Goal: Task Accomplishment & Management: Use online tool/utility

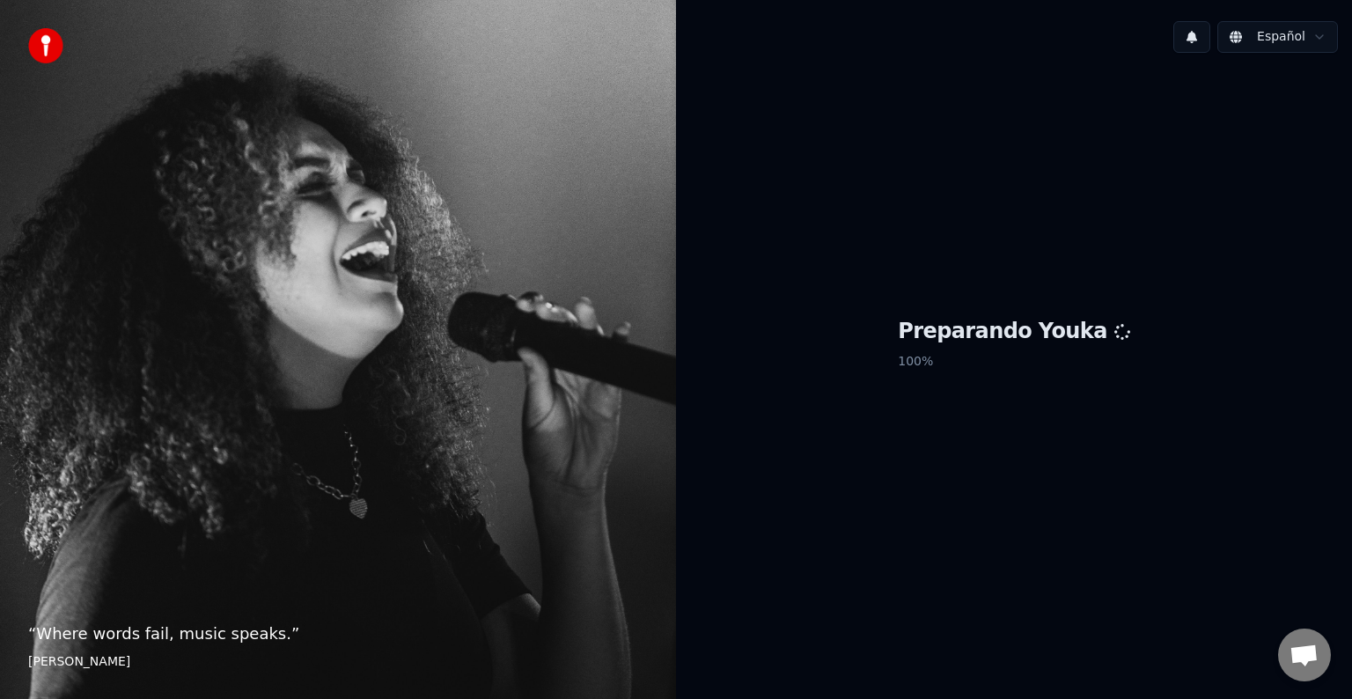
scroll to position [913, 0]
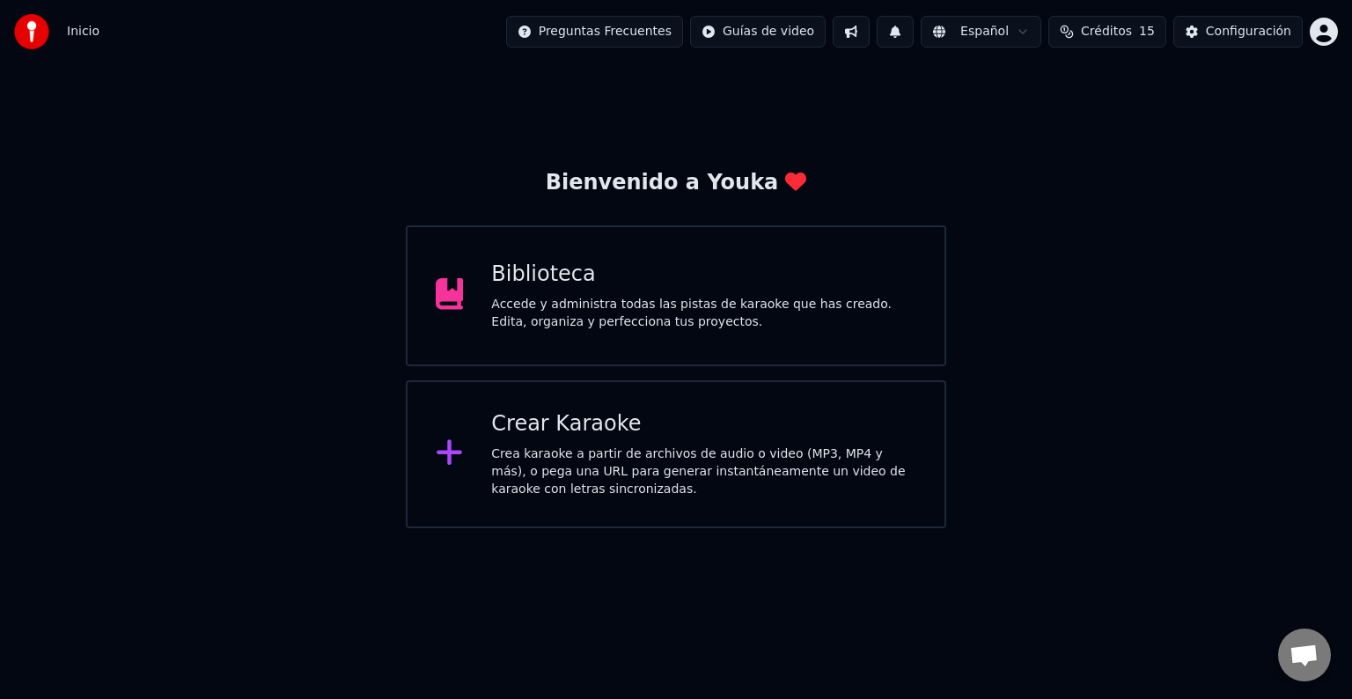
click at [556, 442] on div "Crear Karaoke Crea karaoke a partir de archivos de audio o video (MP3, MP4 y má…" at bounding box center [703, 454] width 425 height 88
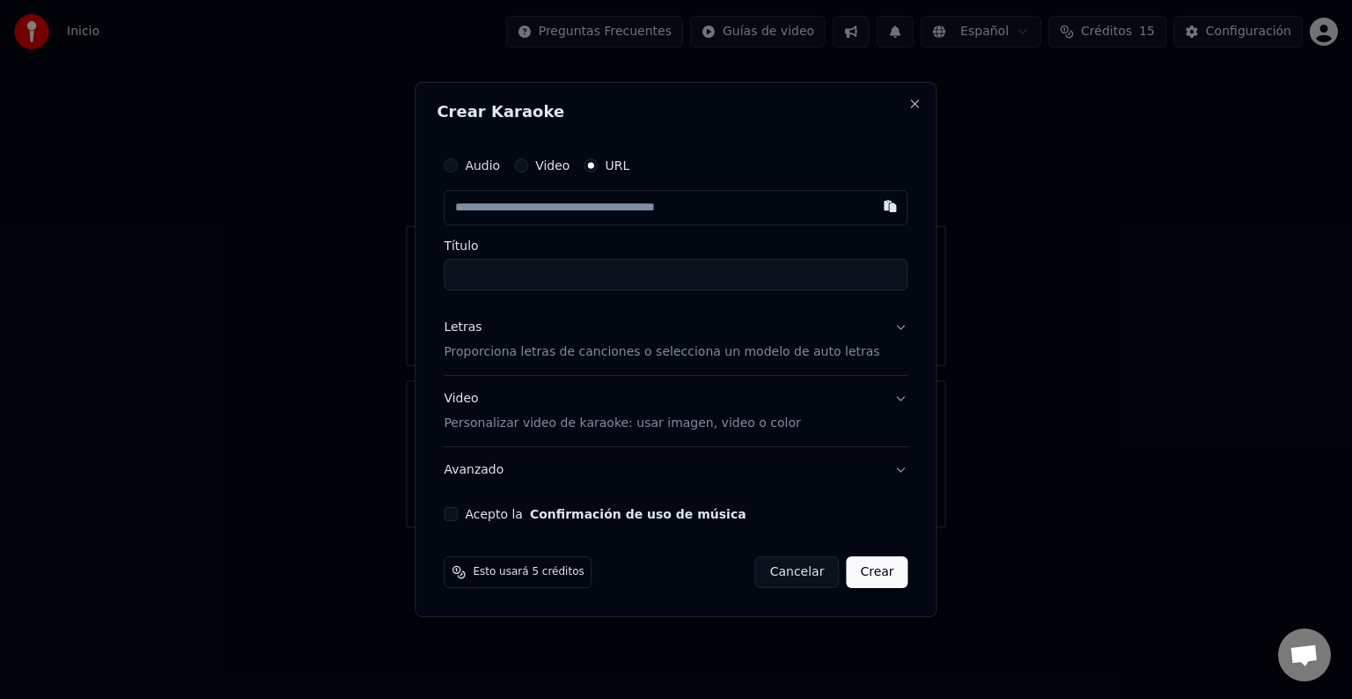
click at [500, 165] on label "Audio" at bounding box center [482, 165] width 35 height 12
click at [458, 165] on button "Audio" at bounding box center [451, 165] width 14 height 14
click at [514, 215] on div "Seleccionar archivo" at bounding box center [518, 208] width 149 height 32
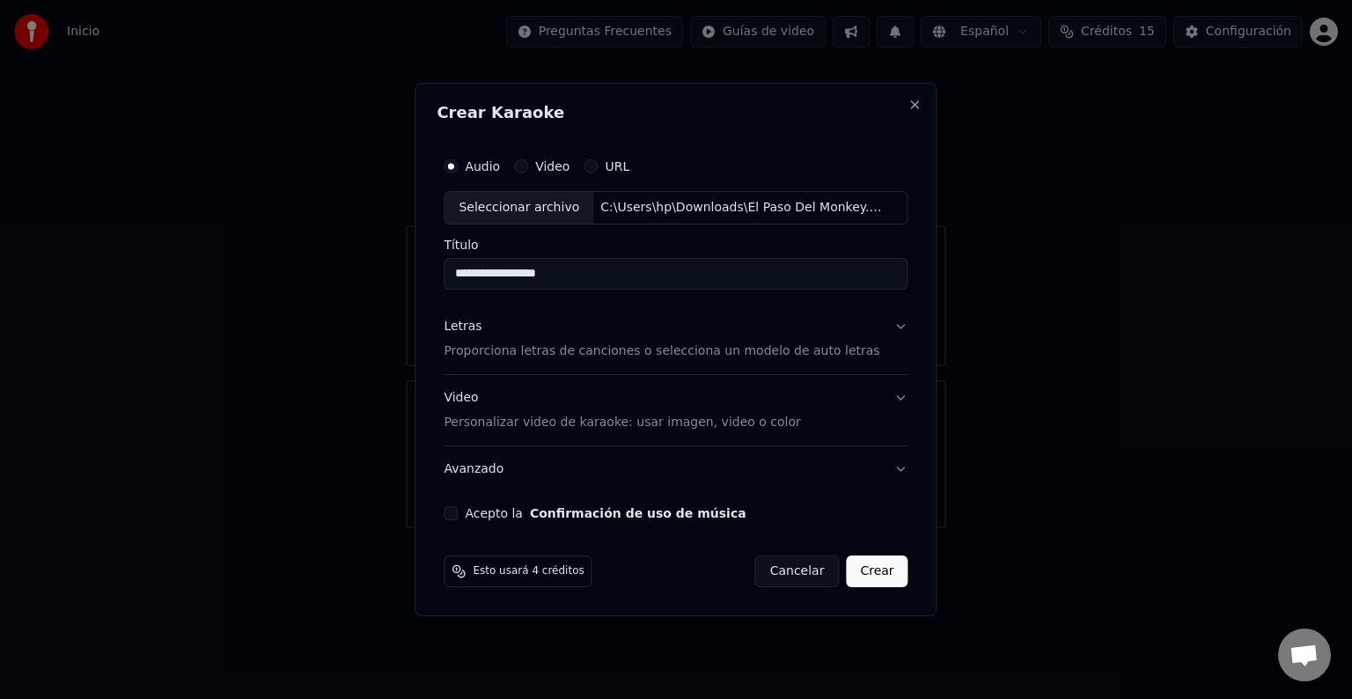
click at [605, 267] on input "**********" at bounding box center [676, 274] width 464 height 32
type input "*"
click at [532, 208] on div "Seleccionar archivo" at bounding box center [518, 208] width 149 height 32
type input "**********"
drag, startPoint x: 767, startPoint y: 116, endPoint x: 925, endPoint y: 169, distance: 166.1
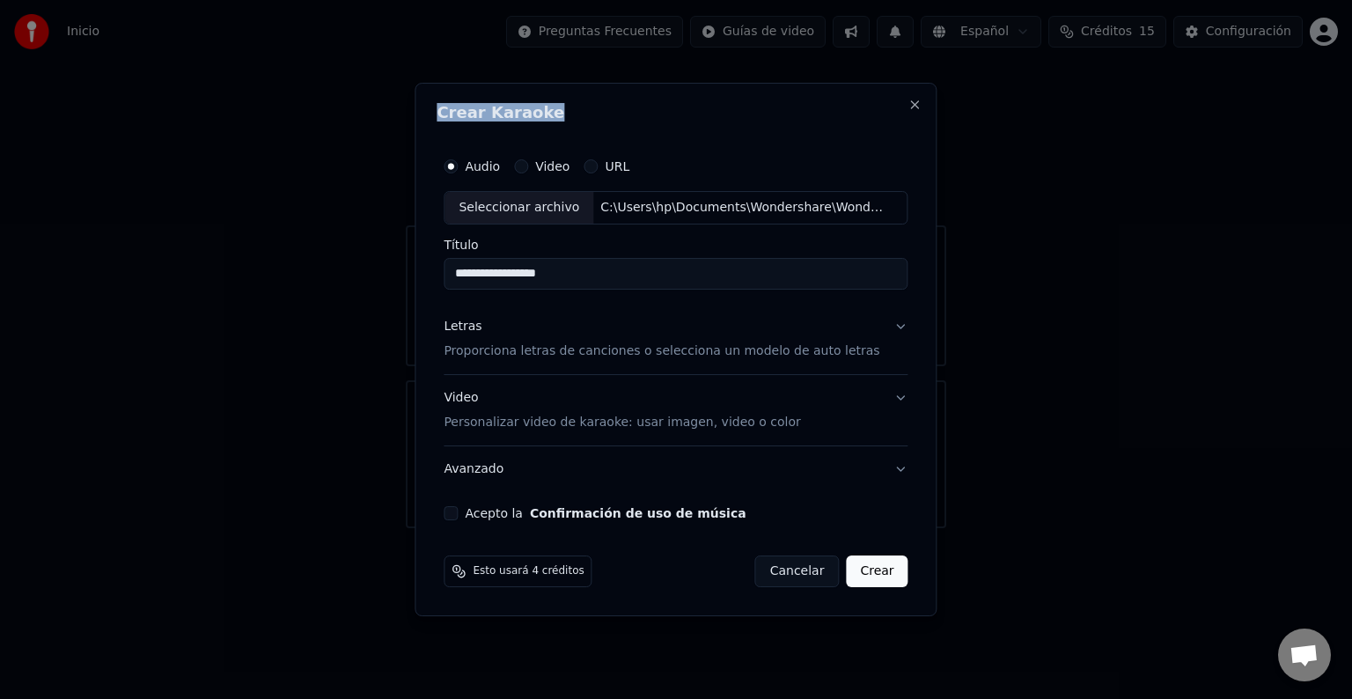
click at [925, 169] on body "Inicio Preguntas Frecuentes Guías de video Español Créditos 15 Configuración Bi…" at bounding box center [676, 264] width 1352 height 528
click at [799, 108] on h2 "Crear Karaoke" at bounding box center [675, 113] width 478 height 16
click at [458, 511] on button "Acepto la Confirmación de uso de música" at bounding box center [451, 513] width 14 height 14
click at [887, 325] on button "Letras Proporciona letras de canciones o selecciona un modelo de auto letras" at bounding box center [676, 339] width 464 height 70
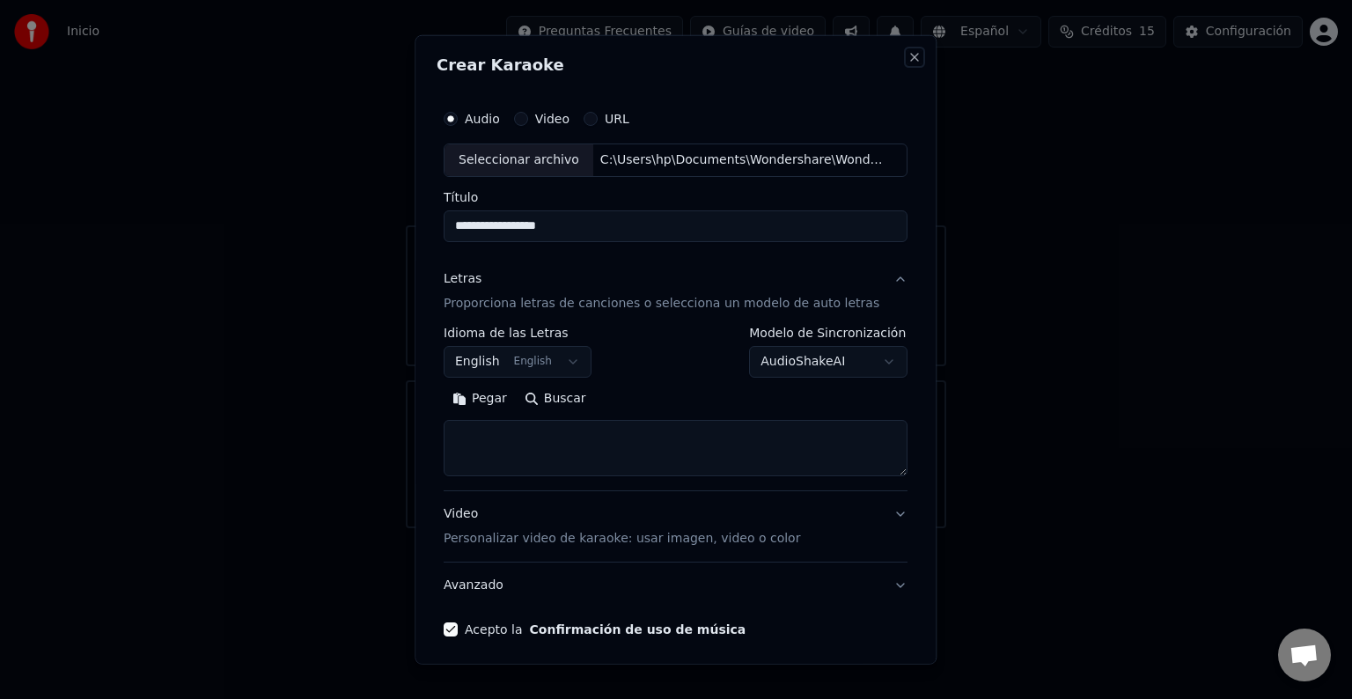
click at [908, 60] on button "Close" at bounding box center [915, 57] width 14 height 14
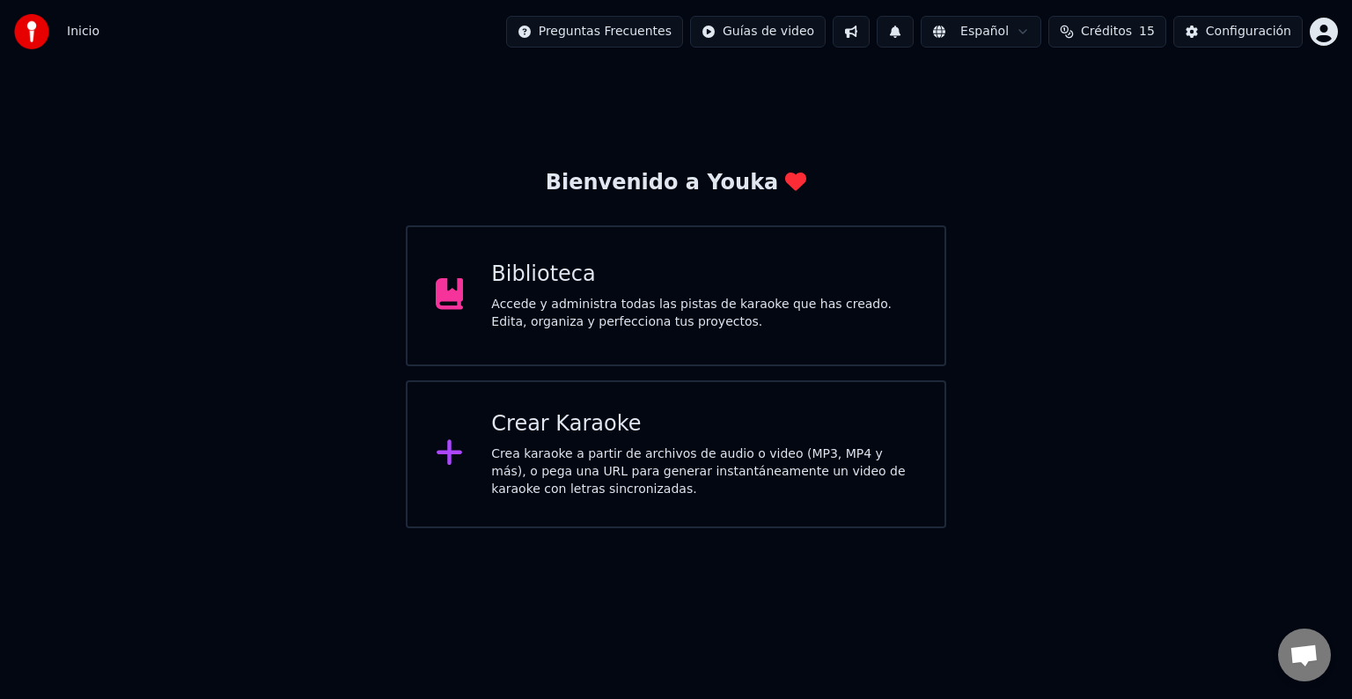
click at [548, 457] on div "Crea karaoke a partir de archivos de audio o video (MP3, MP4 y más), o pega una…" at bounding box center [703, 471] width 425 height 53
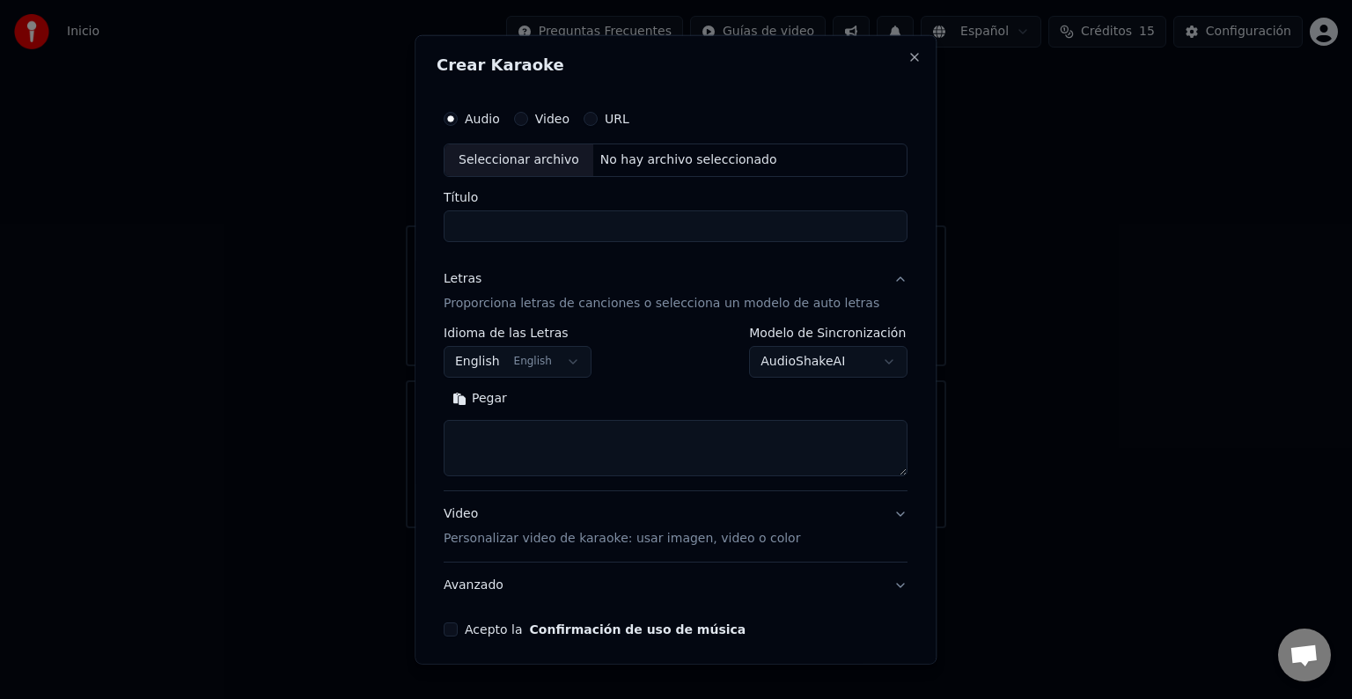
click at [548, 457] on textarea at bounding box center [676, 448] width 464 height 56
click at [628, 122] on label "URL" at bounding box center [617, 119] width 25 height 12
click at [598, 122] on button "URL" at bounding box center [590, 119] width 14 height 14
click at [497, 115] on label "Audio" at bounding box center [482, 119] width 35 height 12
click at [458, 115] on button "Audio" at bounding box center [451, 119] width 14 height 14
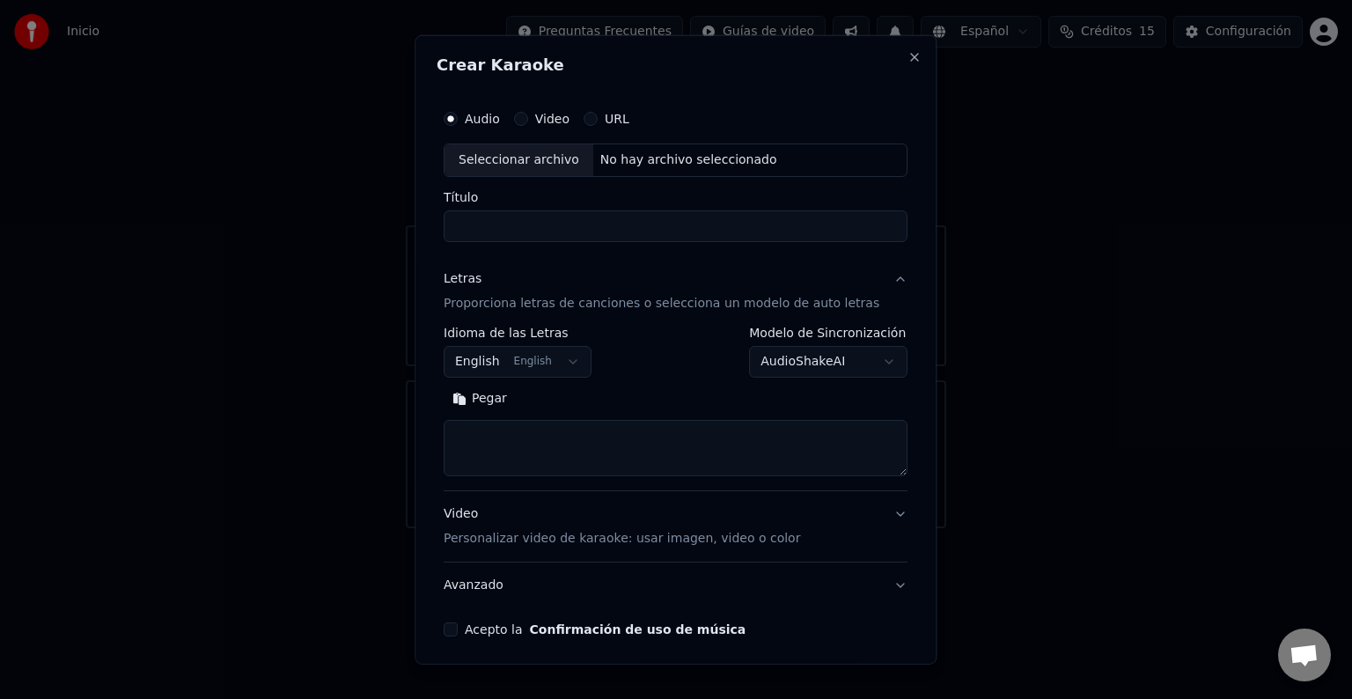
click at [502, 159] on div "Seleccionar archivo" at bounding box center [518, 160] width 149 height 32
type input "**********"
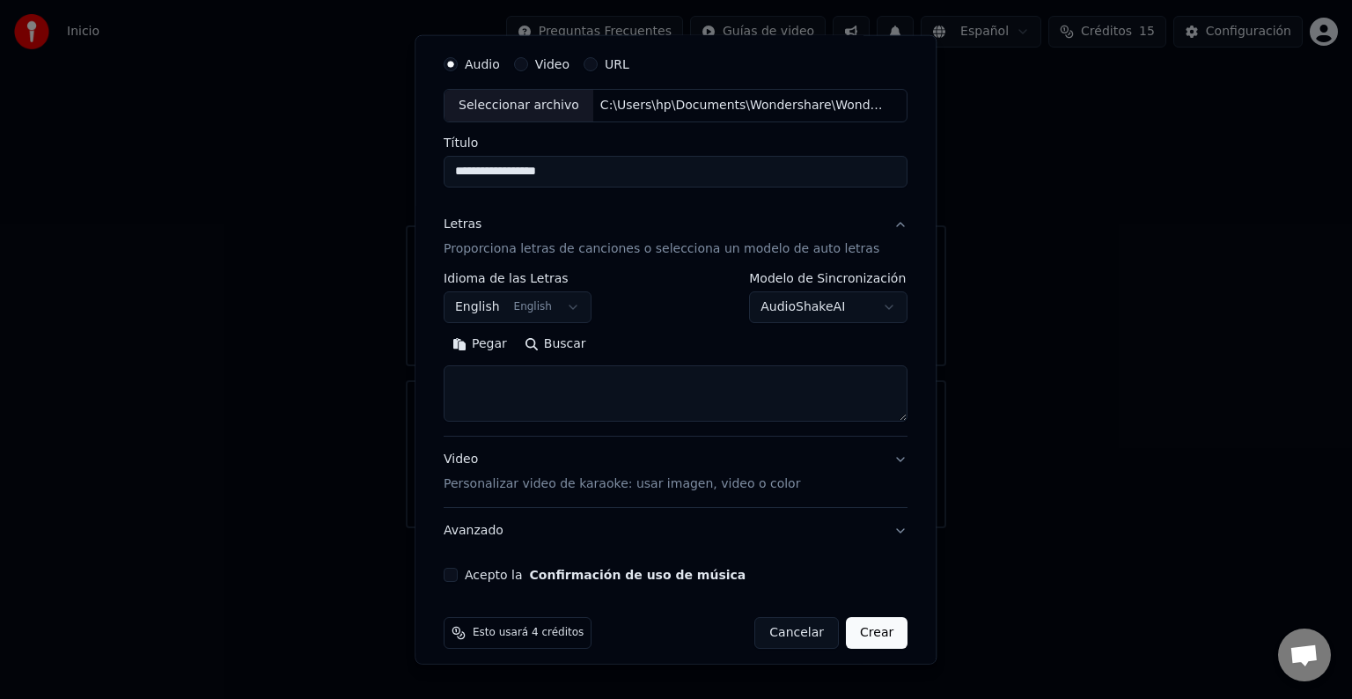
scroll to position [61, 0]
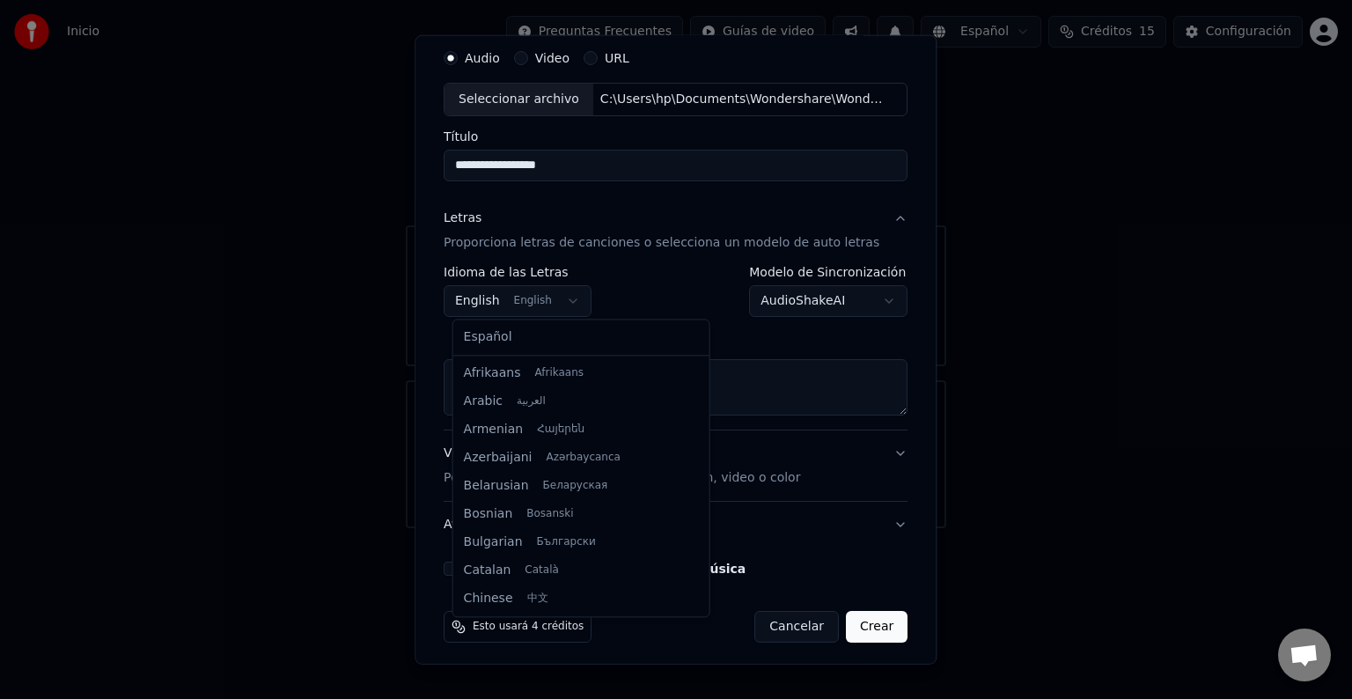
click at [560, 305] on body "Inicio Preguntas Frecuentes Guías de video Español Créditos 15 Configuración Bi…" at bounding box center [676, 264] width 1352 height 528
select select "**"
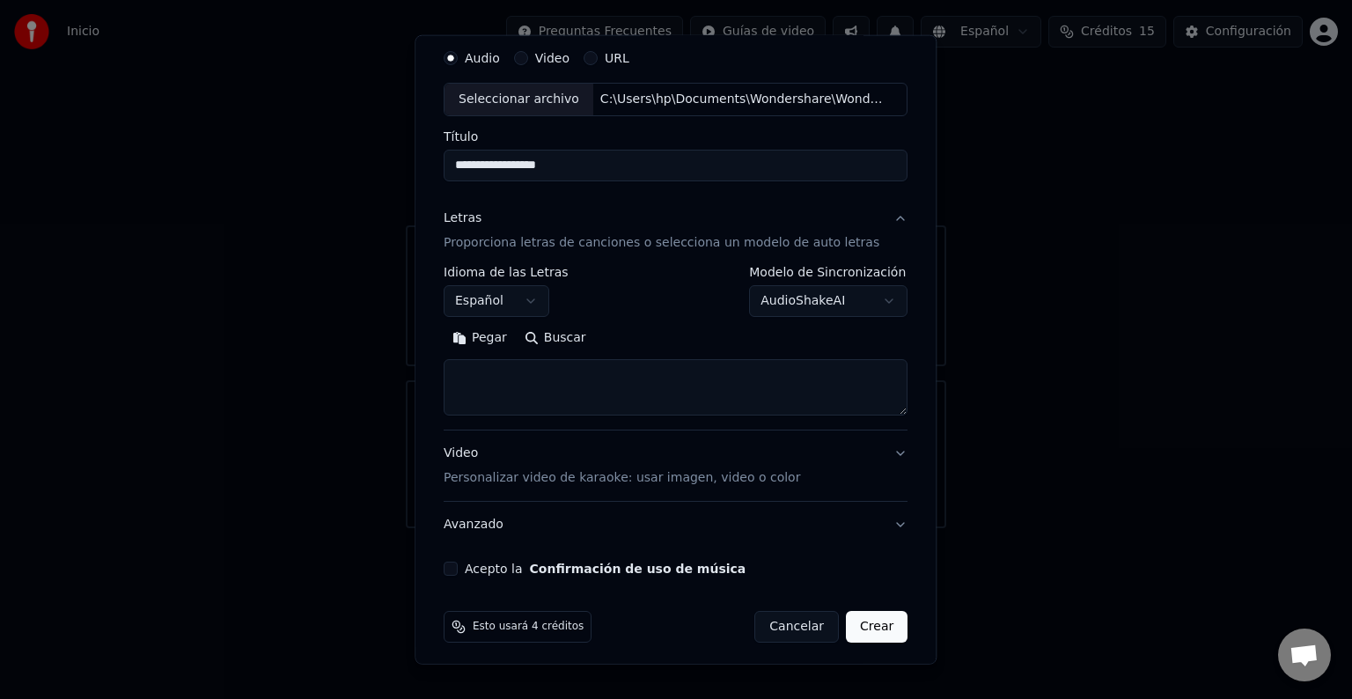
click at [586, 378] on textarea at bounding box center [676, 387] width 464 height 56
drag, startPoint x: 563, startPoint y: 375, endPoint x: 696, endPoint y: 378, distance: 132.9
click at [696, 378] on textarea "**********" at bounding box center [660, 387] width 433 height 56
click at [712, 378] on textarea "**********" at bounding box center [660, 387] width 433 height 56
paste textarea "**********"
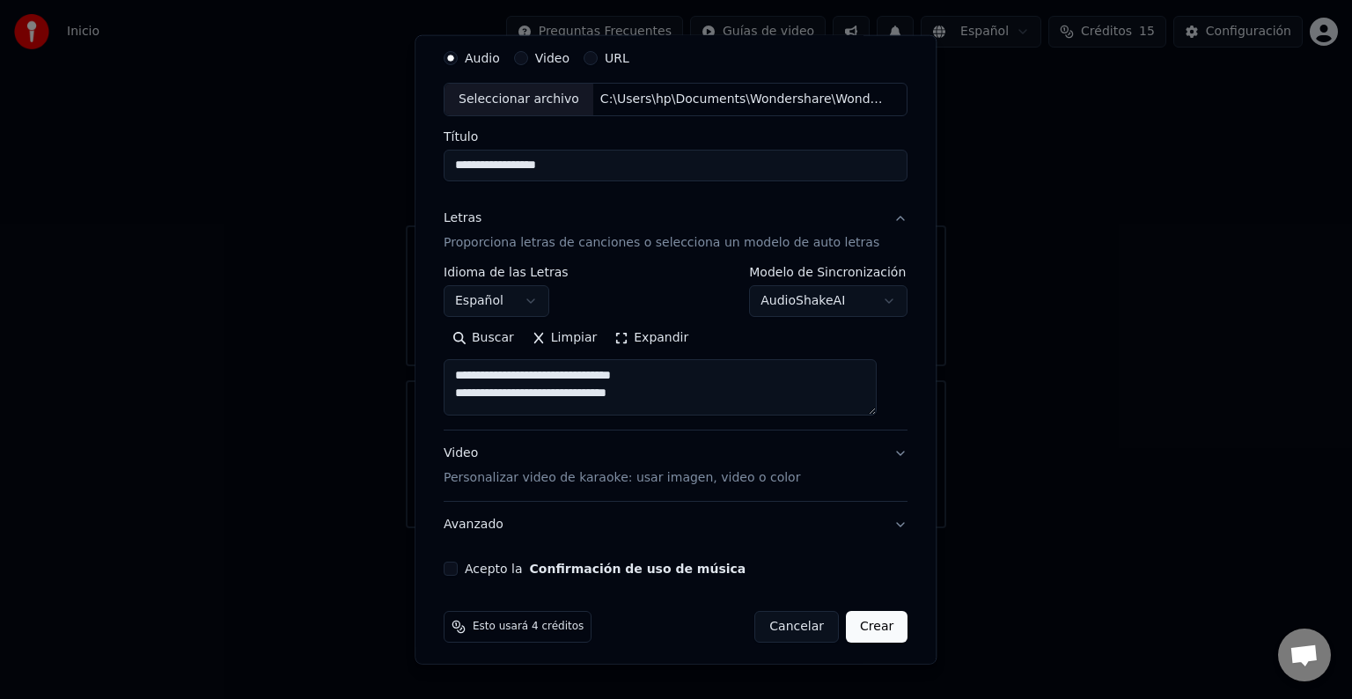
click at [711, 391] on textarea "**********" at bounding box center [660, 387] width 433 height 56
paste textarea "**********"
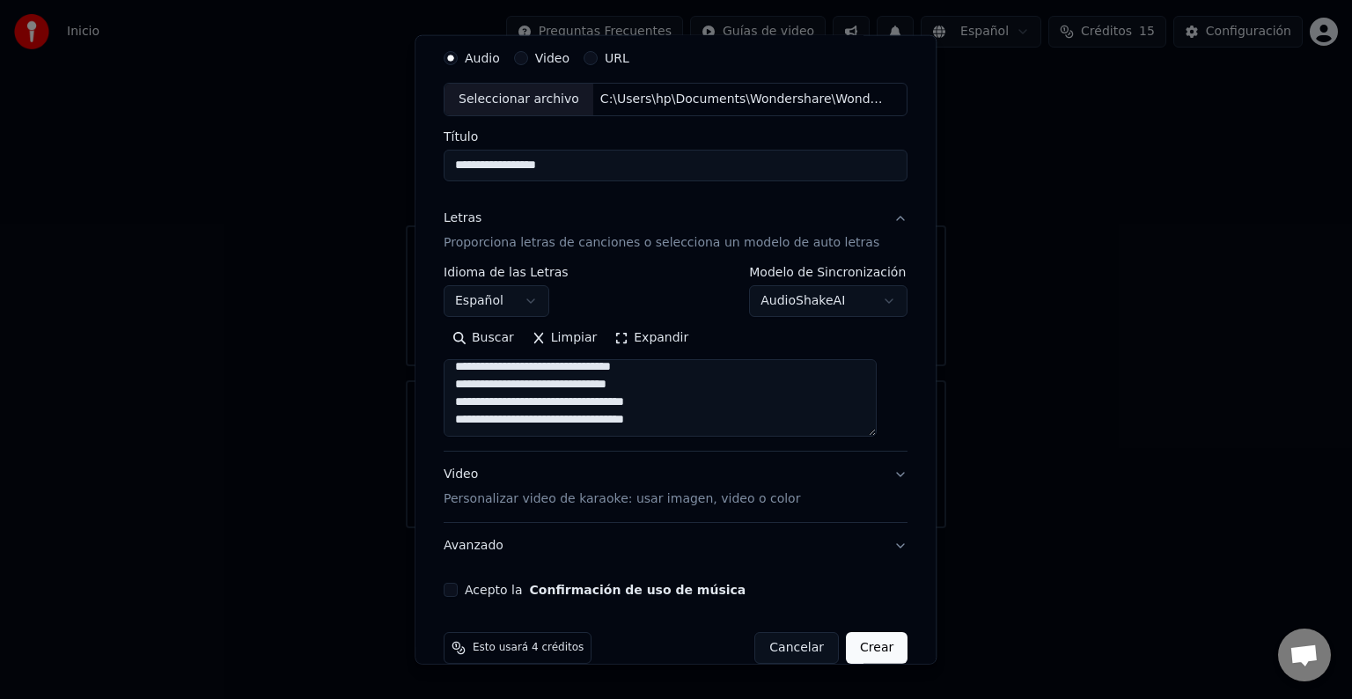
scroll to position [0, 0]
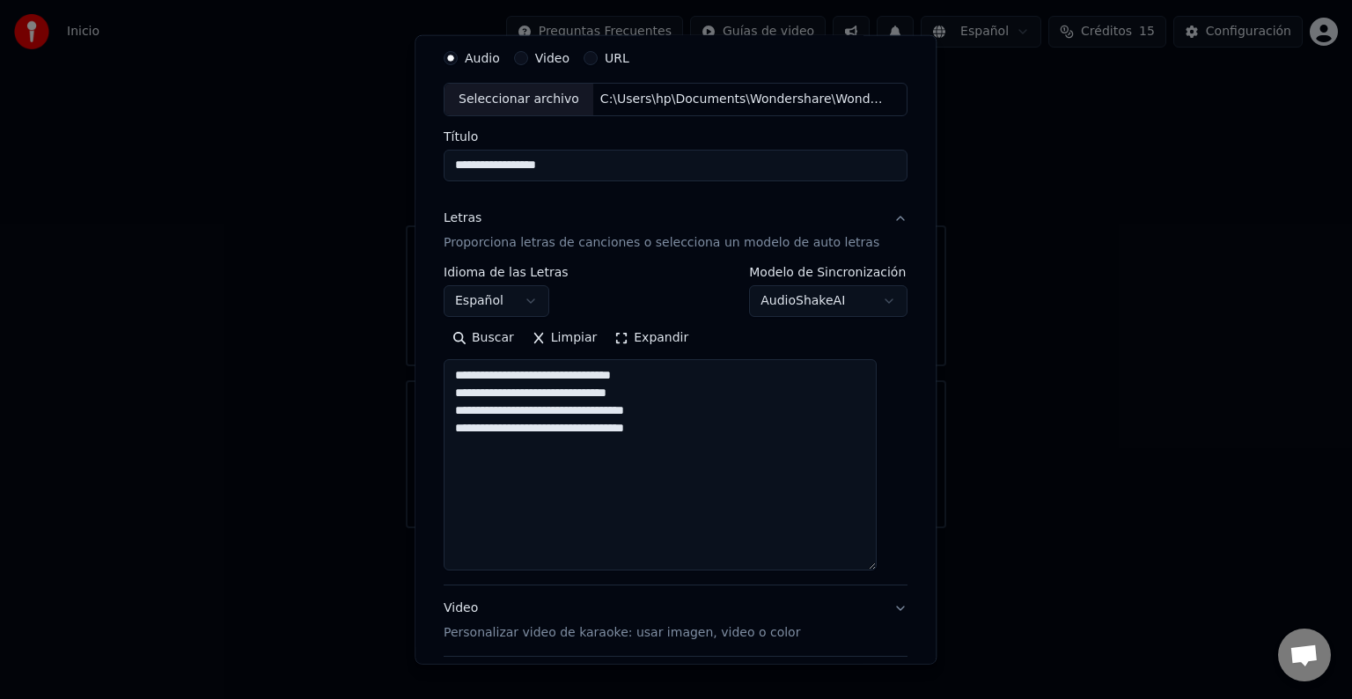
drag, startPoint x: 880, startPoint y: 409, endPoint x: 950, endPoint y: 569, distance: 174.6
click at [950, 528] on body "Inicio Preguntas Frecuentes Guías de video Español Créditos 15 Configuración Bi…" at bounding box center [676, 264] width 1352 height 528
drag, startPoint x: 464, startPoint y: 373, endPoint x: 712, endPoint y: 440, distance: 257.0
click at [712, 440] on textarea "**********" at bounding box center [660, 467] width 433 height 216
click at [730, 429] on textarea "**********" at bounding box center [660, 467] width 433 height 216
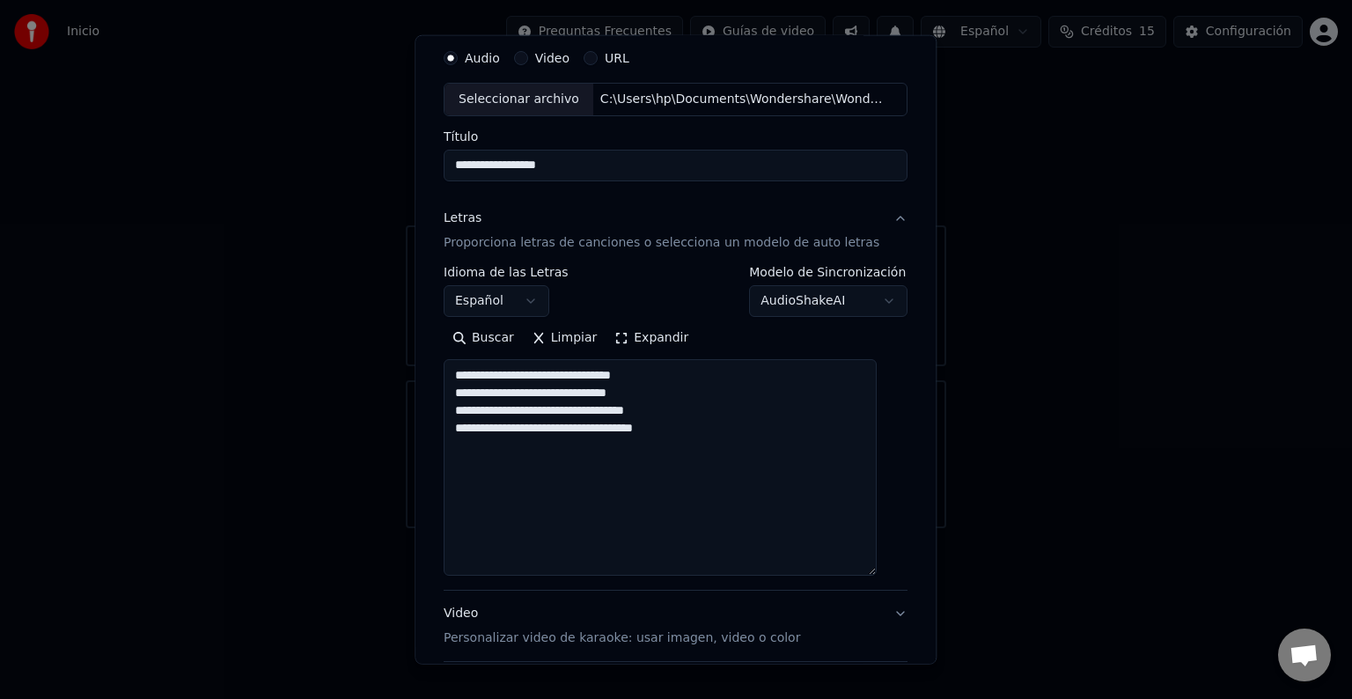
paste textarea "**********"
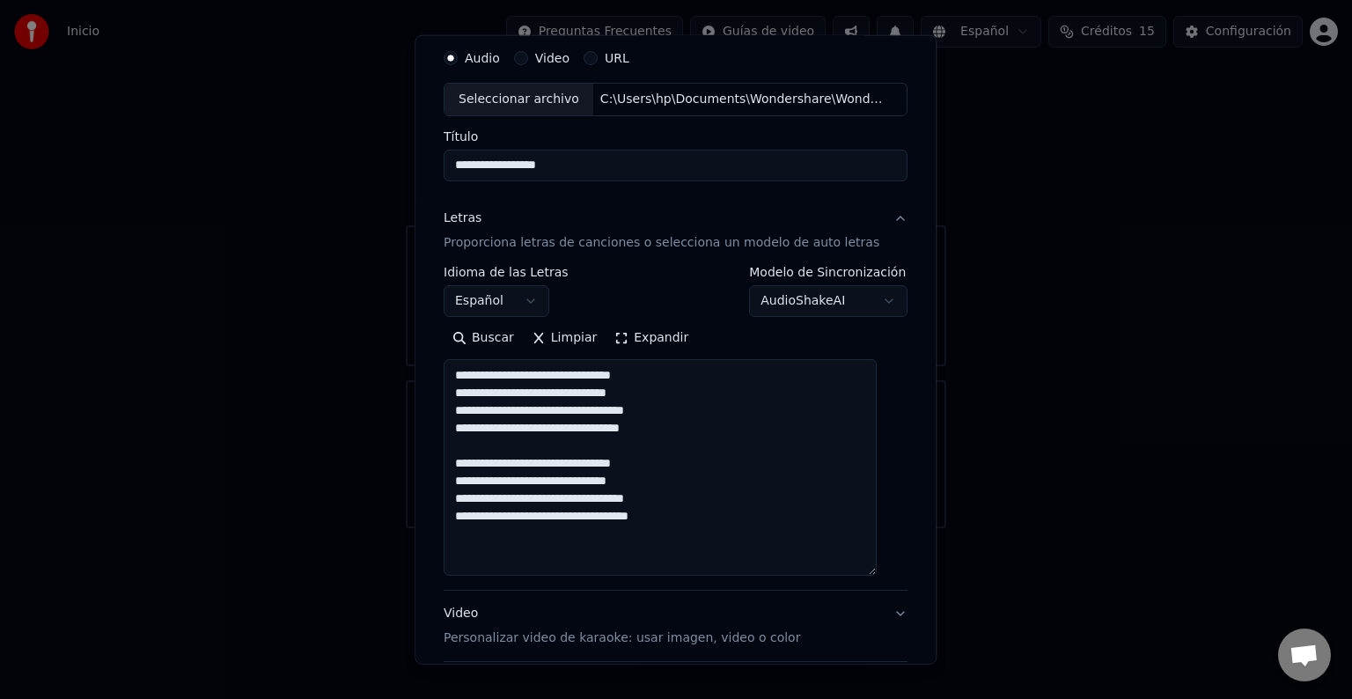
click at [722, 508] on textarea "**********" at bounding box center [660, 467] width 433 height 216
drag, startPoint x: 465, startPoint y: 519, endPoint x: 536, endPoint y: 521, distance: 71.3
click at [536, 521] on textarea "**********" at bounding box center [660, 467] width 433 height 216
click at [658, 532] on textarea "**********" at bounding box center [660, 467] width 433 height 216
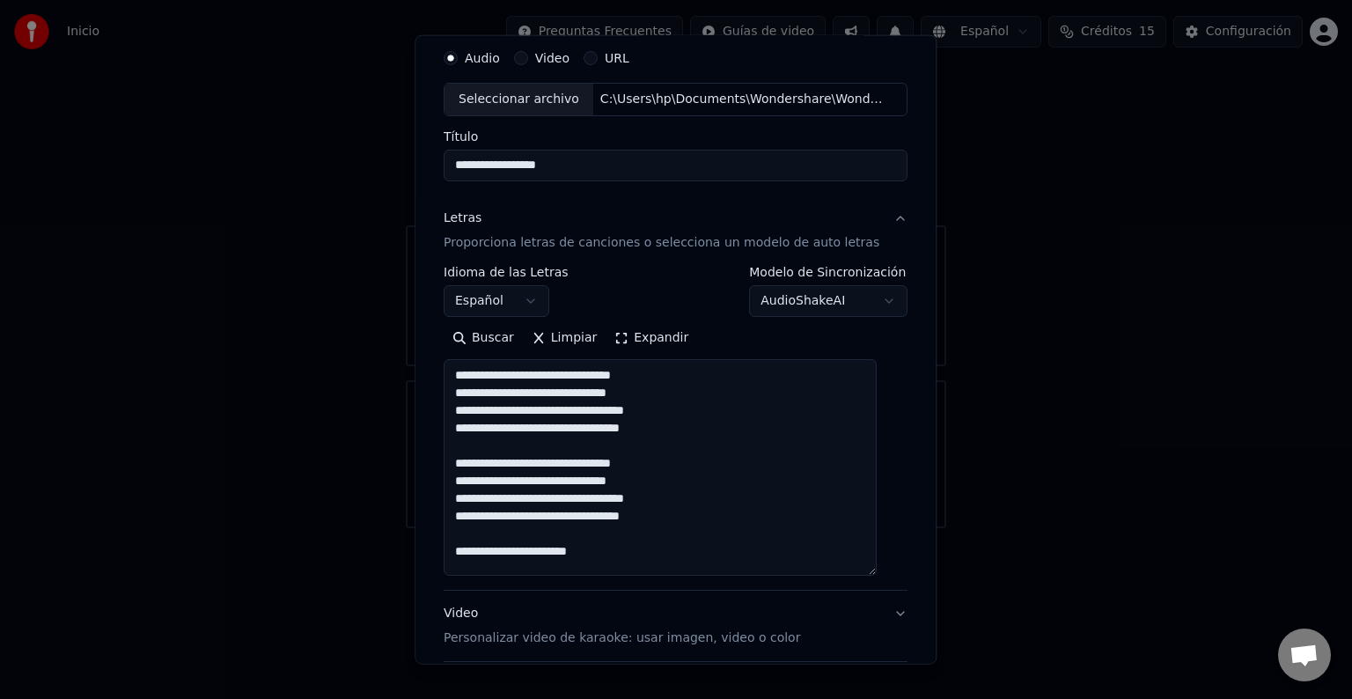
paste textarea "**********"
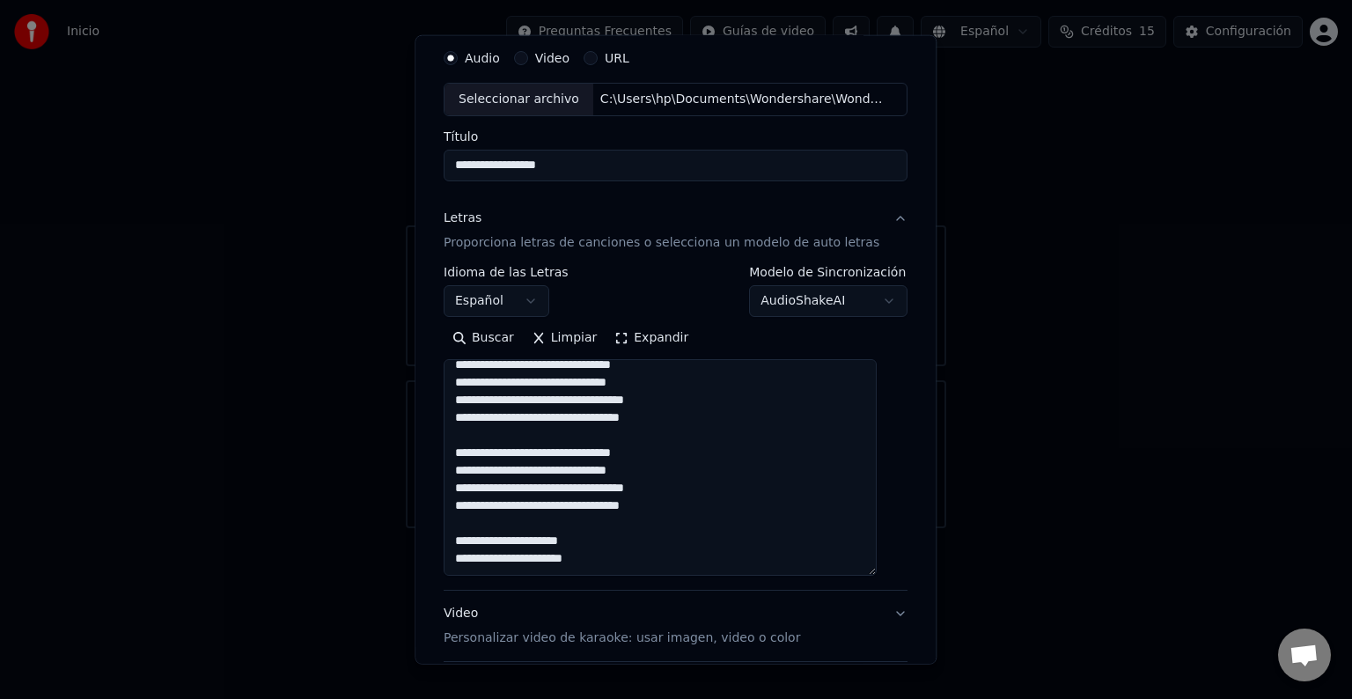
paste textarea "**********"
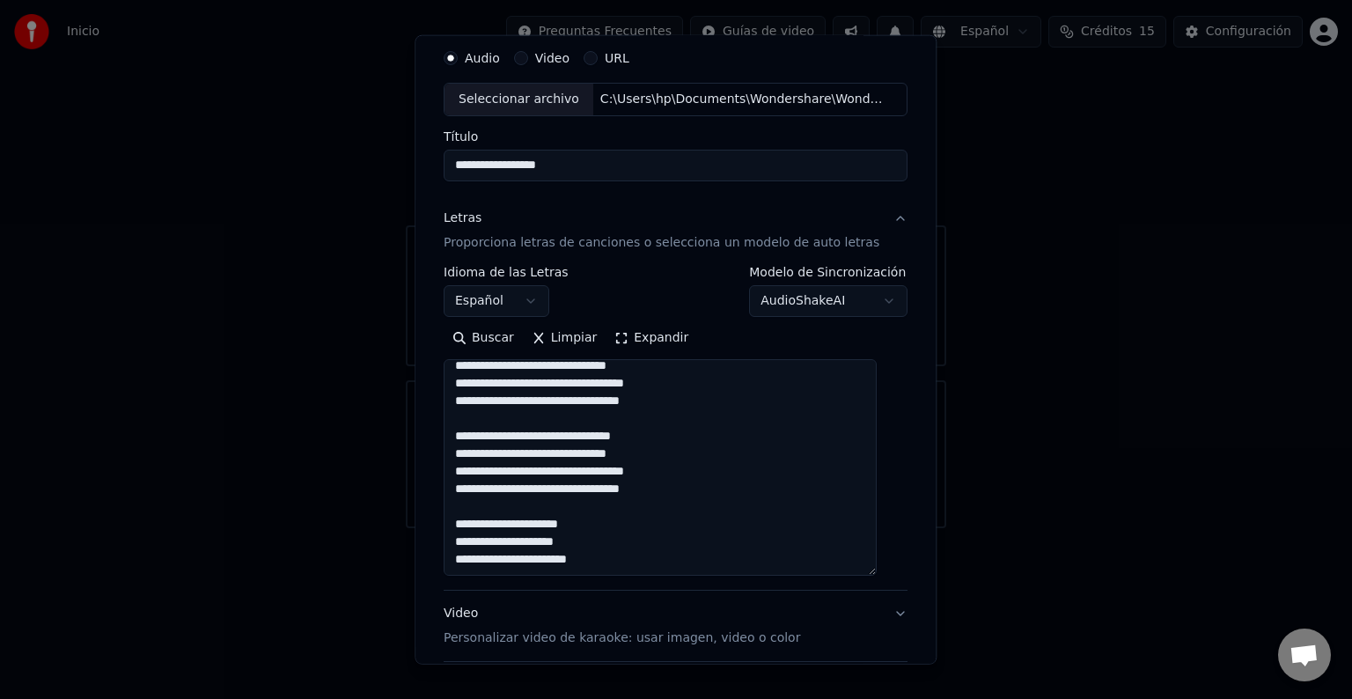
scroll to position [36, 0]
paste textarea "**********"
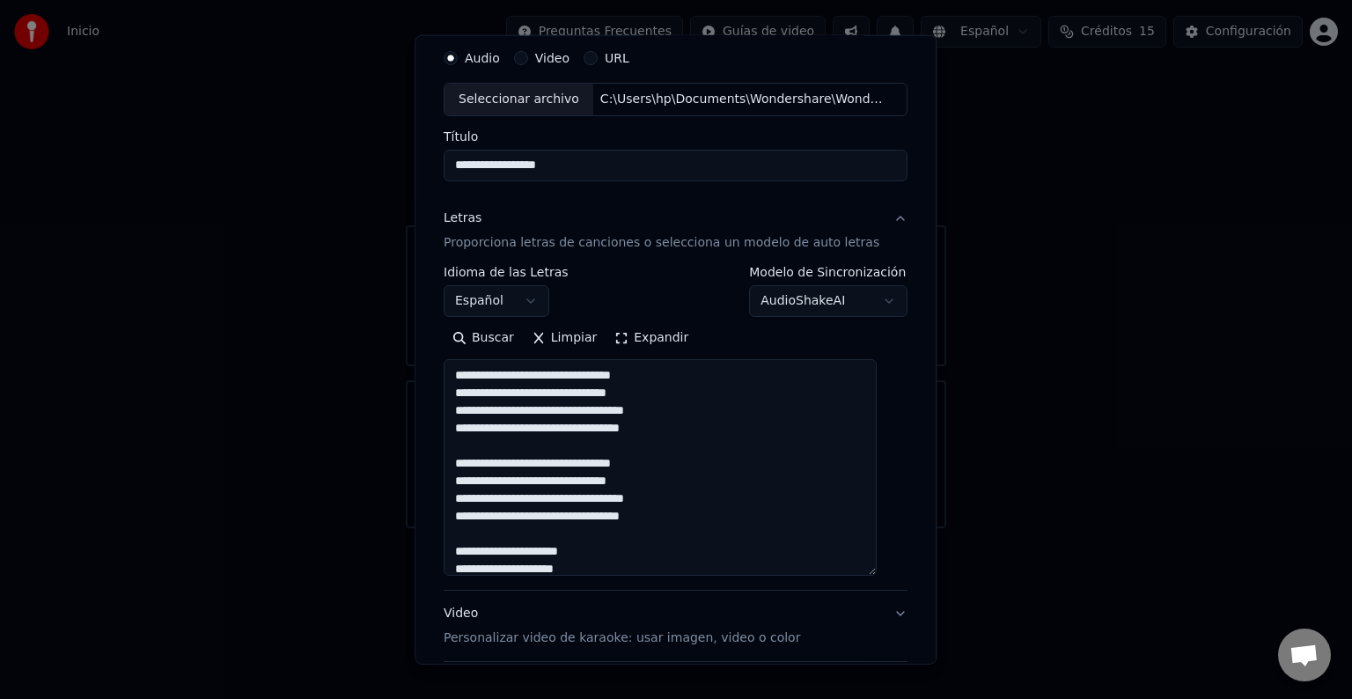
scroll to position [98, 0]
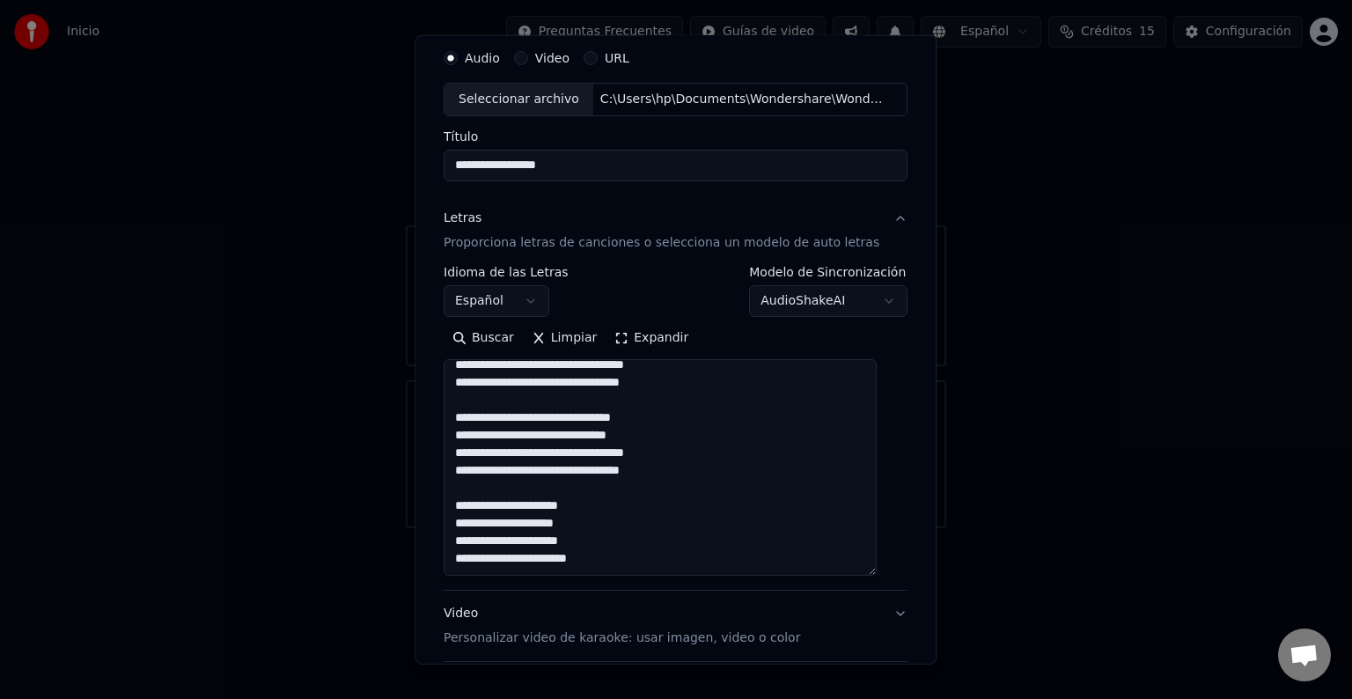
drag, startPoint x: 462, startPoint y: 374, endPoint x: 618, endPoint y: 507, distance: 204.7
click at [618, 507] on textarea "**********" at bounding box center [660, 467] width 433 height 216
click at [644, 512] on textarea "**********" at bounding box center [660, 467] width 433 height 216
paste textarea "**********"
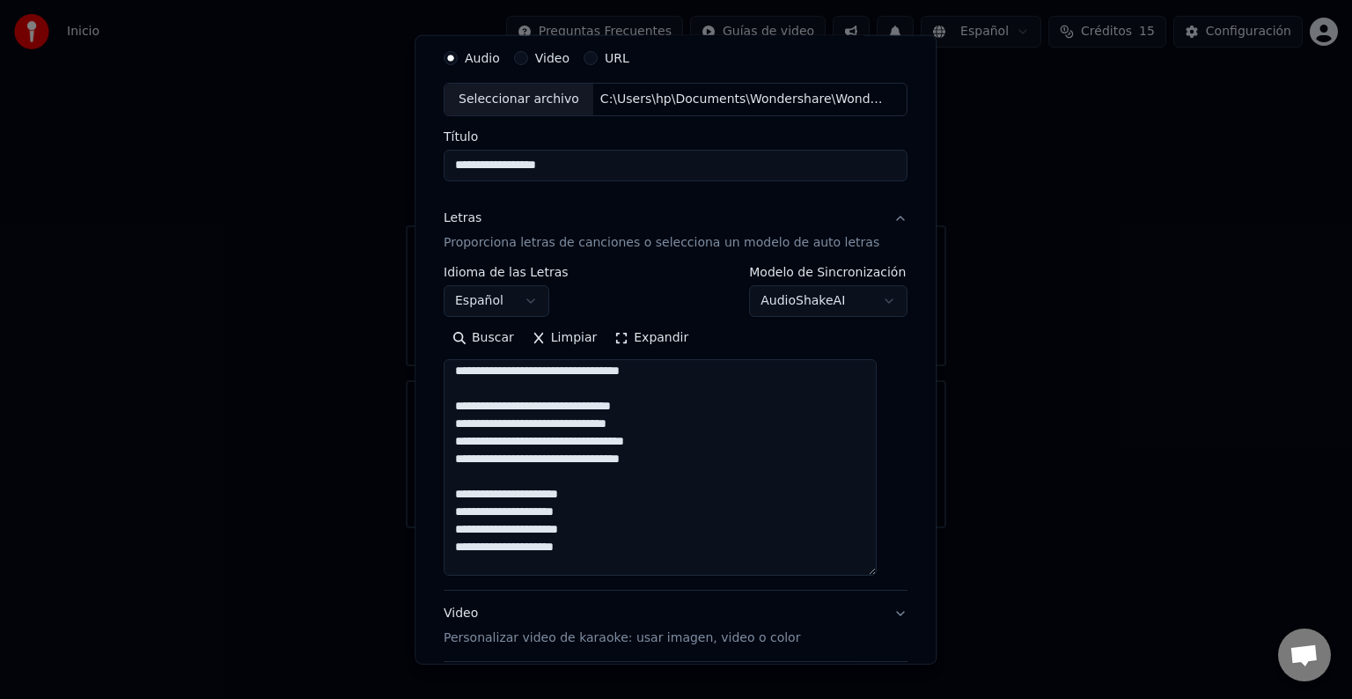
scroll to position [0, 0]
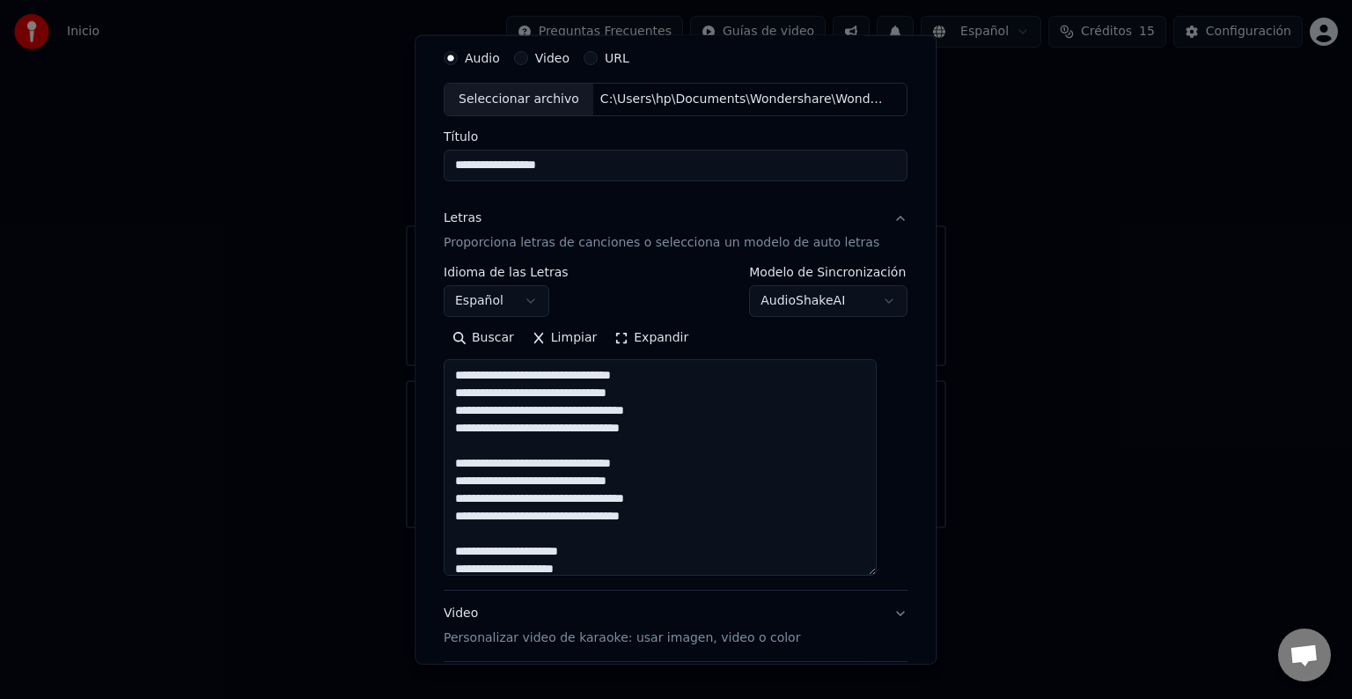
type textarea "**********"
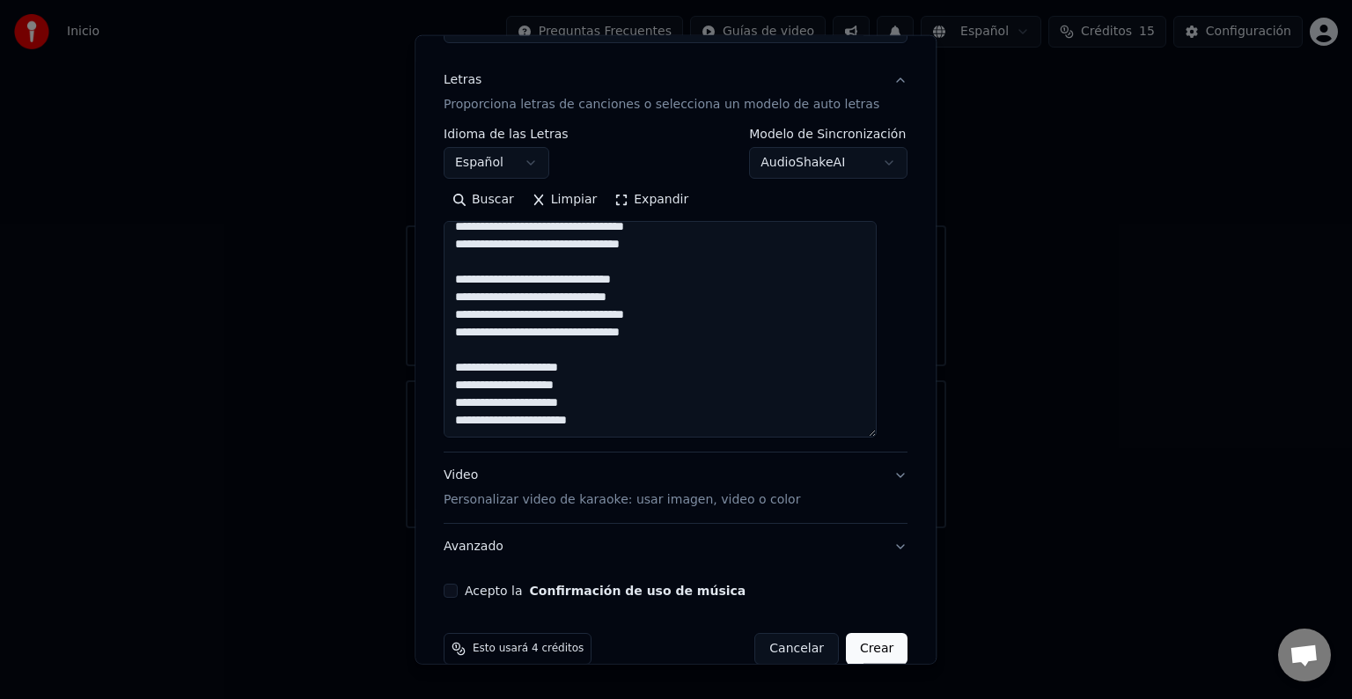
scroll to position [227, 0]
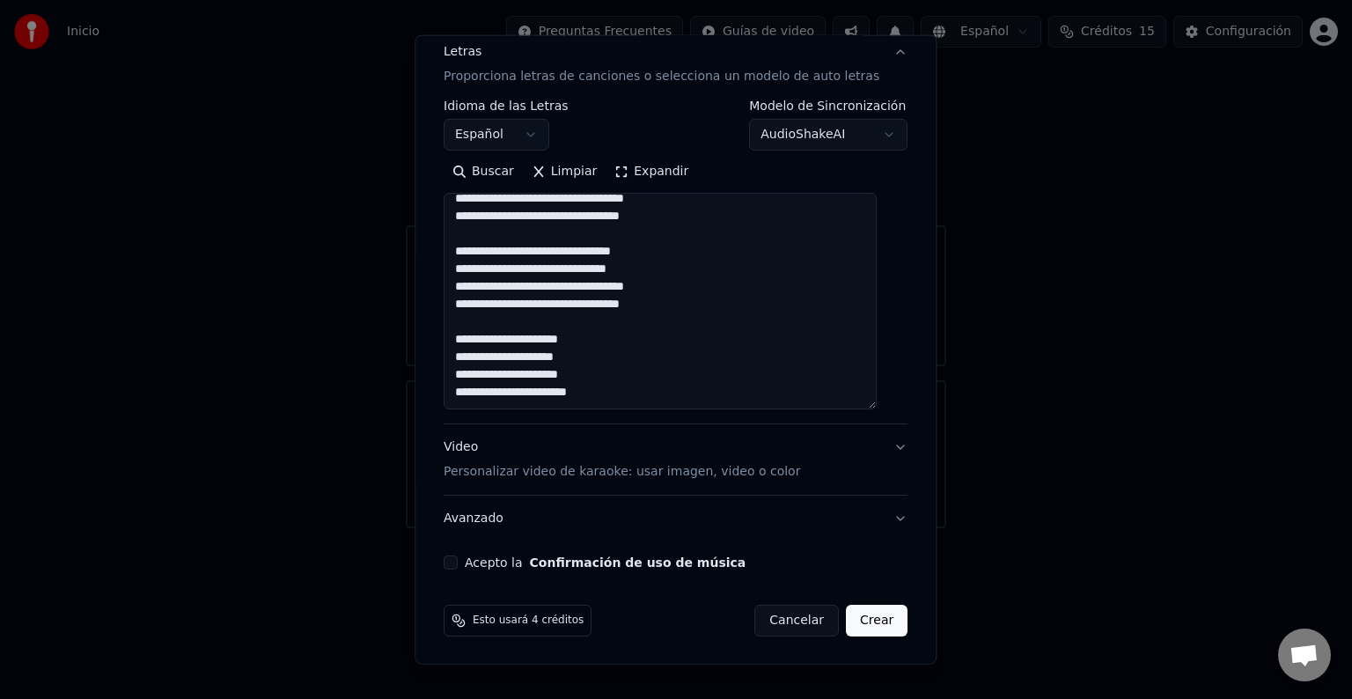
click at [458, 563] on button "Acepto la Confirmación de uso de música" at bounding box center [451, 562] width 14 height 14
click at [867, 616] on button "Crear" at bounding box center [877, 621] width 62 height 32
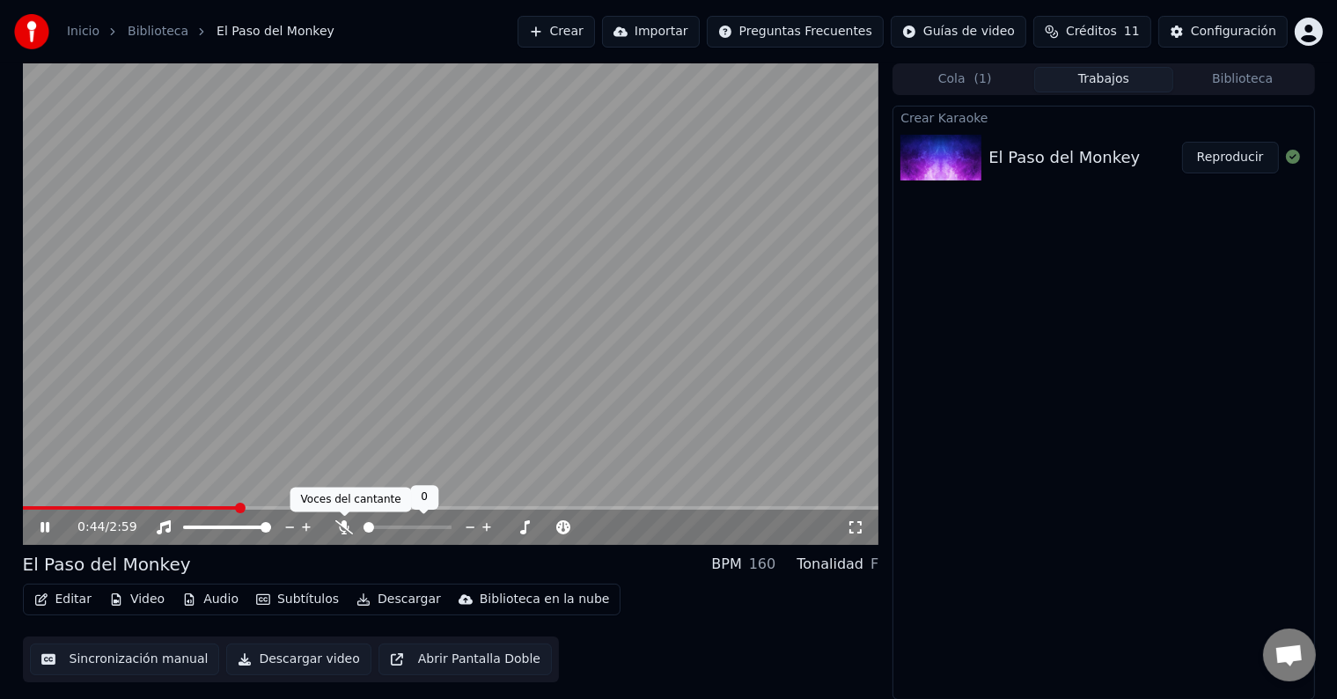
click at [345, 528] on icon at bounding box center [344, 527] width 18 height 14
click at [197, 504] on video at bounding box center [451, 303] width 856 height 481
click at [195, 507] on span at bounding box center [109, 508] width 172 height 4
click at [40, 527] on icon at bounding box center [45, 527] width 11 height 12
click at [46, 528] on icon at bounding box center [44, 527] width 9 height 11
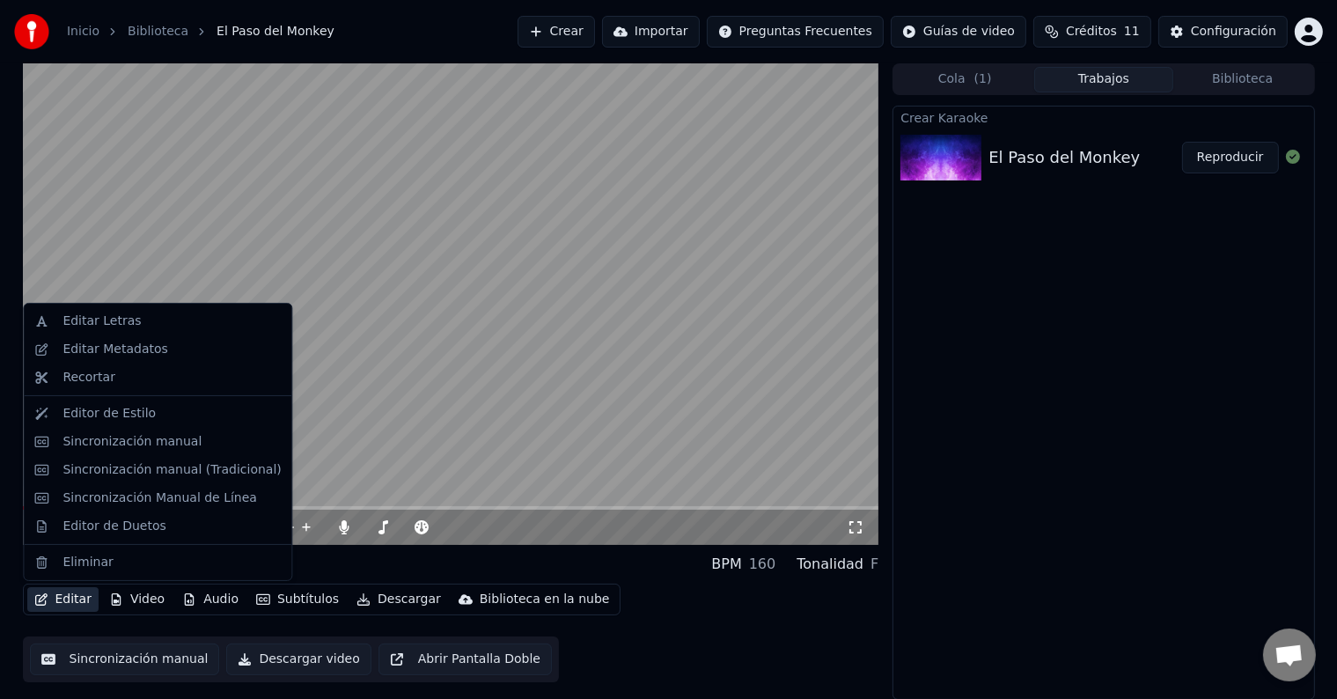
click at [78, 603] on button "Editar" at bounding box center [62, 599] width 71 height 25
click at [106, 465] on div "Sincronización manual (Tradicional)" at bounding box center [171, 470] width 218 height 18
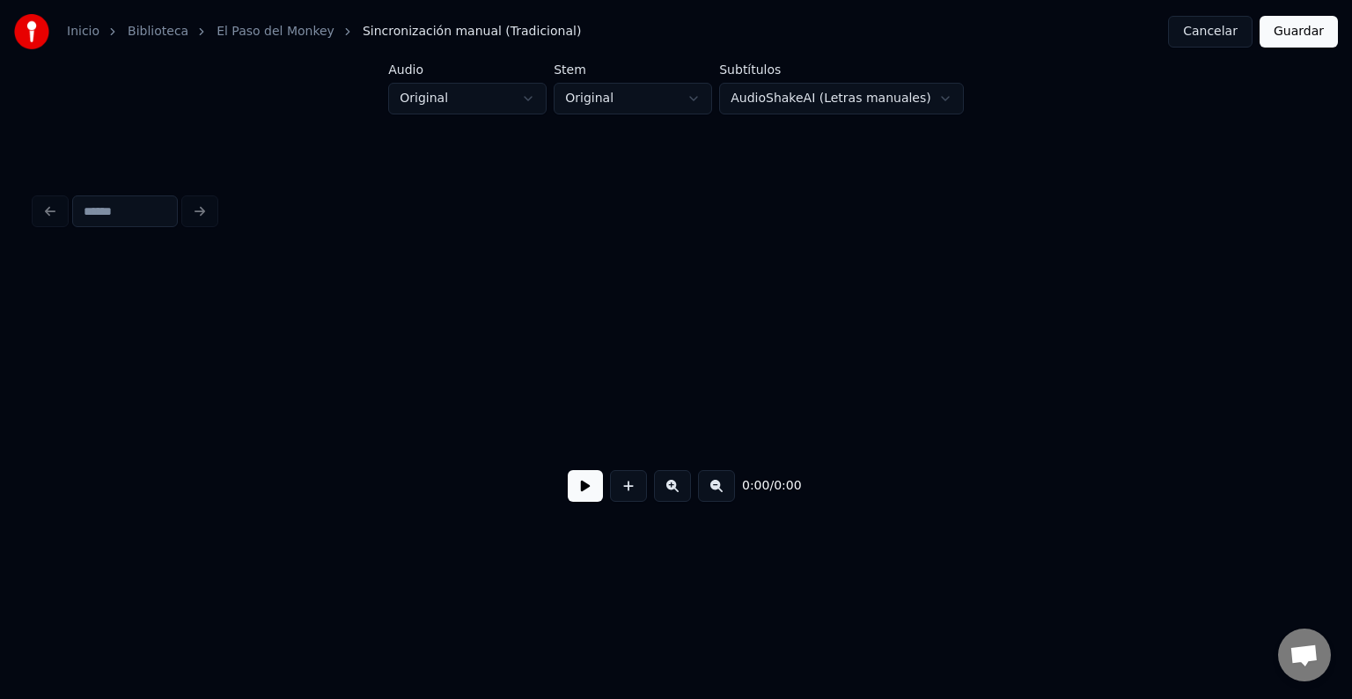
scroll to position [0, 2999]
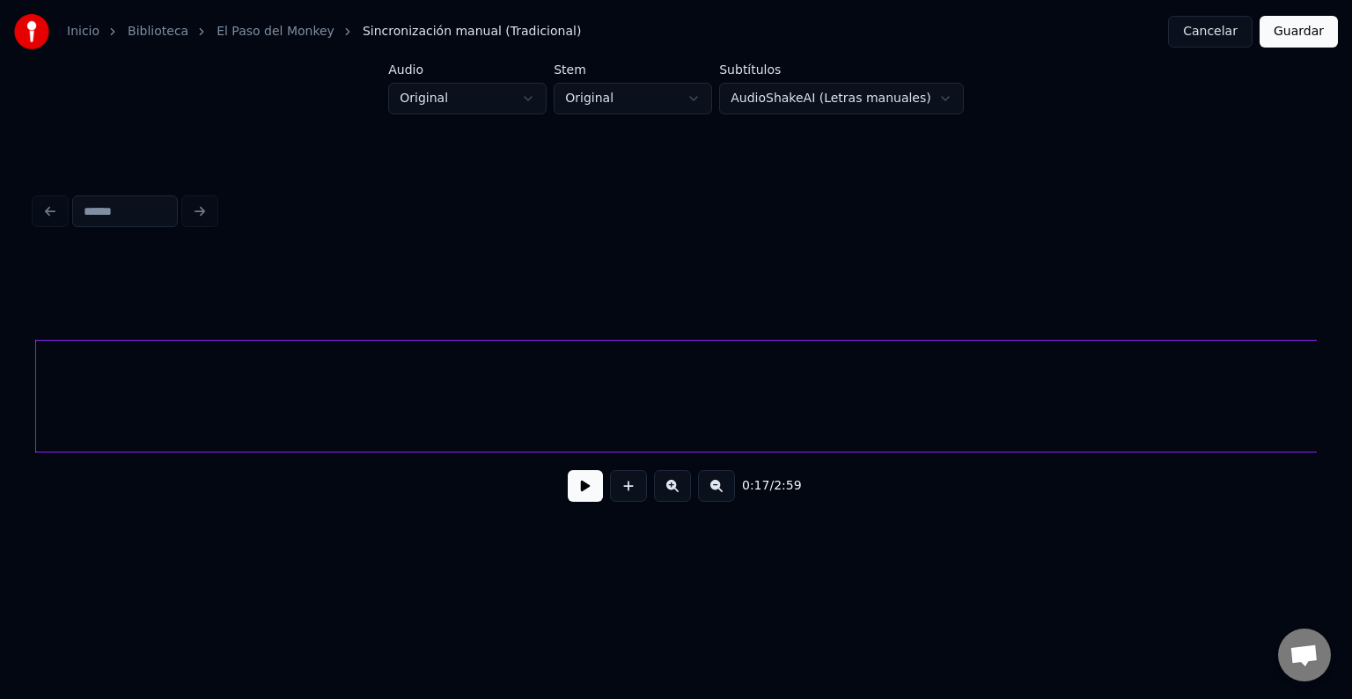
click at [589, 492] on button at bounding box center [585, 486] width 35 height 32
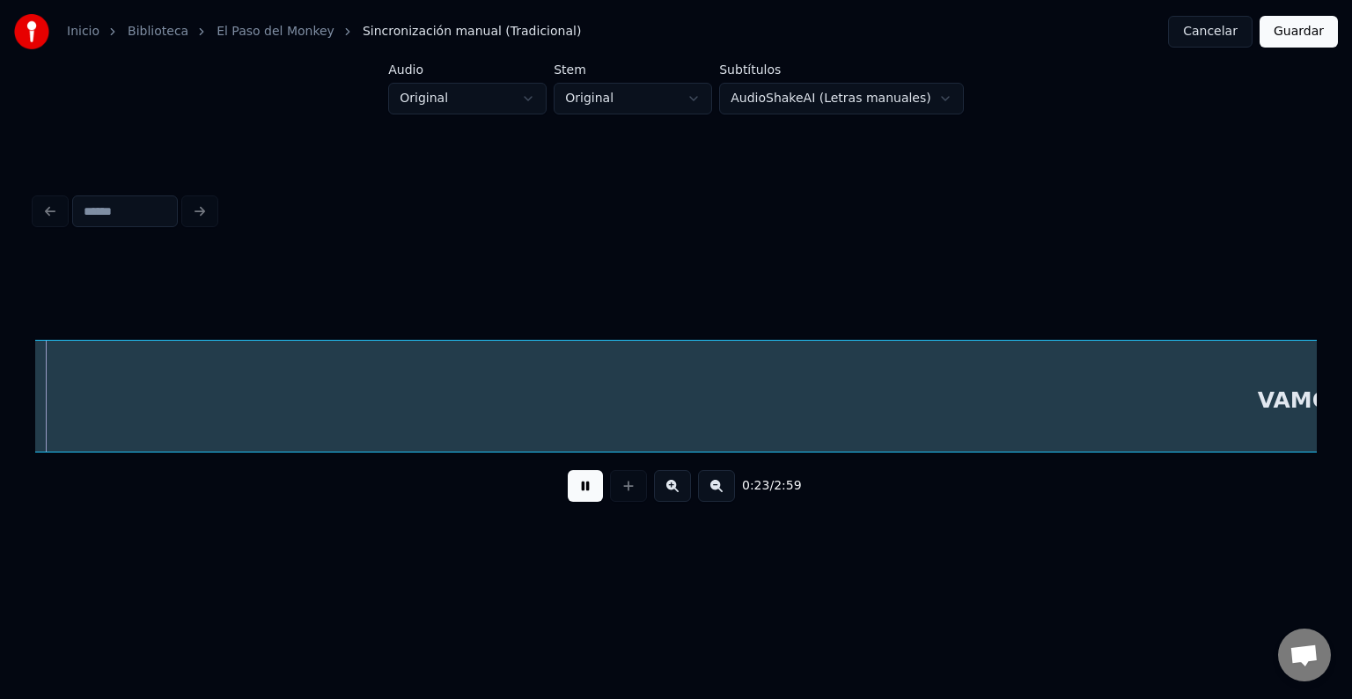
scroll to position [0, 4086]
click at [587, 494] on button at bounding box center [585, 486] width 35 height 32
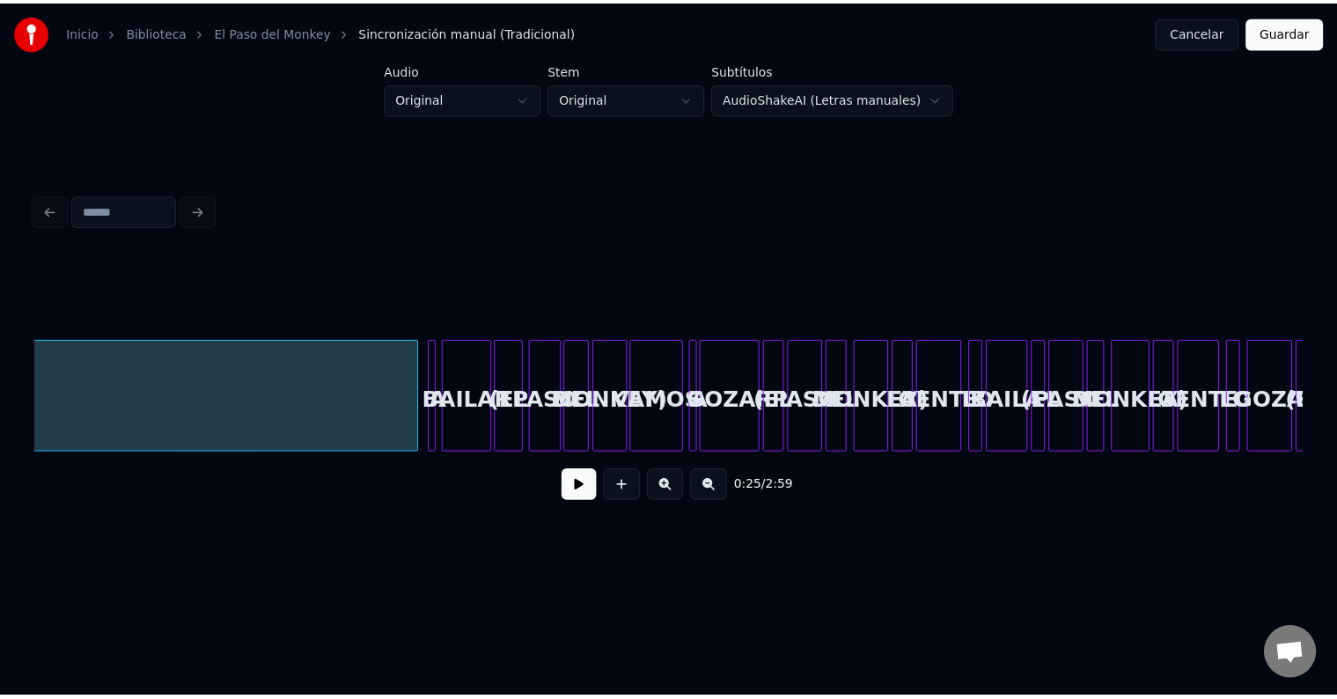
scroll to position [0, 7355]
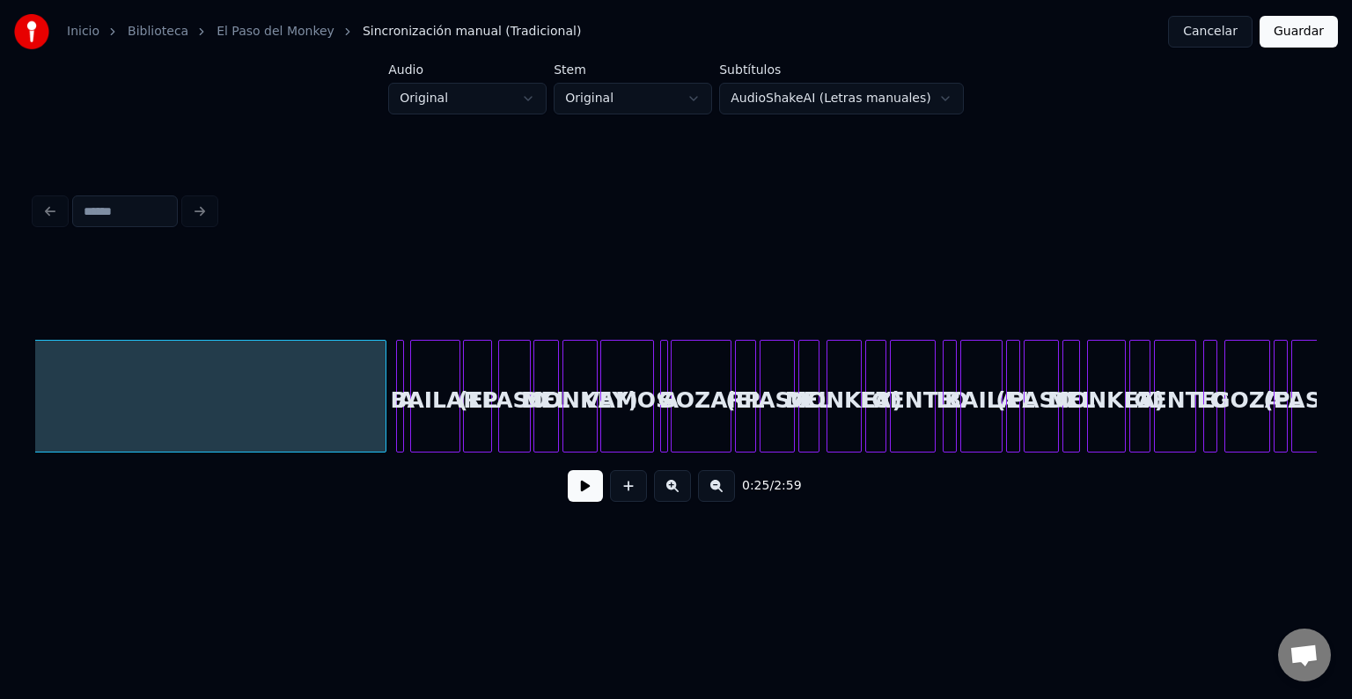
click at [1197, 35] on button "Cancelar" at bounding box center [1210, 32] width 84 height 32
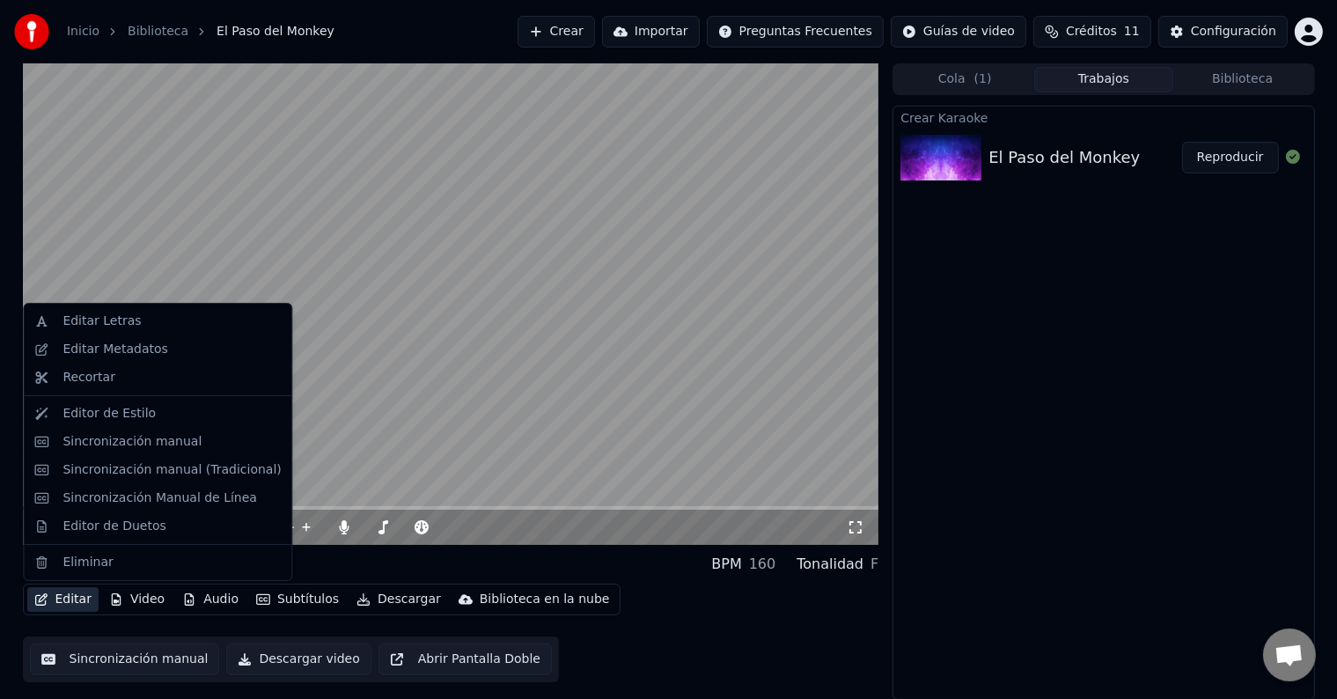
click at [65, 602] on button "Editar" at bounding box center [62, 599] width 71 height 25
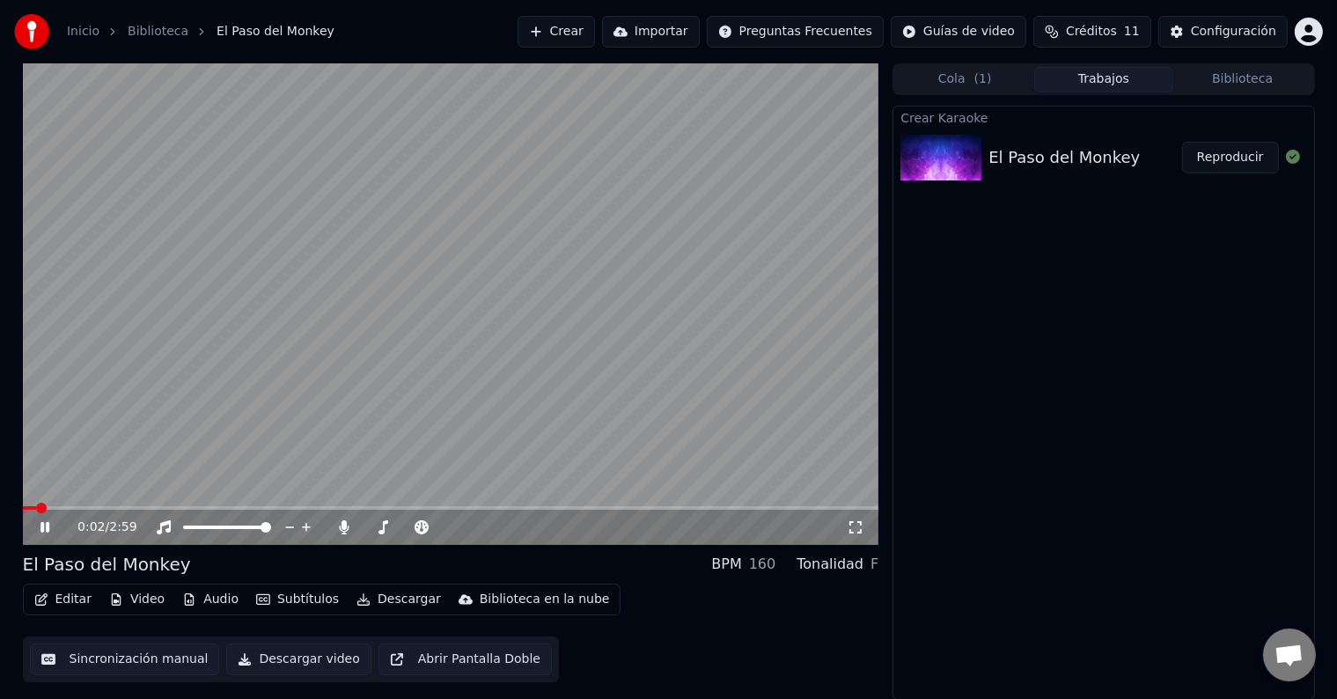
click at [467, 428] on video at bounding box center [451, 303] width 856 height 481
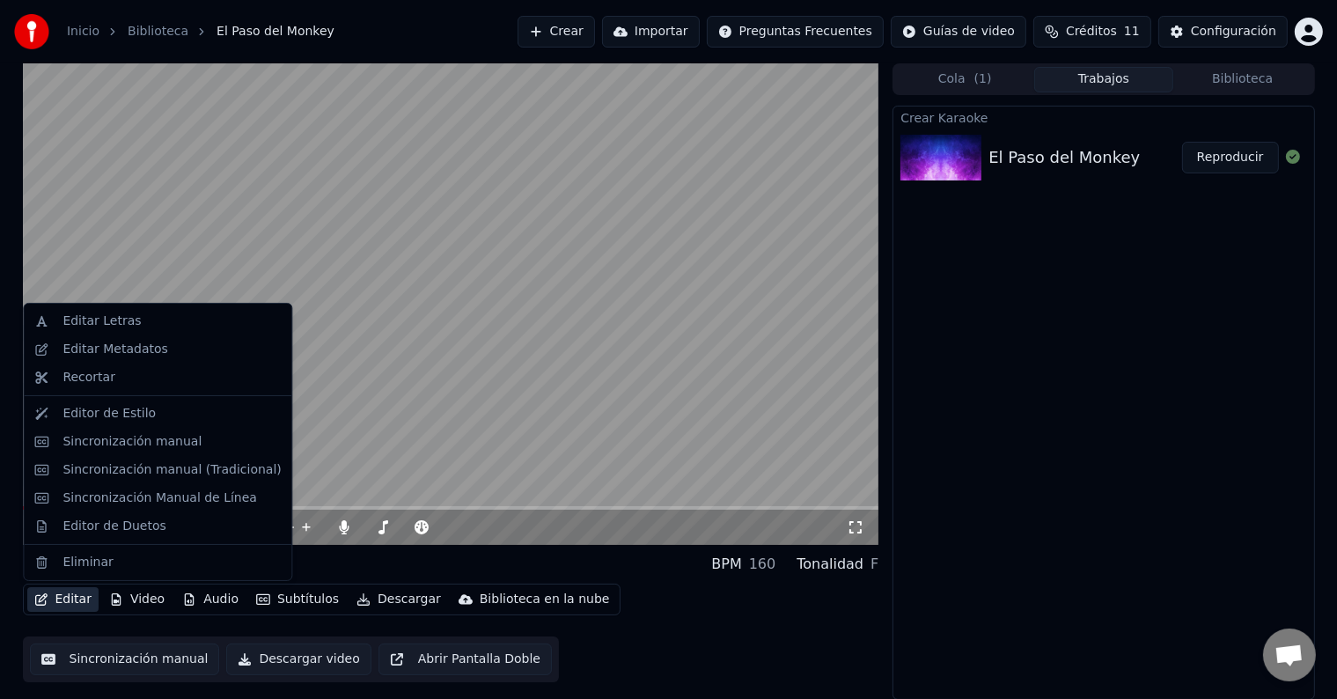
click at [63, 593] on button "Editar" at bounding box center [62, 599] width 71 height 25
click at [108, 493] on div "Sincronización Manual de Línea" at bounding box center [159, 498] width 194 height 18
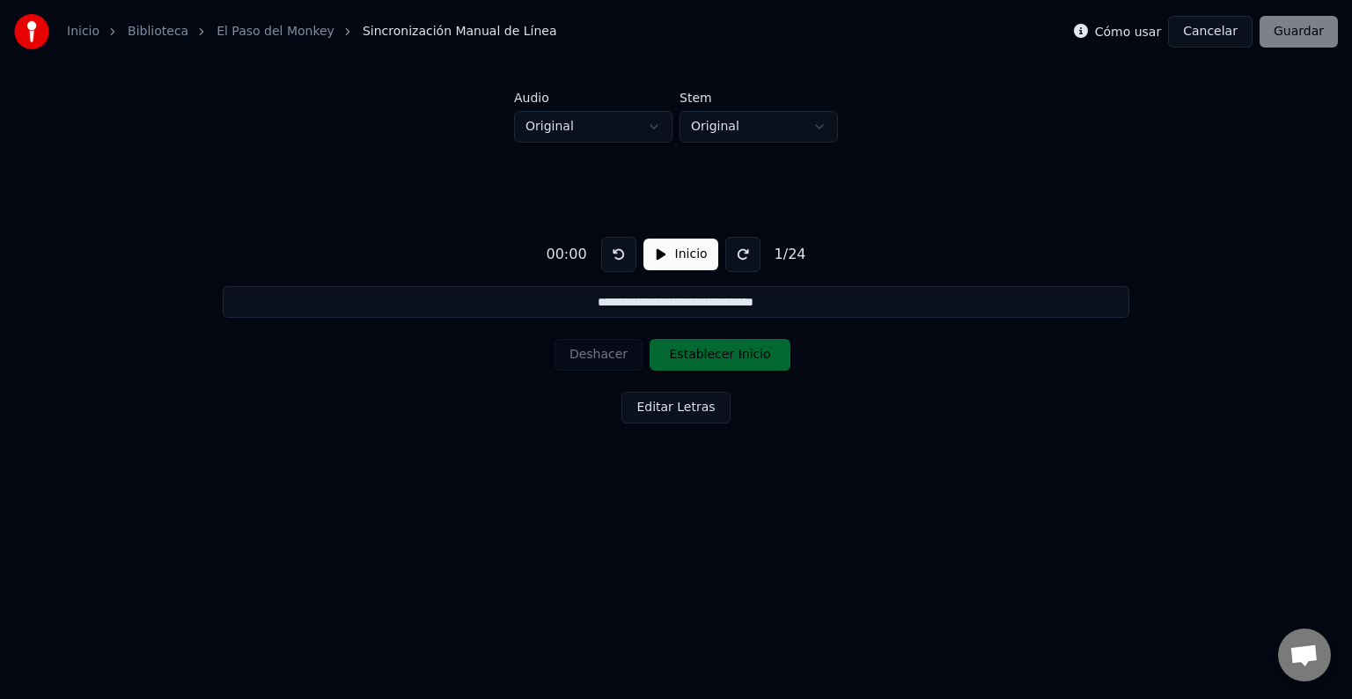
click at [660, 256] on button "Inicio" at bounding box center [680, 254] width 75 height 32
click at [668, 250] on button "Pausar" at bounding box center [681, 254] width 84 height 32
click at [668, 250] on button "Inicio" at bounding box center [680, 254] width 75 height 32
click at [668, 250] on button "Pausar" at bounding box center [681, 254] width 84 height 32
click at [669, 253] on button "Inicio" at bounding box center [680, 254] width 75 height 32
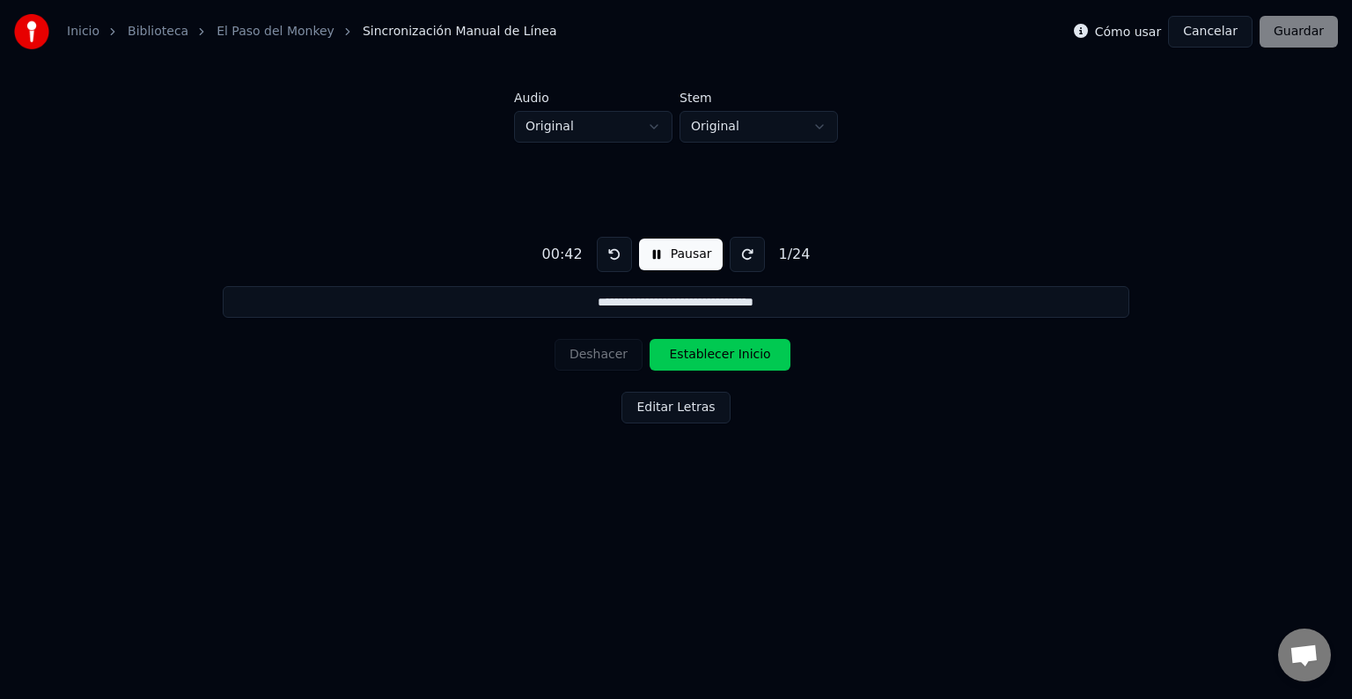
click at [715, 354] on button "Establecer Inicio" at bounding box center [719, 355] width 141 height 32
click at [1219, 28] on button "Cancelar" at bounding box center [1210, 32] width 84 height 32
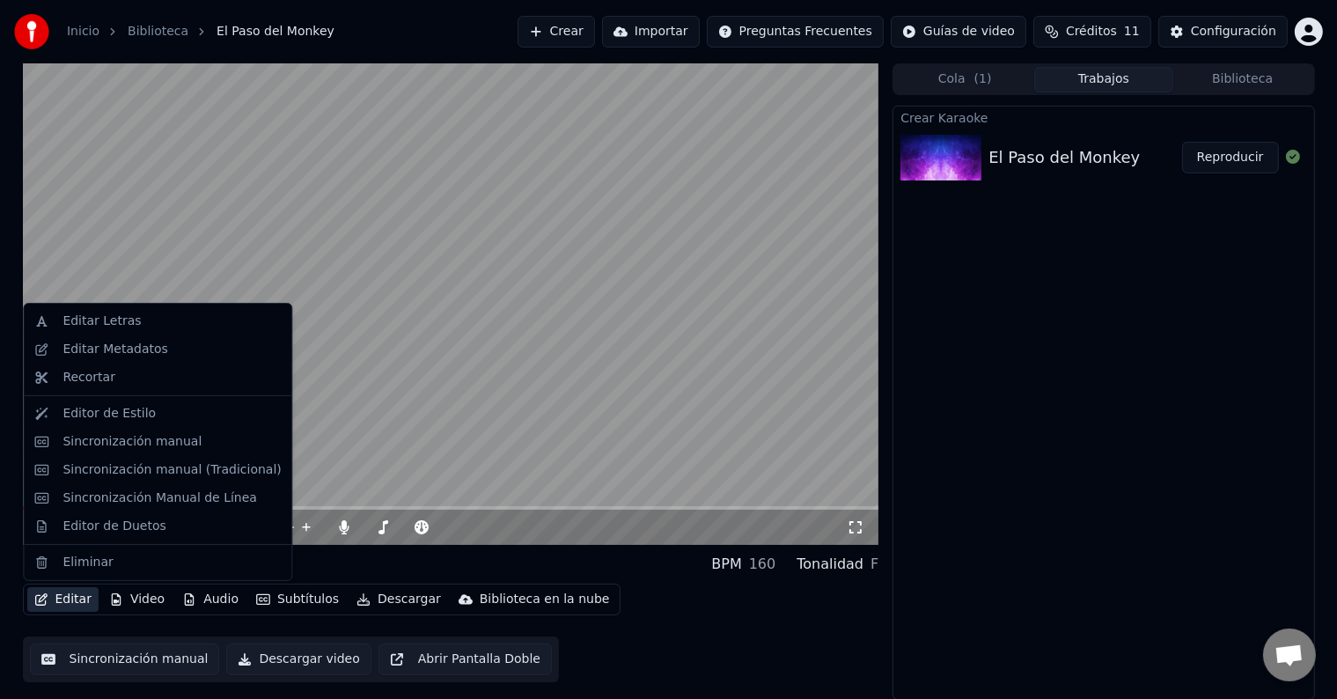
click at [60, 600] on button "Editar" at bounding box center [62, 599] width 71 height 25
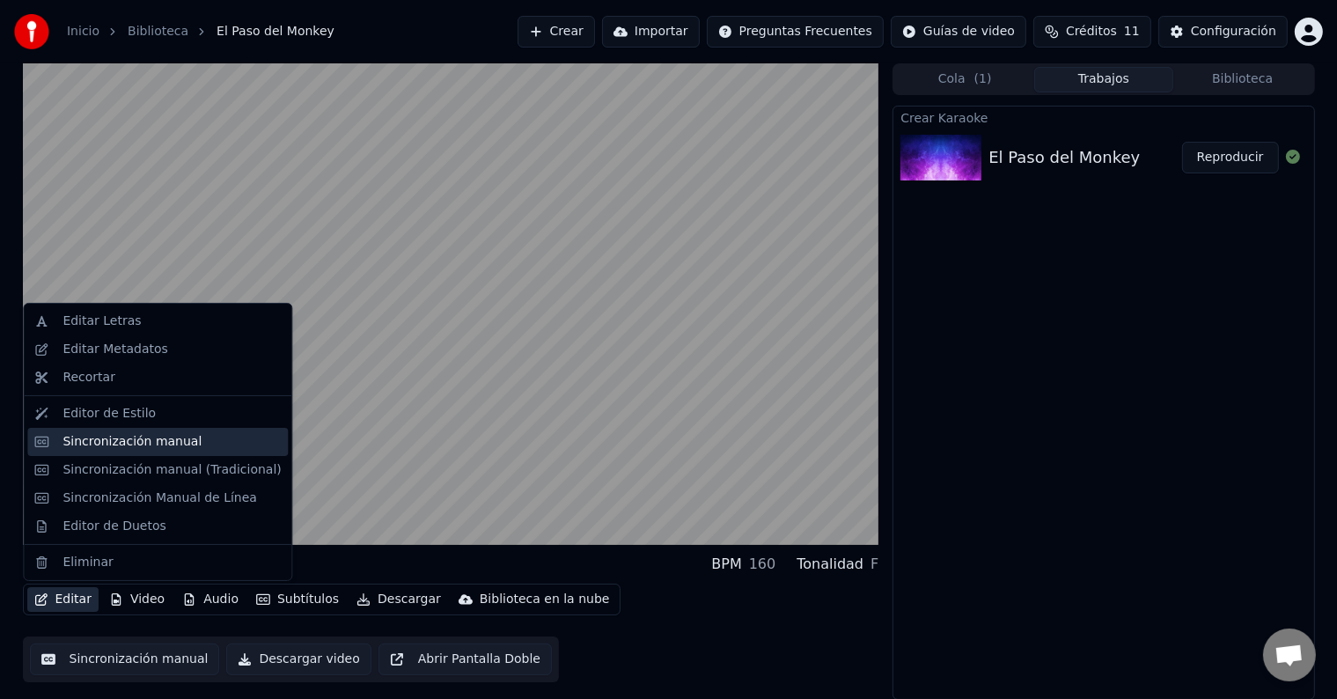
click at [109, 437] on div "Sincronización manual" at bounding box center [131, 442] width 139 height 18
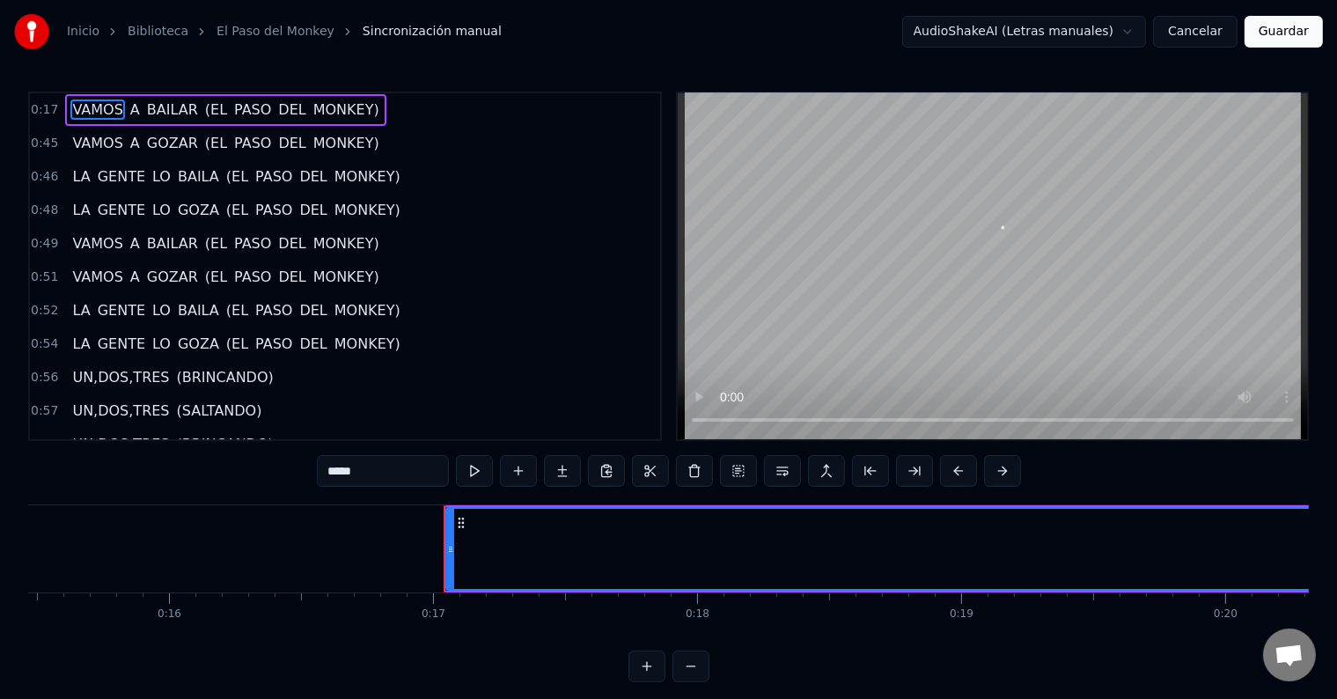
scroll to position [0, 4411]
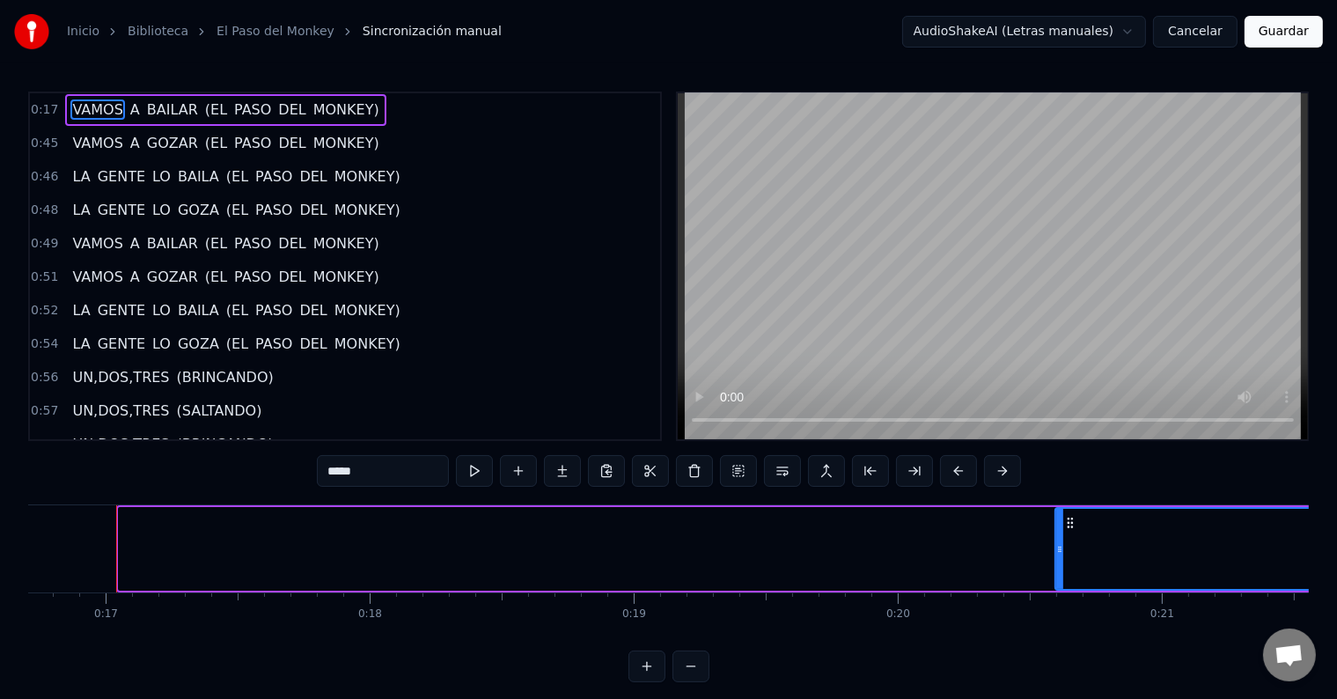
drag, startPoint x: 120, startPoint y: 554, endPoint x: 1057, endPoint y: 556, distance: 937.2
click at [1057, 556] on div at bounding box center [1059, 549] width 7 height 80
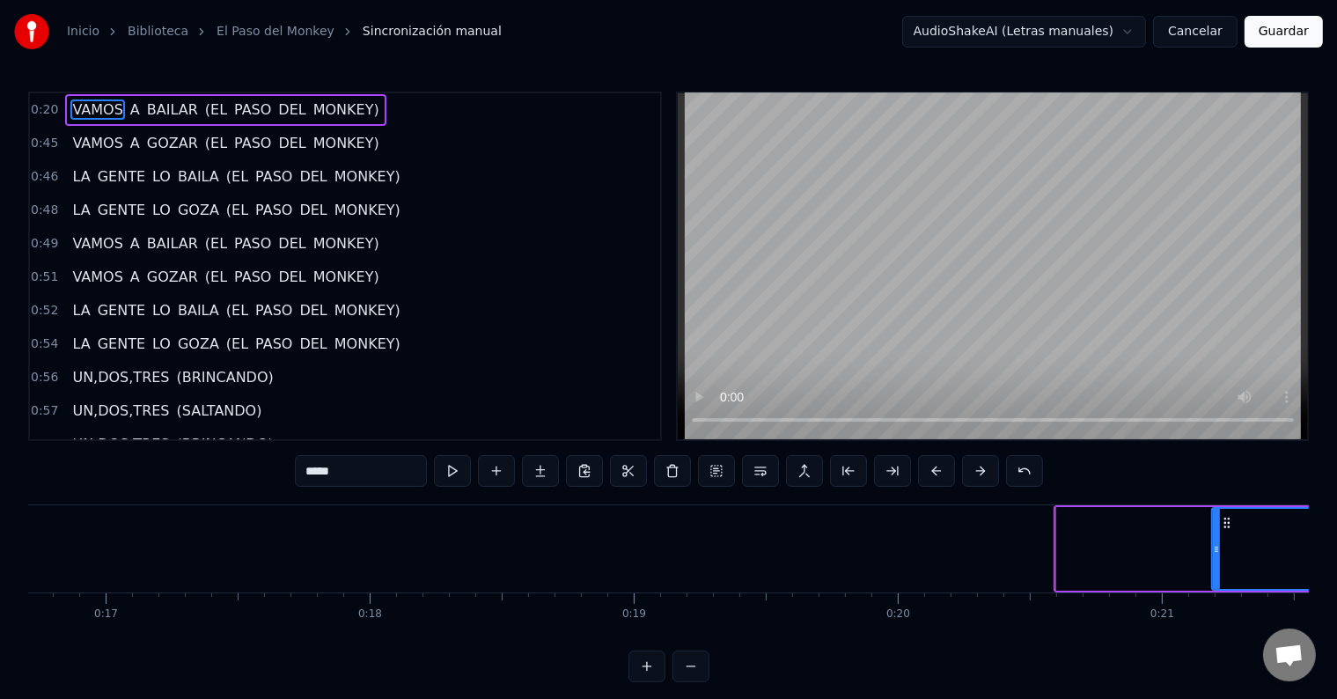
drag, startPoint x: 1058, startPoint y: 552, endPoint x: 1228, endPoint y: 560, distance: 170.9
click at [1220, 560] on div at bounding box center [1216, 549] width 7 height 80
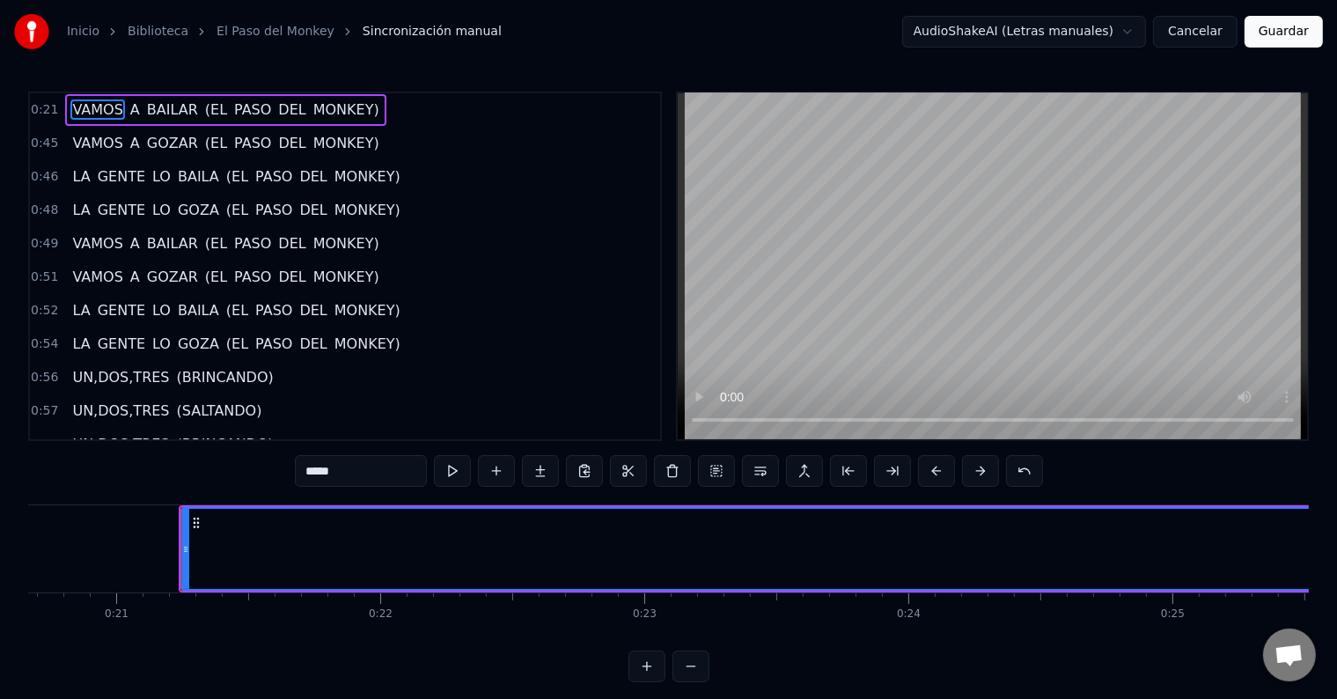
scroll to position [0, 5521]
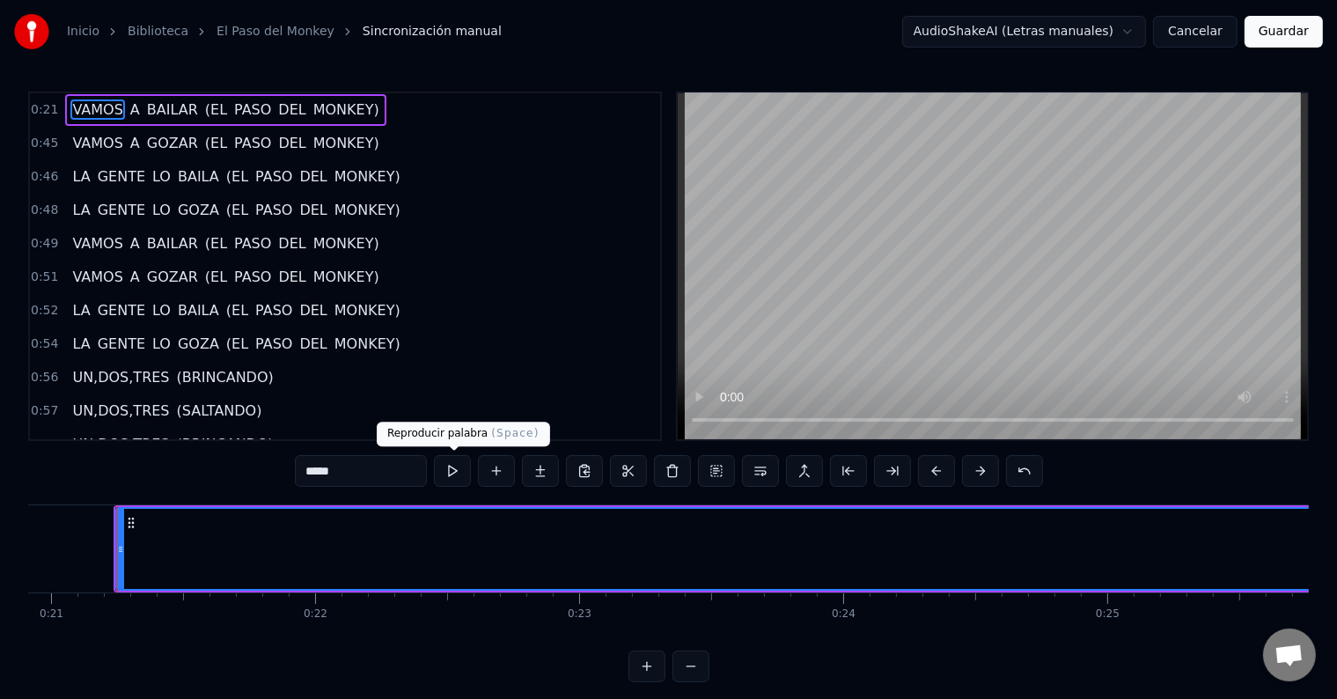
click at [451, 467] on button at bounding box center [452, 471] width 37 height 32
click at [1214, 26] on button "Cancelar" at bounding box center [1195, 32] width 84 height 32
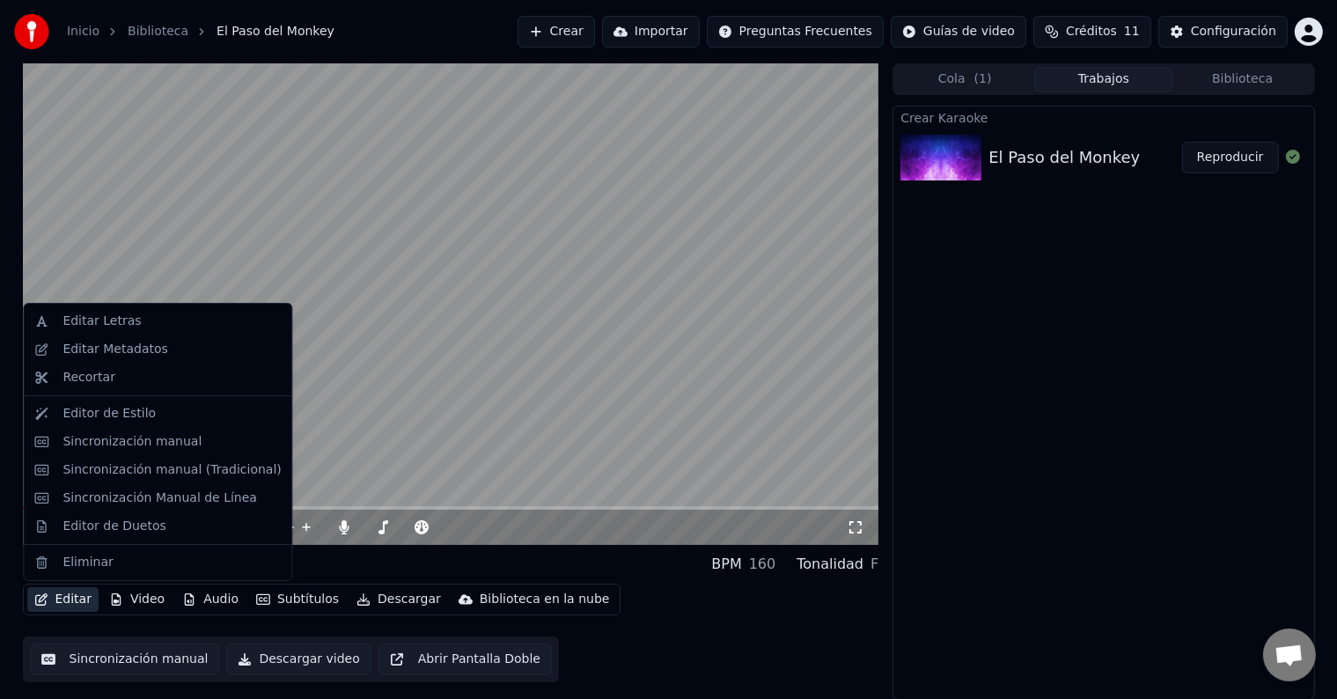
click at [70, 595] on button "Editar" at bounding box center [62, 599] width 71 height 25
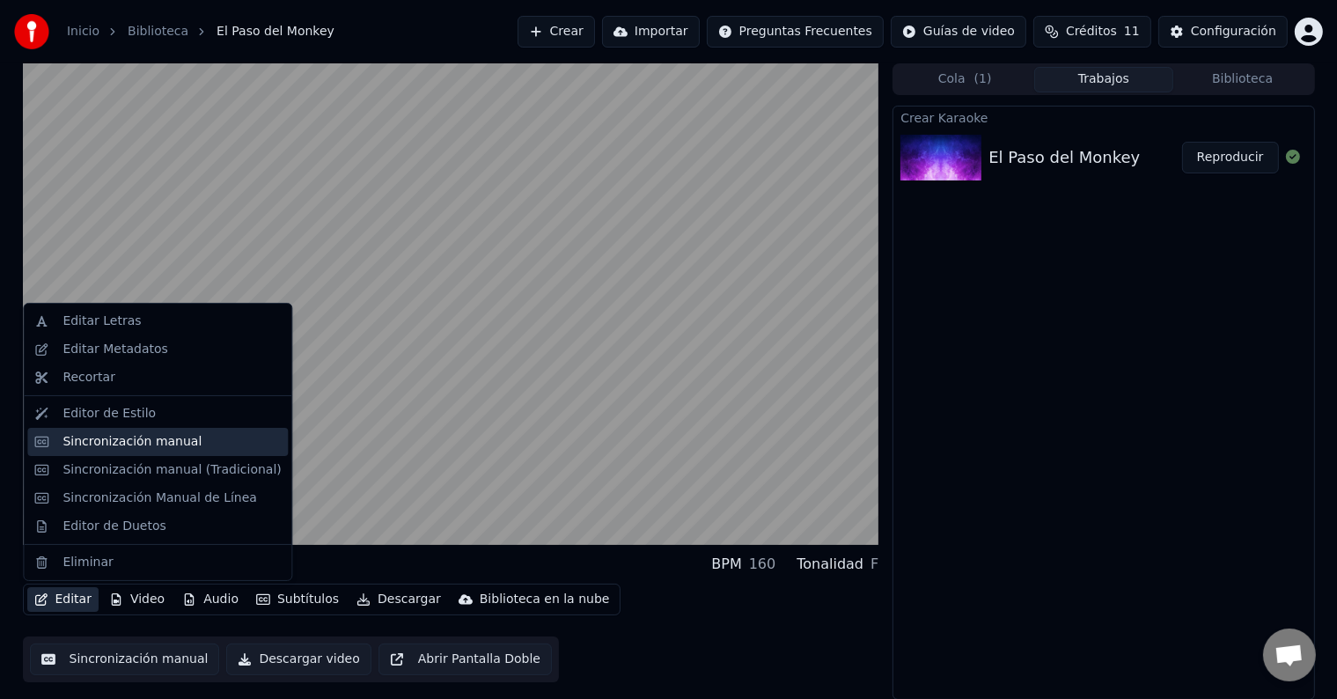
click at [102, 445] on div "Sincronización manual" at bounding box center [131, 442] width 139 height 18
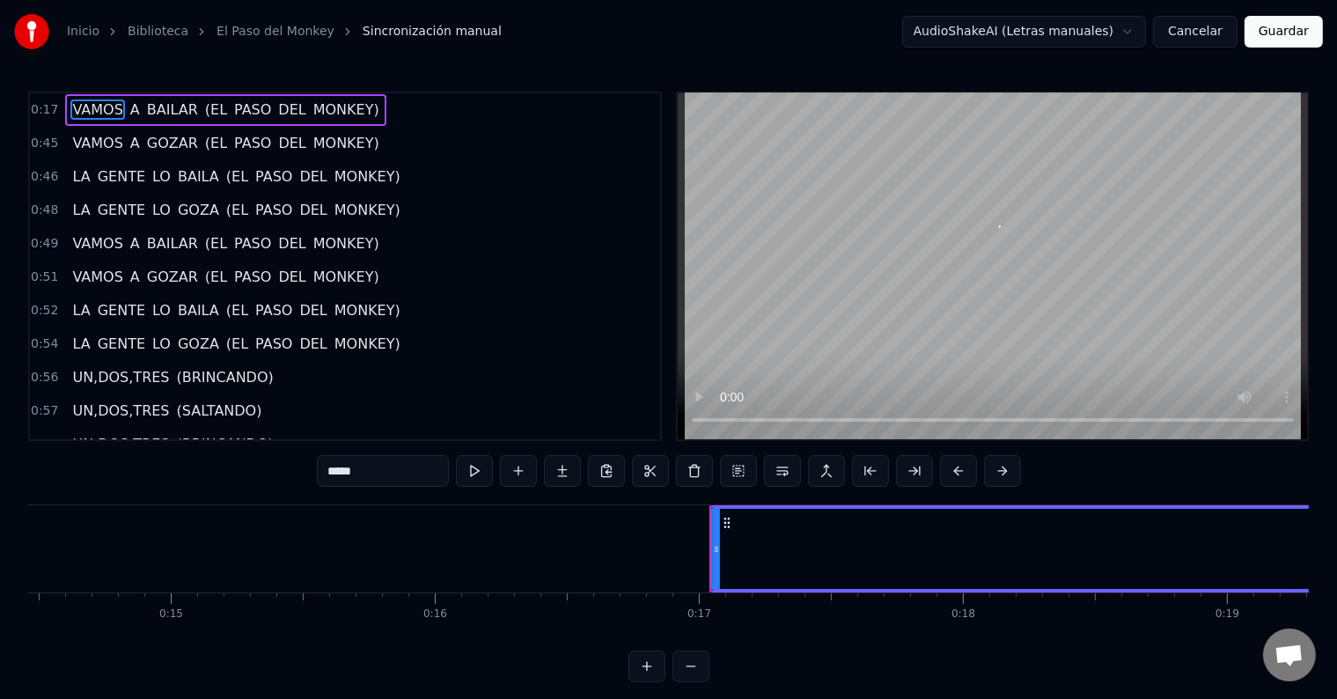
scroll to position [0, 4411]
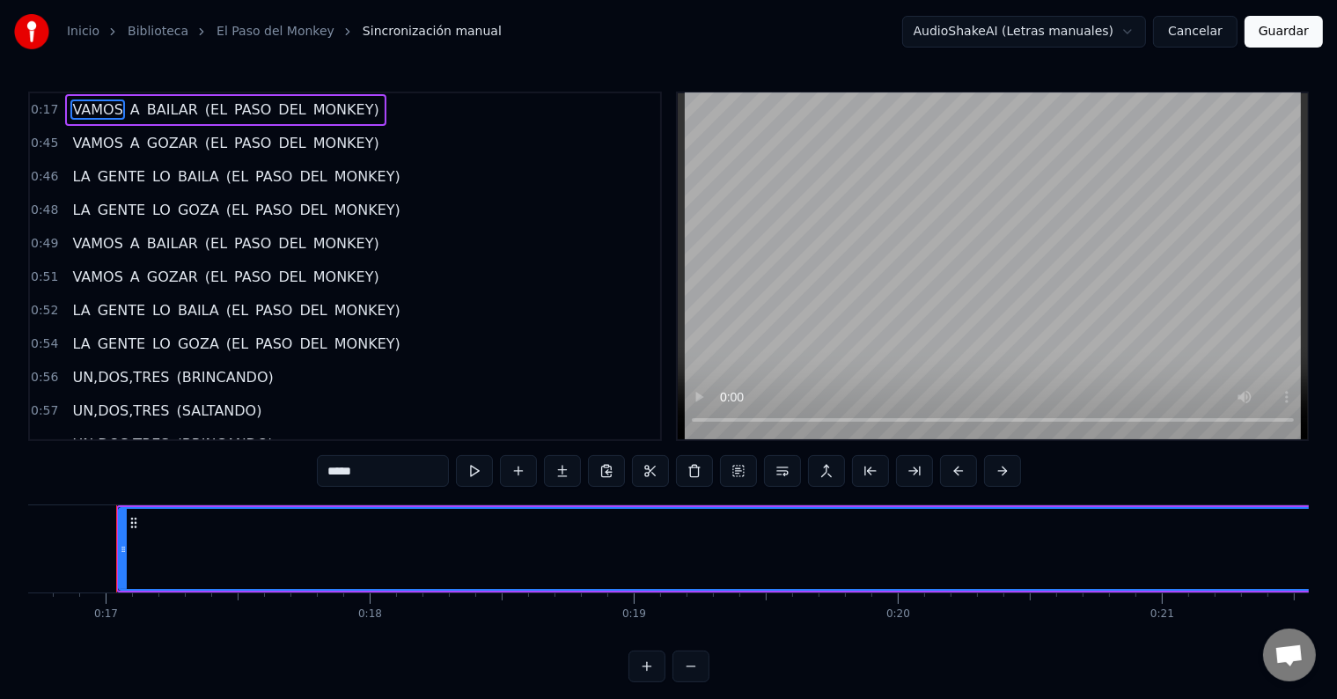
click at [482, 468] on button at bounding box center [474, 471] width 37 height 32
click at [693, 678] on button at bounding box center [690, 666] width 37 height 32
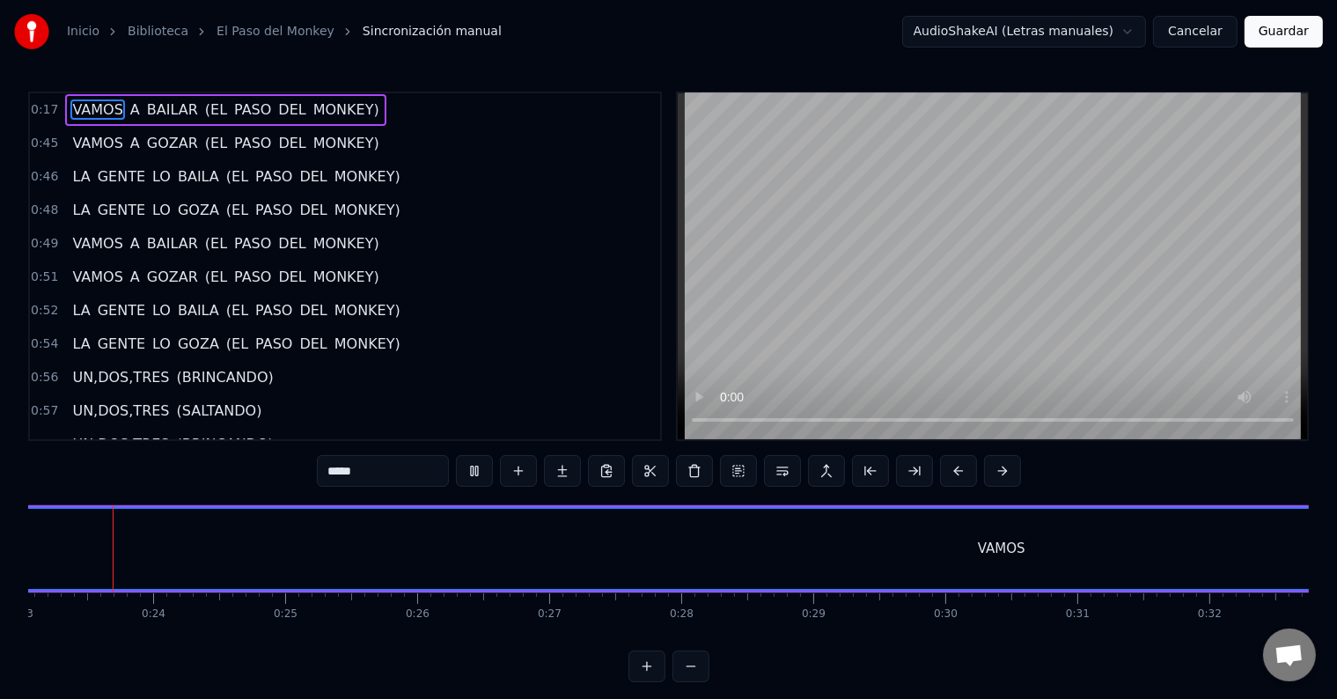
scroll to position [0, 3048]
click at [693, 678] on button at bounding box center [690, 666] width 37 height 32
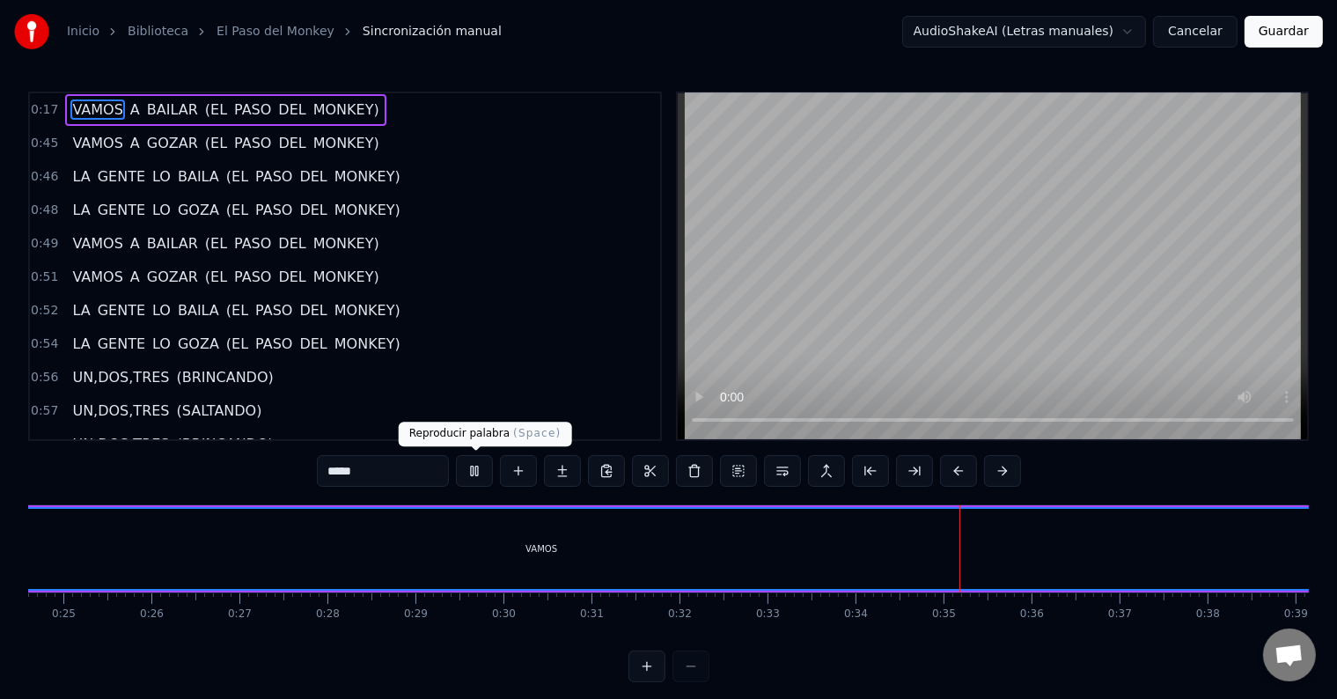
click at [476, 466] on button at bounding box center [474, 471] width 37 height 32
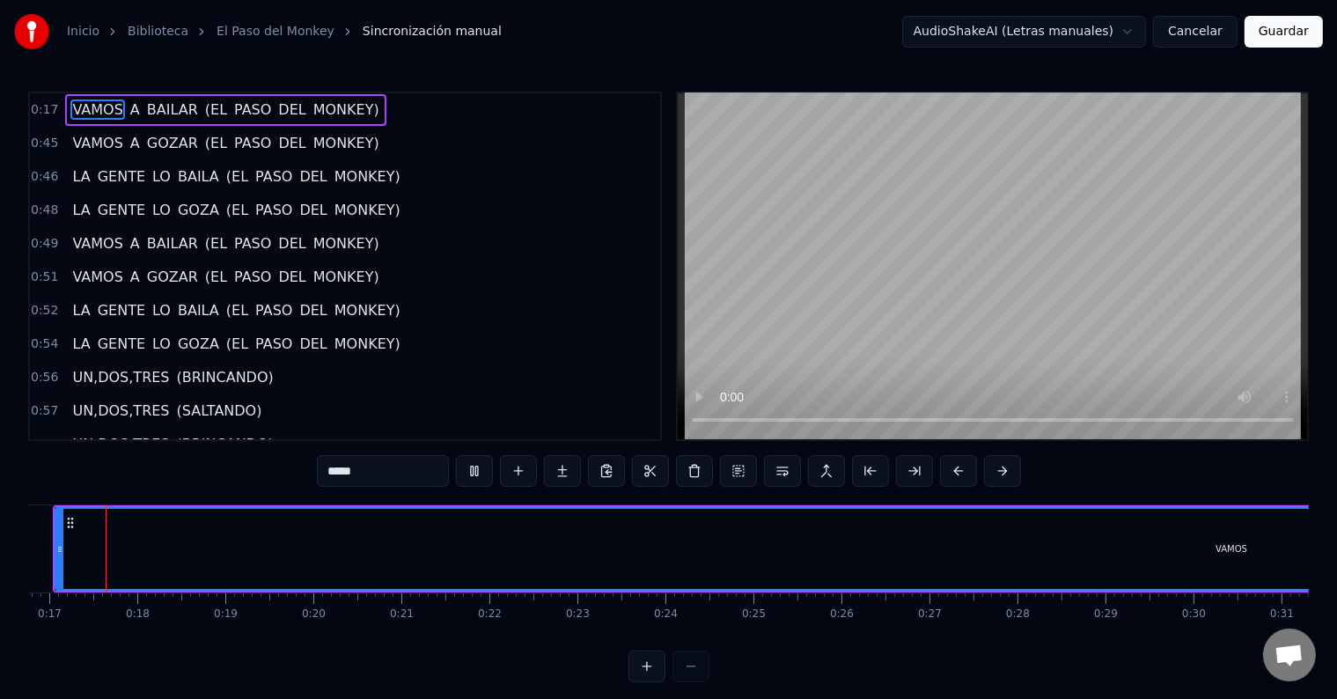
scroll to position [0, 1452]
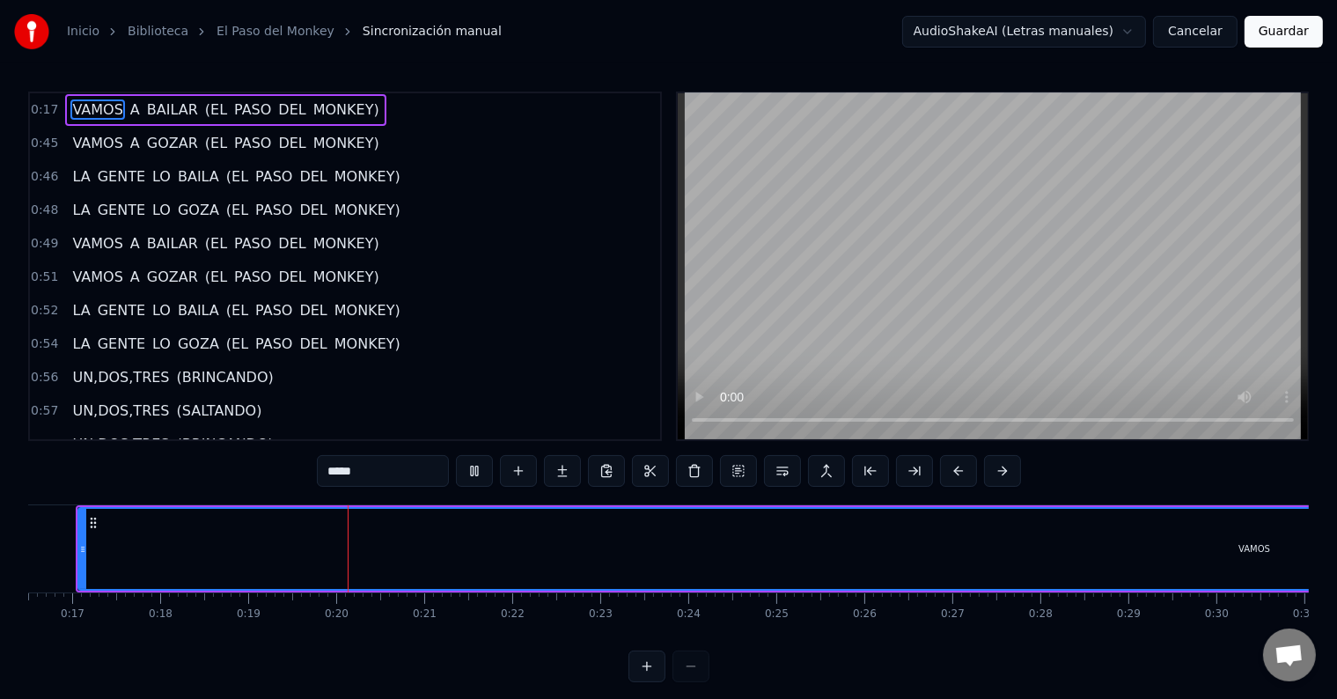
click at [476, 466] on button at bounding box center [474, 471] width 37 height 32
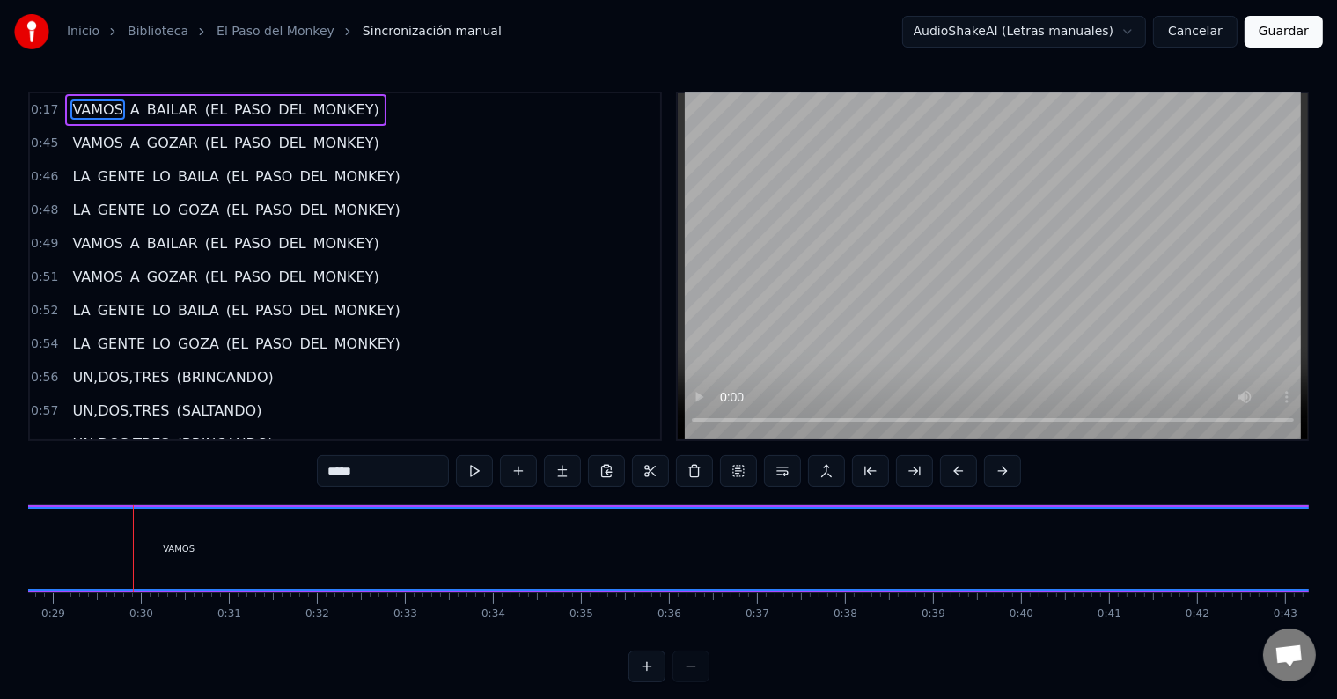
click at [36, 110] on span "0:17" at bounding box center [44, 110] width 27 height 18
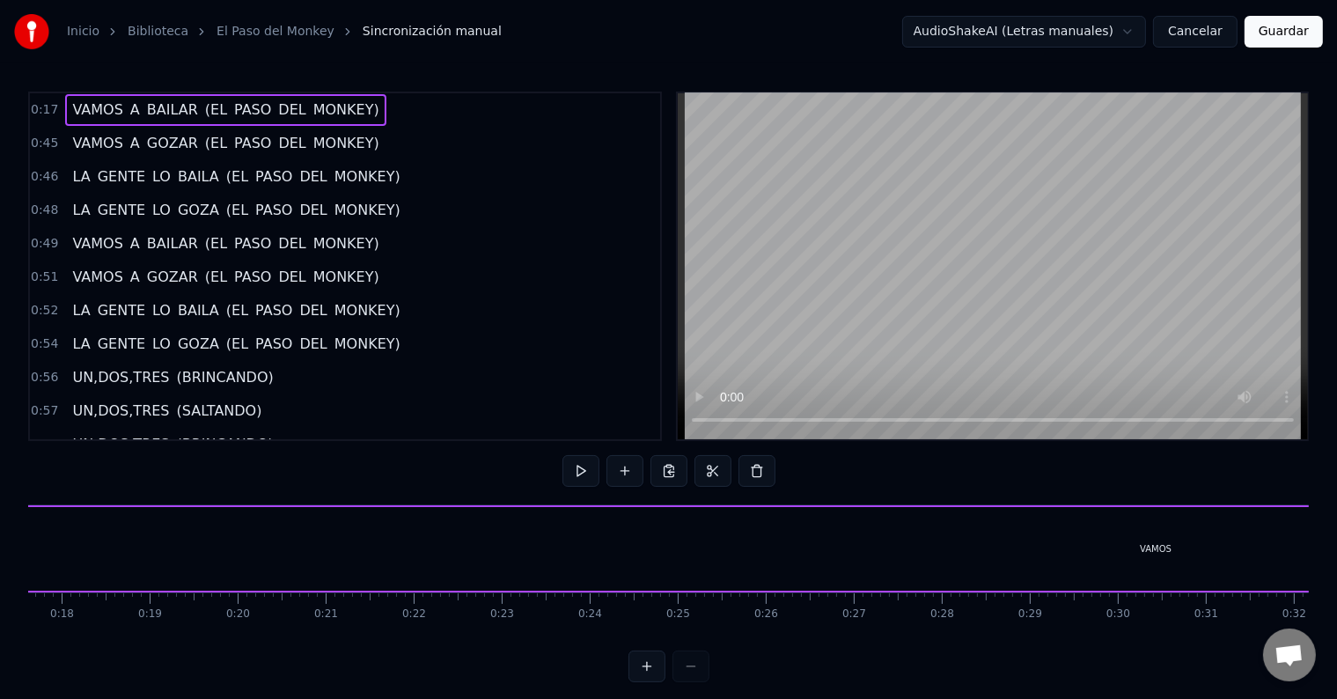
scroll to position [0, 1412]
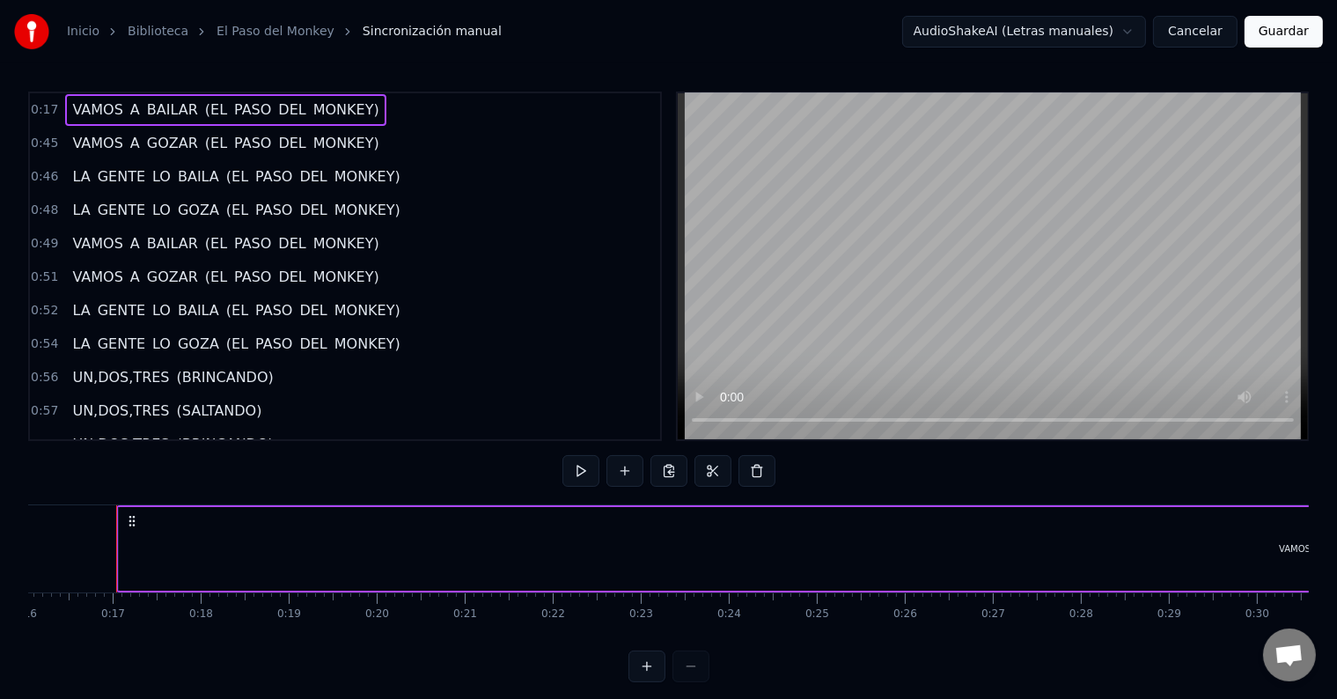
click at [42, 109] on span "0:17" at bounding box center [44, 110] width 27 height 18
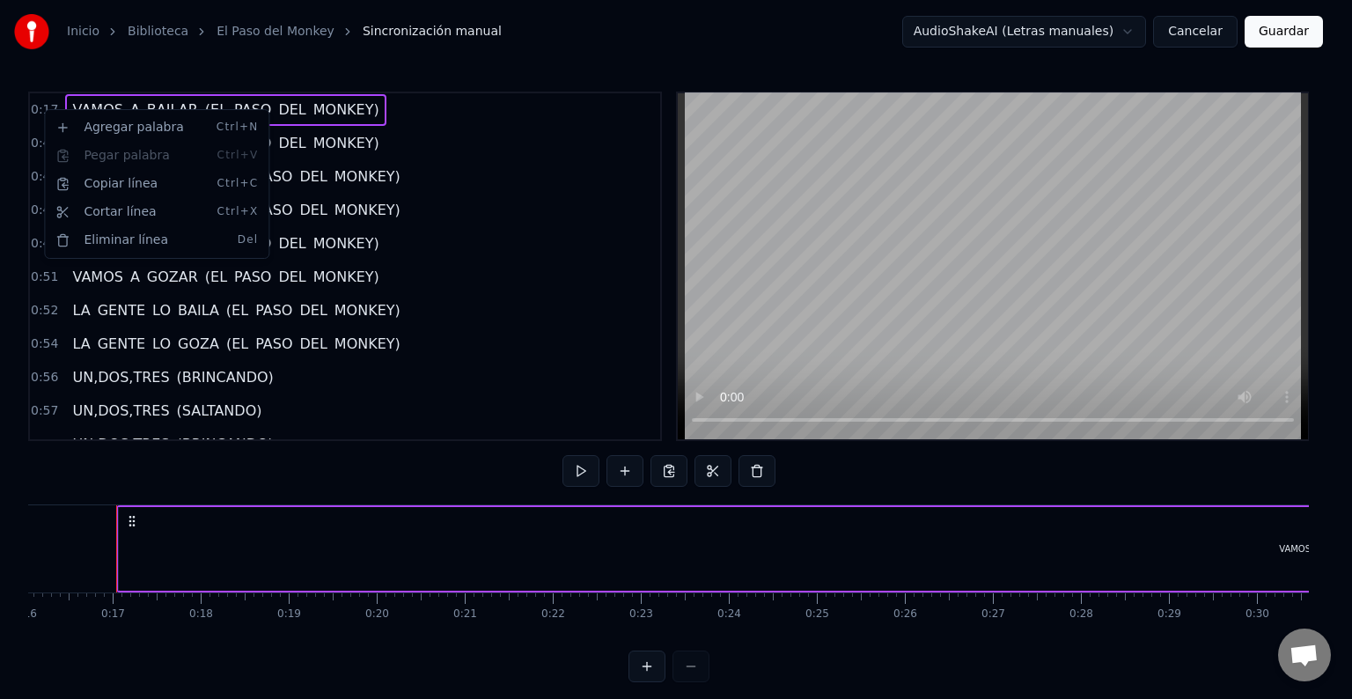
click at [535, 178] on html "Inicio Biblioteca El Paso del Monkey Sincronización manual AudioShakeAI (Letras…" at bounding box center [676, 355] width 1352 height 710
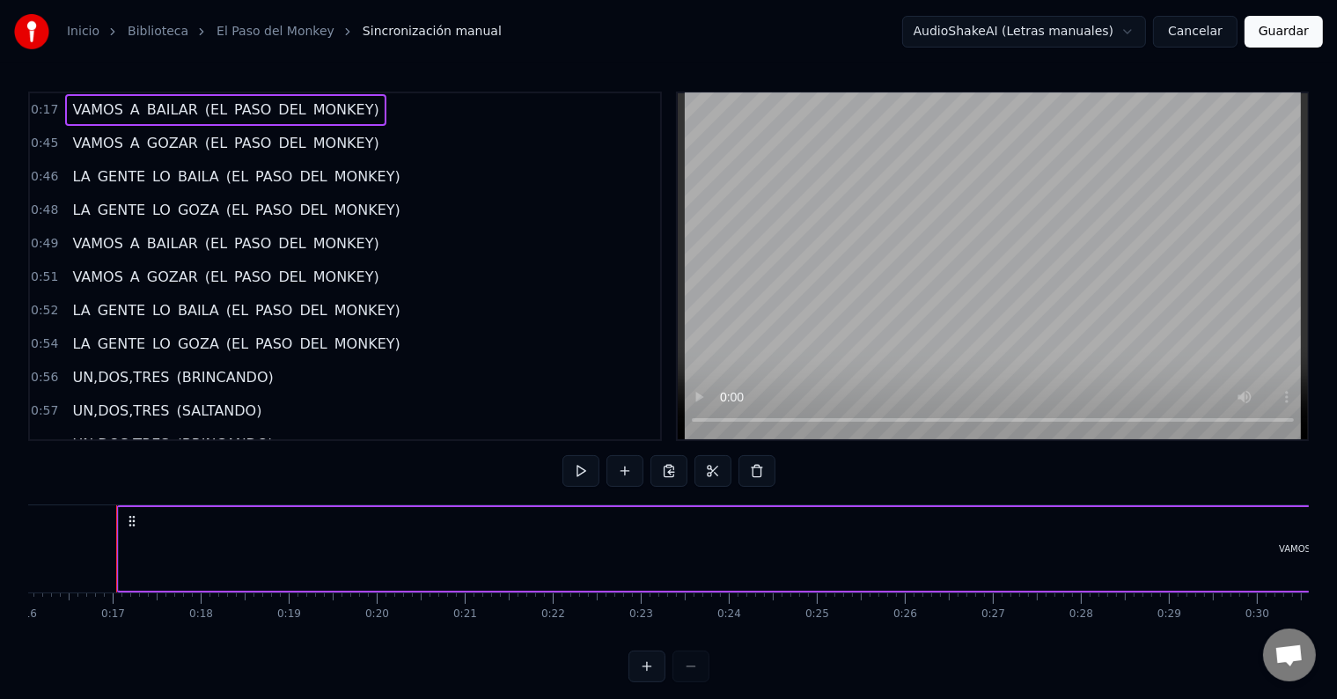
click at [128, 109] on span "A" at bounding box center [134, 109] width 13 height 20
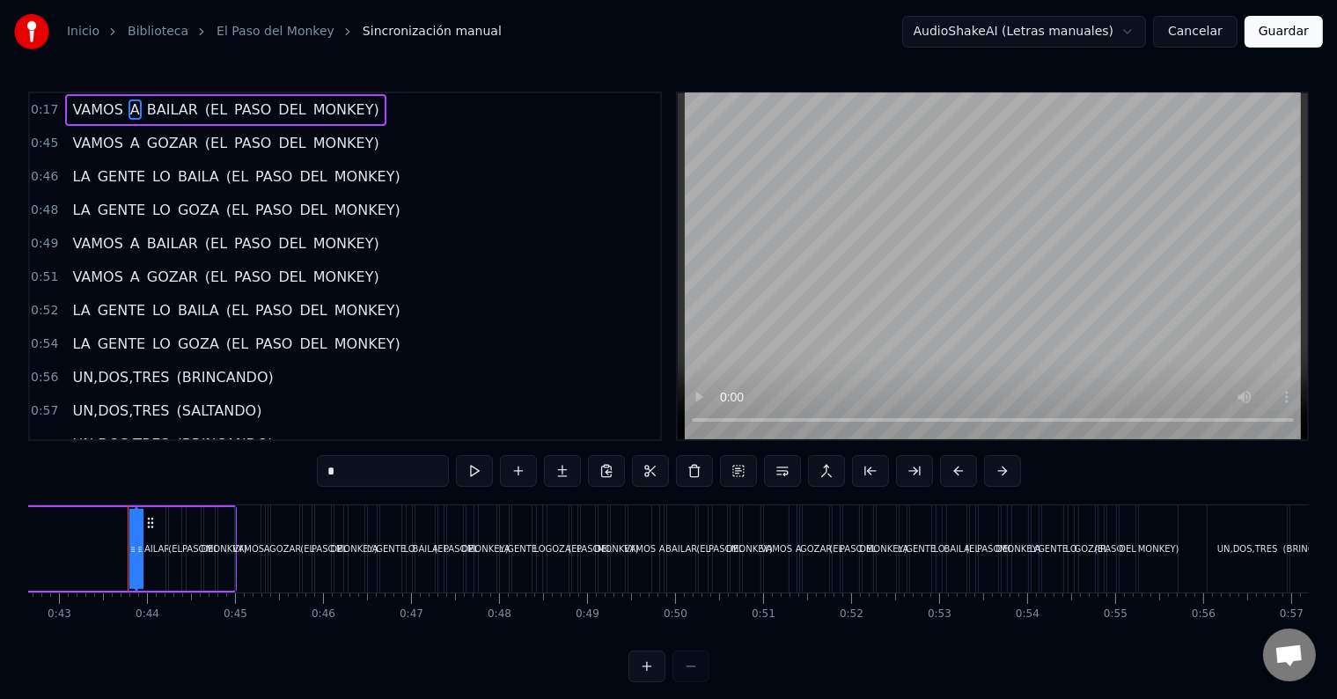
scroll to position [0, 3764]
click at [35, 110] on span "0:17" at bounding box center [44, 110] width 27 height 18
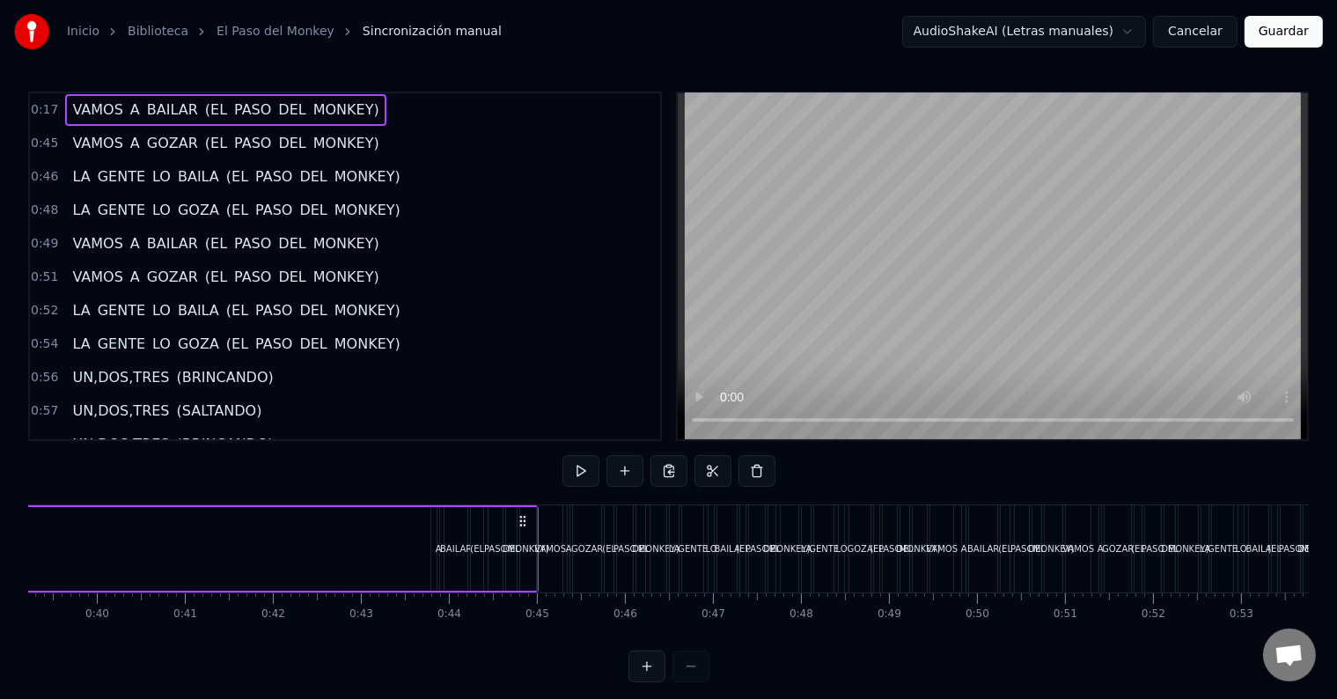
click at [35, 110] on span "0:17" at bounding box center [44, 110] width 27 height 18
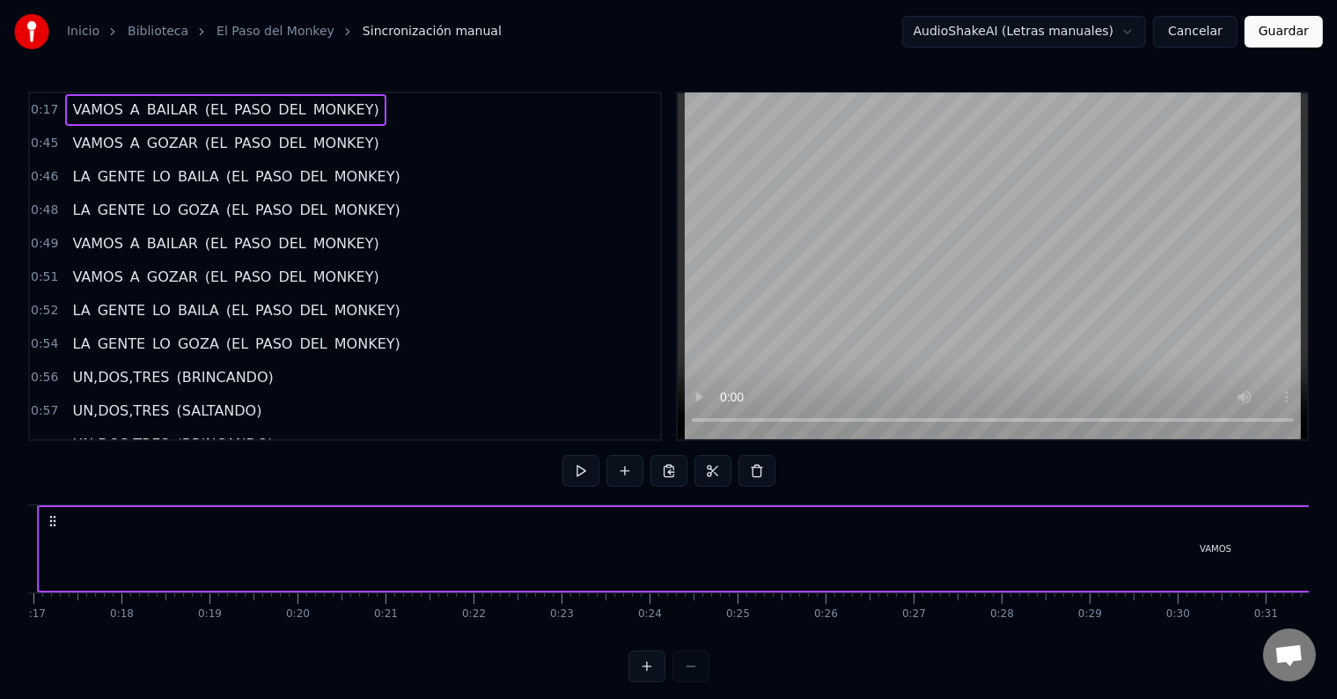
scroll to position [0, 1412]
click at [133, 521] on circle at bounding box center [133, 520] width 1 height 1
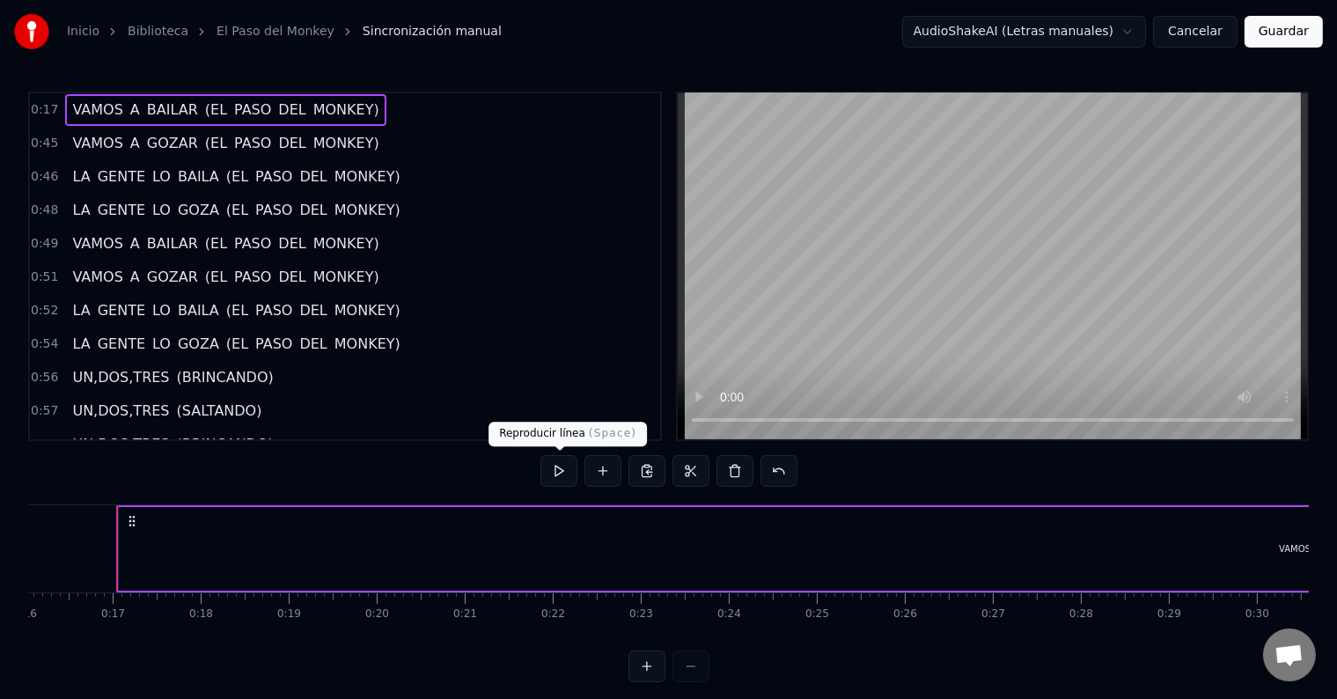
click at [565, 475] on button at bounding box center [558, 471] width 37 height 32
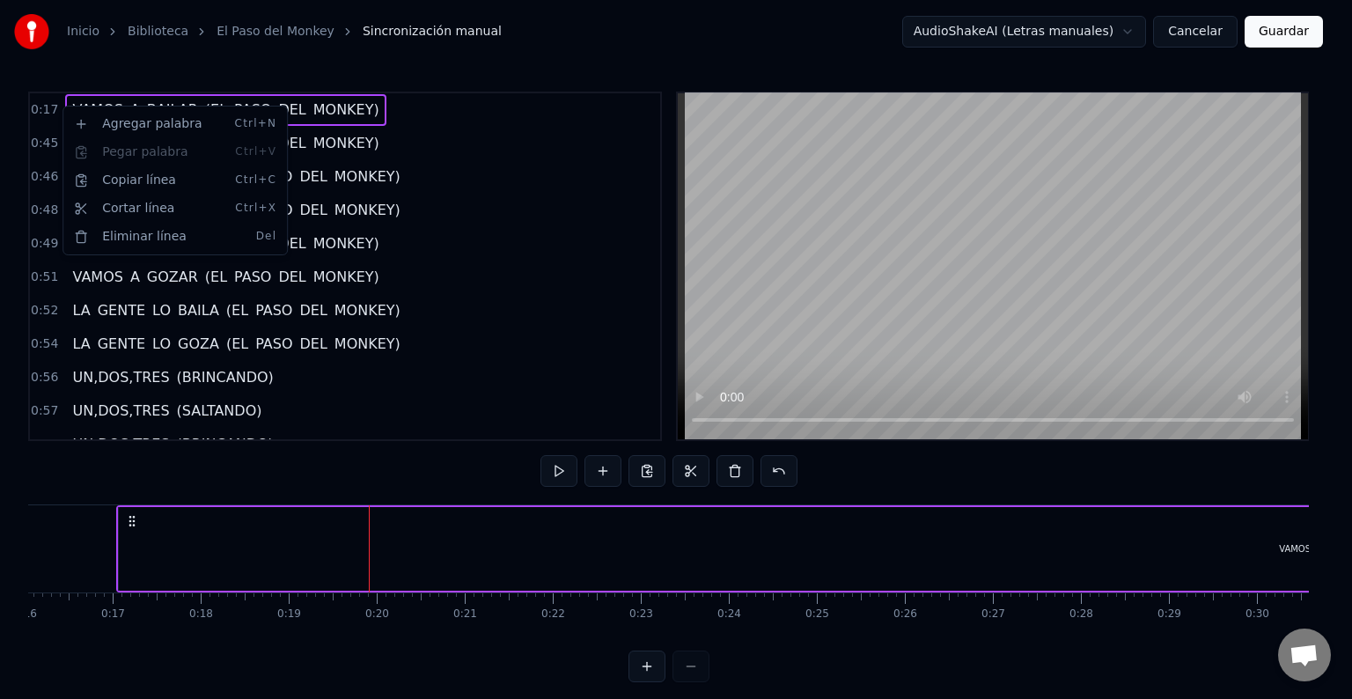
click at [774, 215] on html "Inicio Biblioteca El Paso del Monkey Sincronización manual AudioShakeAI (Letras…" at bounding box center [676, 355] width 1352 height 710
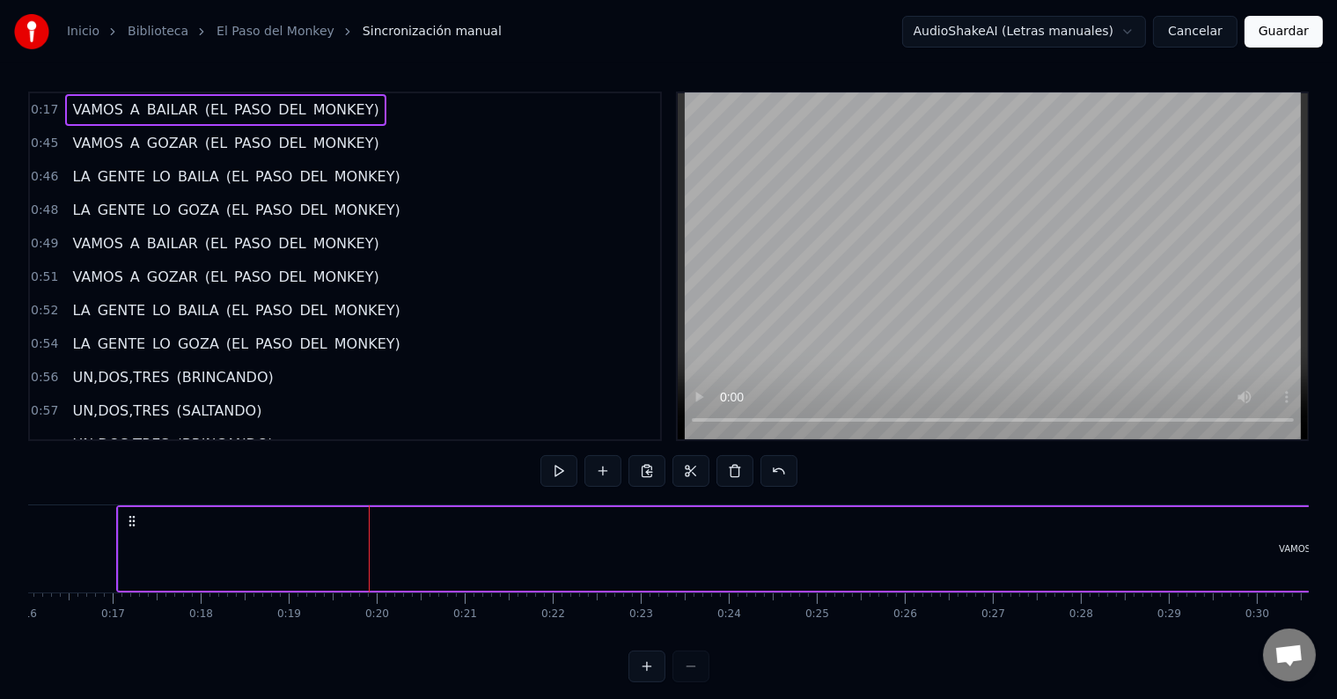
click at [39, 141] on span "0:45" at bounding box center [44, 144] width 27 height 18
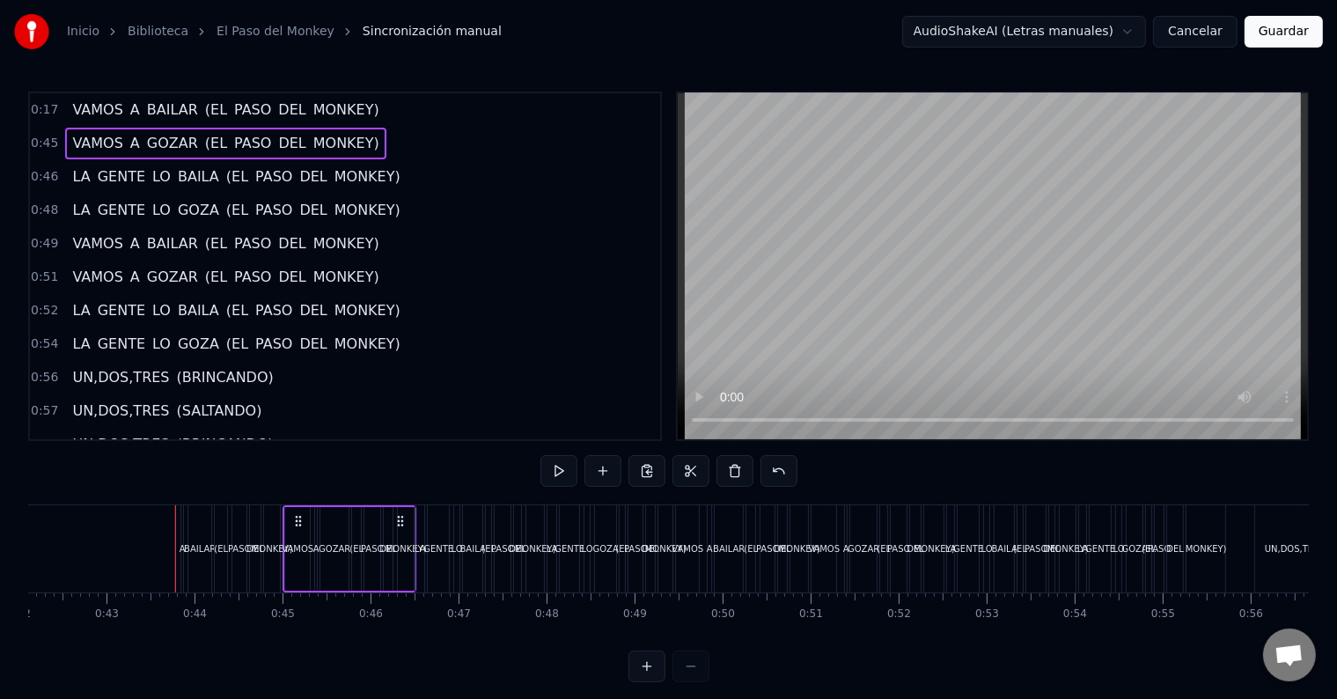
scroll to position [0, 3764]
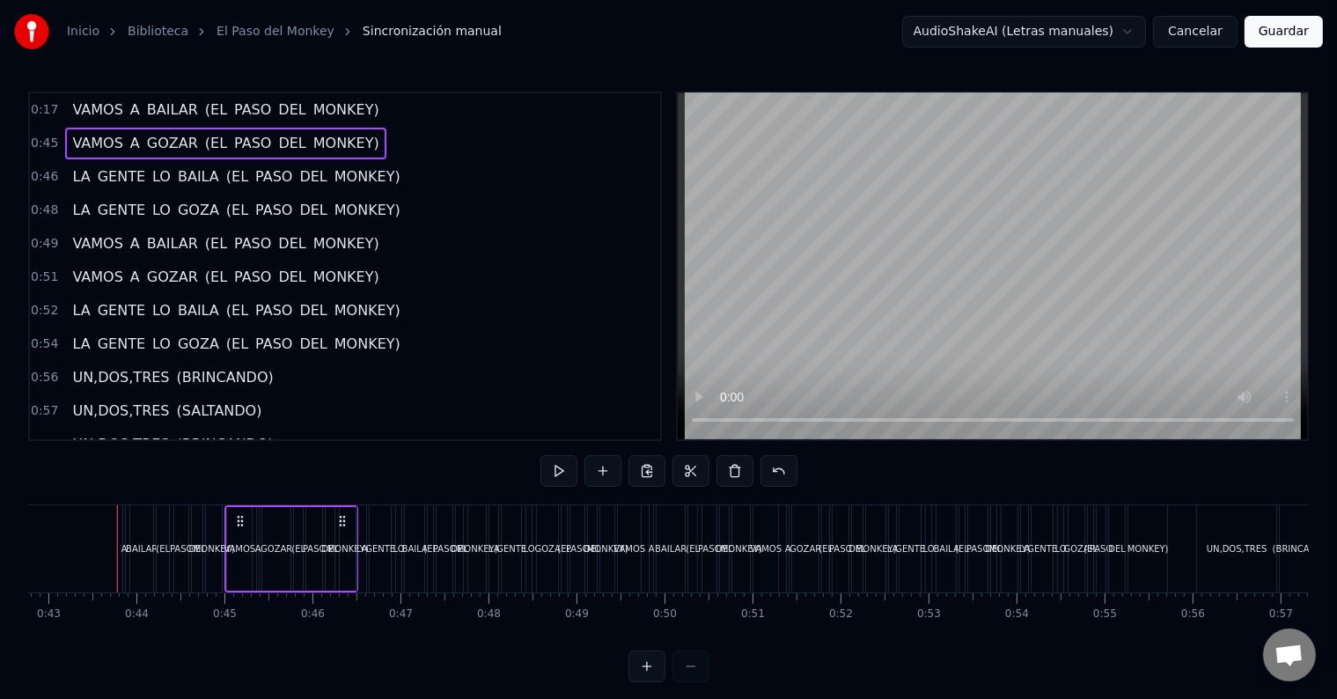
click at [33, 109] on span "0:17" at bounding box center [44, 110] width 27 height 18
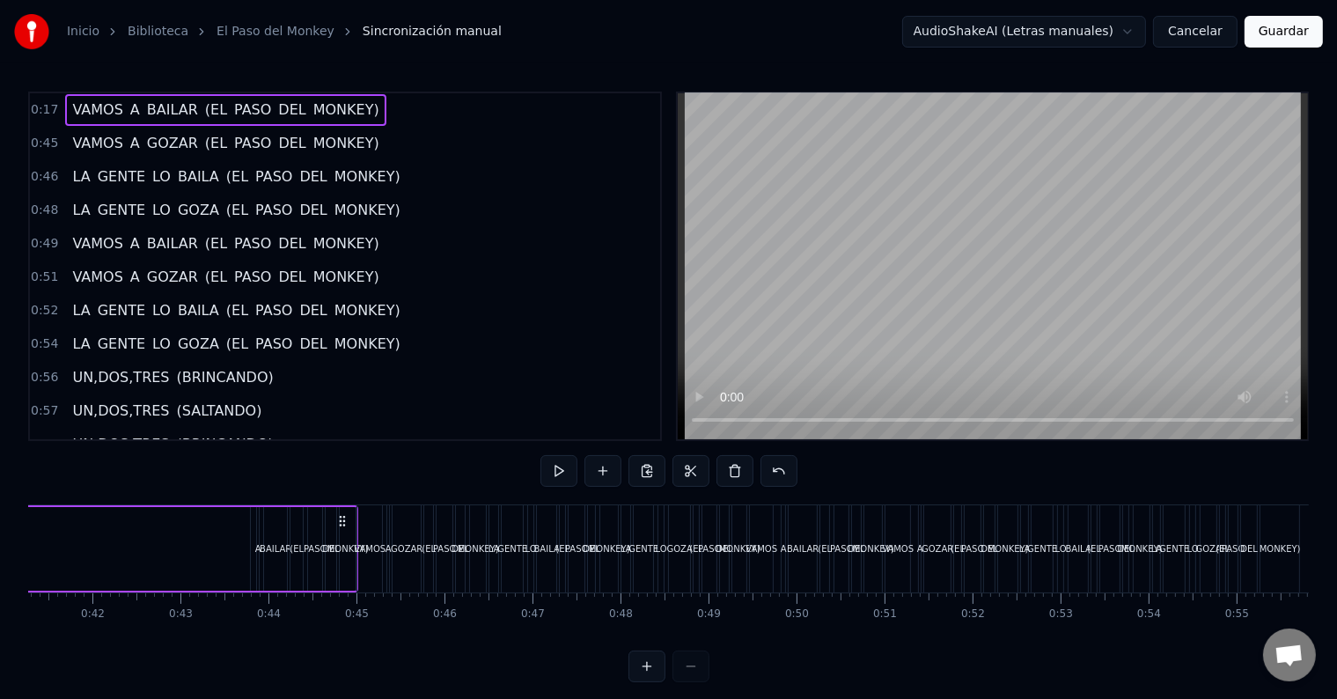
click at [33, 109] on span "0:17" at bounding box center [44, 110] width 27 height 18
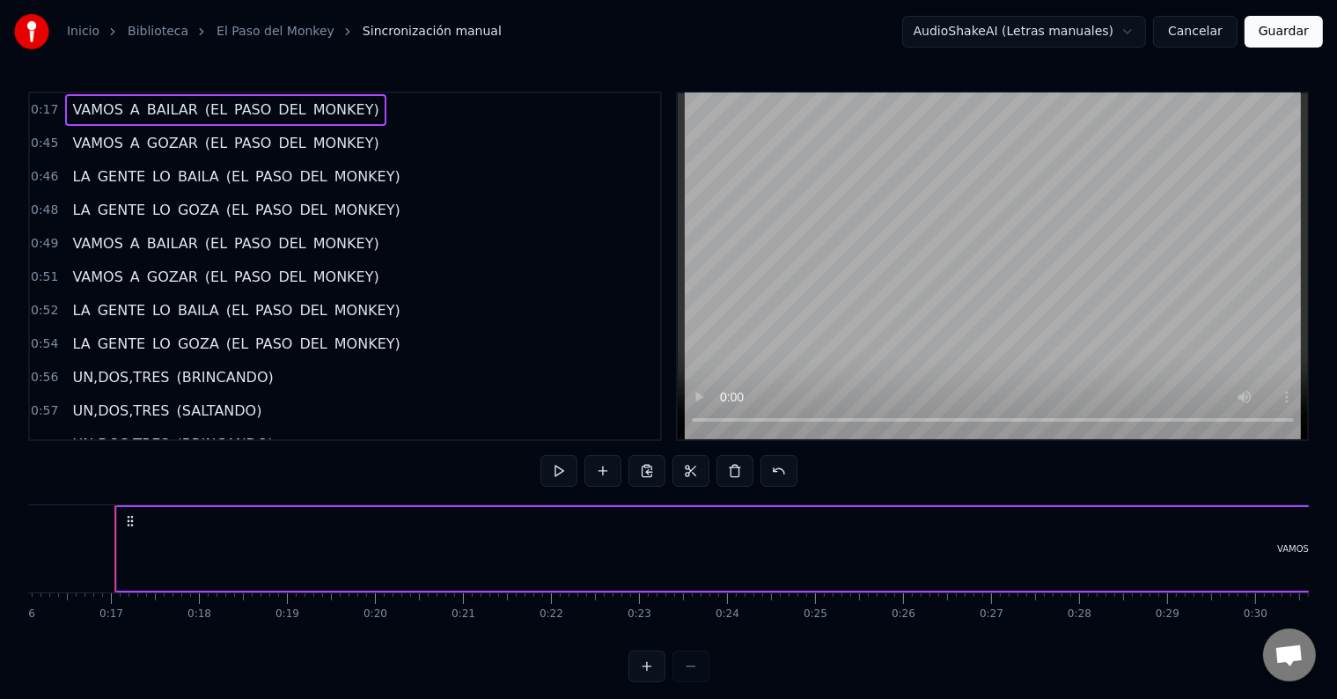
scroll to position [0, 1412]
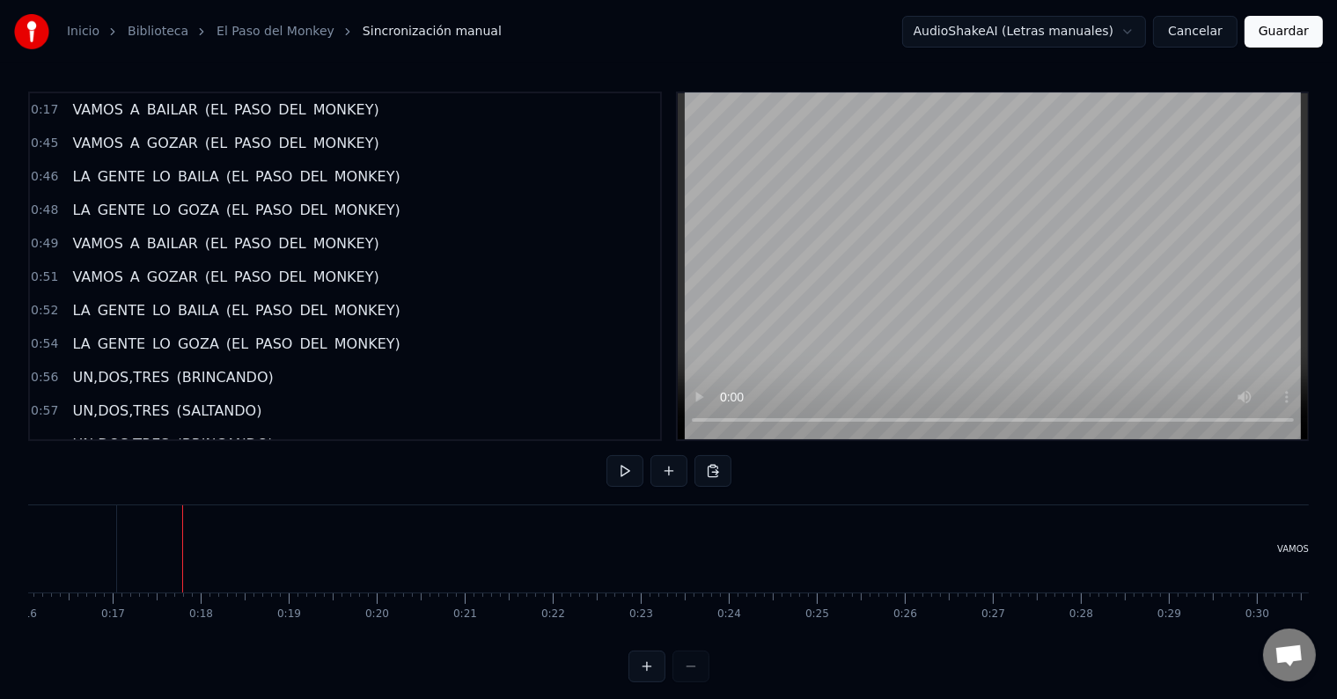
click at [134, 547] on div "VAMOS" at bounding box center [1292, 548] width 2351 height 87
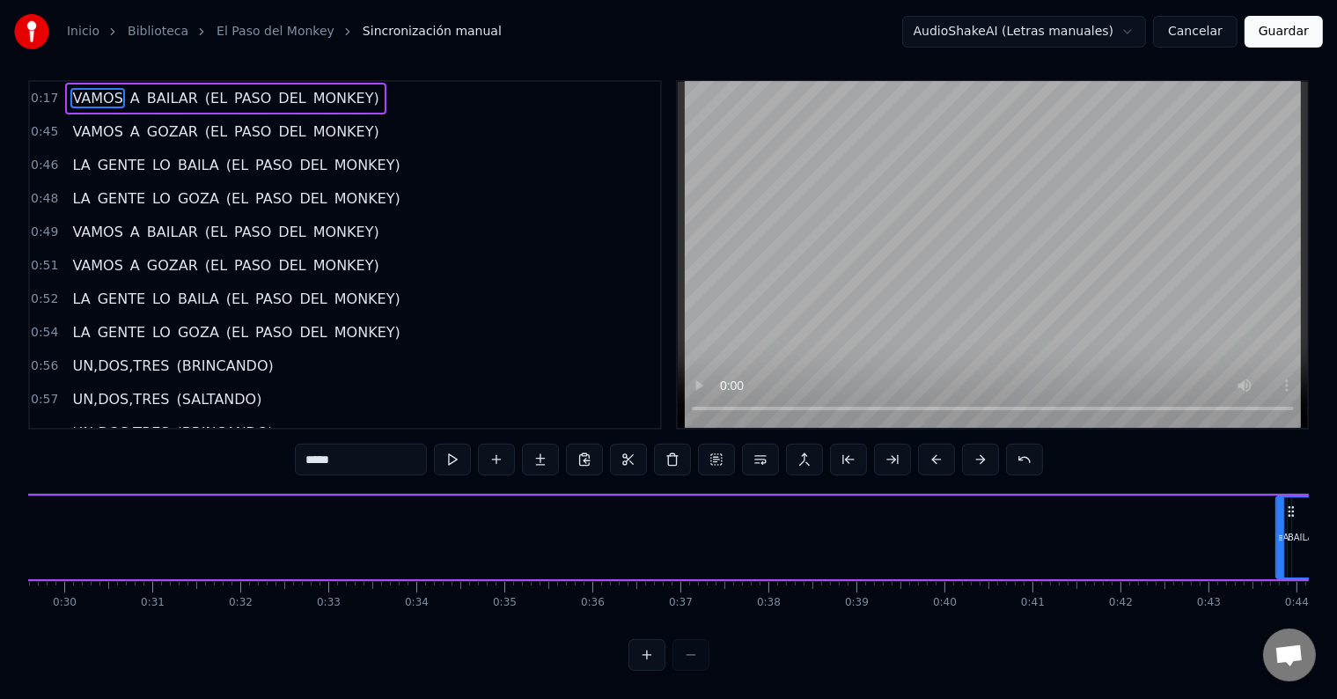
scroll to position [0, 2746]
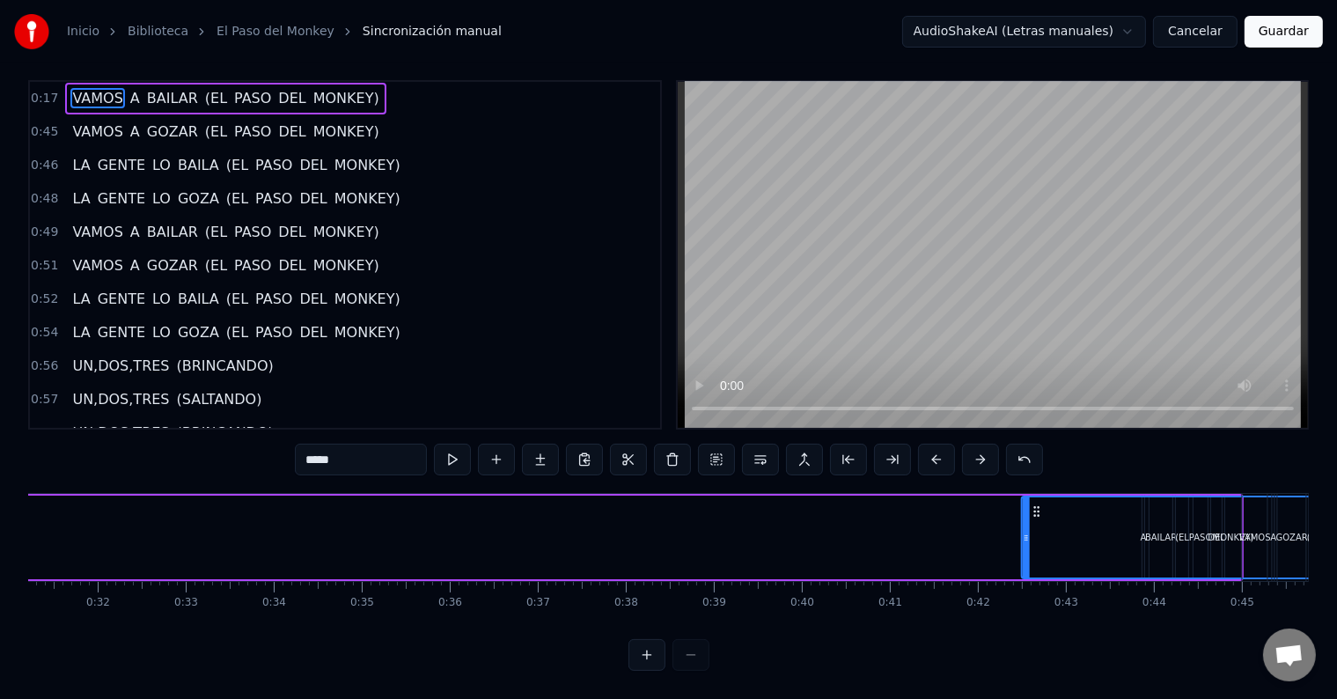
drag, startPoint x: 130, startPoint y: 518, endPoint x: 1004, endPoint y: 493, distance: 874.2
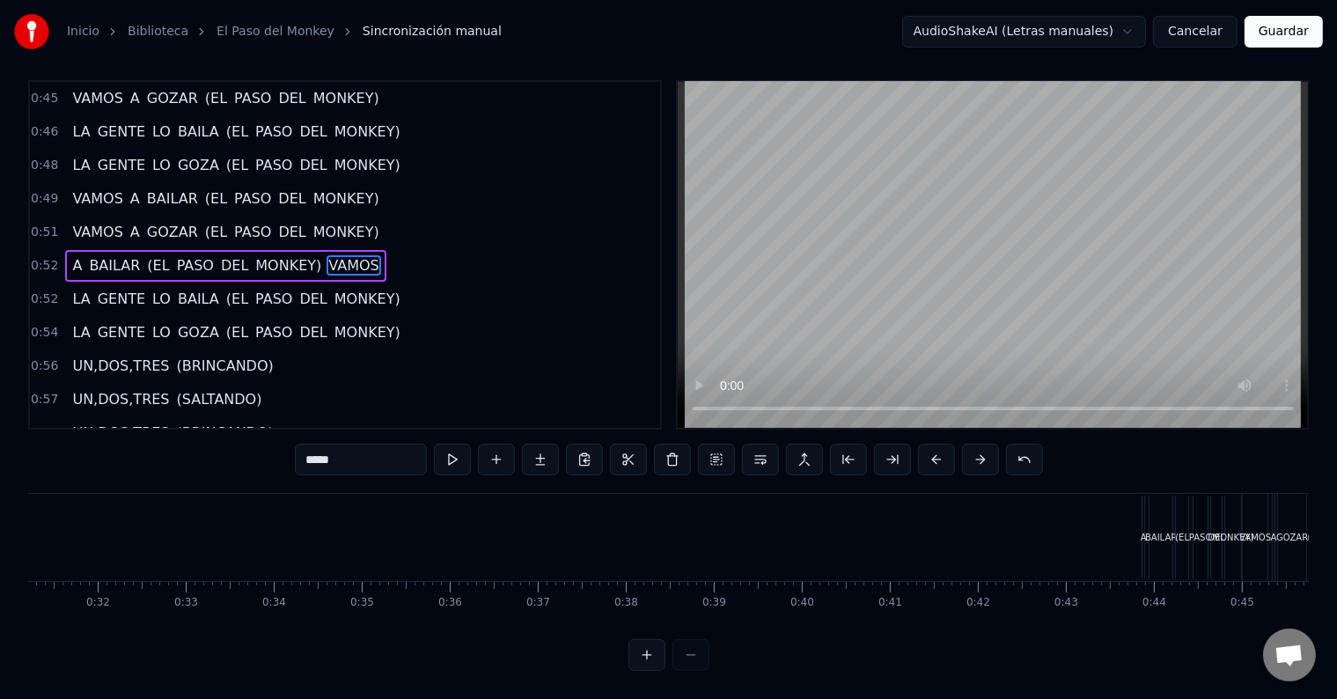
click at [1187, 33] on button "Cancelar" at bounding box center [1195, 32] width 84 height 32
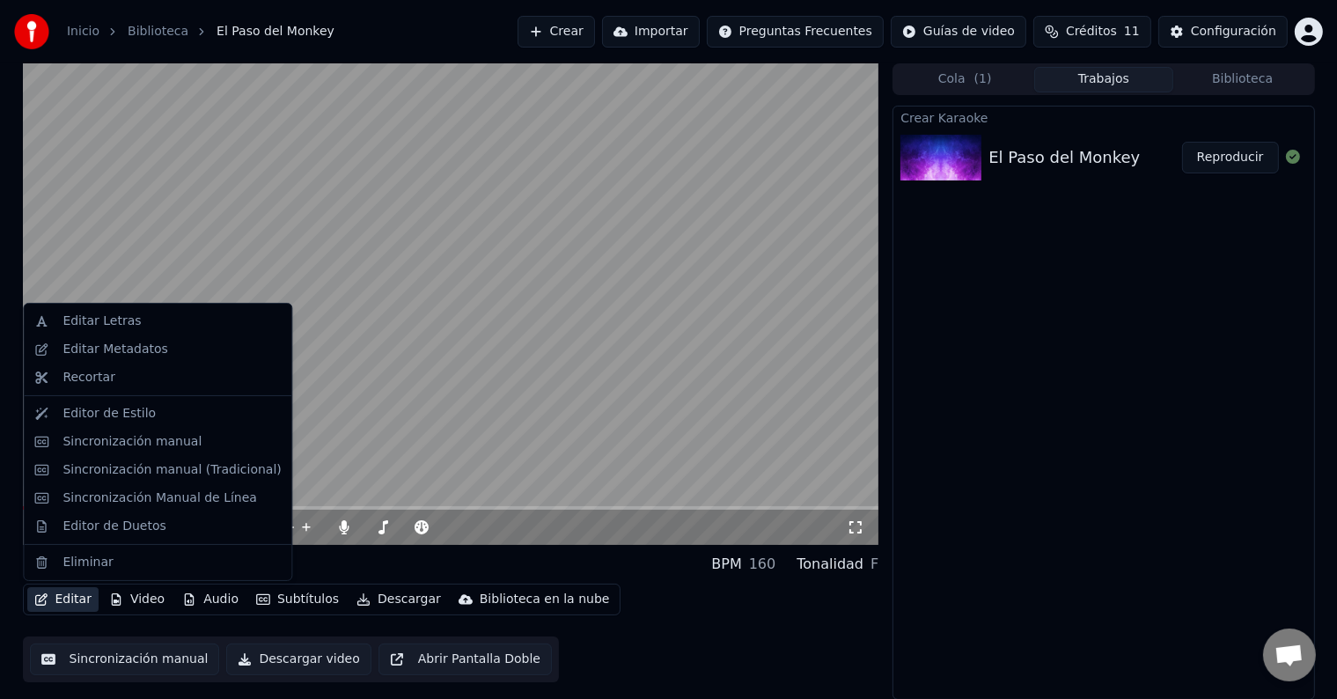
click at [69, 605] on button "Editar" at bounding box center [62, 599] width 71 height 25
click at [123, 440] on div "Sincronización manual" at bounding box center [131, 442] width 139 height 18
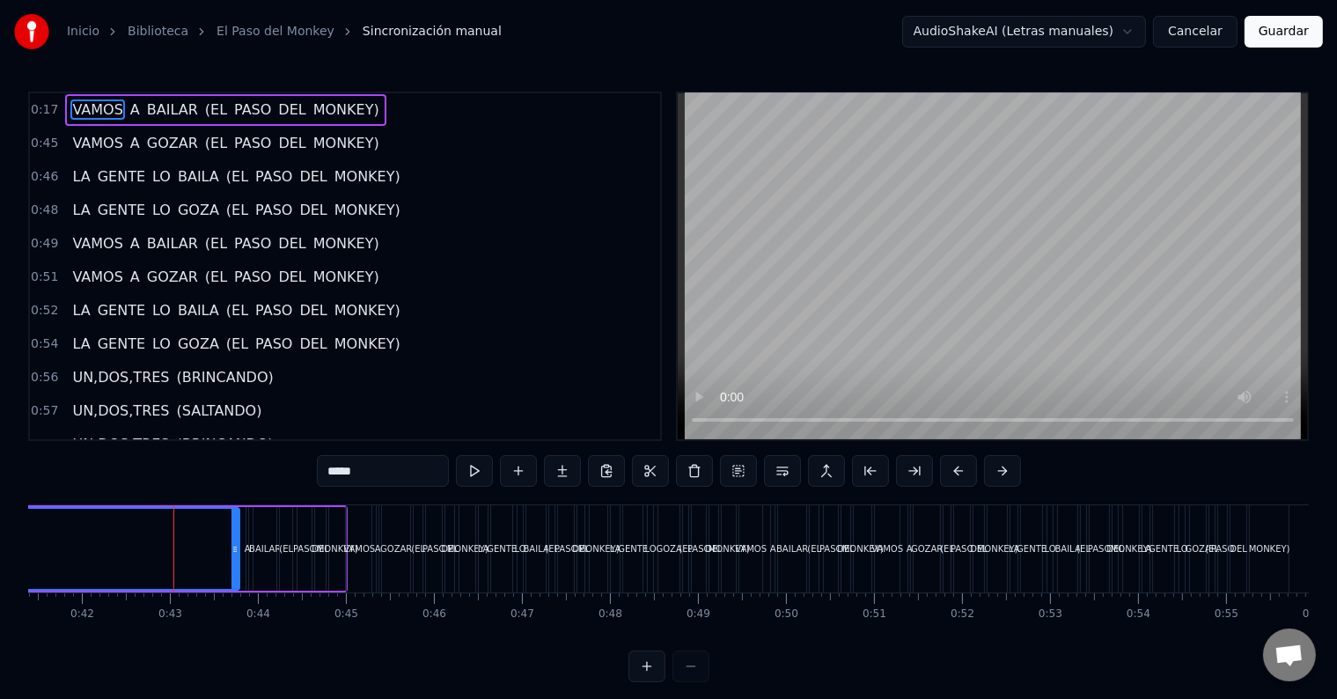
scroll to position [0, 3700]
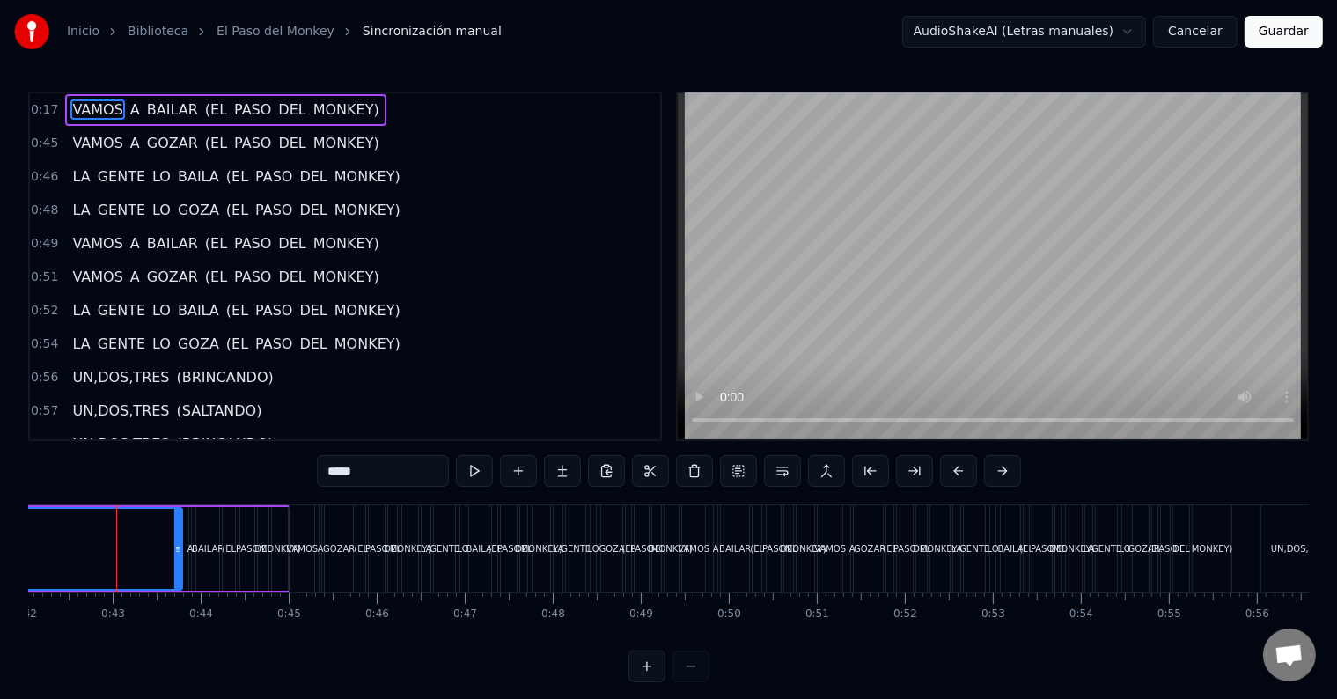
drag, startPoint x: 121, startPoint y: 559, endPoint x: 4, endPoint y: 561, distance: 117.9
click at [4, 561] on div "Inicio Biblioteca El Paso del Monkey Sincronización manual AudioShakeAI (Letras…" at bounding box center [668, 341] width 1337 height 682
click at [1208, 32] on button "Cancelar" at bounding box center [1195, 32] width 84 height 32
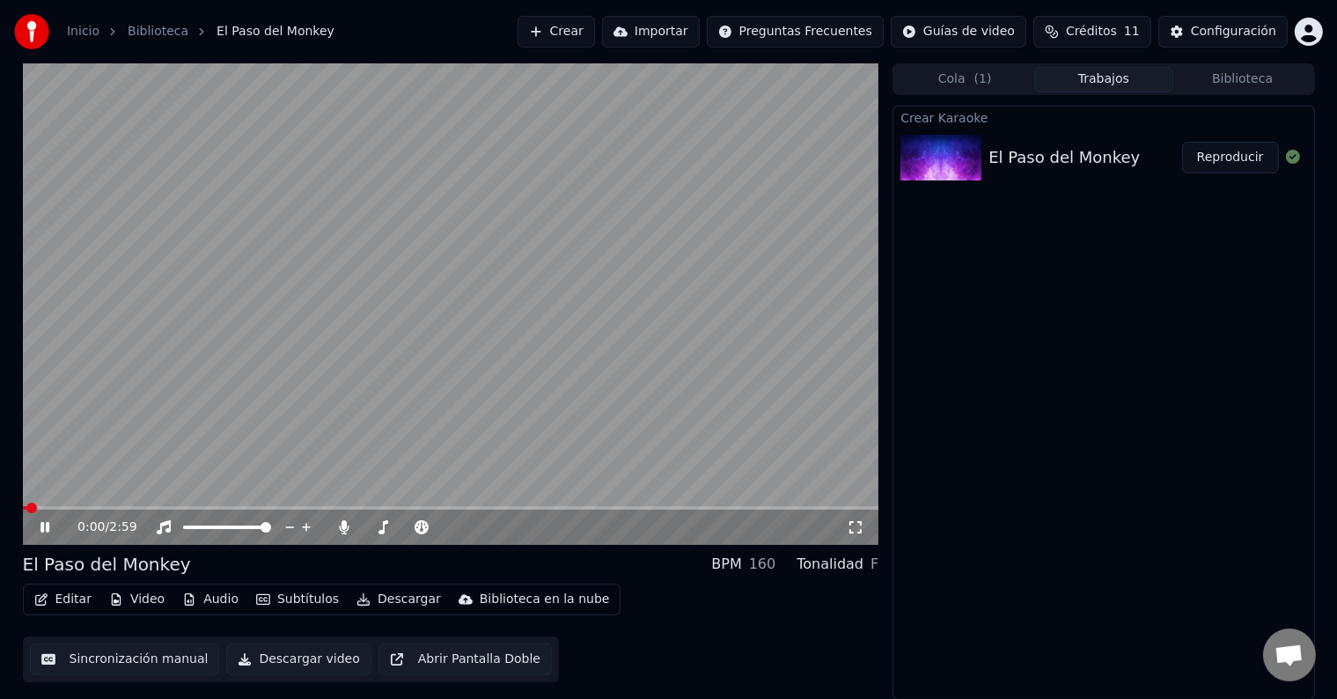
click at [69, 604] on button "Editar" at bounding box center [62, 599] width 71 height 25
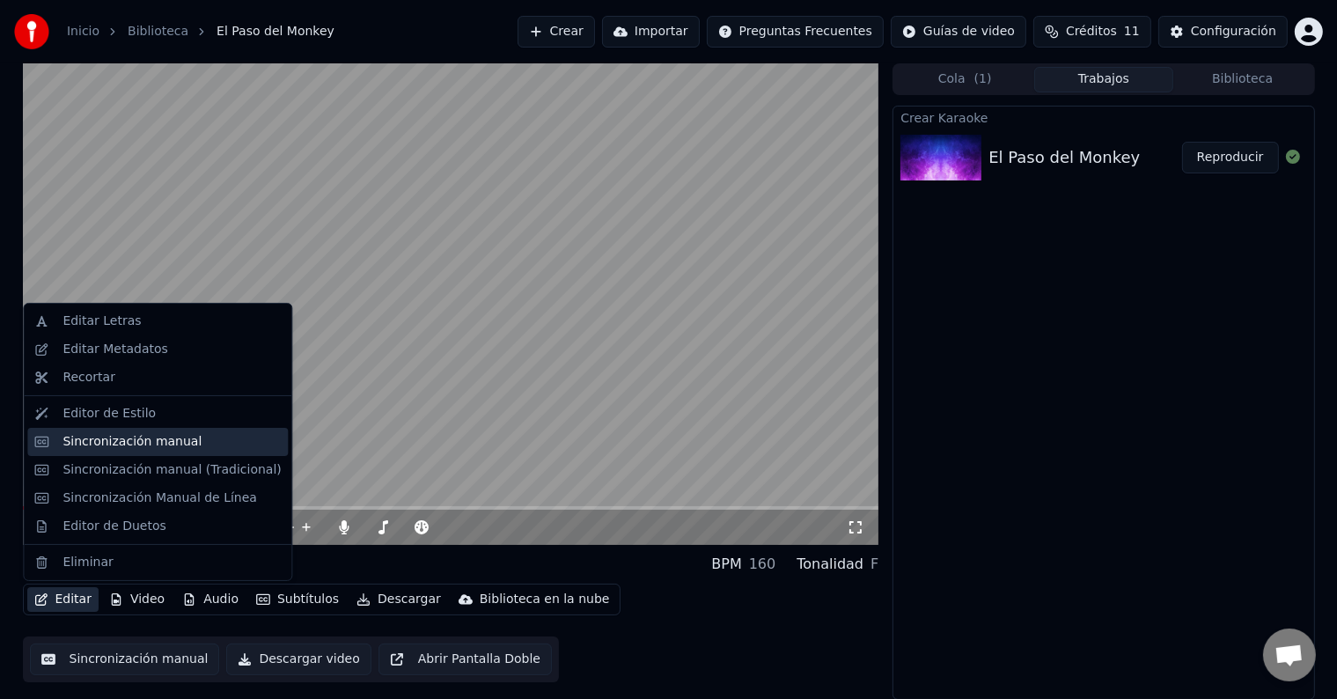
click at [101, 439] on div "Sincronización manual" at bounding box center [131, 442] width 139 height 18
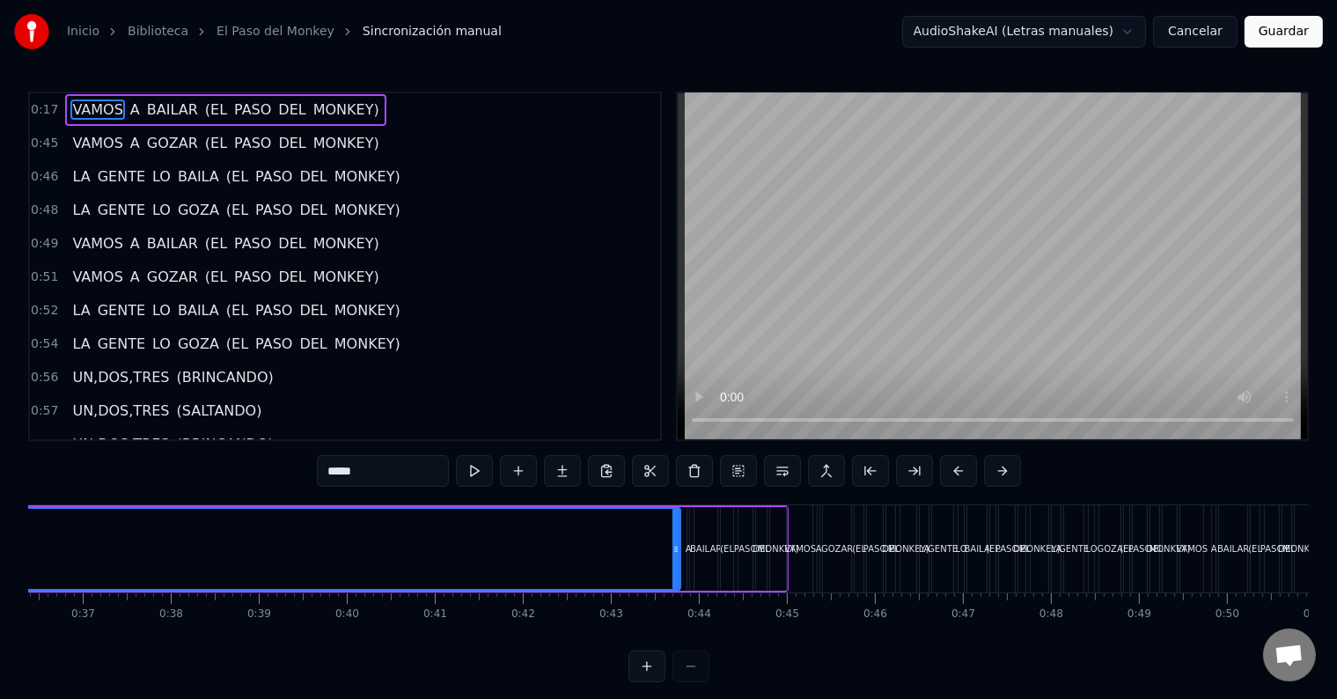
scroll to position [0, 3237]
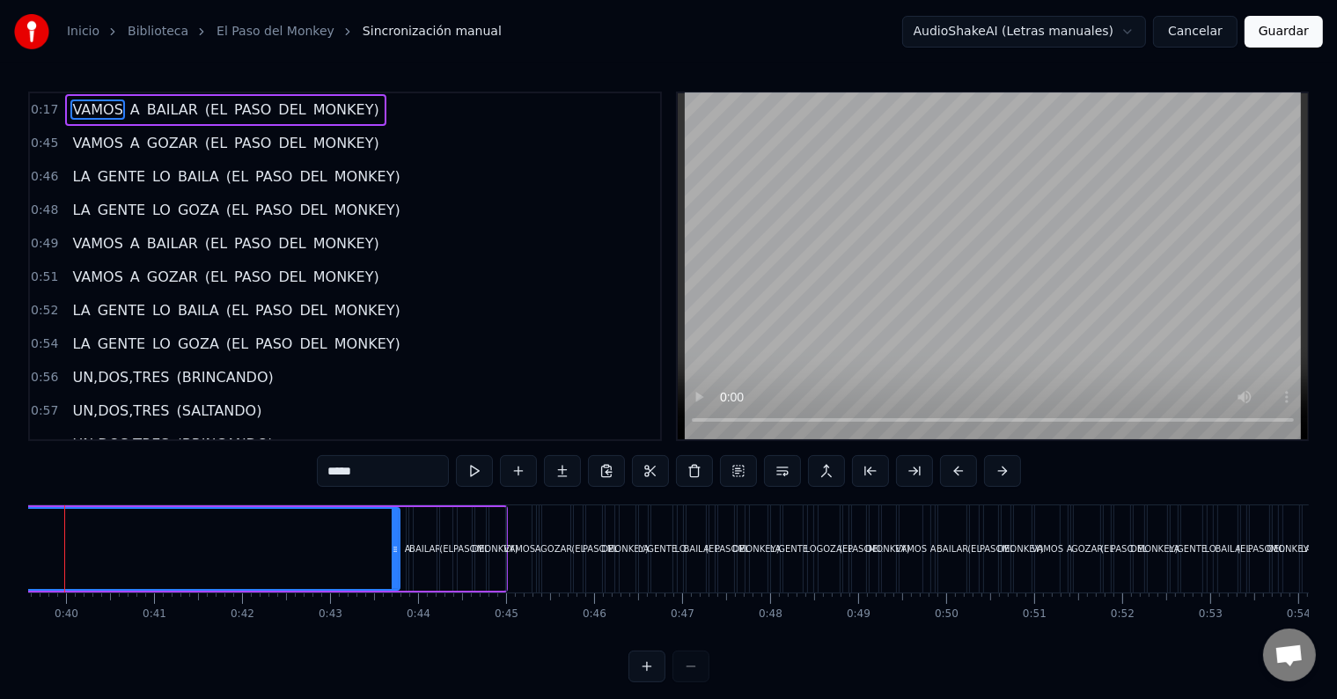
scroll to position [0, 3429]
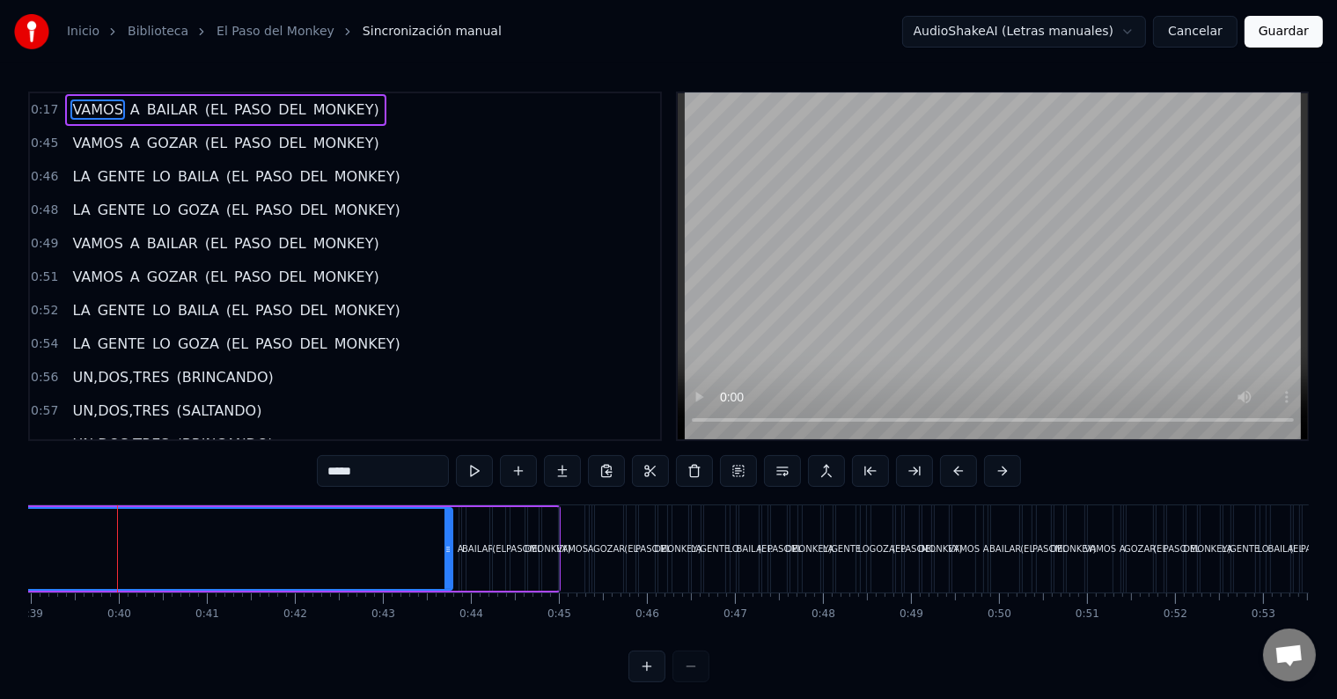
drag, startPoint x: 70, startPoint y: 548, endPoint x: 0, endPoint y: 548, distance: 70.4
click at [0, 548] on div "Inicio Biblioteca El Paso del Monkey Sincronización manual AudioShakeAI (Letras…" at bounding box center [668, 341] width 1337 height 682
click at [1223, 33] on button "Cancelar" at bounding box center [1195, 32] width 84 height 32
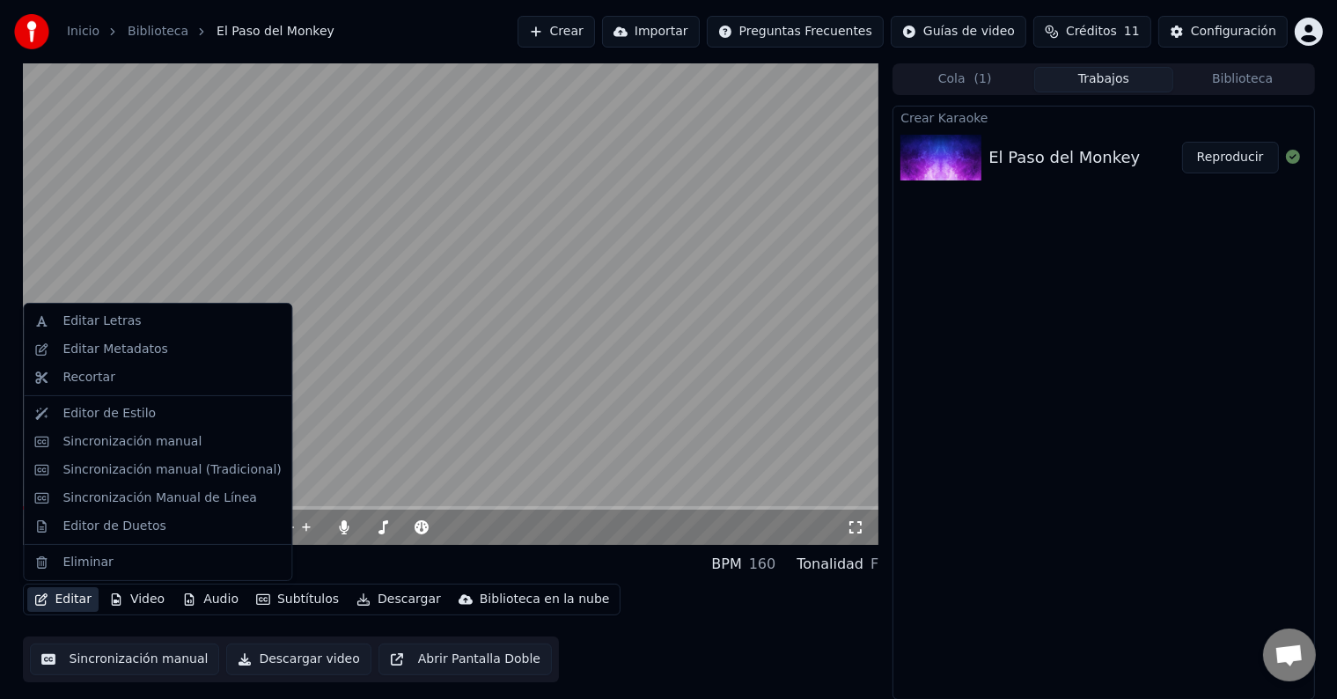
click at [62, 609] on button "Editar" at bounding box center [62, 599] width 71 height 25
click at [127, 439] on div "Sincronización manual" at bounding box center [131, 442] width 139 height 18
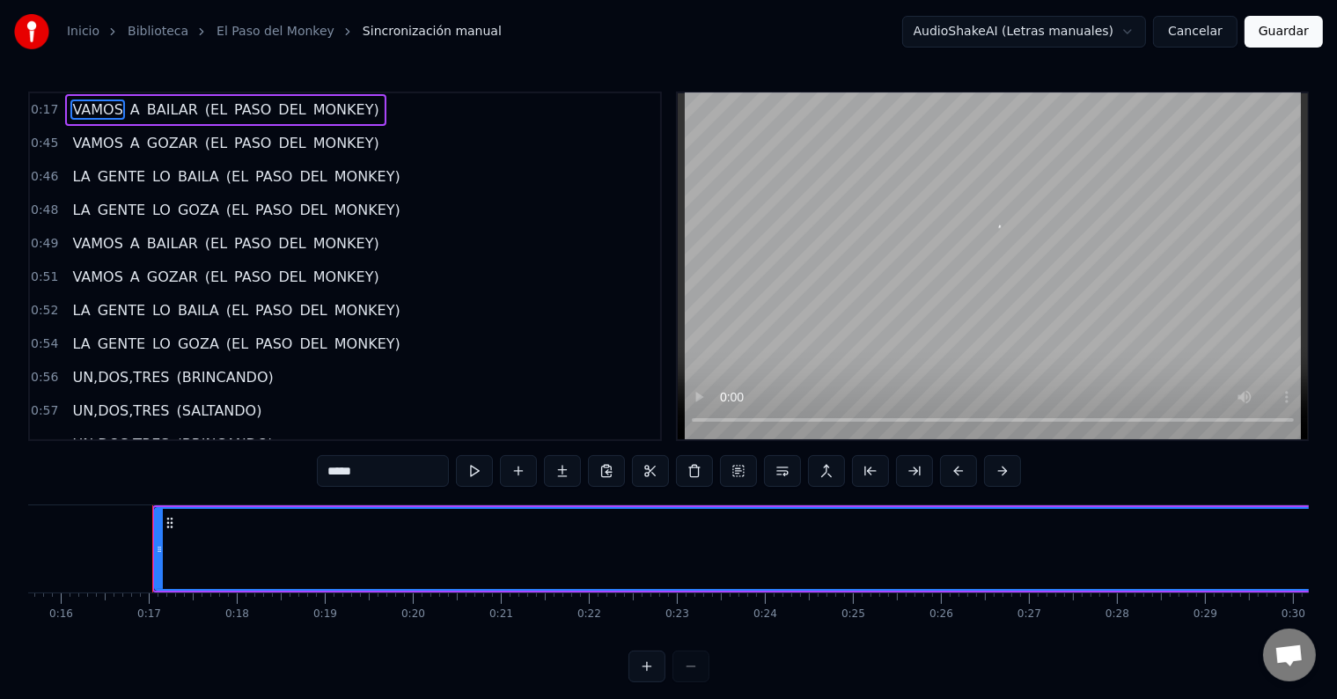
scroll to position [0, 1412]
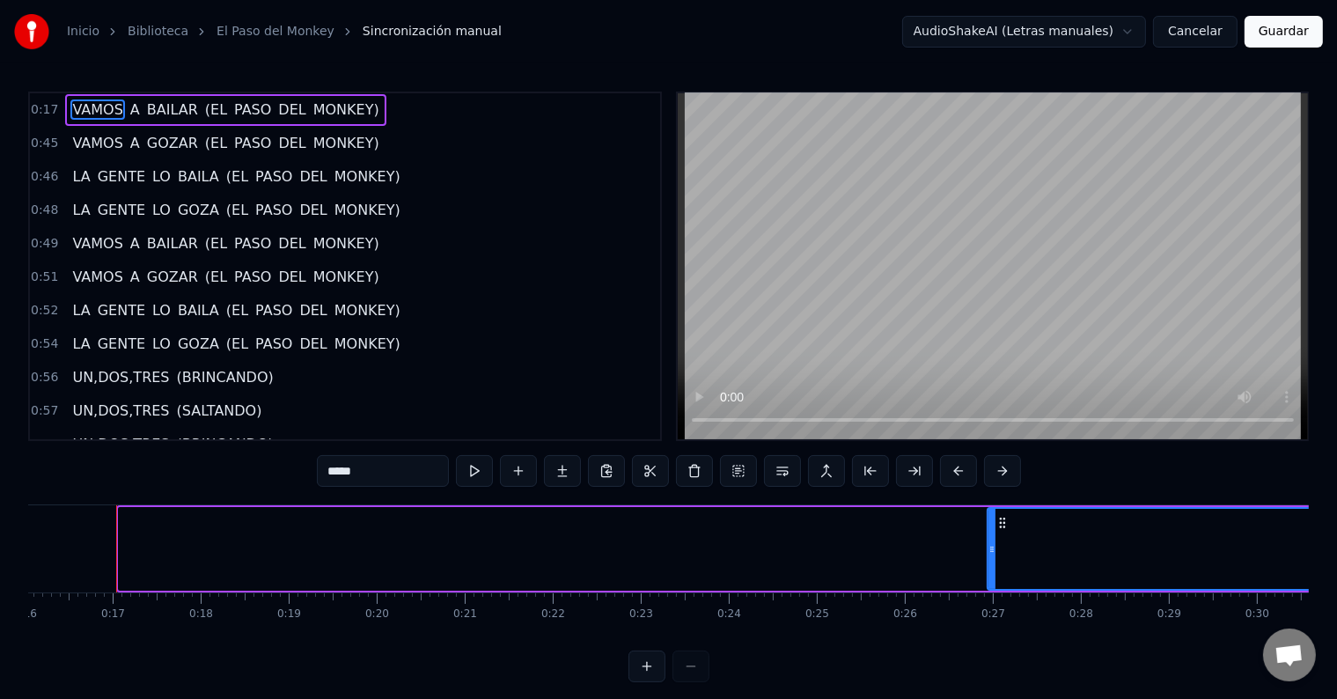
drag, startPoint x: 120, startPoint y: 548, endPoint x: 989, endPoint y: 535, distance: 869.5
click at [989, 535] on div at bounding box center [991, 549] width 7 height 80
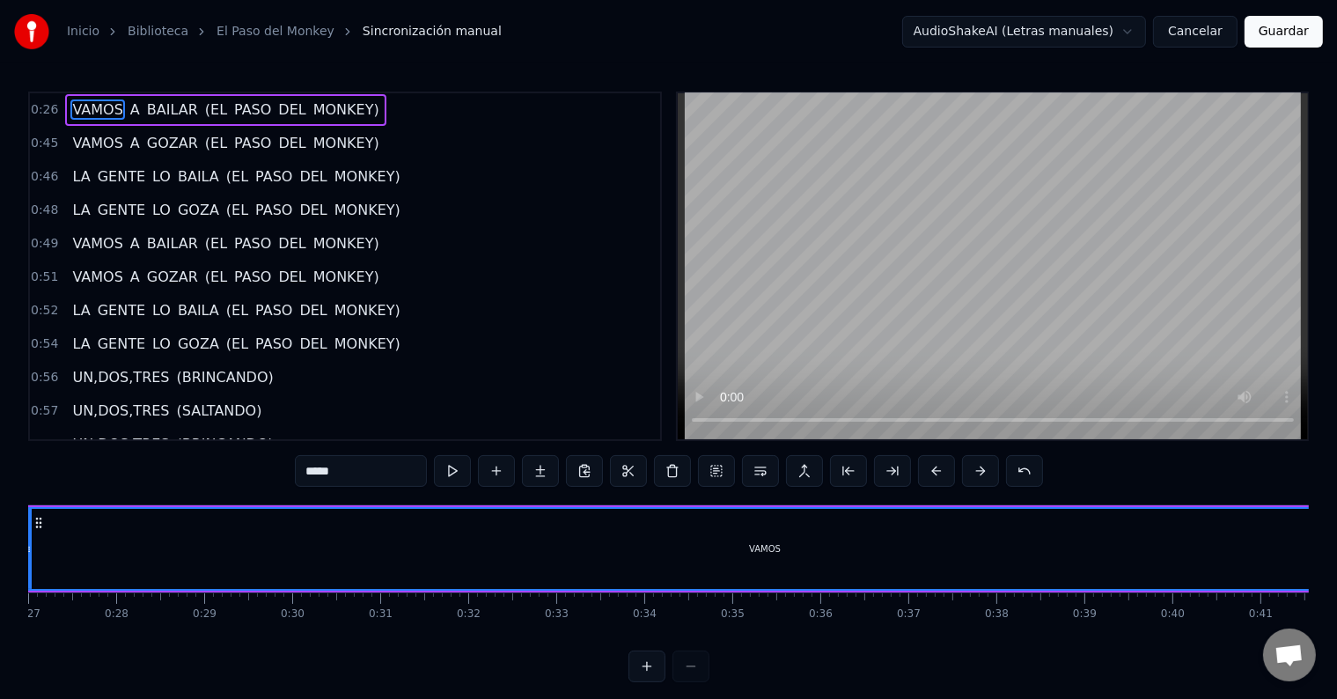
scroll to position [0, 2306]
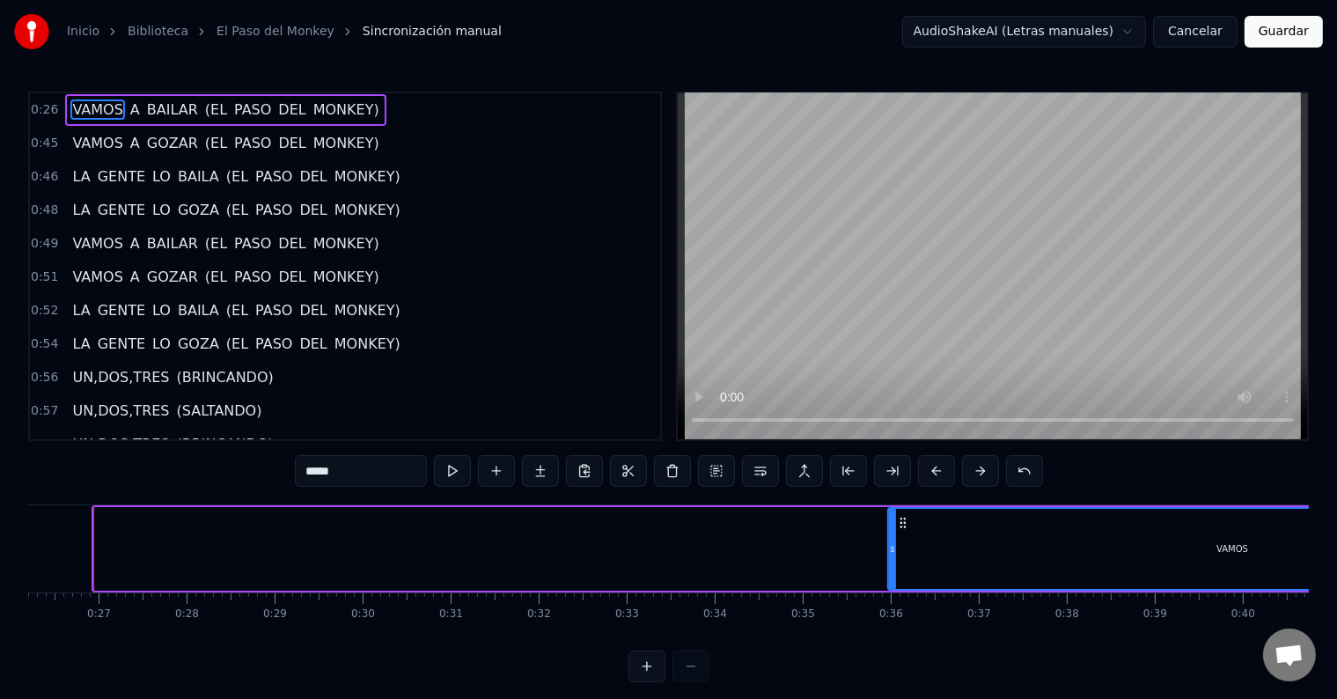
drag, startPoint x: 96, startPoint y: 546, endPoint x: 890, endPoint y: 540, distance: 793.8
click at [890, 540] on div at bounding box center [892, 549] width 7 height 80
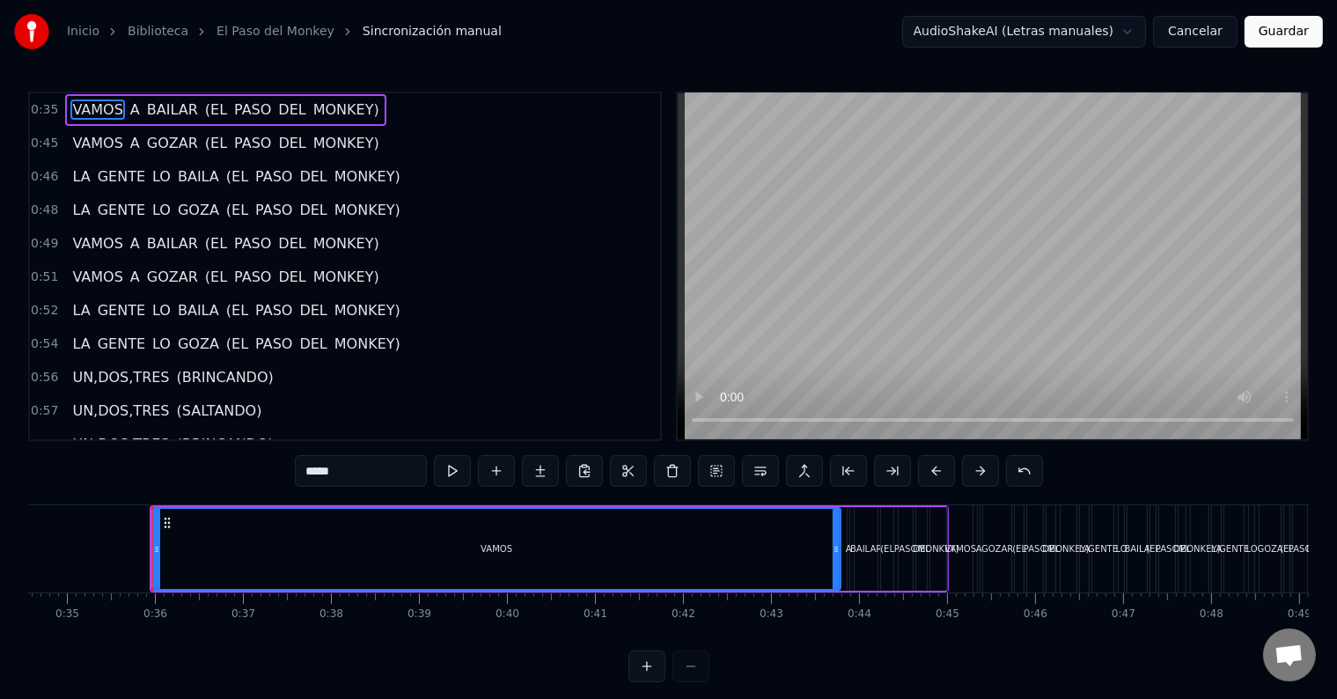
scroll to position [0, 3050]
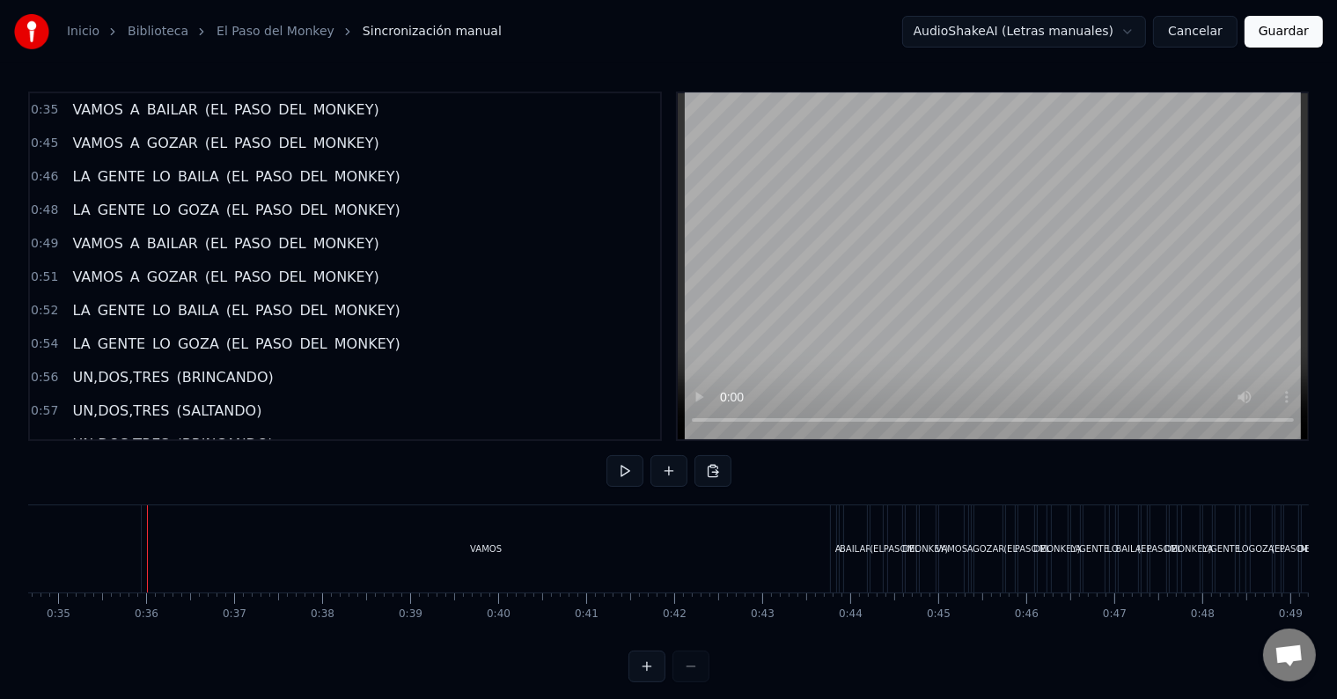
click at [151, 556] on div "VAMOS" at bounding box center [486, 548] width 688 height 87
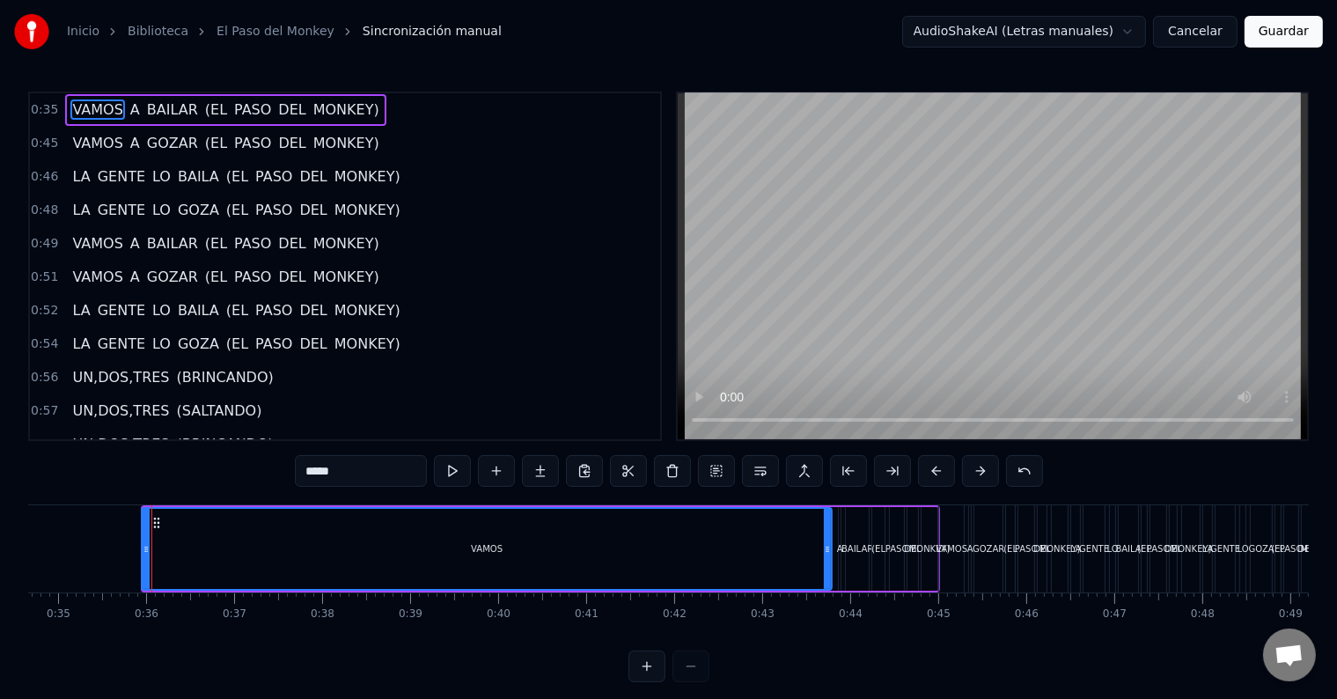
click at [144, 547] on icon at bounding box center [146, 549] width 7 height 14
click at [153, 522] on circle at bounding box center [153, 522] width 1 height 1
click at [151, 522] on icon at bounding box center [156, 523] width 14 height 14
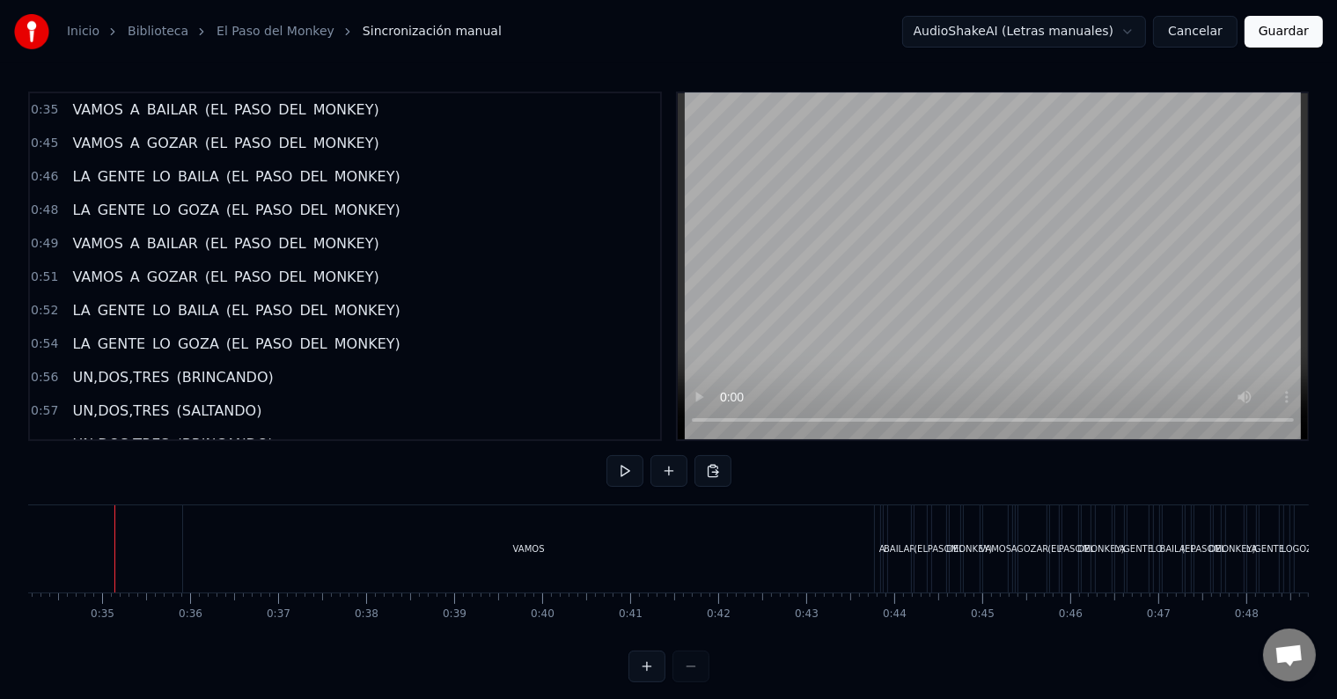
scroll to position [0, 3004]
click at [211, 546] on div "VAMOS" at bounding box center [530, 548] width 691 height 87
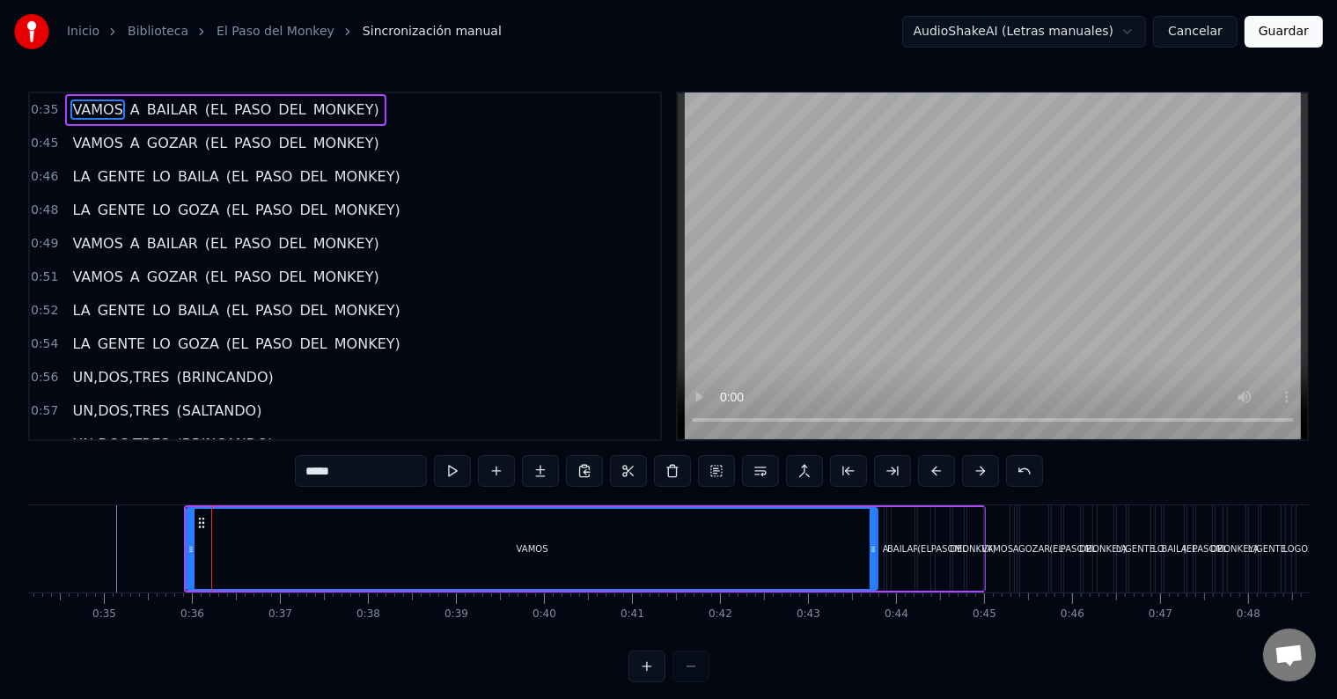
click at [211, 546] on div at bounding box center [211, 548] width 1 height 87
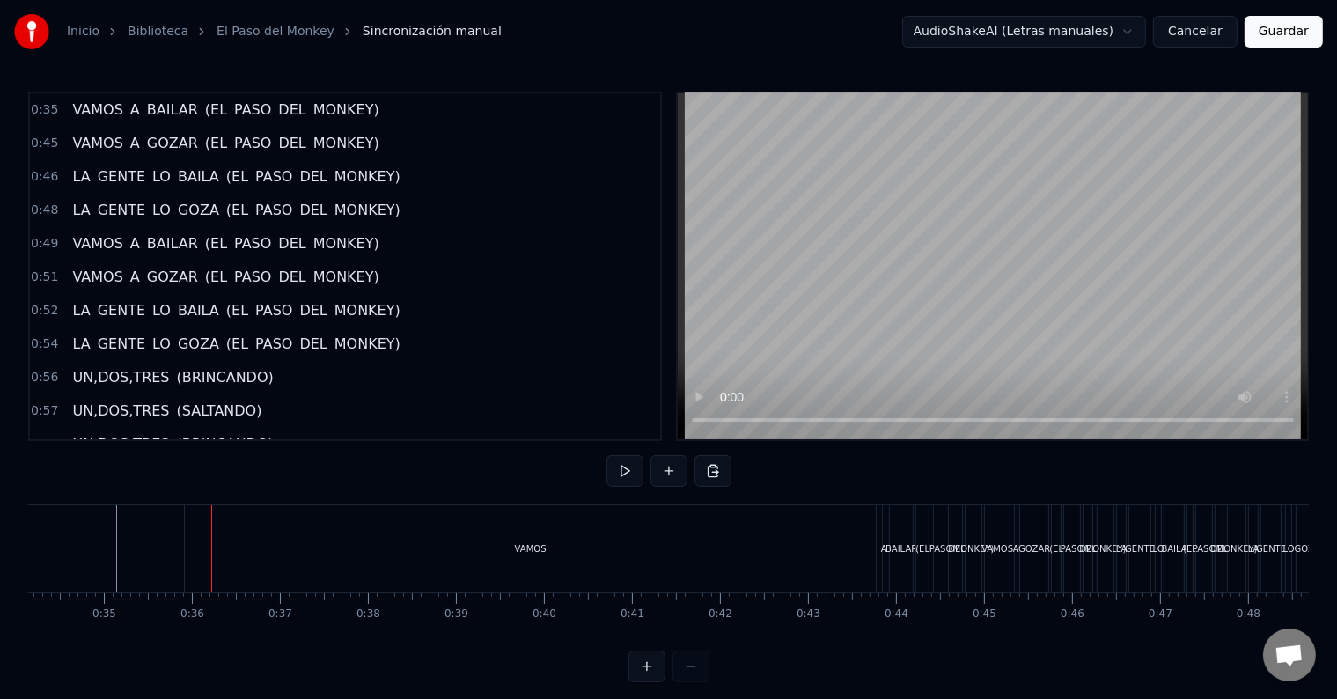
click at [192, 549] on div "VAMOS" at bounding box center [530, 548] width 691 height 87
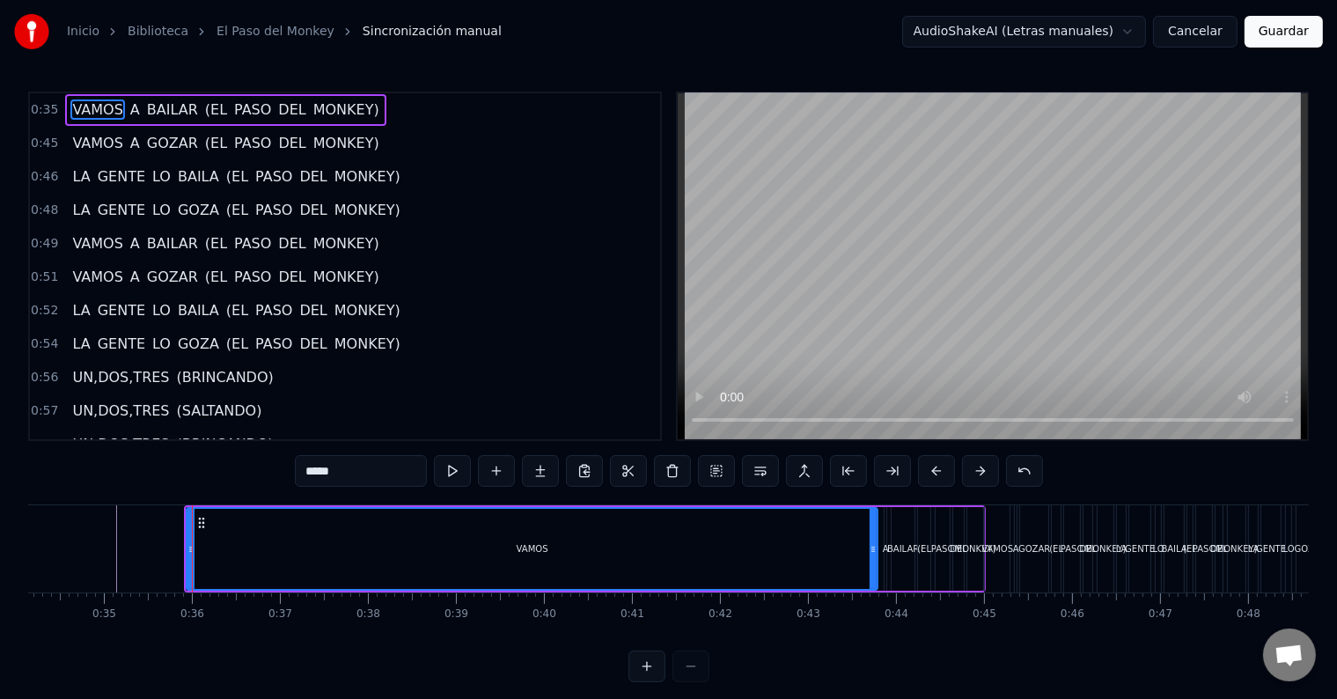
click at [201, 546] on div "VAMOS" at bounding box center [531, 549] width 689 height 80
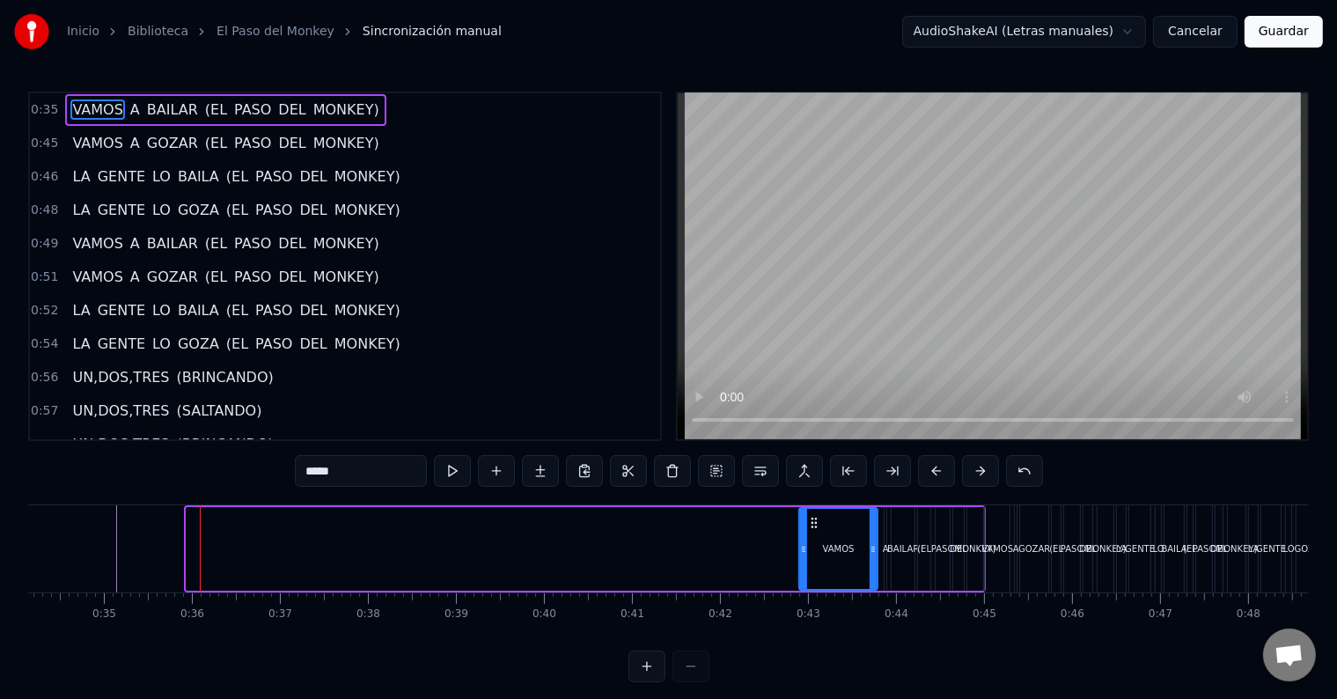
drag, startPoint x: 190, startPoint y: 546, endPoint x: 804, endPoint y: 583, distance: 615.4
click at [804, 583] on div at bounding box center [803, 549] width 7 height 80
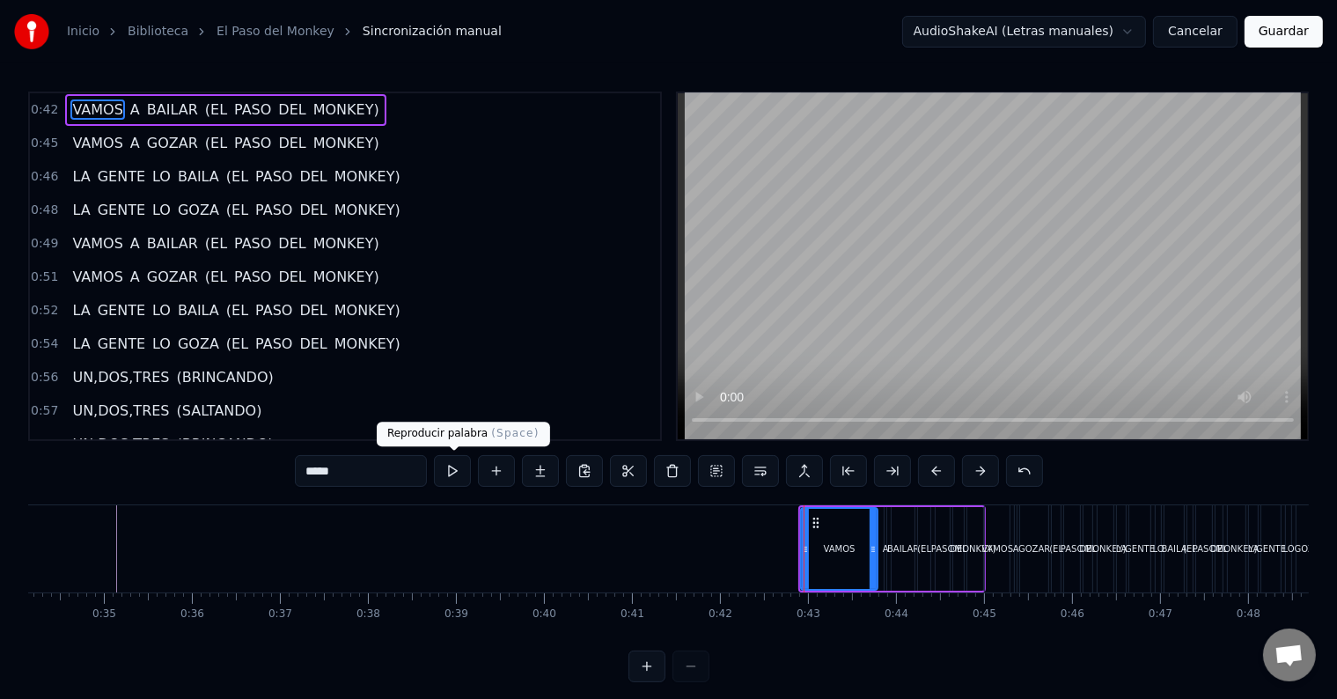
click at [449, 468] on button at bounding box center [452, 471] width 37 height 32
click at [444, 468] on button at bounding box center [452, 471] width 37 height 32
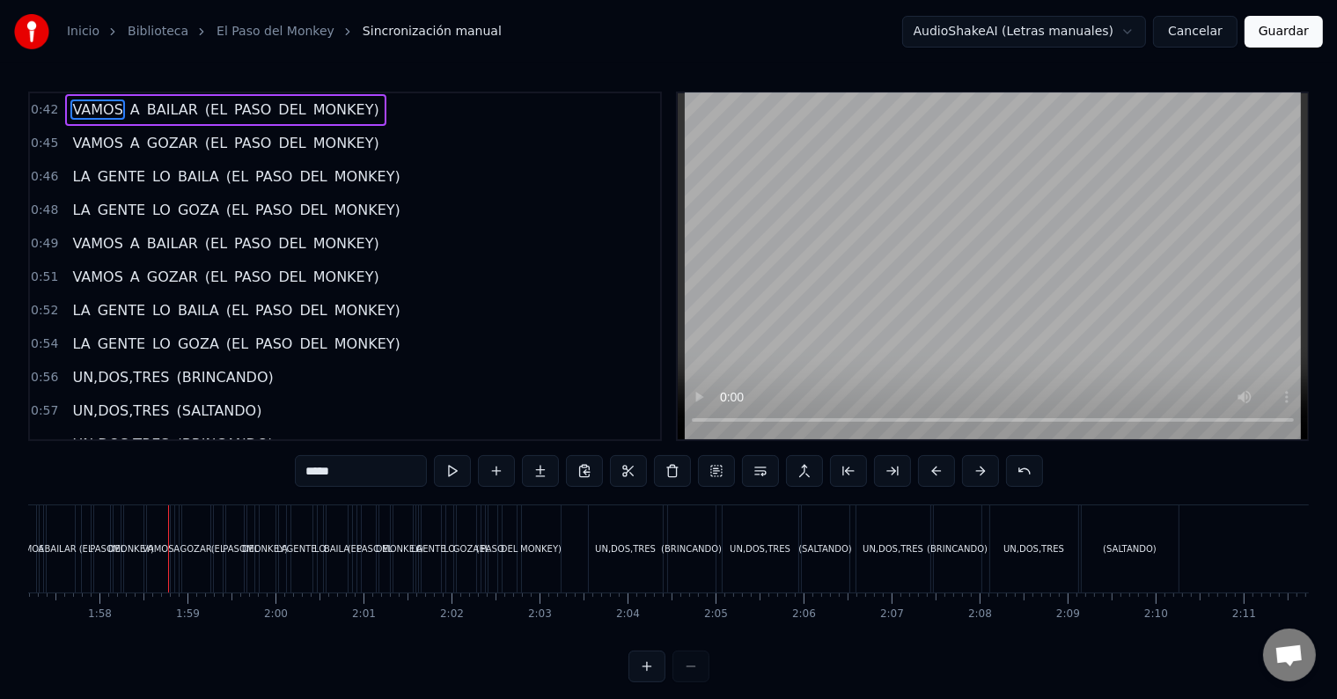
scroll to position [0, 10364]
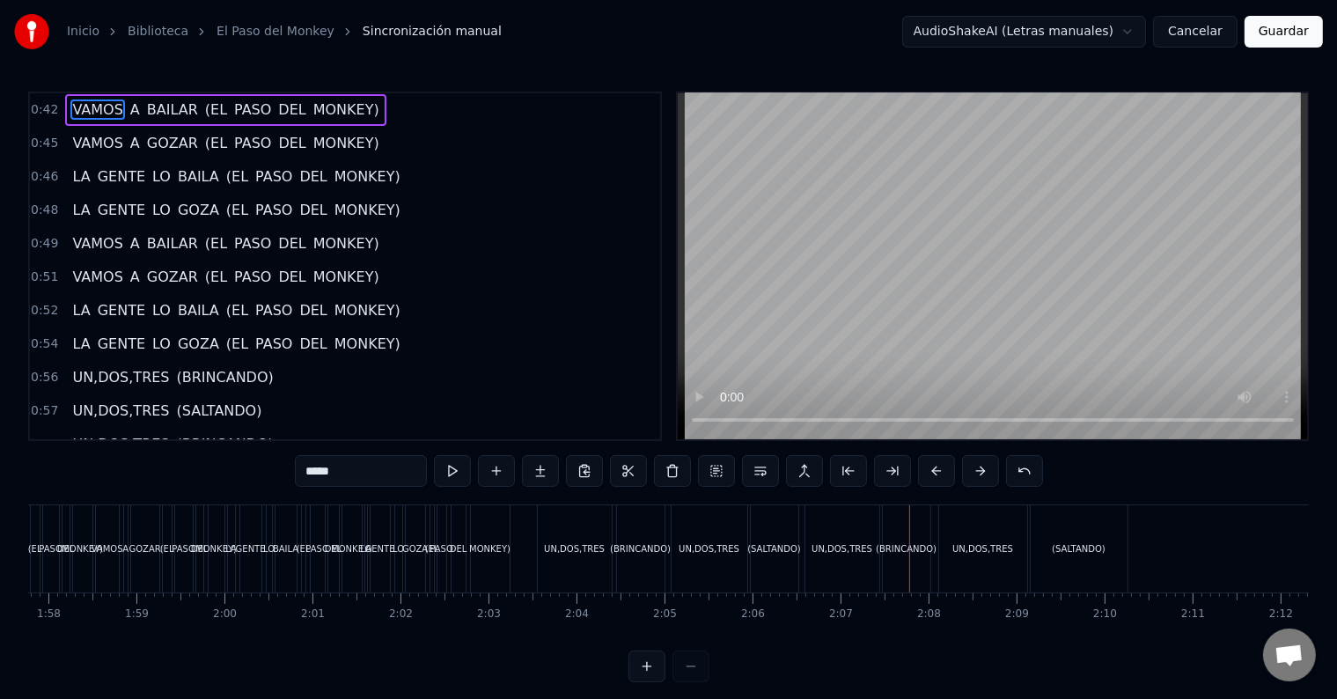
drag, startPoint x: 232, startPoint y: 556, endPoint x: 789, endPoint y: 739, distance: 586.3
click at [789, 698] on html "Inicio Biblioteca El Paso del Monkey Sincronización manual AudioShakeAI (Letras…" at bounding box center [668, 355] width 1337 height 710
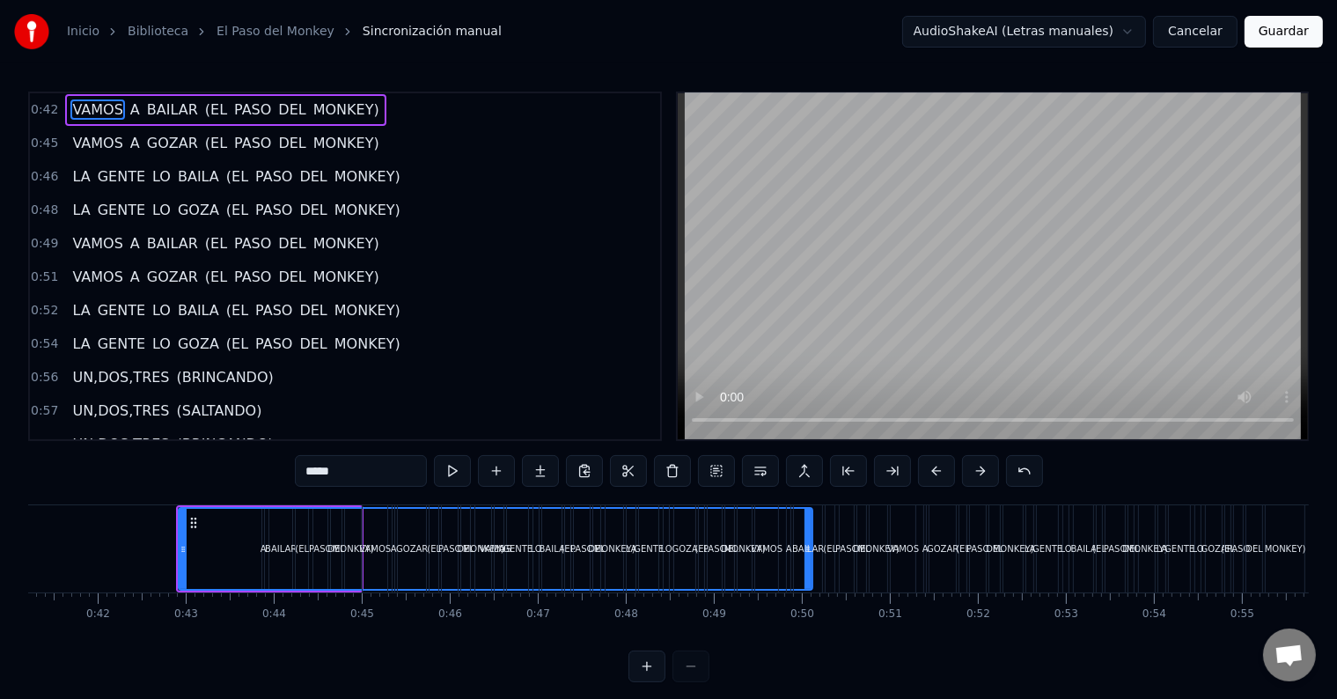
scroll to position [0, 3609]
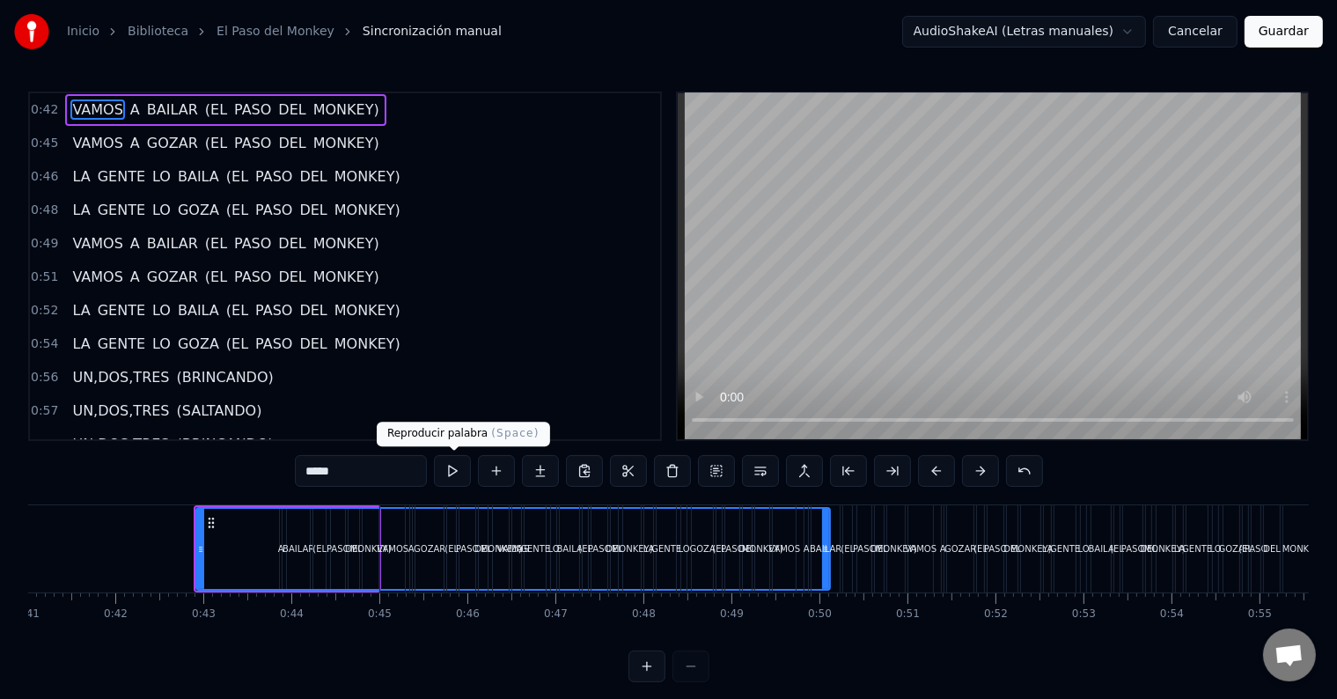
click at [457, 469] on button at bounding box center [452, 471] width 37 height 32
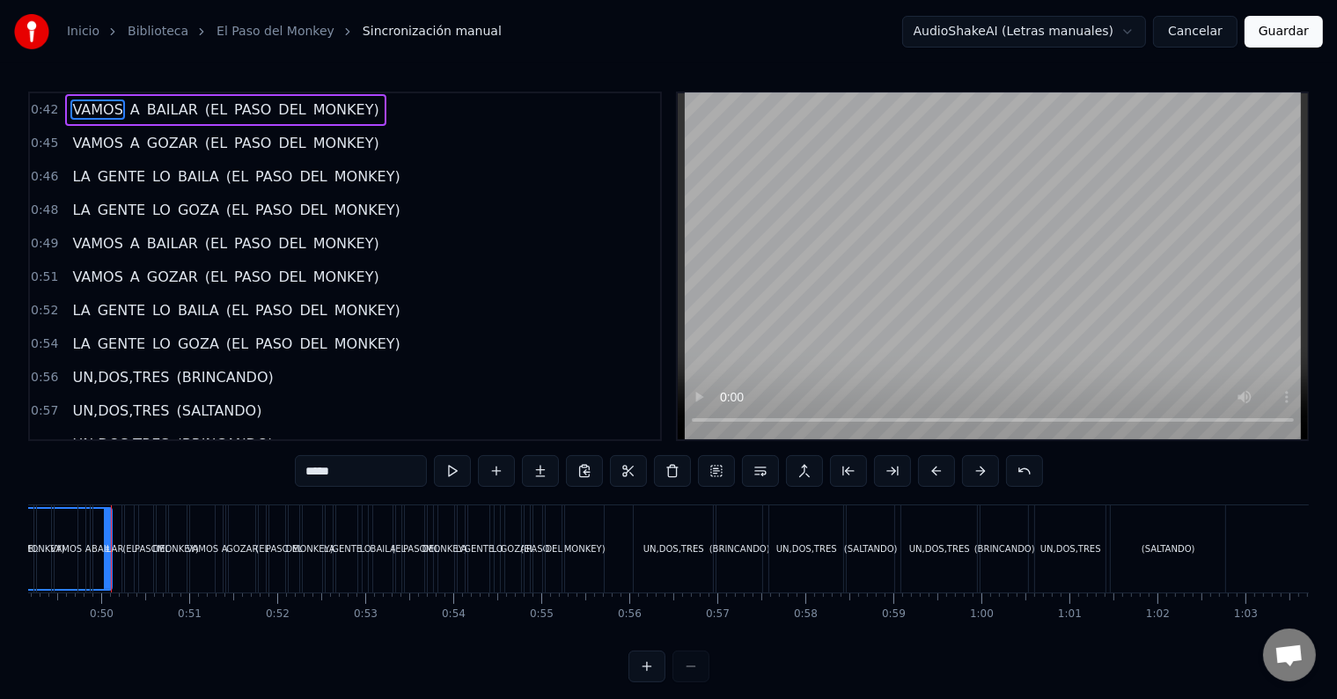
scroll to position [0, 4309]
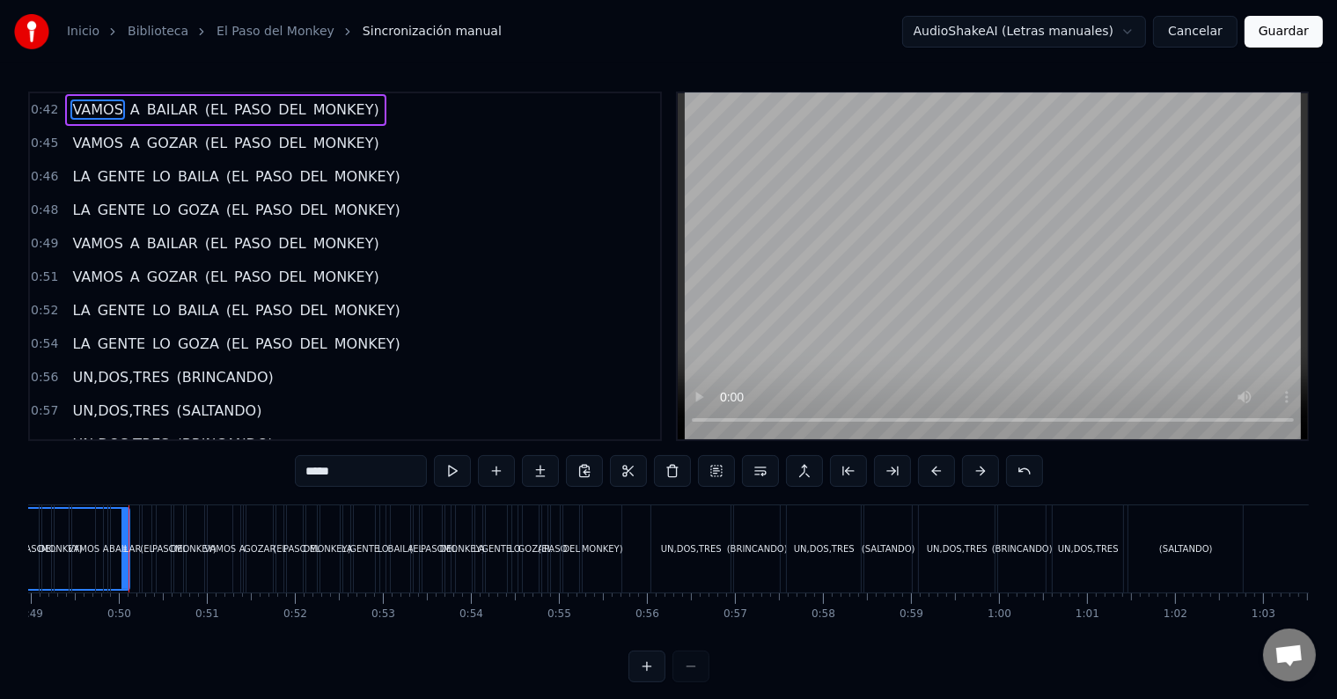
click at [127, 555] on div "BAILAR" at bounding box center [125, 548] width 28 height 87
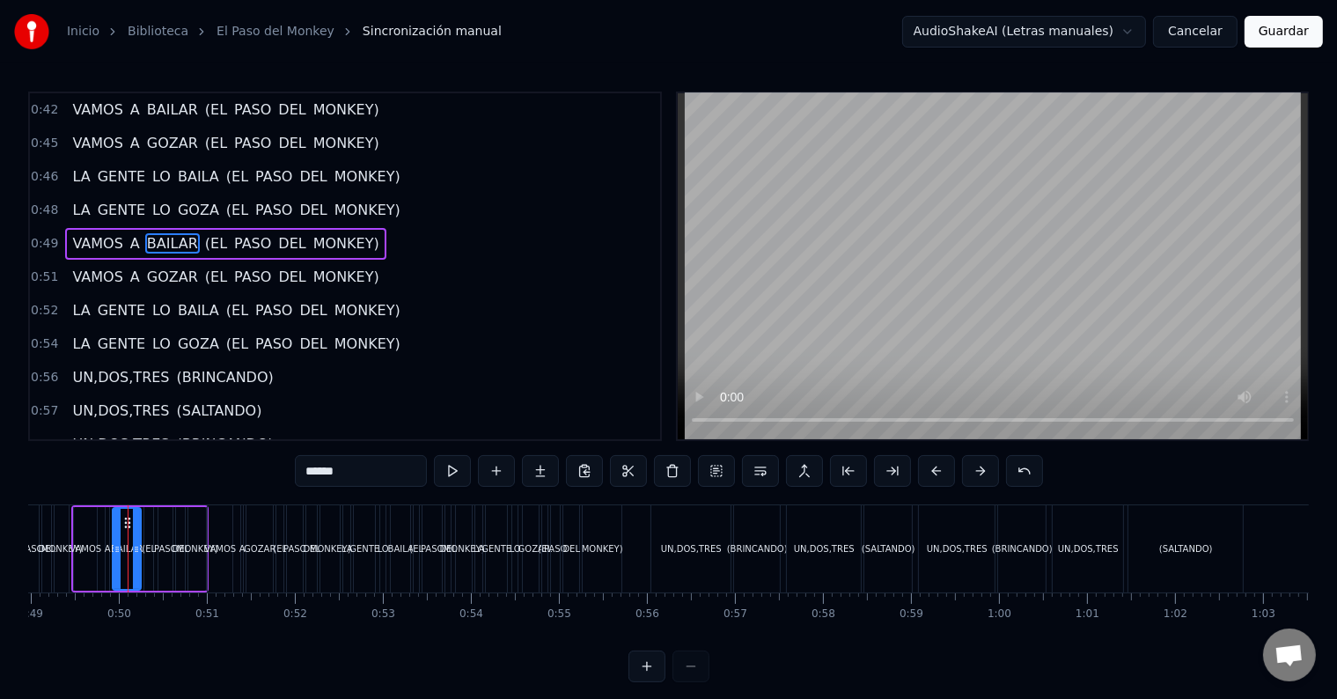
click at [98, 550] on div "VAMOS" at bounding box center [86, 548] width 32 height 13
type input "*****"
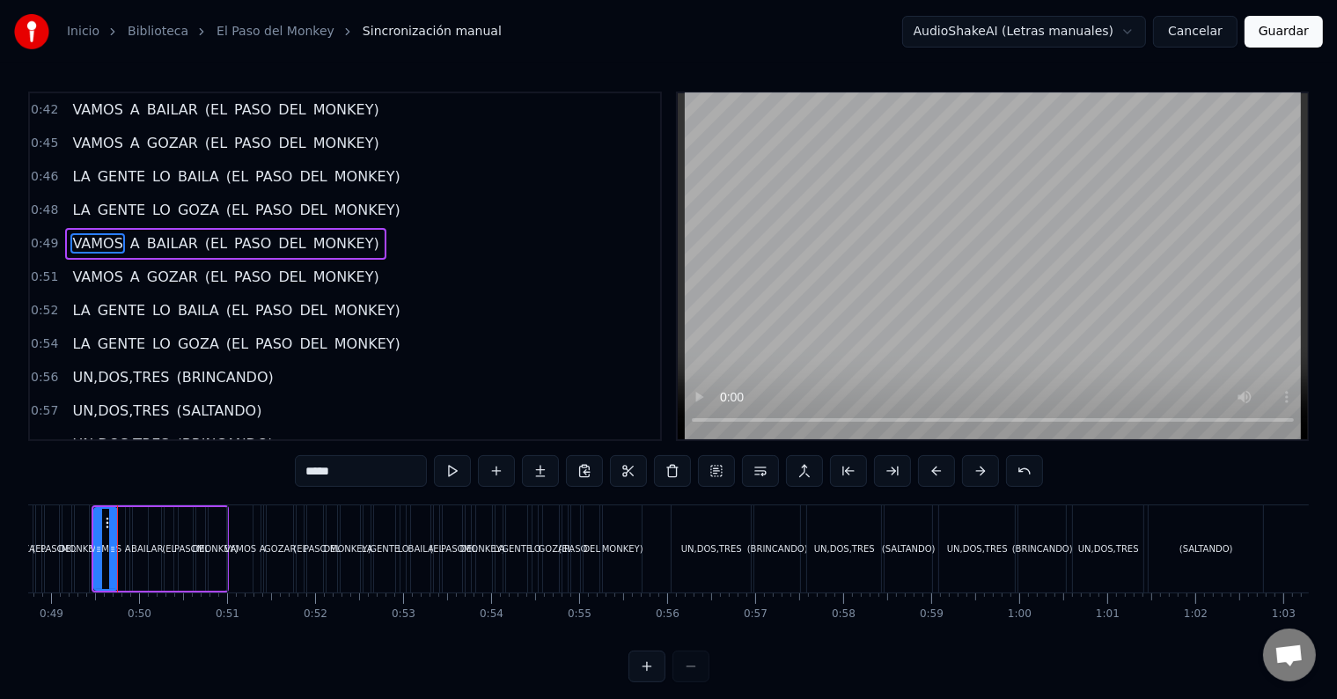
click at [1020, 468] on button at bounding box center [1024, 471] width 37 height 32
click at [1020, 468] on div "*****" at bounding box center [669, 471] width 792 height 32
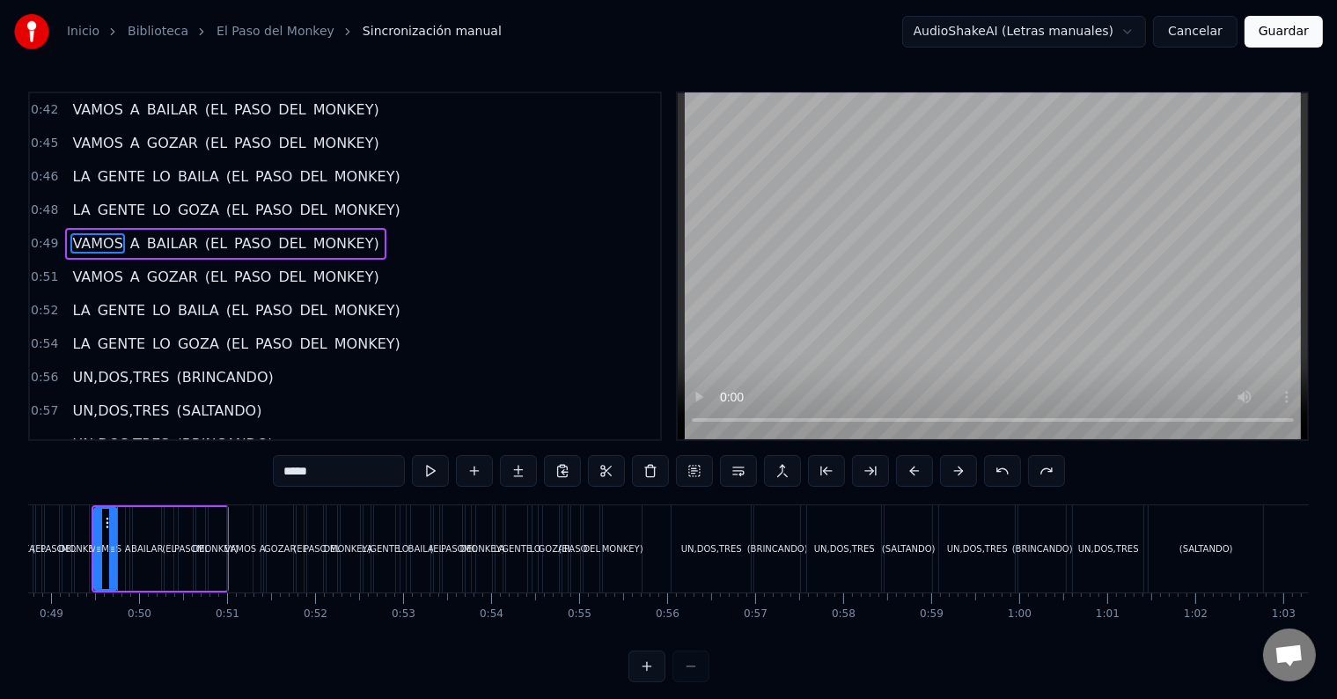
click at [1020, 468] on div "*****" at bounding box center [669, 471] width 792 height 32
click at [1190, 29] on button "Cancelar" at bounding box center [1195, 32] width 84 height 32
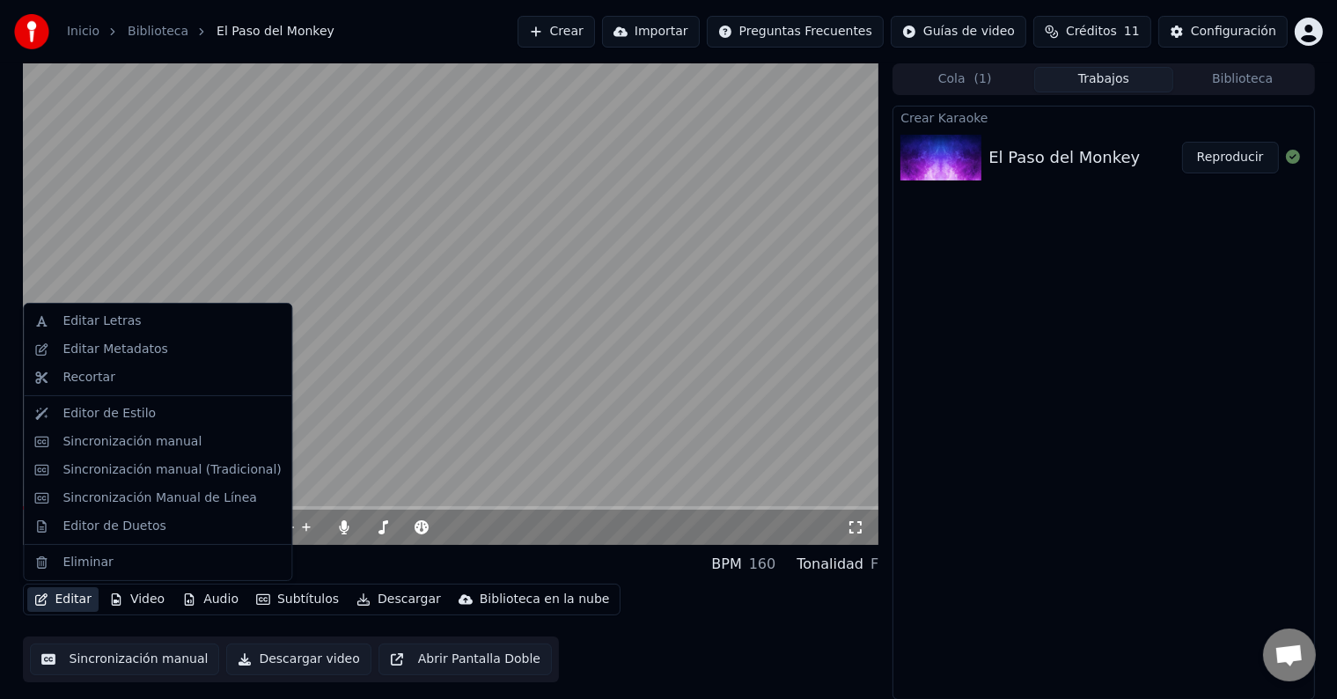
click at [60, 598] on button "Editar" at bounding box center [62, 599] width 71 height 25
click at [138, 444] on div "Sincronización manual" at bounding box center [131, 442] width 139 height 18
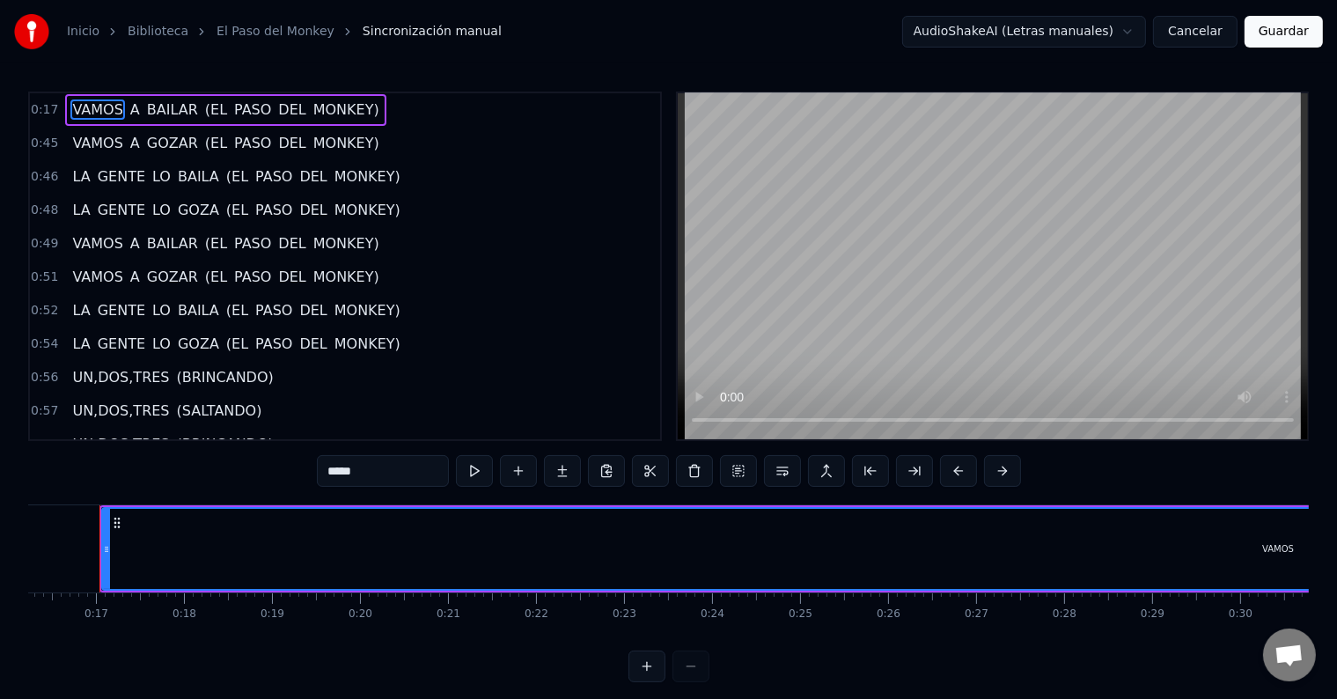
scroll to position [0, 1419]
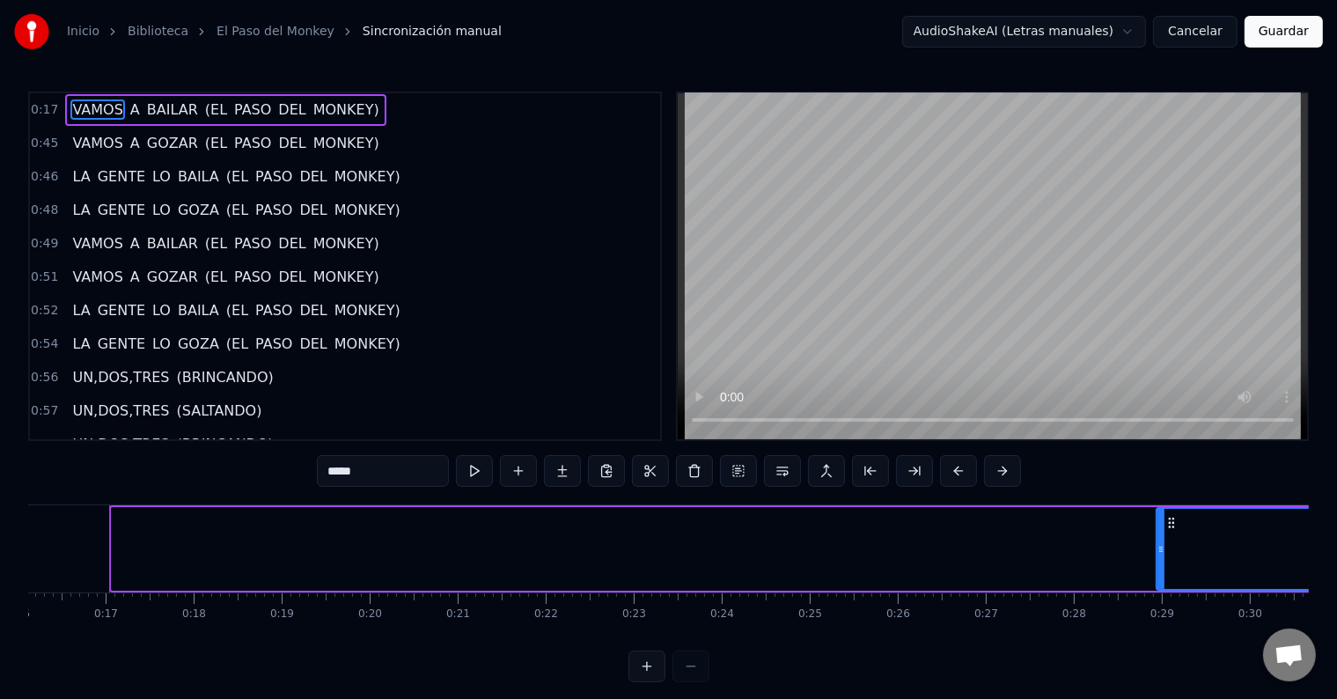
drag, startPoint x: 116, startPoint y: 547, endPoint x: 1161, endPoint y: 513, distance: 1045.1
click at [1161, 513] on div at bounding box center [1160, 549] width 7 height 80
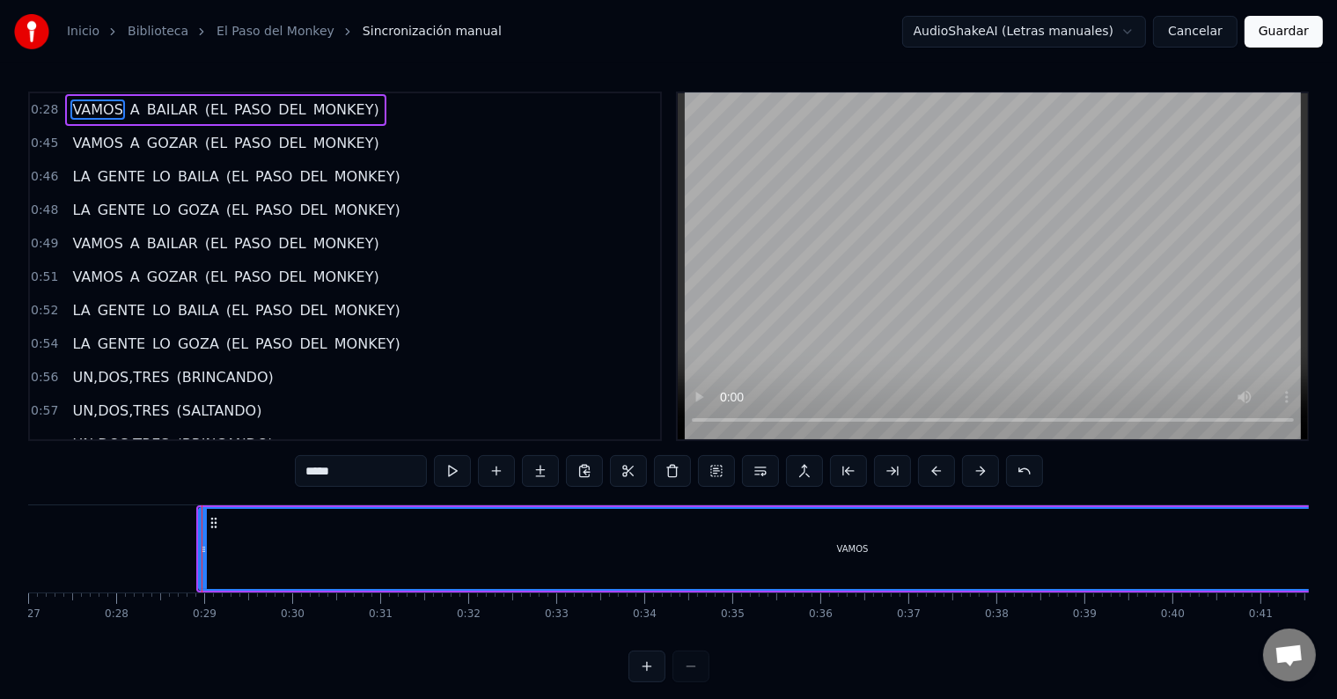
scroll to position [0, 2403]
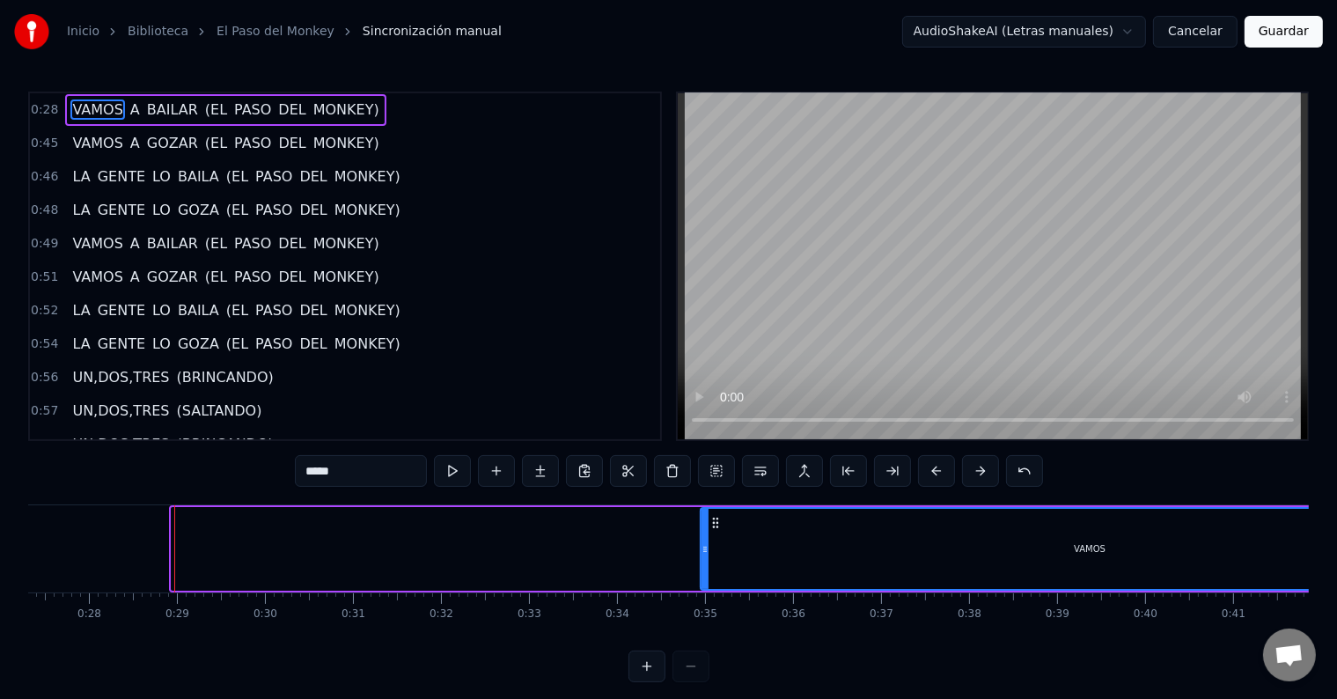
drag, startPoint x: 172, startPoint y: 546, endPoint x: 703, endPoint y: 539, distance: 530.7
click at [703, 539] on div at bounding box center [704, 549] width 7 height 80
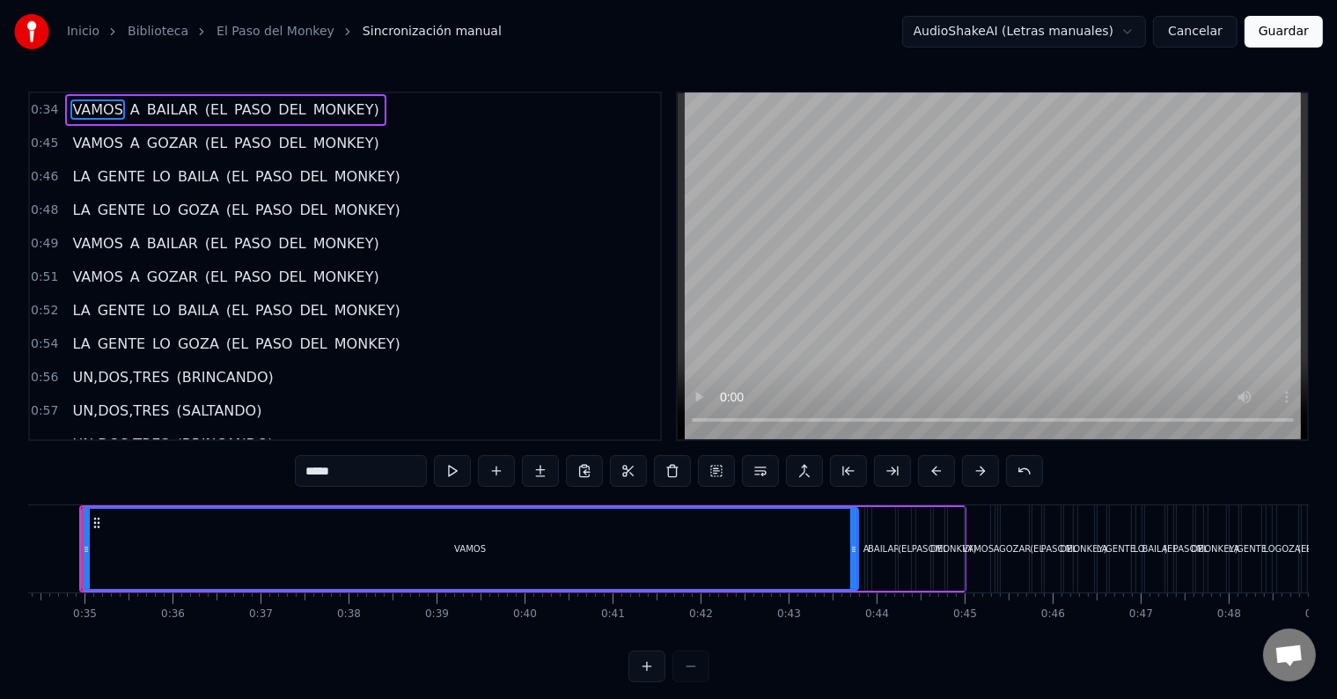
scroll to position [0, 3006]
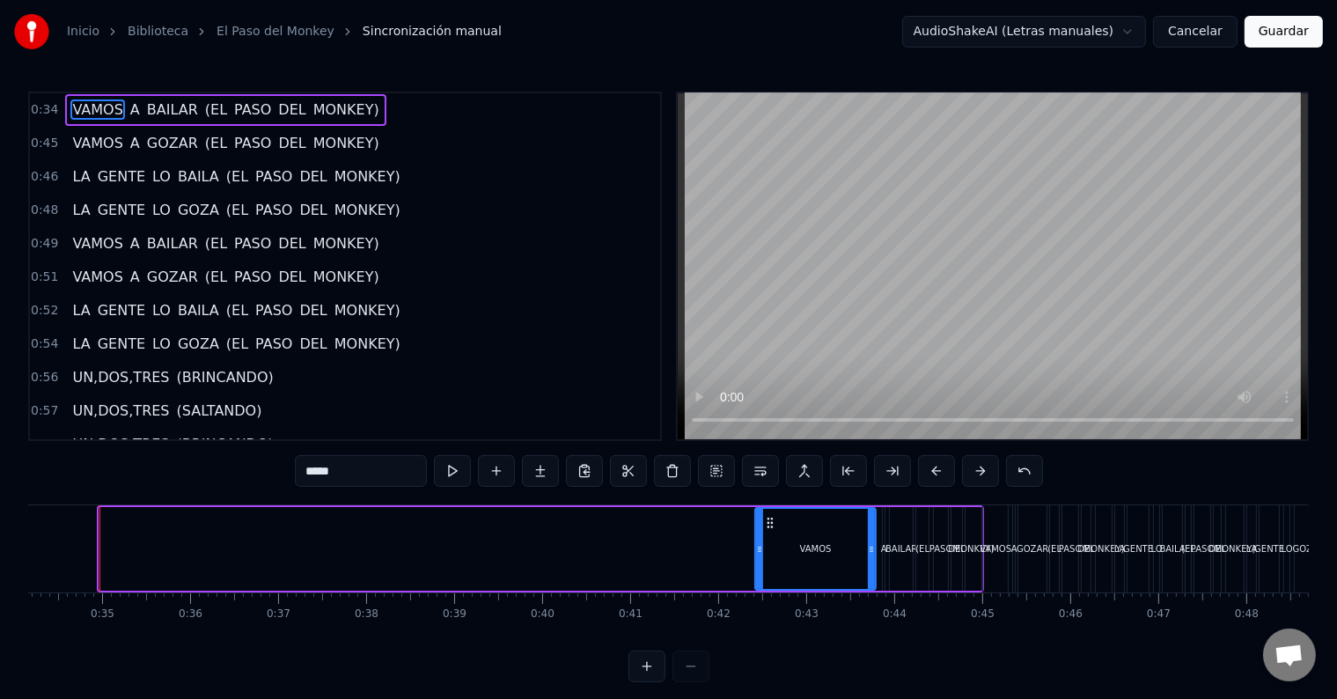
drag, startPoint x: 106, startPoint y: 545, endPoint x: 758, endPoint y: 589, distance: 653.6
click at [758, 589] on div "VAMOS" at bounding box center [815, 549] width 122 height 84
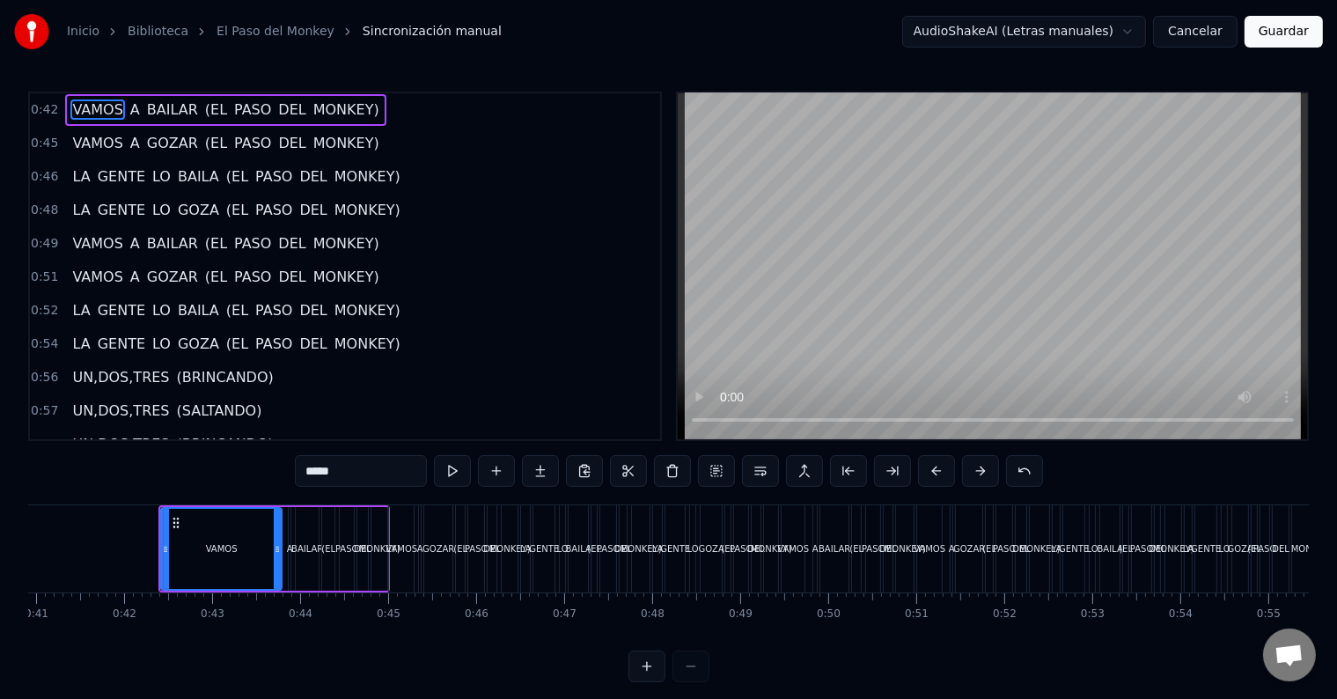
scroll to position [0, 3619]
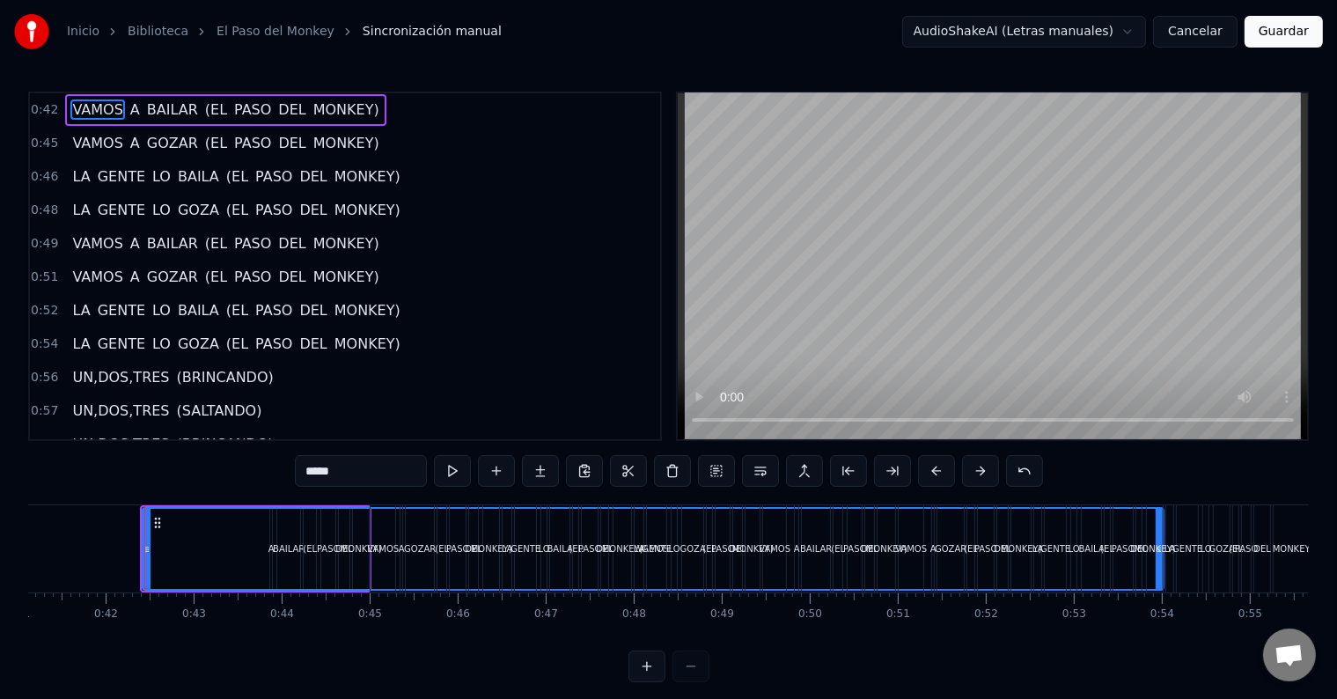
drag, startPoint x: 259, startPoint y: 543, endPoint x: 1159, endPoint y: 539, distance: 900.3
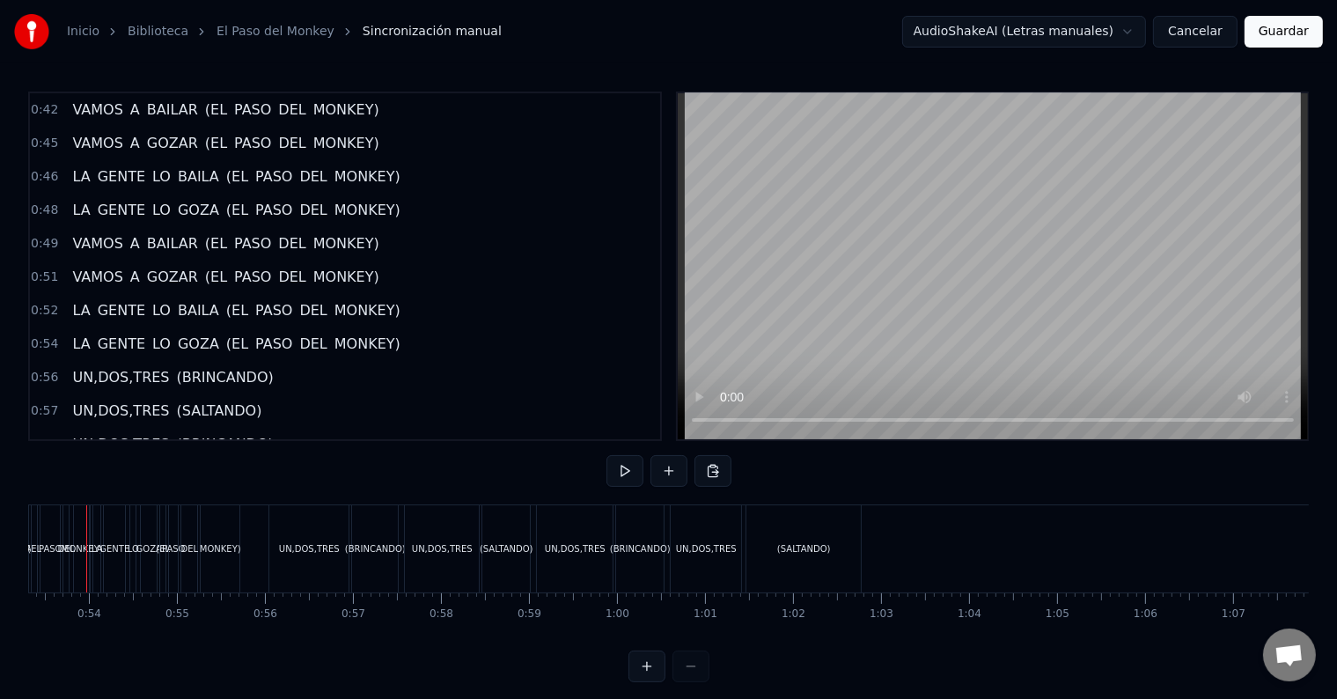
scroll to position [0, 4664]
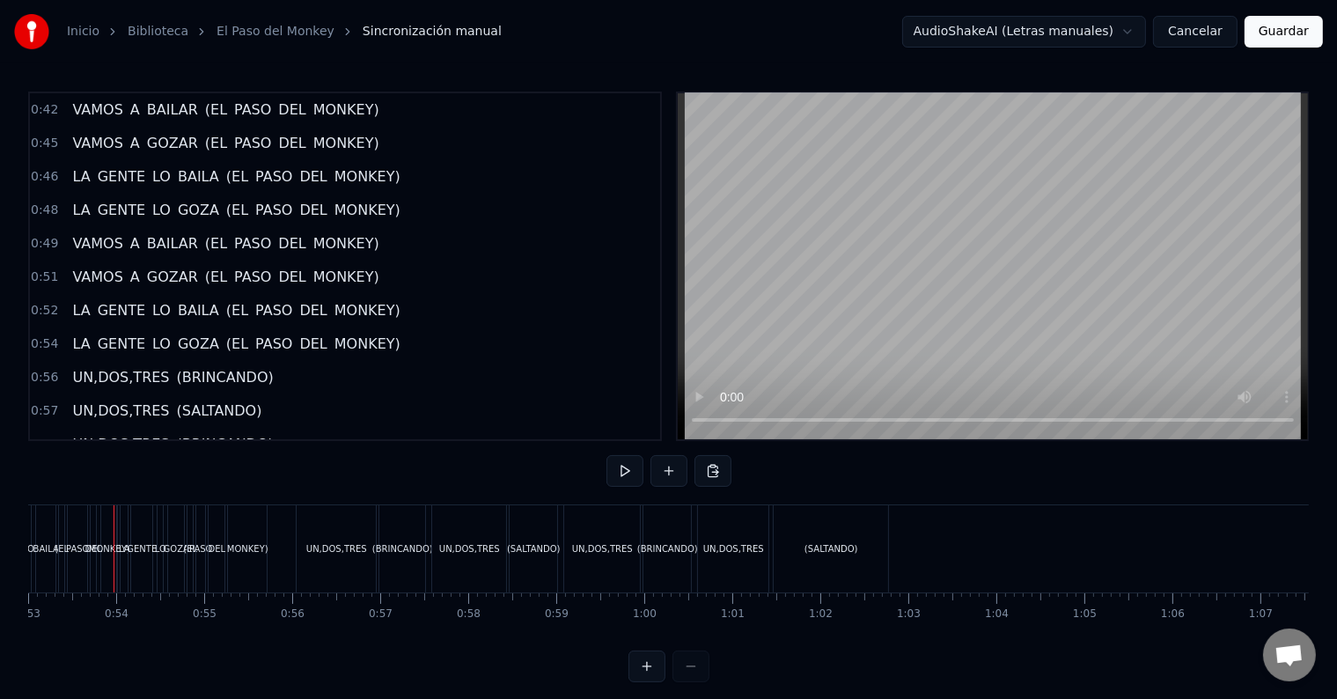
drag, startPoint x: 112, startPoint y: 549, endPoint x: 189, endPoint y: 553, distance: 77.5
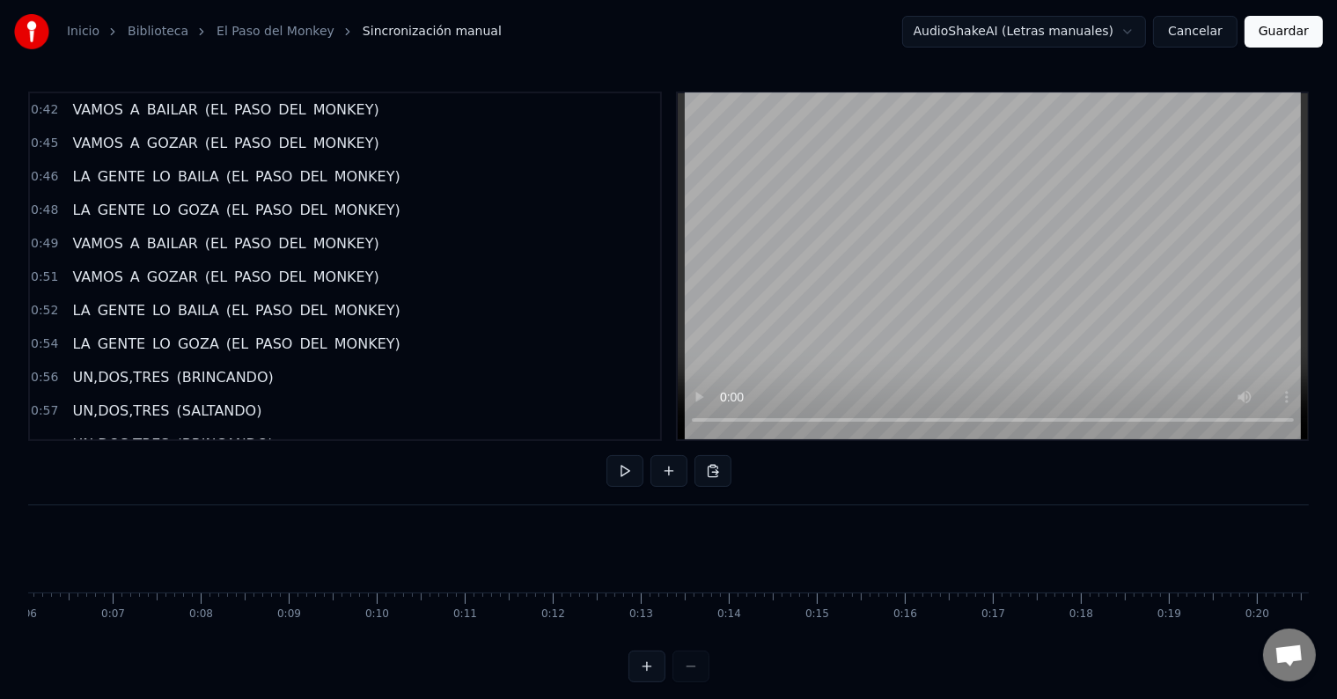
scroll to position [0, 496]
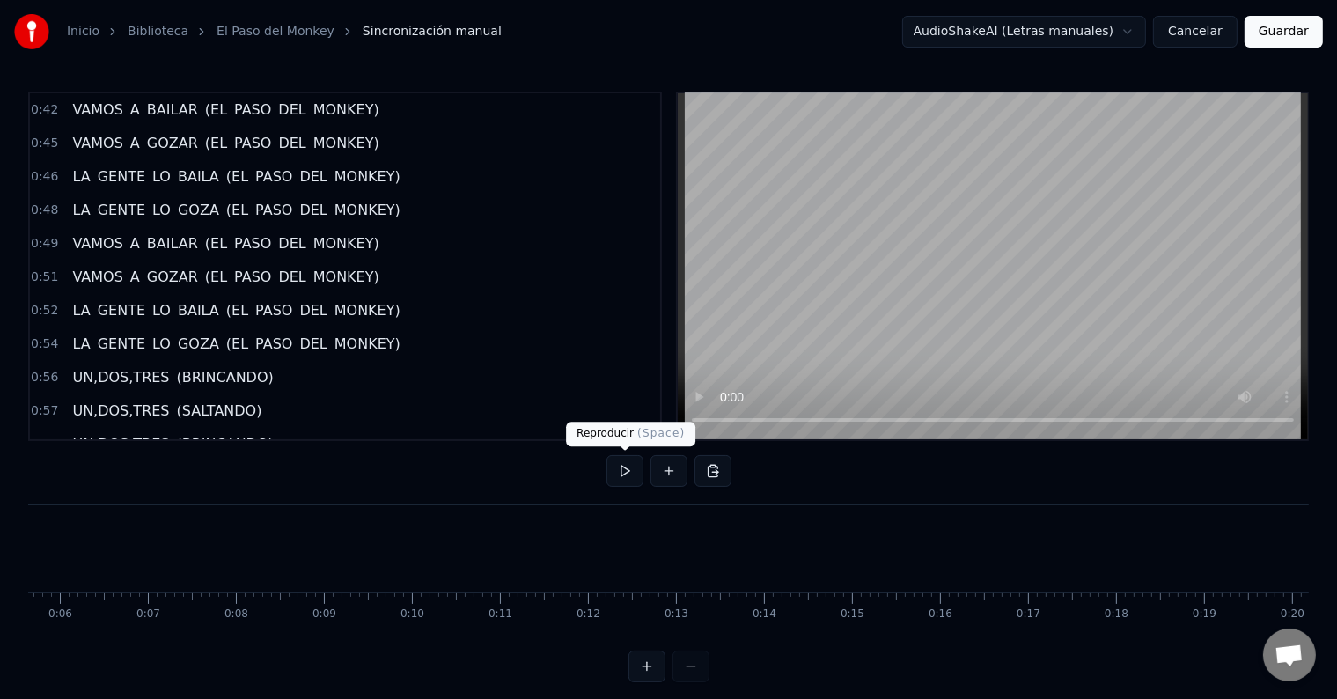
click at [626, 470] on button at bounding box center [624, 471] width 37 height 32
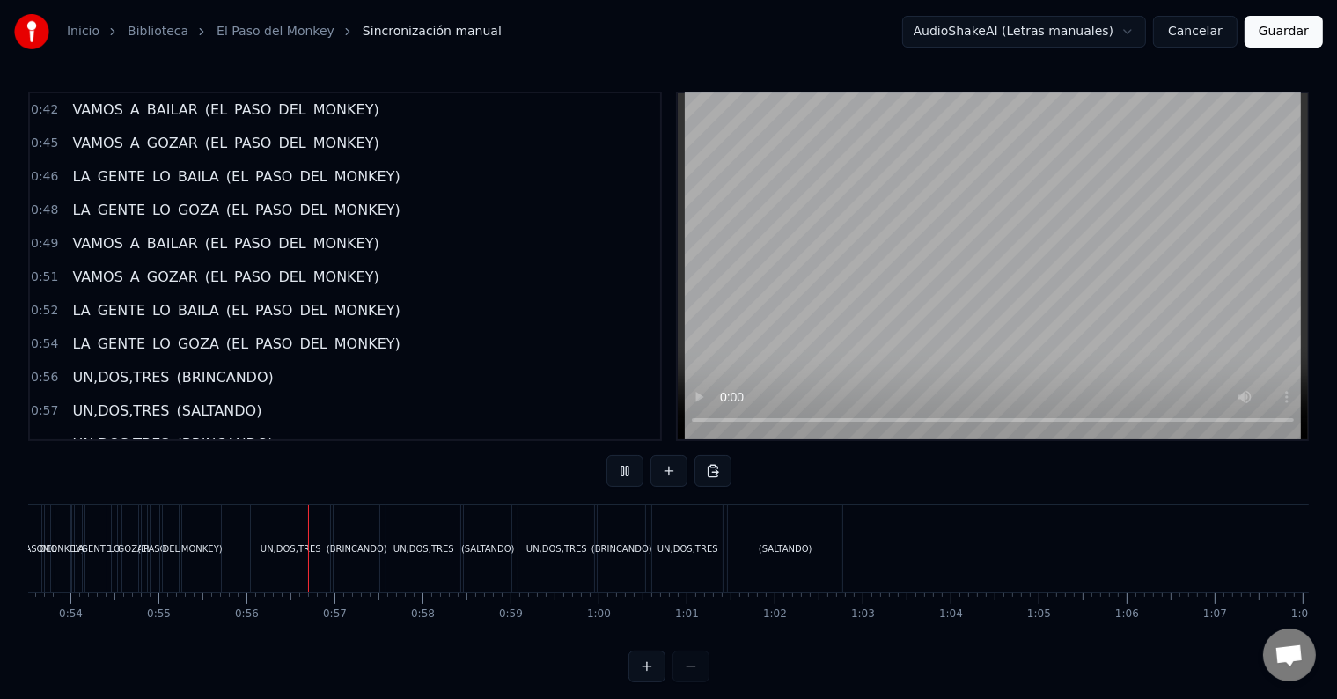
scroll to position [0, 4853]
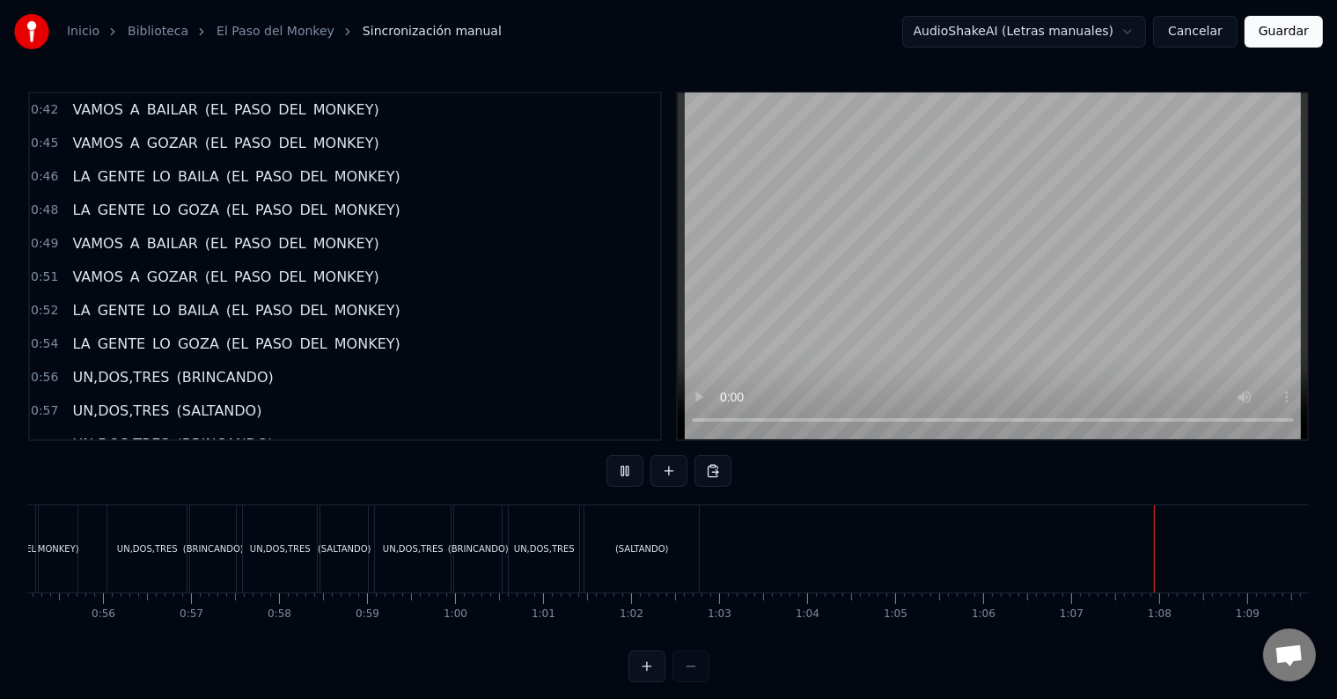
click at [209, 109] on div "VAMOS A BAILAR (EL PASO DEL MONKEY)" at bounding box center [225, 110] width 320 height 32
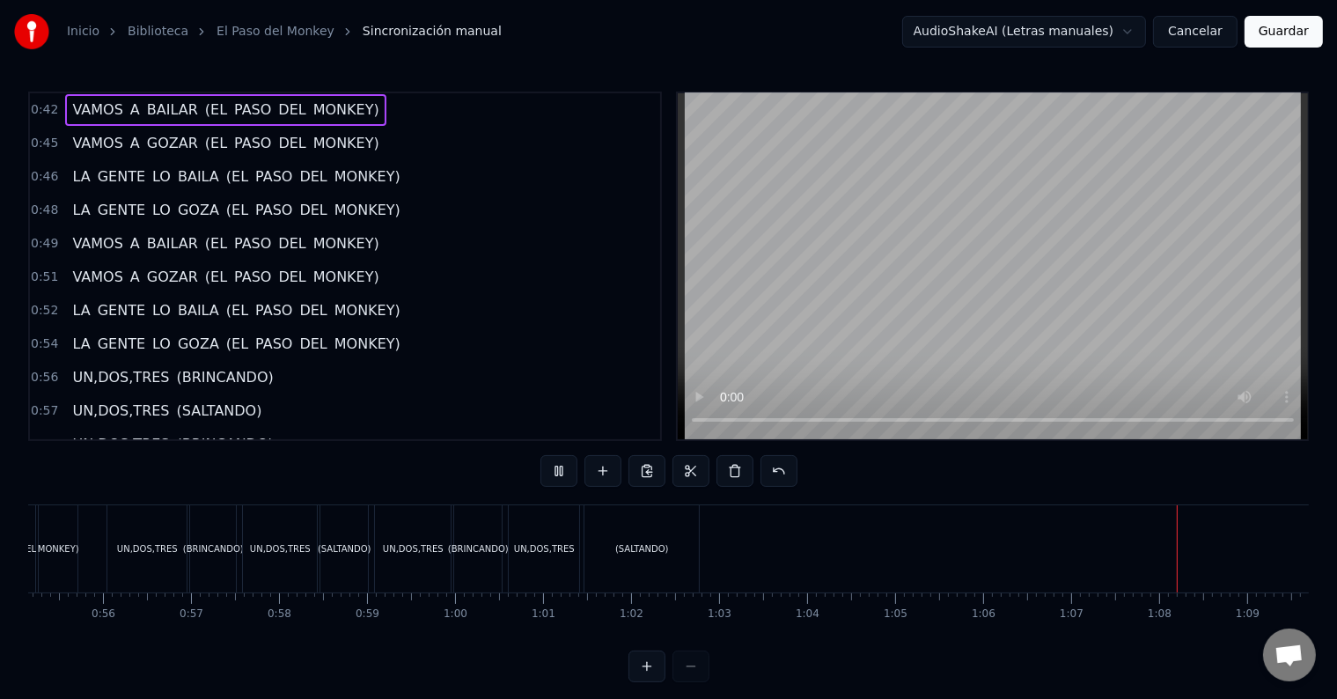
click at [209, 109] on div "VAMOS A BAILAR (EL PASO DEL MONKEY)" at bounding box center [225, 110] width 320 height 32
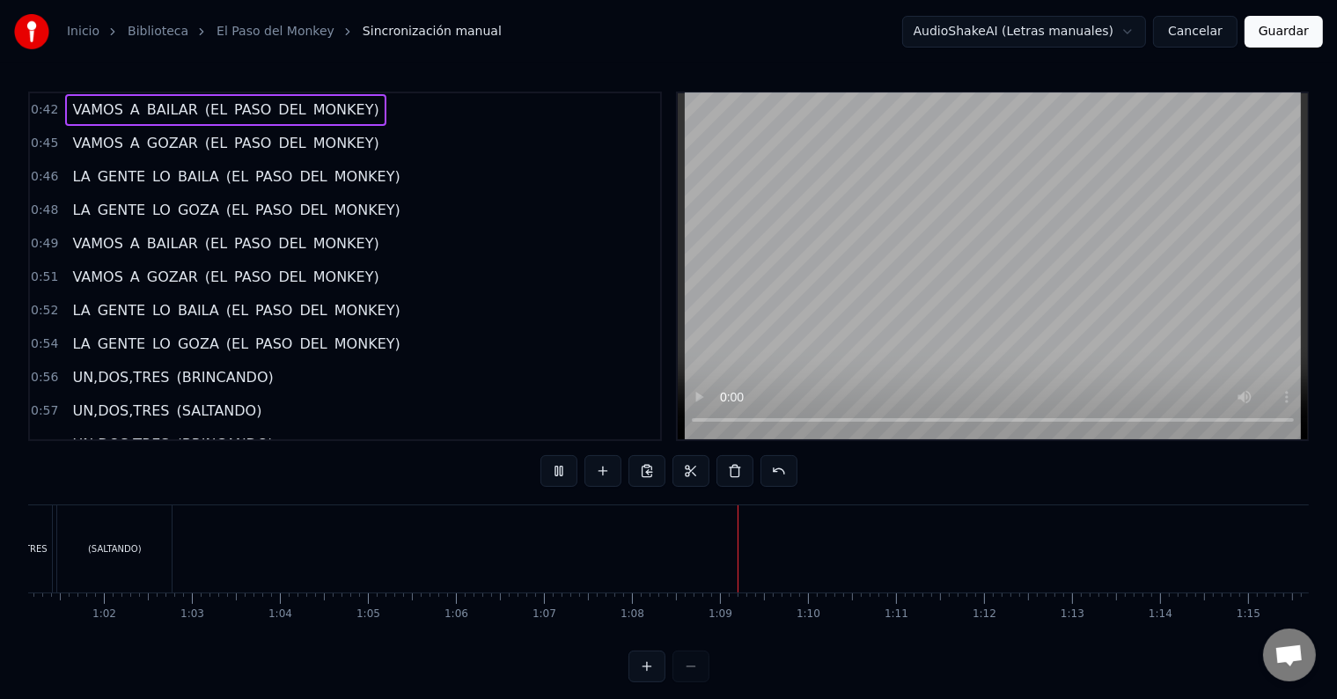
click at [209, 109] on div "VAMOS A BAILAR (EL PASO DEL MONKEY)" at bounding box center [225, 110] width 320 height 32
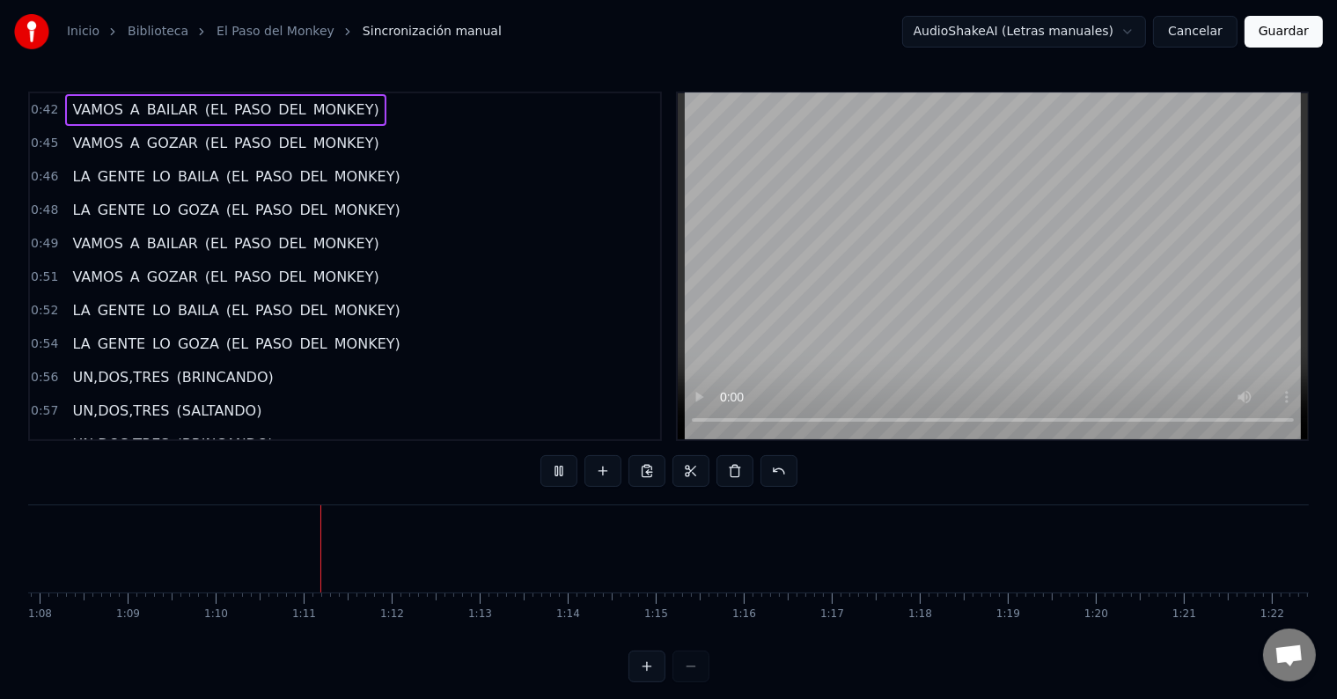
click at [209, 109] on div "VAMOS A BAILAR (EL PASO DEL MONKEY)" at bounding box center [225, 110] width 320 height 32
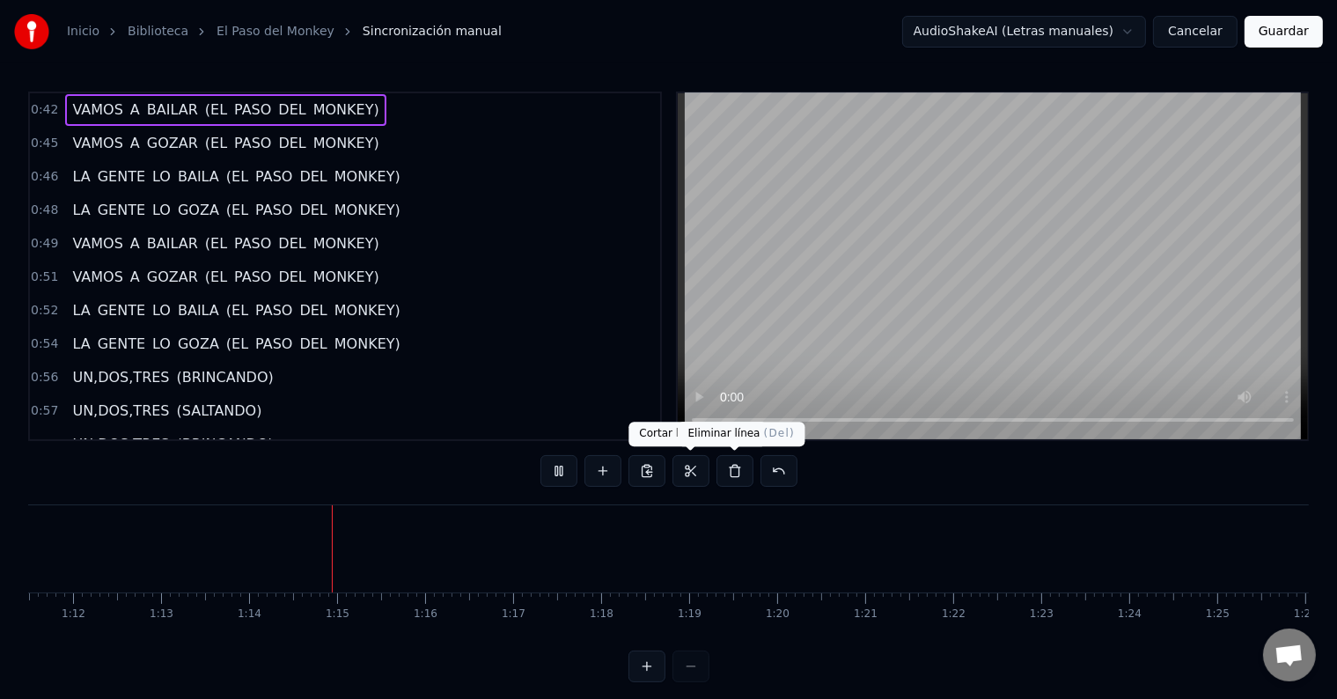
scroll to position [0, 6464]
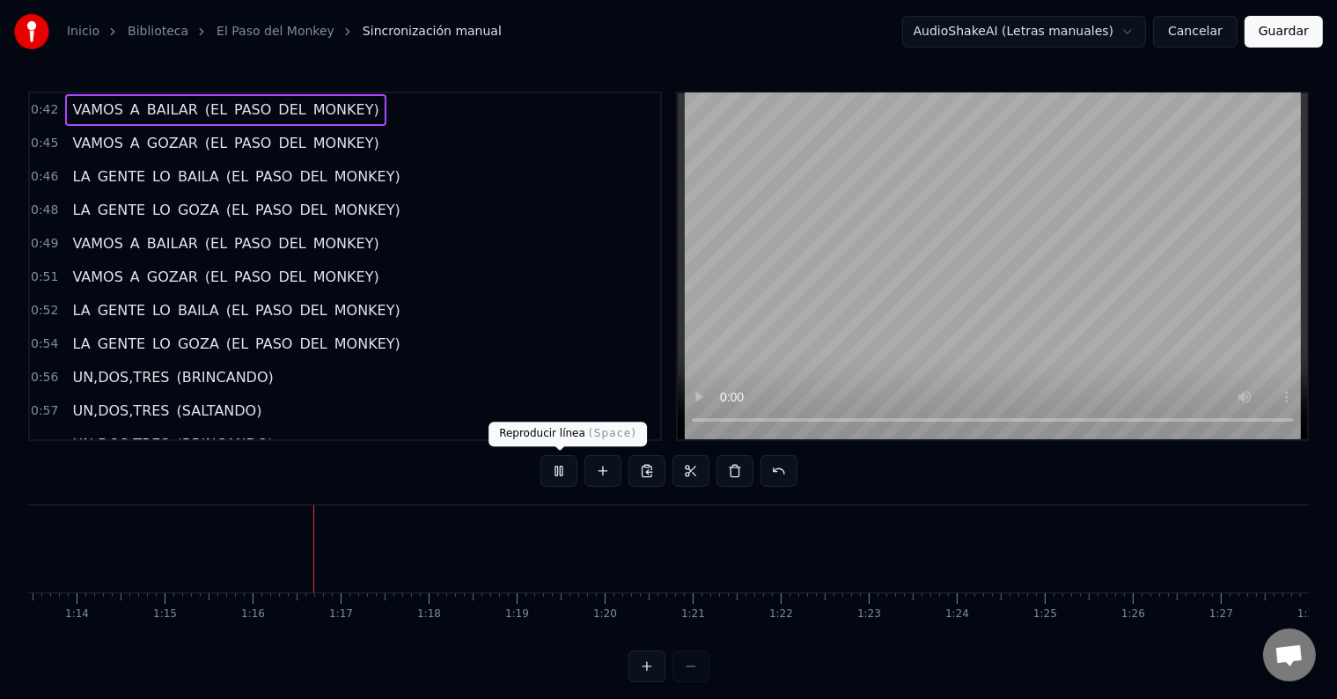
click at [558, 469] on button at bounding box center [558, 471] width 37 height 32
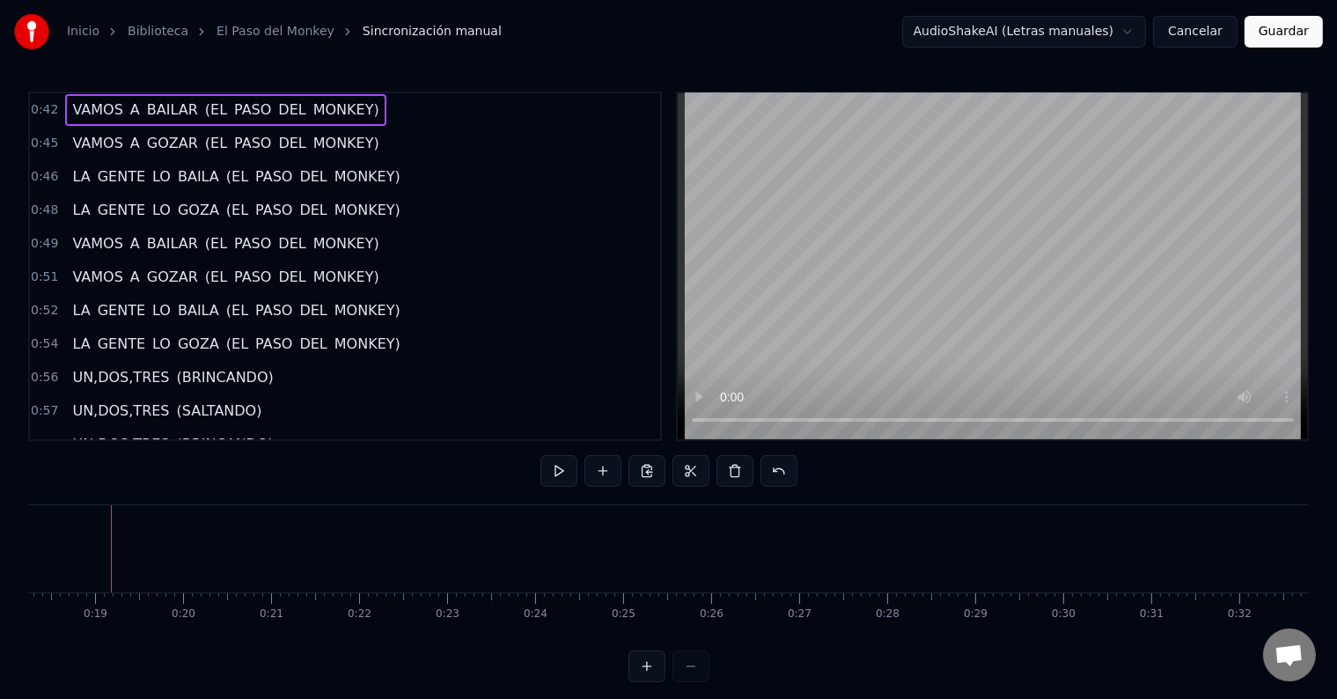
scroll to position [0, 1599]
click at [562, 472] on button at bounding box center [558, 471] width 37 height 32
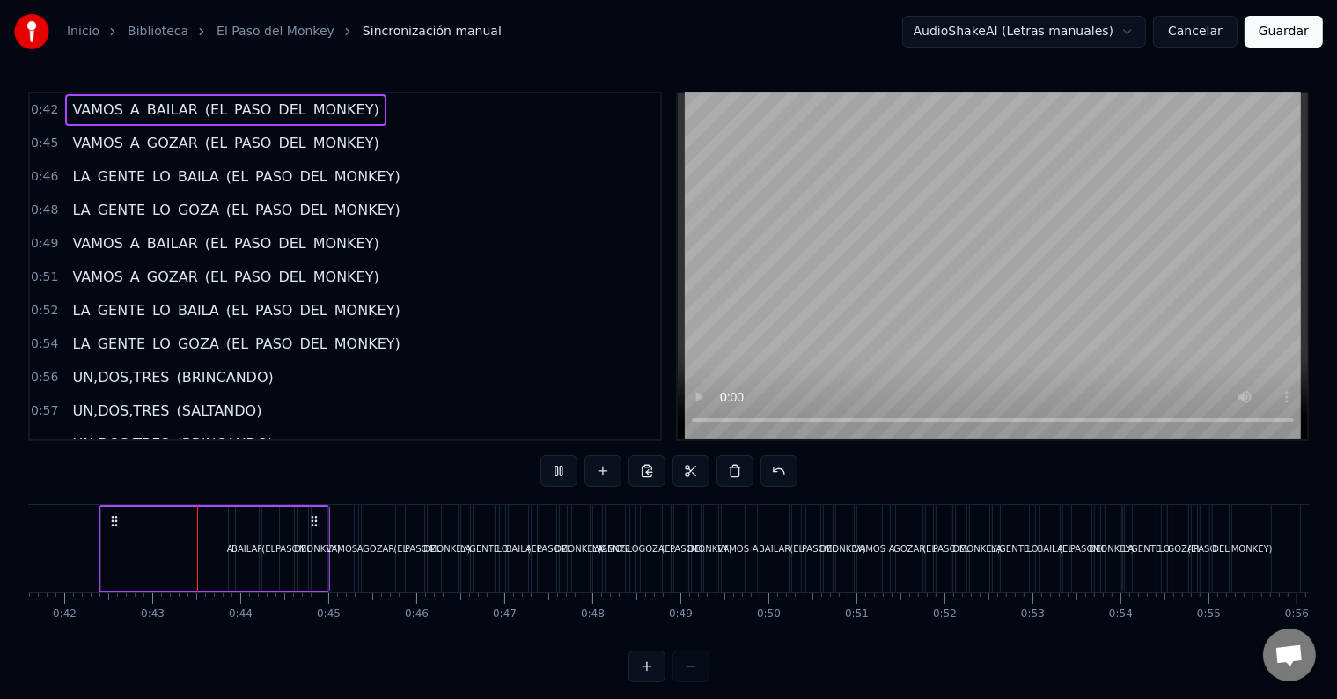
scroll to position [0, 3684]
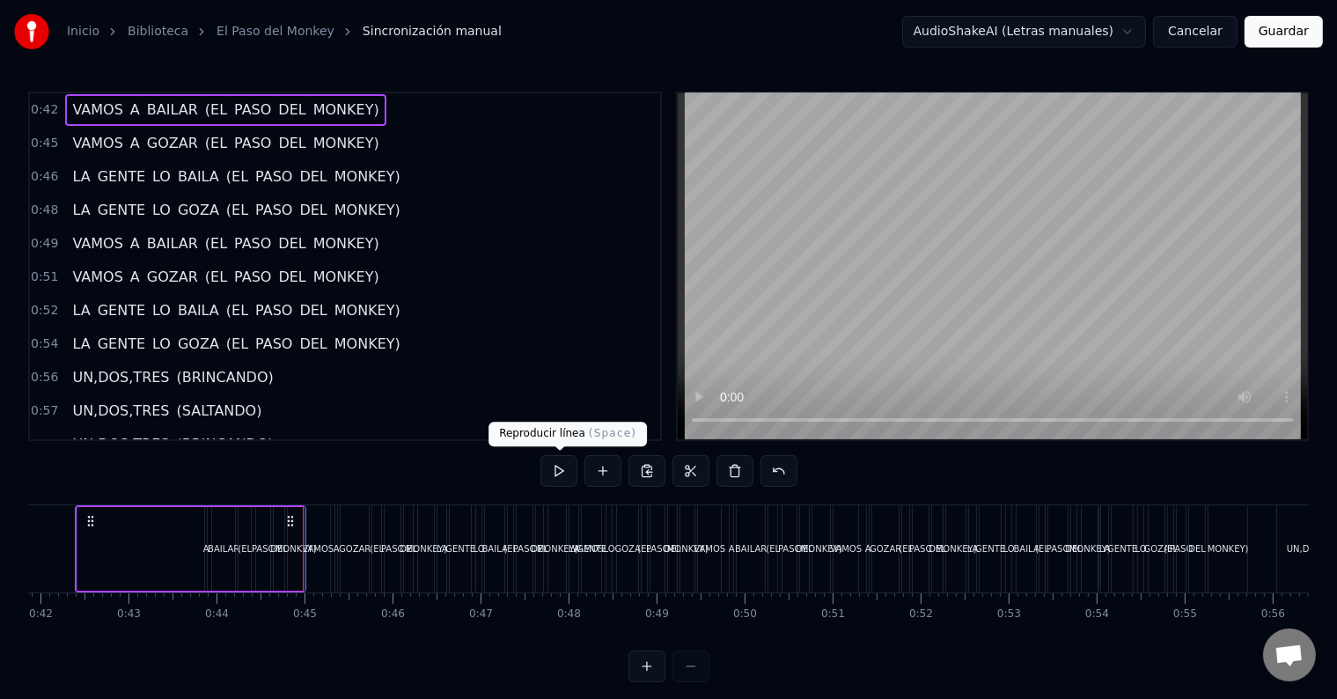
click at [568, 466] on button at bounding box center [558, 471] width 37 height 32
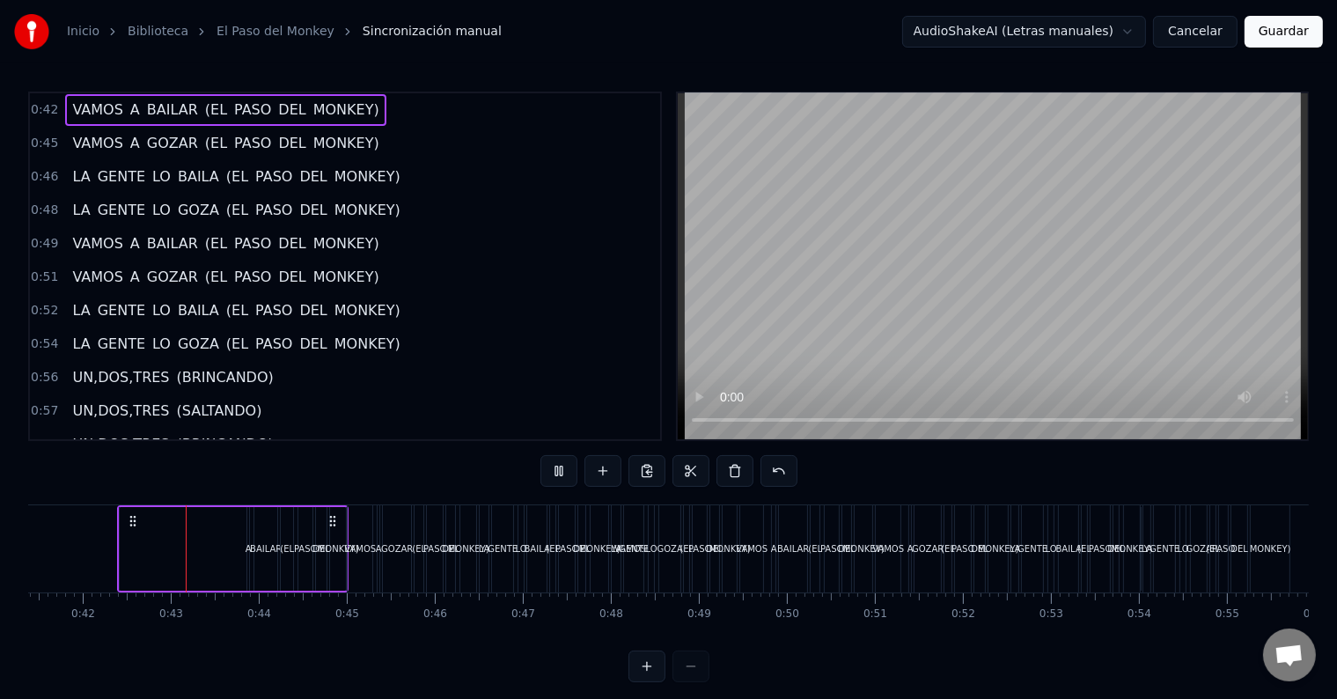
click at [568, 466] on button at bounding box center [558, 471] width 37 height 32
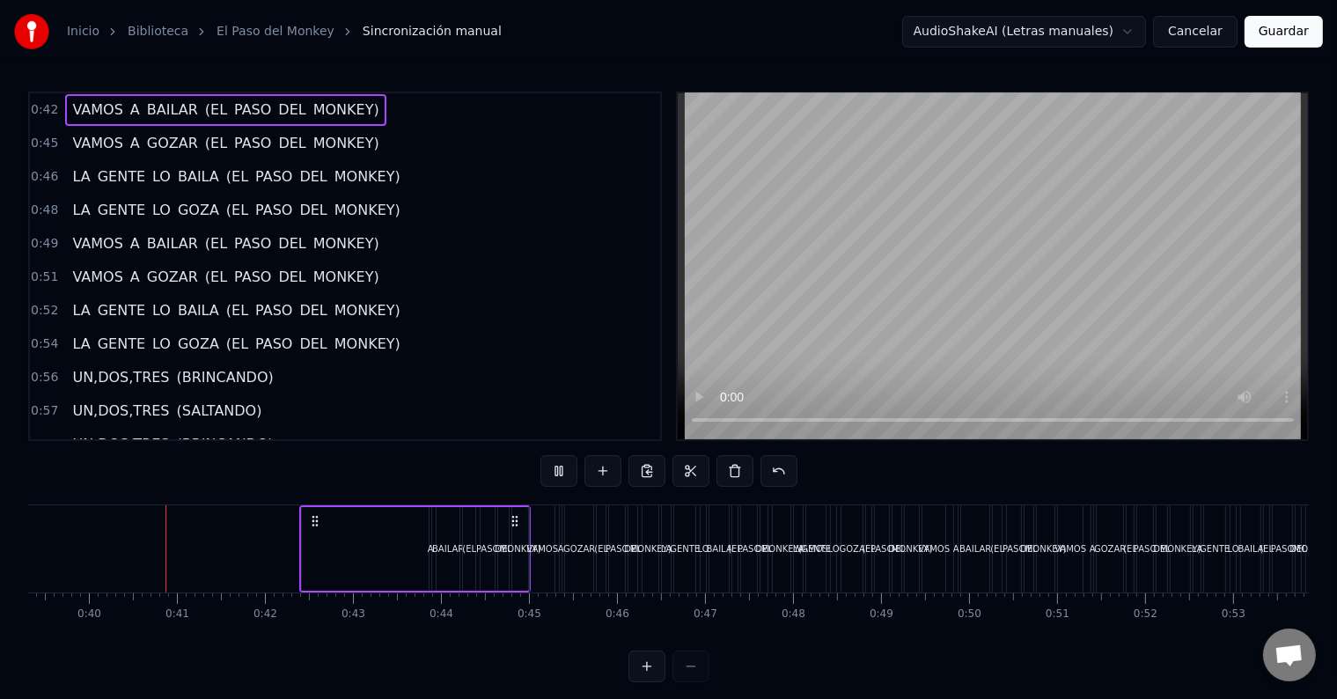
scroll to position [0, 3460]
click at [458, 547] on div "BAILAR" at bounding box center [447, 548] width 32 height 13
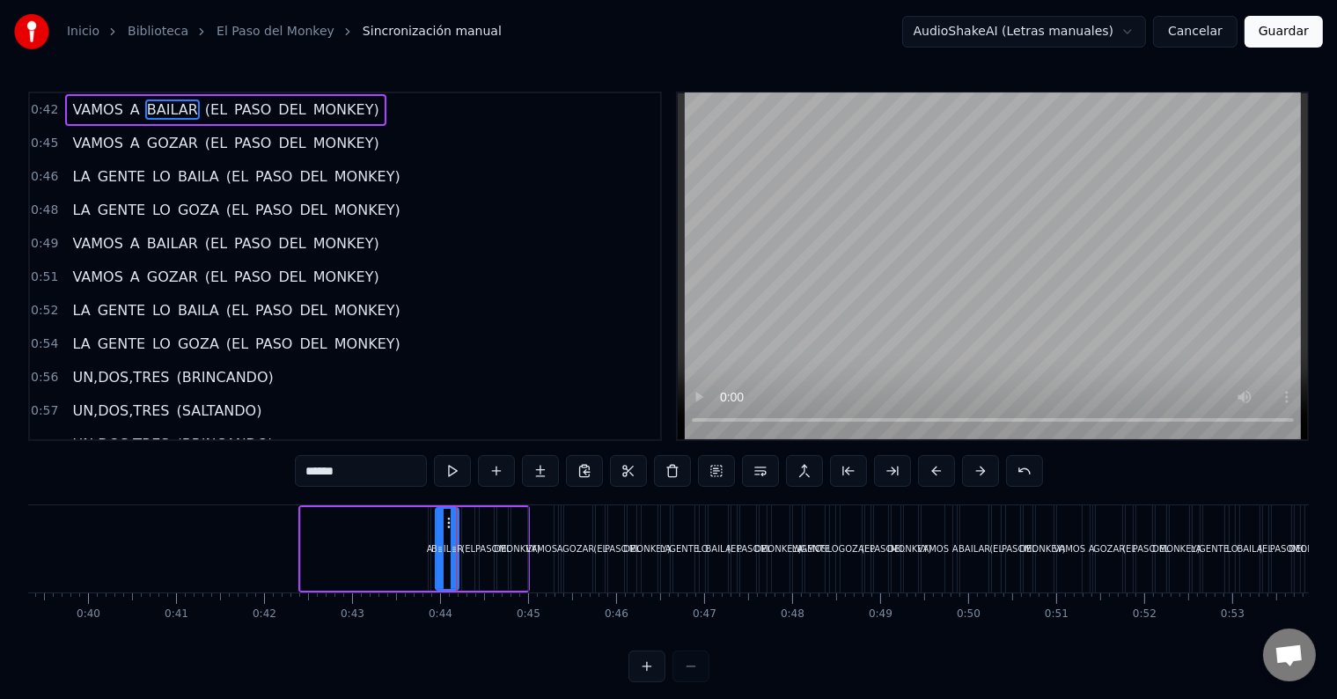
click at [510, 551] on div "MONKEY)" at bounding box center [519, 548] width 41 height 13
type input "*******"
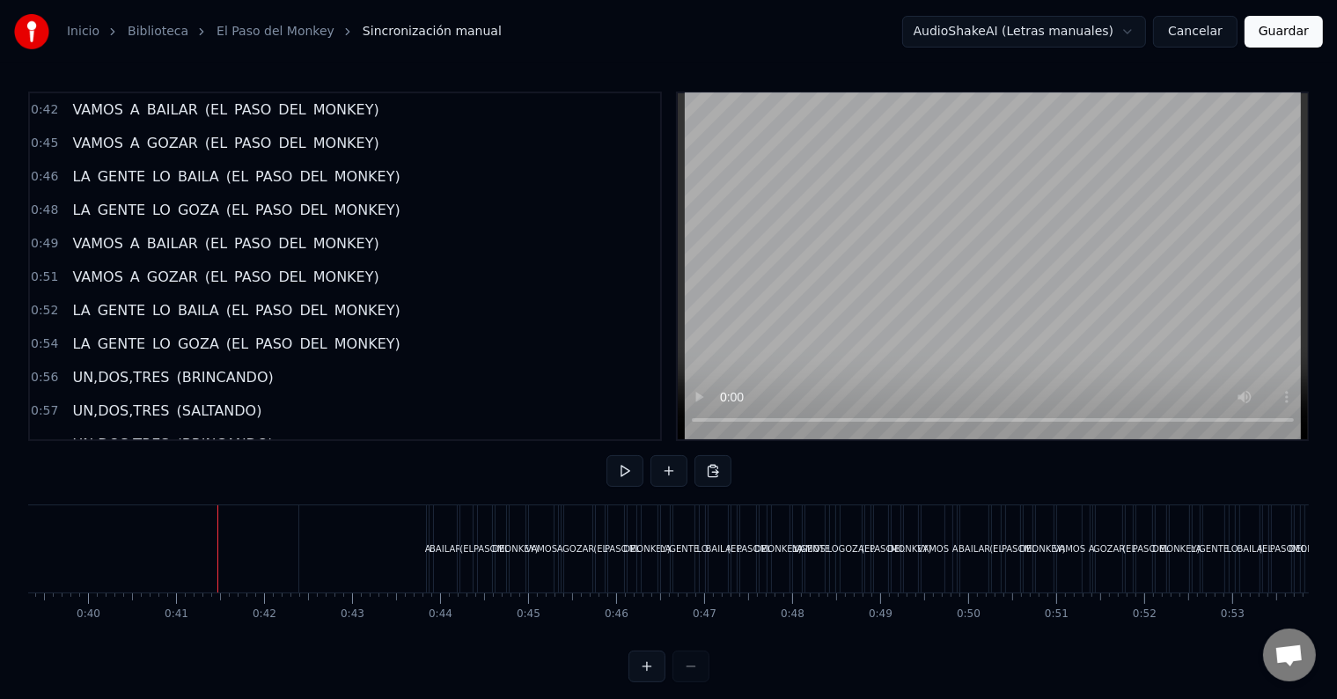
click at [415, 559] on div "VAMOS" at bounding box center [809, 548] width 1021 height 87
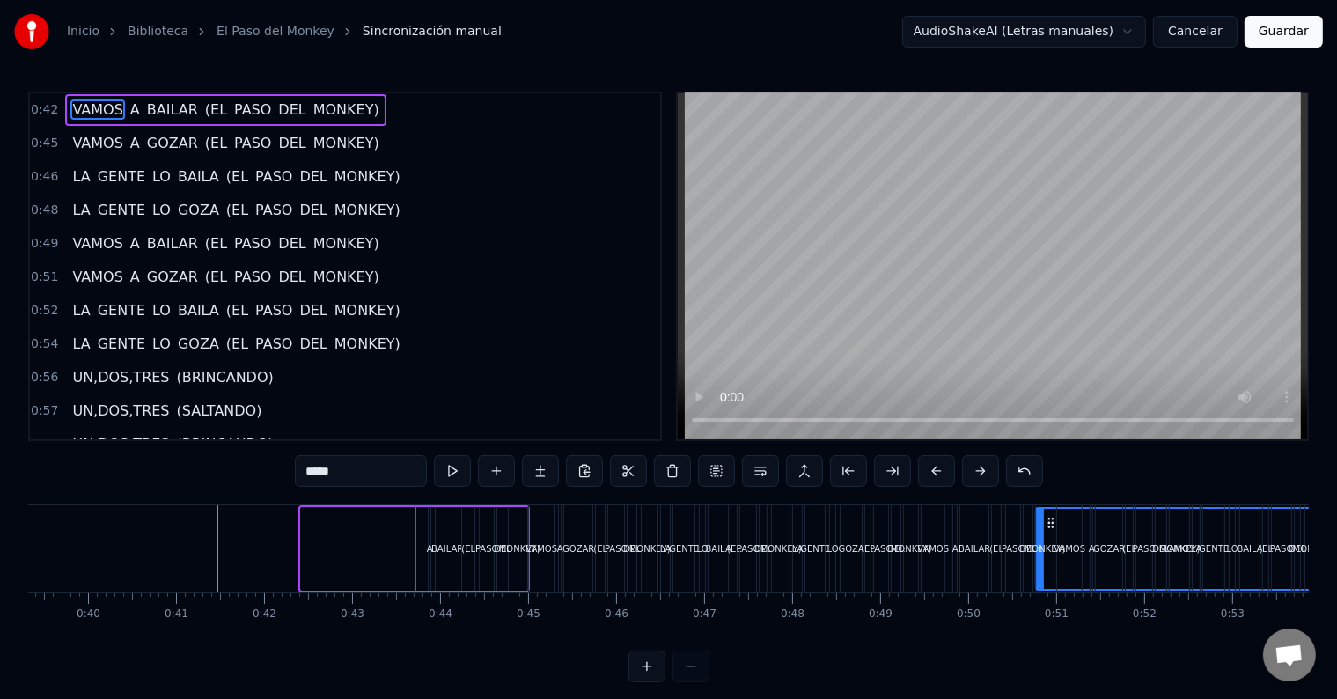
drag, startPoint x: 304, startPoint y: 550, endPoint x: 1038, endPoint y: 566, distance: 735.0
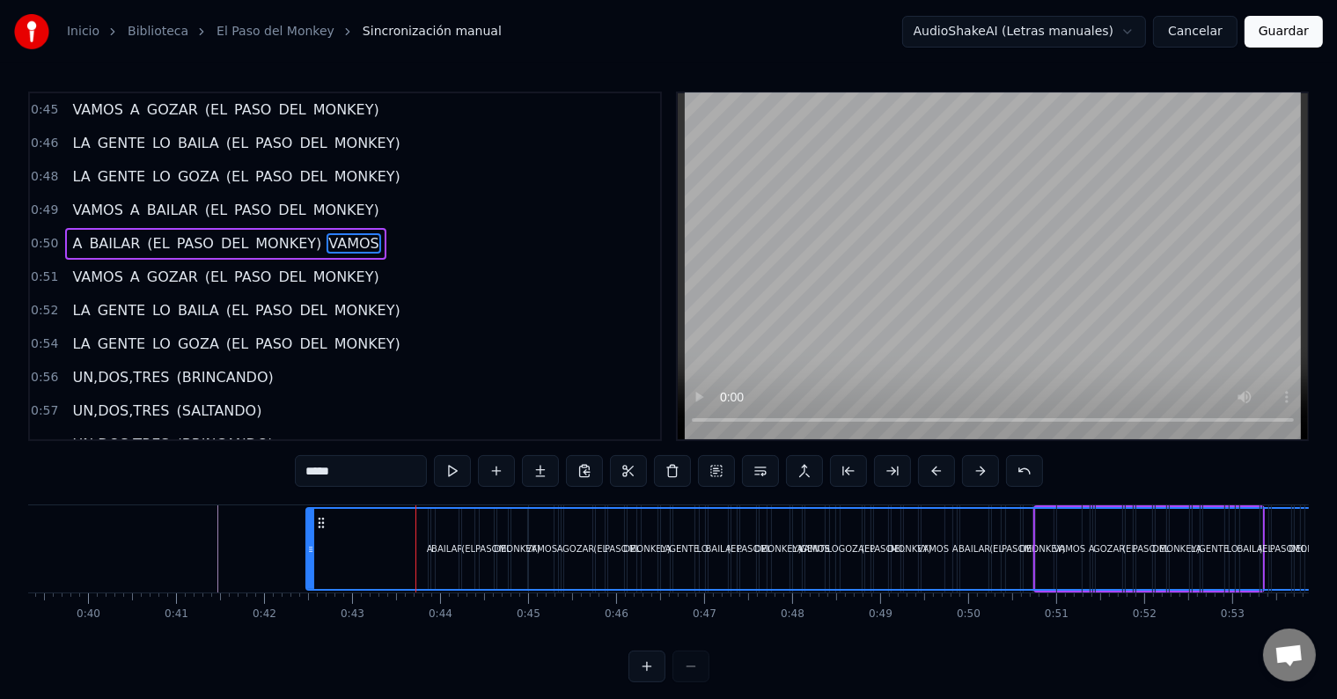
drag, startPoint x: 1036, startPoint y: 560, endPoint x: 306, endPoint y: 629, distance: 732.8
click at [306, 629] on div "VAMOS A GOZAR (EL PASO DEL MONKEY) LA GENTE LO BAILA (EL PASO DEL MONKEY) LA GE…" at bounding box center [668, 570] width 1280 height 132
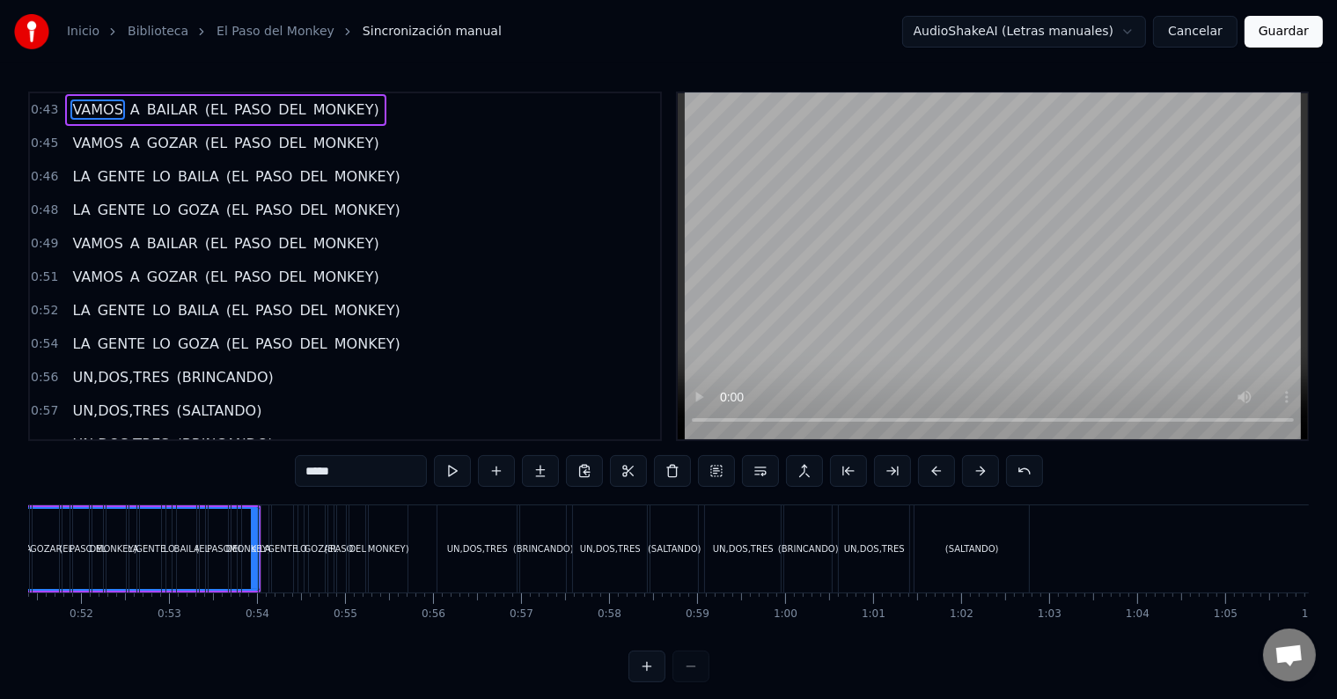
scroll to position [0, 4460]
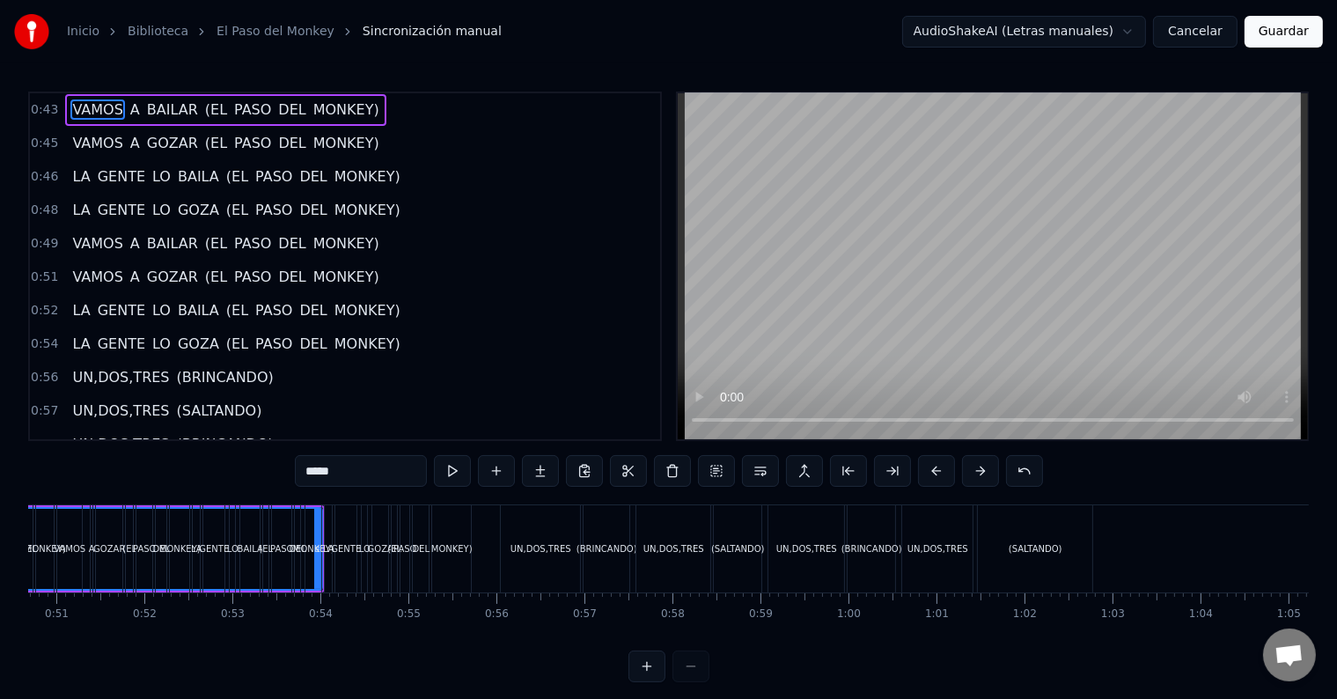
drag, startPoint x: 317, startPoint y: 543, endPoint x: 359, endPoint y: 546, distance: 42.4
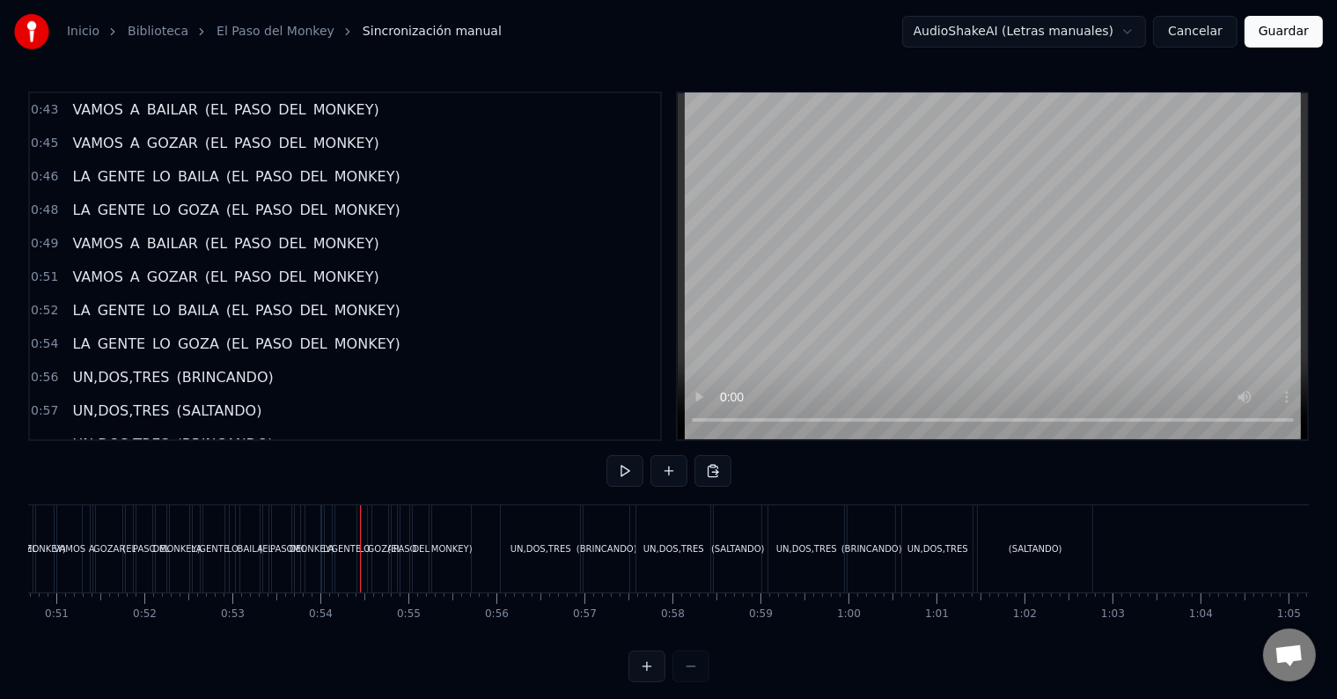
click at [1187, 35] on button "Cancelar" at bounding box center [1195, 32] width 84 height 32
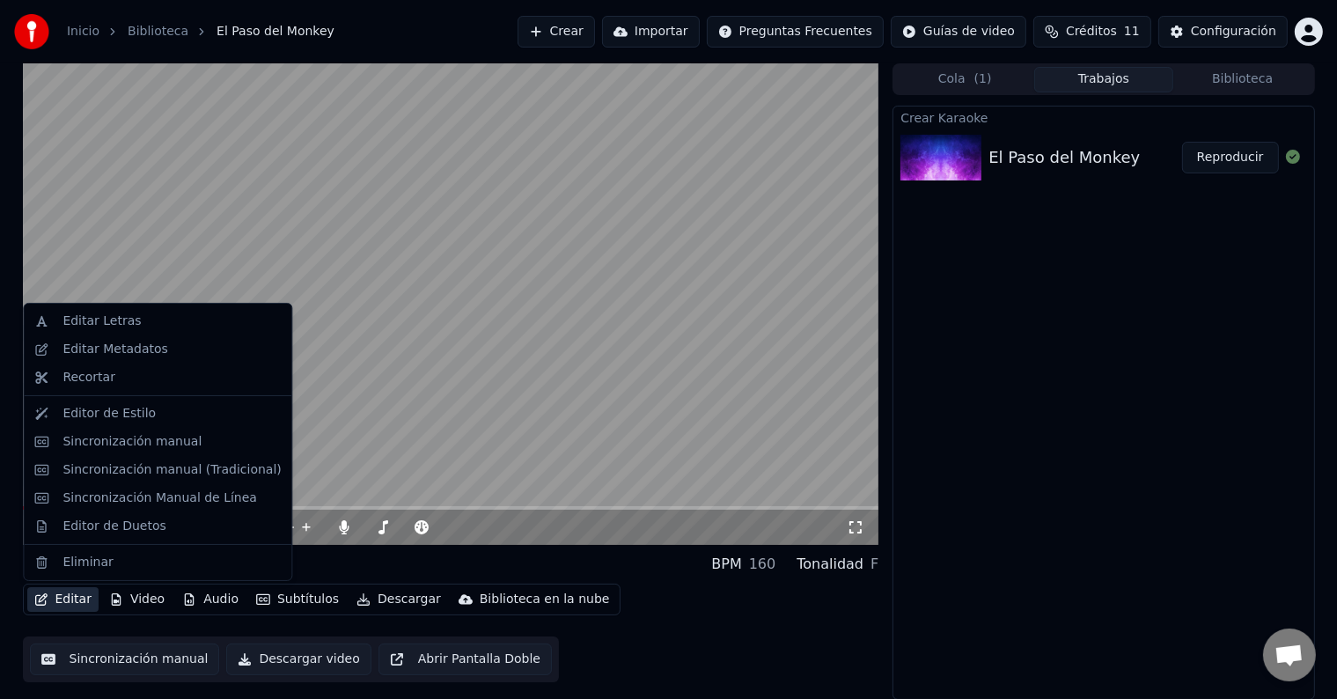
click at [52, 600] on button "Editar" at bounding box center [62, 599] width 71 height 25
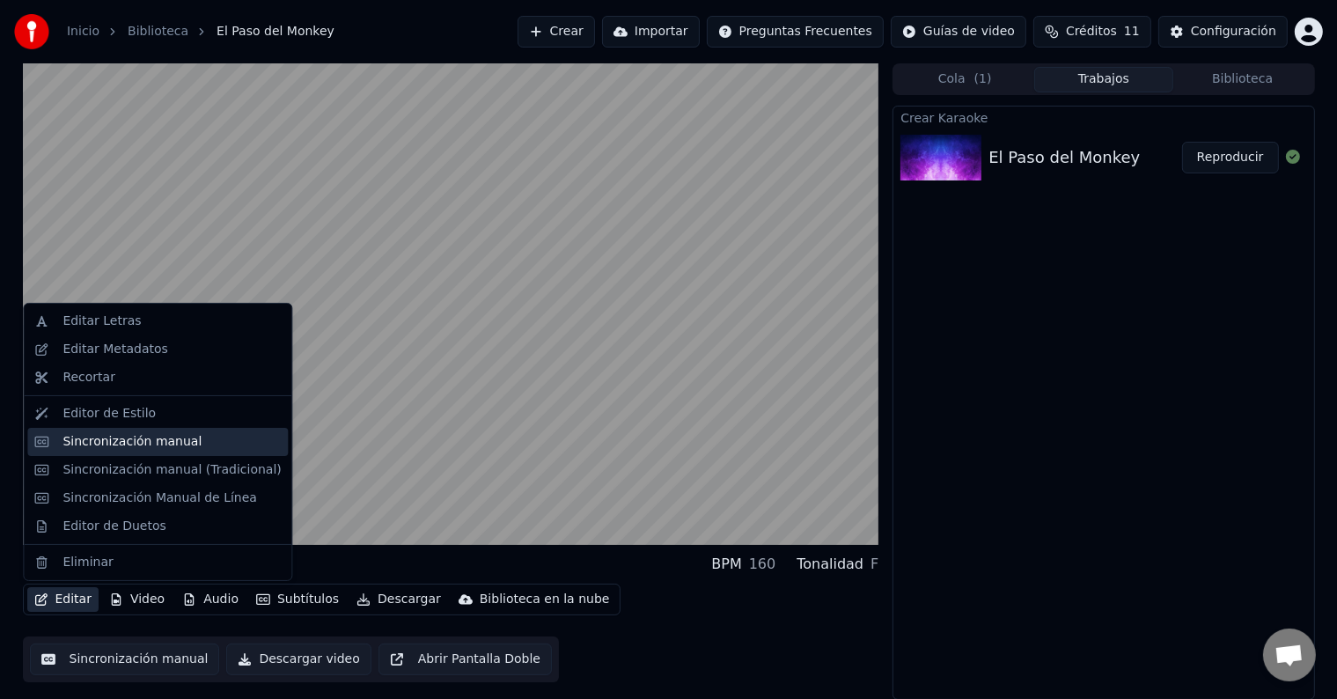
click at [96, 438] on div "Sincronización manual" at bounding box center [131, 442] width 139 height 18
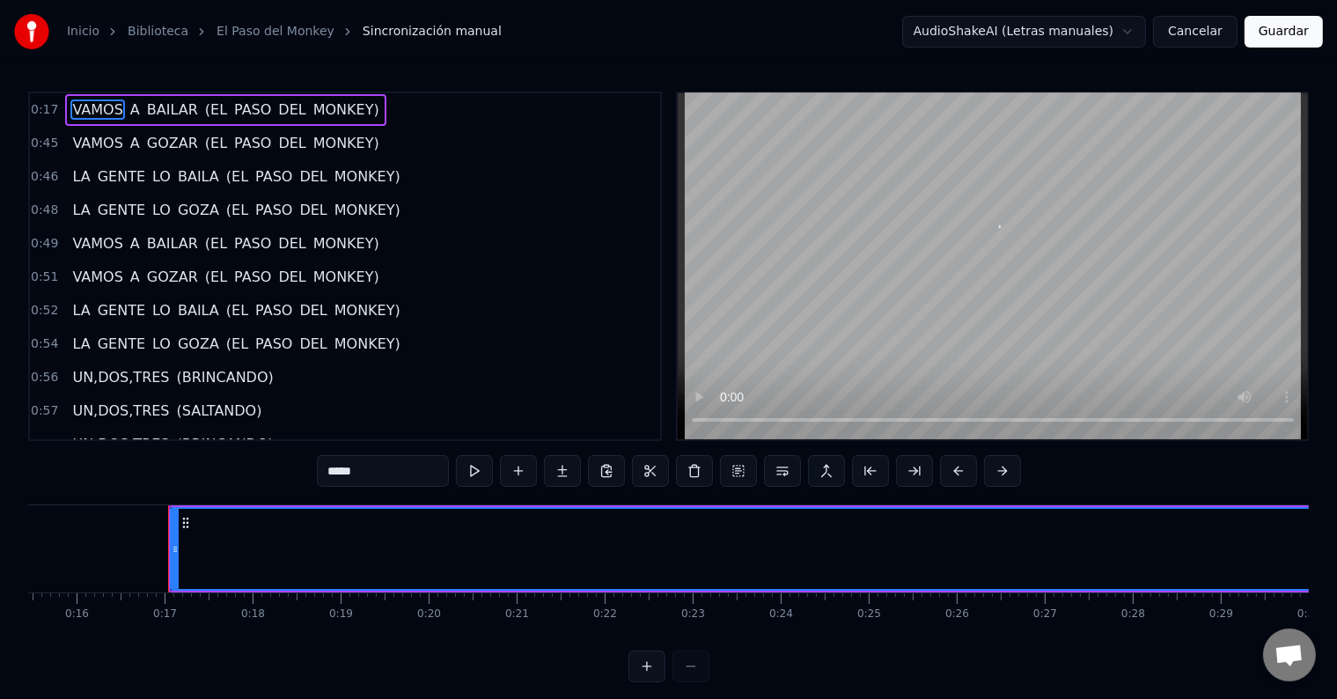
scroll to position [0, 1412]
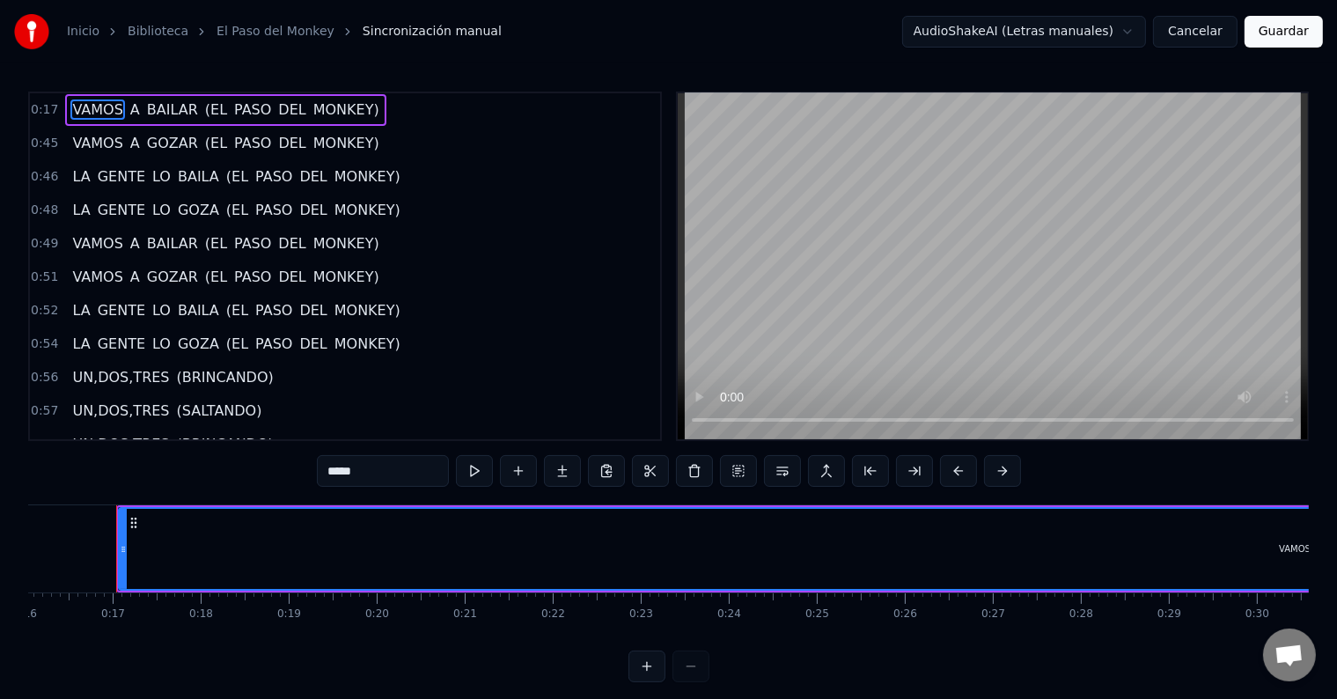
click at [1246, 559] on div "VAMOS" at bounding box center [1295, 549] width 2350 height 80
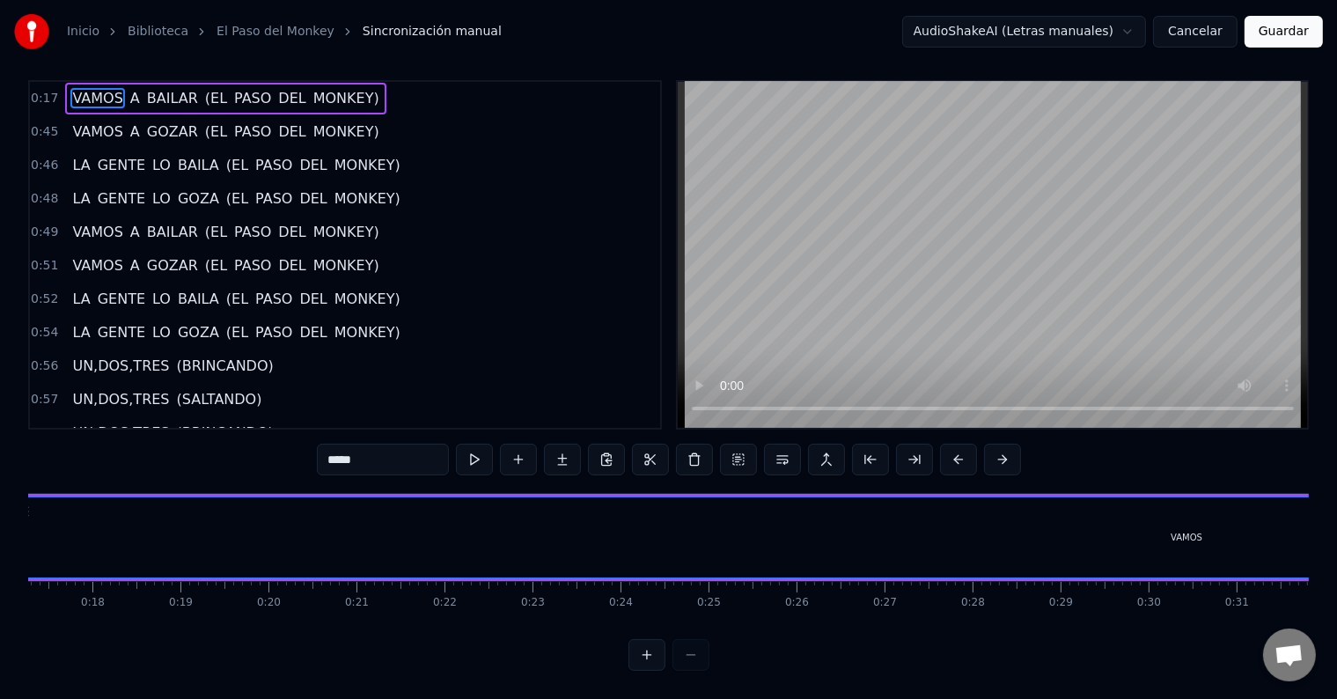
scroll to position [0, 1426]
click at [394, 34] on span "Sincronización manual" at bounding box center [432, 32] width 139 height 18
click at [1188, 29] on button "Cancelar" at bounding box center [1195, 32] width 84 height 32
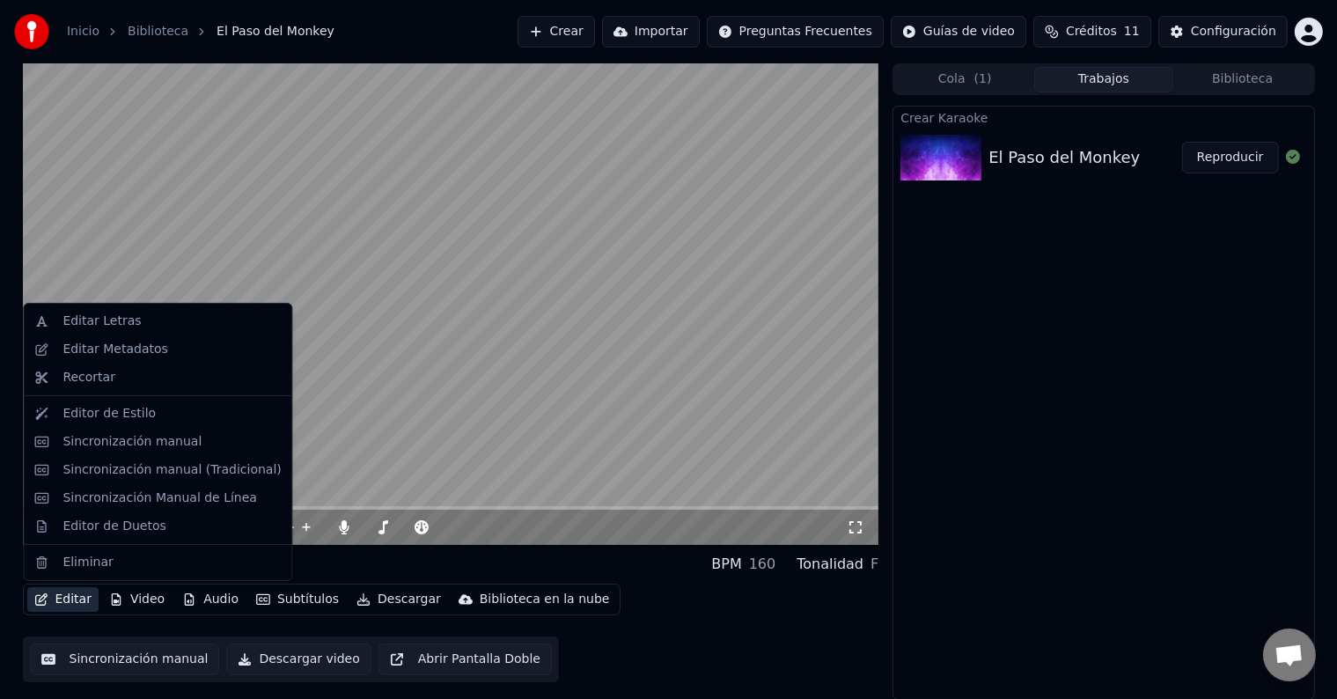
click at [79, 598] on button "Editar" at bounding box center [62, 599] width 71 height 25
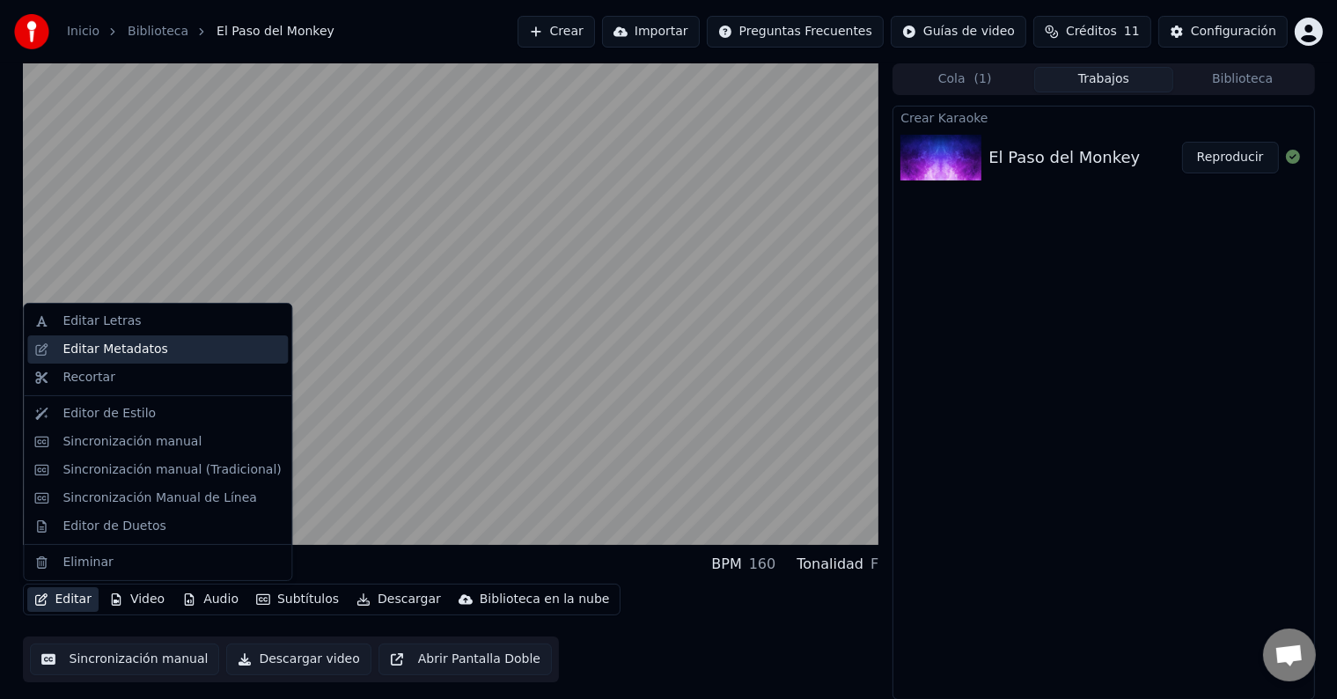
click at [106, 345] on div "Editar Metadatos" at bounding box center [114, 350] width 105 height 18
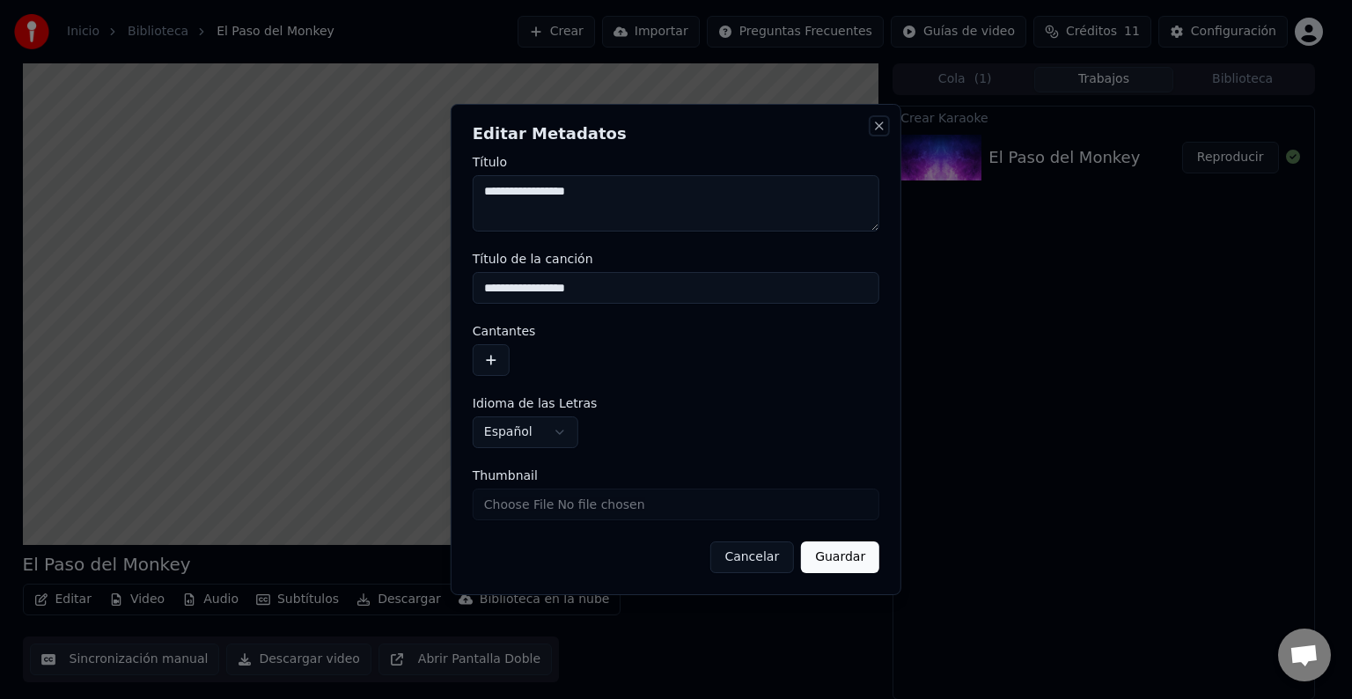
click at [879, 126] on button "Close" at bounding box center [879, 126] width 14 height 14
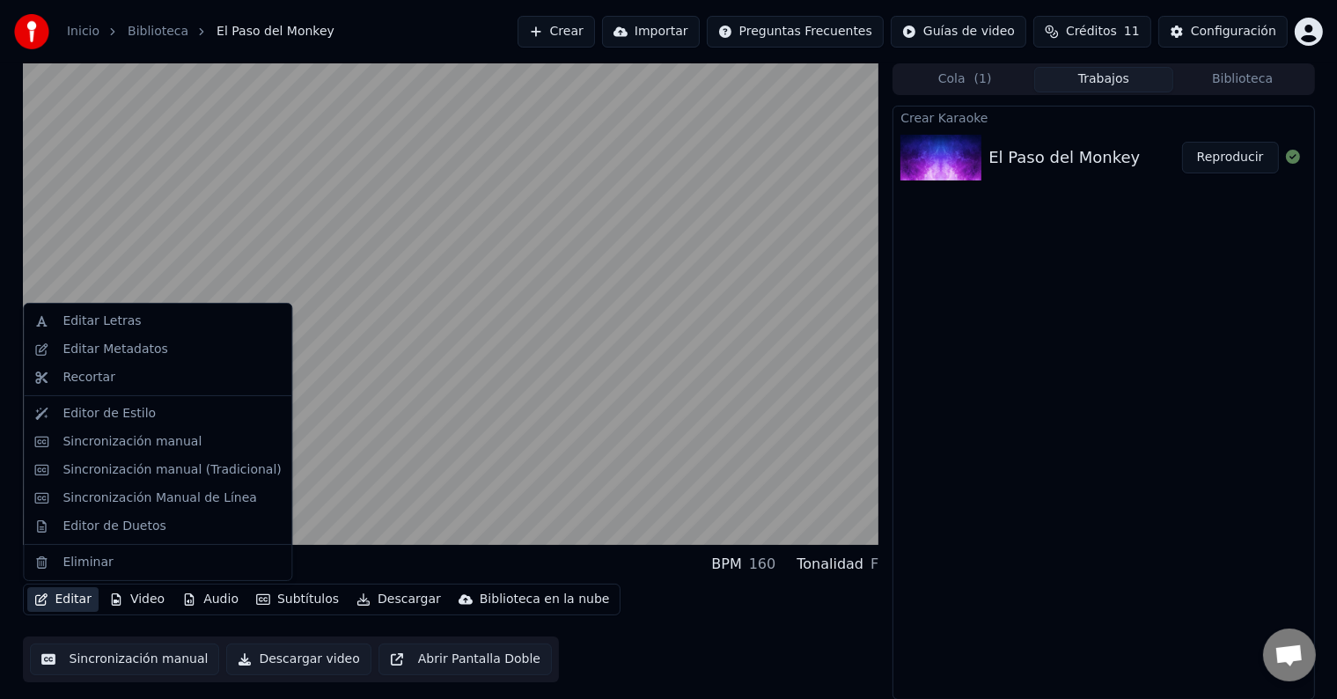
click at [66, 605] on button "Editar" at bounding box center [62, 599] width 71 height 25
click at [108, 467] on div "Sincronización manual (Tradicional)" at bounding box center [171, 470] width 218 height 18
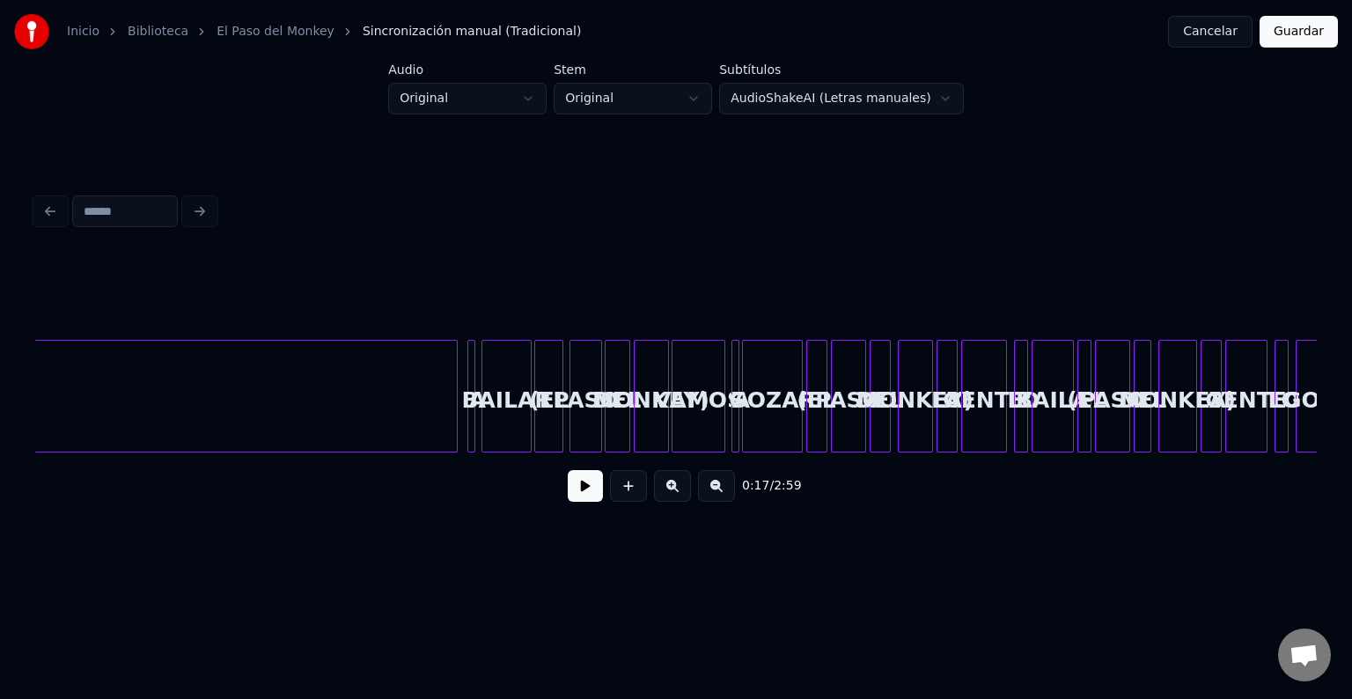
scroll to position [0, 7301]
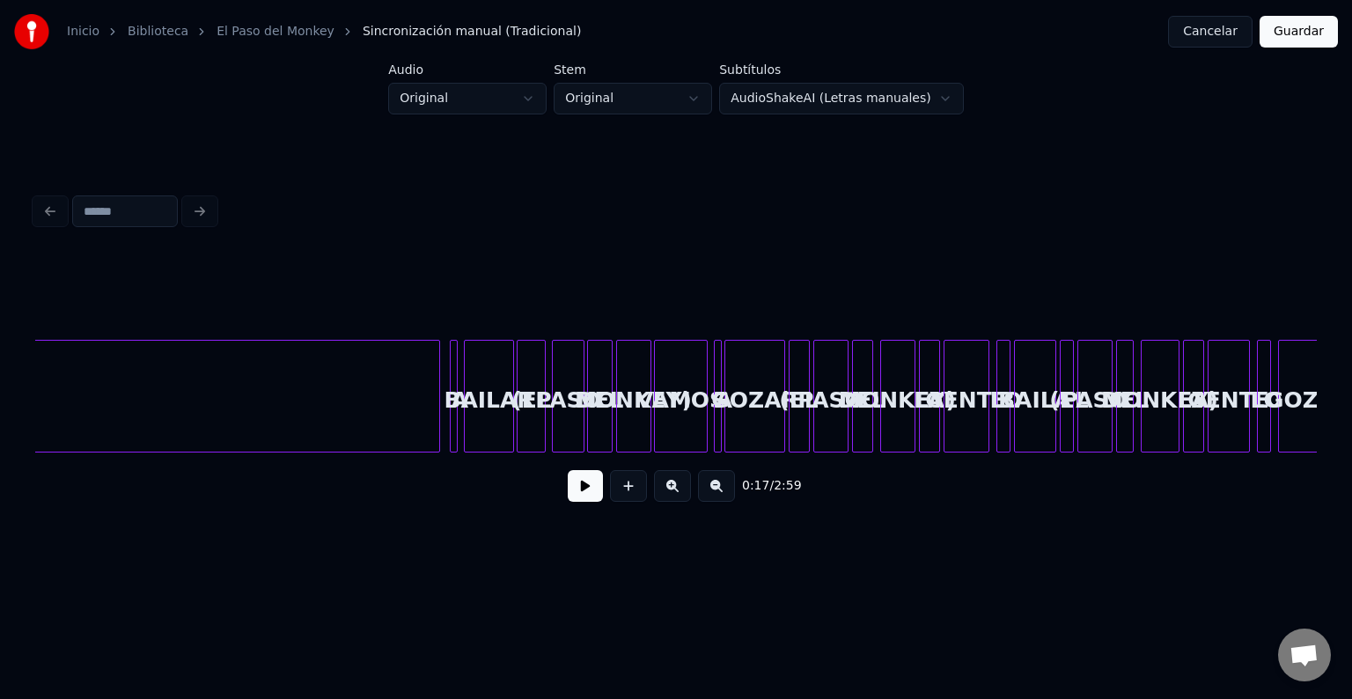
click at [475, 373] on div "BAILAR" at bounding box center [489, 401] width 48 height 120
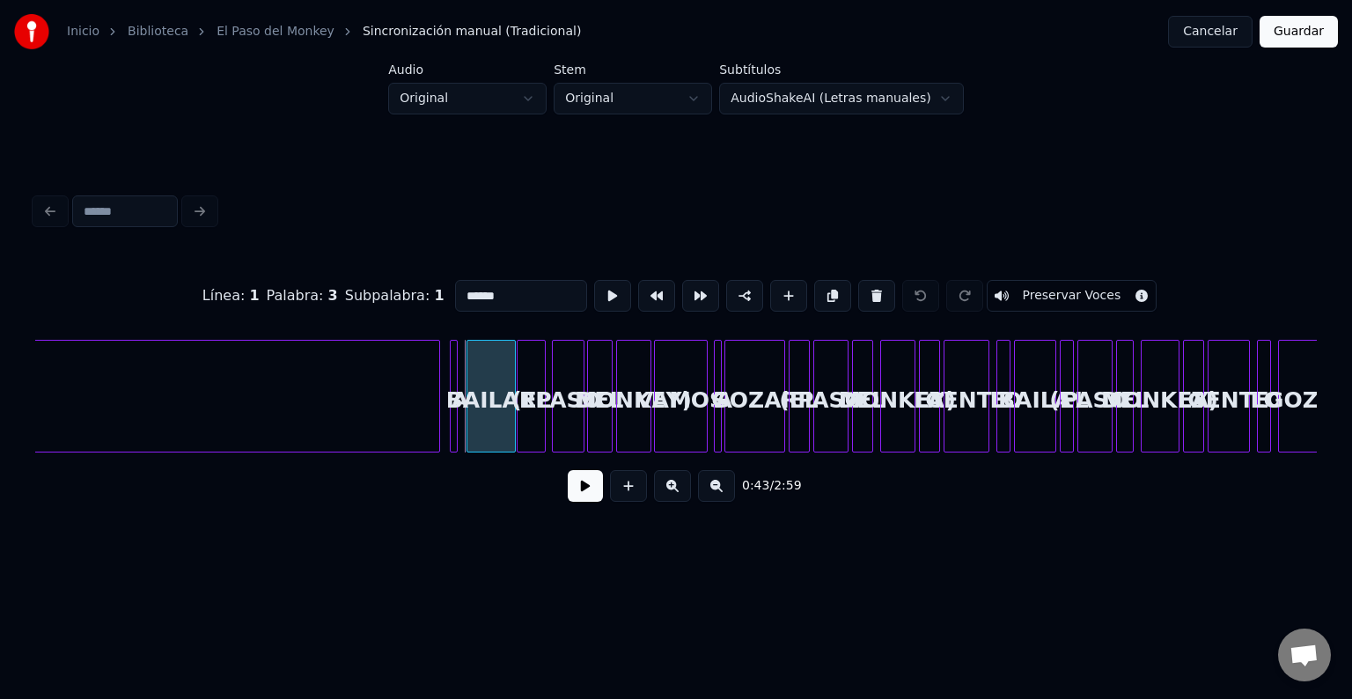
click at [489, 370] on div "BAILAR" at bounding box center [491, 401] width 48 height 120
click at [490, 373] on div "BAILAR" at bounding box center [493, 401] width 48 height 120
click at [449, 537] on div "Línea : 1 Palabra : 3 Subpalabra : 1 ****** Preservar Voces 0:43 / 2:59" at bounding box center [675, 352] width 1295 height 419
click at [565, 380] on div "PASO" at bounding box center [568, 401] width 30 height 120
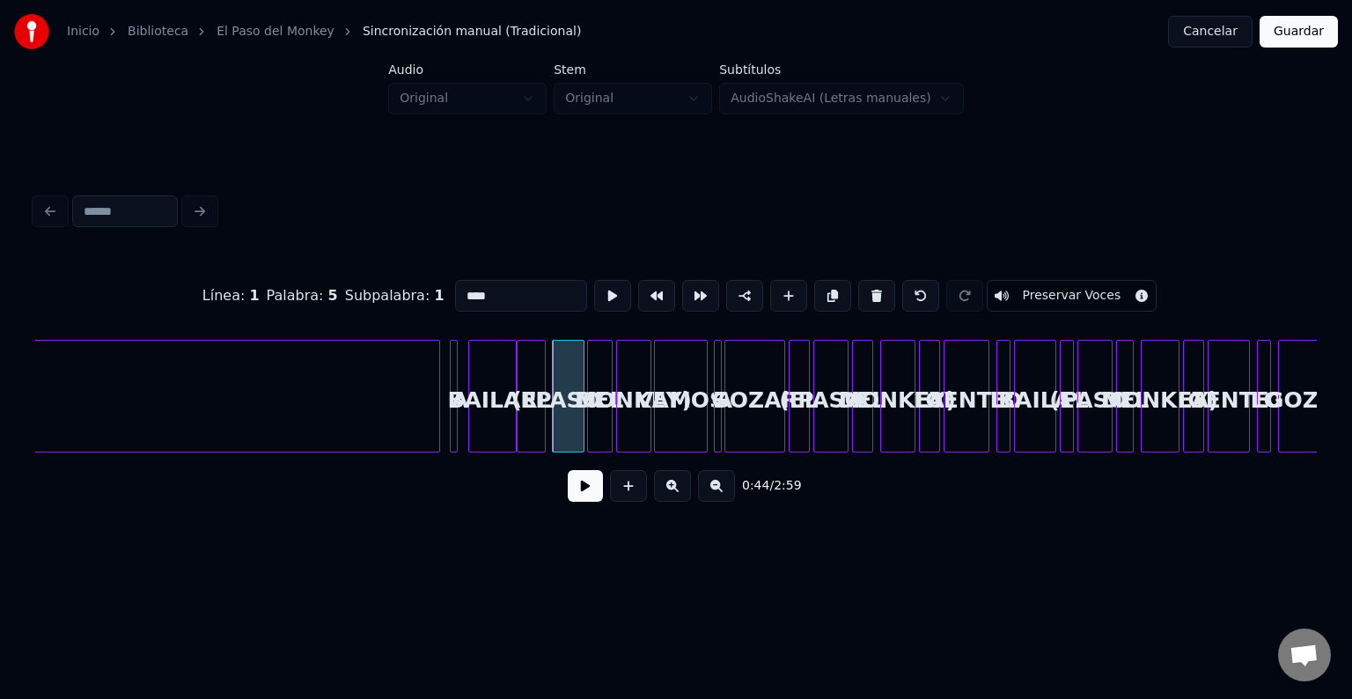
scroll to position [0, 7337]
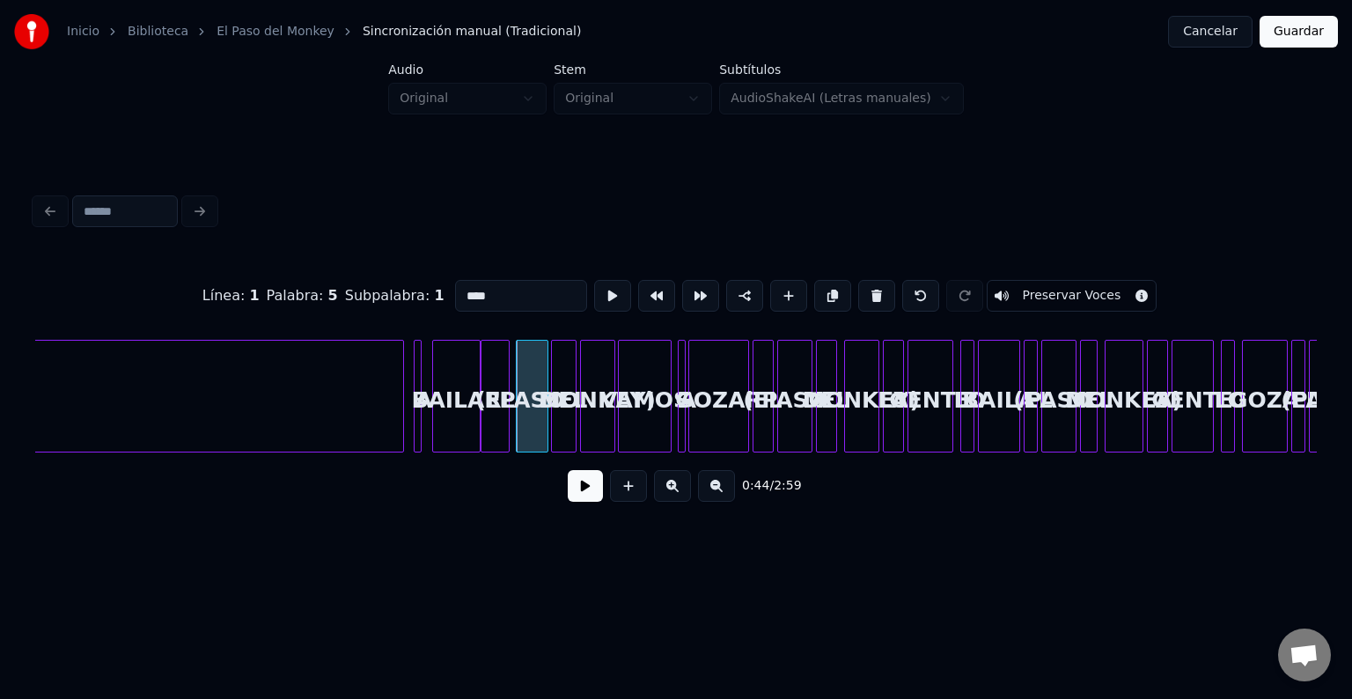
type input "*****"
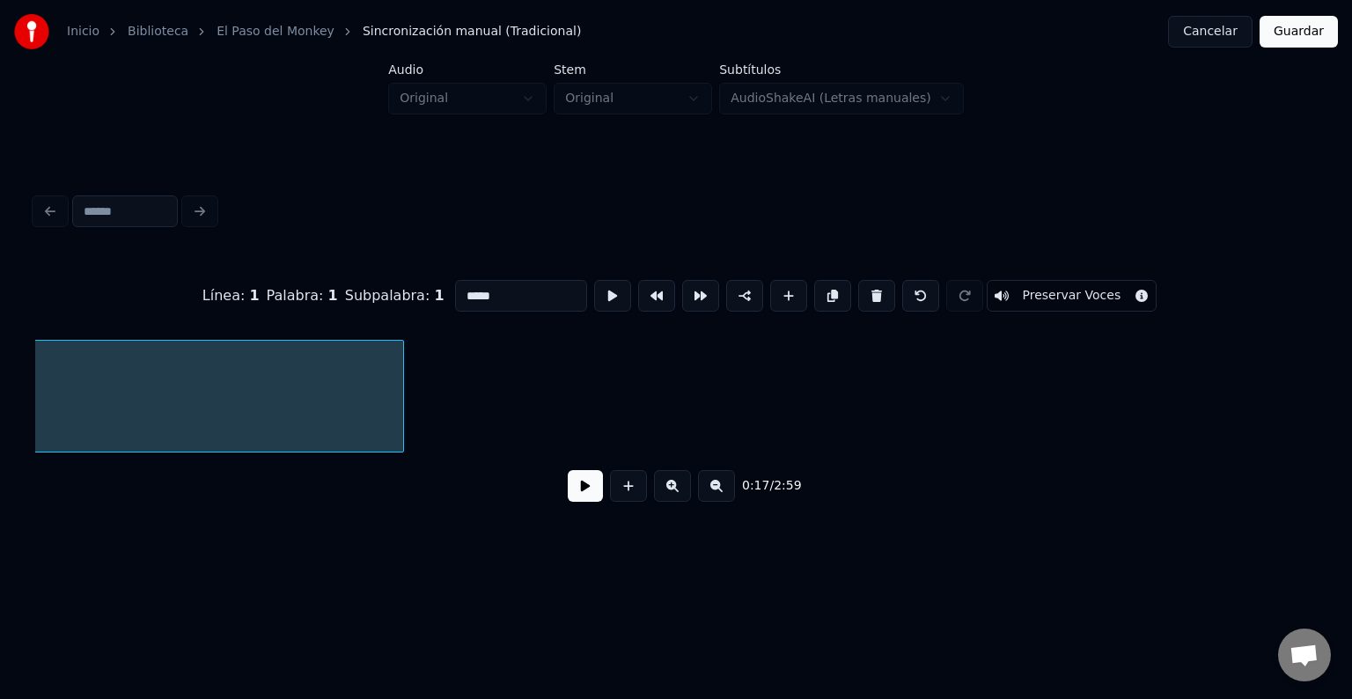
scroll to position [0, 2999]
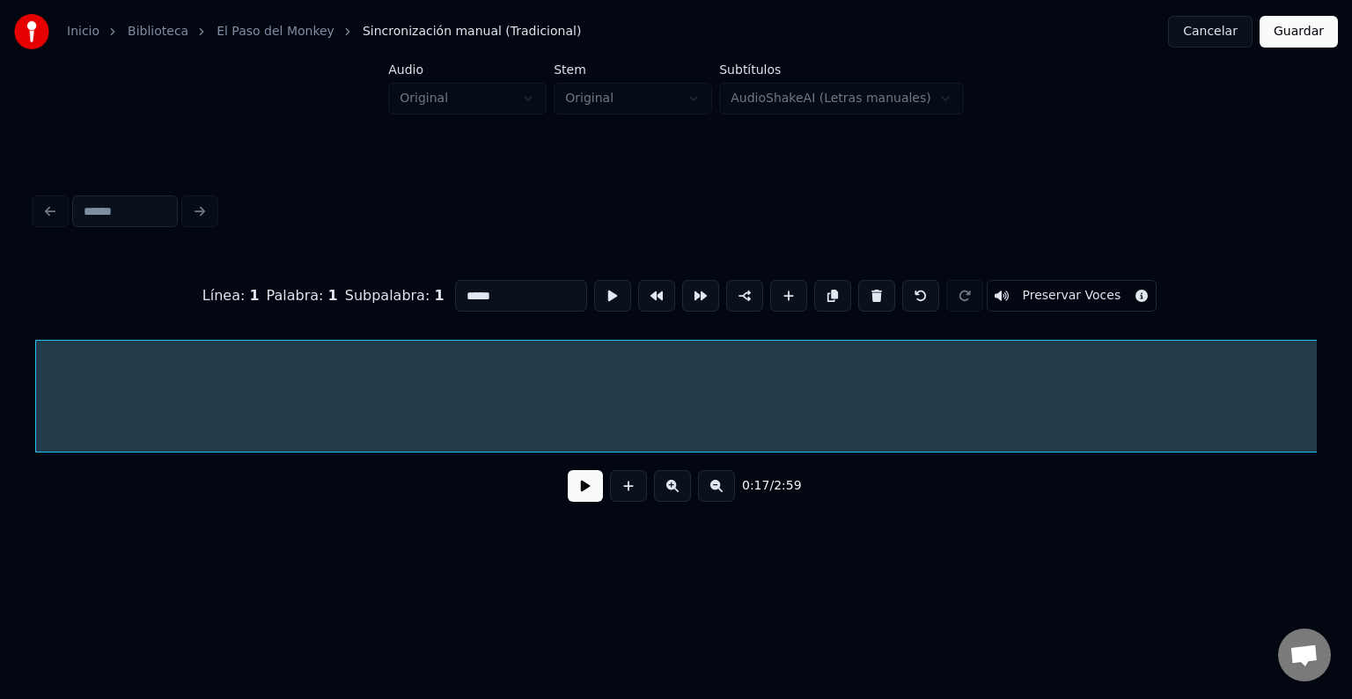
click at [589, 502] on button at bounding box center [585, 486] width 35 height 32
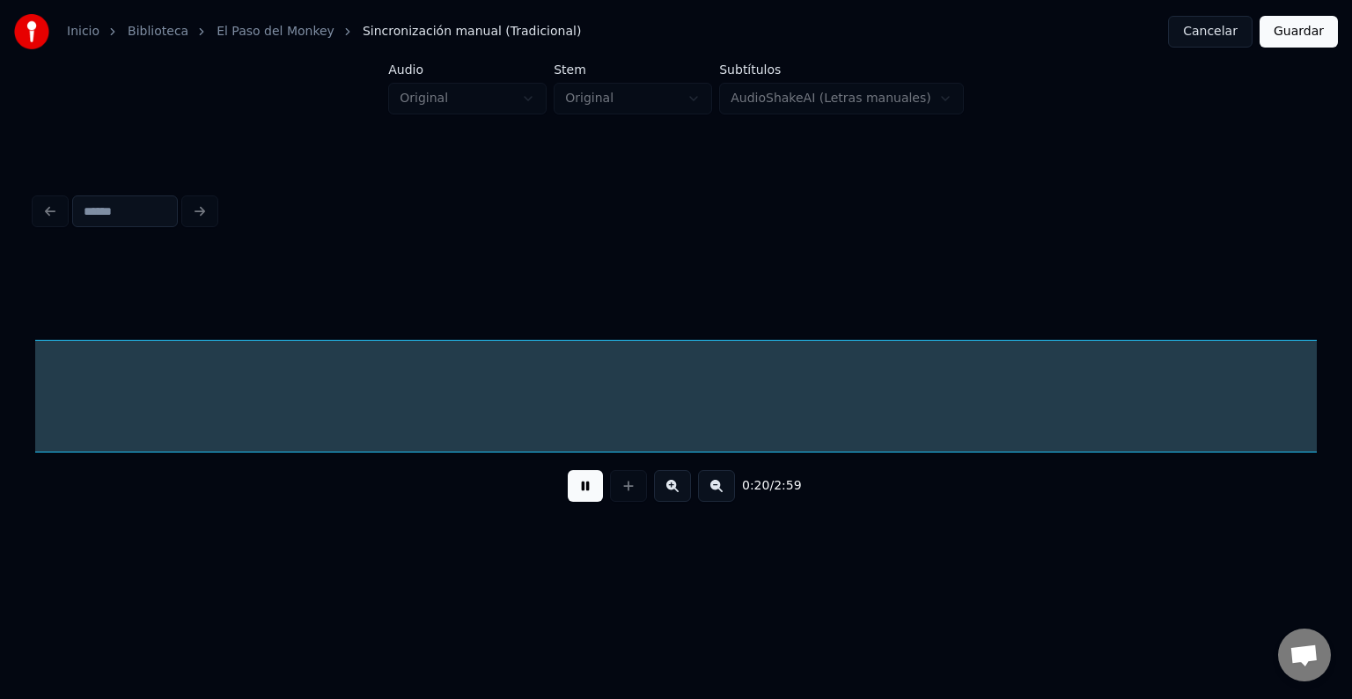
scroll to position [0, 3583]
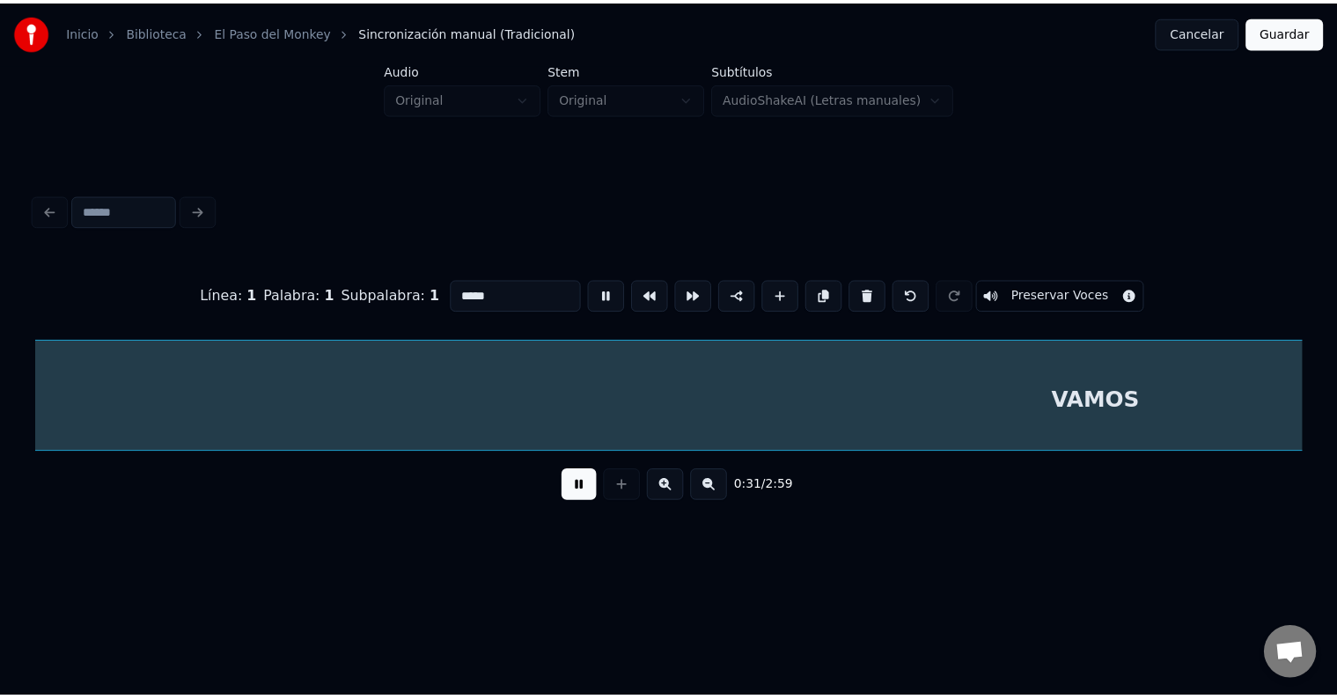
scroll to position [0, 5562]
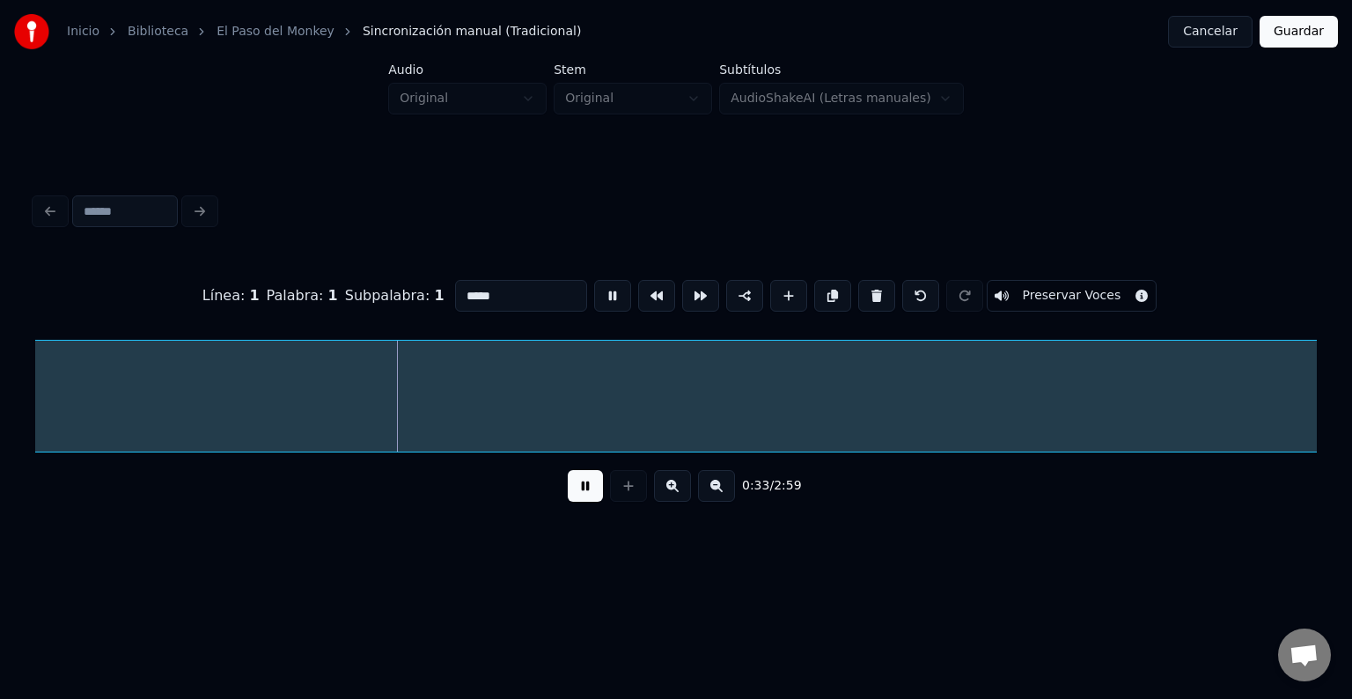
click at [580, 496] on button at bounding box center [585, 486] width 35 height 32
click at [1187, 32] on button "Cancelar" at bounding box center [1210, 32] width 84 height 32
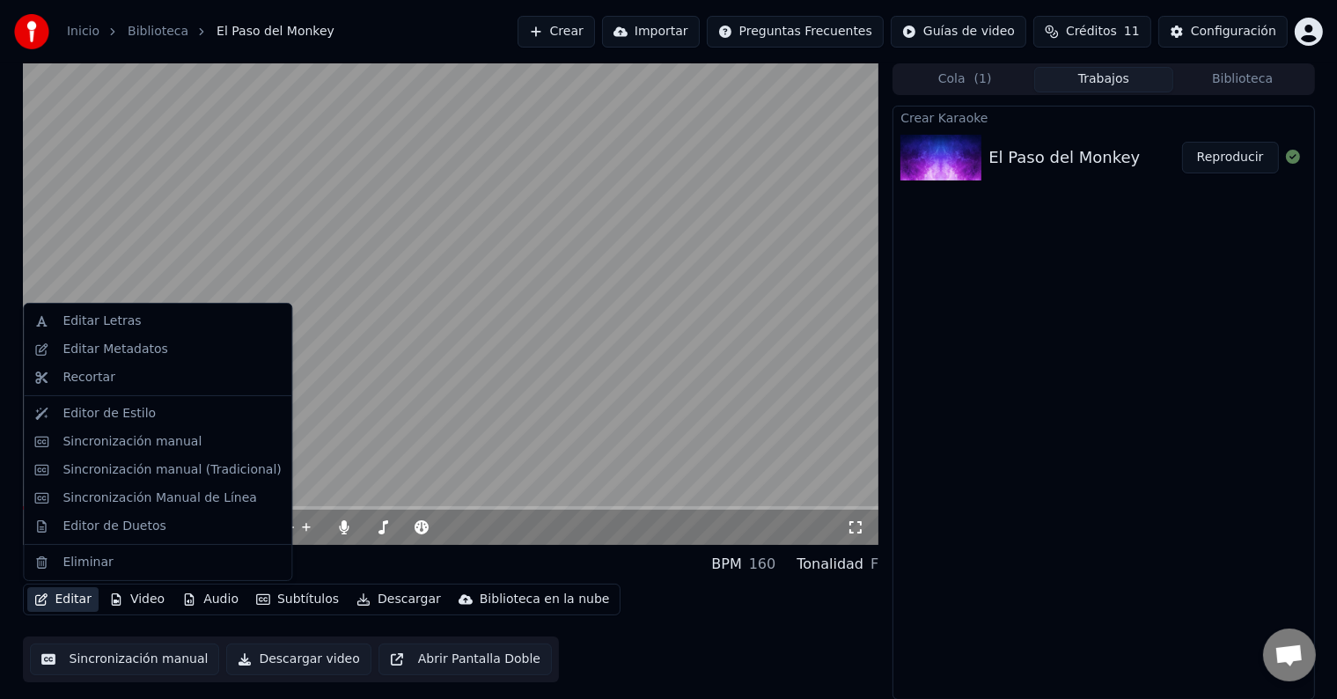
click at [59, 602] on button "Editar" at bounding box center [62, 599] width 71 height 25
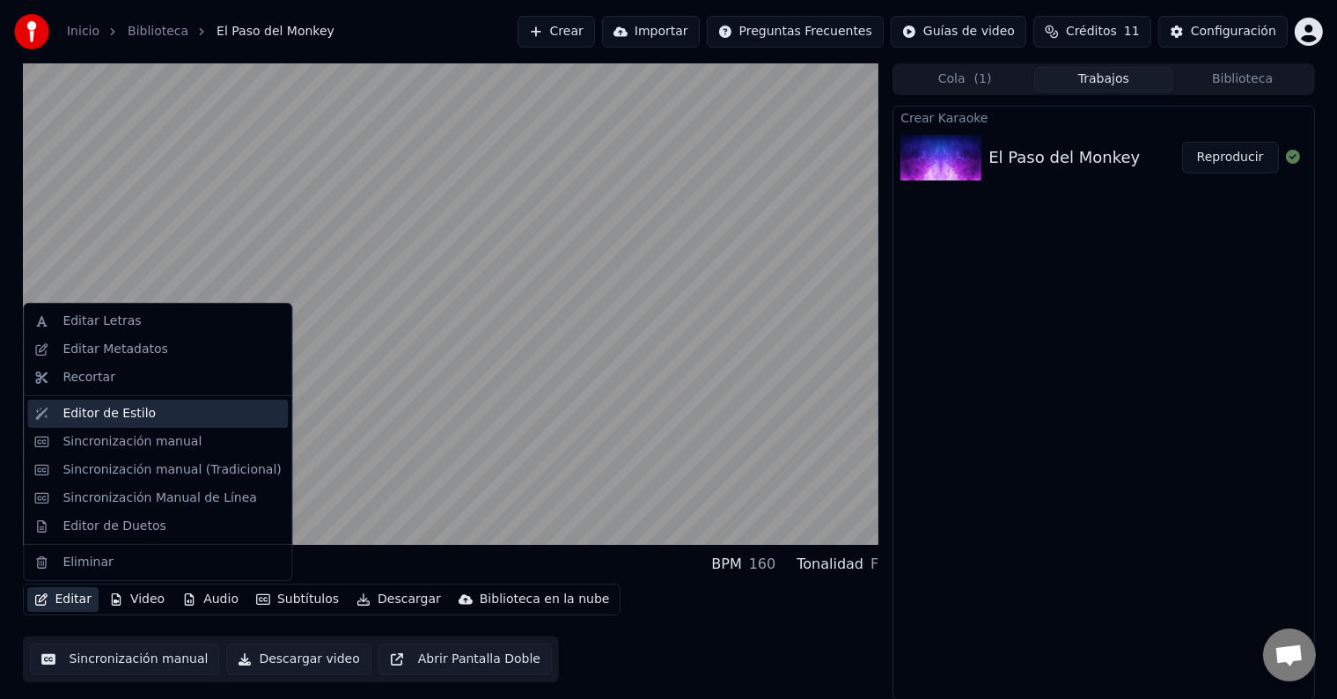
click at [113, 414] on div "Editor de Estilo" at bounding box center [108, 414] width 93 height 18
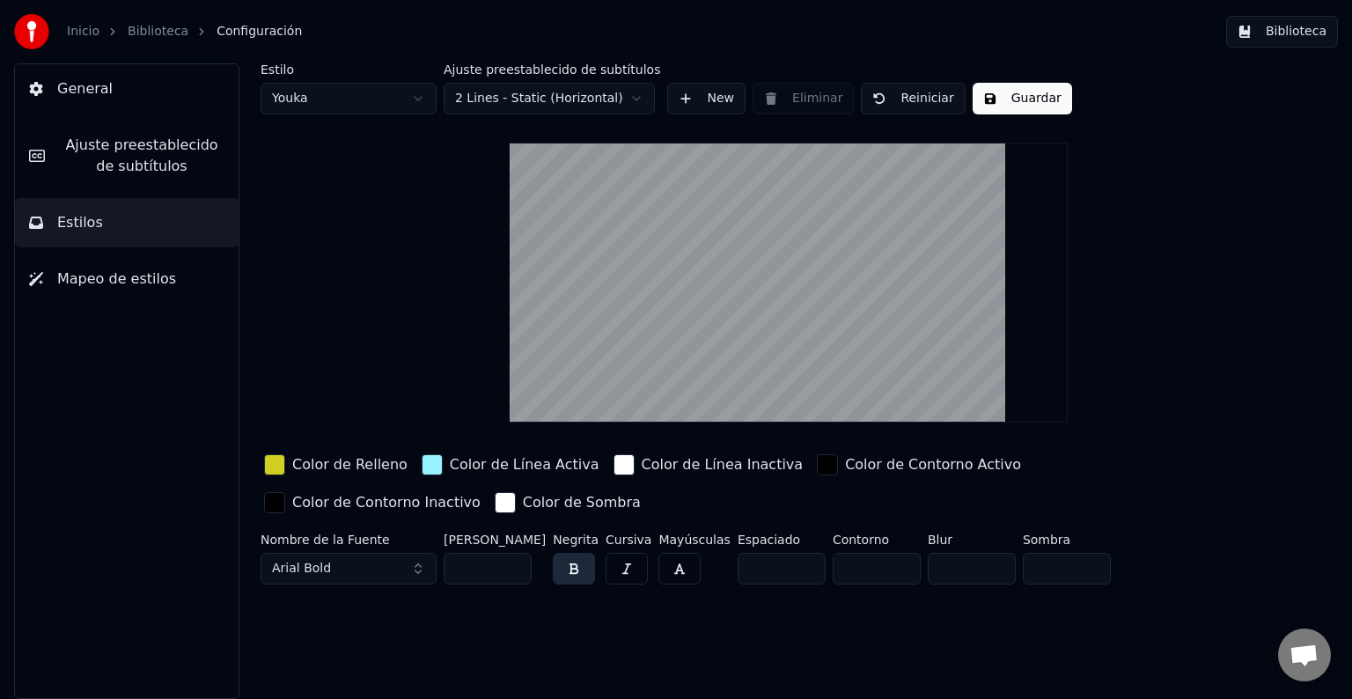
click at [1223, 224] on div "Estilo Youka Ajuste preestablecido de subtítulos 2 Lines - Static (Horizontal) …" at bounding box center [788, 327] width 1056 height 528
click at [1266, 35] on button "Biblioteca" at bounding box center [1282, 32] width 112 height 32
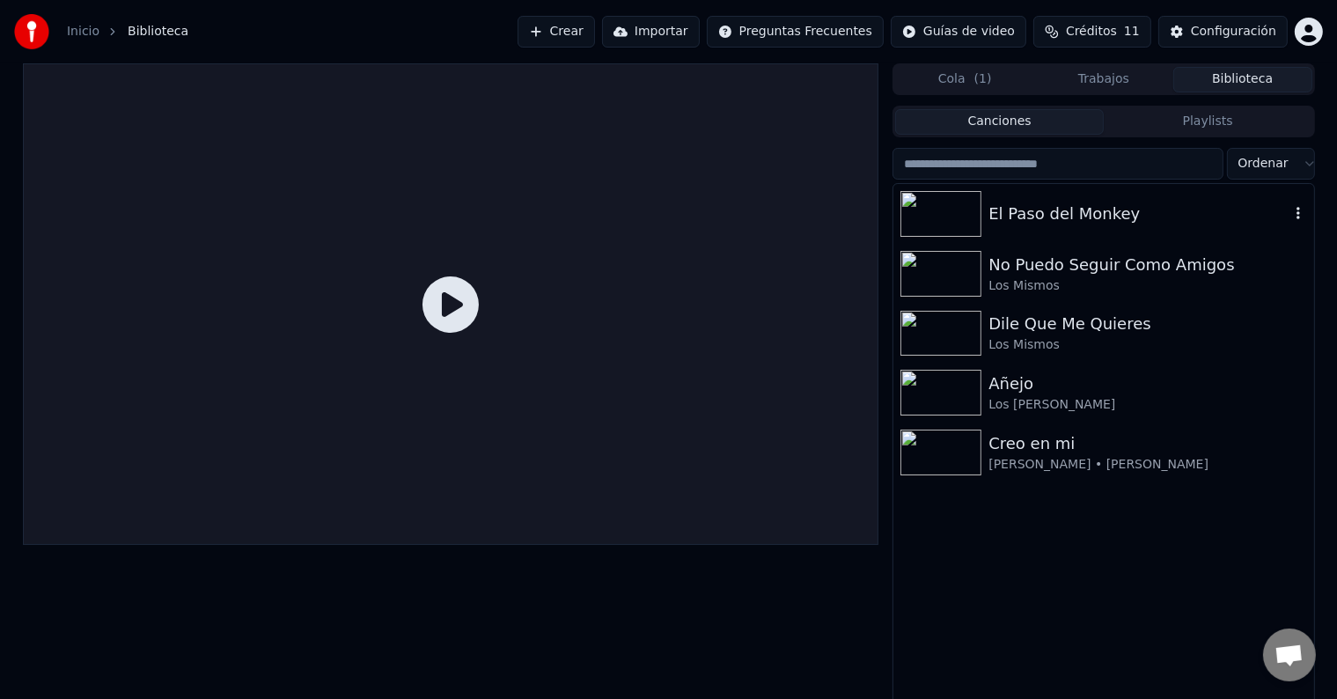
click at [929, 218] on img at bounding box center [940, 214] width 81 height 46
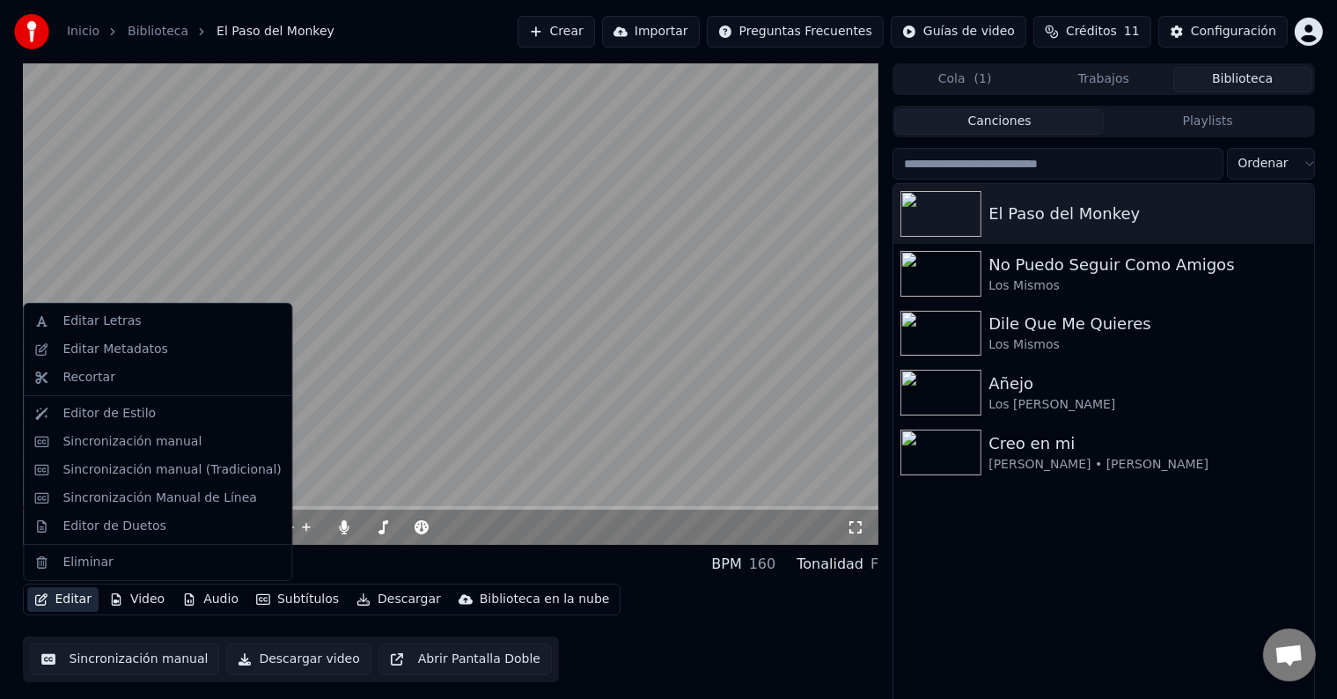
click at [62, 602] on button "Editar" at bounding box center [62, 599] width 71 height 25
click at [104, 442] on div "Sincronización manual" at bounding box center [131, 442] width 139 height 18
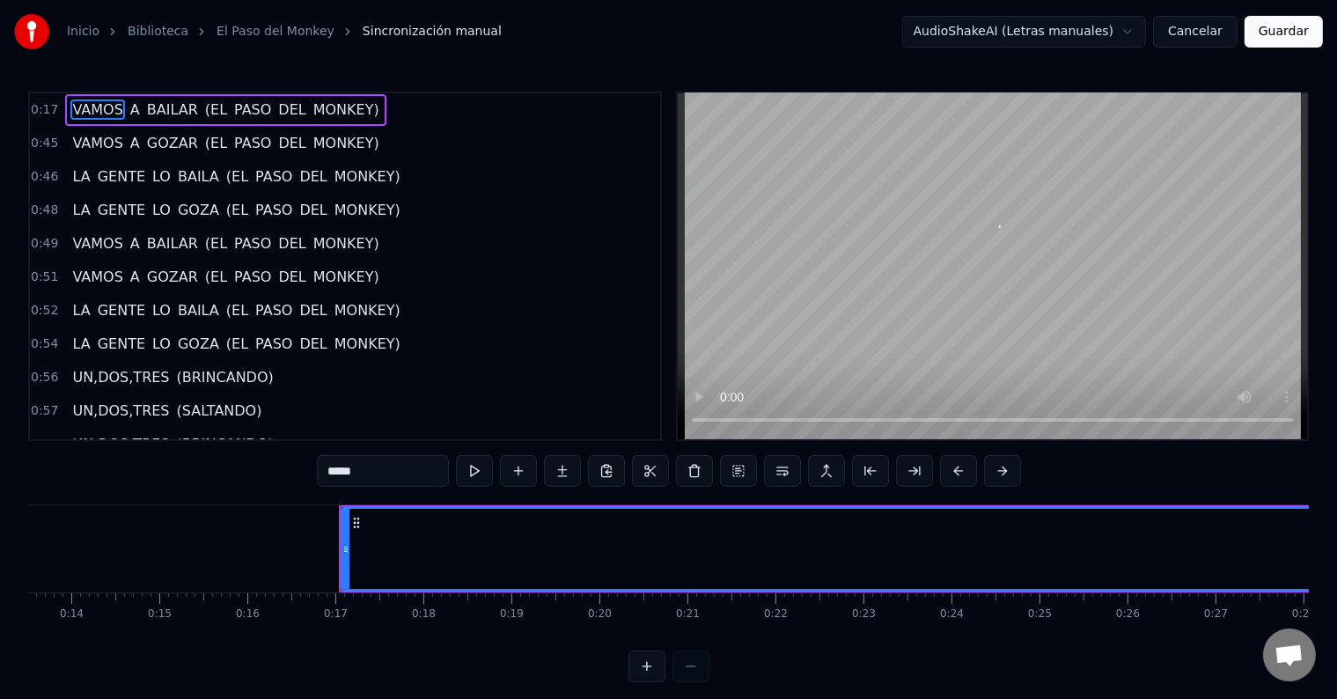
scroll to position [0, 1412]
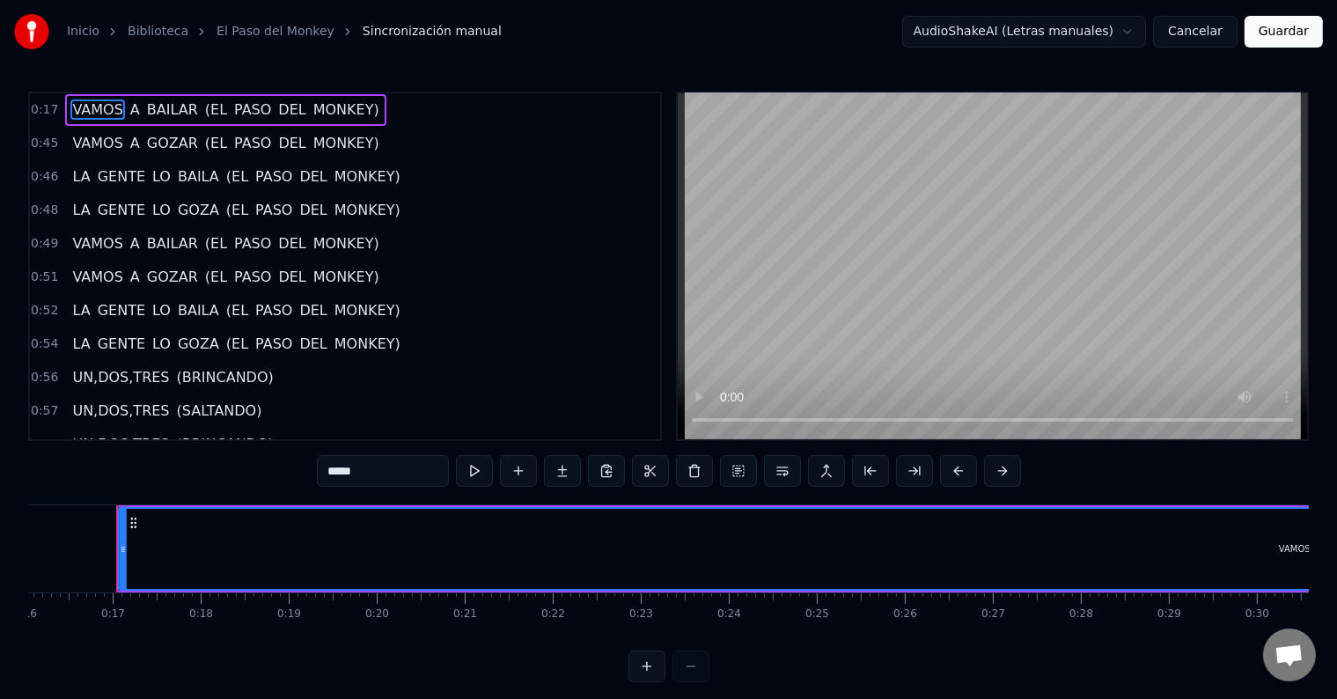
click at [134, 520] on icon at bounding box center [134, 523] width 14 height 14
click at [365, 479] on input "*****" at bounding box center [361, 471] width 132 height 32
click at [717, 577] on div "VAMOS" at bounding box center [1295, 549] width 2350 height 80
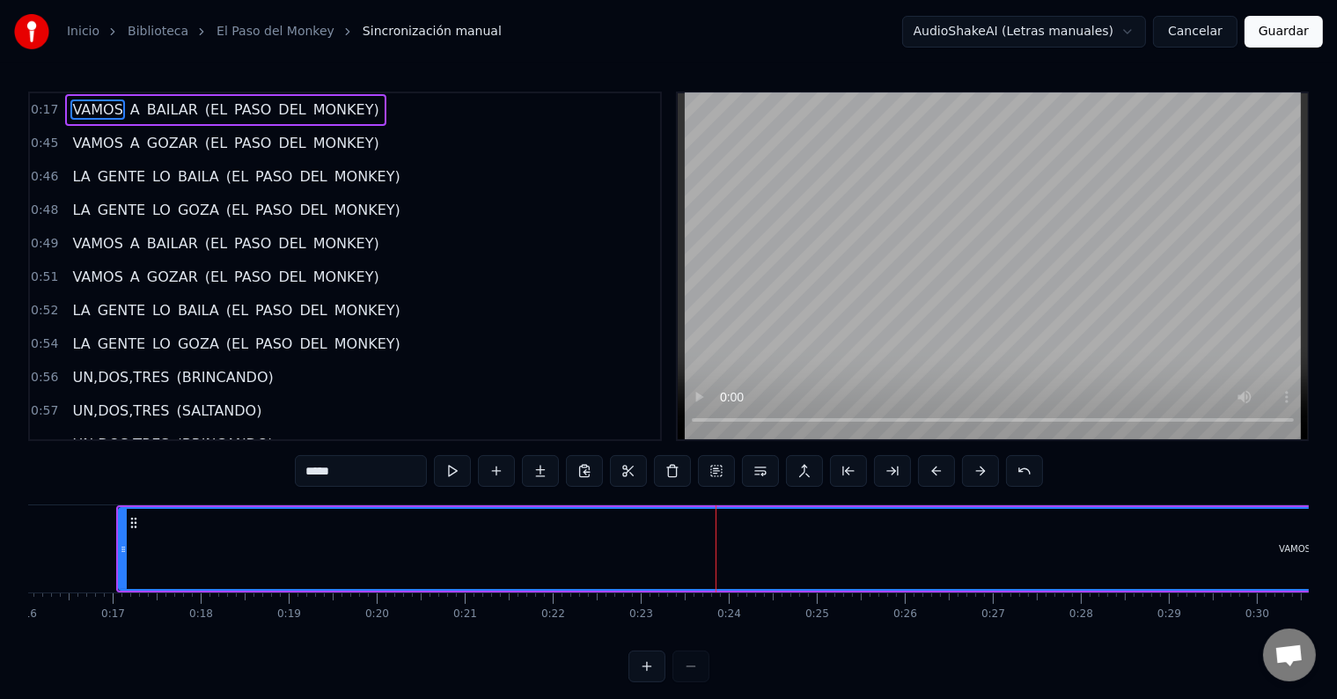
scroll to position [0, 0]
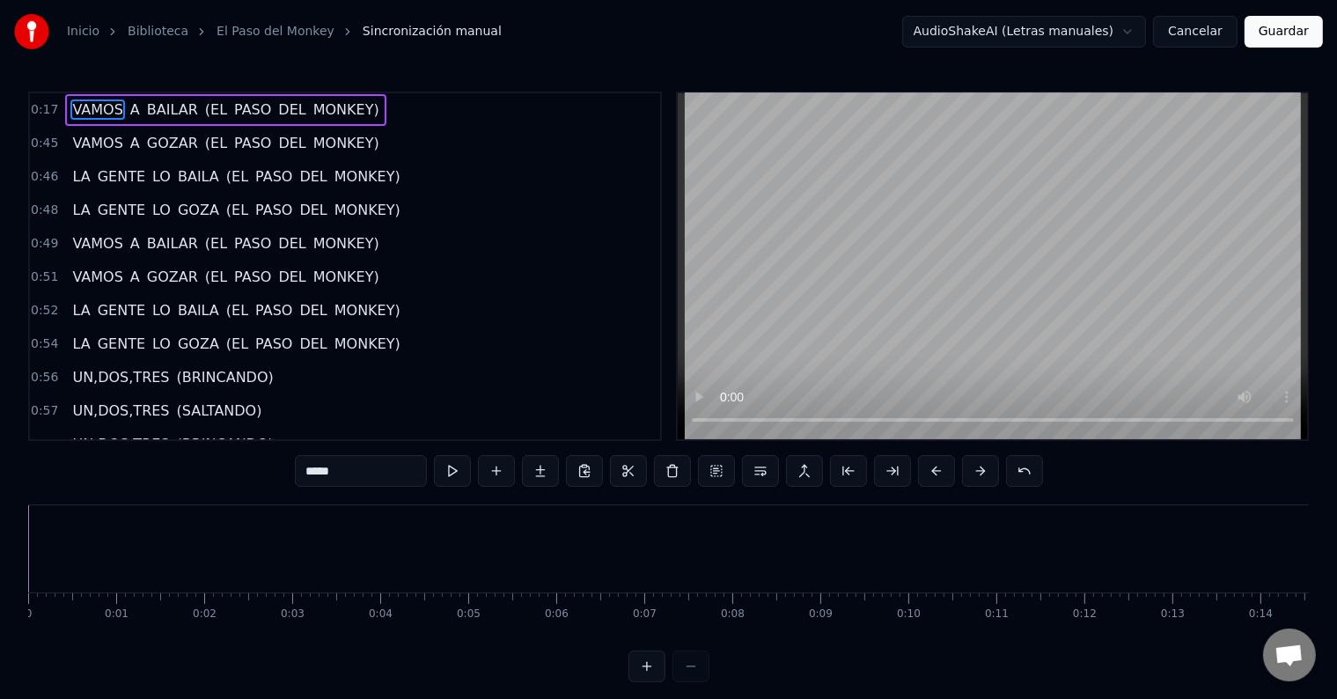
click at [40, 105] on span "0:17" at bounding box center [44, 110] width 27 height 18
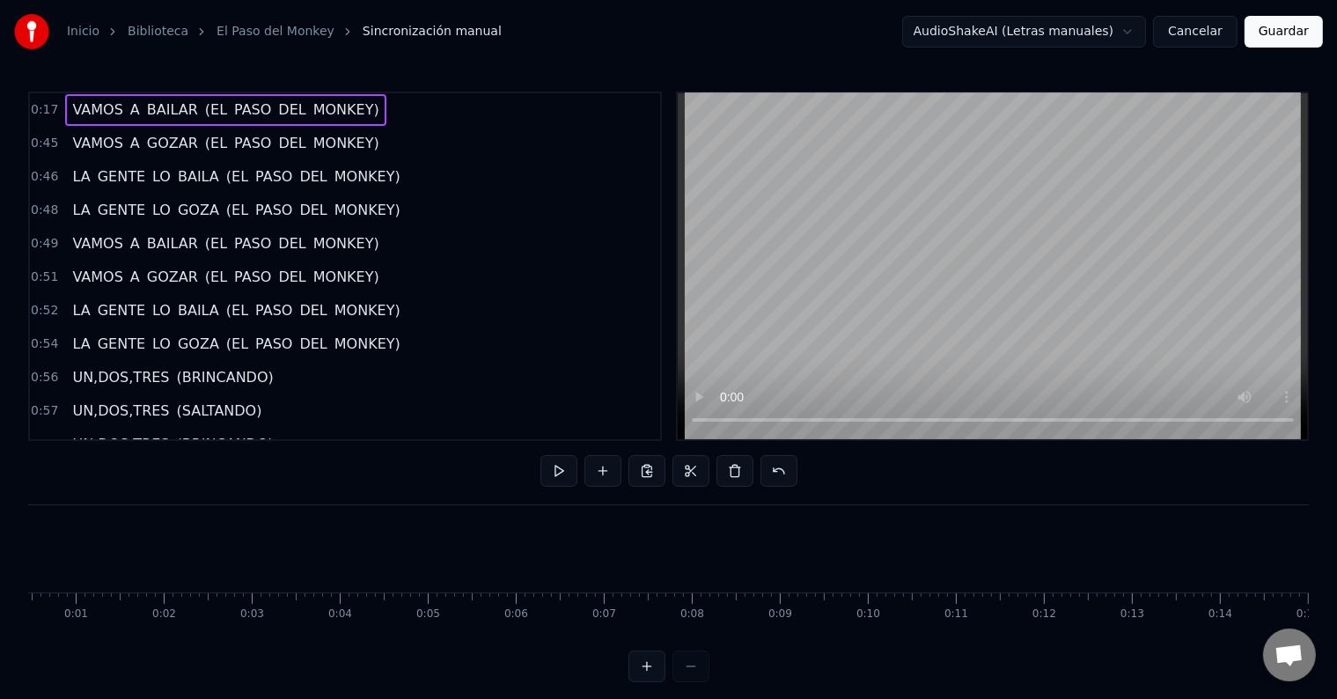
click at [40, 105] on span "0:17" at bounding box center [44, 110] width 27 height 18
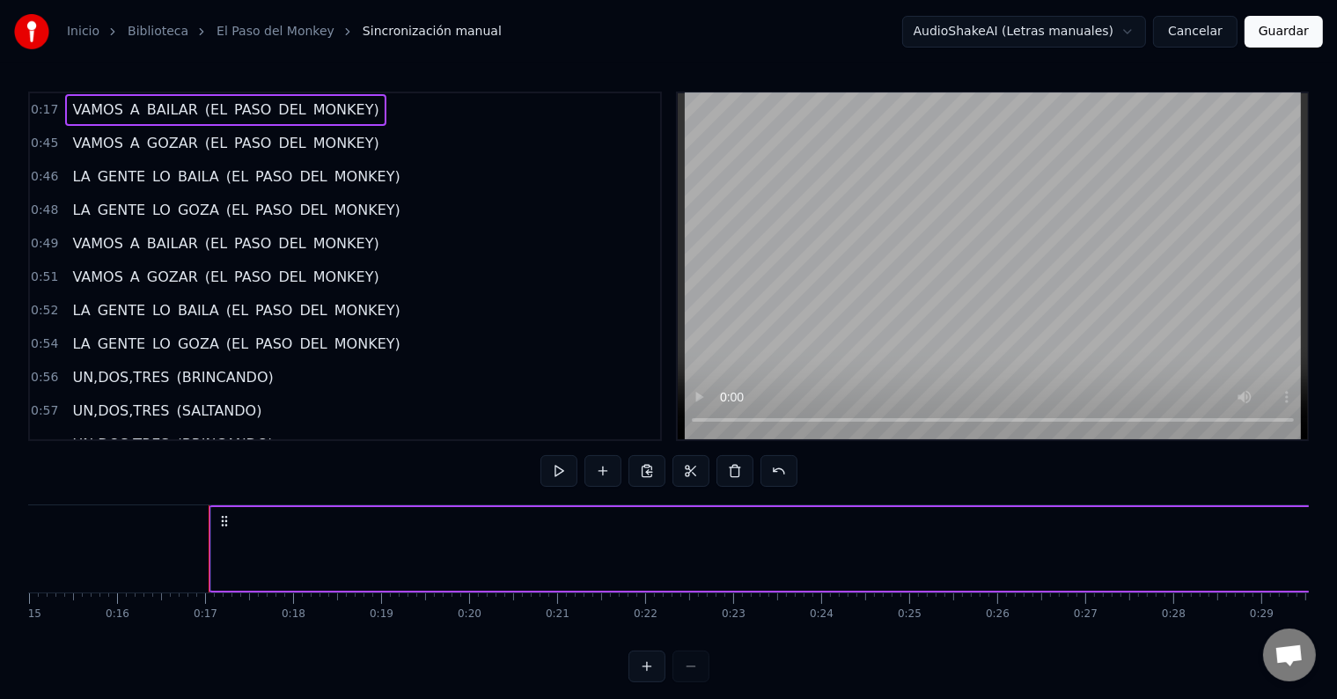
click at [40, 105] on span "0:17" at bounding box center [44, 110] width 27 height 18
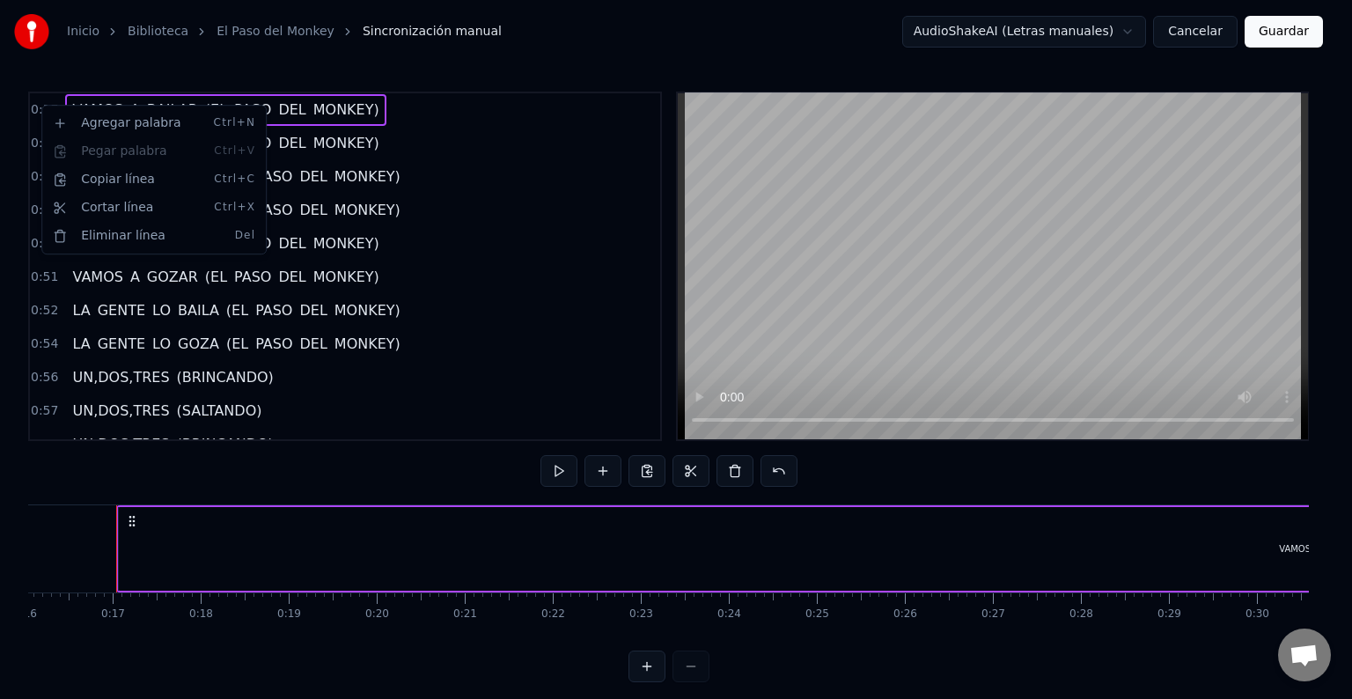
click at [40, 105] on html "Inicio Biblioteca El Paso del Monkey Sincronización manual AudioShakeAI (Letras…" at bounding box center [676, 355] width 1352 height 710
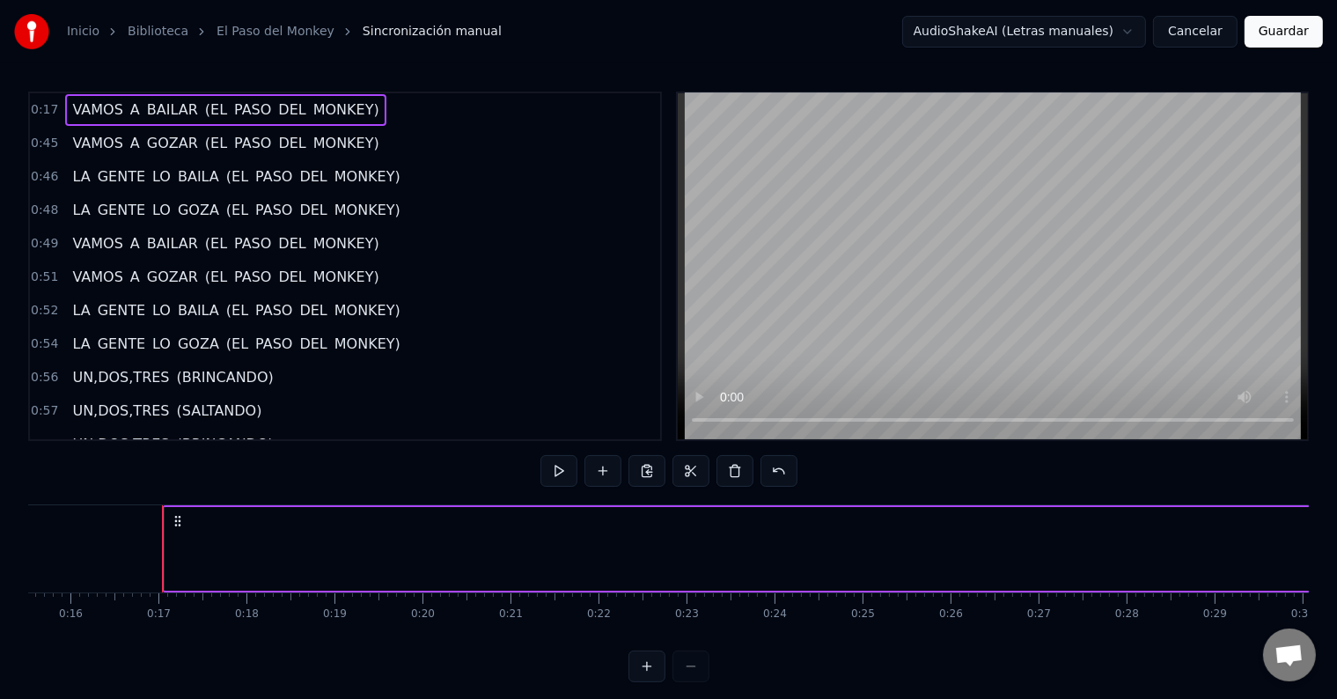
scroll to position [0, 1383]
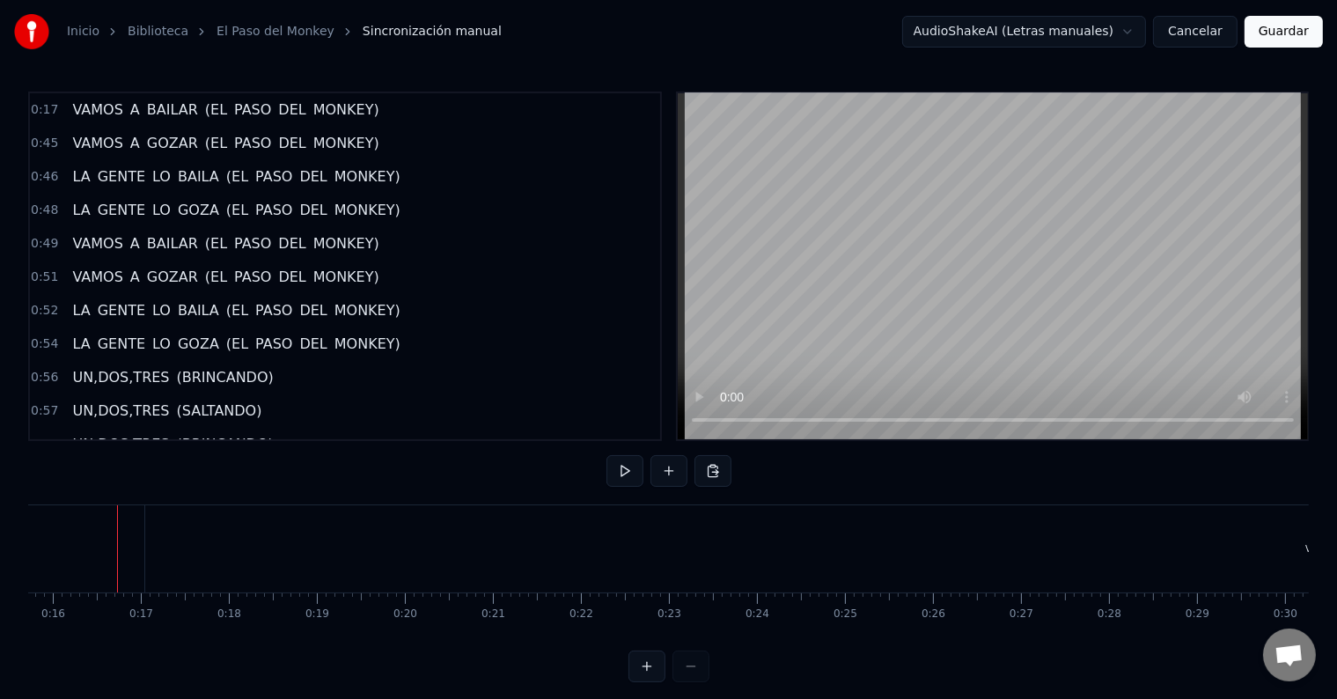
click at [222, 546] on div "VAMOS" at bounding box center [1320, 548] width 2351 height 87
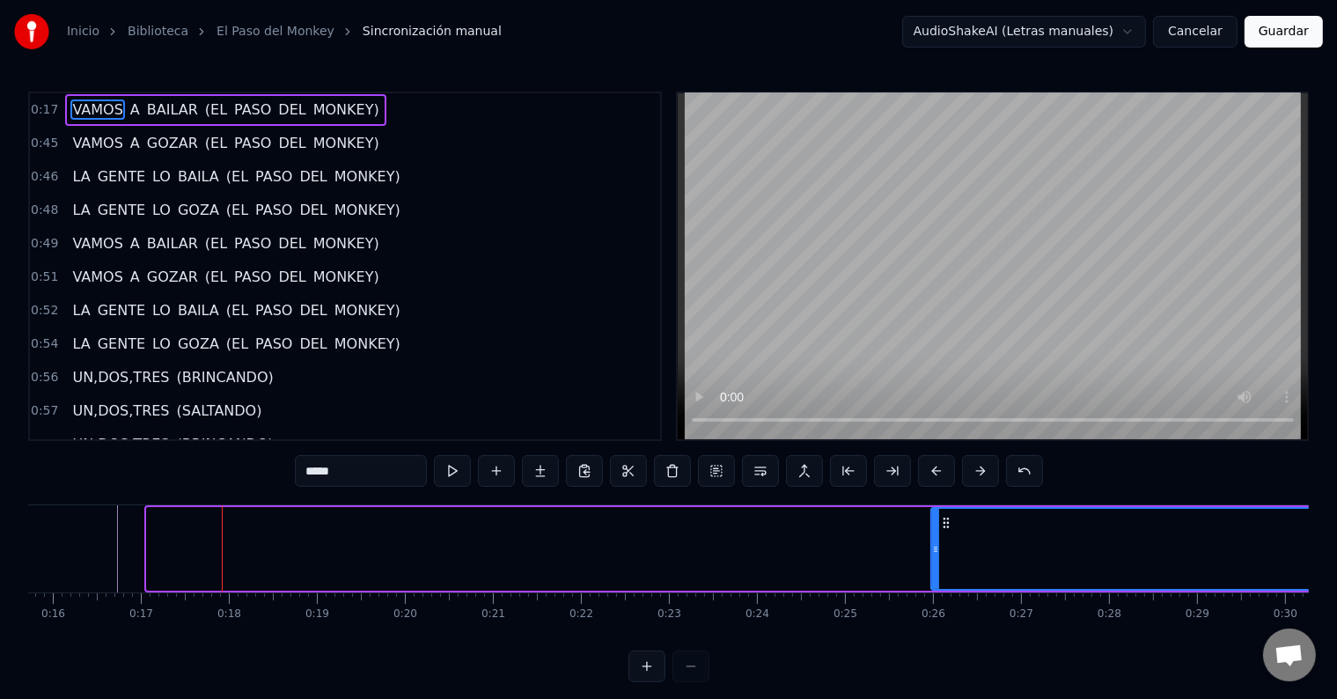
drag, startPoint x: 148, startPoint y: 552, endPoint x: 932, endPoint y: 585, distance: 784.8
click at [932, 585] on div at bounding box center [935, 549] width 7 height 80
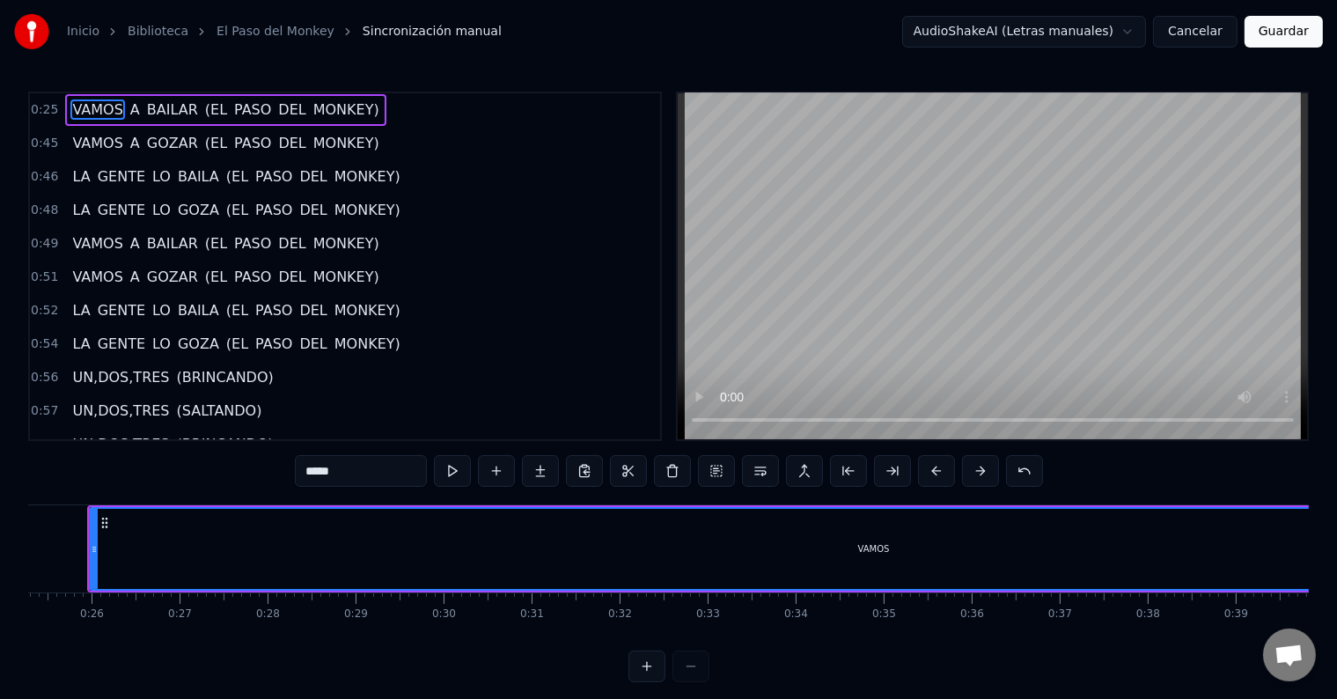
scroll to position [0, 2172]
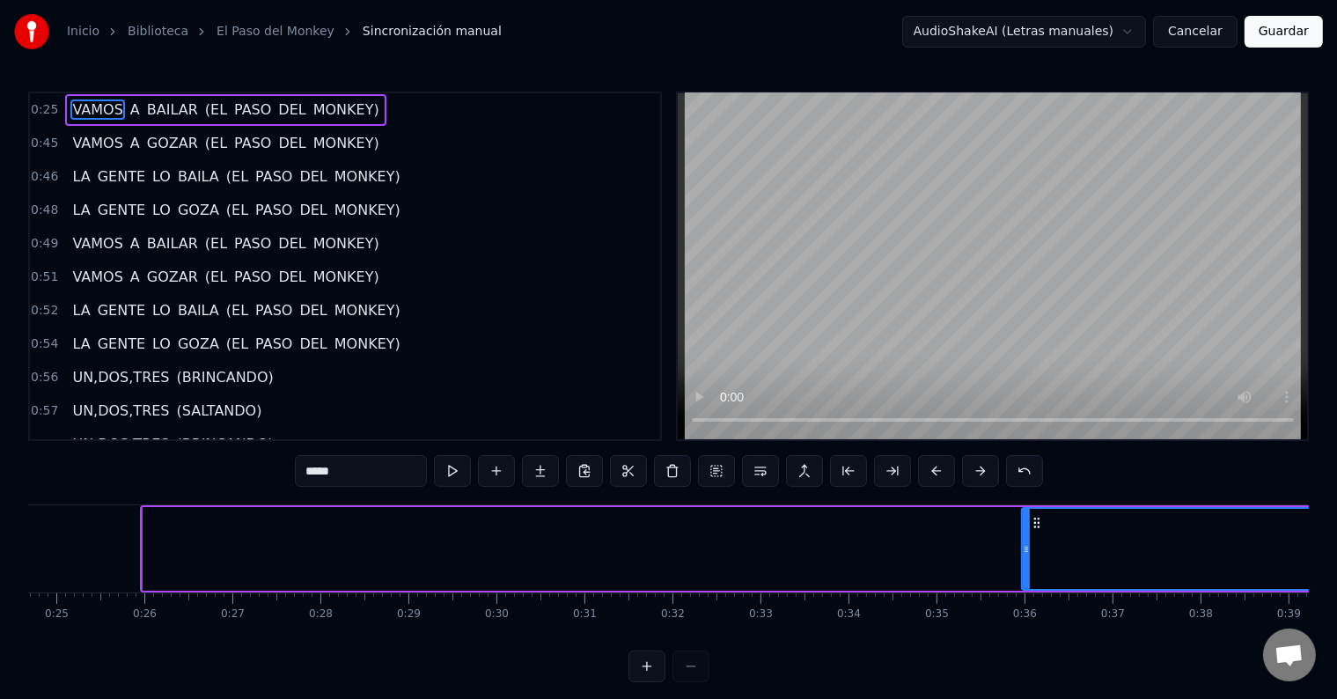
drag, startPoint x: 144, startPoint y: 550, endPoint x: 1022, endPoint y: 548, distance: 877.4
click at [1023, 548] on icon at bounding box center [1026, 549] width 7 height 14
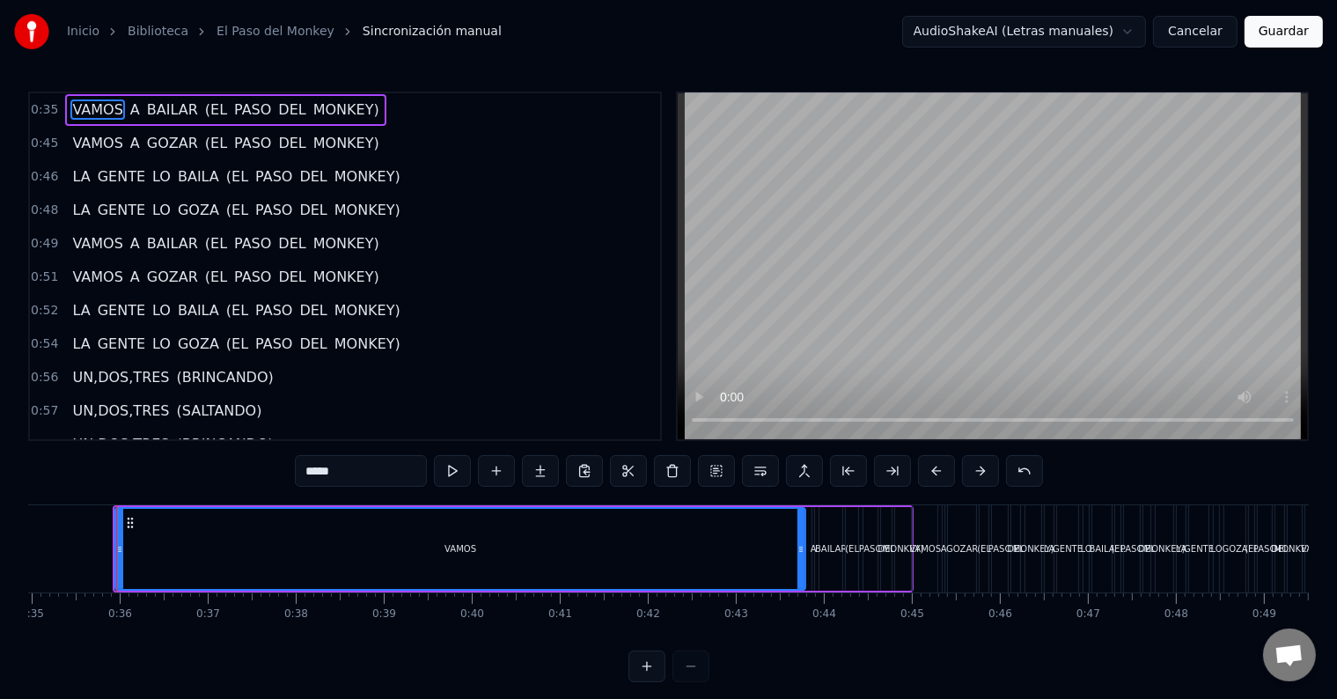
scroll to position [0, 3015]
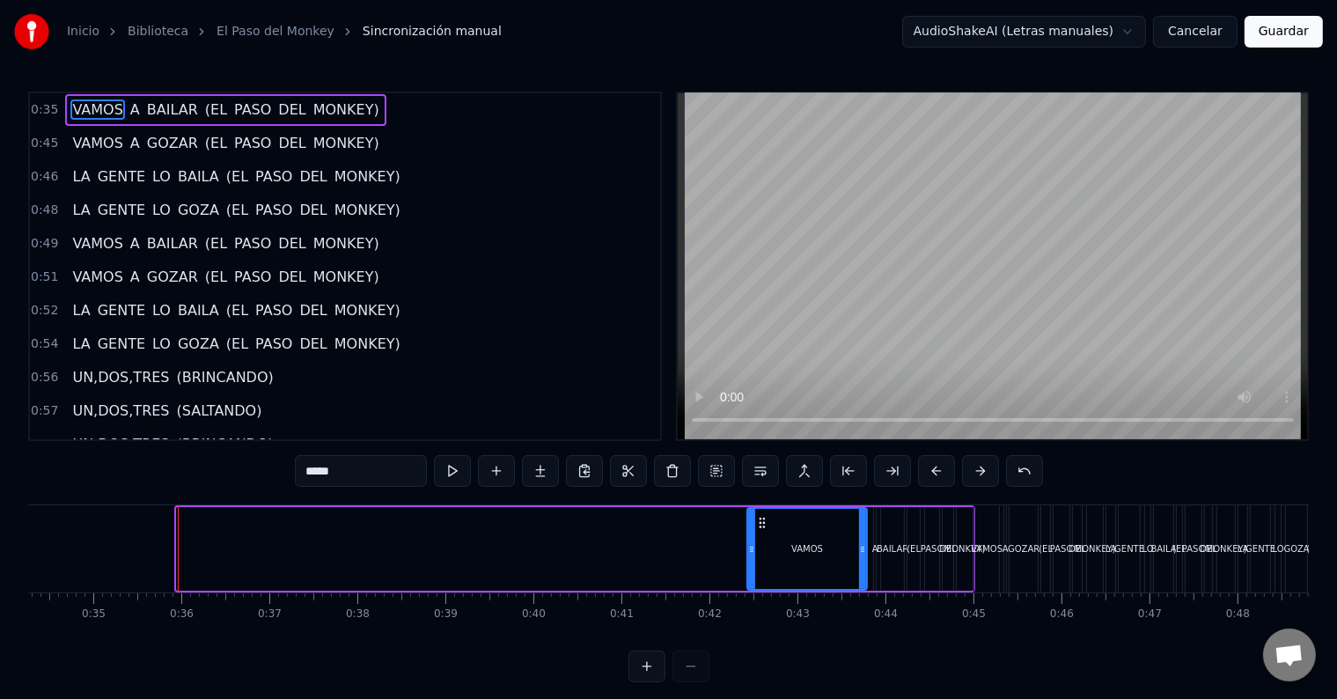
drag, startPoint x: 180, startPoint y: 542, endPoint x: 750, endPoint y: 576, distance: 571.2
click at [750, 576] on div at bounding box center [751, 549] width 7 height 80
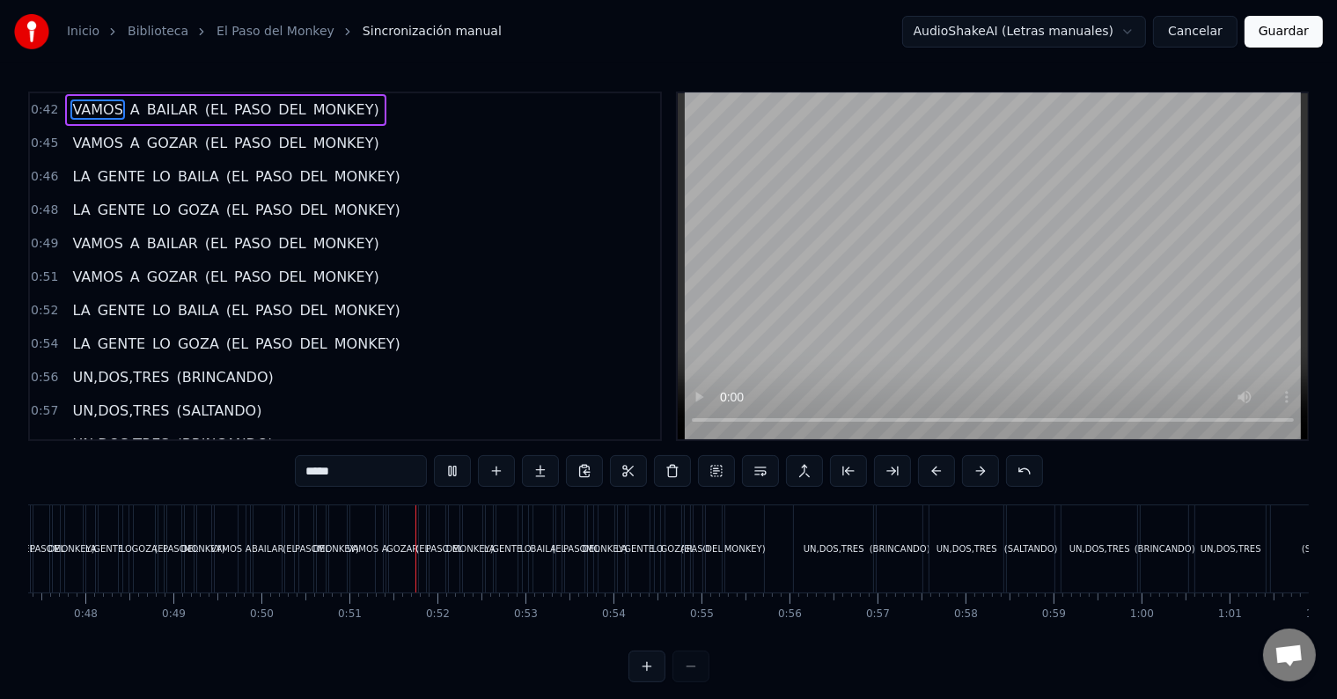
scroll to position [0, 4415]
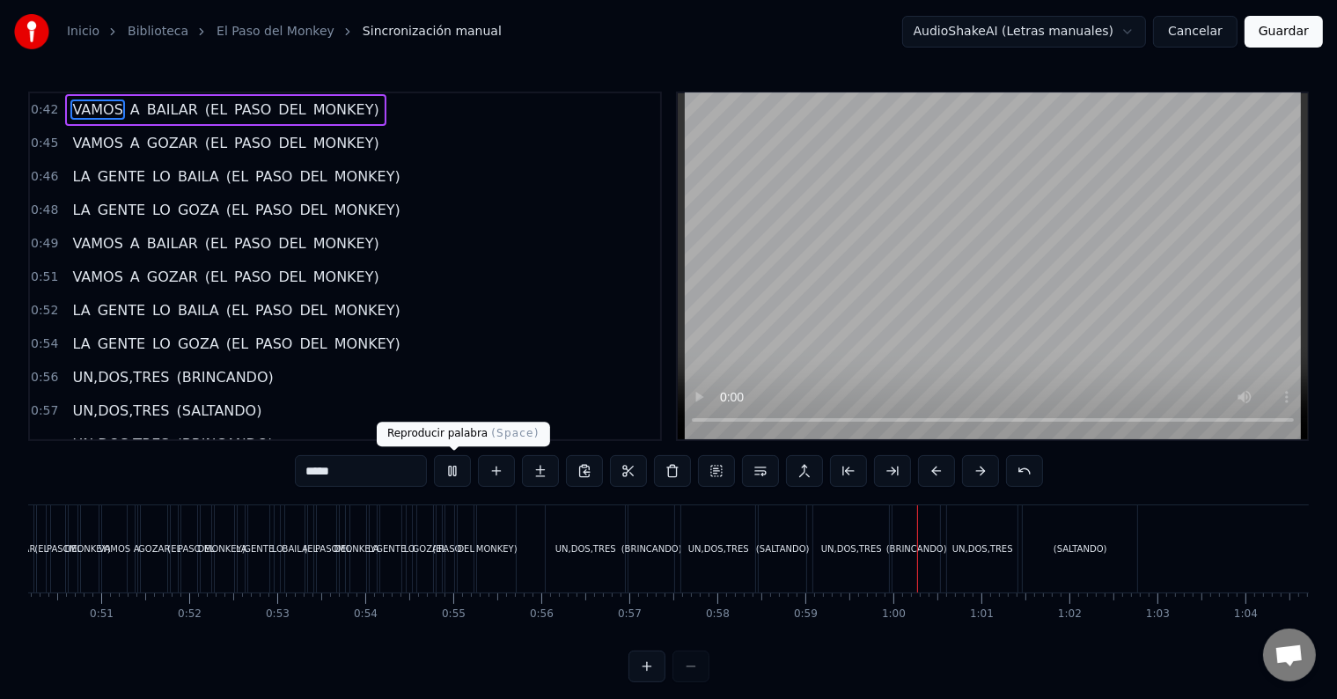
click at [451, 473] on button at bounding box center [452, 471] width 37 height 32
click at [1285, 30] on button "Guardar" at bounding box center [1283, 32] width 78 height 32
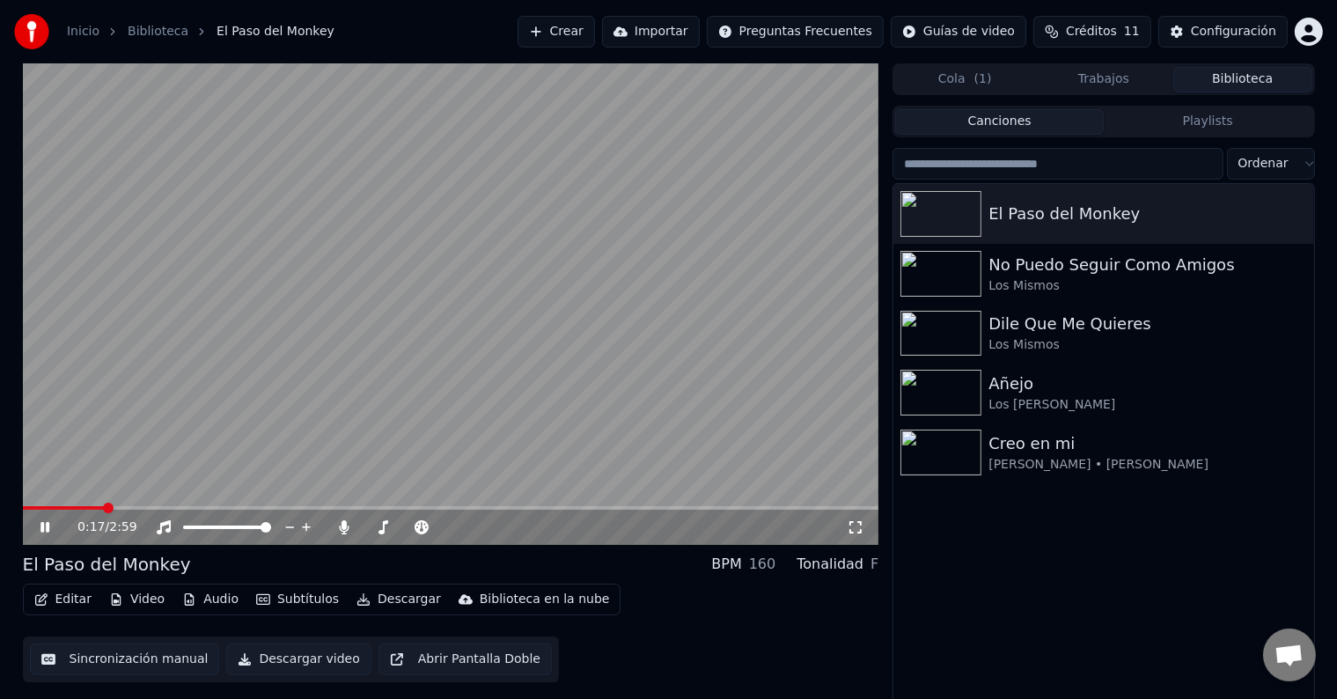
click at [102, 507] on span at bounding box center [451, 508] width 856 height 4
click at [139, 508] on span at bounding box center [451, 508] width 856 height 4
click at [208, 503] on video at bounding box center [451, 303] width 856 height 481
click at [215, 508] on span at bounding box center [451, 508] width 856 height 4
click at [38, 525] on icon at bounding box center [57, 527] width 41 height 14
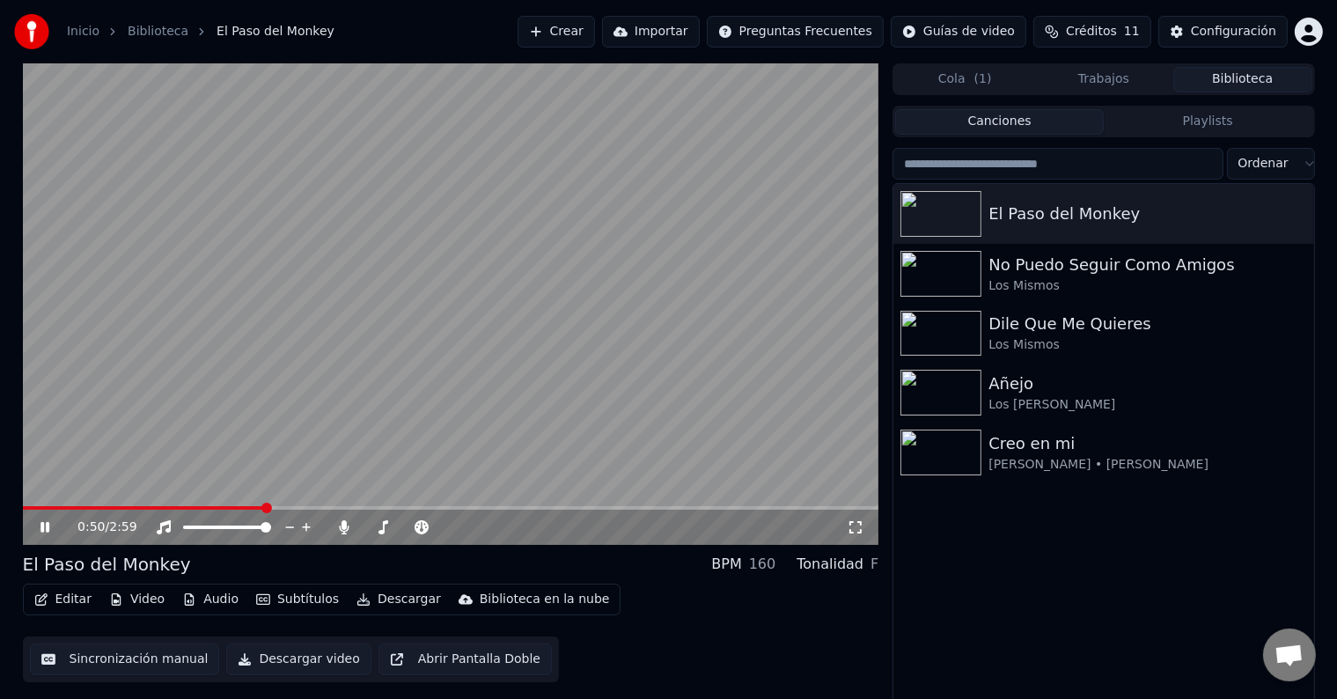
click at [215, 505] on video at bounding box center [451, 303] width 856 height 481
click at [46, 525] on icon at bounding box center [45, 527] width 11 height 12
click at [231, 510] on span at bounding box center [236, 507] width 11 height 11
click at [44, 528] on icon at bounding box center [57, 527] width 41 height 14
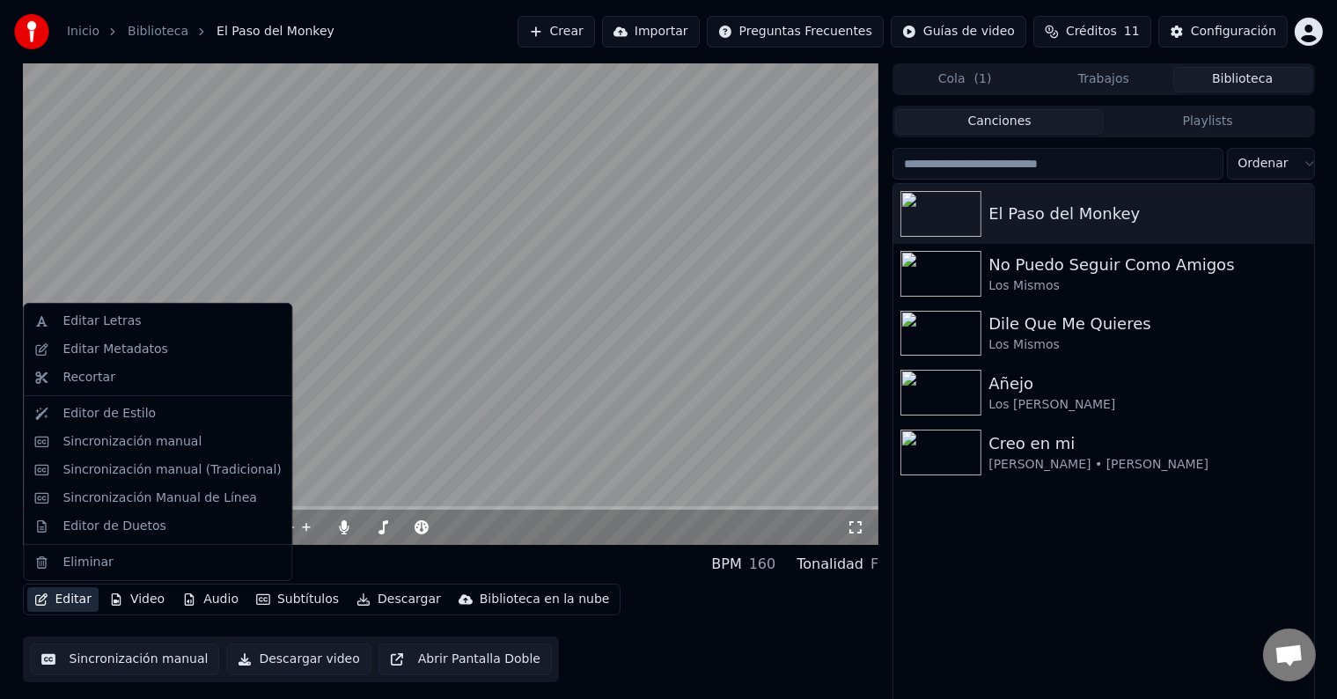
click at [65, 598] on button "Editar" at bounding box center [62, 599] width 71 height 25
click at [102, 443] on div "Sincronización manual" at bounding box center [131, 442] width 139 height 18
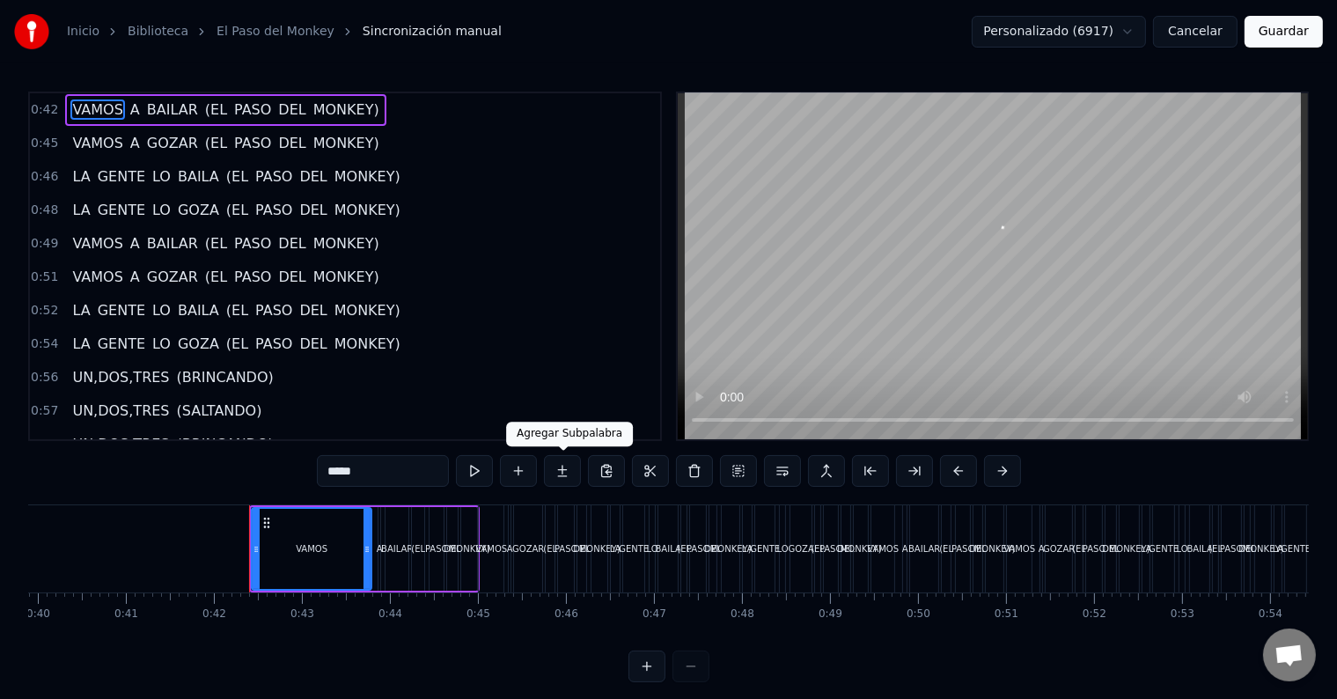
scroll to position [0, 3643]
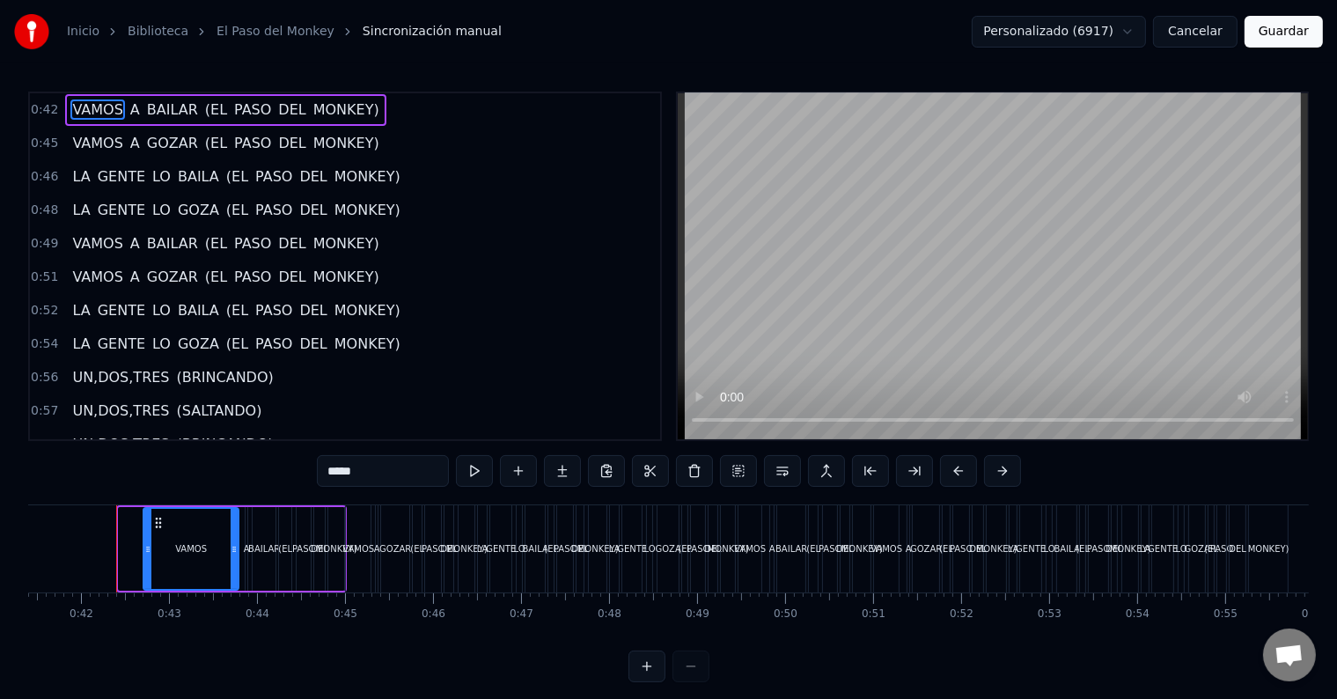
drag, startPoint x: 121, startPoint y: 553, endPoint x: 145, endPoint y: 556, distance: 24.9
click at [145, 556] on div at bounding box center [147, 549] width 7 height 80
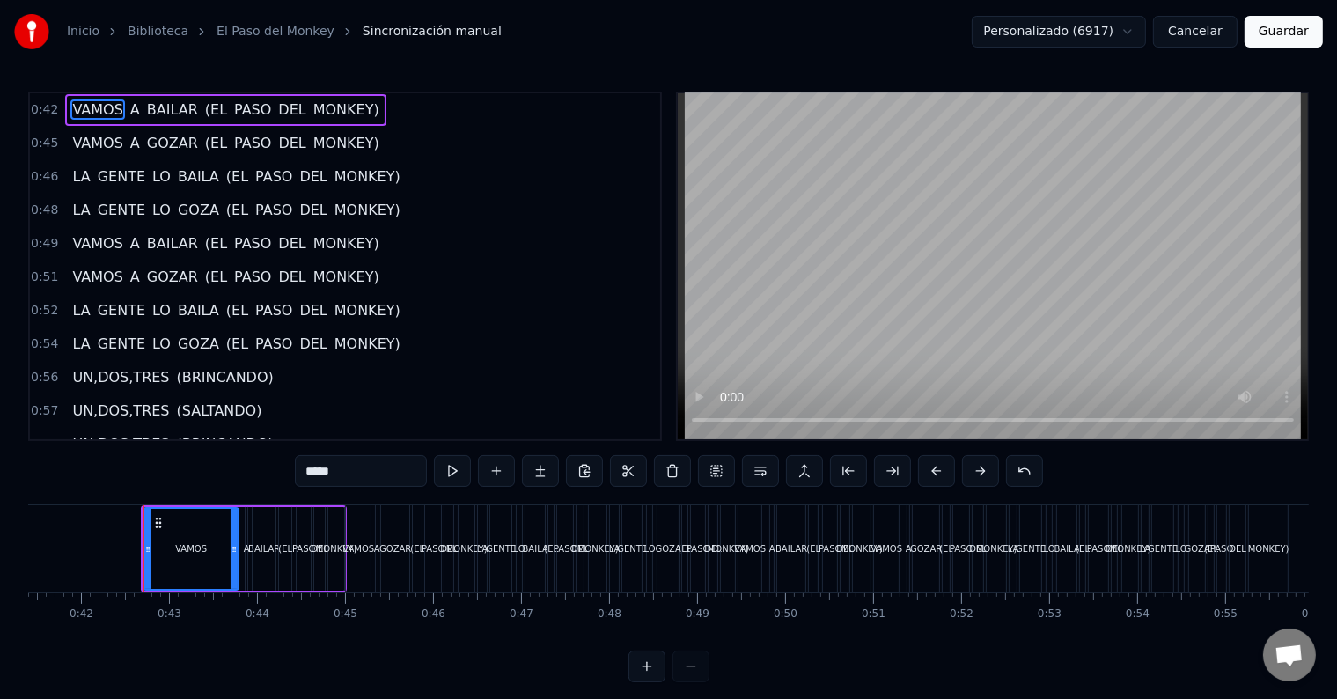
click at [1269, 35] on button "Guardar" at bounding box center [1283, 32] width 78 height 32
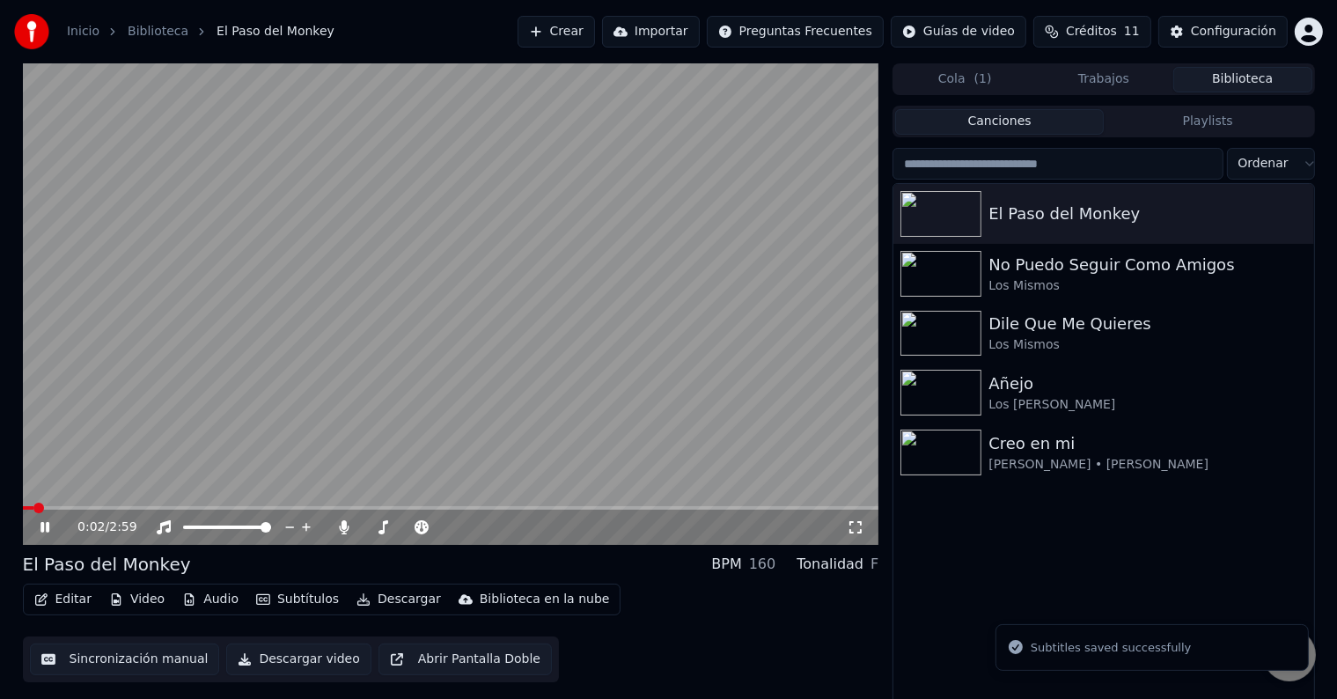
click at [216, 503] on video at bounding box center [451, 303] width 856 height 481
click at [216, 509] on span at bounding box center [451, 508] width 856 height 4
click at [199, 509] on span at bounding box center [111, 508] width 177 height 4
click at [46, 529] on icon at bounding box center [45, 527] width 11 height 12
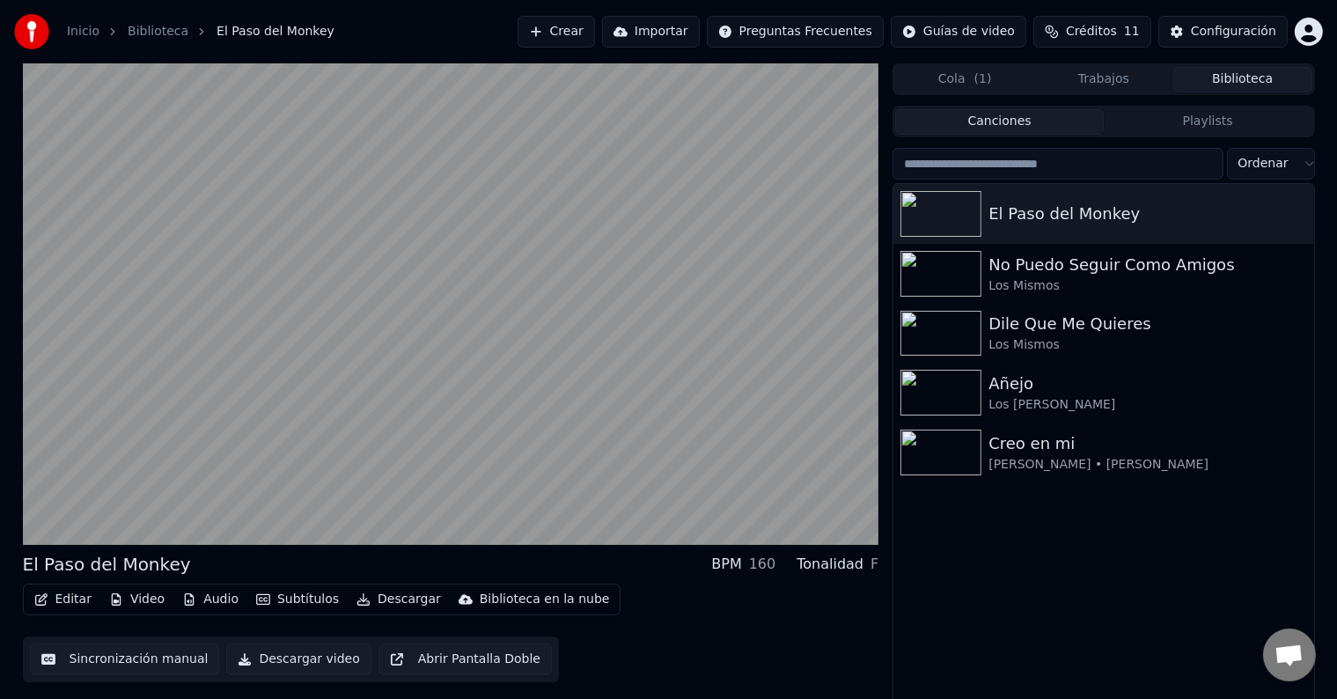
scroll to position [8, 0]
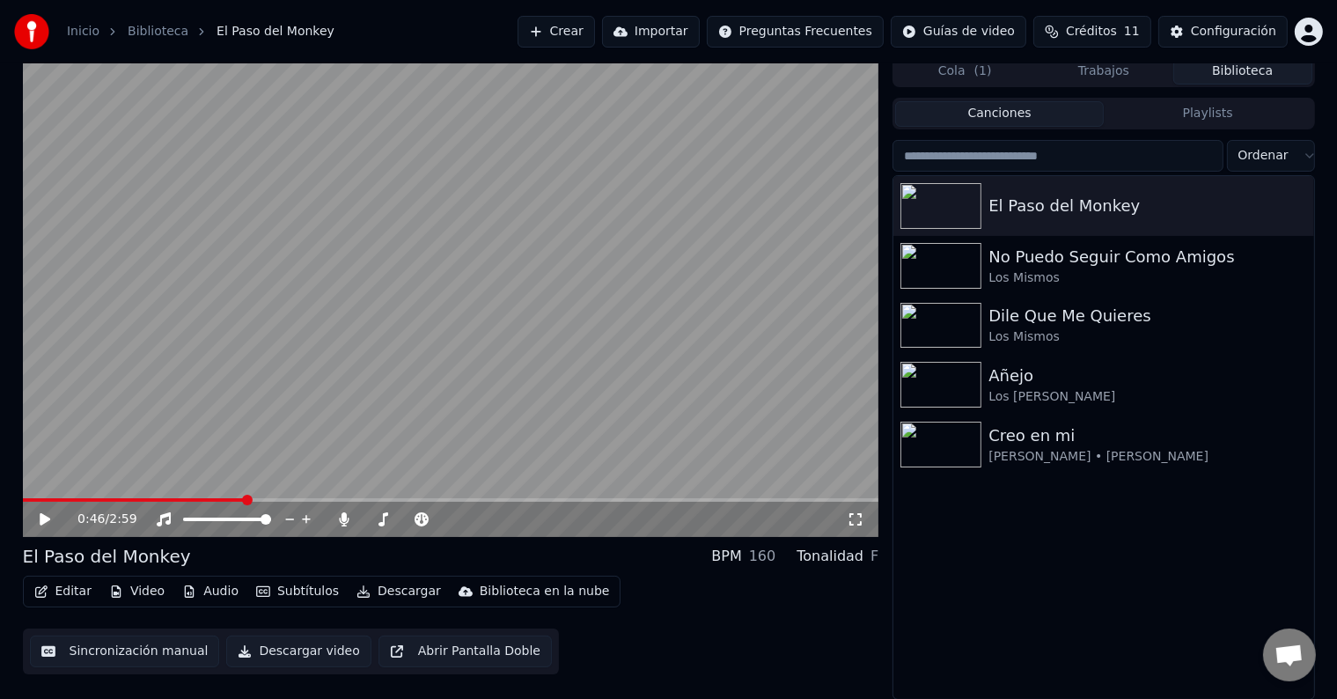
click at [45, 595] on icon "button" at bounding box center [41, 591] width 12 height 12
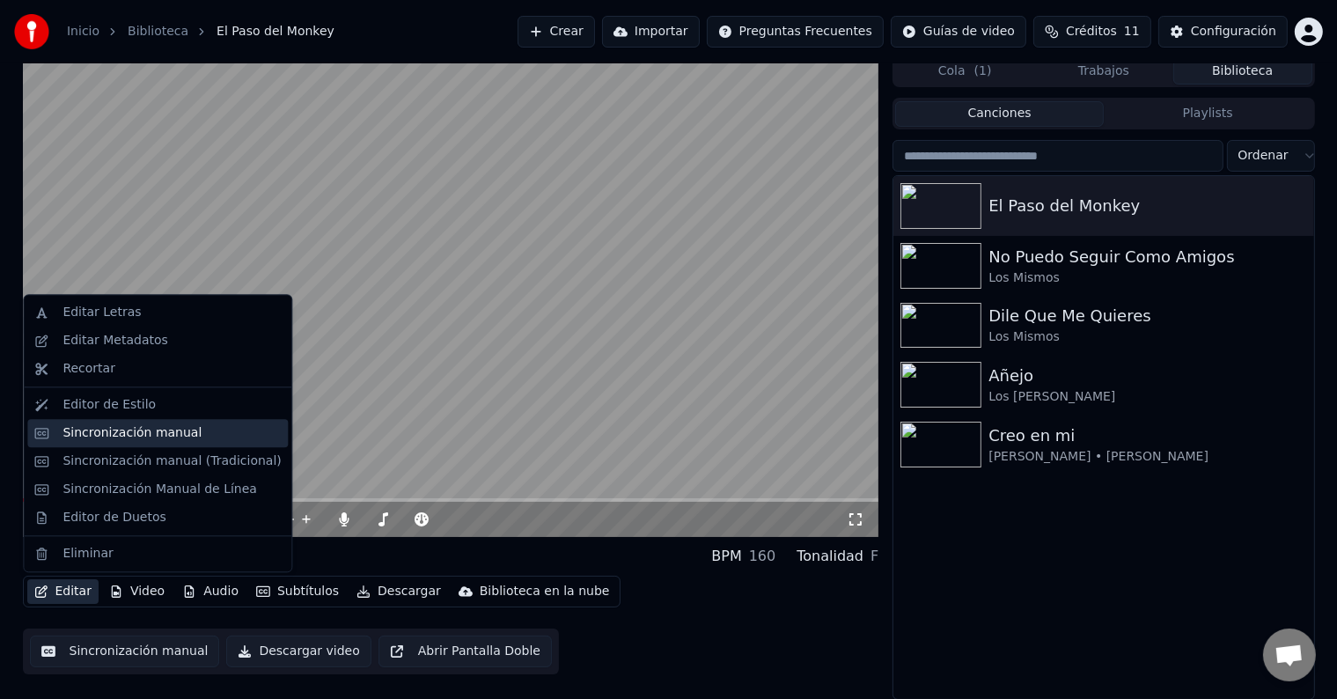
click at [136, 436] on div "Sincronización manual" at bounding box center [131, 433] width 139 height 18
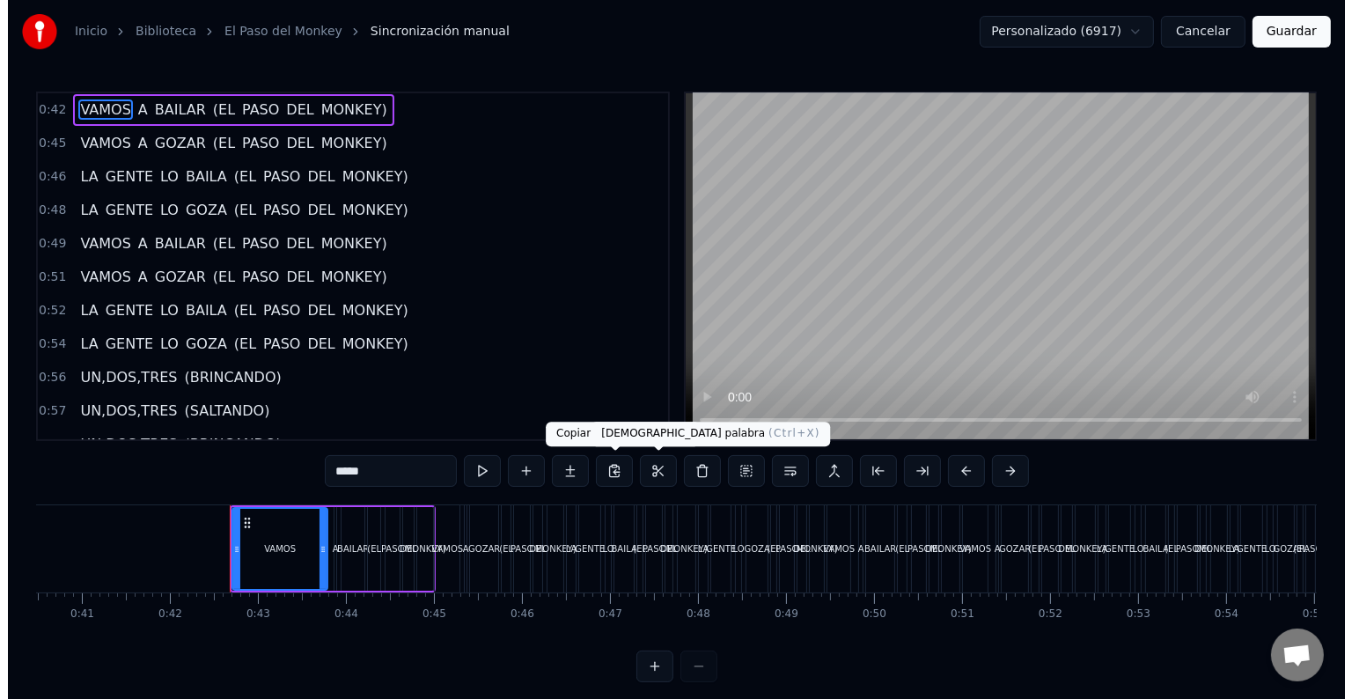
scroll to position [0, 3668]
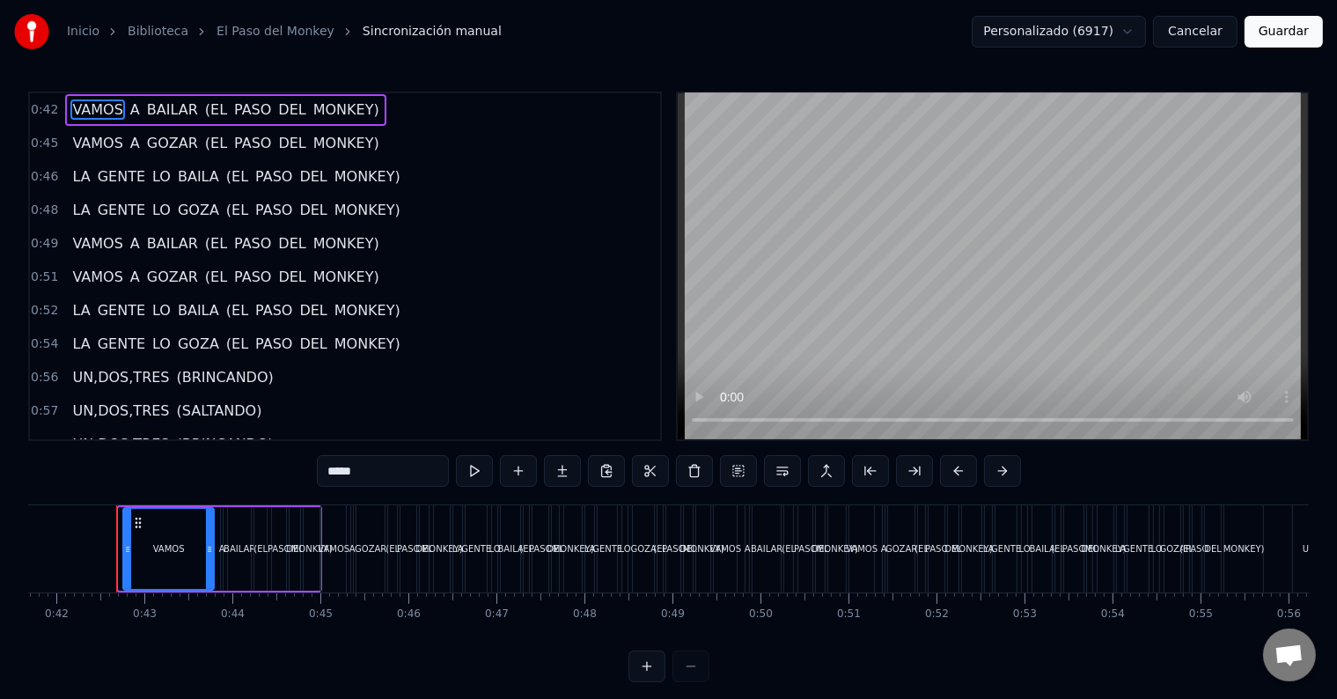
click at [127, 556] on div at bounding box center [127, 549] width 7 height 80
click at [1292, 28] on button "Guardar" at bounding box center [1283, 32] width 78 height 32
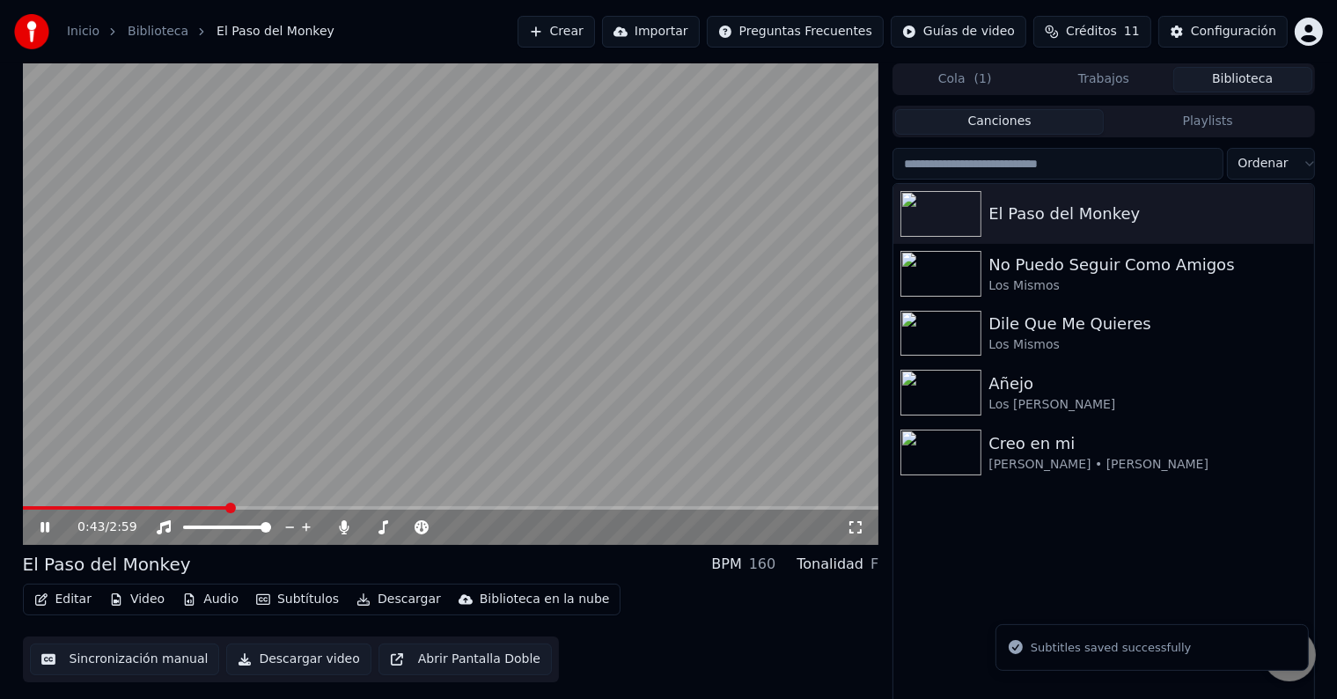
click at [228, 508] on span at bounding box center [451, 508] width 856 height 4
click at [208, 508] on span at bounding box center [116, 508] width 187 height 4
click at [45, 530] on icon at bounding box center [57, 527] width 41 height 14
click at [45, 530] on icon at bounding box center [45, 527] width 11 height 12
click at [348, 507] on span at bounding box center [451, 508] width 856 height 4
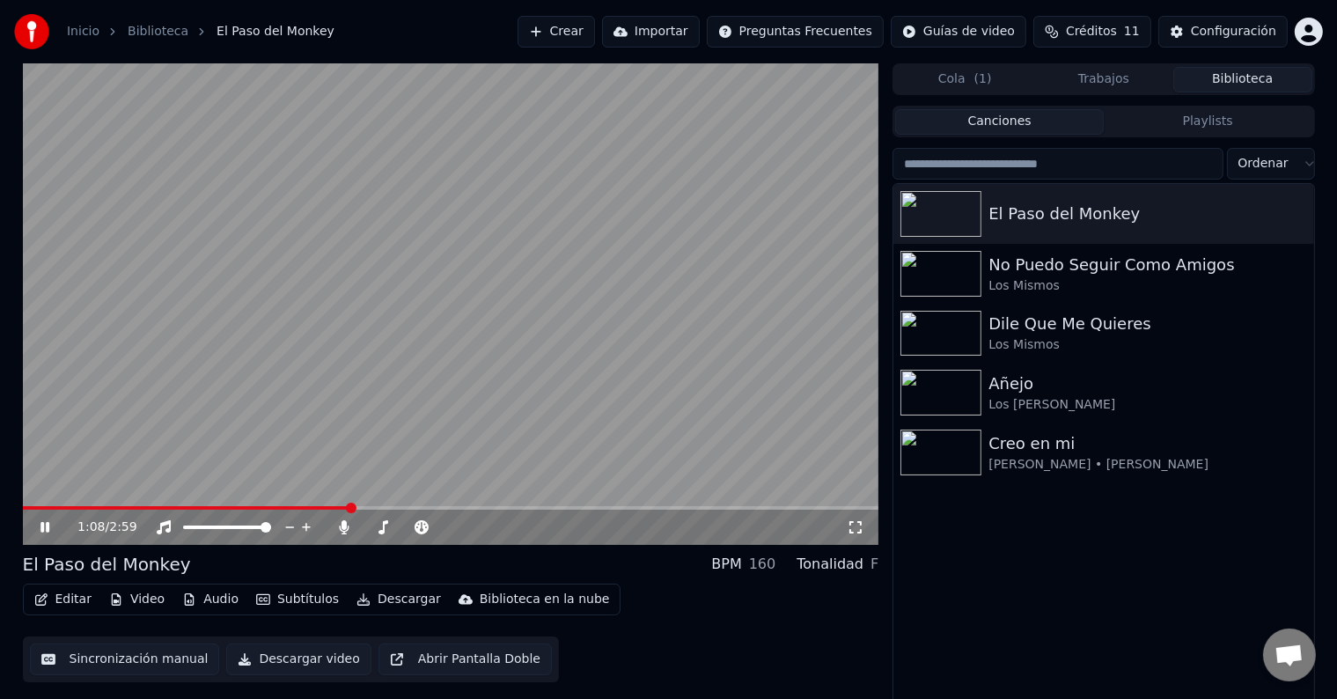
click at [411, 512] on div "1:08 / 2:59" at bounding box center [451, 527] width 856 height 35
click at [435, 510] on span at bounding box center [451, 508] width 856 height 4
click at [478, 507] on span at bounding box center [451, 508] width 856 height 4
click at [517, 510] on div "1:35 / 2:59" at bounding box center [451, 527] width 856 height 35
click at [523, 507] on span at bounding box center [451, 508] width 856 height 4
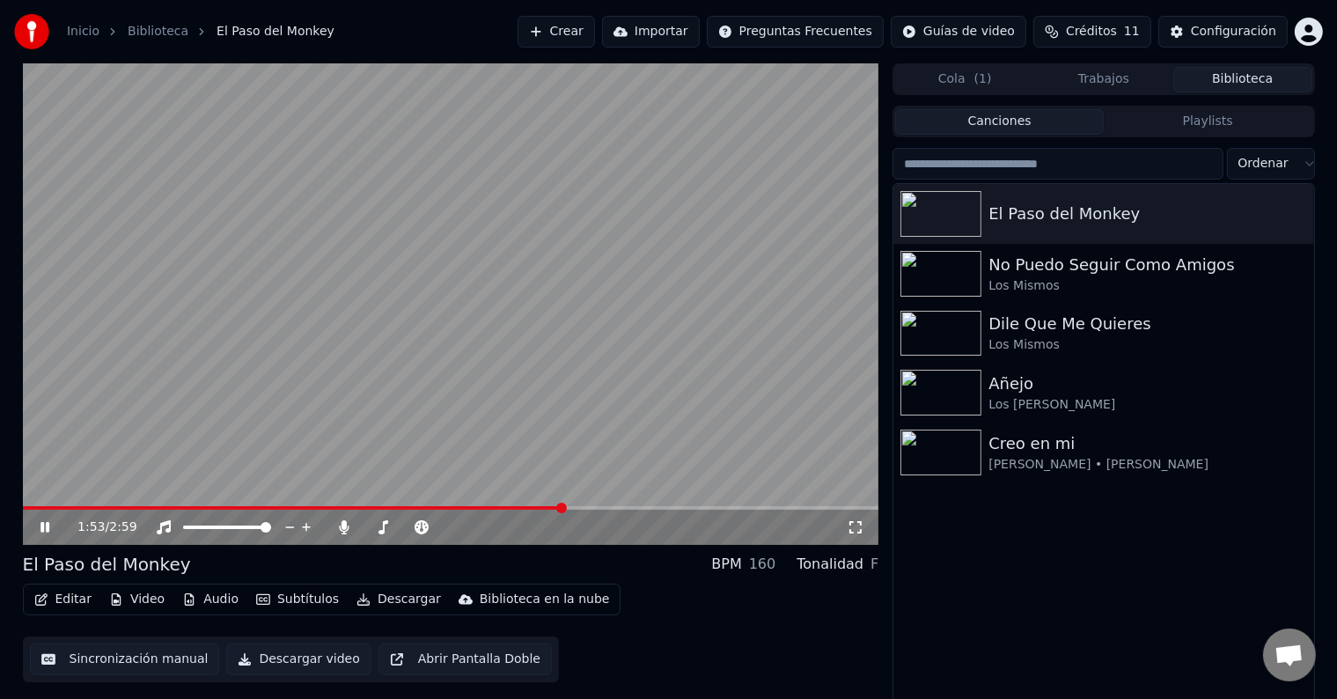
click at [562, 507] on span at bounding box center [451, 508] width 856 height 4
click at [544, 506] on span at bounding box center [283, 508] width 521 height 4
click at [718, 507] on div "1:57 / 2:59" at bounding box center [451, 525] width 856 height 39
click at [718, 507] on span at bounding box center [451, 508] width 856 height 4
click at [43, 521] on icon at bounding box center [57, 527] width 41 height 14
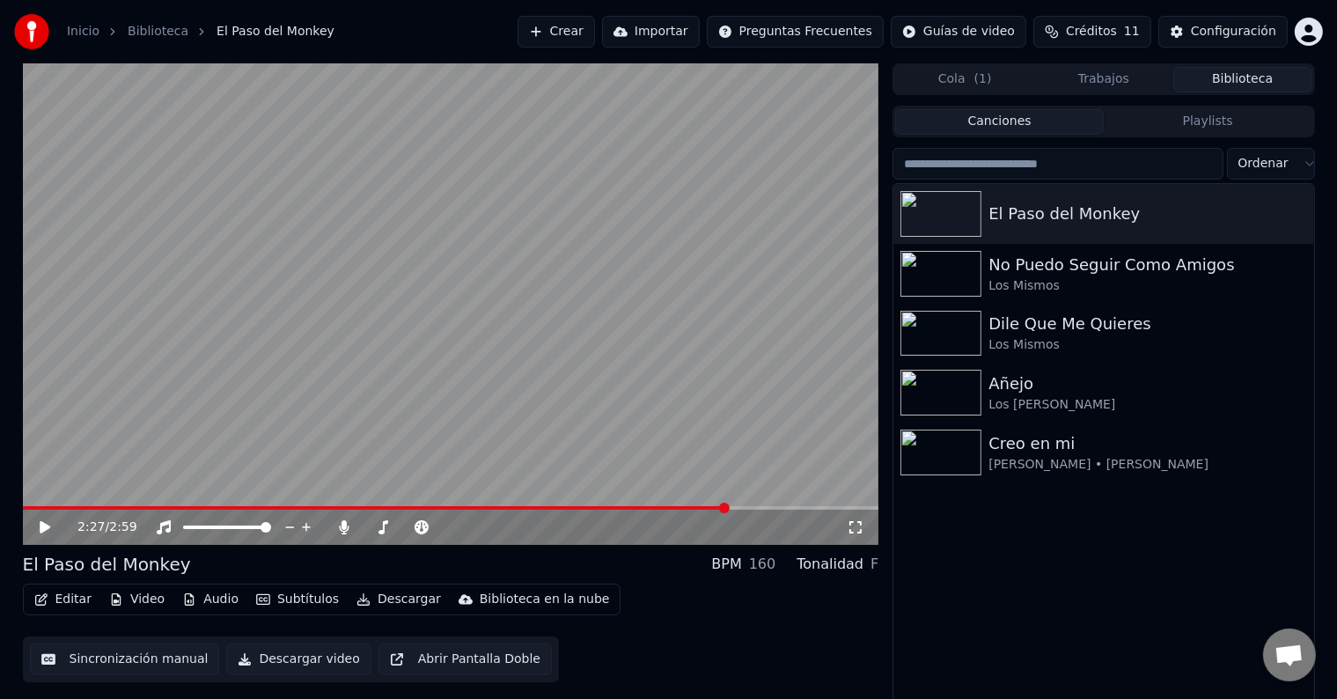
click at [278, 662] on button "Descargar video" at bounding box center [298, 659] width 144 height 32
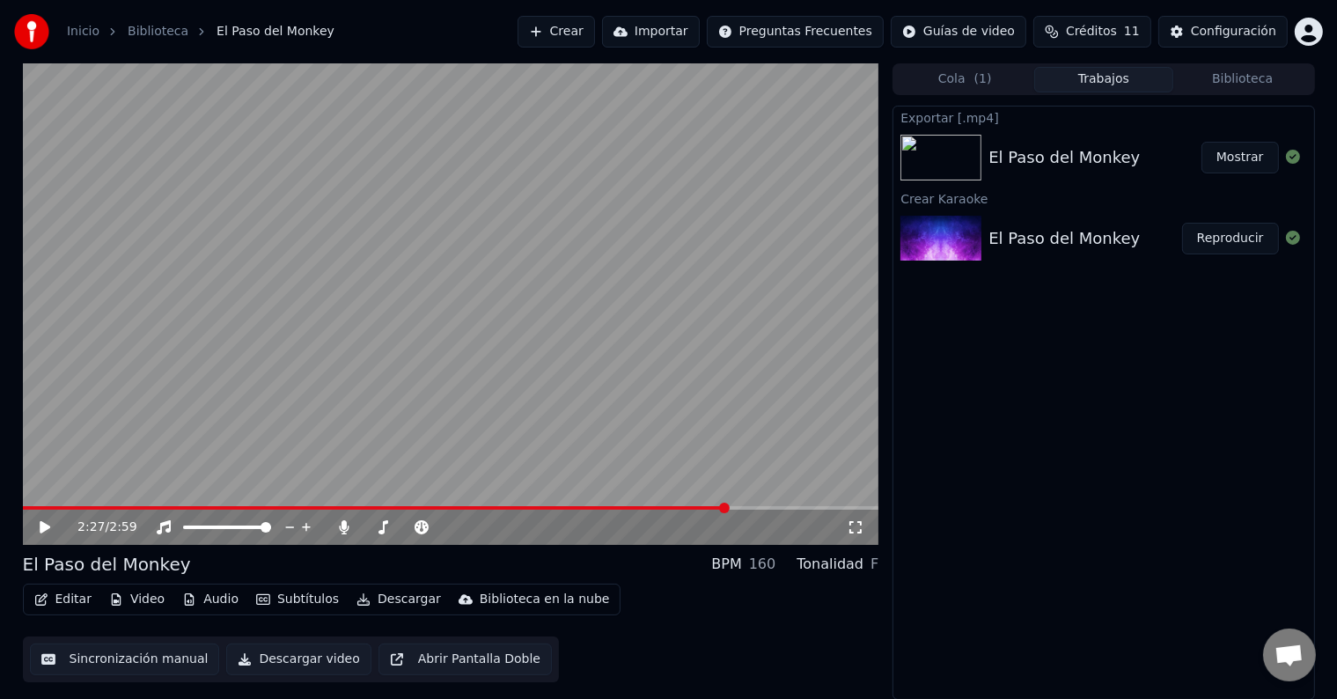
click at [1242, 154] on button "Mostrar" at bounding box center [1239, 158] width 77 height 32
click at [79, 34] on link "Inicio" at bounding box center [83, 32] width 33 height 18
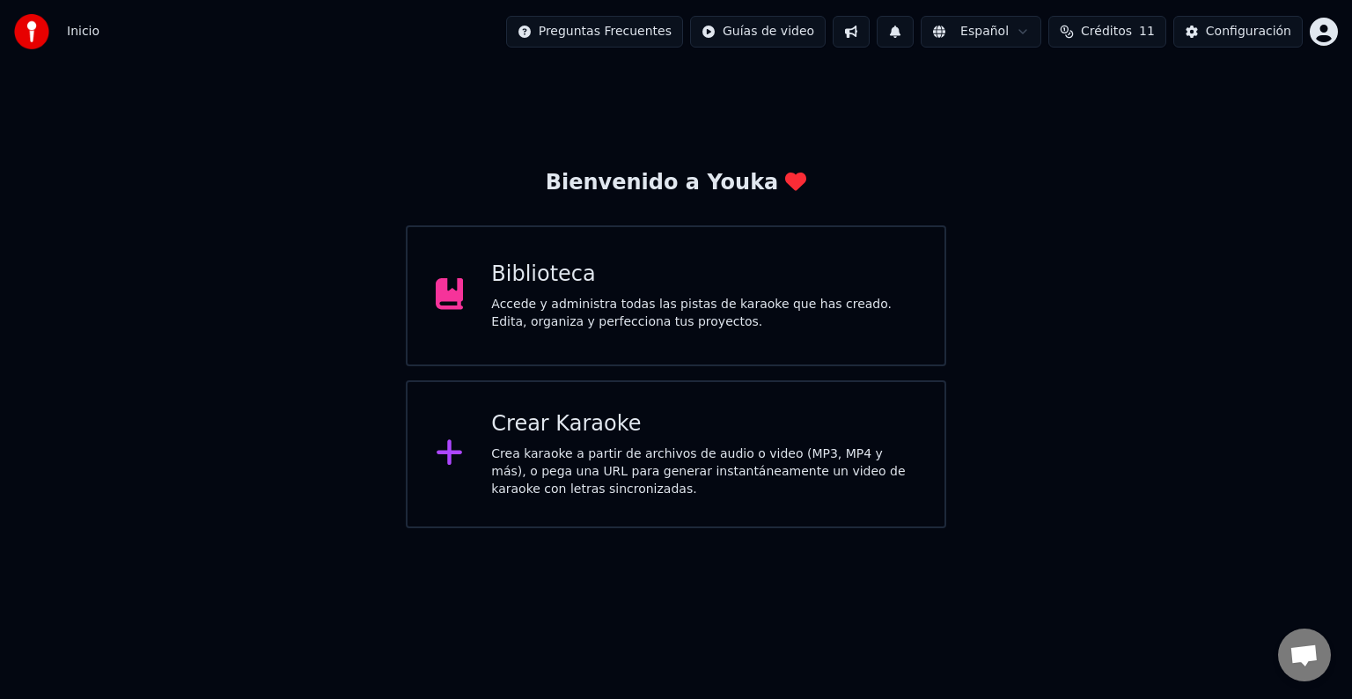
click at [553, 431] on div "Crear Karaoke" at bounding box center [703, 424] width 425 height 28
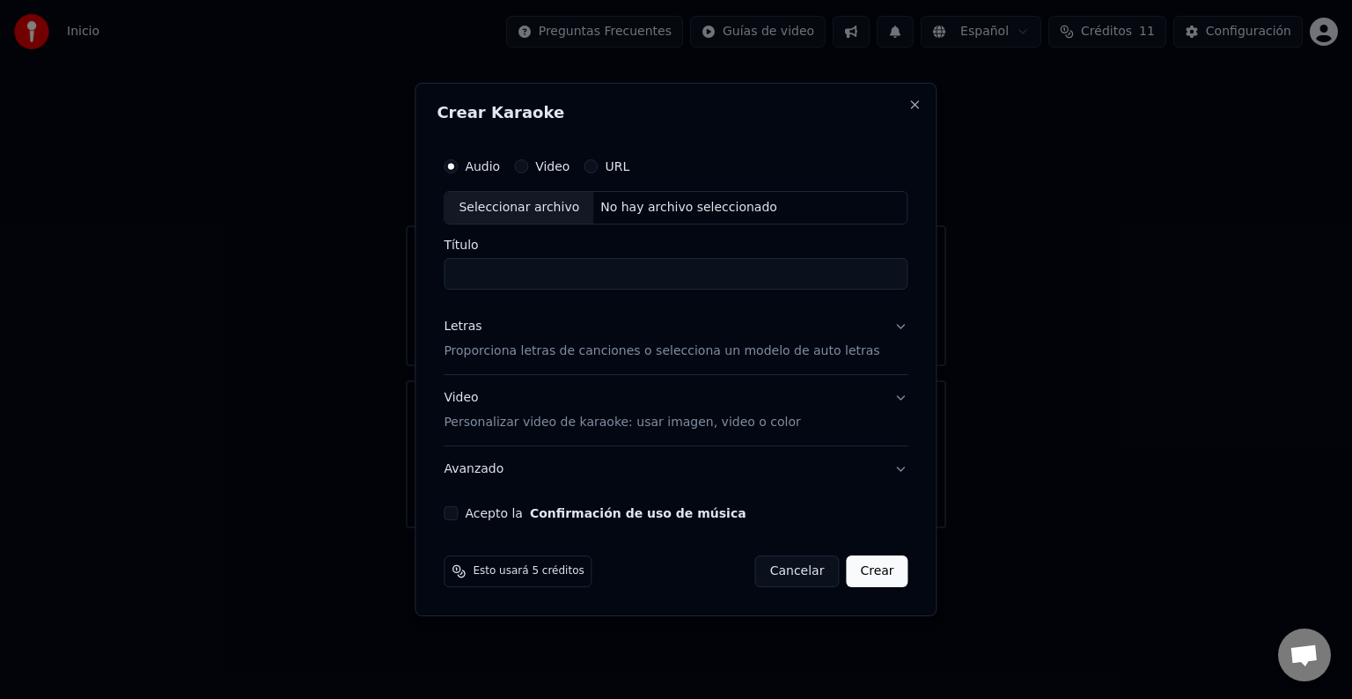
click at [524, 208] on div "Seleccionar archivo" at bounding box center [518, 208] width 149 height 32
type input "**********"
click at [692, 348] on p "Proporciona letras de canciones o selecciona un modelo de auto letras" at bounding box center [662, 351] width 436 height 18
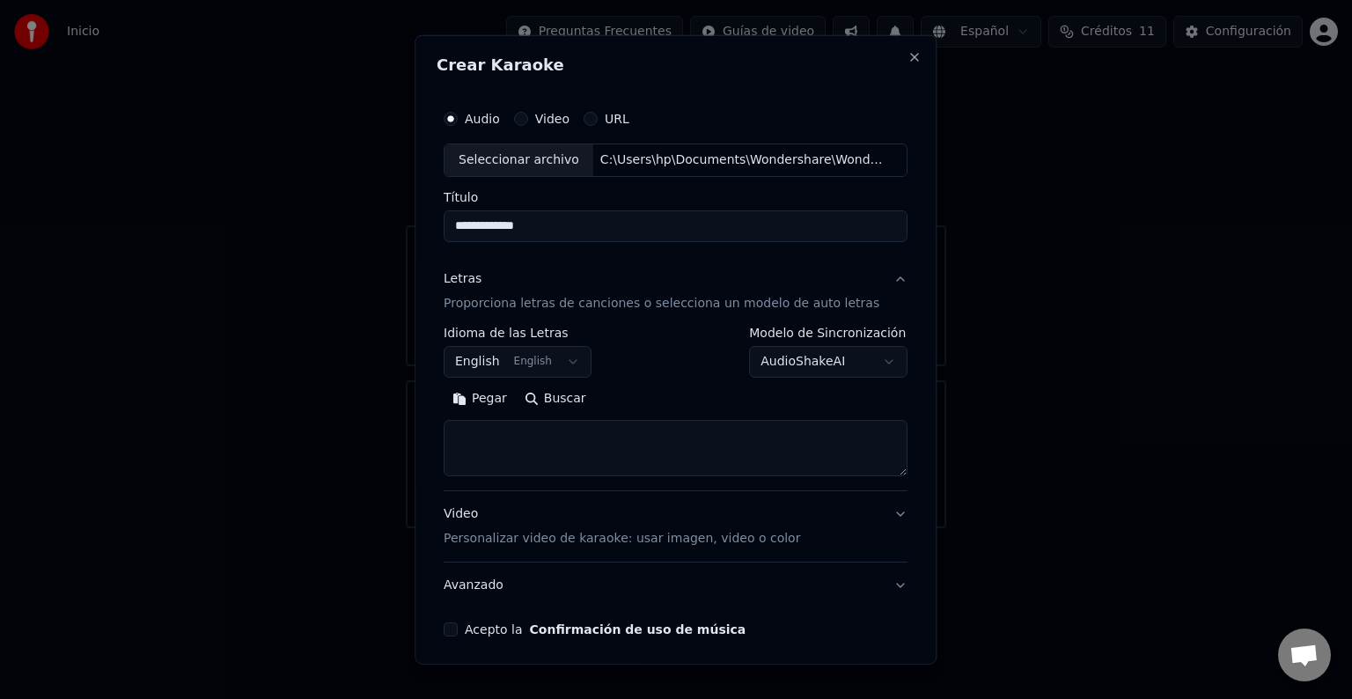
click at [561, 363] on body "Inicio Preguntas Frecuentes Guías de video Español Créditos 11 Configuración Bi…" at bounding box center [676, 264] width 1352 height 528
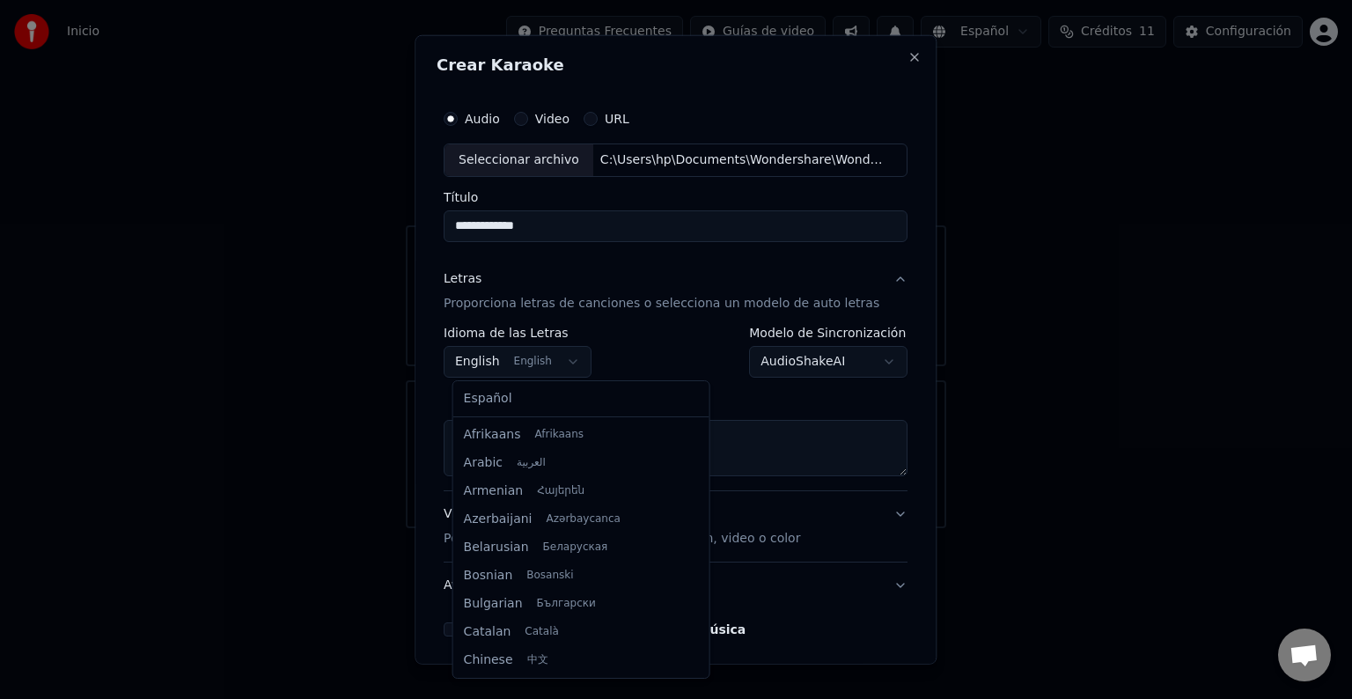
scroll to position [141, 0]
select select "**"
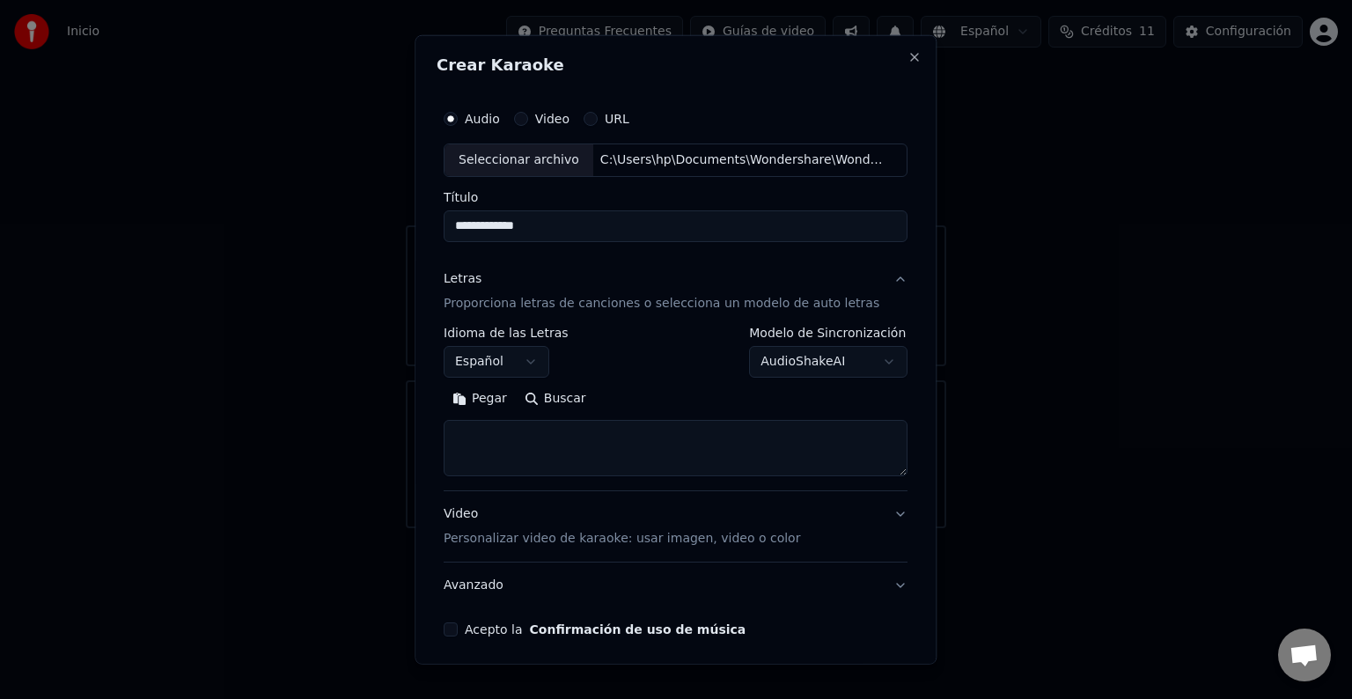
click at [552, 450] on textarea at bounding box center [676, 448] width 464 height 56
paste textarea "**********"
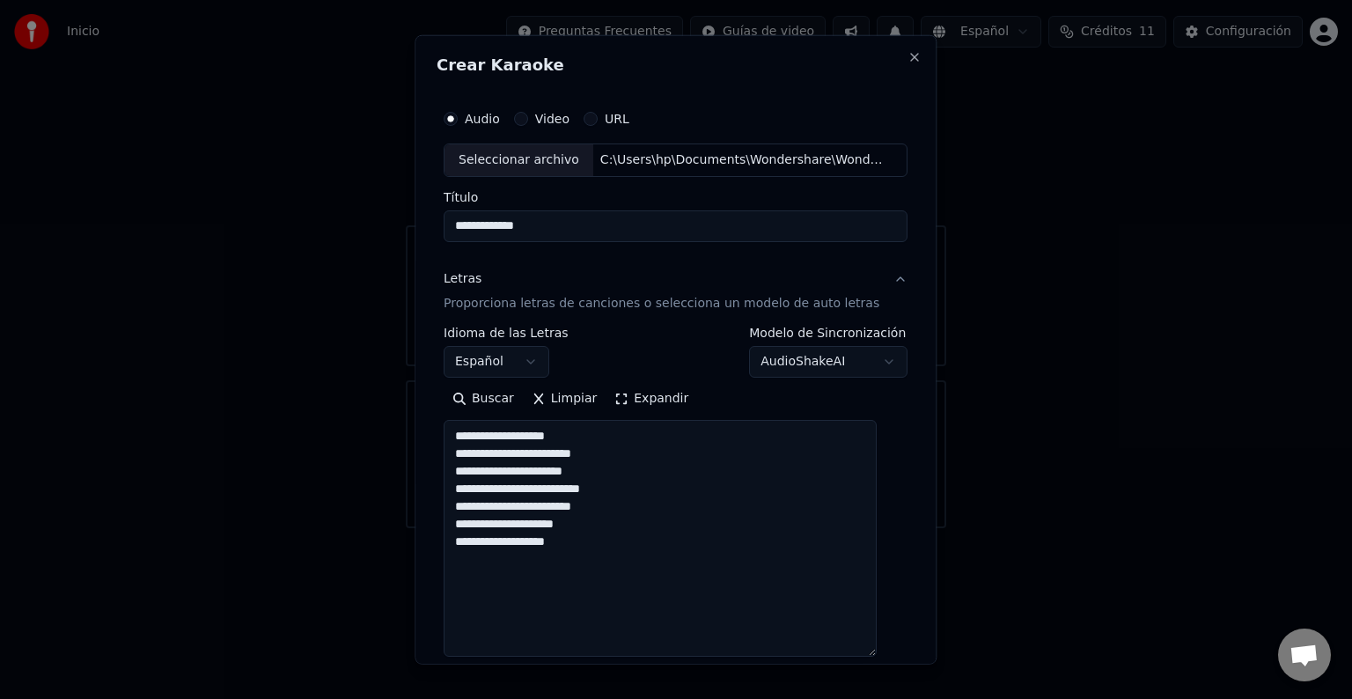
drag, startPoint x: 881, startPoint y: 472, endPoint x: 901, endPoint y: 679, distance: 208.7
click at [901, 528] on body "Inicio Preguntas Frecuentes Guías de video Español Créditos 11 Configuración Bi…" at bounding box center [676, 264] width 1352 height 528
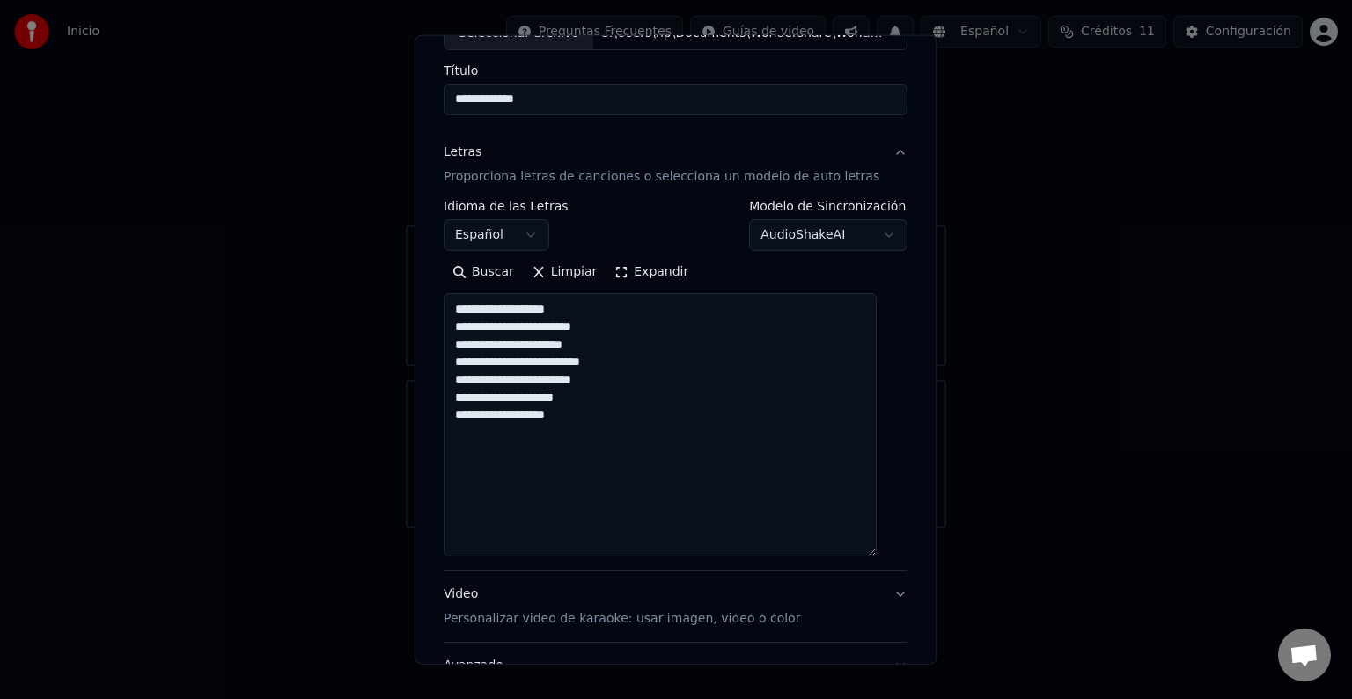
scroll to position [131, 0]
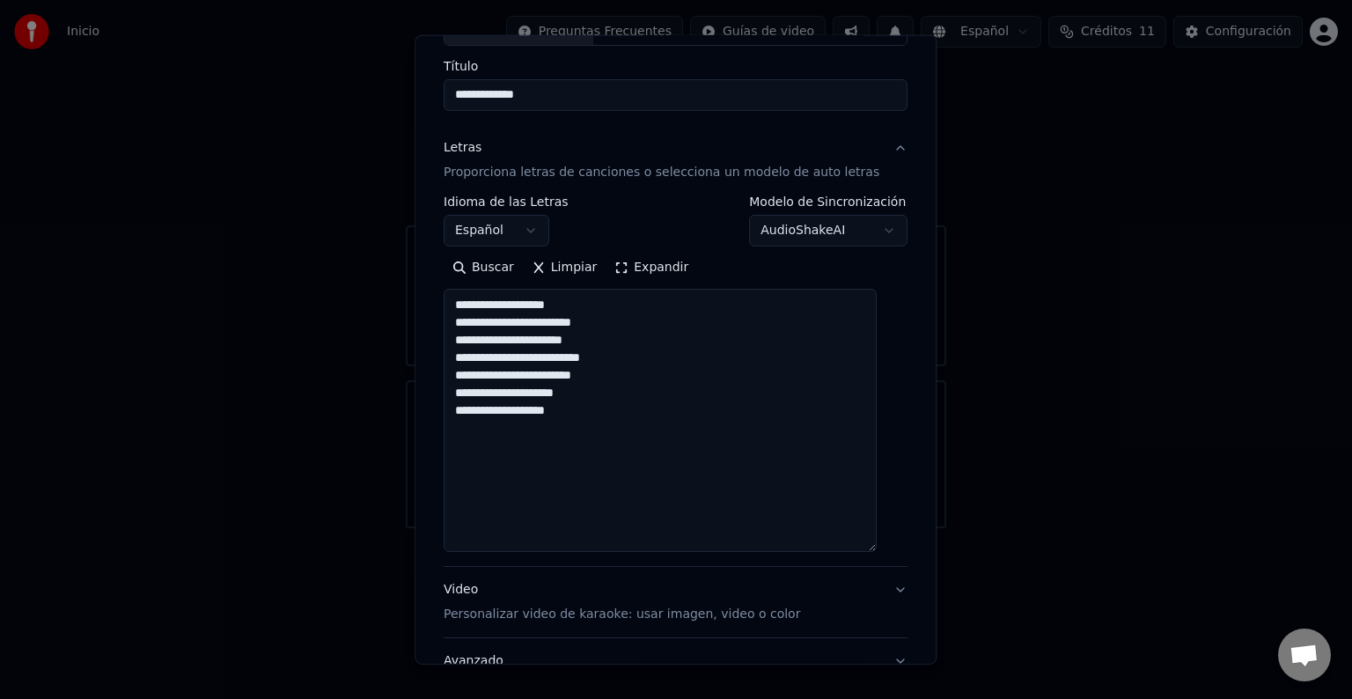
click at [616, 413] on textarea "**********" at bounding box center [660, 420] width 433 height 263
paste textarea "**********"
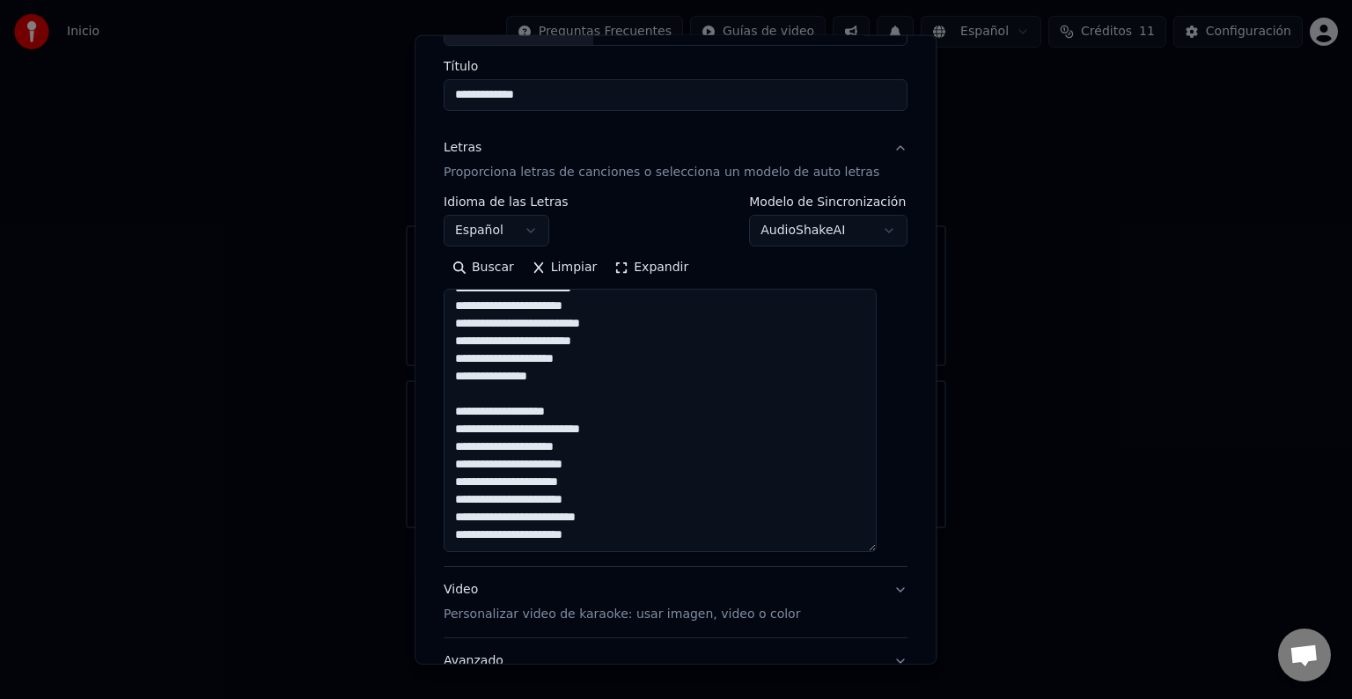
scroll to position [60, 0]
paste textarea "**********"
click at [539, 543] on textarea "**********" at bounding box center [660, 420] width 433 height 263
paste textarea "**********"
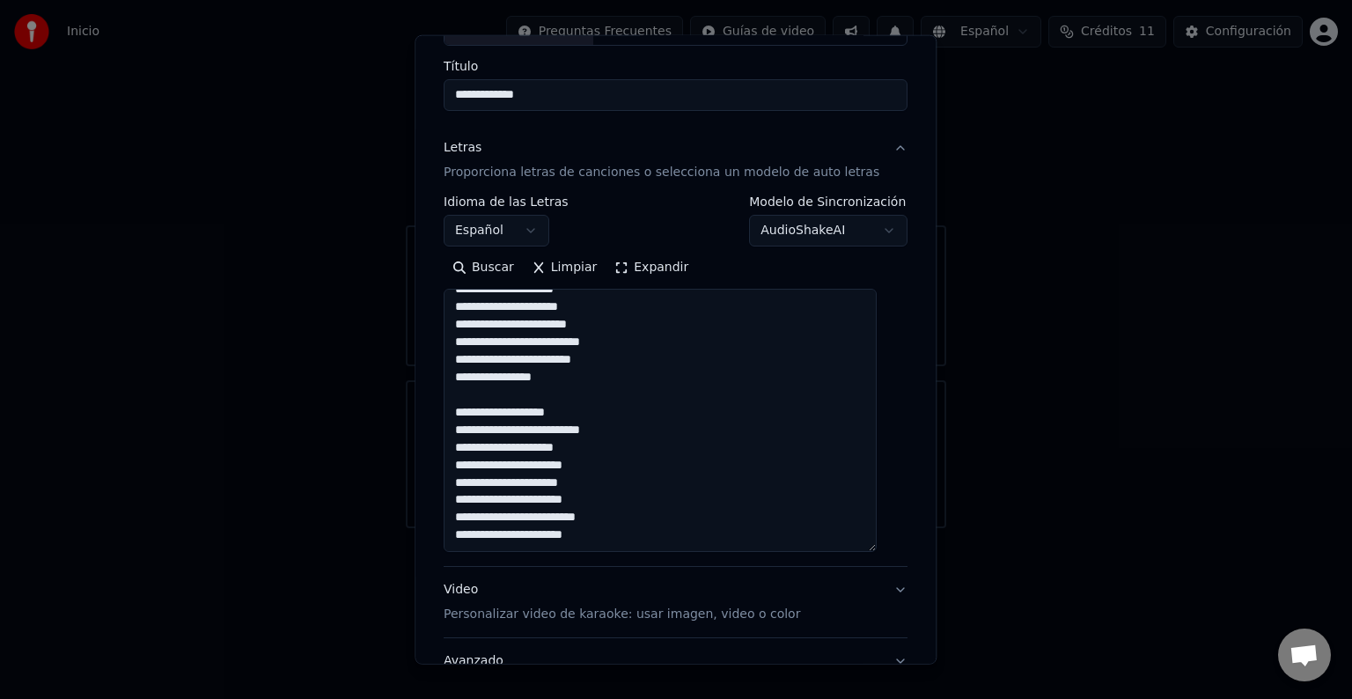
scroll to position [359, 0]
paste textarea "**********"
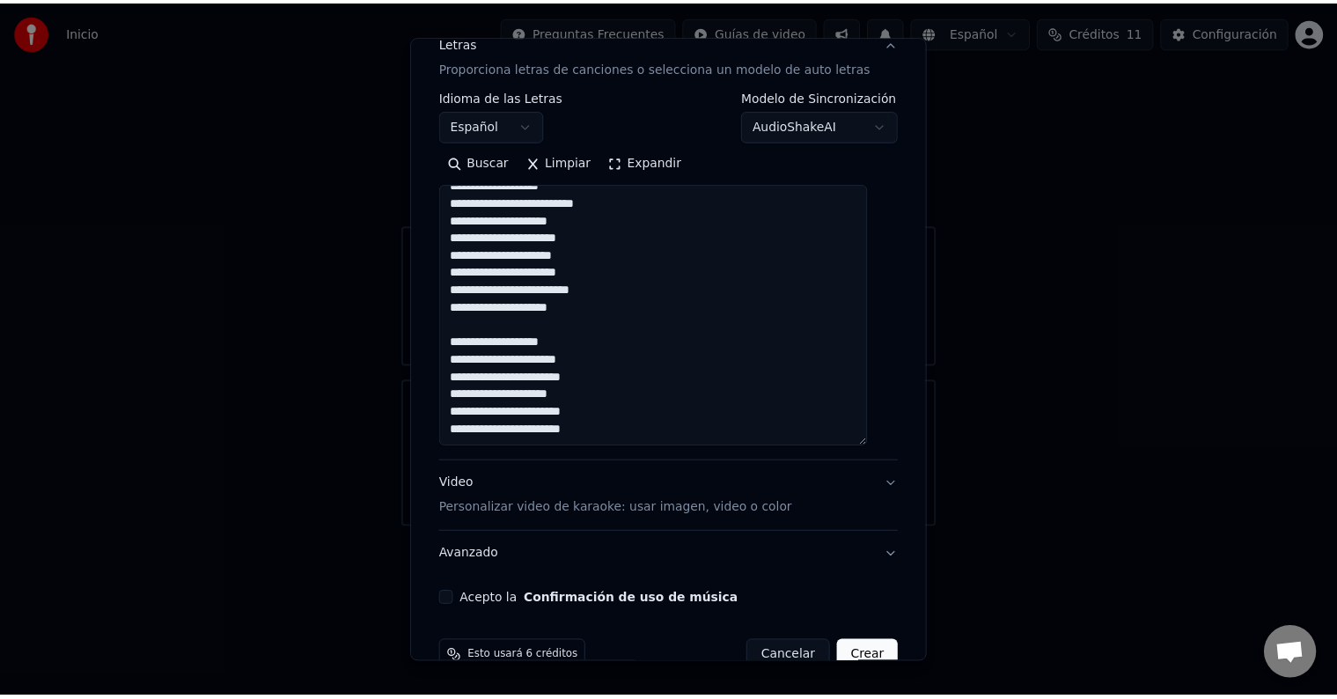
scroll to position [274, 0]
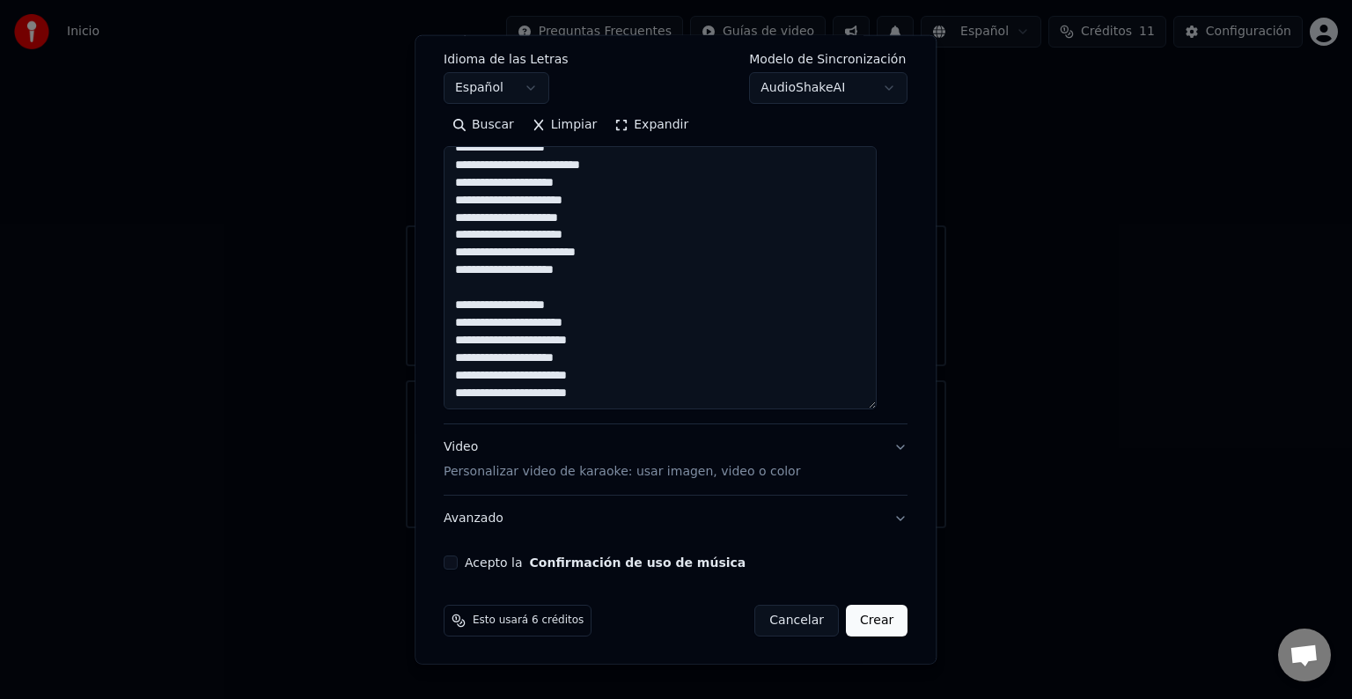
click at [638, 276] on textarea "**********" at bounding box center [660, 277] width 433 height 263
type textarea "**********"
click at [456, 563] on button "Acepto la Confirmación de uso de música" at bounding box center [451, 562] width 14 height 14
click at [851, 617] on button "Crear" at bounding box center [877, 621] width 62 height 32
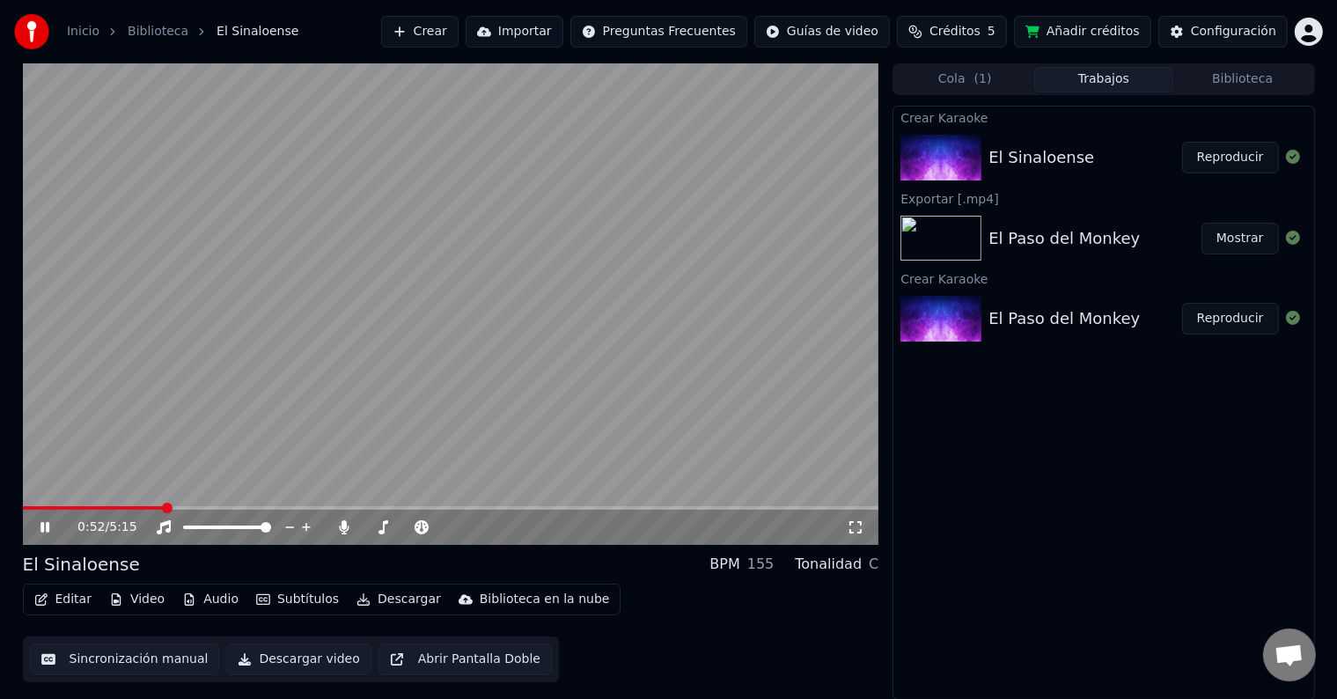
click at [218, 504] on video at bounding box center [451, 303] width 856 height 481
click at [208, 507] on span at bounding box center [207, 507] width 11 height 11
click at [43, 524] on icon at bounding box center [45, 527] width 11 height 12
click at [242, 505] on span at bounding box center [245, 507] width 11 height 11
click at [218, 509] on span at bounding box center [223, 507] width 11 height 11
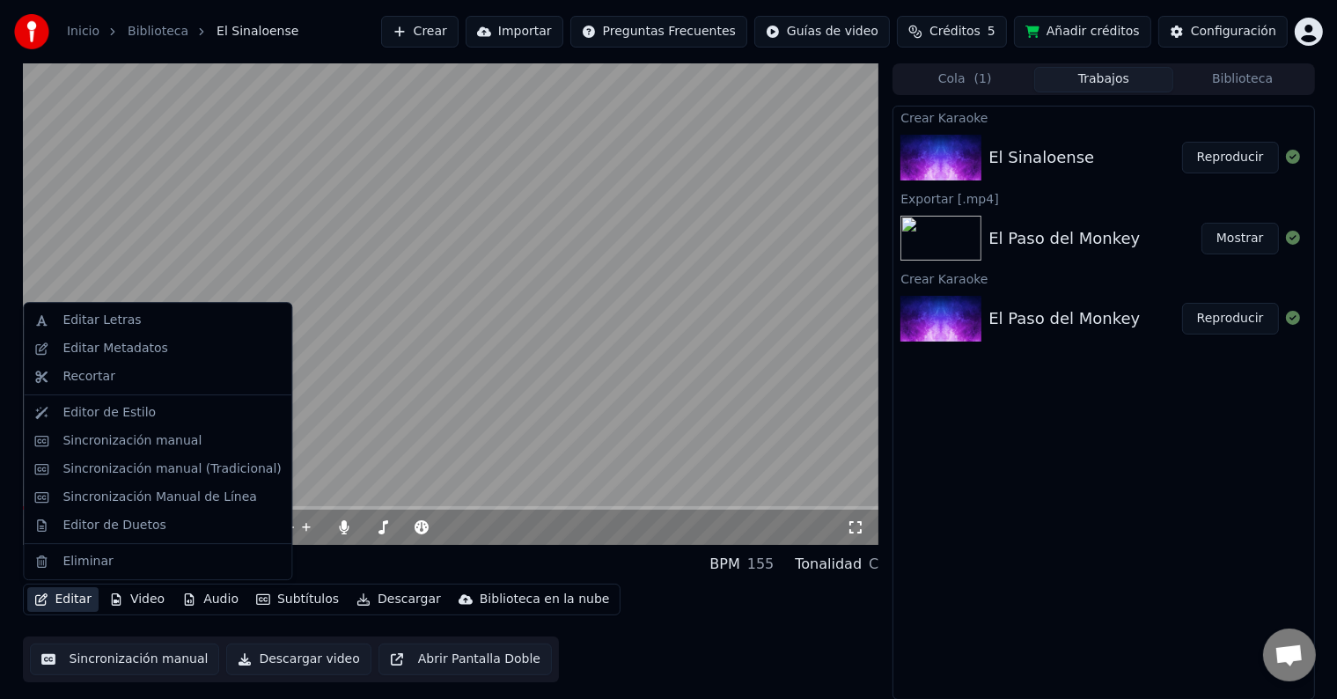
click at [62, 600] on button "Editar" at bounding box center [62, 599] width 71 height 25
click at [146, 439] on div "Sincronización manual" at bounding box center [131, 441] width 139 height 18
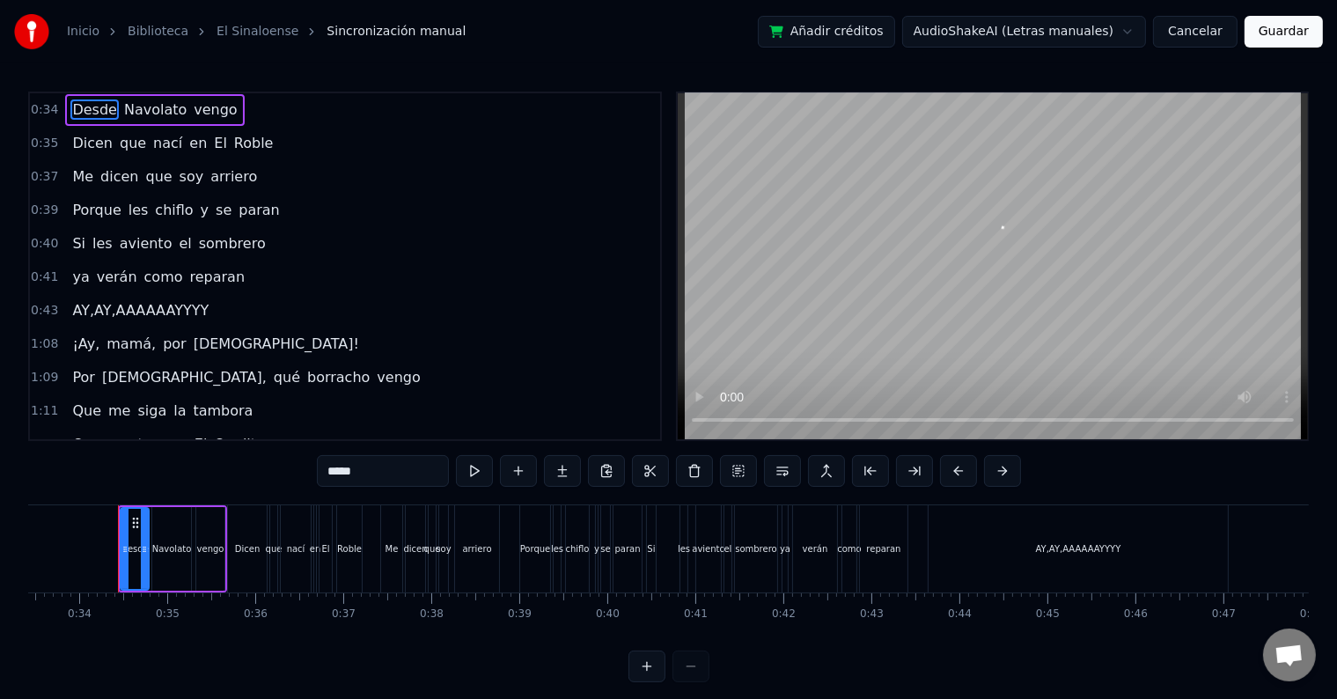
scroll to position [0, 2943]
drag, startPoint x: 644, startPoint y: 201, endPoint x: 651, endPoint y: 229, distance: 29.0
click at [651, 229] on div "0:34 Desde Navolato vengo 0:35 Dicen que nací en El Roble 0:37 Me dicen que soy…" at bounding box center [345, 266] width 634 height 349
drag, startPoint x: 642, startPoint y: 164, endPoint x: 651, endPoint y: 199, distance: 36.5
click at [650, 201] on div "0:34 Desde Navolato vengo 0:35 Dicen que nací en El Roble 0:37 Me dicen que soy…" at bounding box center [345, 266] width 634 height 349
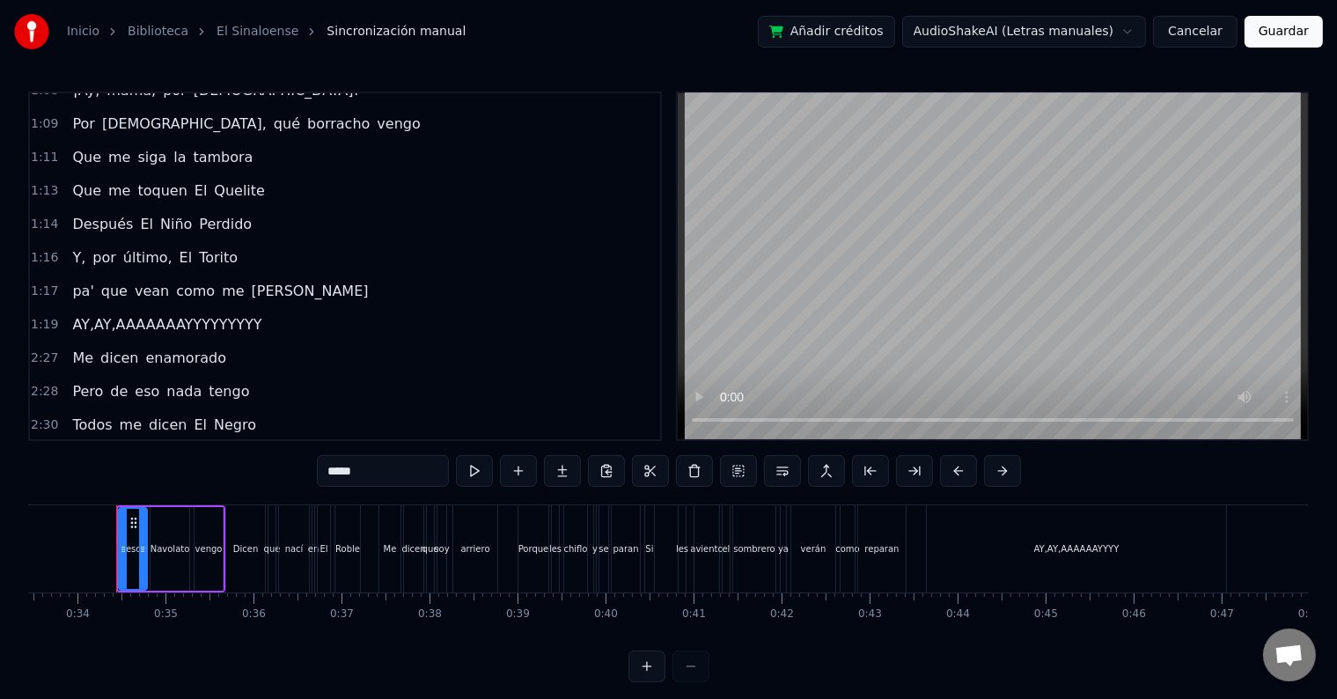
scroll to position [269, 0]
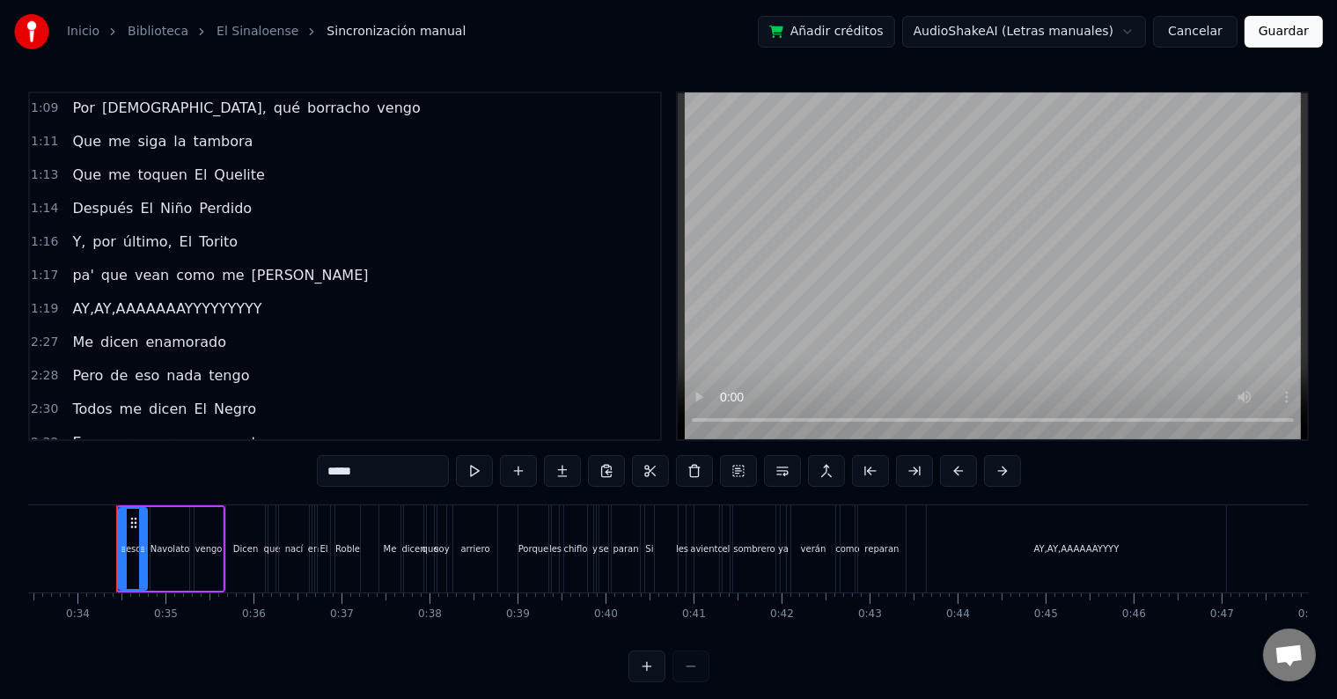
click at [99, 265] on span "que" at bounding box center [114, 275] width 30 height 20
type input "***"
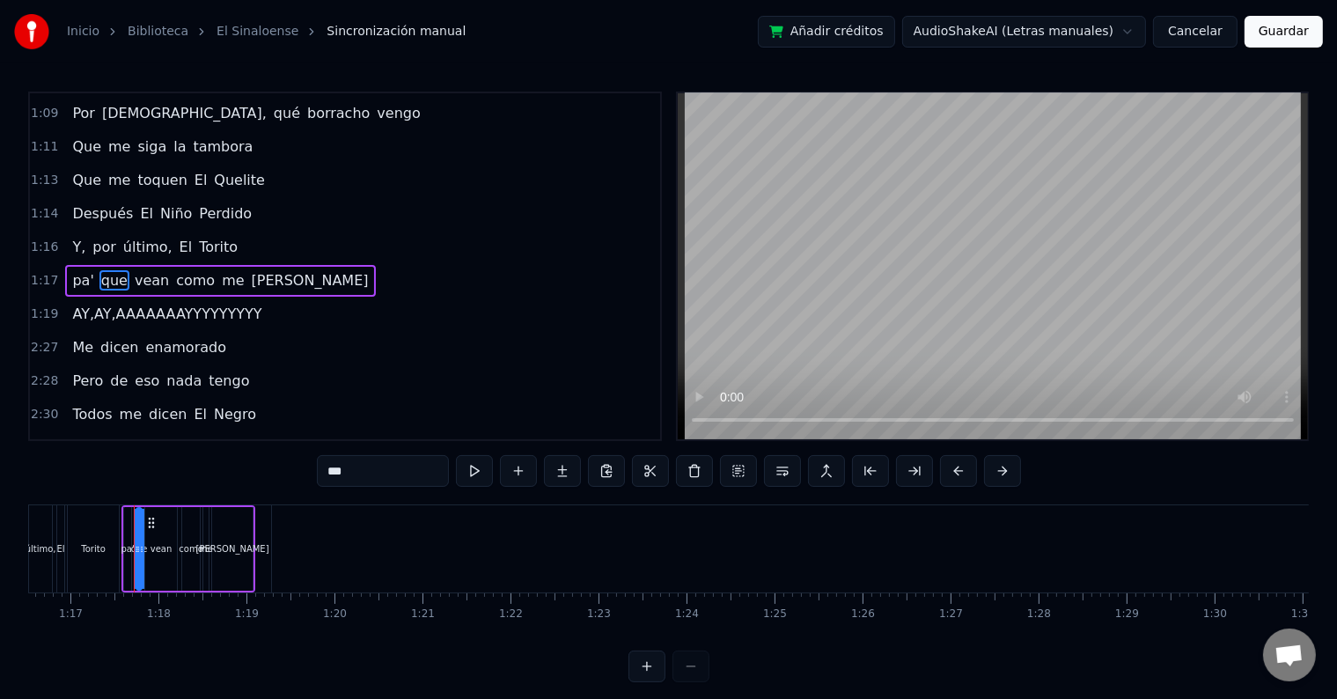
scroll to position [0, 6751]
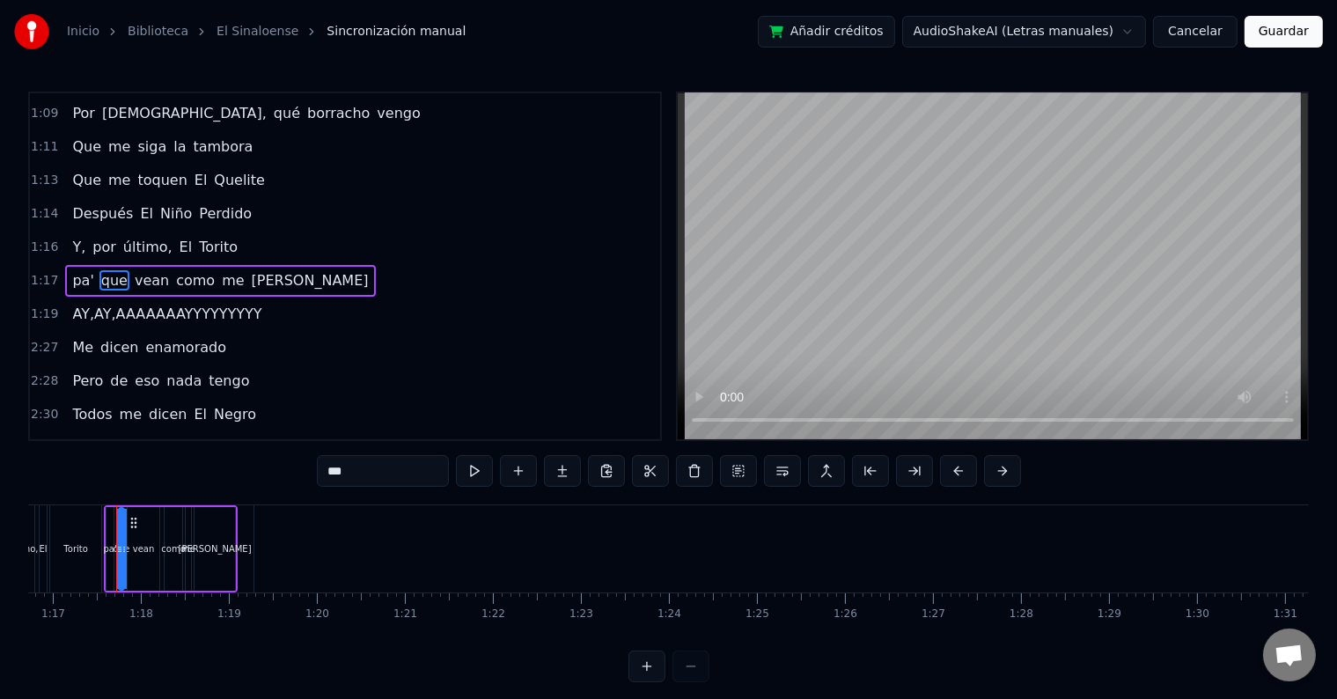
click at [206, 671] on div "0:34 Desde Navolato vengo 0:35 Dicen que nací en El Roble 0:37 Me dicen que soy…" at bounding box center [668, 387] width 1280 height 590
drag, startPoint x: 235, startPoint y: 553, endPoint x: 267, endPoint y: 555, distance: 31.8
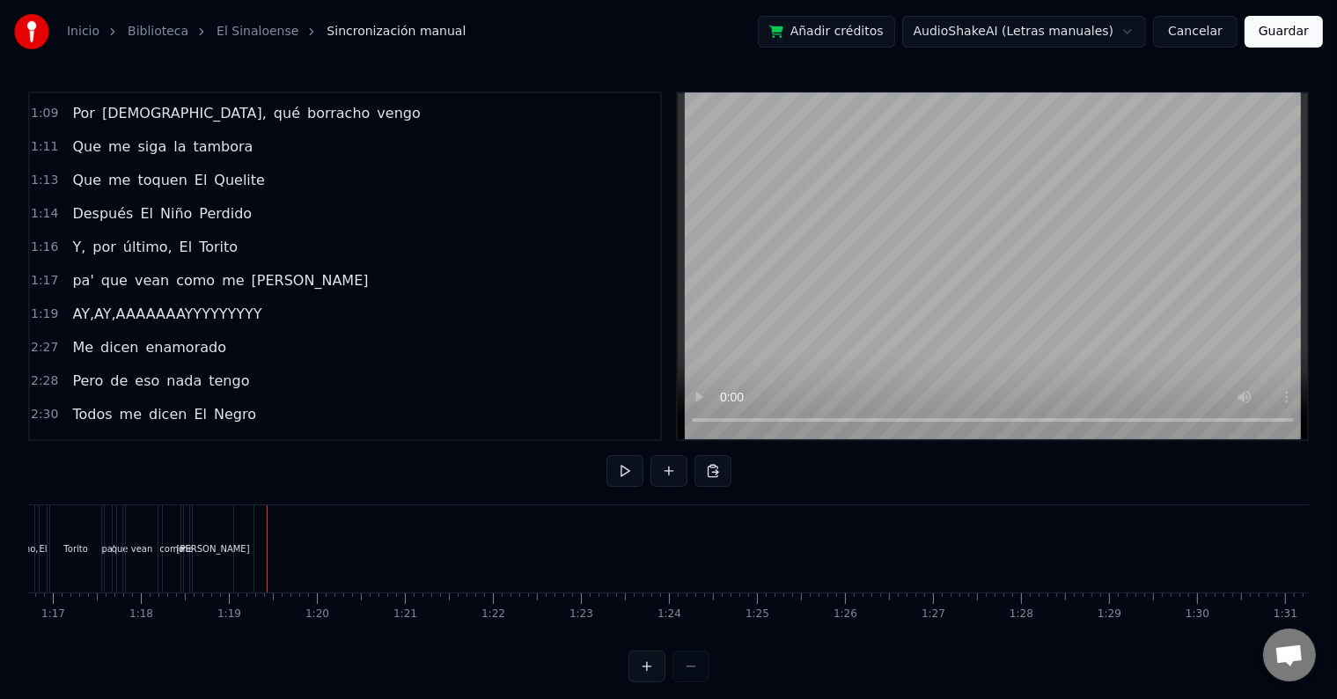
click at [211, 543] on div "[PERSON_NAME]" at bounding box center [213, 548] width 73 height 13
click at [119, 268] on div "pa' que vean como me [PERSON_NAME]" at bounding box center [220, 281] width 310 height 32
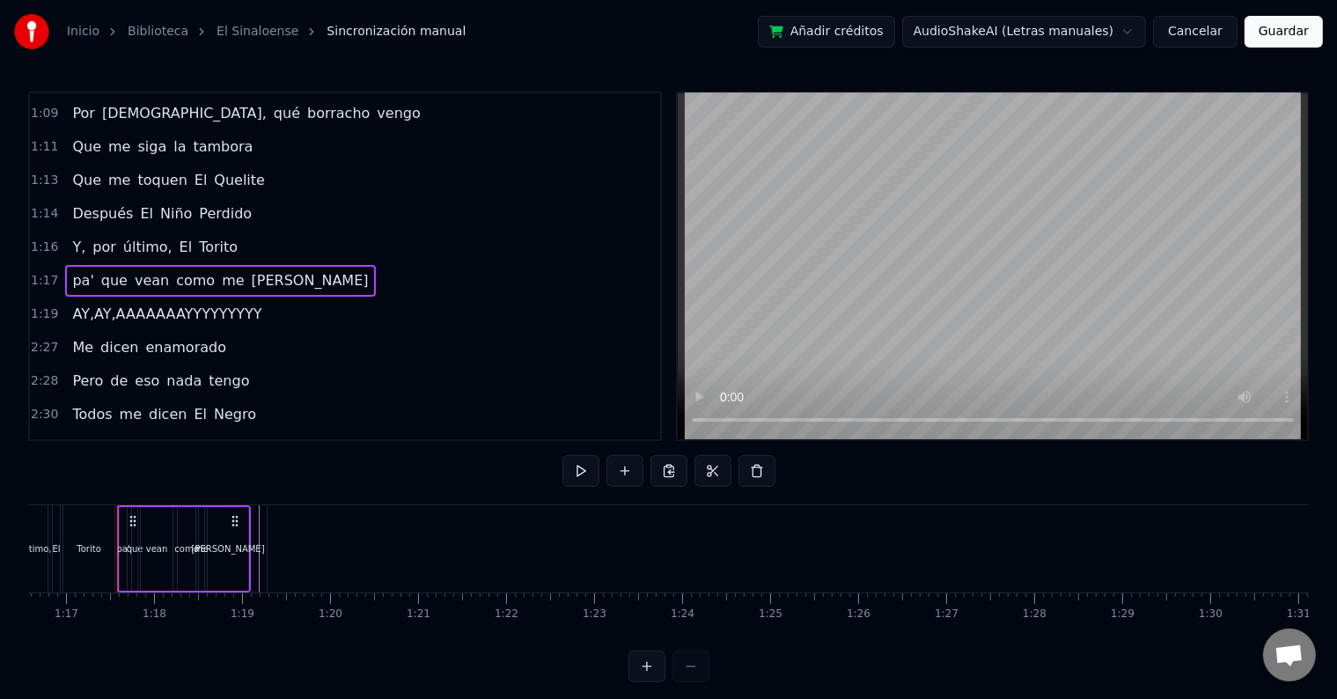
click at [119, 268] on div "pa' que vean como me [PERSON_NAME]" at bounding box center [220, 281] width 310 height 32
click at [233, 520] on circle at bounding box center [232, 520] width 1 height 1
click at [185, 304] on span "AY,AY,AAAAAAAYYYYYYYYY" at bounding box center [166, 314] width 193 height 20
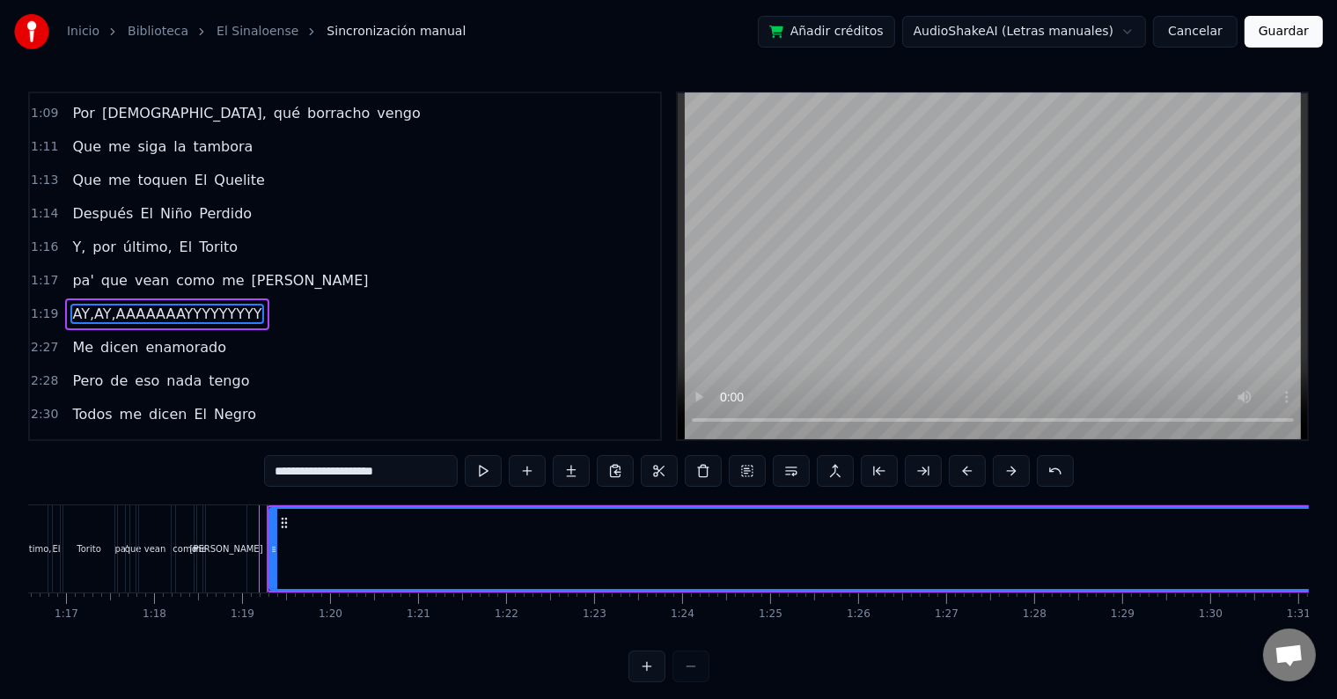
scroll to position [296, 0]
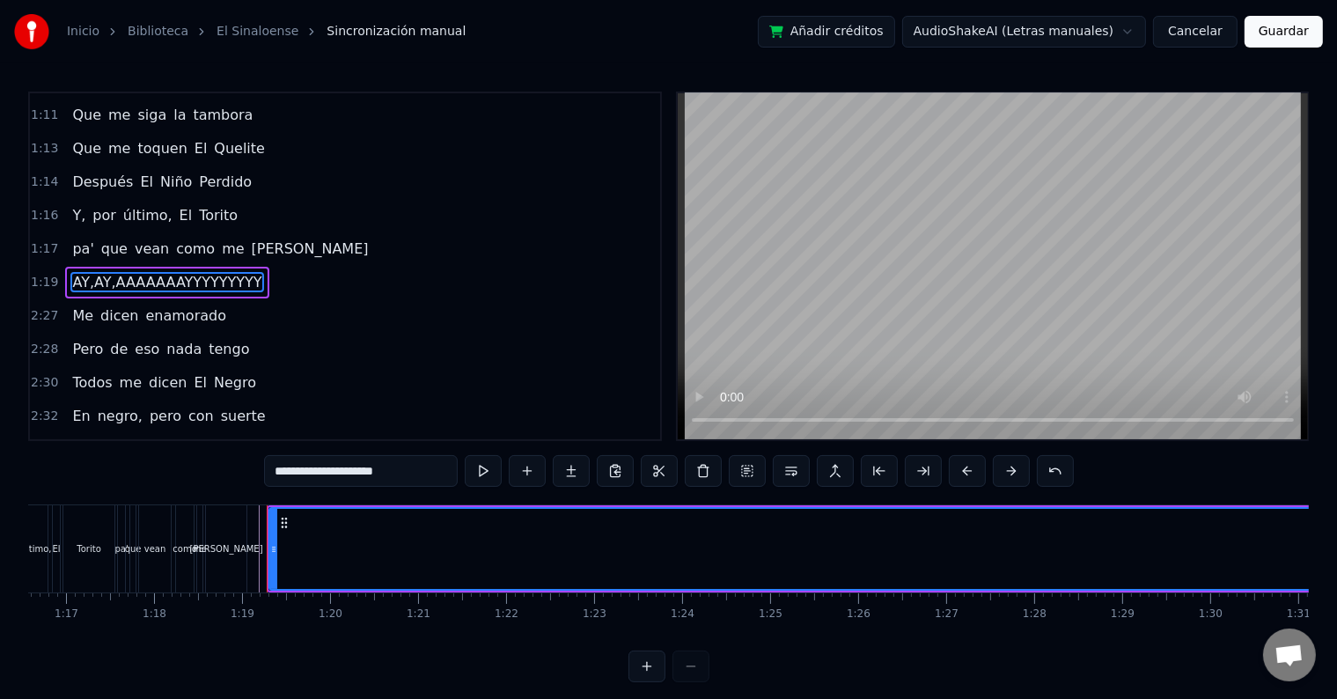
click at [185, 303] on div "0:34 Desde Navolato vengo 0:35 Dicen que nací en El Roble 0:37 Me dicen que soy…" at bounding box center [345, 266] width 634 height 349
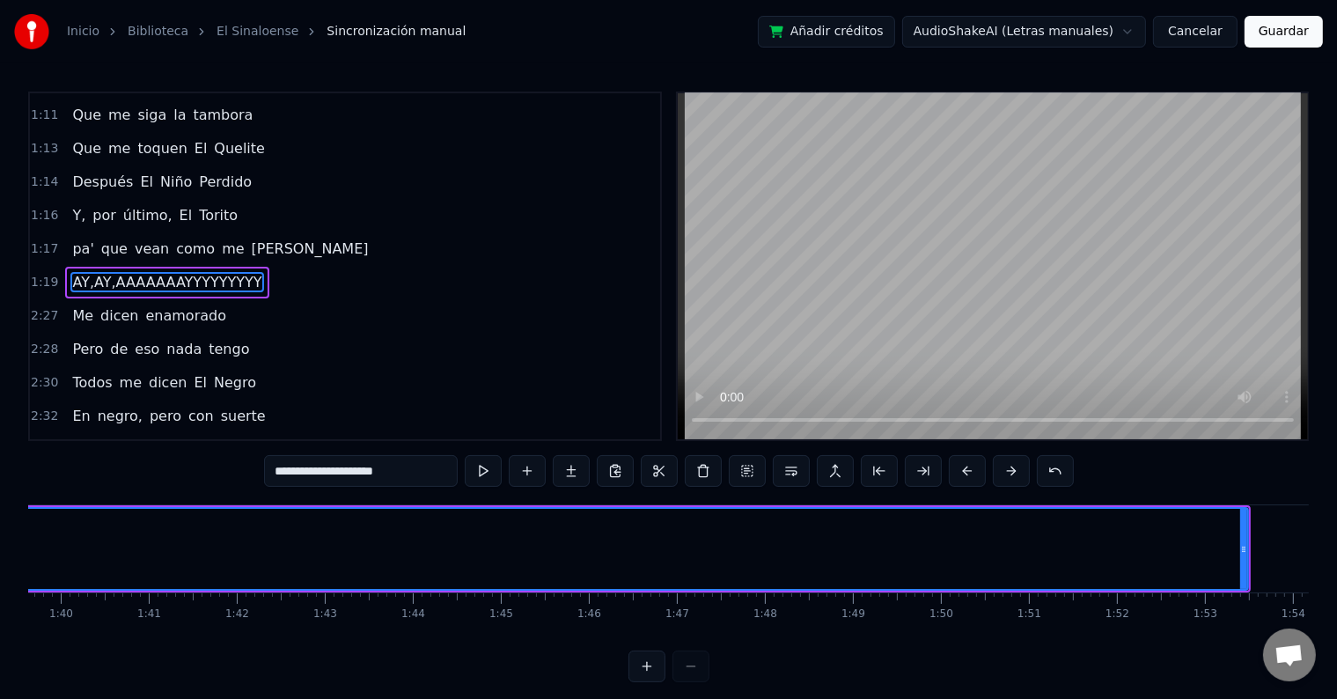
scroll to position [0, 8798]
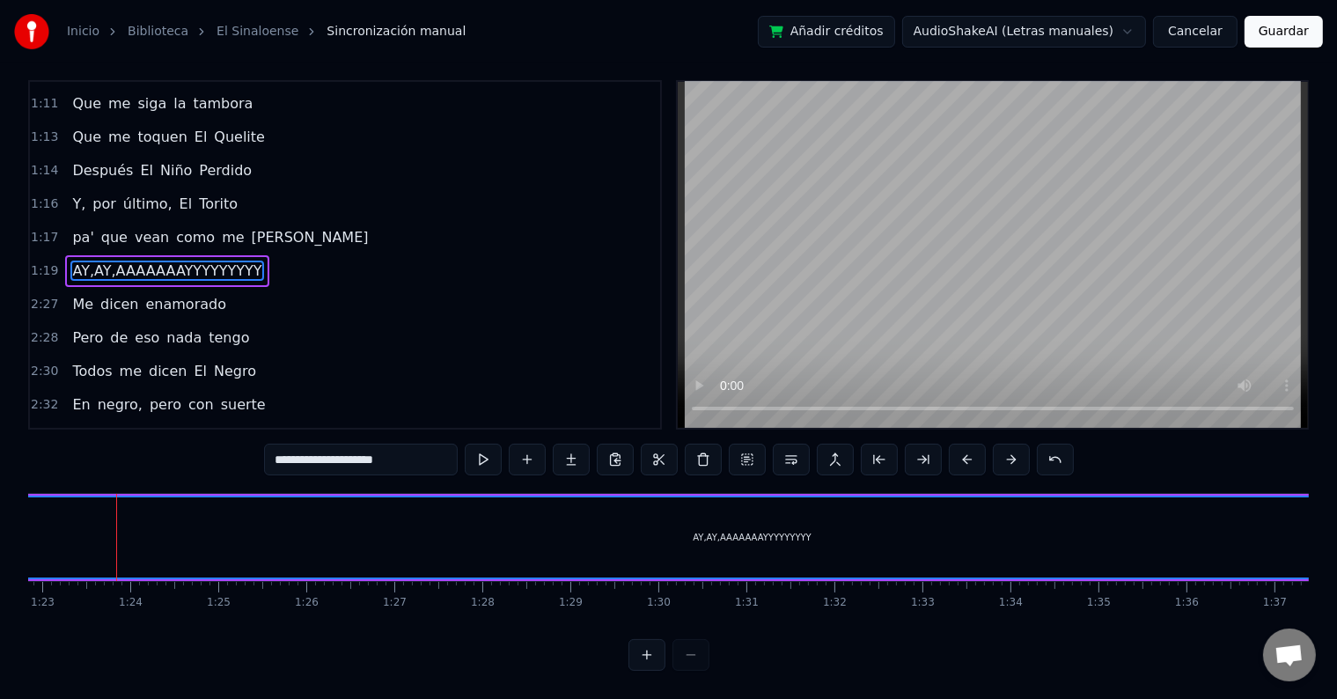
scroll to position [0, 7289]
drag, startPoint x: 979, startPoint y: 518, endPoint x: 52, endPoint y: 519, distance: 926.6
click at [52, 519] on div "AY,AY,AAAAAAAYYYYYYYYY" at bounding box center [767, 537] width 2096 height 80
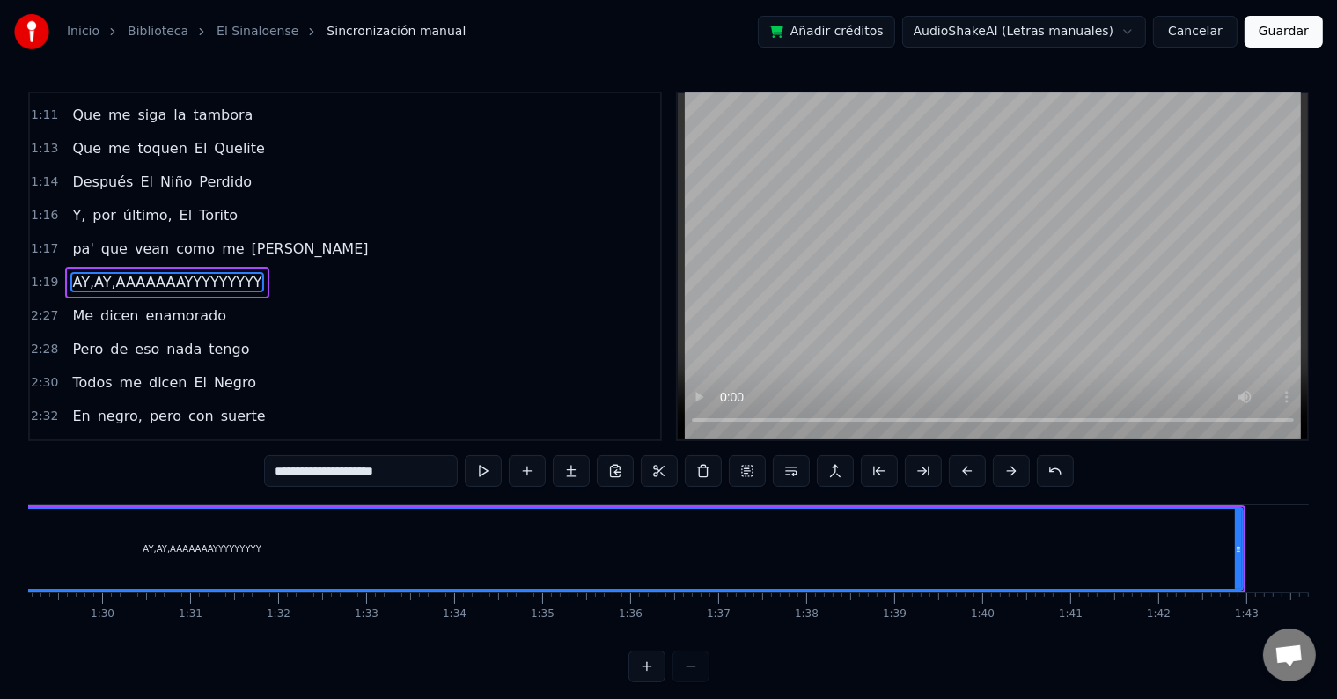
scroll to position [0, 7784]
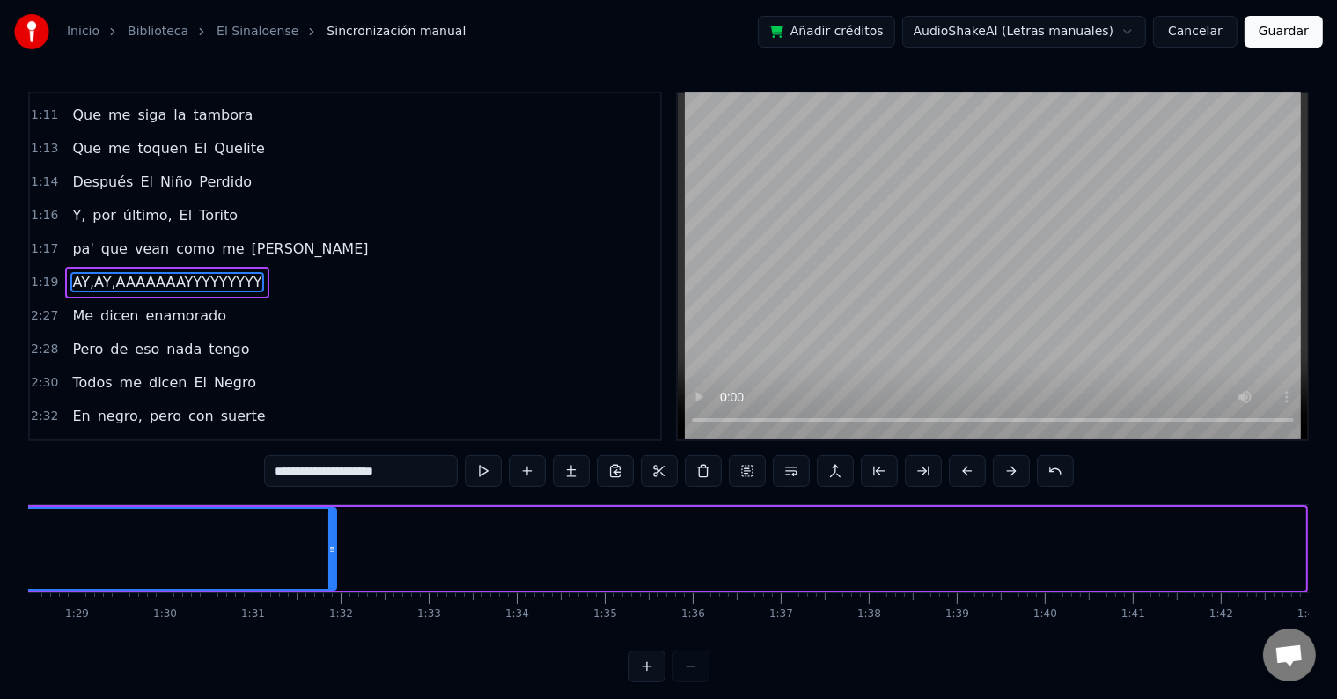
drag, startPoint x: 1299, startPoint y: 542, endPoint x: 330, endPoint y: 574, distance: 969.4
click at [330, 574] on div at bounding box center [331, 549] width 7 height 80
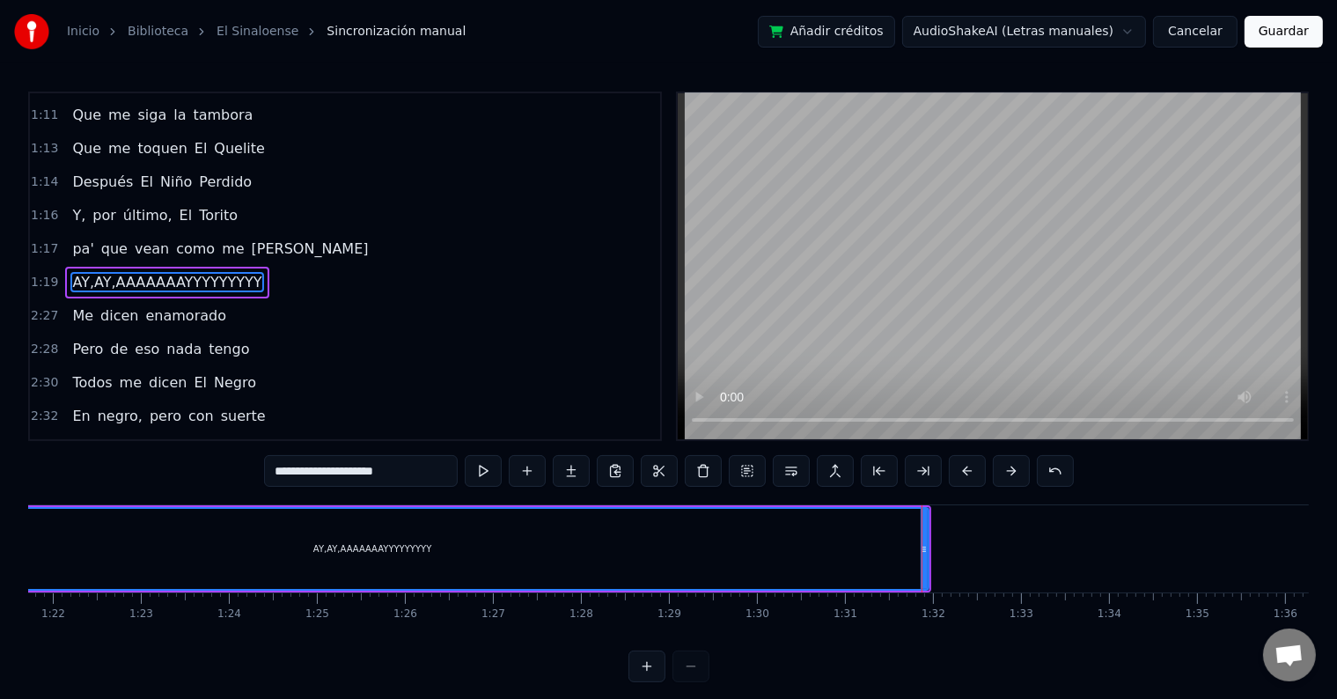
scroll to position [0, 7097]
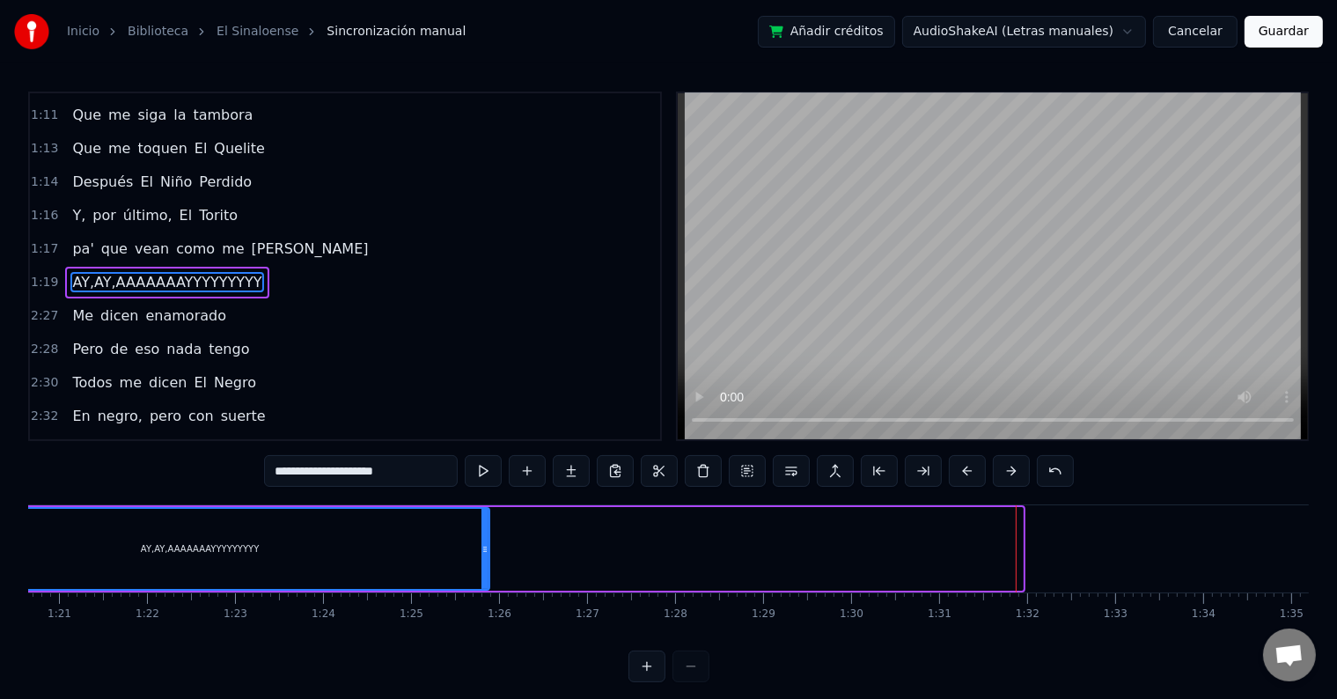
drag, startPoint x: 1017, startPoint y: 550, endPoint x: 484, endPoint y: 572, distance: 533.7
click at [484, 572] on div at bounding box center [484, 549] width 7 height 80
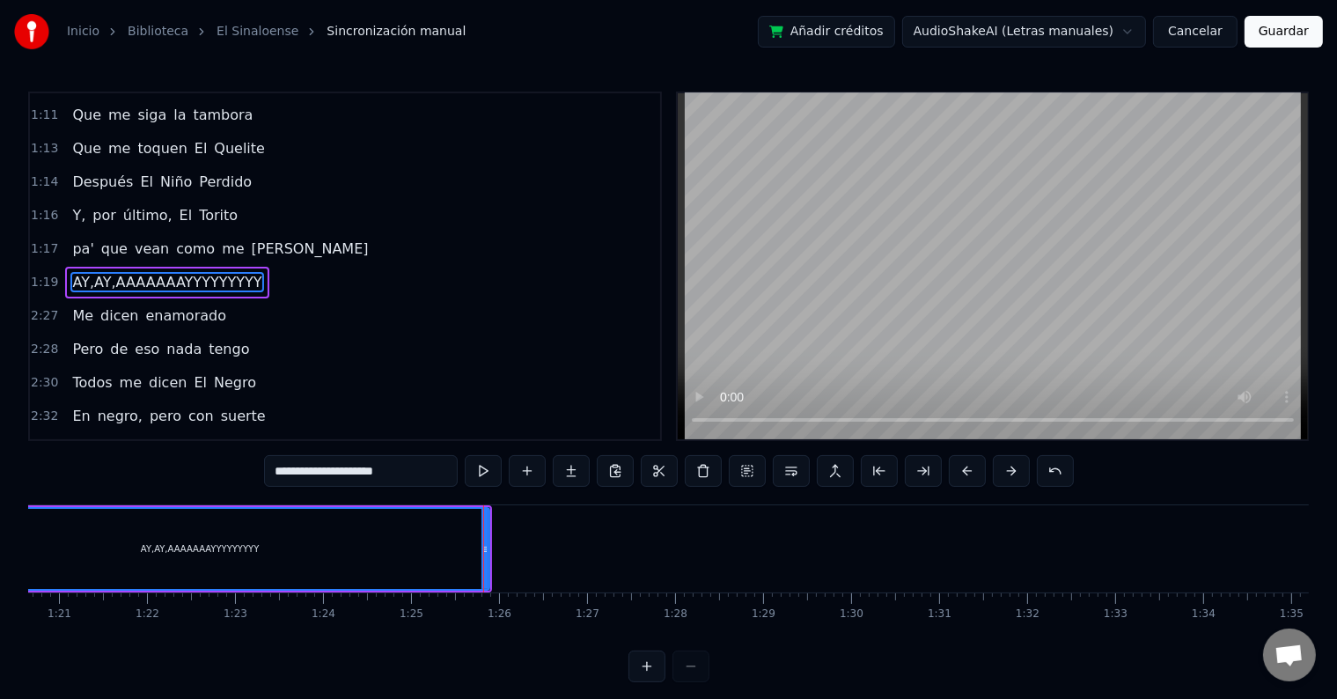
click at [1291, 34] on button "Guardar" at bounding box center [1283, 32] width 78 height 32
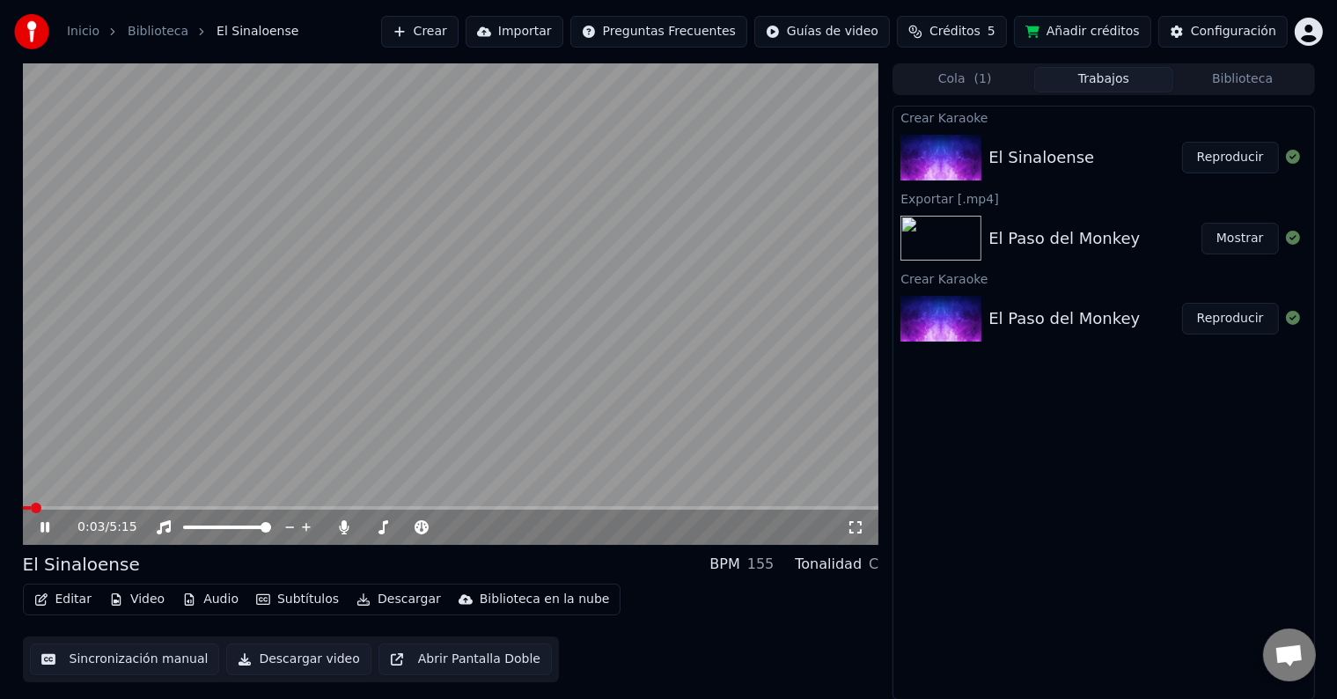
click at [372, 505] on video at bounding box center [451, 303] width 856 height 481
click at [42, 525] on icon at bounding box center [45, 527] width 11 height 12
click at [359, 505] on video at bounding box center [451, 303] width 856 height 481
click at [359, 508] on span at bounding box center [451, 508] width 856 height 4
click at [44, 522] on icon at bounding box center [57, 527] width 41 height 14
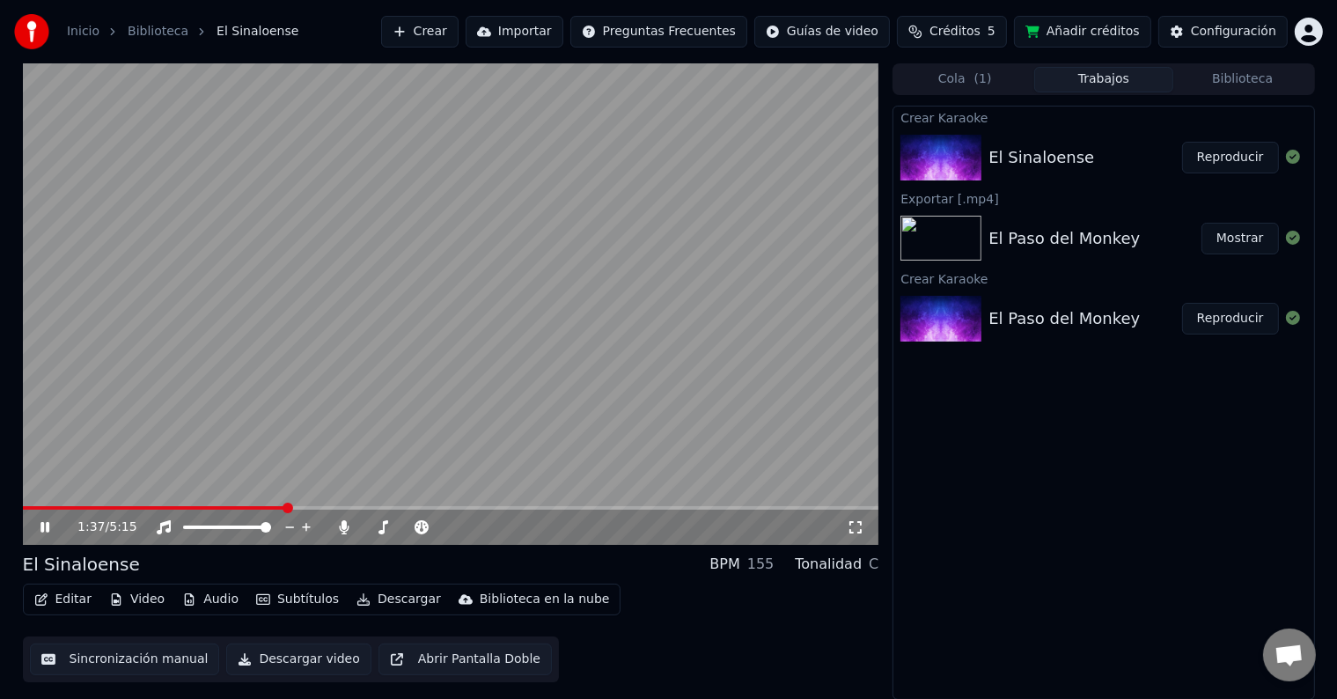
click at [282, 502] on span at bounding box center [287, 507] width 11 height 11
click at [208, 509] on span at bounding box center [213, 507] width 11 height 11
click at [205, 509] on span at bounding box center [210, 507] width 11 height 11
click at [239, 502] on video at bounding box center [451, 303] width 856 height 481
click at [217, 510] on span at bounding box center [221, 507] width 11 height 11
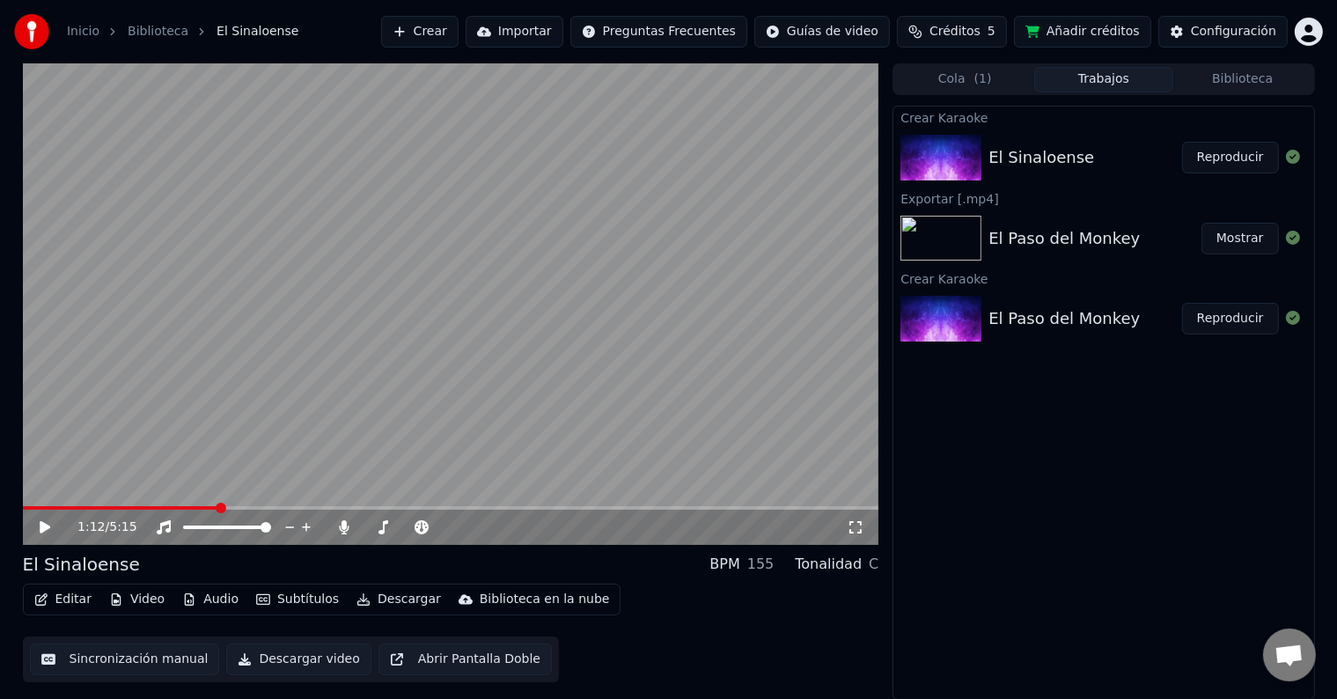
click at [39, 528] on icon at bounding box center [57, 527] width 41 height 14
click at [275, 504] on span at bounding box center [270, 507] width 11 height 11
click at [323, 506] on span at bounding box center [317, 507] width 11 height 11
click at [366, 506] on span at bounding box center [361, 507] width 11 height 11
click at [385, 507] on span at bounding box center [379, 507] width 11 height 11
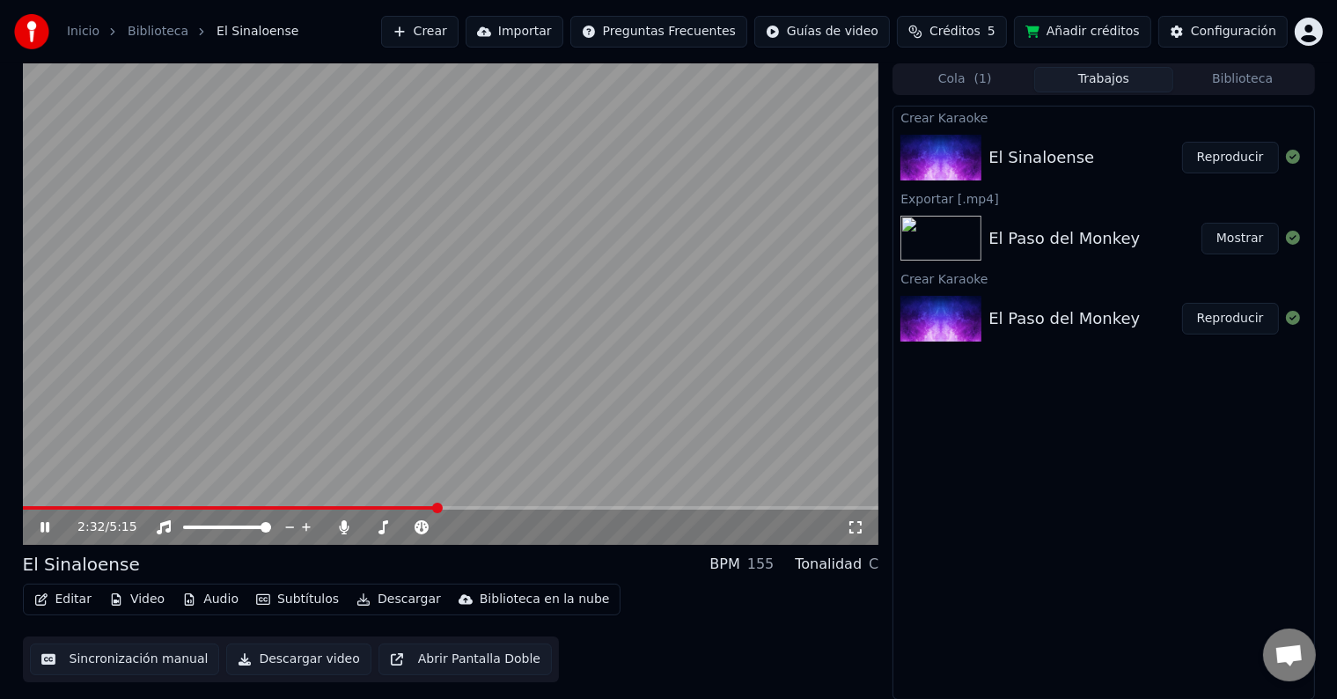
click at [443, 507] on span at bounding box center [437, 507] width 11 height 11
click at [484, 507] on span at bounding box center [478, 507] width 11 height 11
click at [557, 506] on span at bounding box center [451, 508] width 856 height 4
click at [546, 506] on span at bounding box center [551, 507] width 11 height 11
click at [44, 525] on icon at bounding box center [57, 527] width 41 height 14
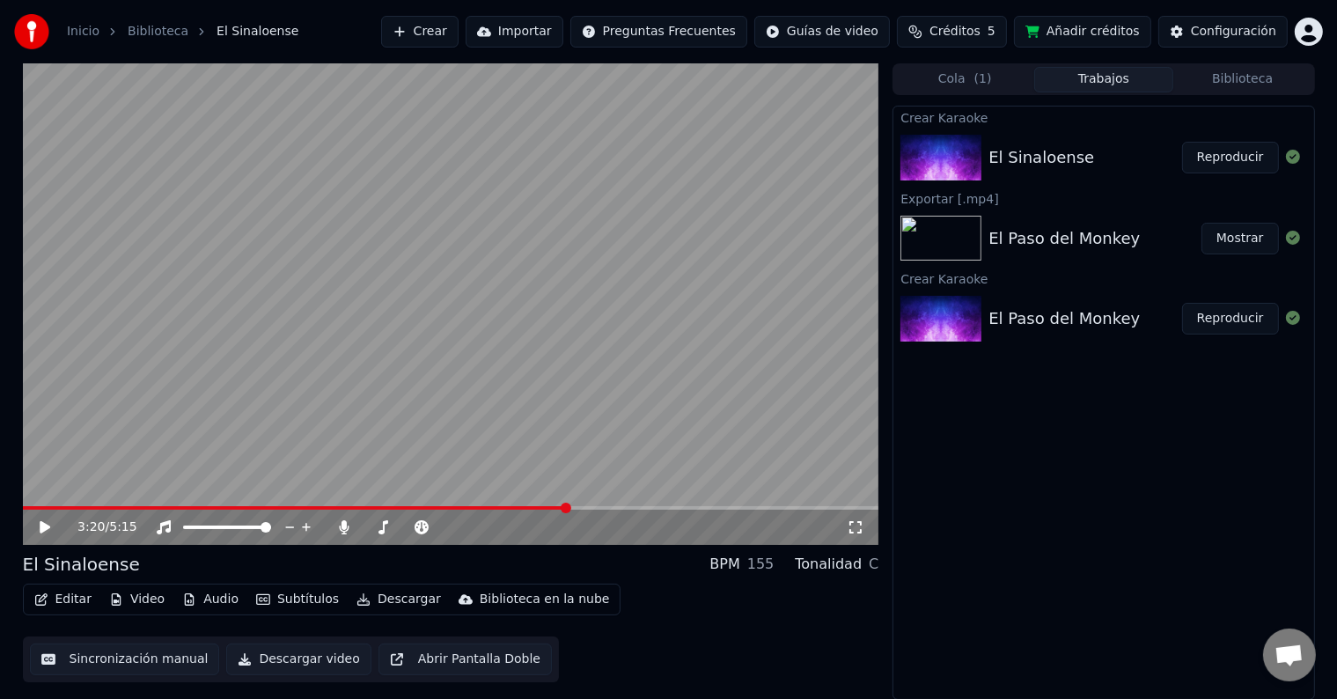
click at [60, 598] on button "Editar" at bounding box center [62, 599] width 71 height 25
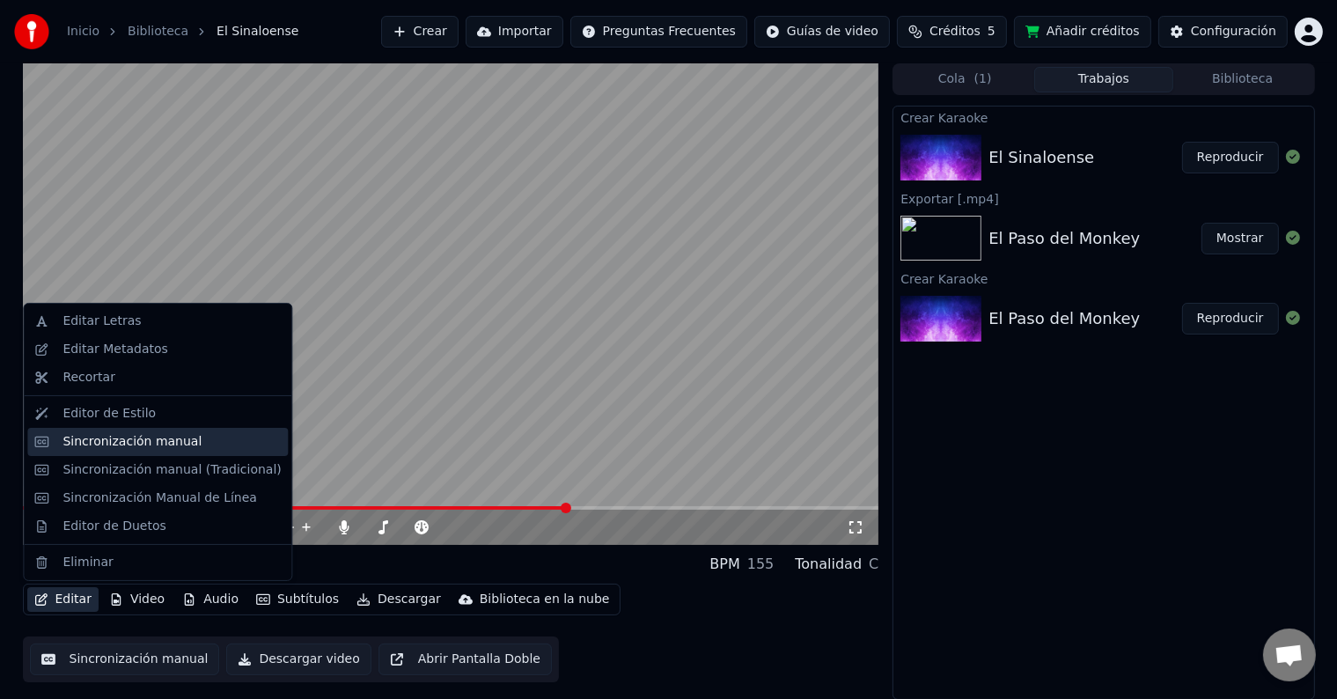
click at [112, 441] on div "Sincronización manual" at bounding box center [131, 442] width 139 height 18
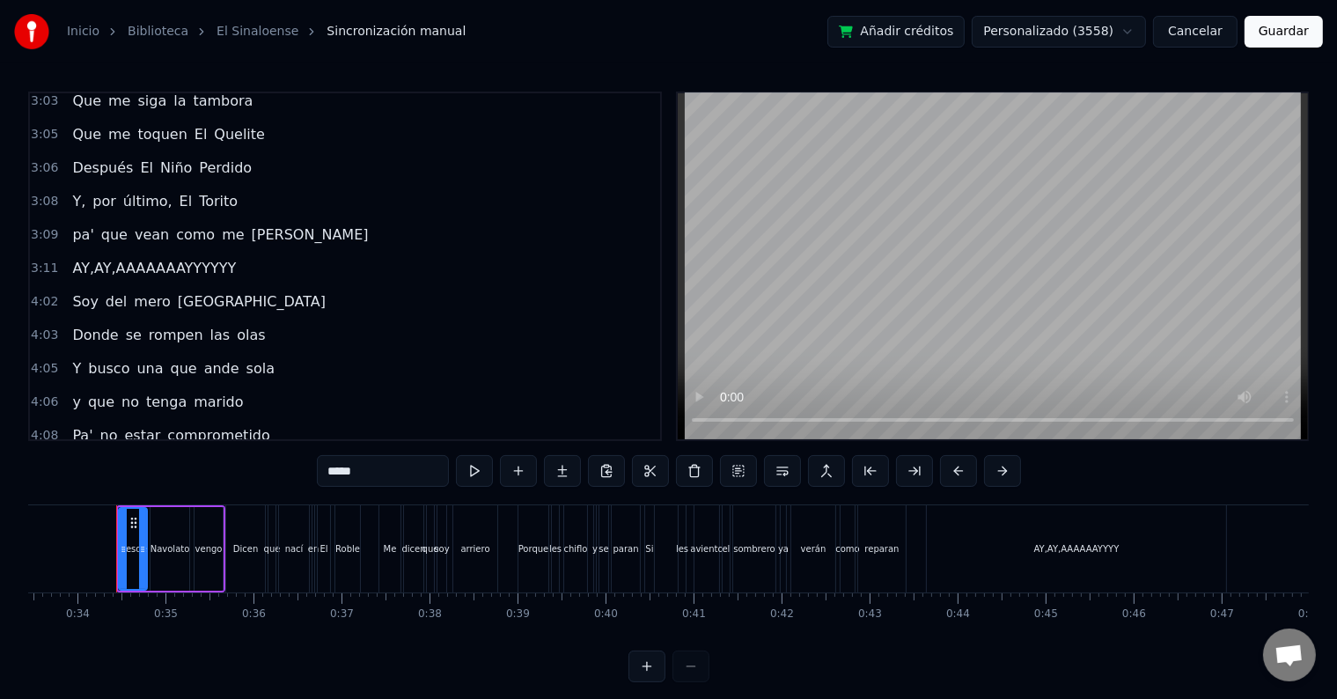
scroll to position [819, 0]
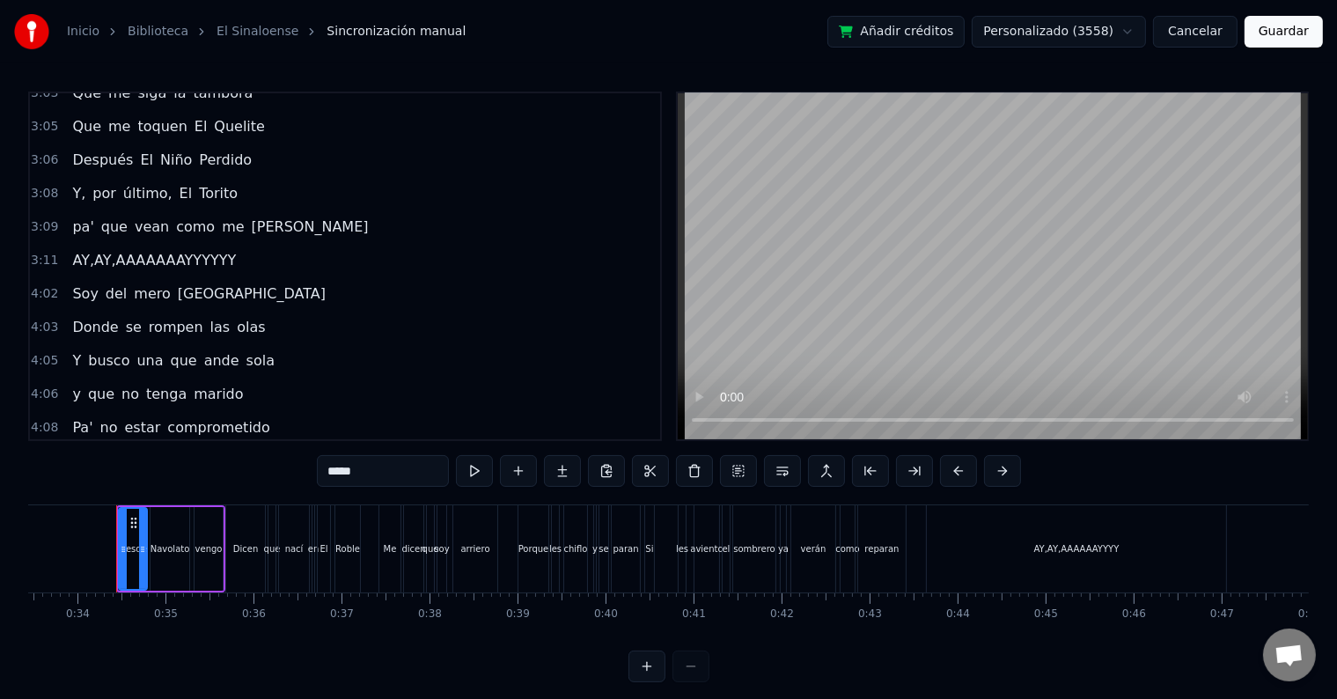
click at [144, 250] on span "AY,AY,AAAAAAAYYYYYY" at bounding box center [153, 260] width 167 height 20
type input "**********"
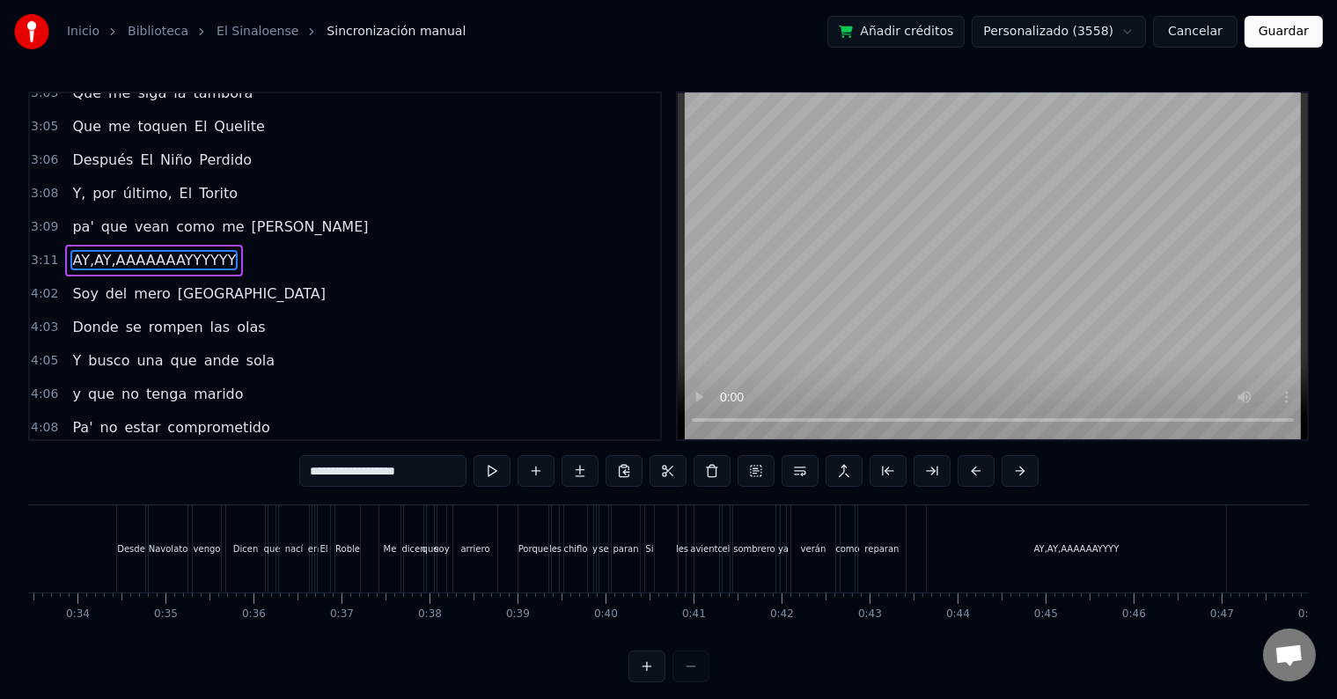
scroll to position [788, 0]
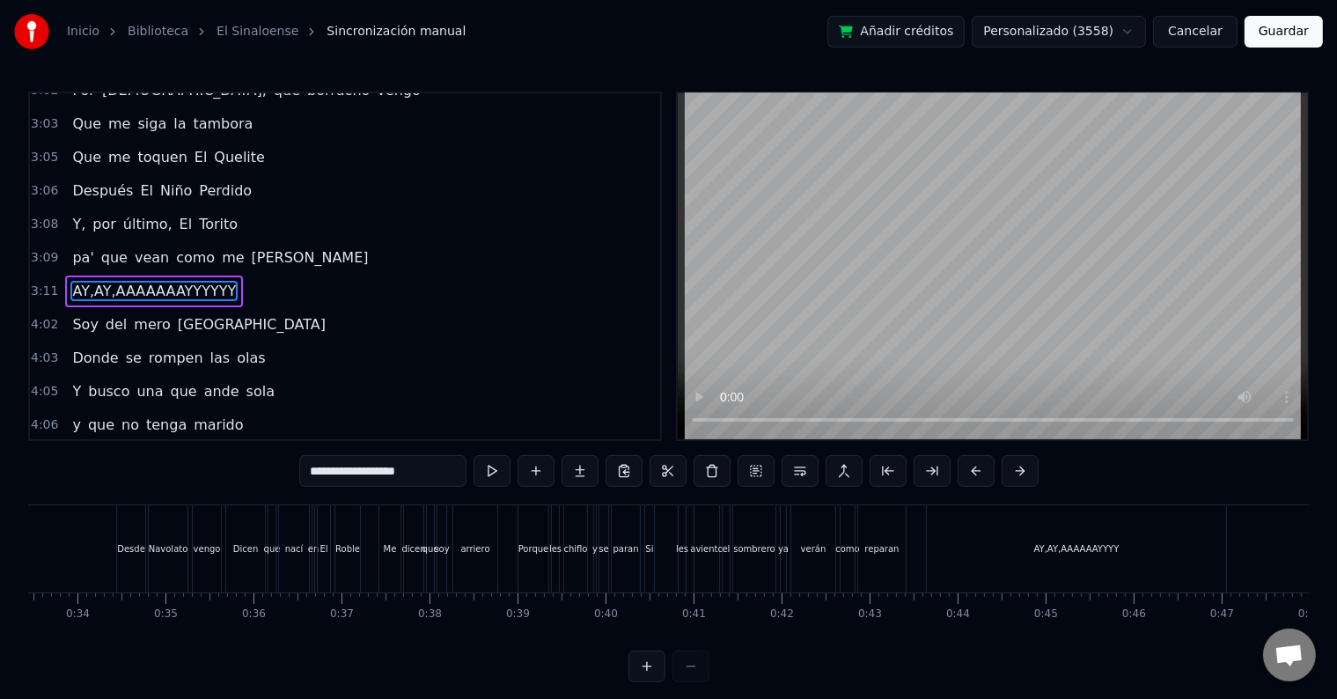
click at [144, 229] on div "0:34 Desde Navolato vengo 0:35 Dicen que nací en El Roble 0:37 Me dicen que soy…" at bounding box center [345, 266] width 634 height 349
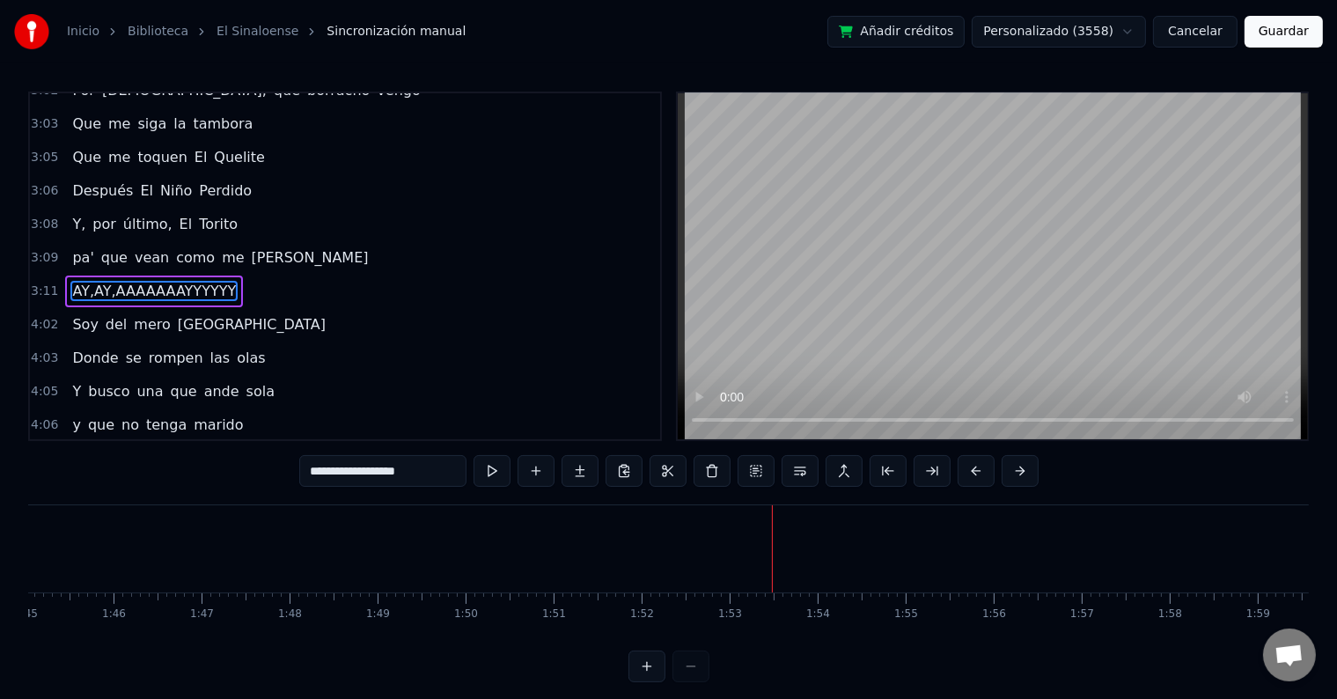
scroll to position [0, 9898]
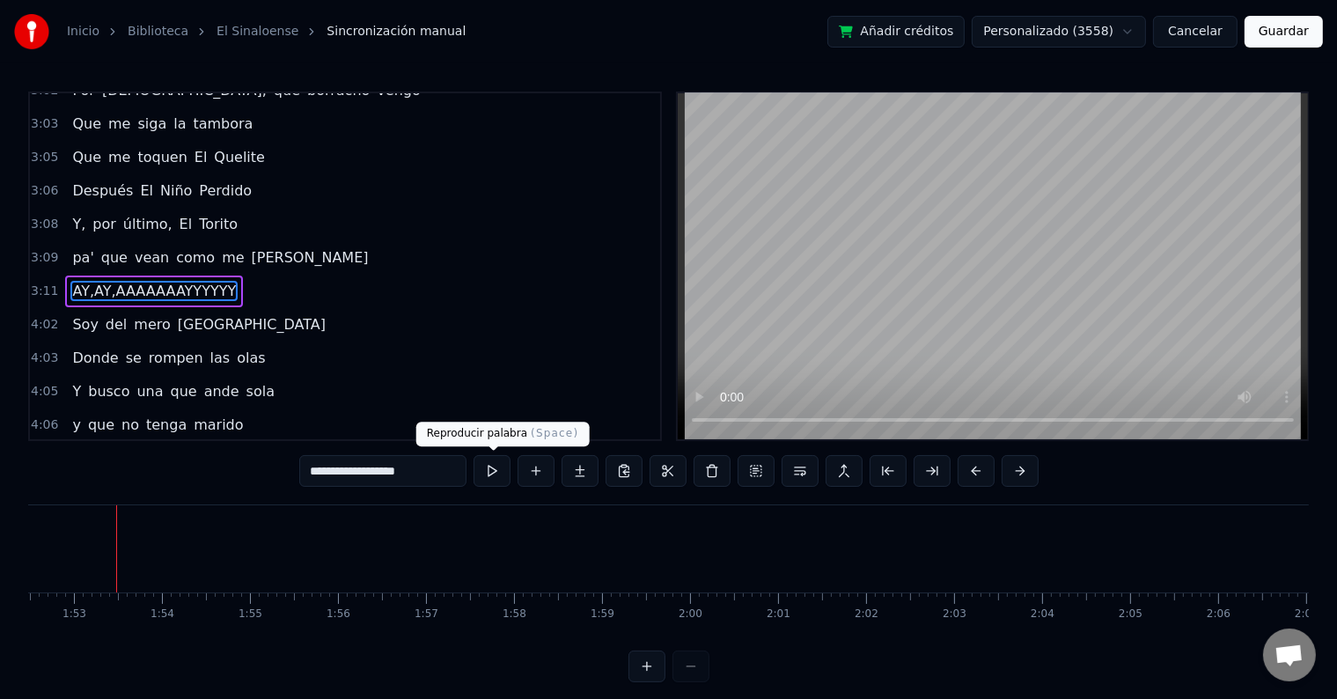
click at [496, 475] on button at bounding box center [491, 471] width 37 height 32
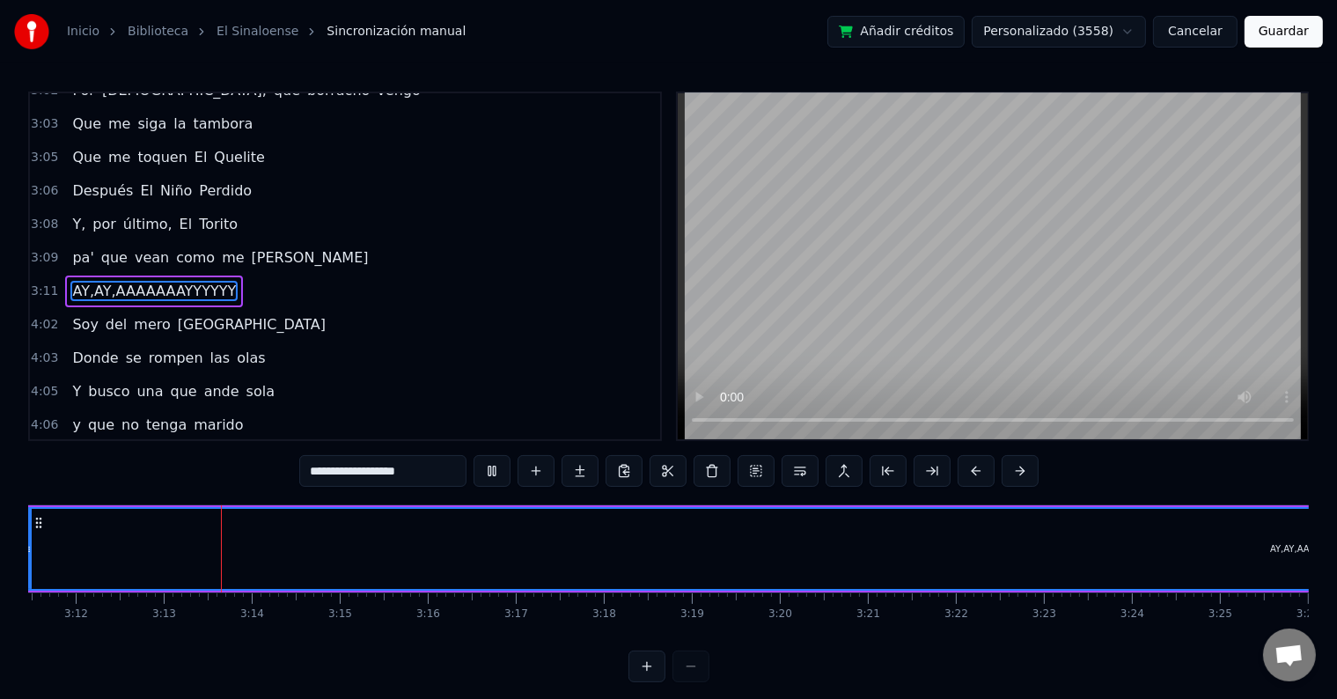
scroll to position [0, 16890]
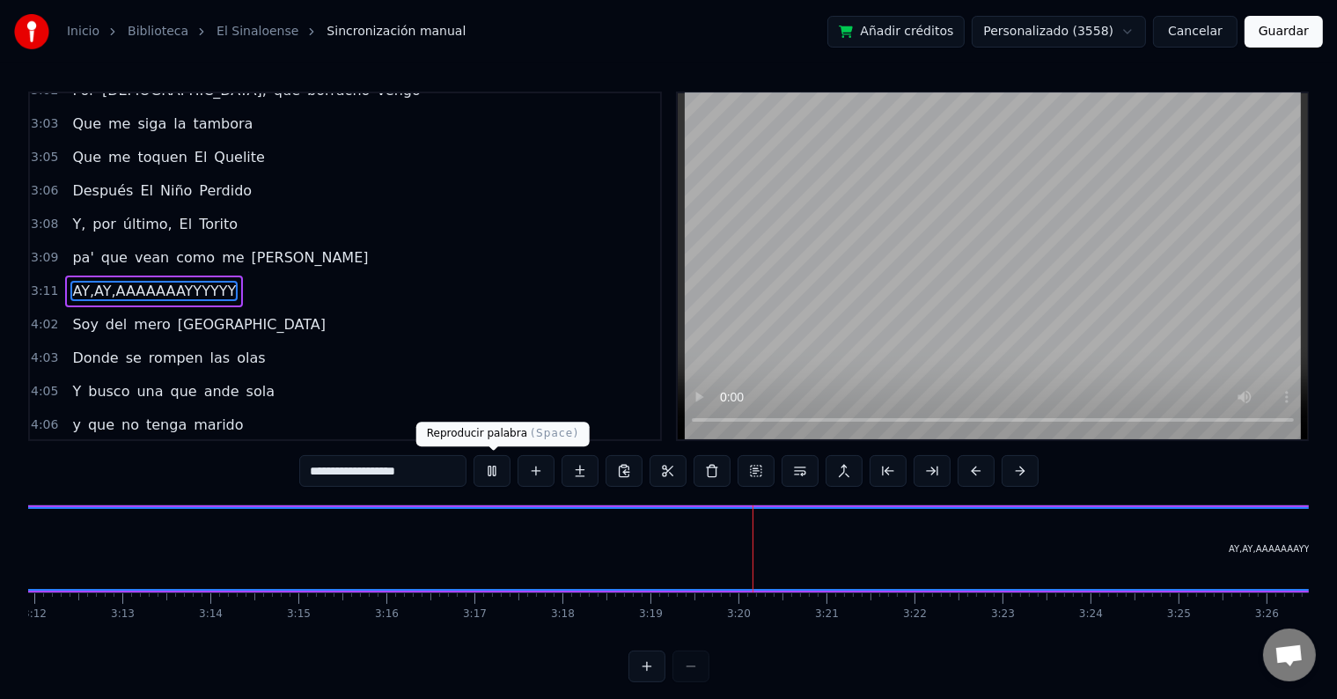
click at [493, 468] on button at bounding box center [491, 471] width 37 height 32
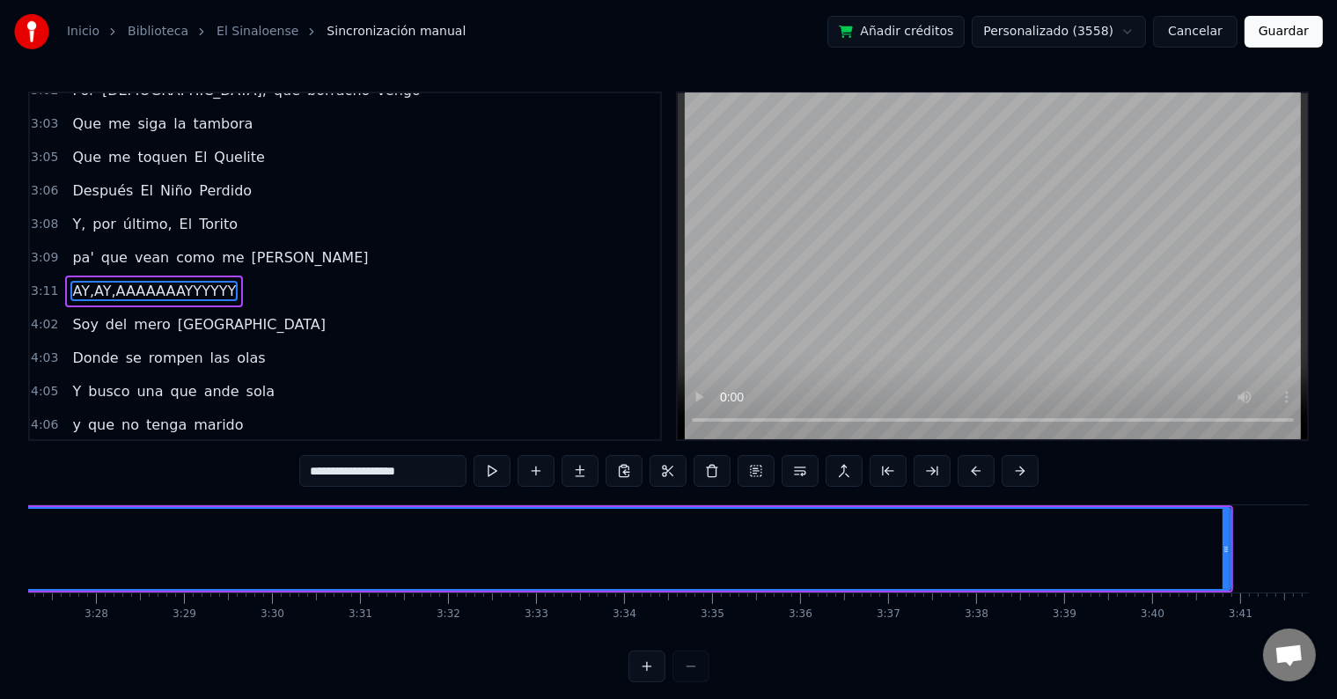
scroll to position [0, 18174]
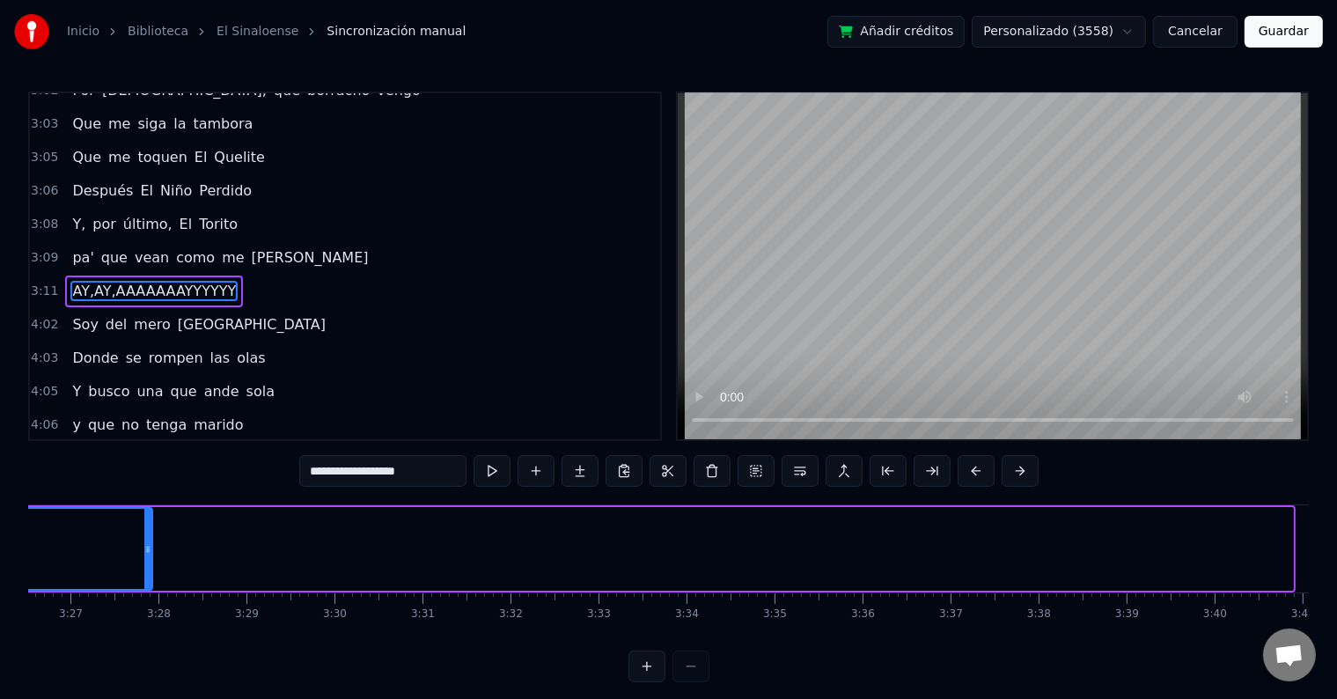
drag, startPoint x: 1285, startPoint y: 549, endPoint x: 144, endPoint y: 591, distance: 1141.3
click at [144, 591] on div "Desde Navolato vengo Dicen que nací en El Roble Me dicen que soy arriero Porque…" at bounding box center [668, 570] width 1280 height 132
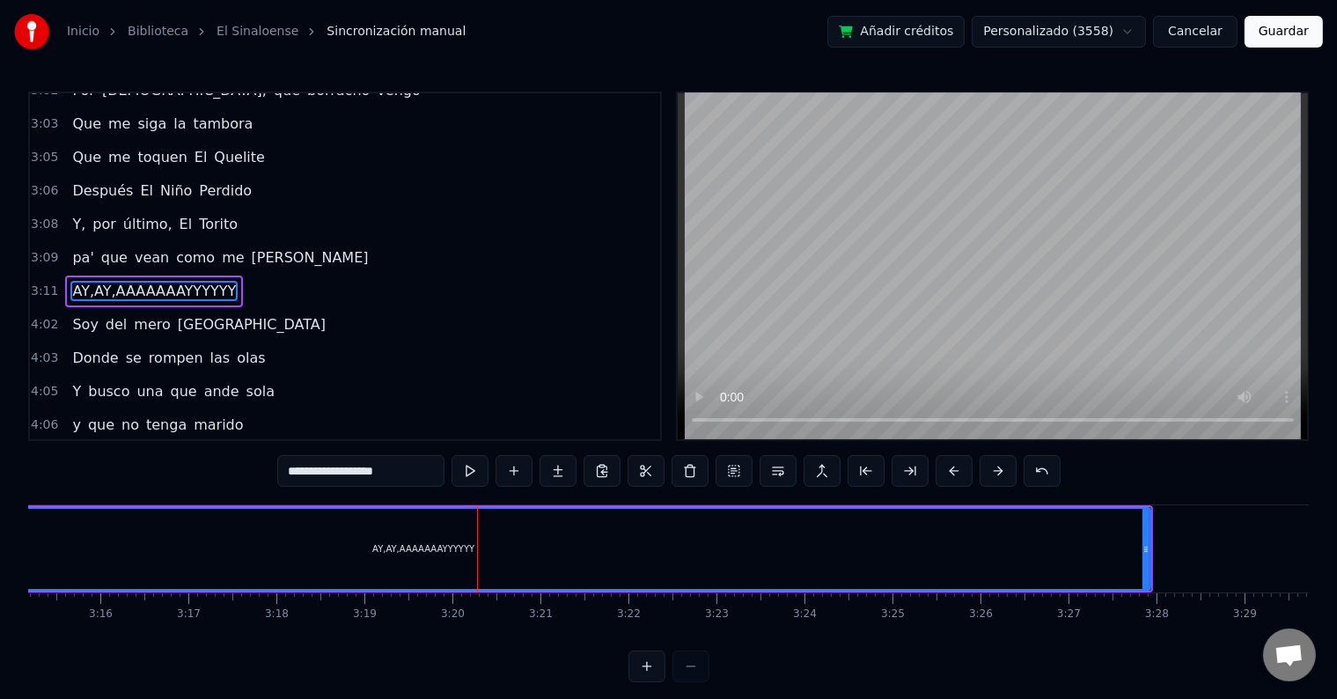
scroll to position [0, 17207]
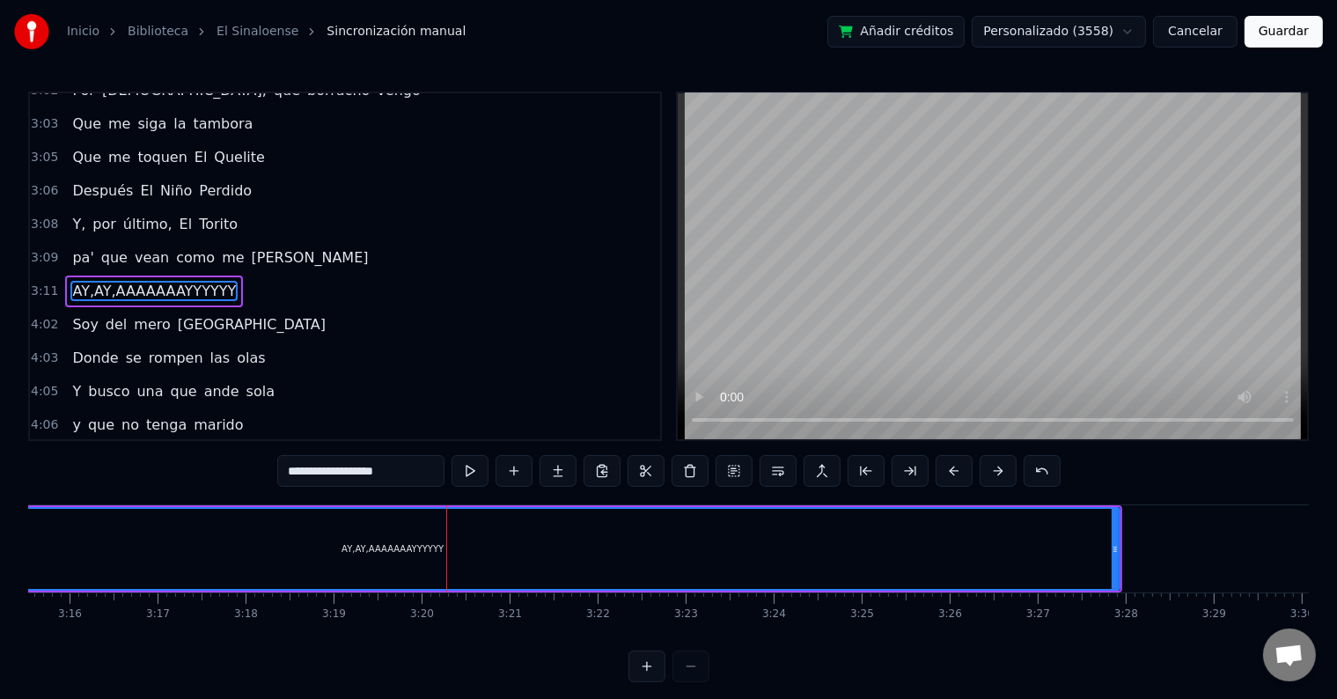
drag, startPoint x: 1118, startPoint y: 546, endPoint x: 1085, endPoint y: 546, distance: 33.4
click at [1085, 546] on div "AY,AY,AAAAAAAYYYYYY" at bounding box center [393, 549] width 1456 height 84
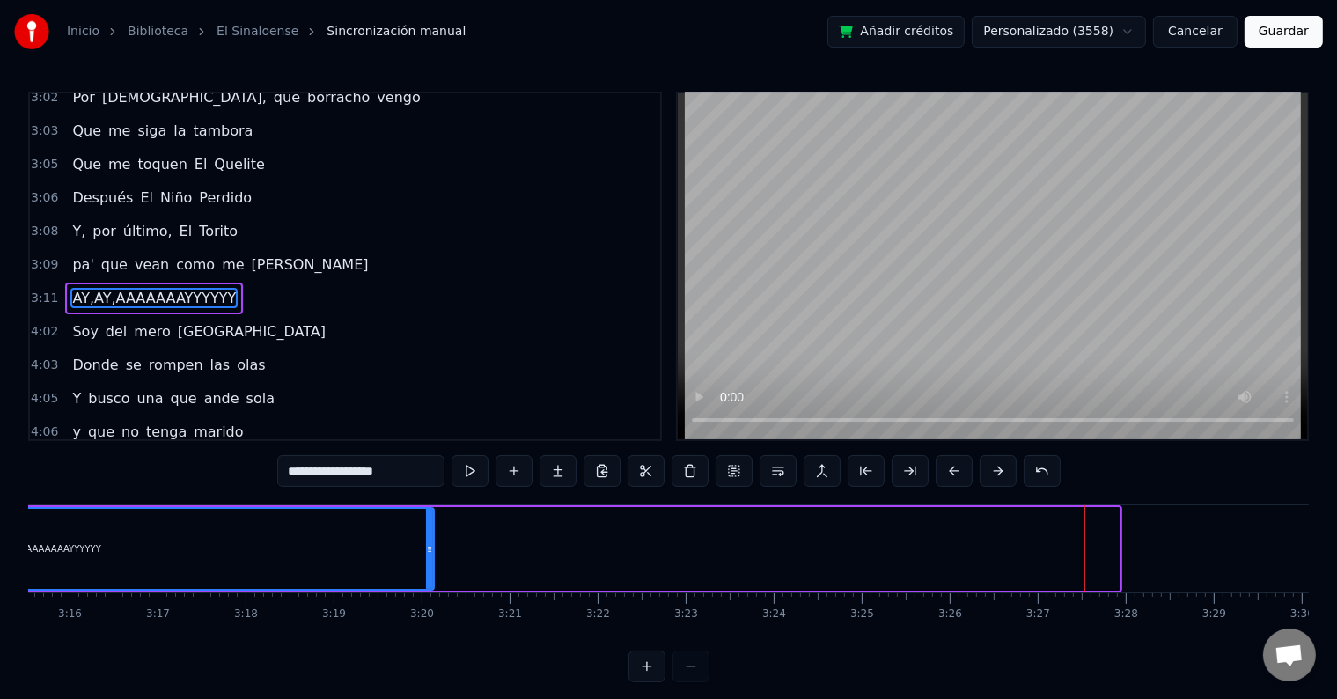
drag, startPoint x: 1115, startPoint y: 549, endPoint x: 429, endPoint y: 609, distance: 689.0
click at [429, 609] on div "Desde Navolato vengo Dicen que nací en El Roble Me dicen que soy arriero Porque…" at bounding box center [668, 570] width 1280 height 132
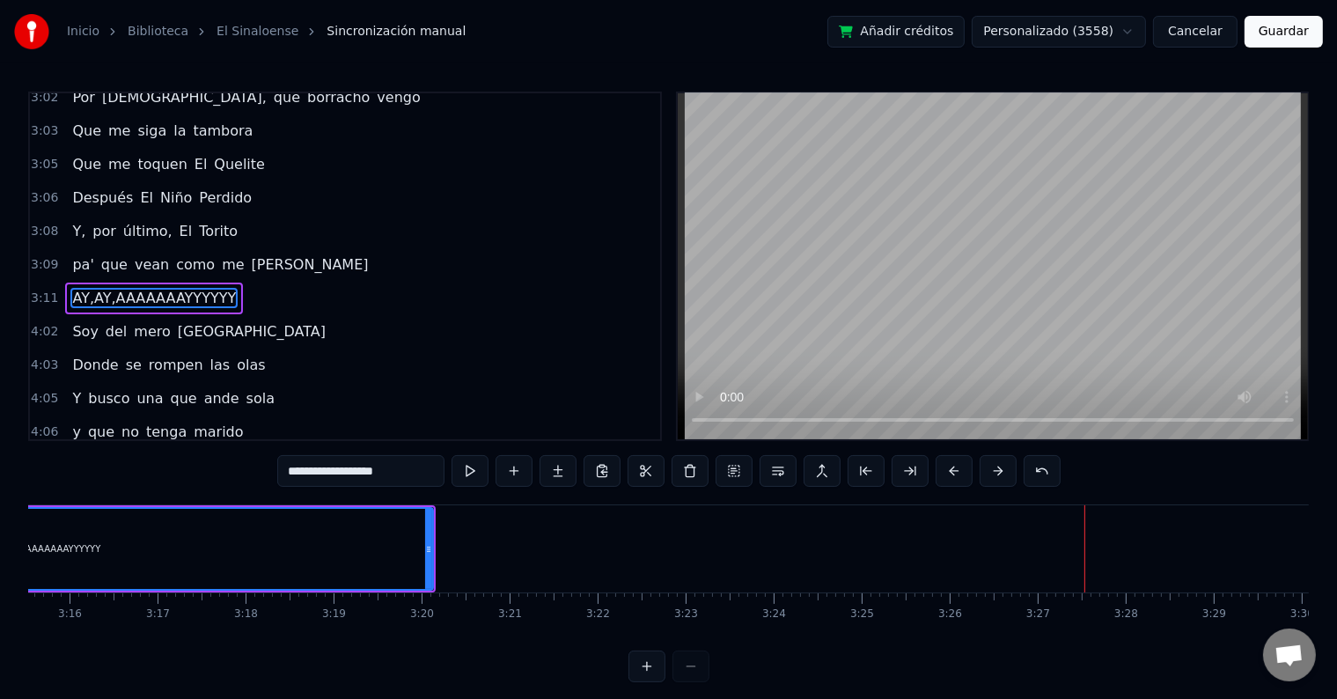
click at [1276, 34] on button "Guardar" at bounding box center [1283, 32] width 78 height 32
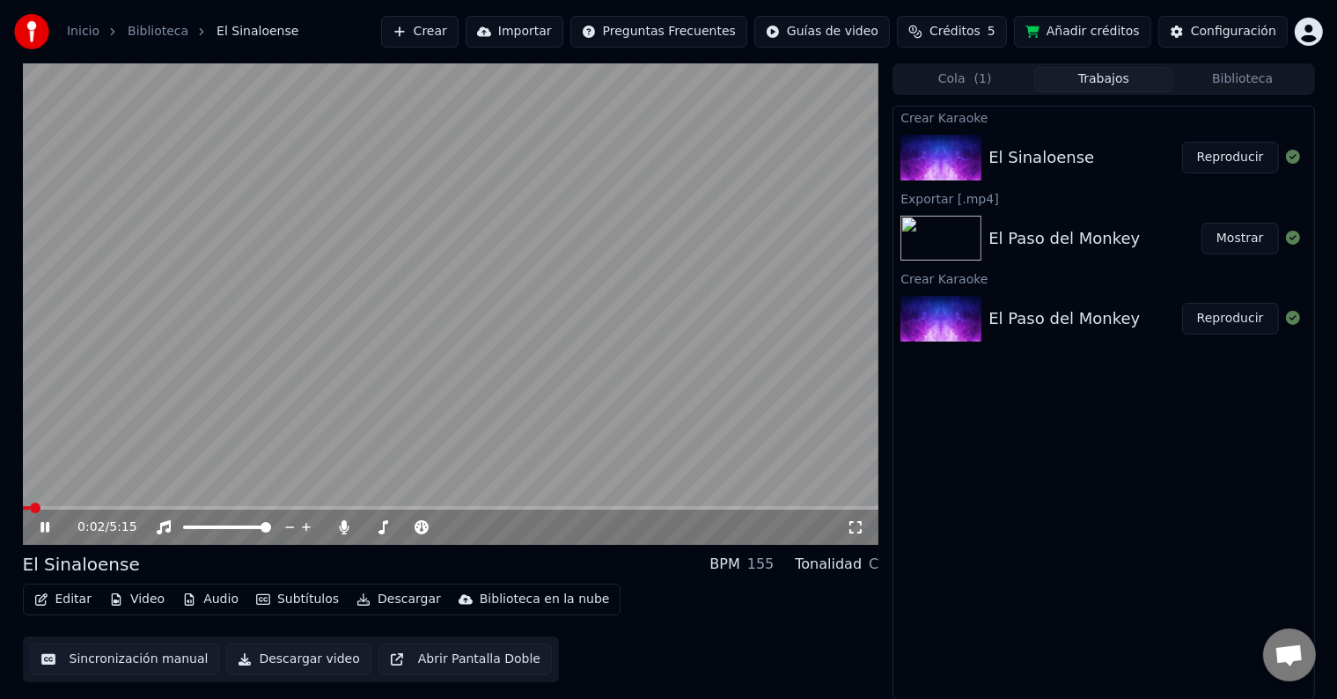
click at [591, 505] on video at bounding box center [451, 303] width 856 height 481
click at [593, 510] on div "0:02 / 5:15" at bounding box center [451, 527] width 856 height 35
click at [593, 507] on span at bounding box center [451, 508] width 856 height 4
click at [42, 524] on icon at bounding box center [45, 527] width 11 height 12
click at [525, 507] on span at bounding box center [274, 508] width 502 height 4
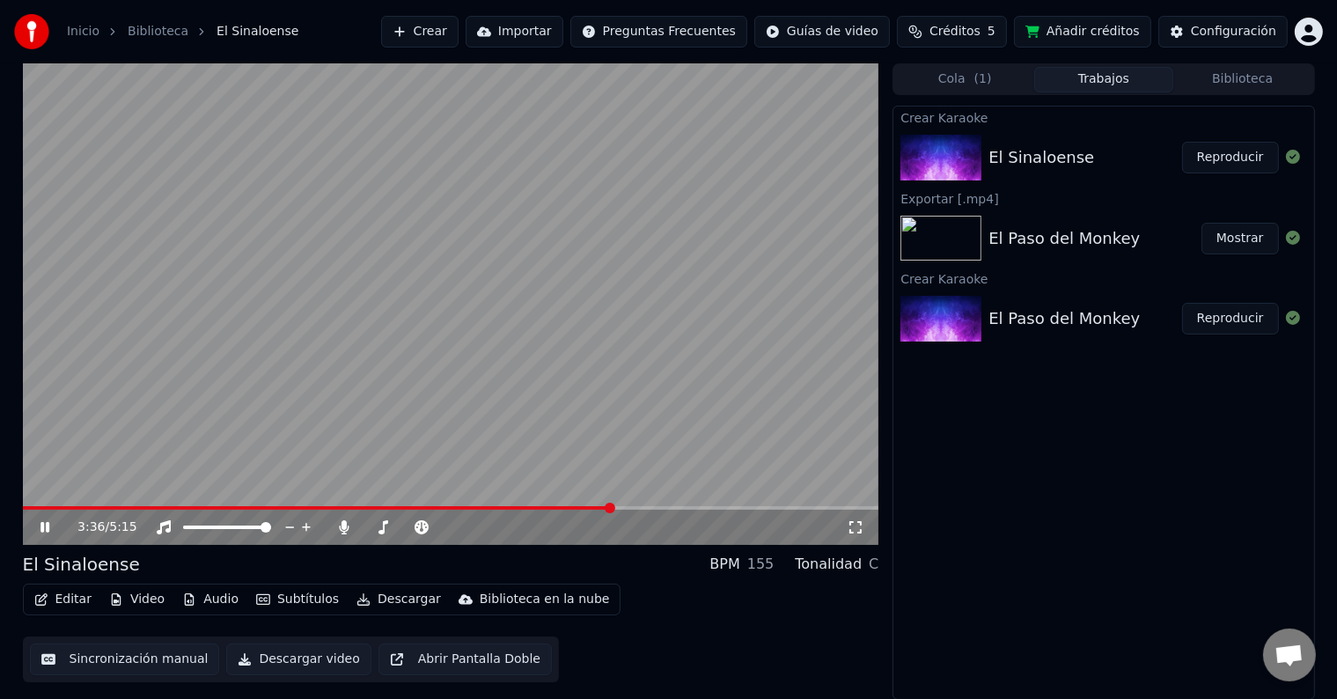
click at [42, 524] on icon at bounding box center [44, 527] width 9 height 11
click at [554, 508] on span at bounding box center [289, 508] width 532 height 4
click at [40, 526] on icon at bounding box center [45, 527] width 11 height 12
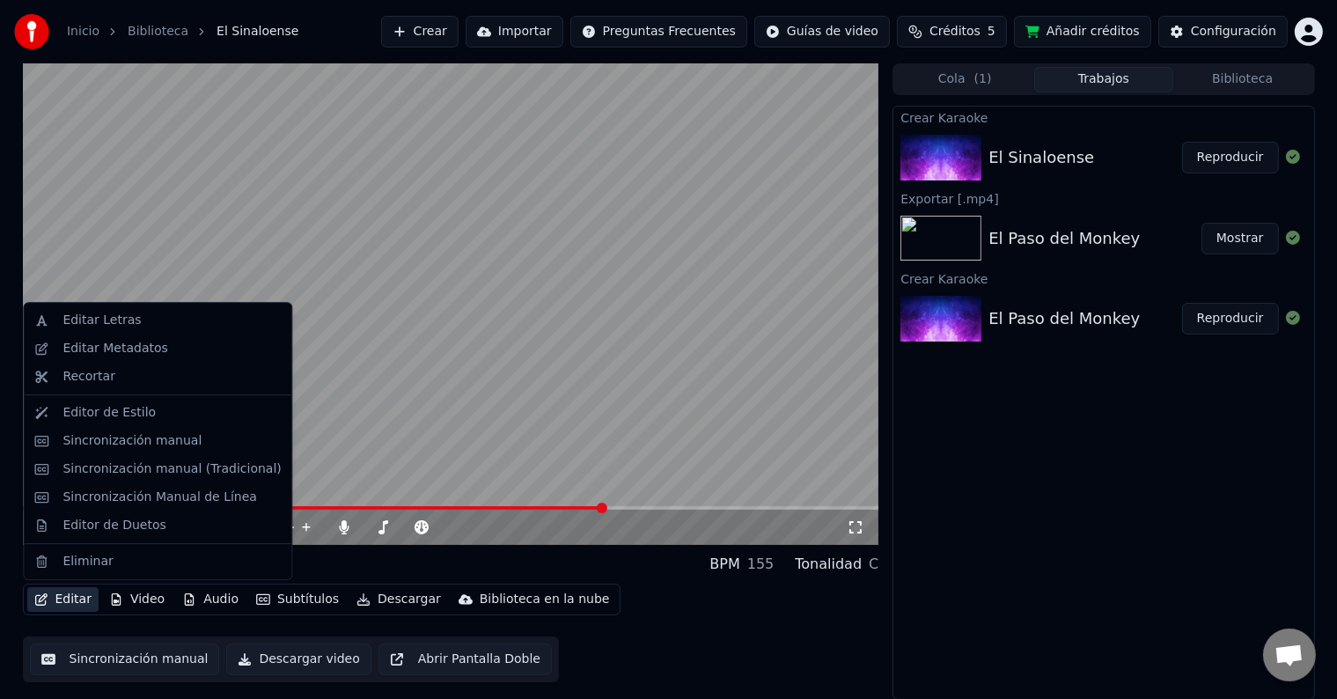
click at [54, 607] on button "Editar" at bounding box center [62, 599] width 71 height 25
click at [124, 444] on div "Sincronización manual" at bounding box center [131, 441] width 139 height 18
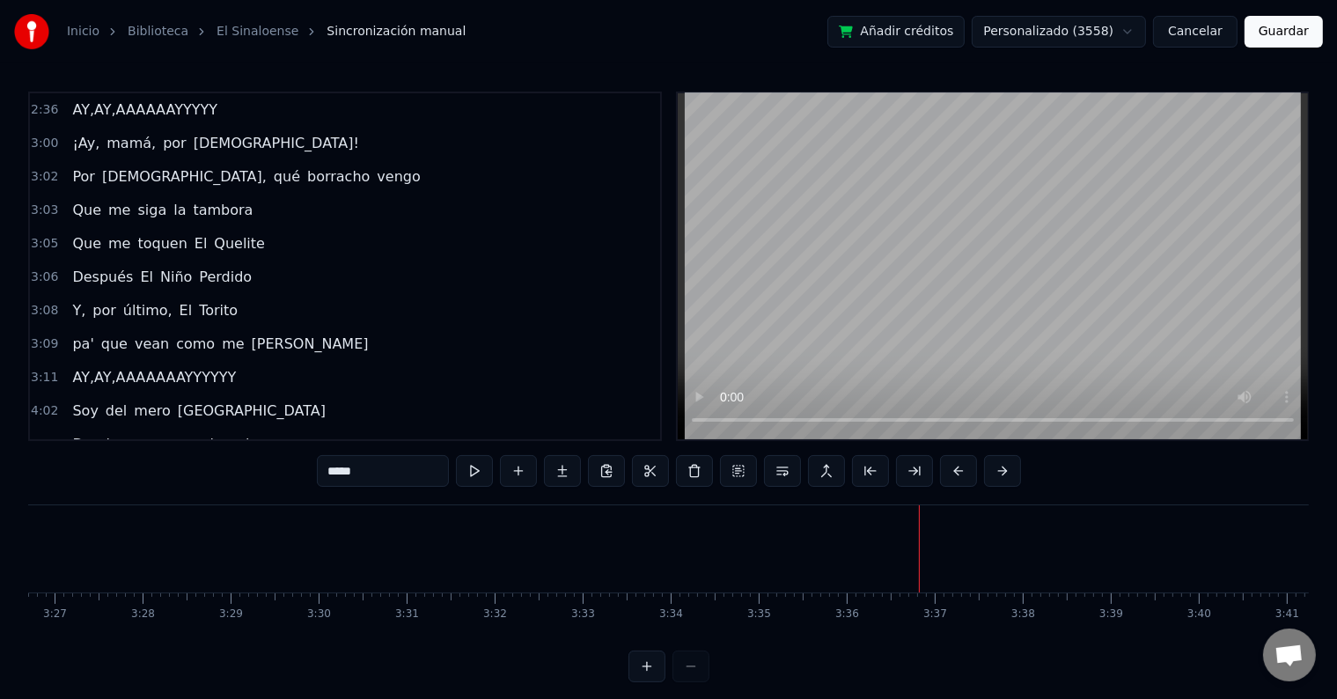
scroll to position [0, 18143]
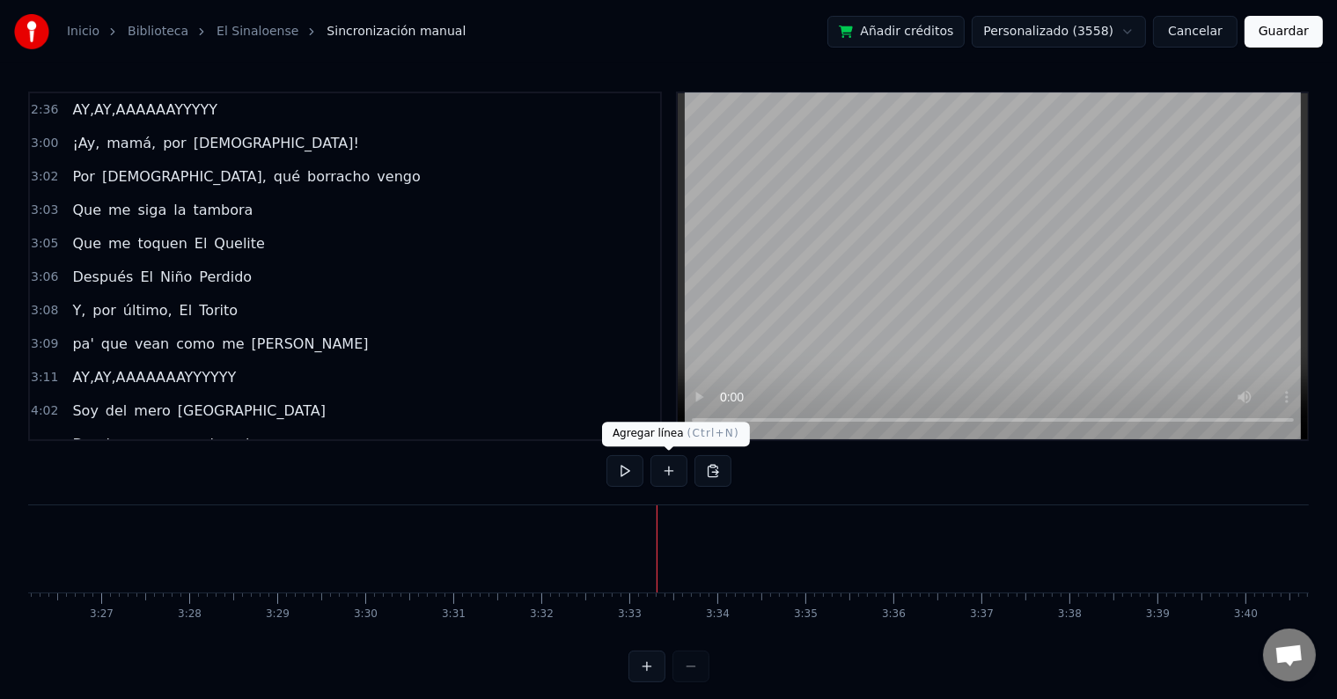
click at [674, 473] on button at bounding box center [668, 471] width 37 height 32
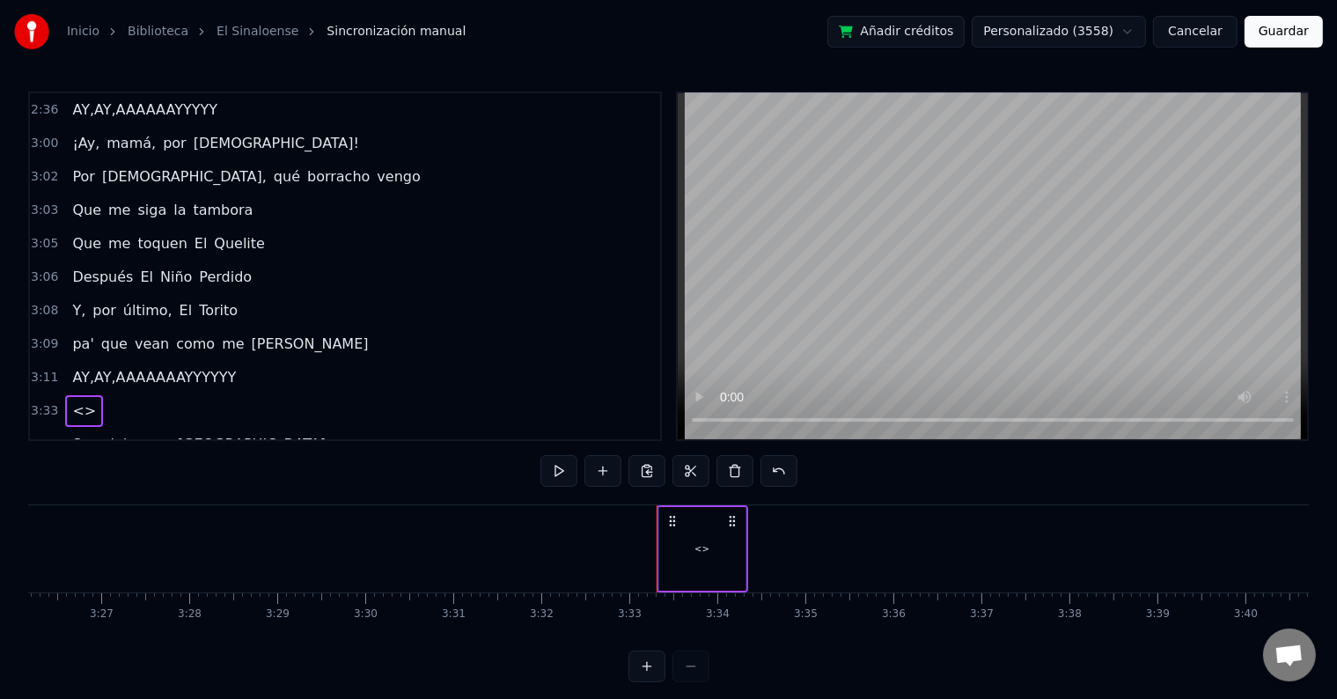
click at [690, 560] on div "<>" at bounding box center [702, 549] width 86 height 84
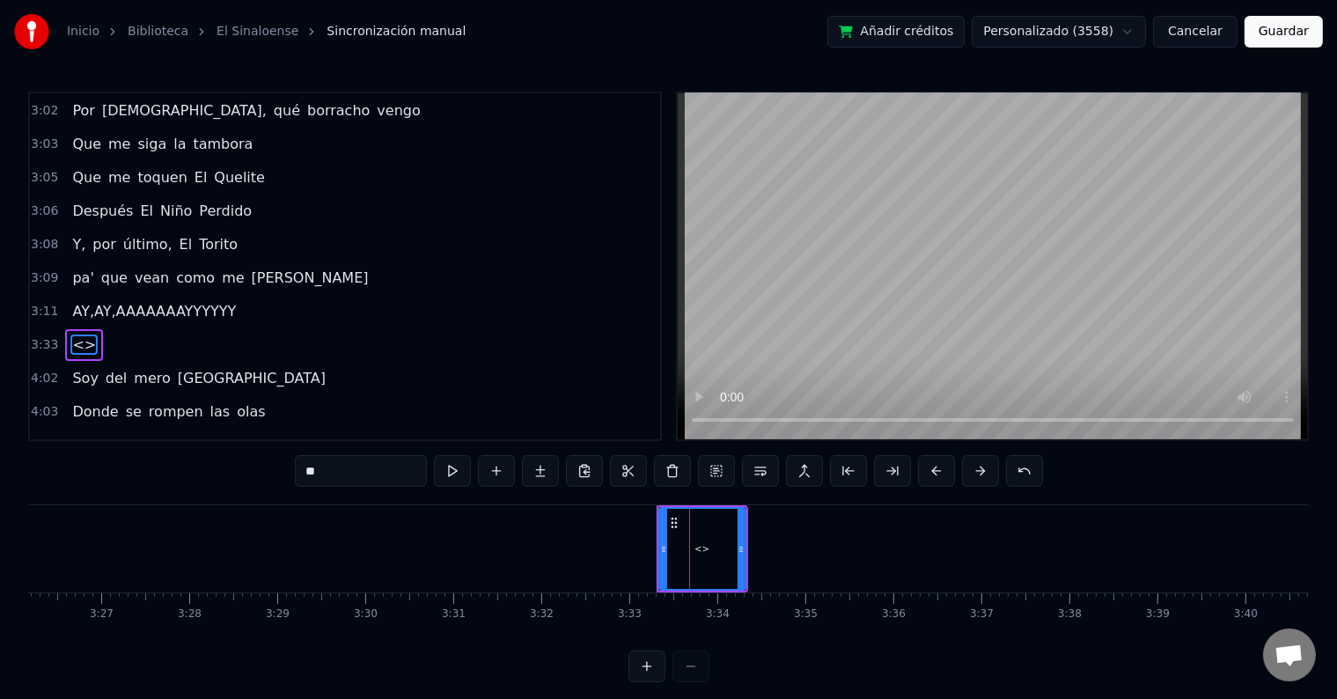
click at [690, 560] on div "<>" at bounding box center [702, 549] width 84 height 80
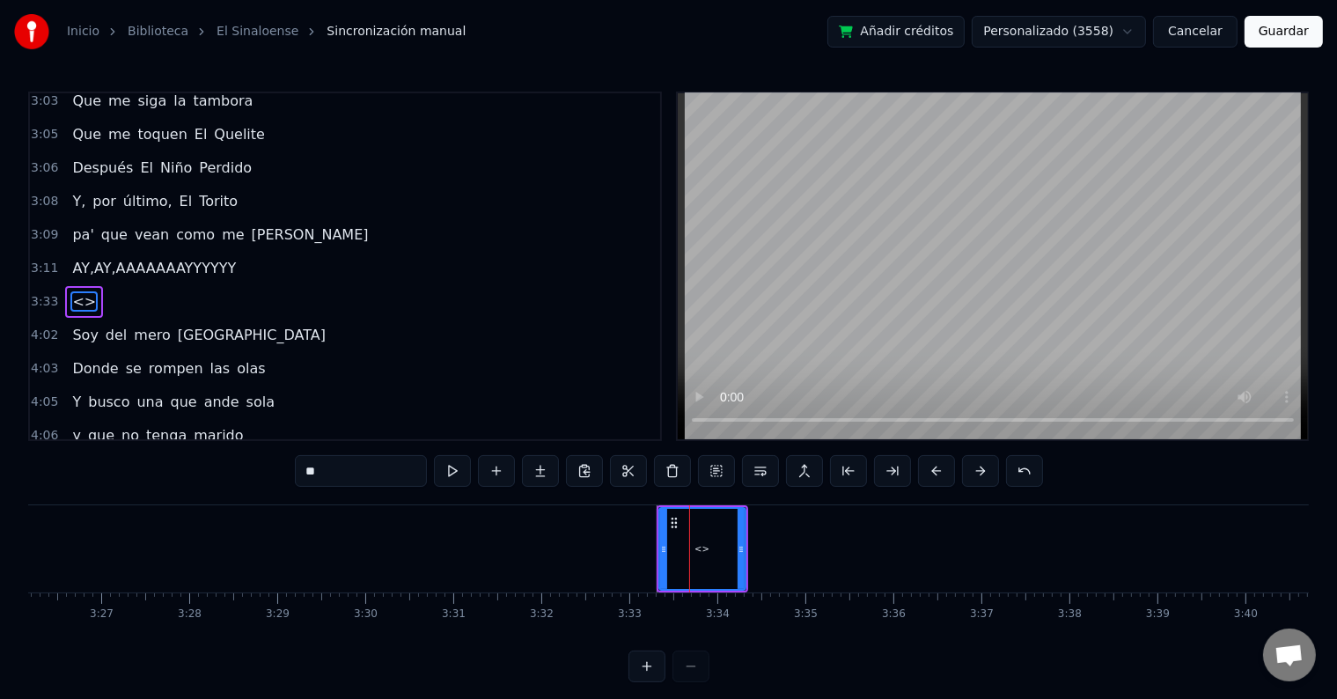
scroll to position [814, 0]
type input "***"
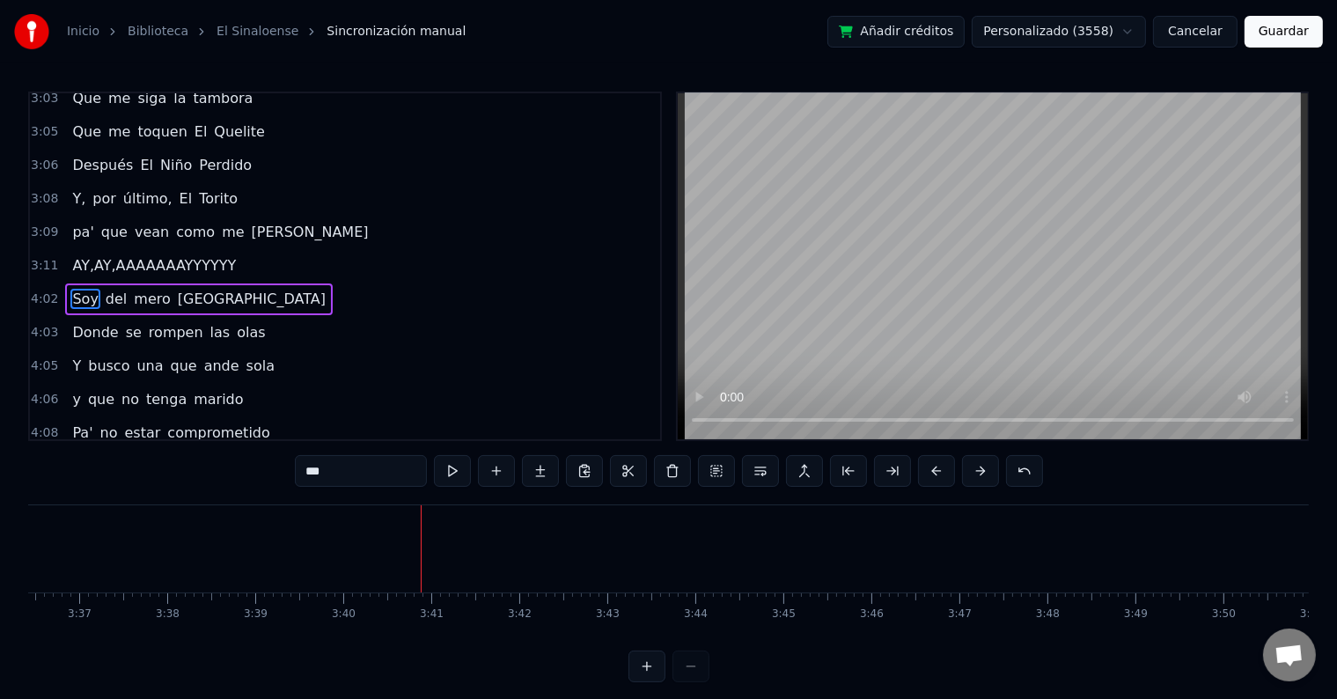
scroll to position [0, 19350]
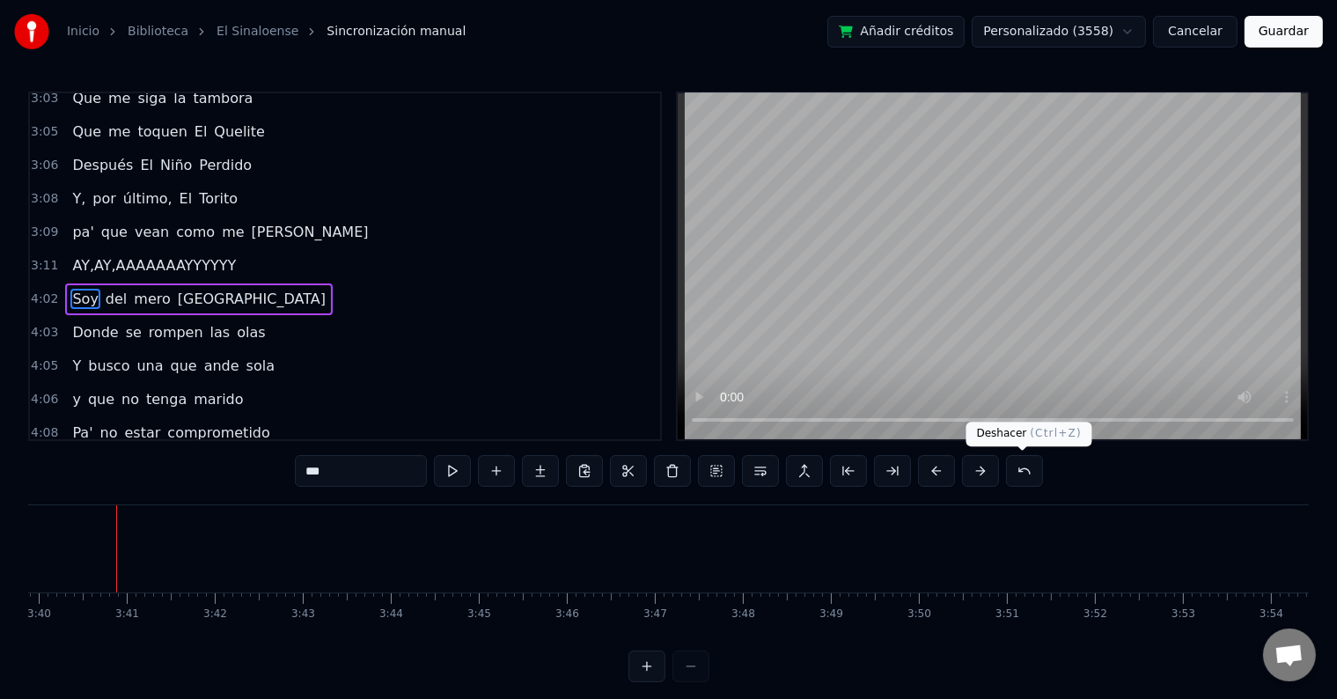
click at [1021, 474] on button at bounding box center [1024, 471] width 37 height 32
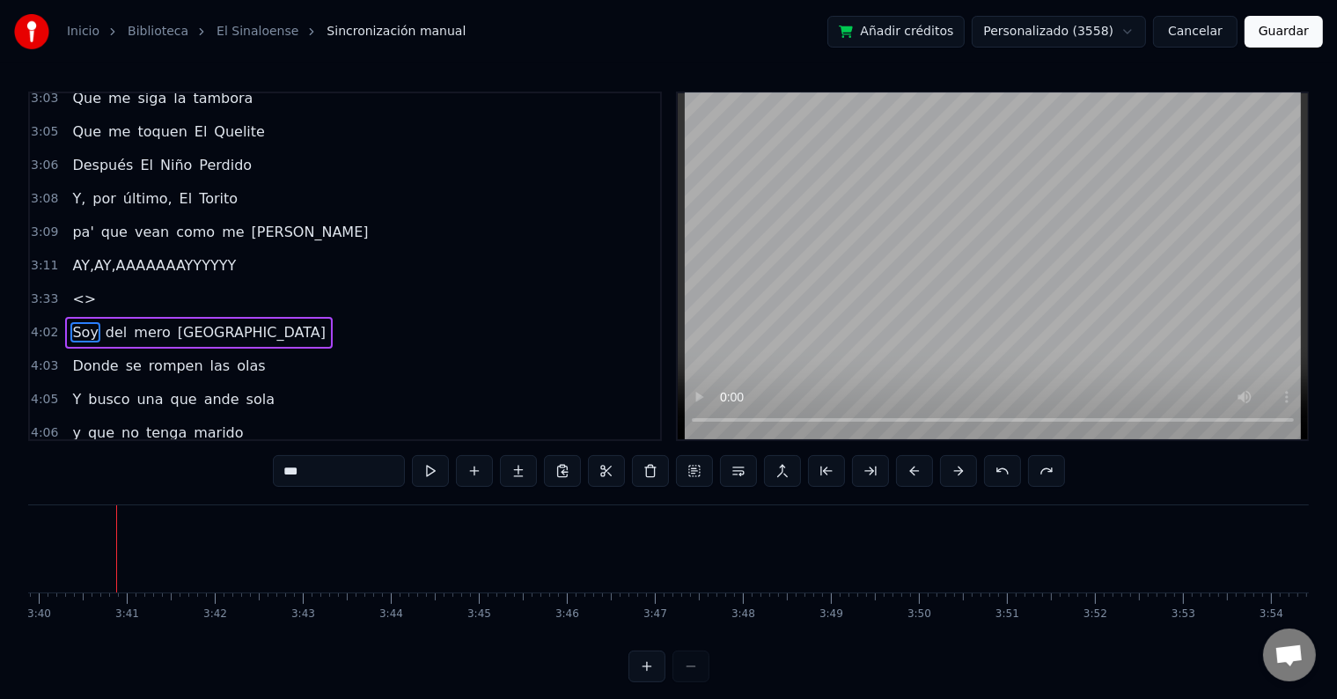
click at [1021, 474] on div "***" at bounding box center [669, 471] width 792 height 32
click at [92, 282] on div "3:33 <>" at bounding box center [345, 298] width 630 height 33
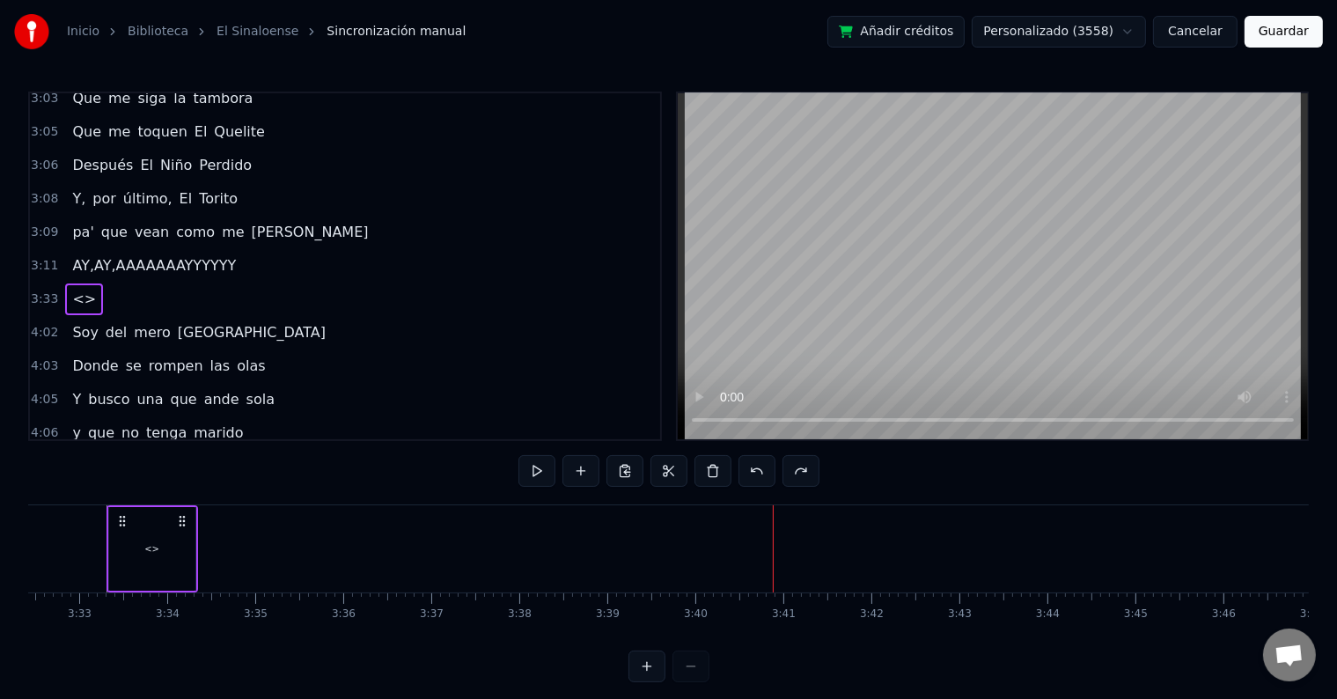
scroll to position [0, 18683]
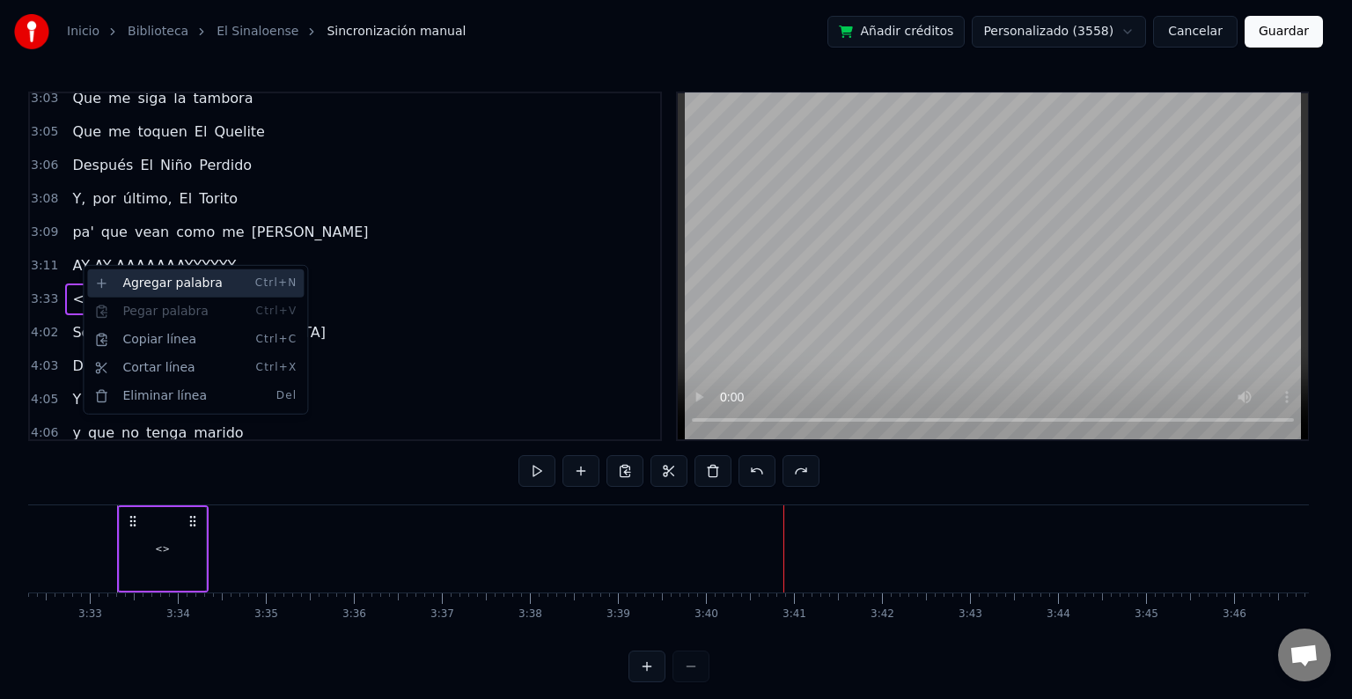
click at [144, 276] on div "Agregar palabra Ctrl+N" at bounding box center [195, 283] width 216 height 28
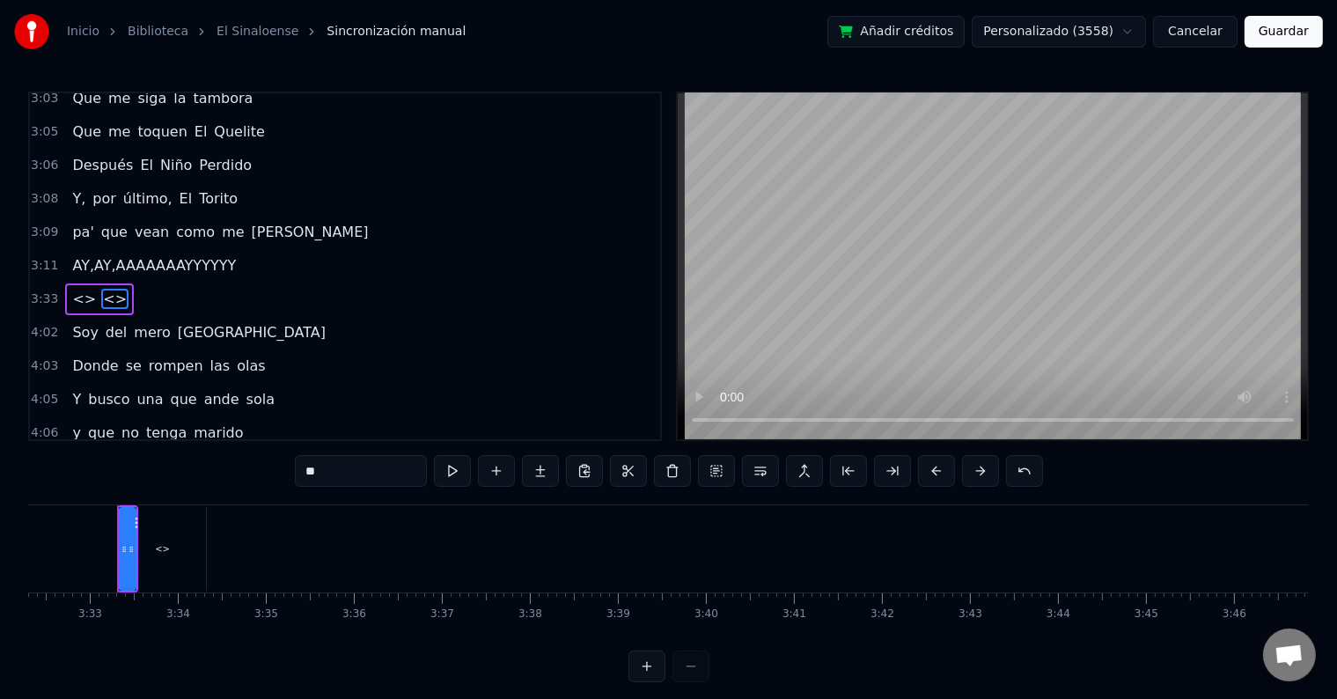
click at [77, 289] on span "<>" at bounding box center [83, 299] width 27 height 20
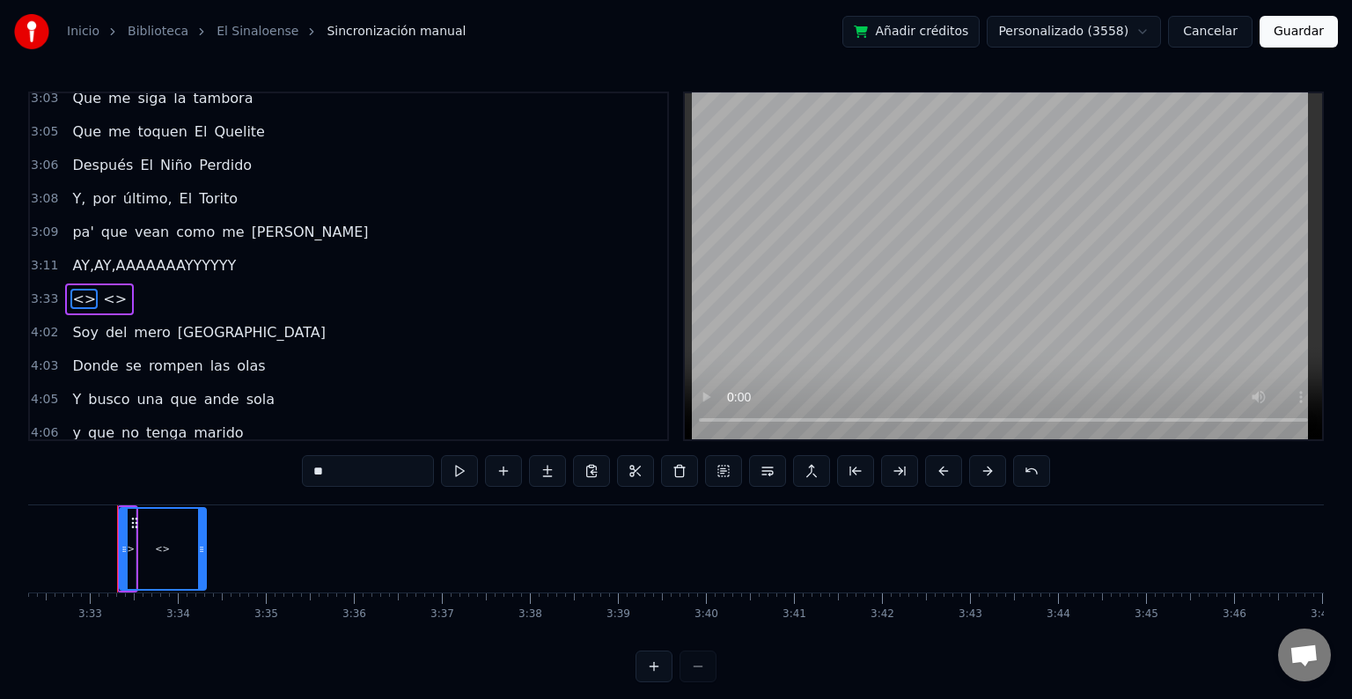
click at [396, 305] on html "Inicio Biblioteca El Sinaloense Sincronización manual Añadir créditos Personali…" at bounding box center [676, 355] width 1352 height 710
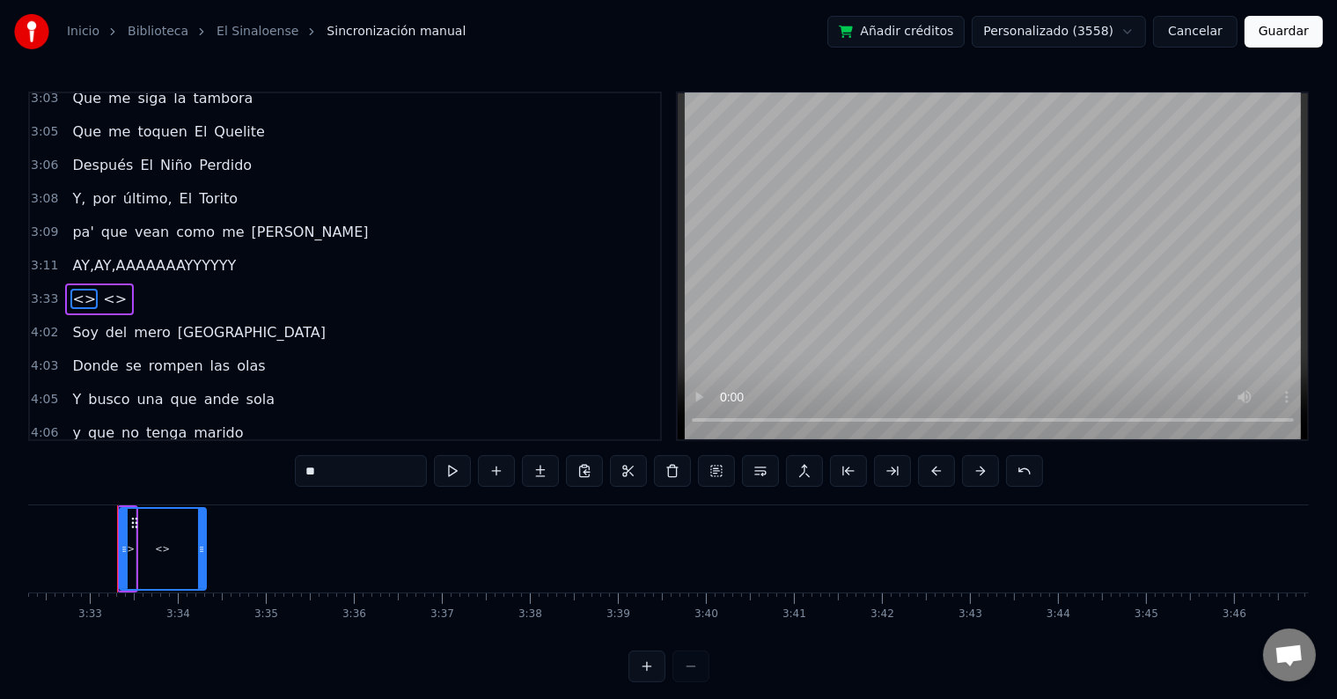
click at [1026, 470] on button at bounding box center [1024, 471] width 37 height 32
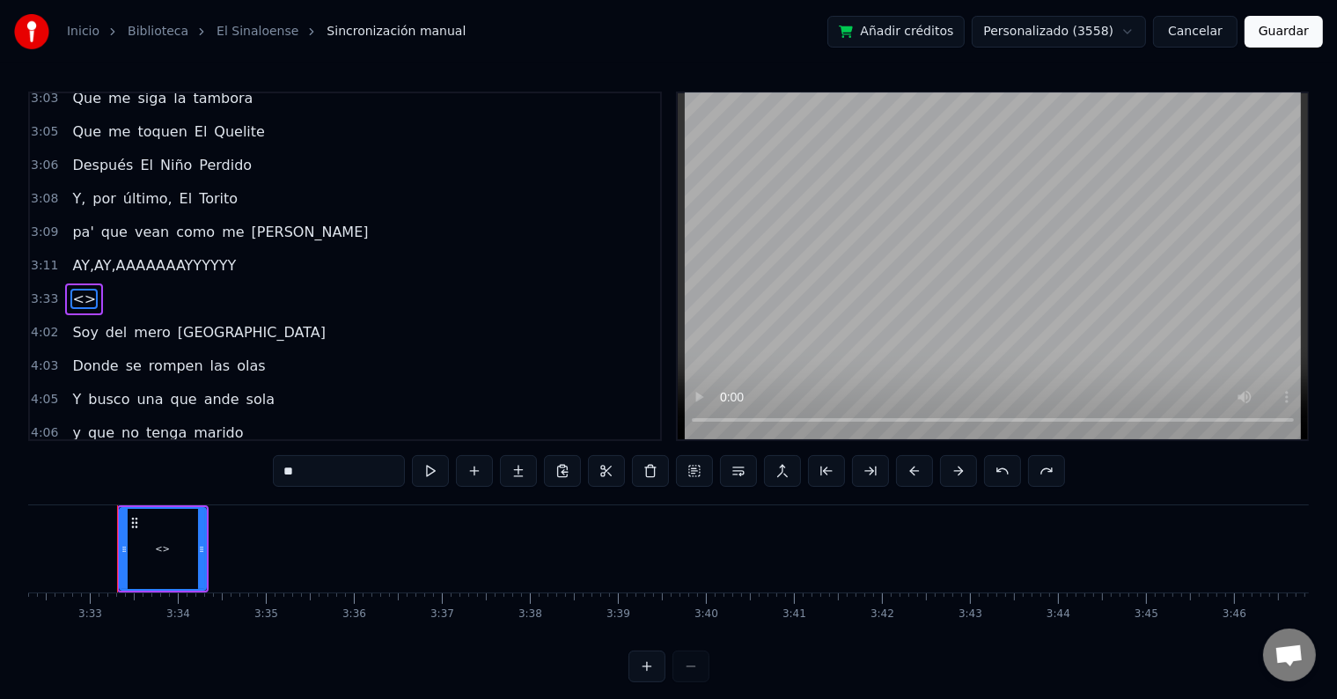
click at [1028, 470] on button at bounding box center [1046, 471] width 37 height 32
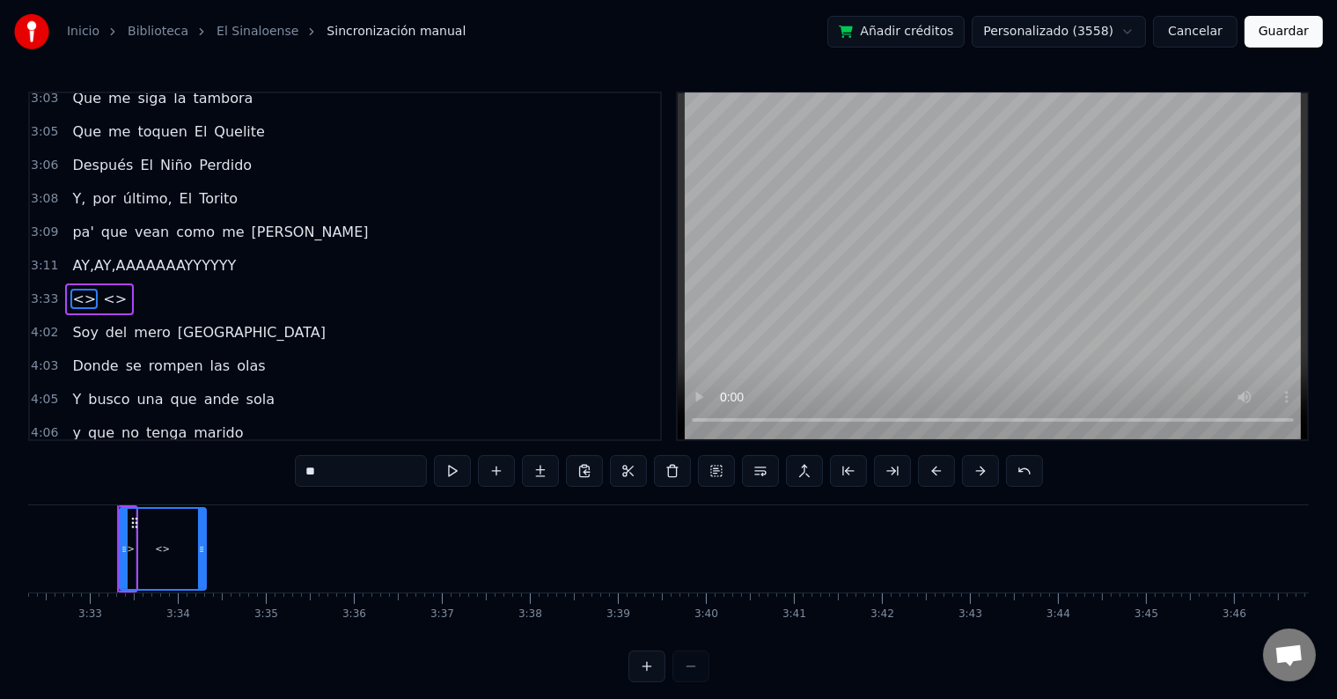
click at [1026, 470] on button at bounding box center [1024, 471] width 37 height 32
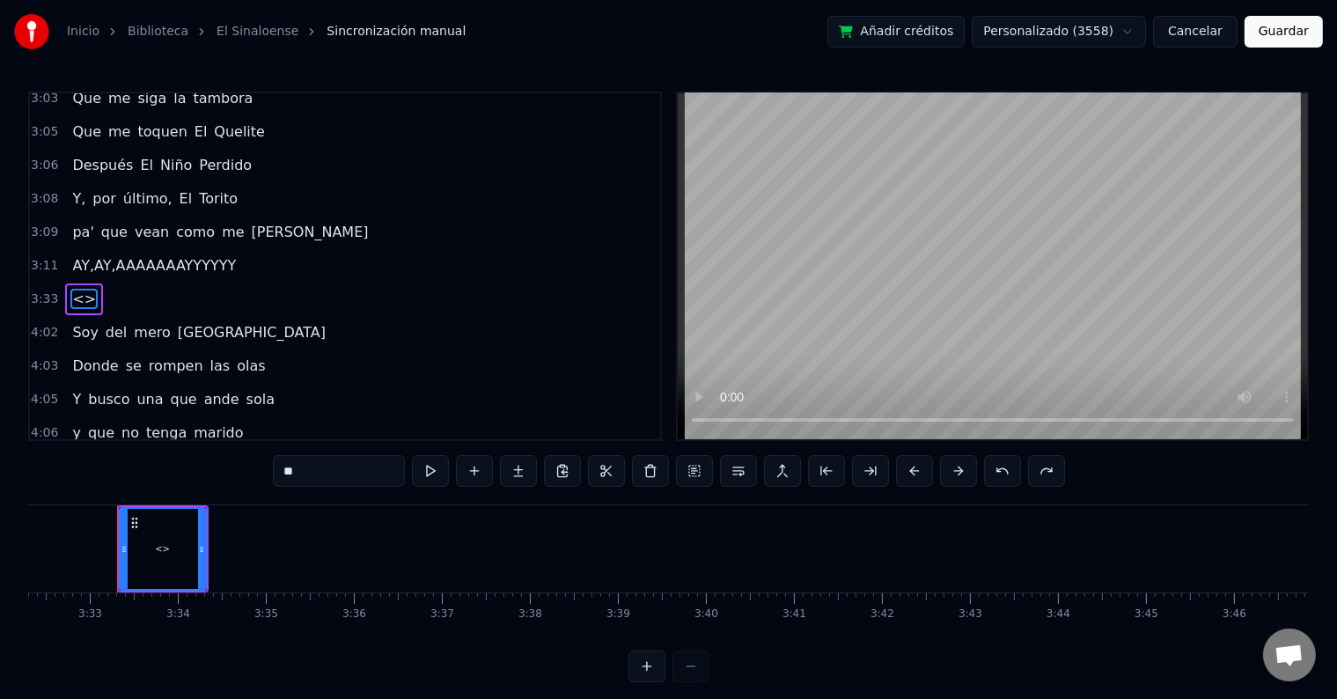
click at [1028, 470] on button at bounding box center [1046, 471] width 37 height 32
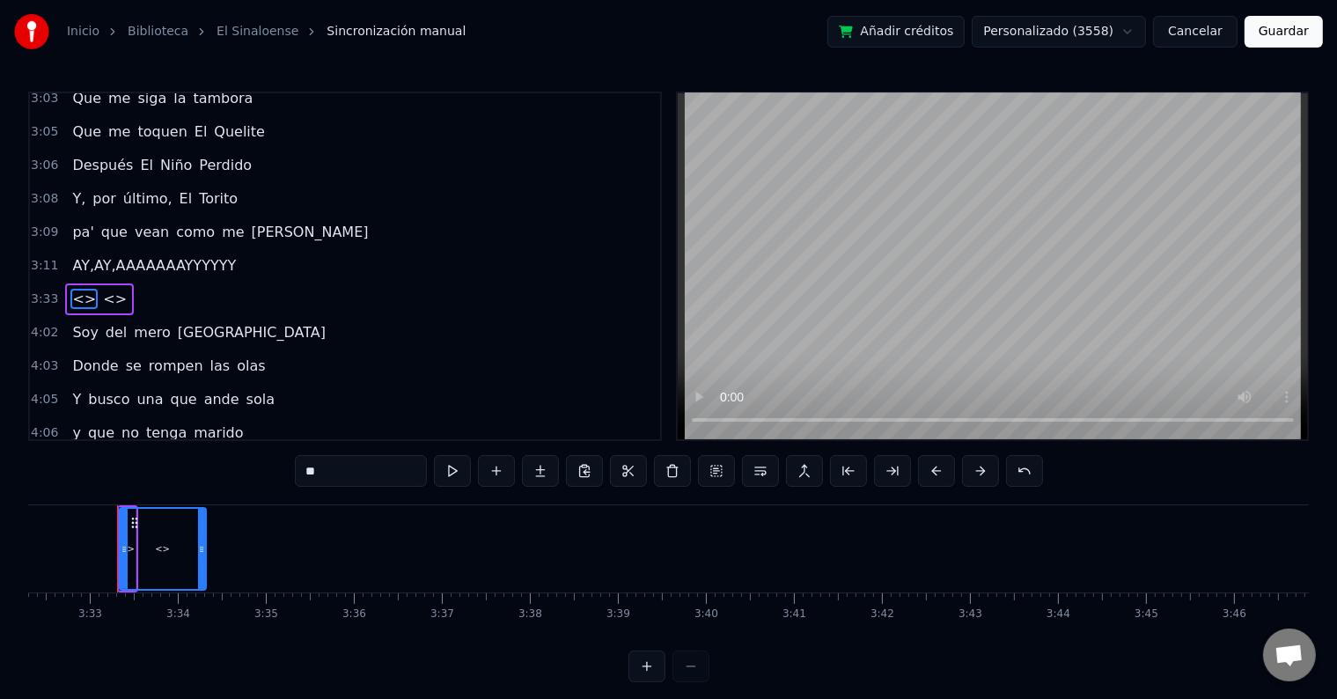
click at [1026, 470] on button at bounding box center [1024, 471] width 37 height 32
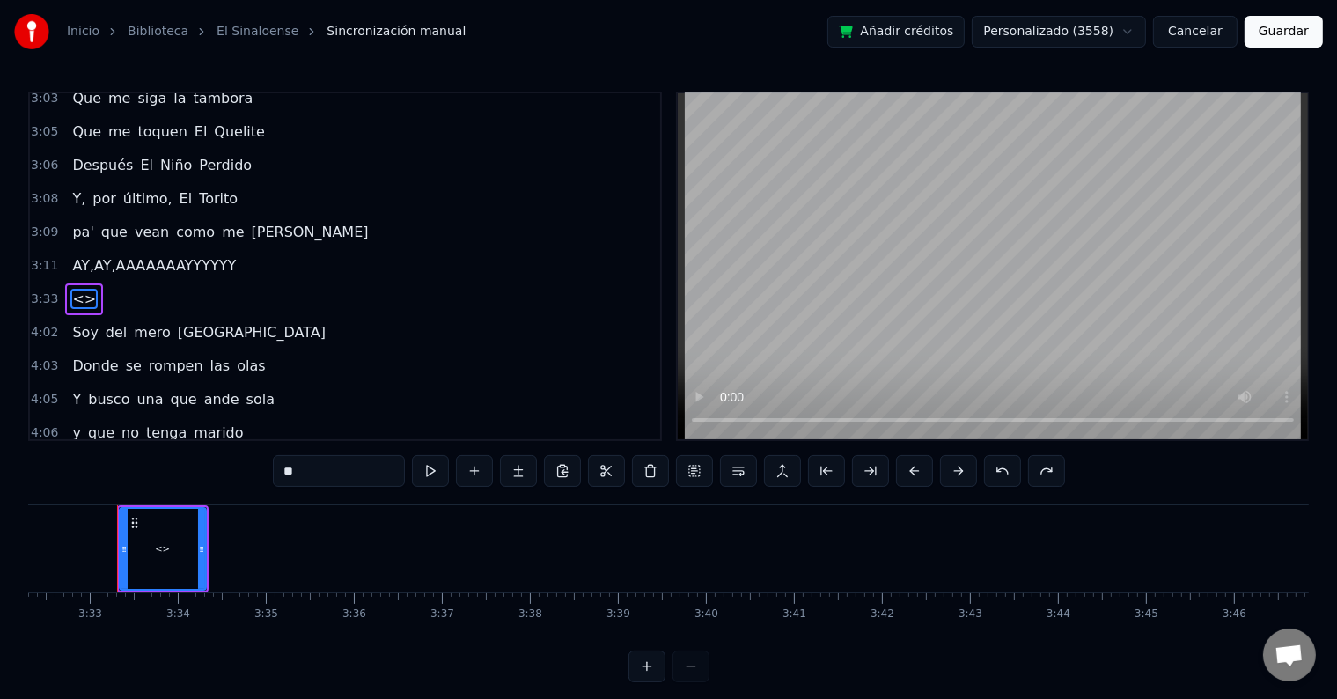
click at [1028, 470] on button at bounding box center [1046, 471] width 37 height 32
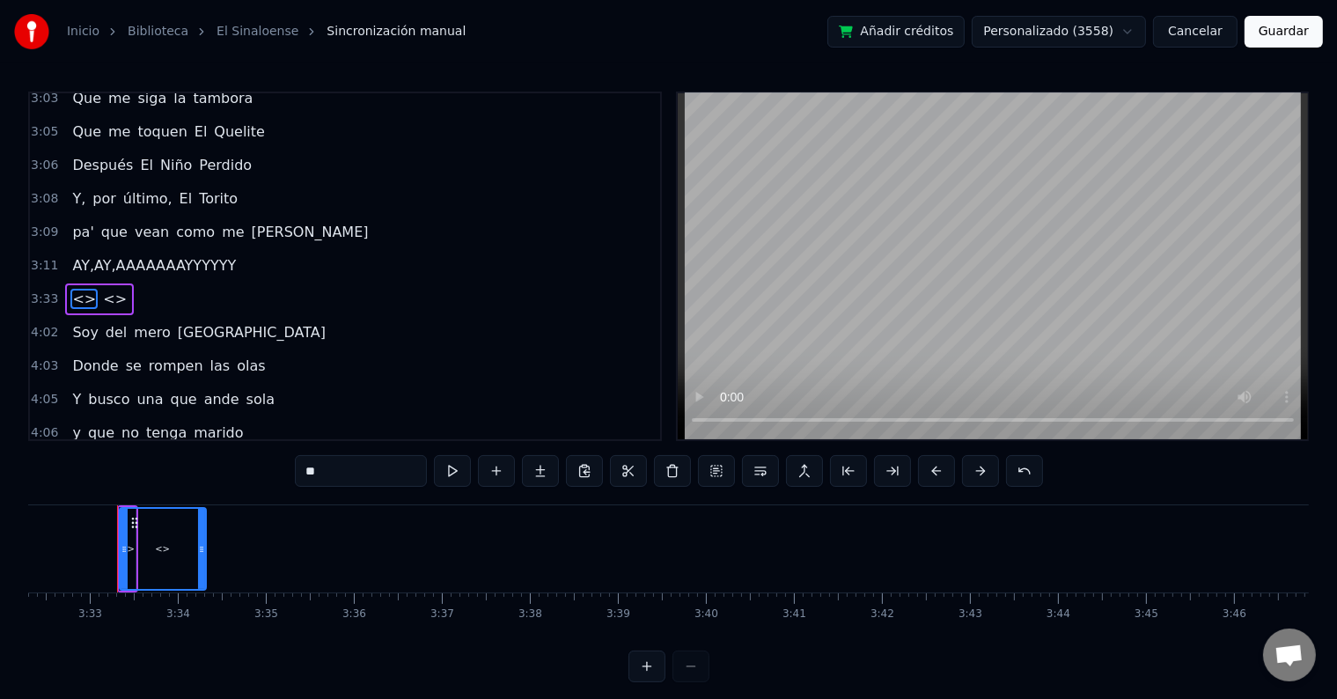
click at [1026, 470] on button at bounding box center [1024, 471] width 37 height 32
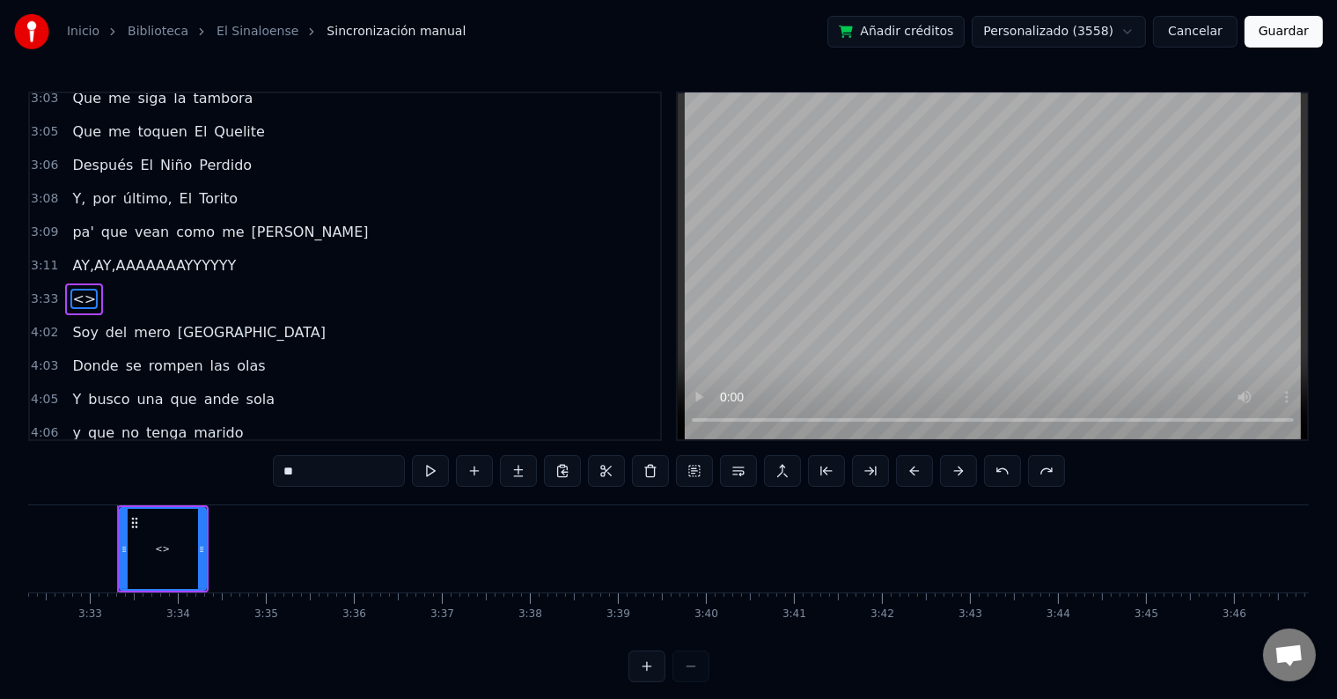
click at [1028, 470] on button at bounding box center [1046, 471] width 37 height 32
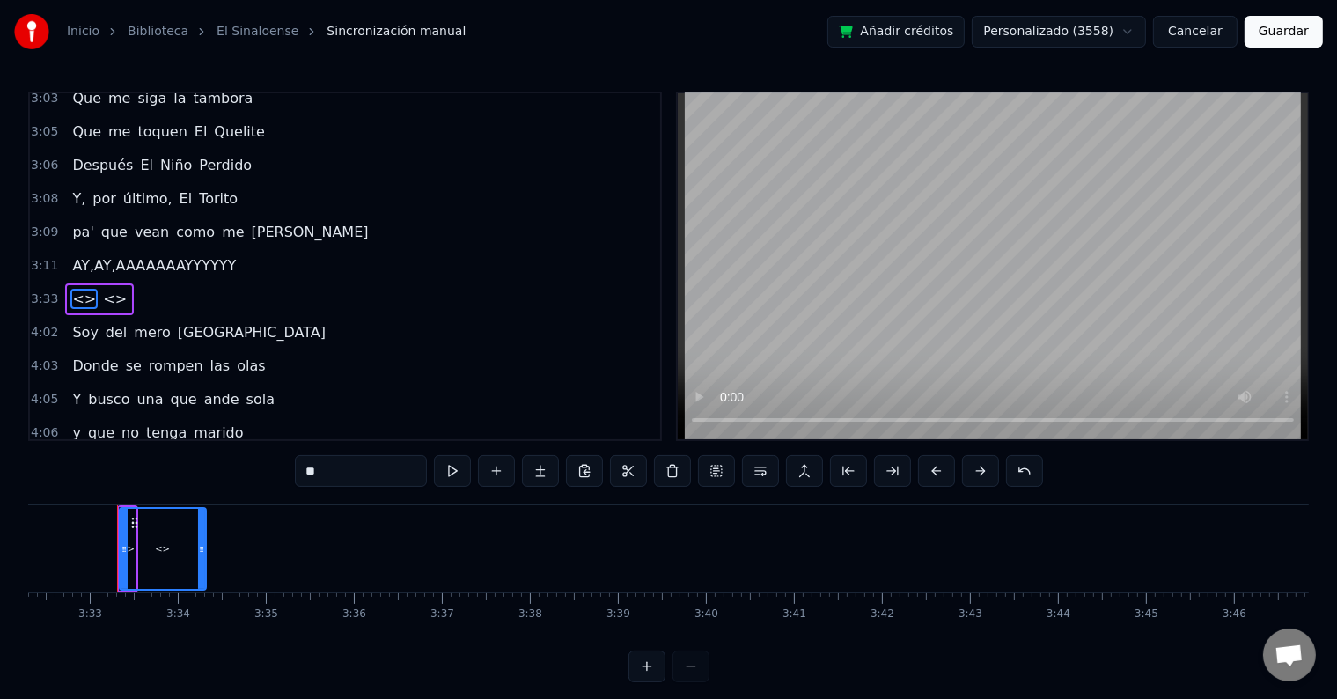
click at [1026, 470] on button at bounding box center [1024, 471] width 37 height 32
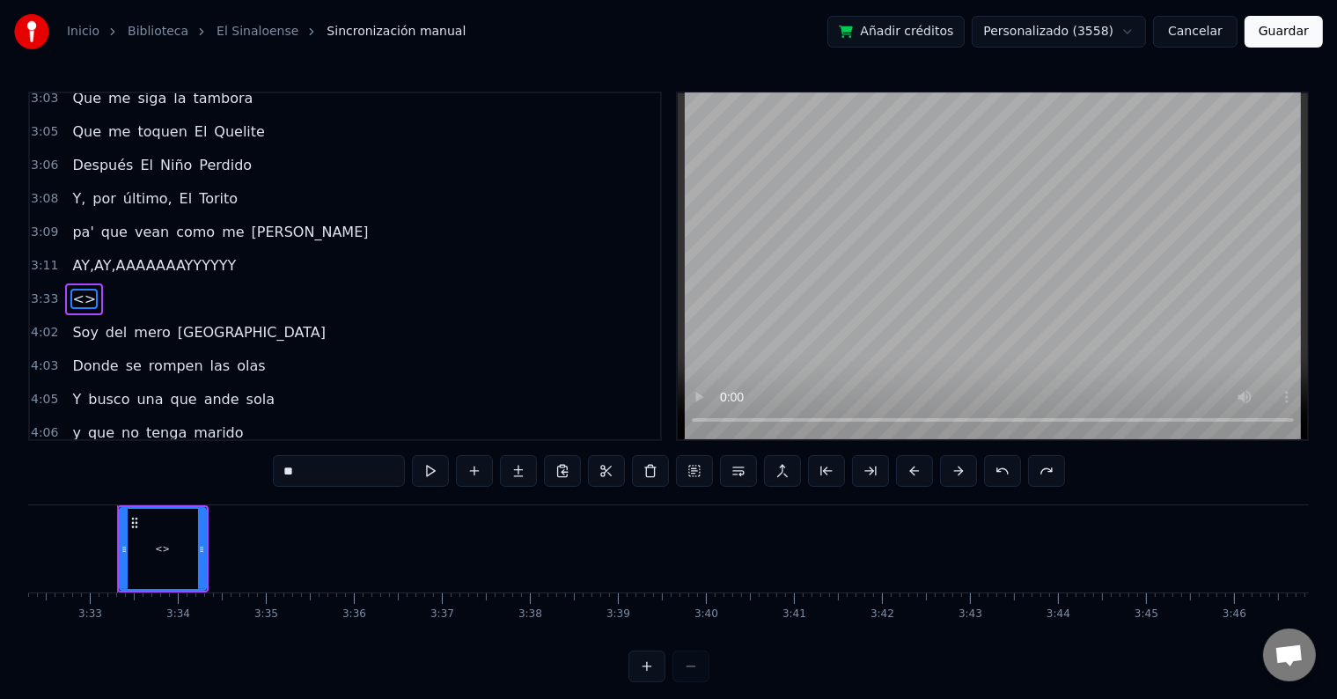
click at [1197, 26] on button "Cancelar" at bounding box center [1195, 32] width 84 height 32
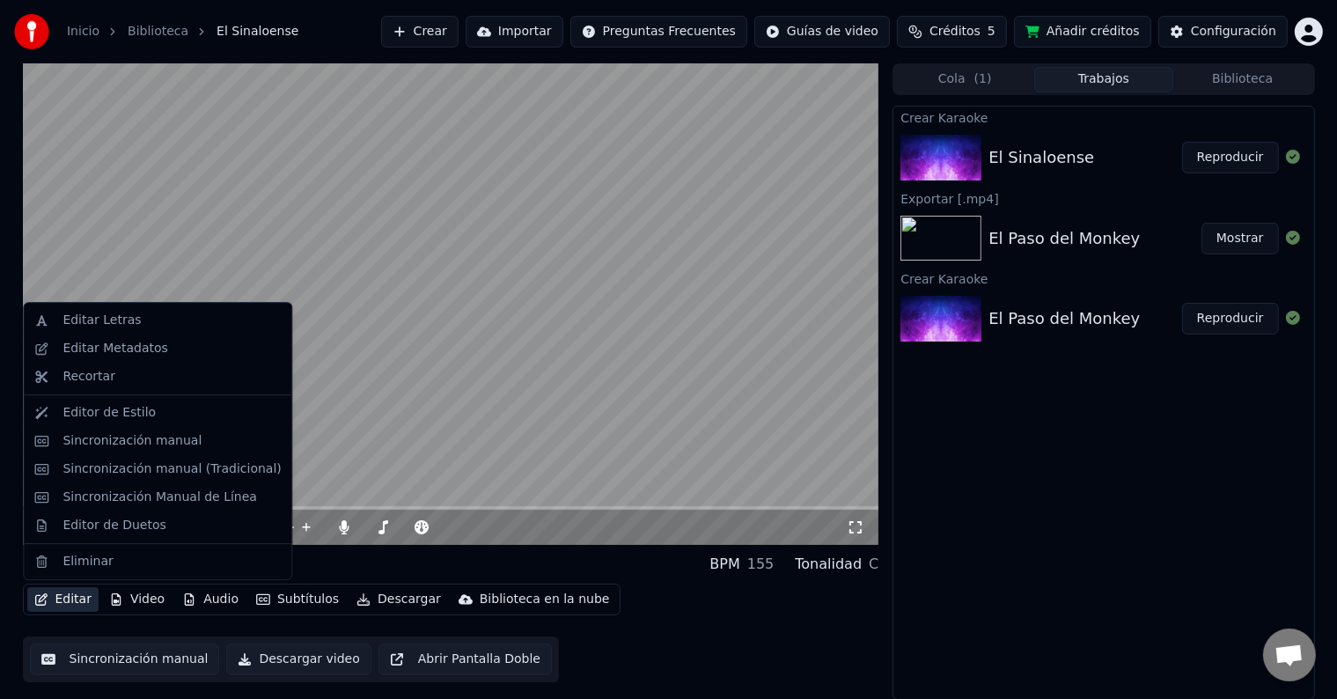
click at [74, 593] on button "Editar" at bounding box center [62, 599] width 71 height 25
click at [113, 442] on div "Sincronización manual" at bounding box center [131, 441] width 139 height 18
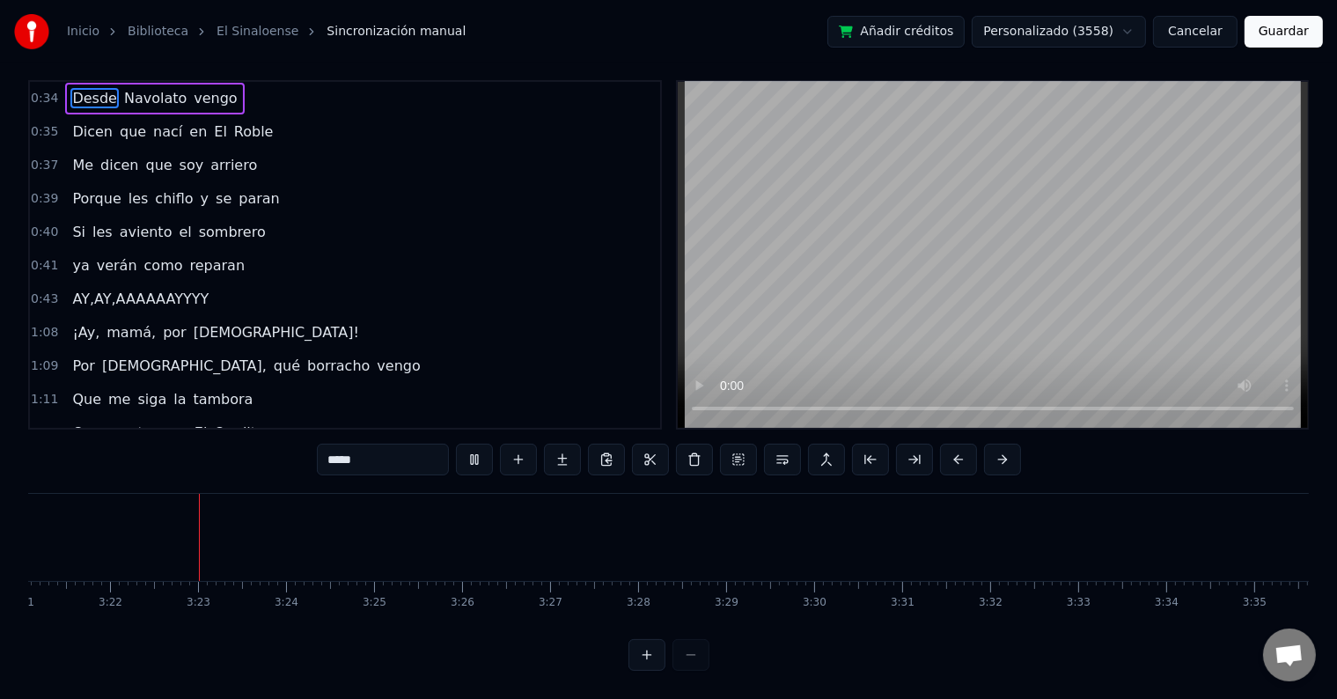
scroll to position [0, 17723]
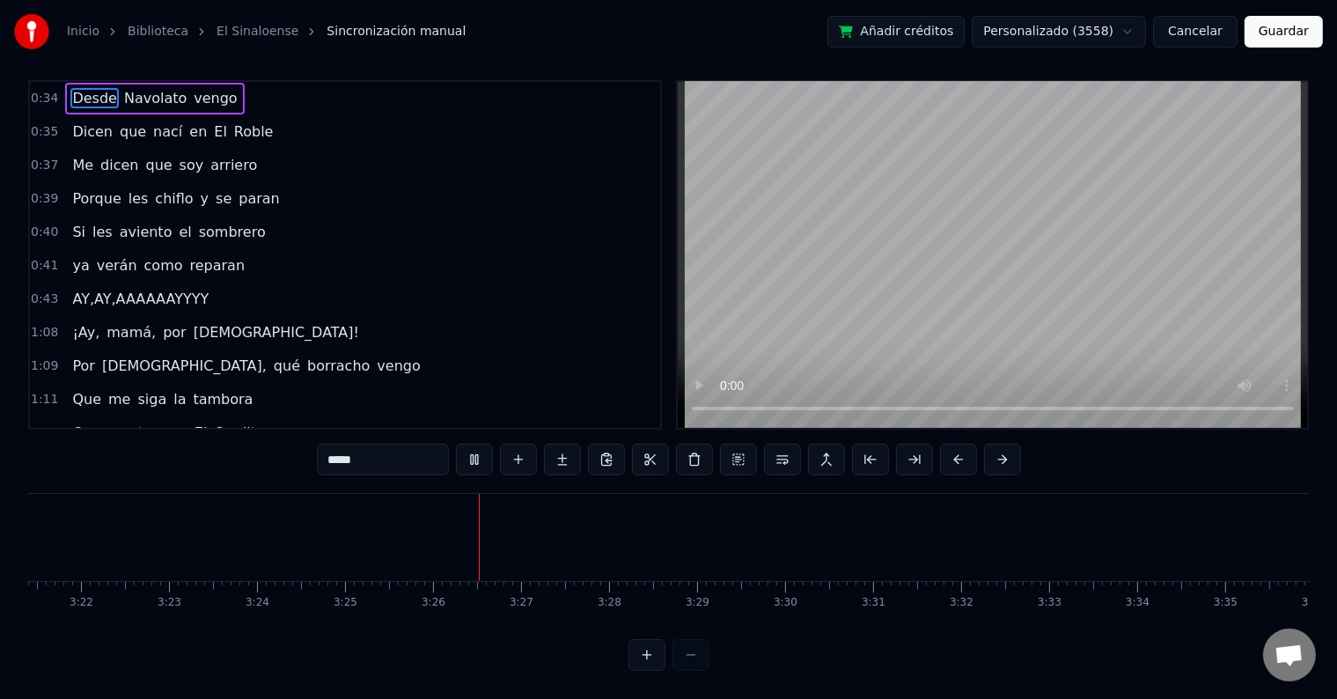
click at [480, 444] on button at bounding box center [474, 460] width 37 height 32
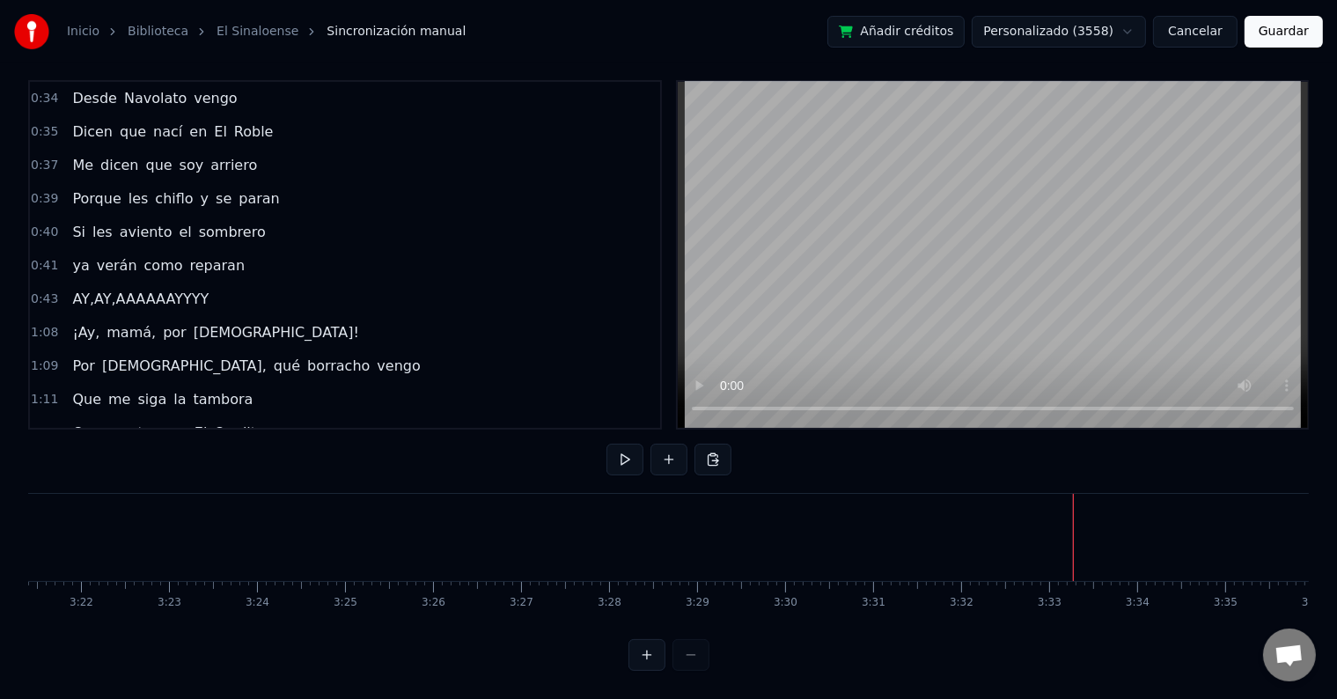
scroll to position [60, 0]
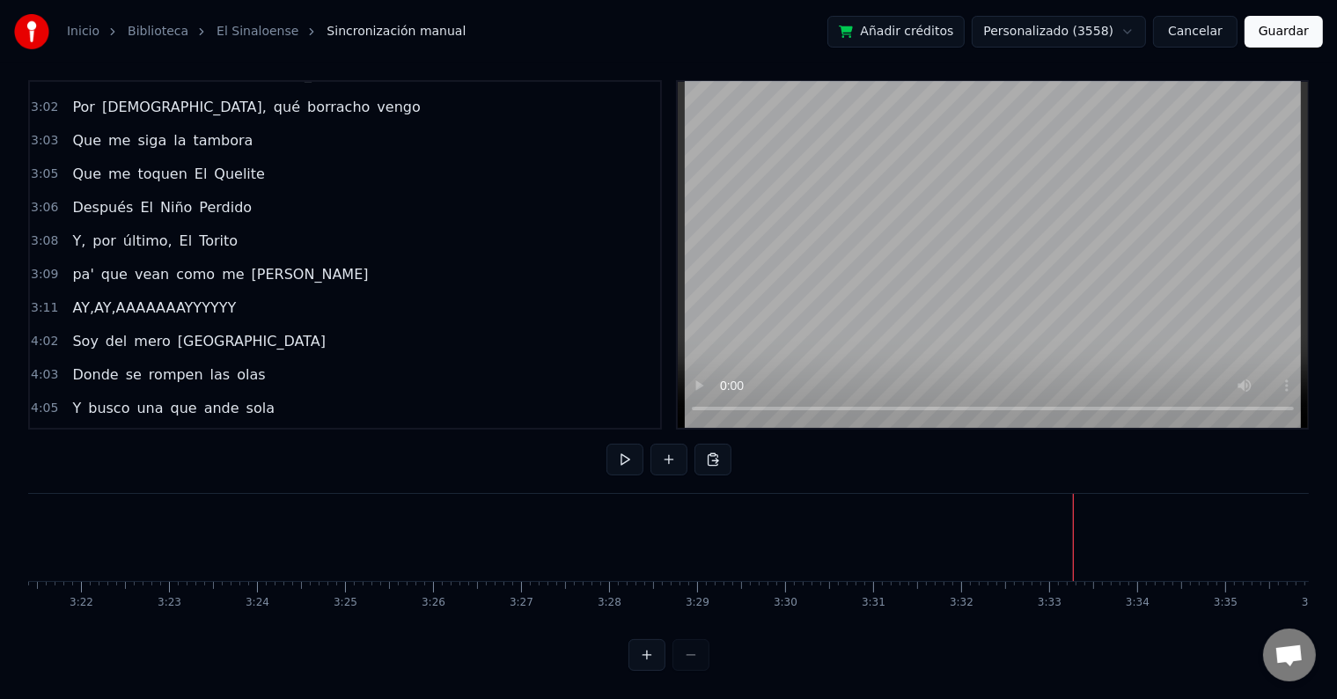
scroll to position [770, 0]
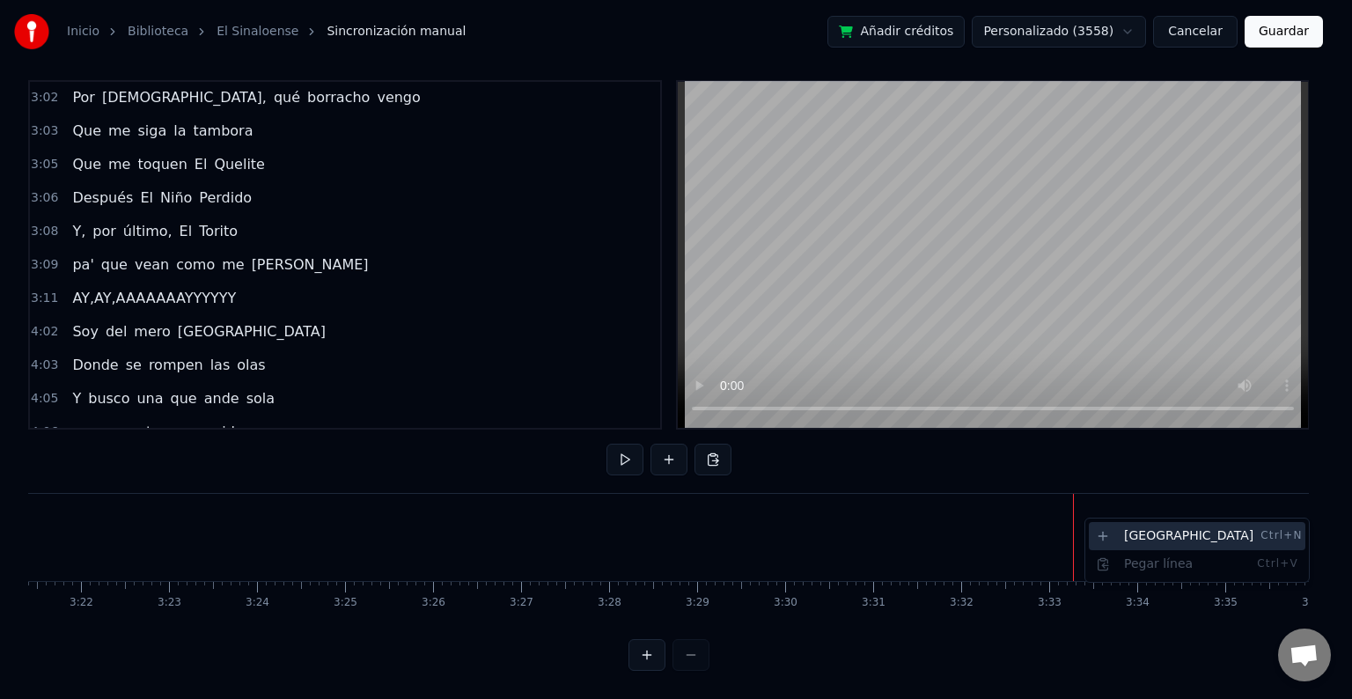
click at [1104, 532] on div "Nueva línea Ctrl+N" at bounding box center [1197, 536] width 216 height 28
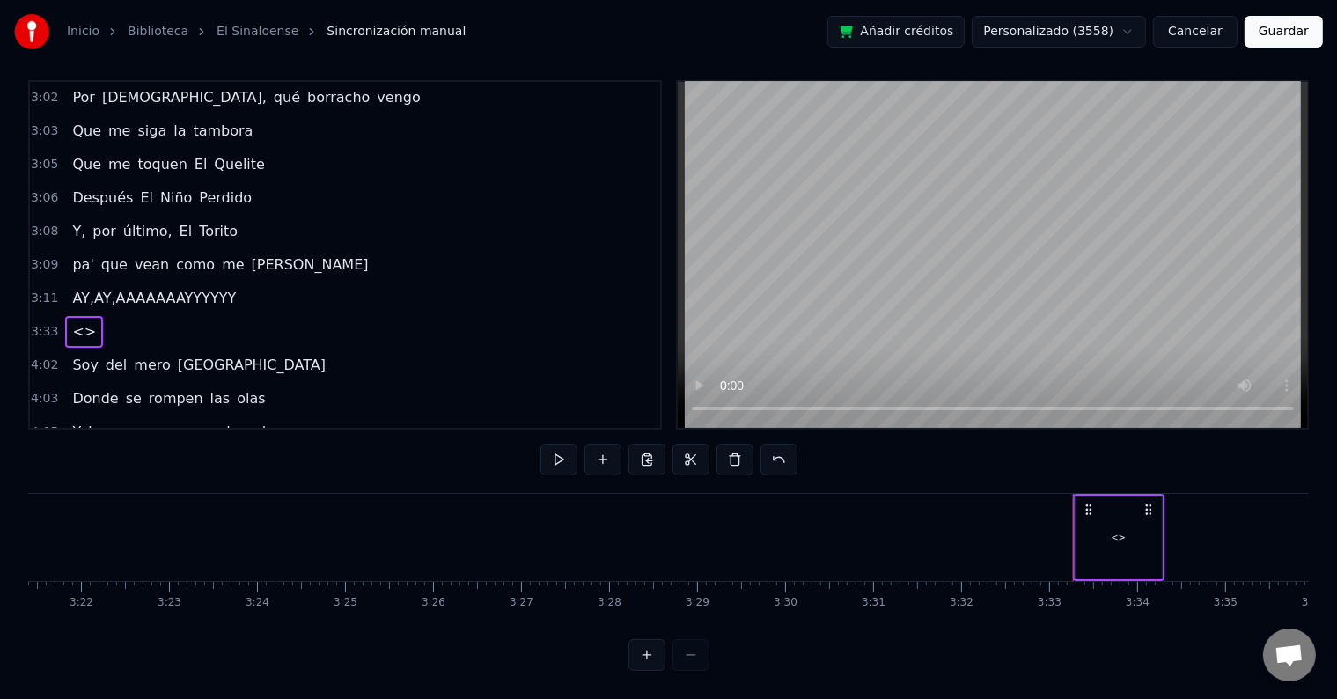
click at [583, 382] on div "4:03 Donde se rompen las olas" at bounding box center [345, 398] width 630 height 33
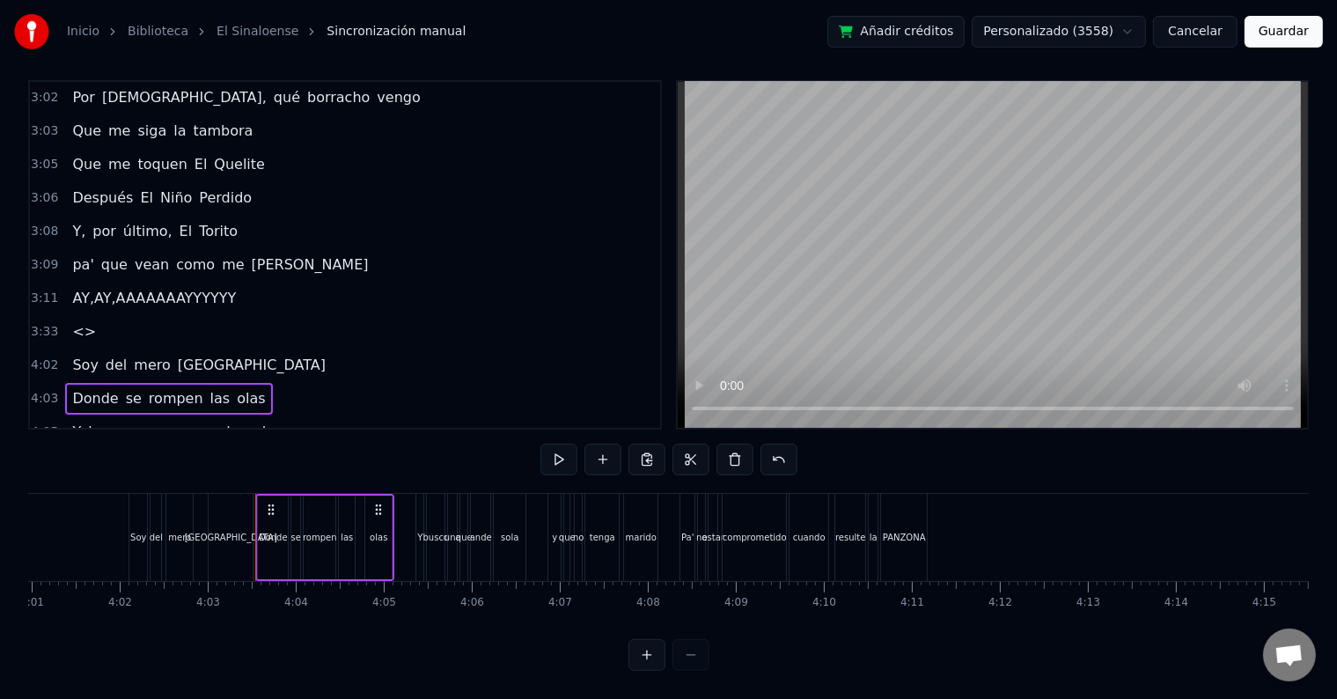
scroll to position [0, 21343]
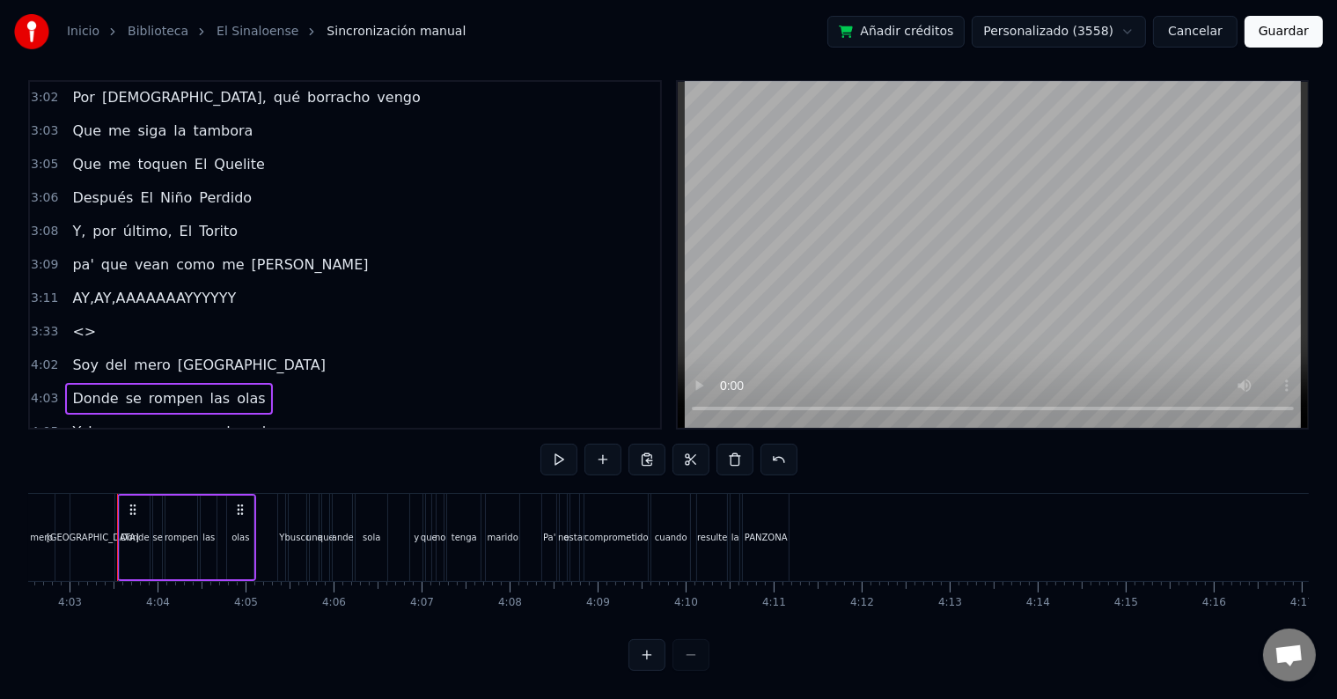
click at [77, 321] on span "<>" at bounding box center [83, 331] width 27 height 20
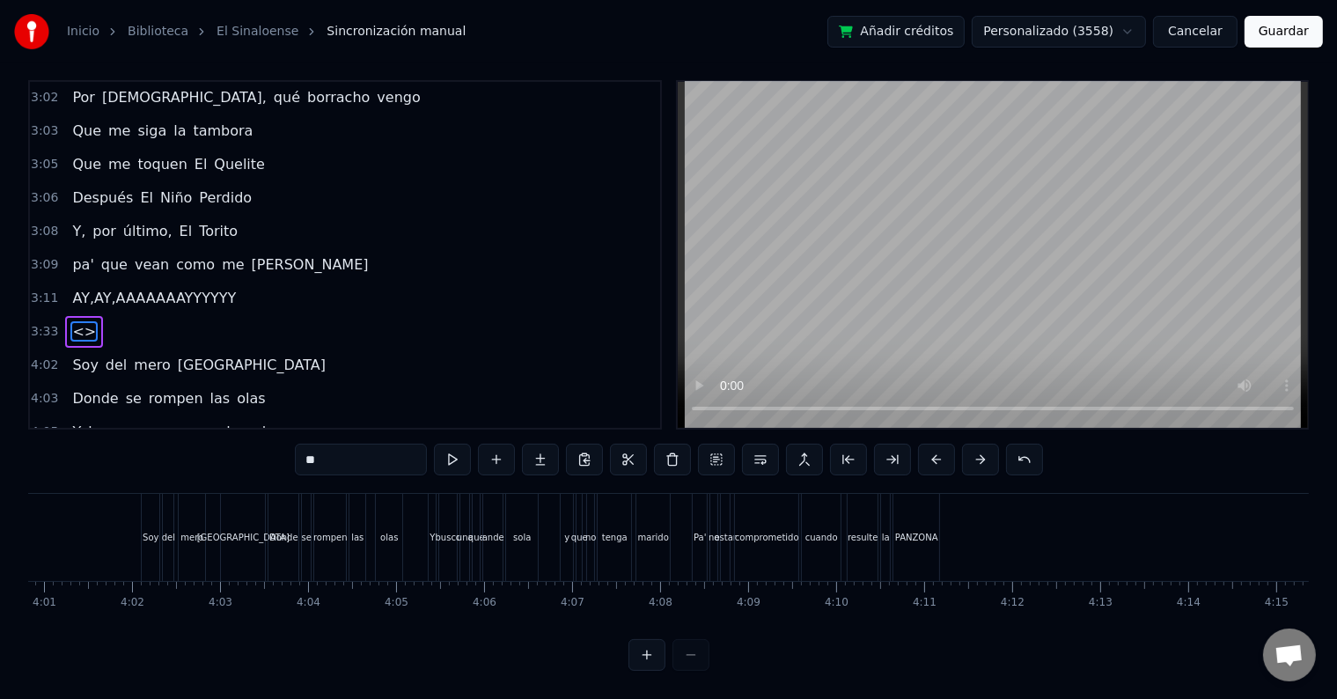
click at [77, 321] on span "<>" at bounding box center [83, 331] width 27 height 20
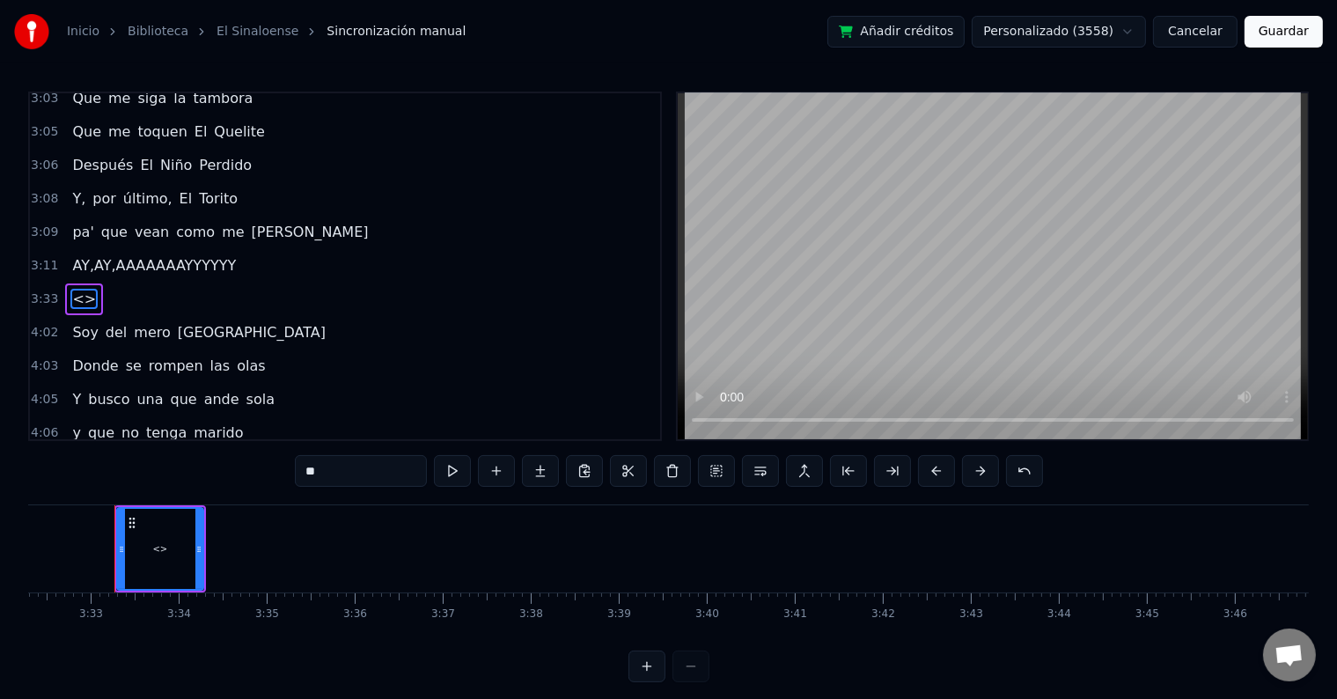
scroll to position [0, 18679]
click at [132, 520] on icon at bounding box center [135, 523] width 14 height 14
click at [184, 556] on div "<>" at bounding box center [163, 549] width 84 height 80
drag, startPoint x: 651, startPoint y: 337, endPoint x: 647, endPoint y: 310, distance: 27.6
click at [647, 310] on html "Inicio Biblioteca El Sinaloense Sincronización manual Añadir créditos Personali…" at bounding box center [668, 355] width 1337 height 710
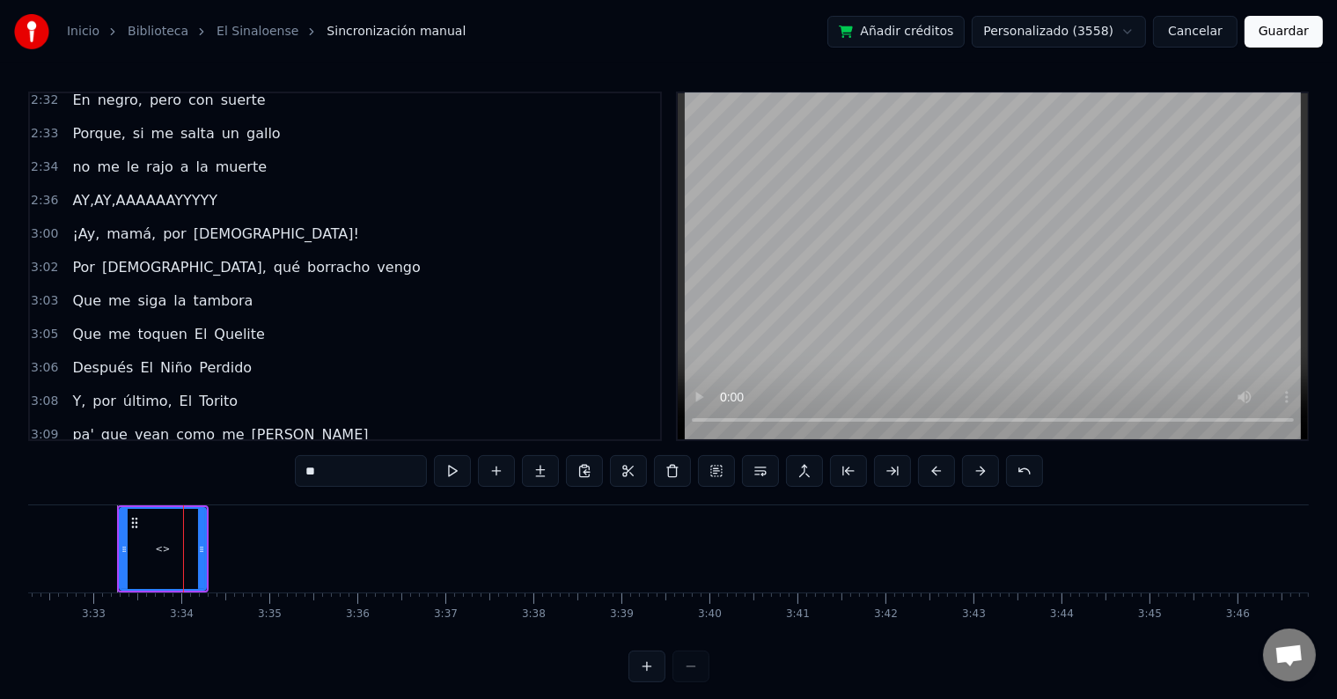
scroll to position [612, 0]
click at [192, 223] on span "[DEMOGRAPHIC_DATA]!" at bounding box center [276, 233] width 169 height 20
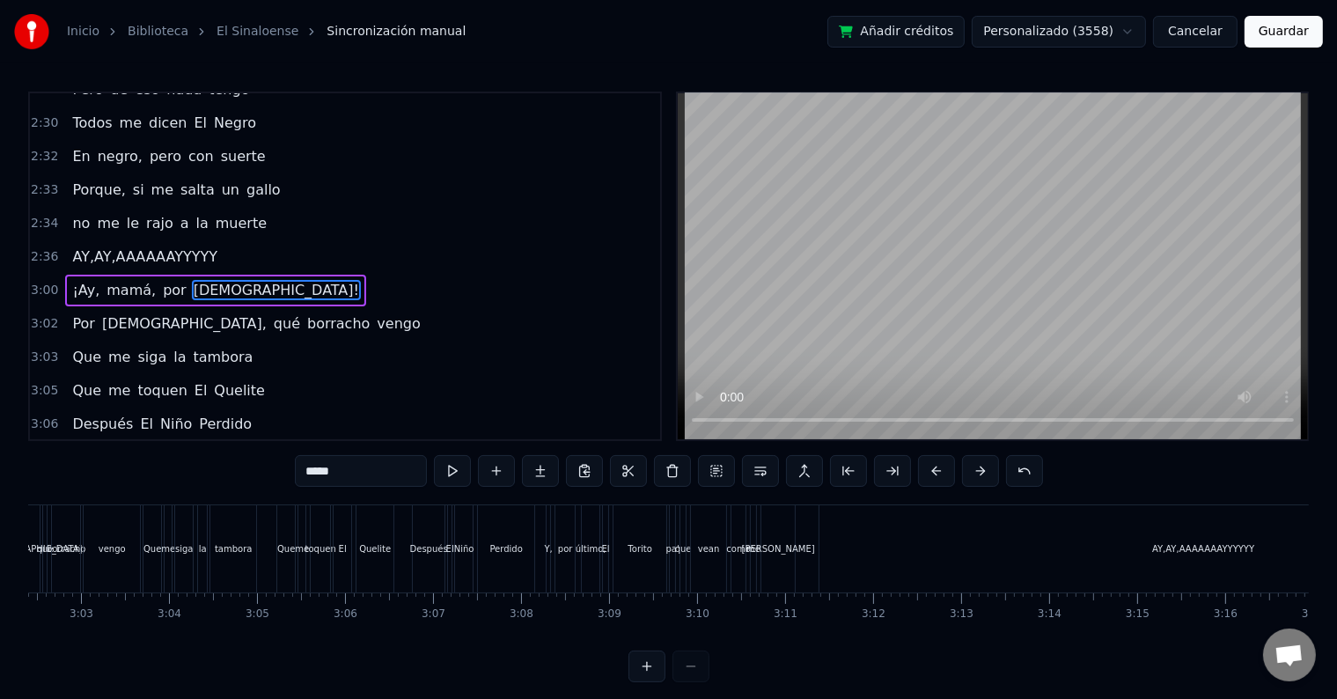
scroll to position [0, 15894]
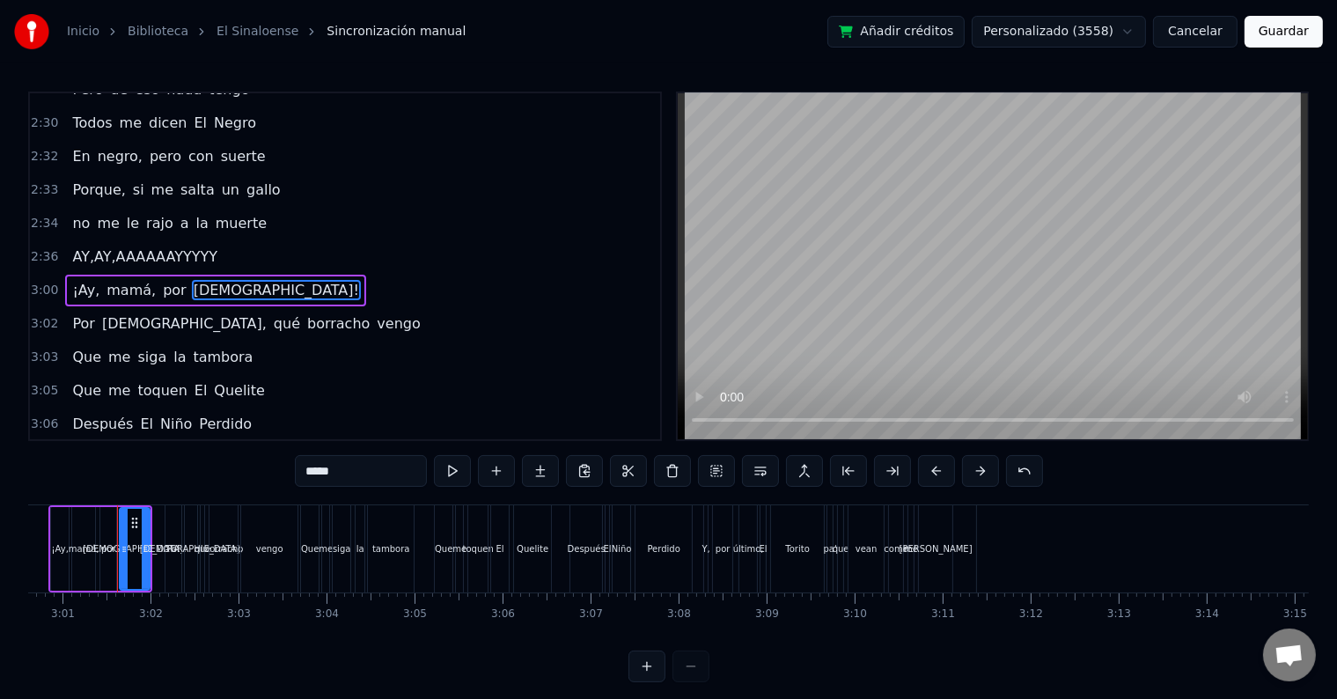
click at [70, 280] on span "¡Ay," at bounding box center [85, 290] width 31 height 20
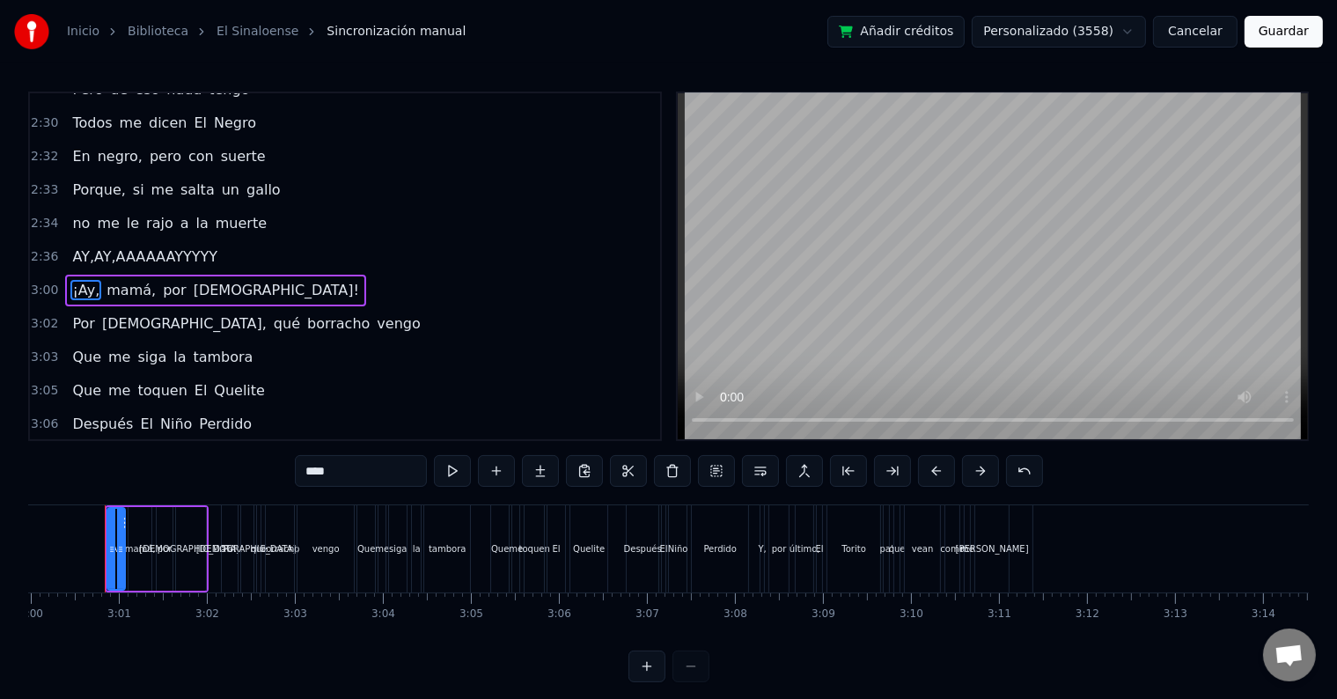
scroll to position [0, 15826]
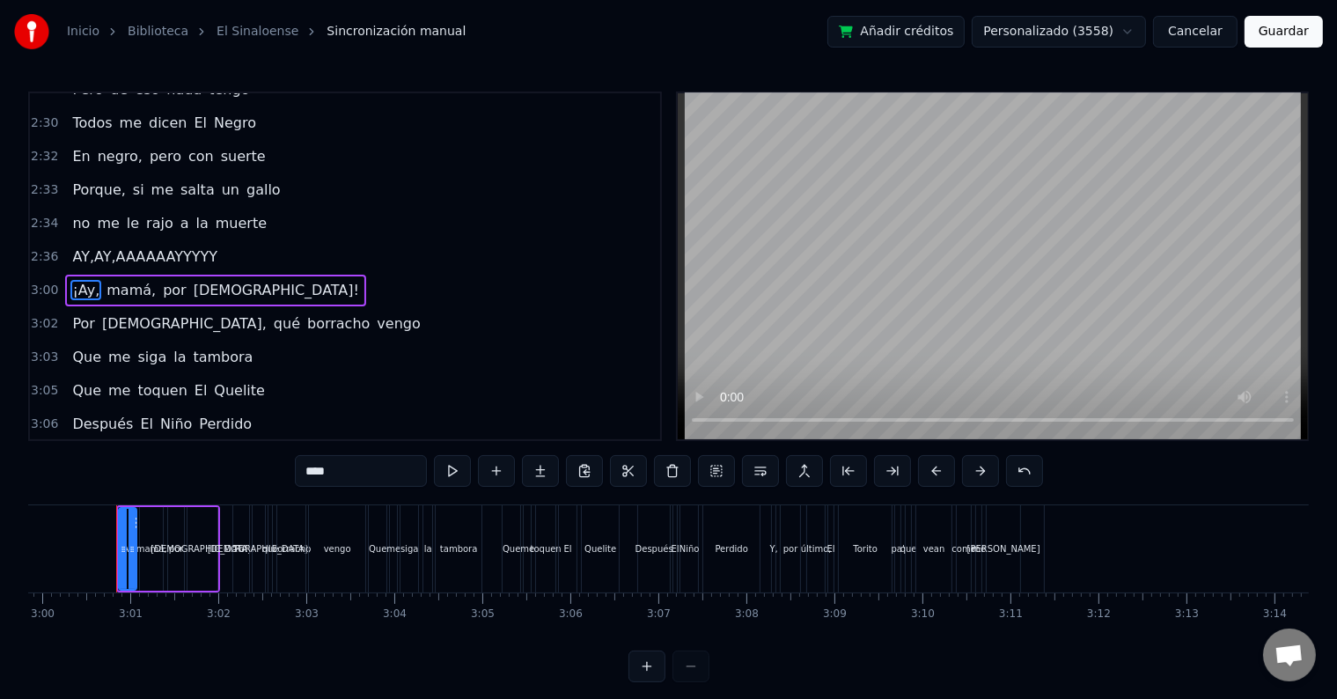
click at [105, 280] on span "mamá," at bounding box center [131, 290] width 53 height 20
type input "*****"
drag, startPoint x: 70, startPoint y: 253, endPoint x: 190, endPoint y: 269, distance: 120.7
click at [190, 275] on div "¡Ay, mamá, por Dios!" at bounding box center [215, 291] width 301 height 32
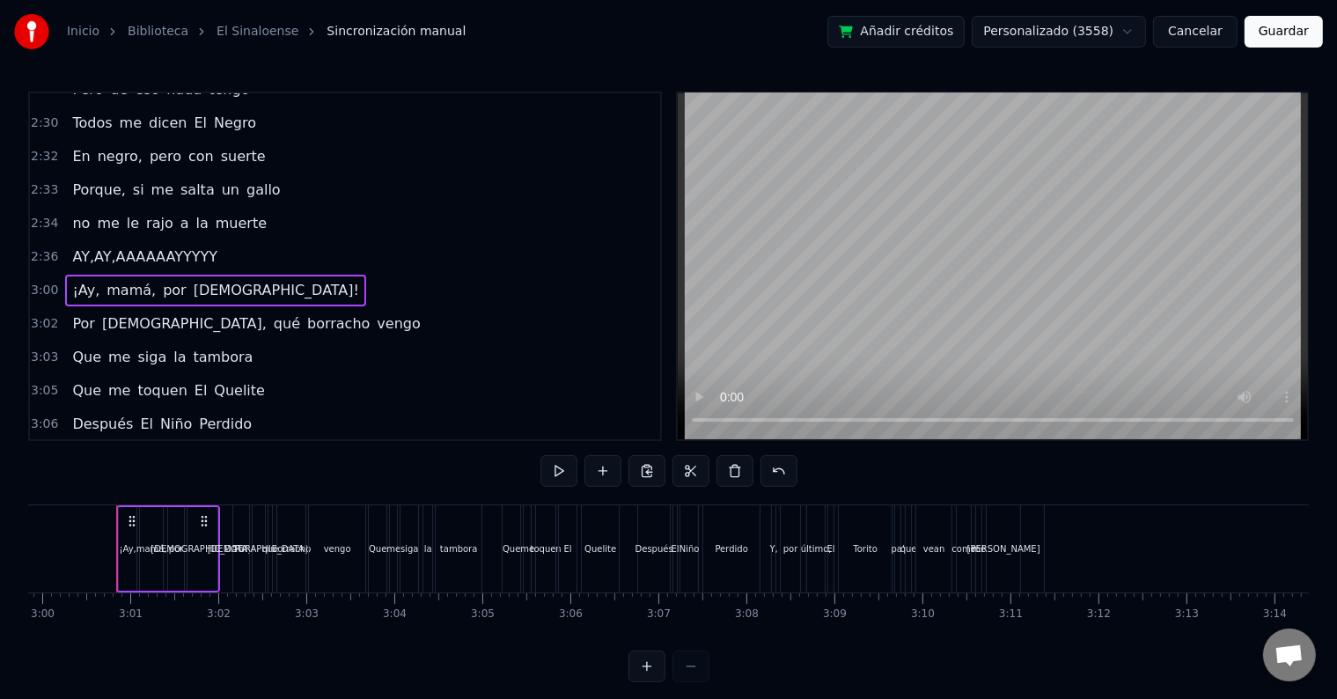
click at [263, 274] on div "3:00 ¡Ay, mamá, por Dios!" at bounding box center [345, 290] width 630 height 33
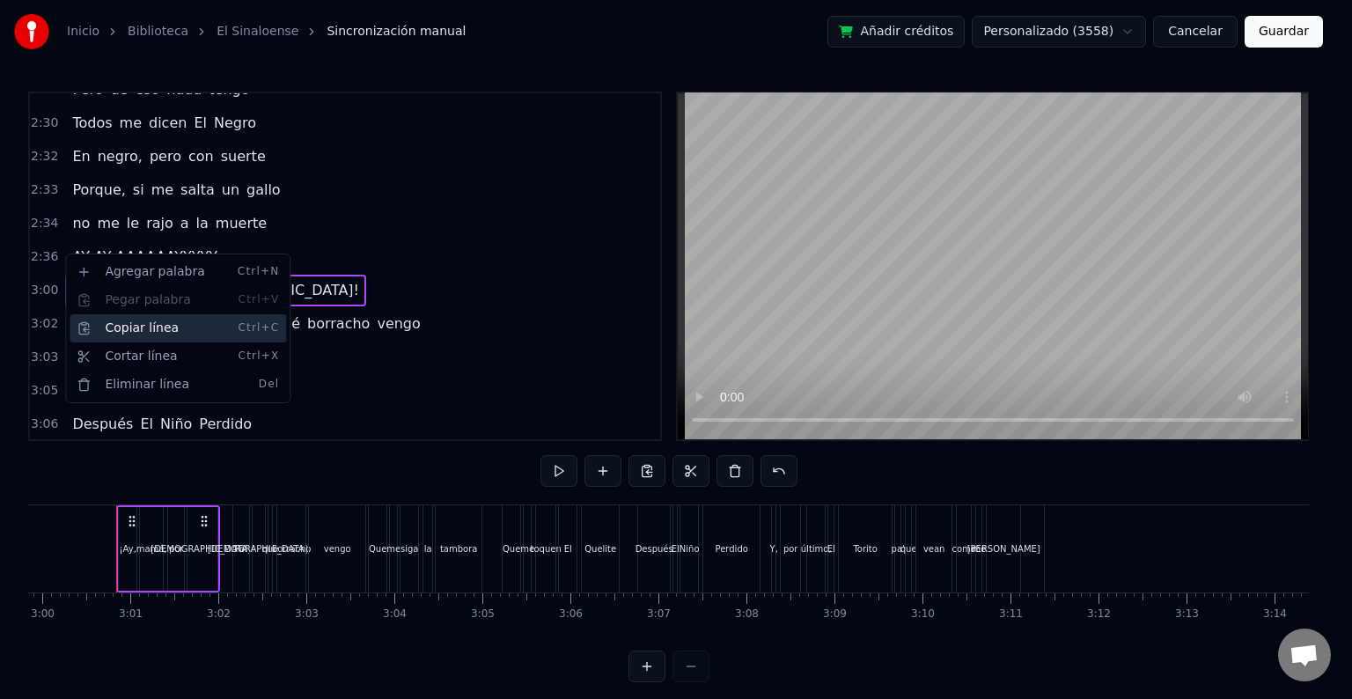
click at [111, 324] on div "Copiar línea Ctrl+C" at bounding box center [178, 328] width 216 height 28
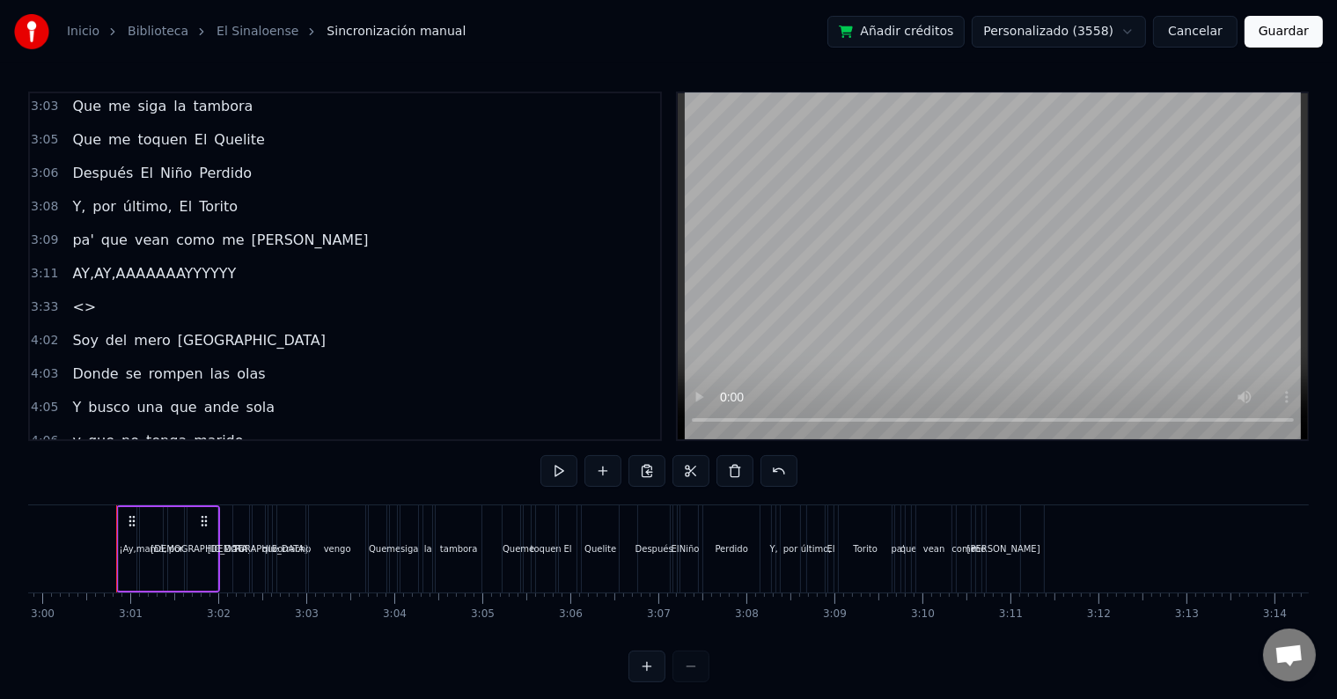
scroll to position [825, 0]
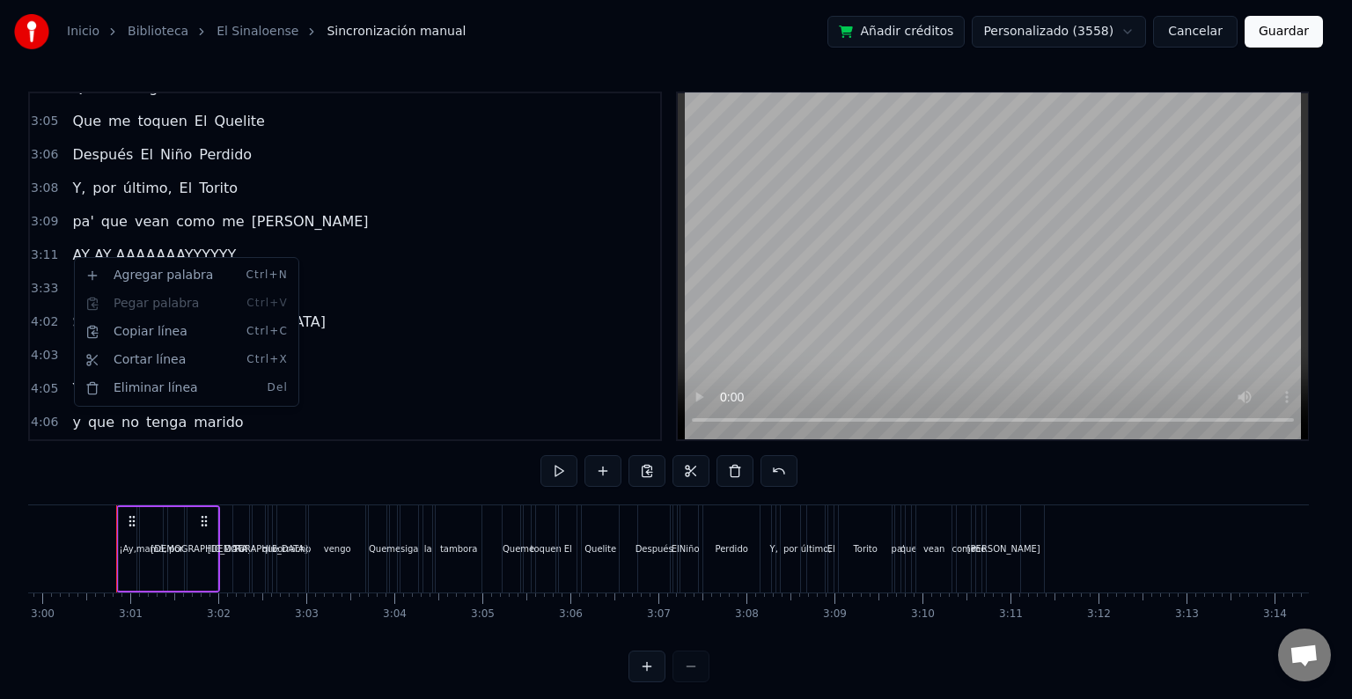
click at [155, 250] on html "Inicio Biblioteca El Sinaloense Sincronización manual Añadir créditos Personali…" at bounding box center [676, 355] width 1352 height 710
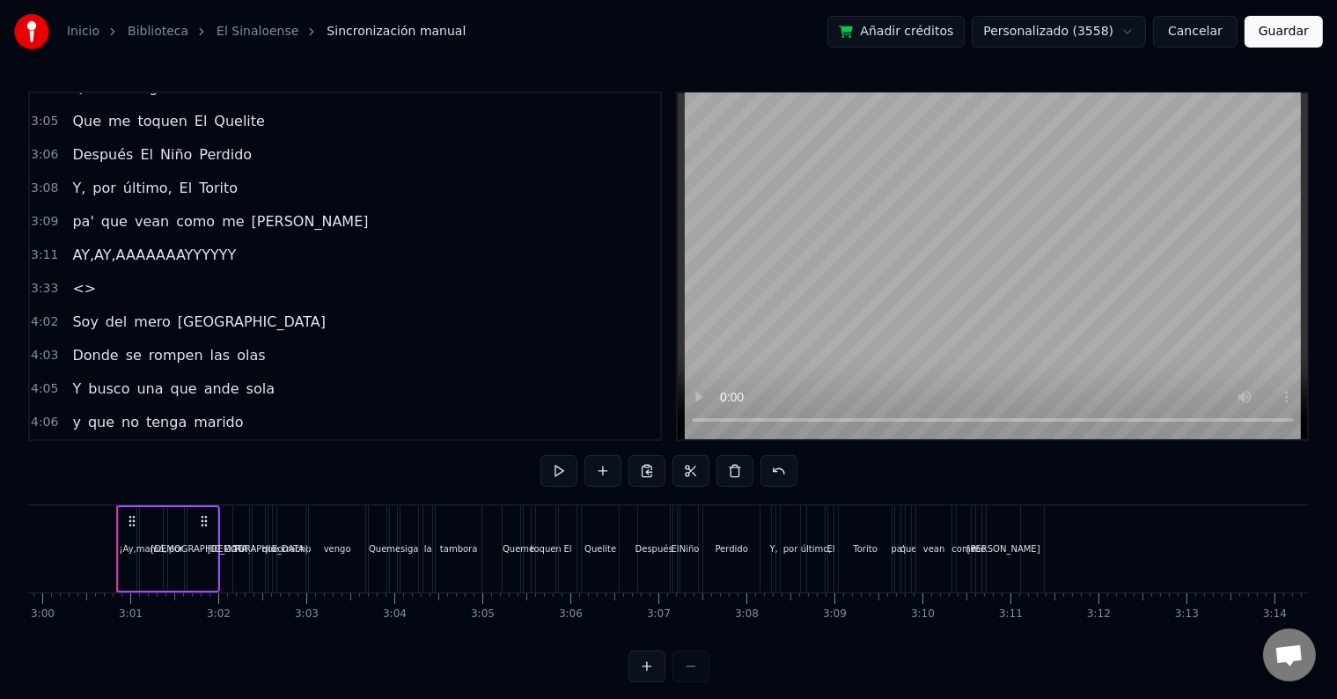
click at [70, 278] on span "<>" at bounding box center [83, 288] width 27 height 20
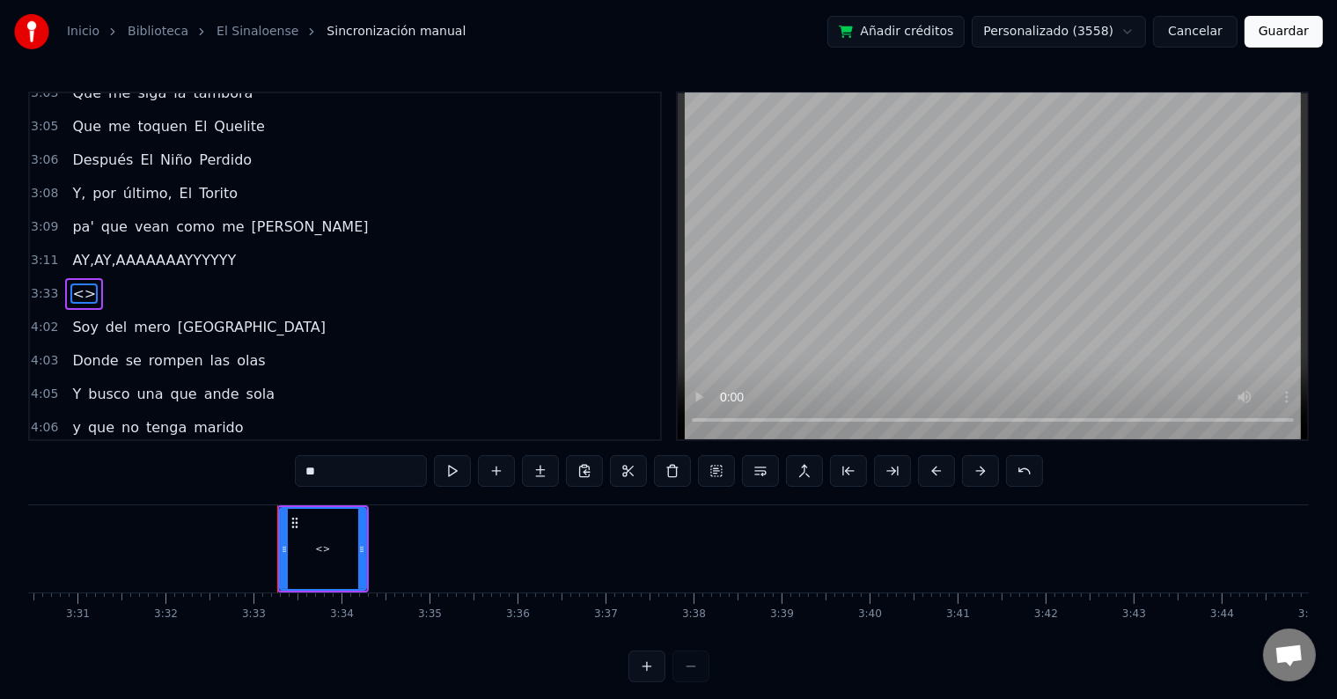
scroll to position [0, 18679]
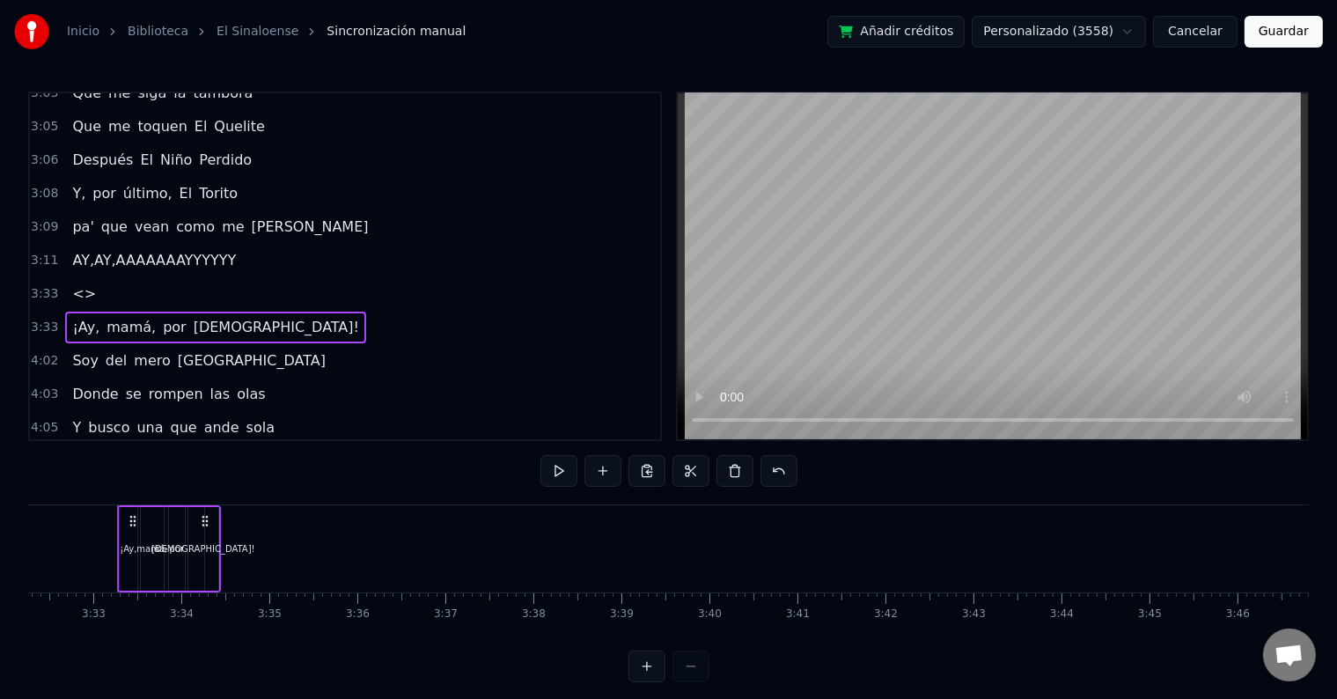
click at [73, 283] on span "<>" at bounding box center [83, 293] width 27 height 20
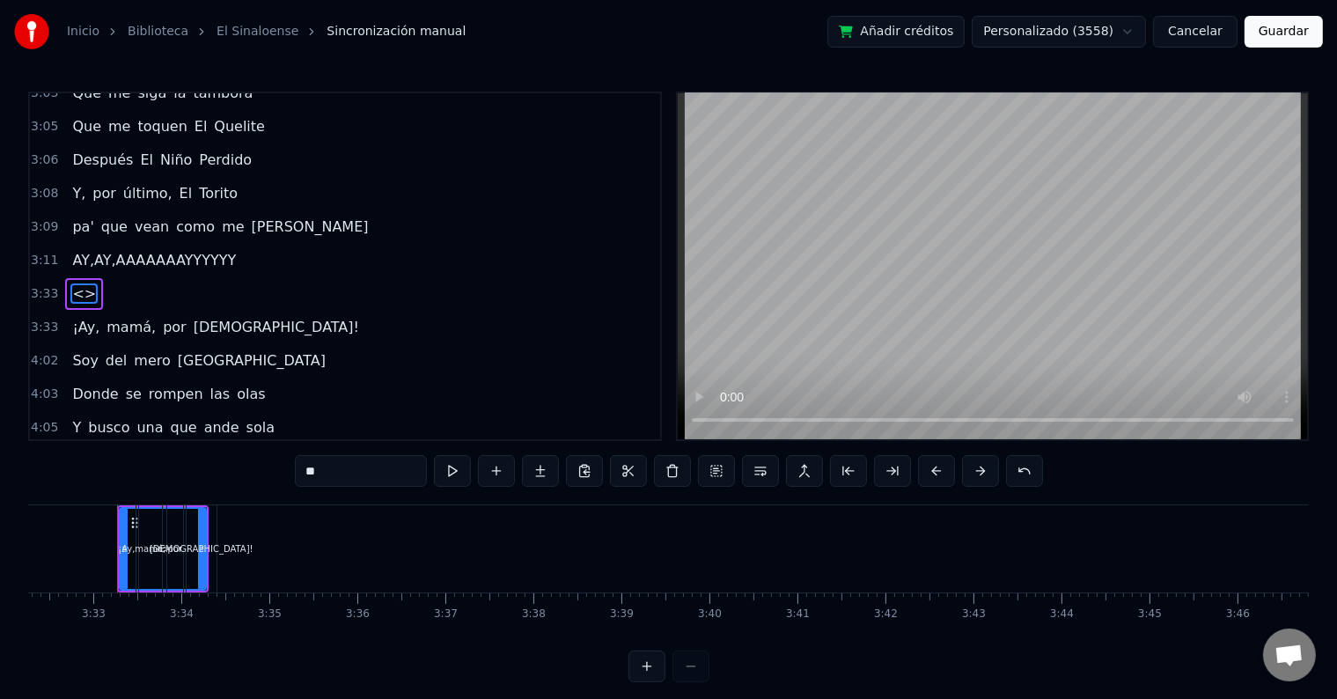
scroll to position [814, 0]
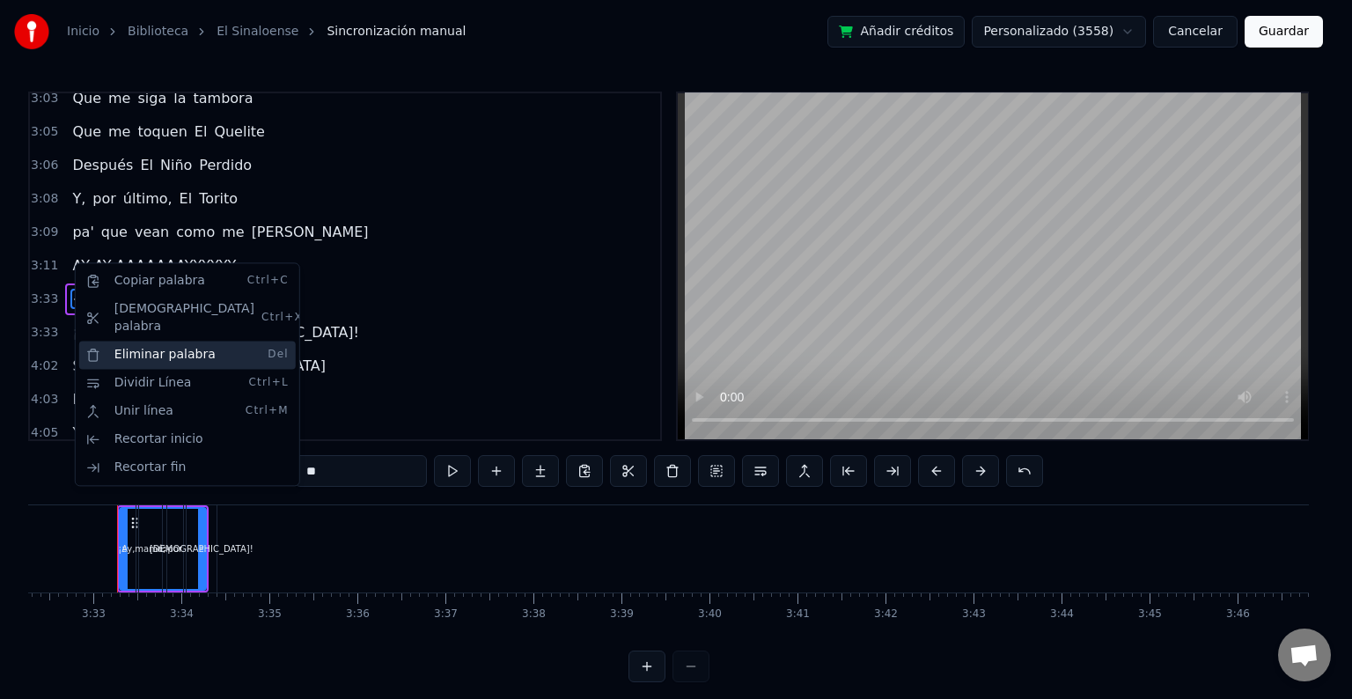
click at [144, 341] on div "Eliminar palabra Del" at bounding box center [187, 355] width 216 height 28
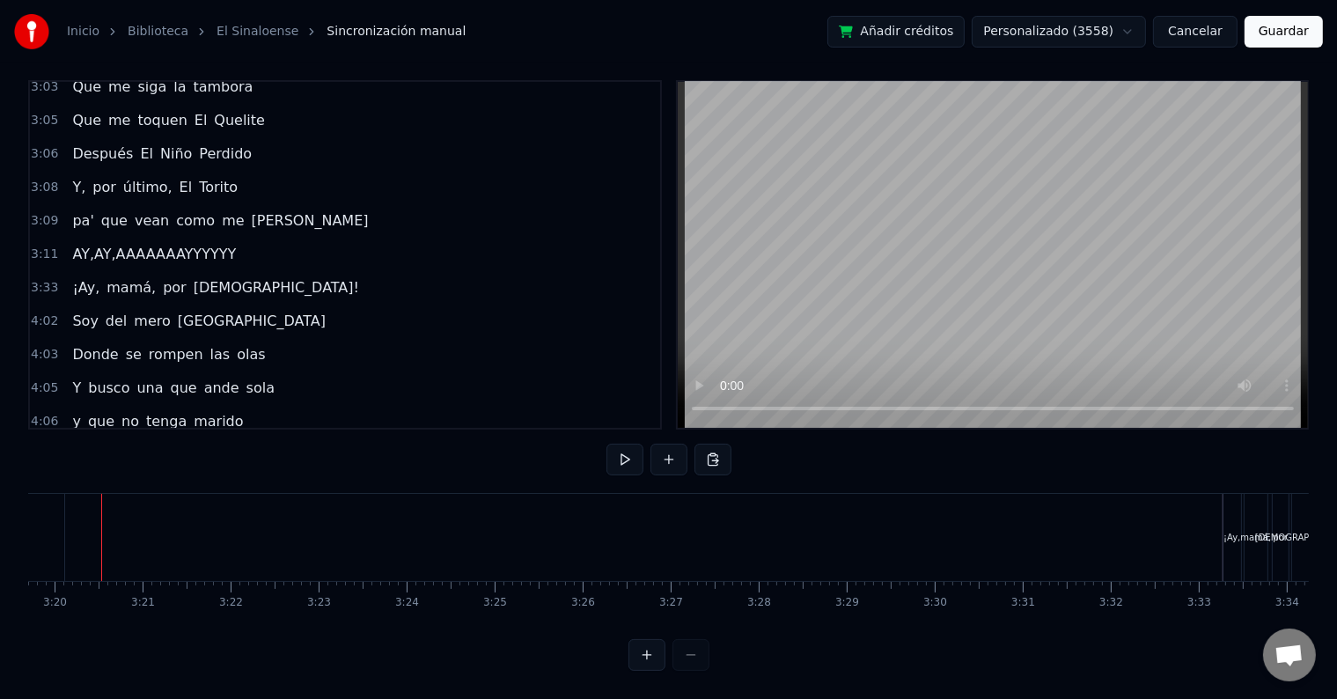
scroll to position [0, 17558]
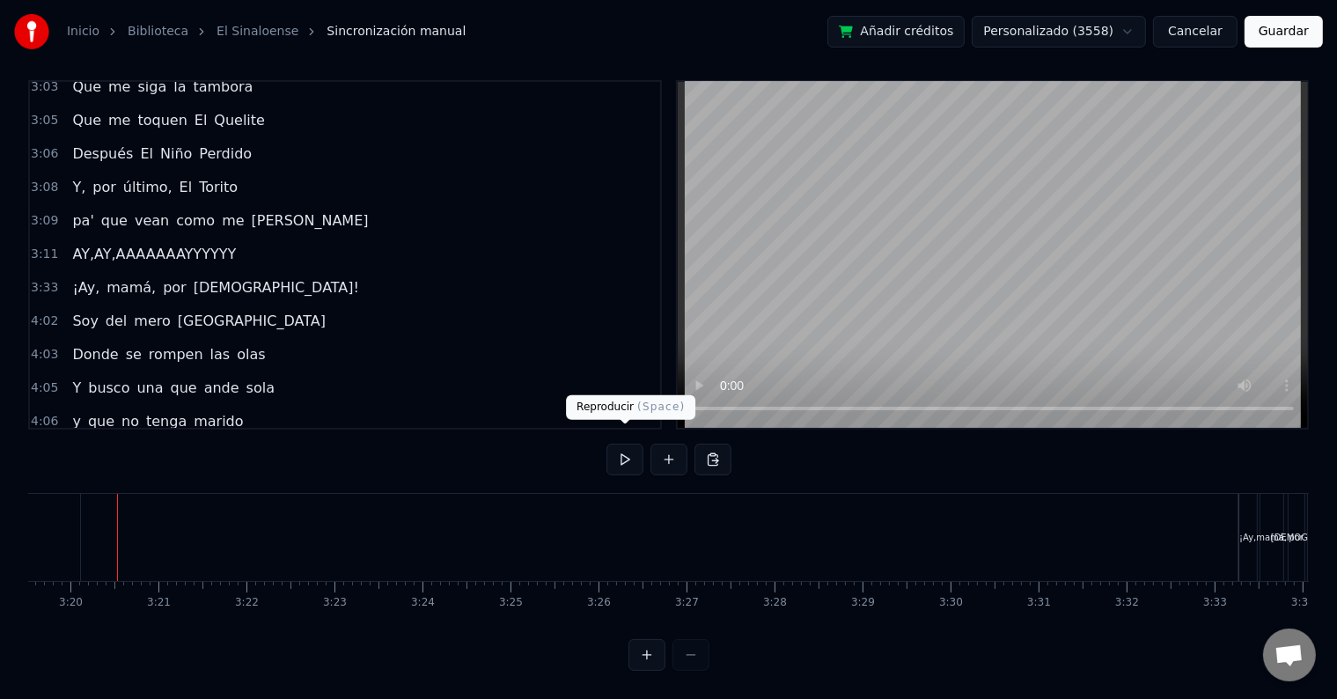
click at [627, 445] on button at bounding box center [624, 460] width 37 height 32
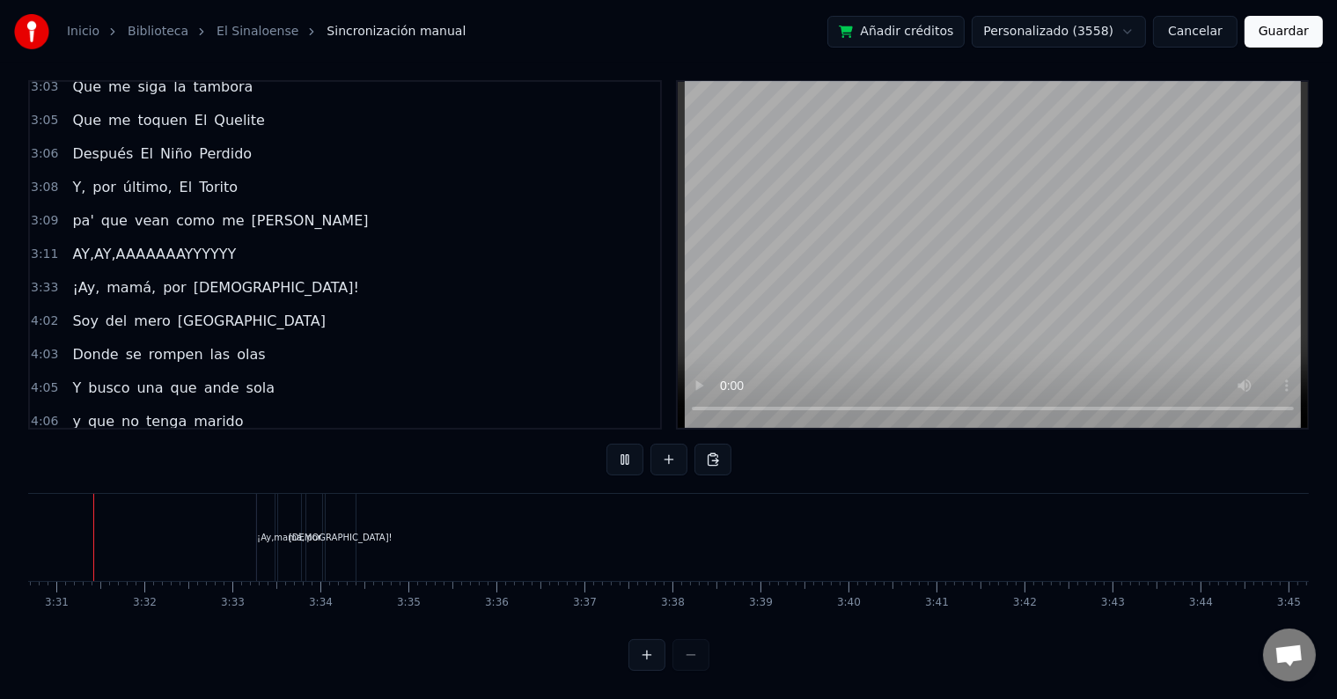
scroll to position [0, 18520]
click at [606, 444] on button at bounding box center [624, 460] width 37 height 32
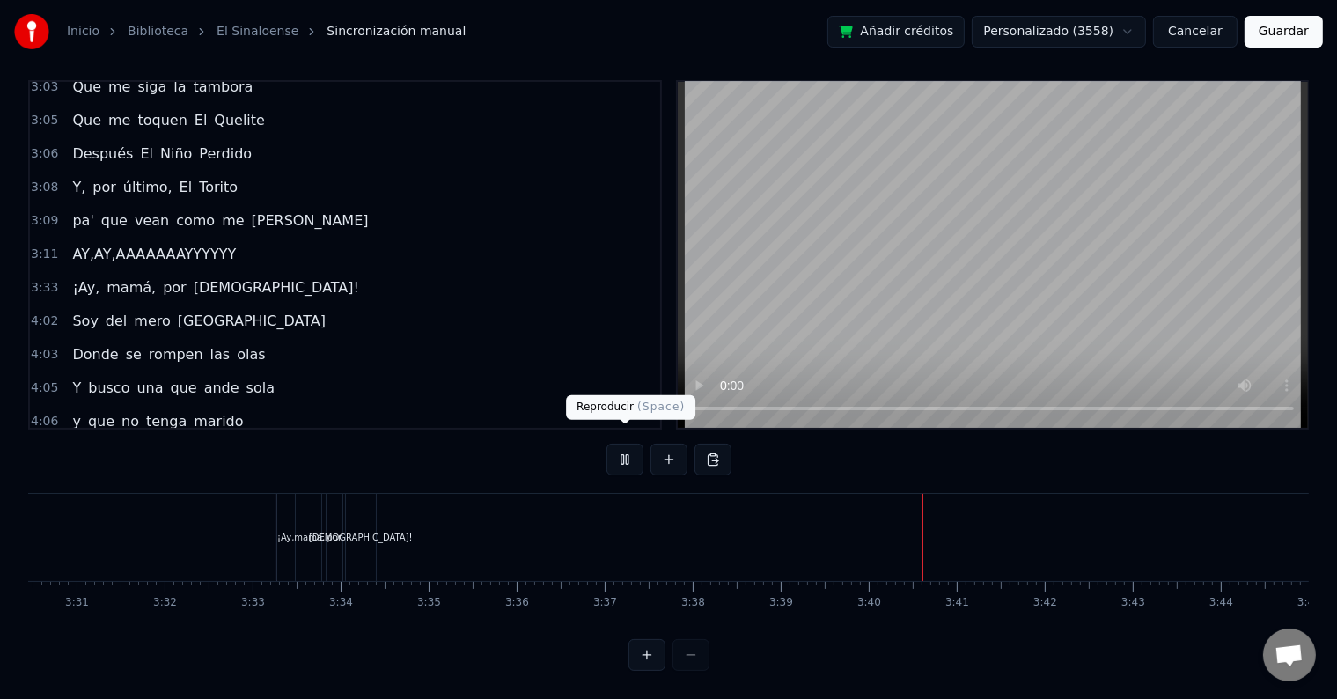
click at [624, 444] on button at bounding box center [624, 460] width 37 height 32
click at [278, 529] on div "¡Ay," at bounding box center [286, 537] width 18 height 87
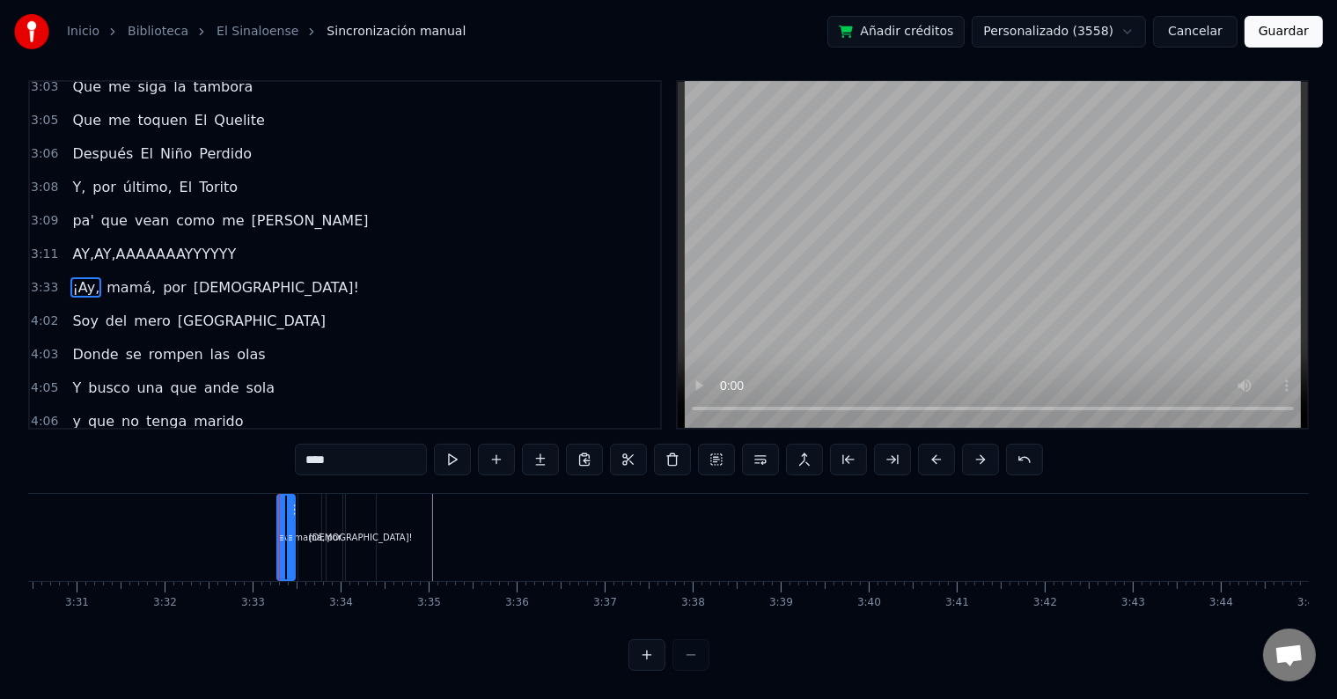
scroll to position [0, 0]
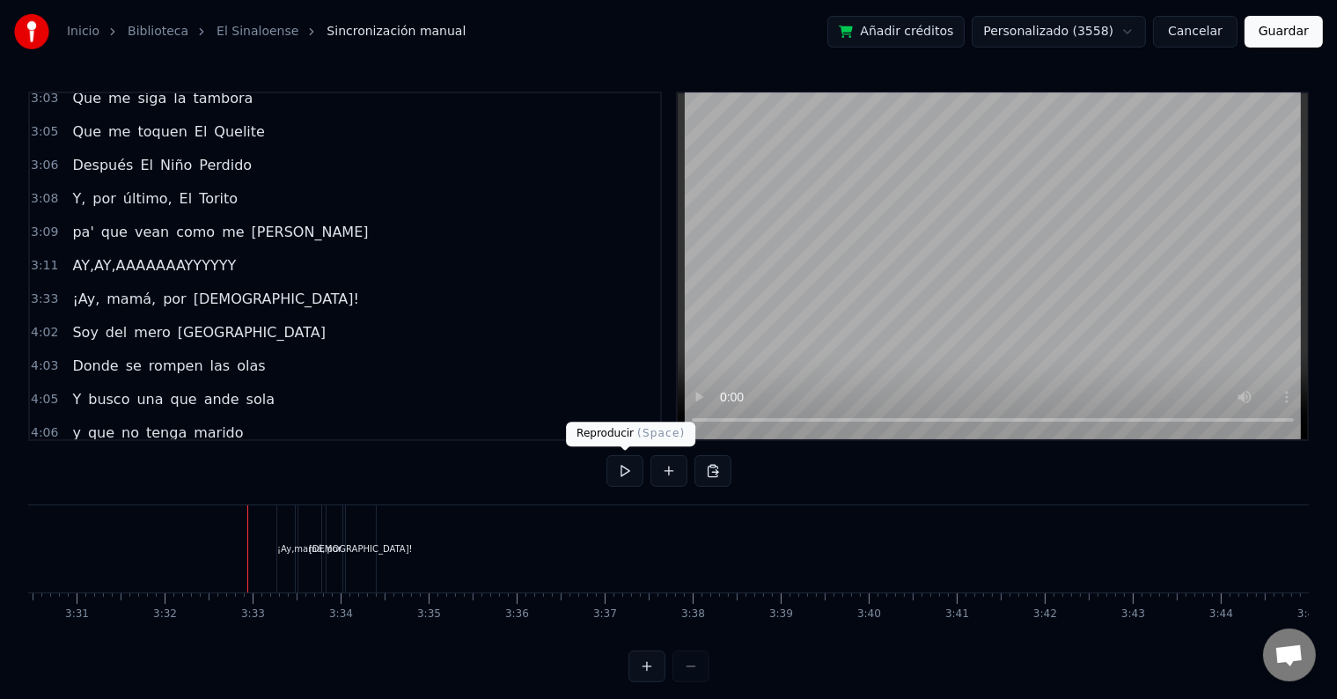
click at [630, 473] on button at bounding box center [624, 471] width 37 height 32
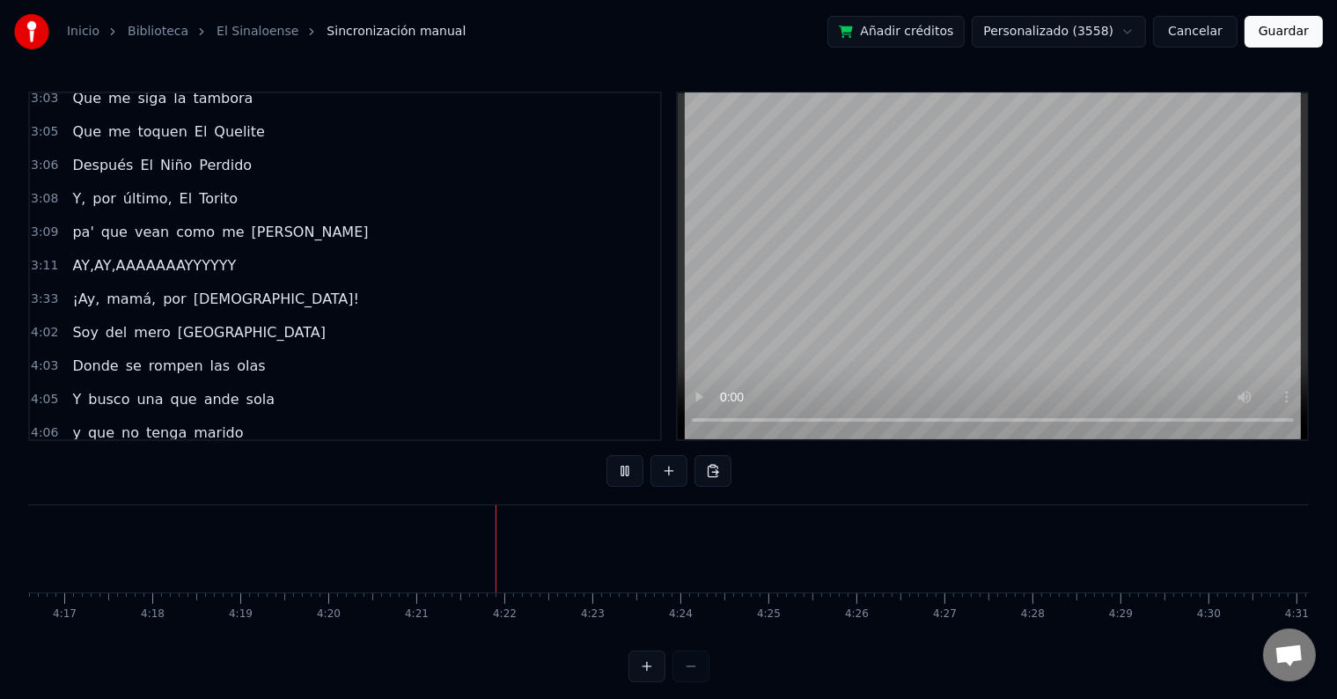
scroll to position [852, 0]
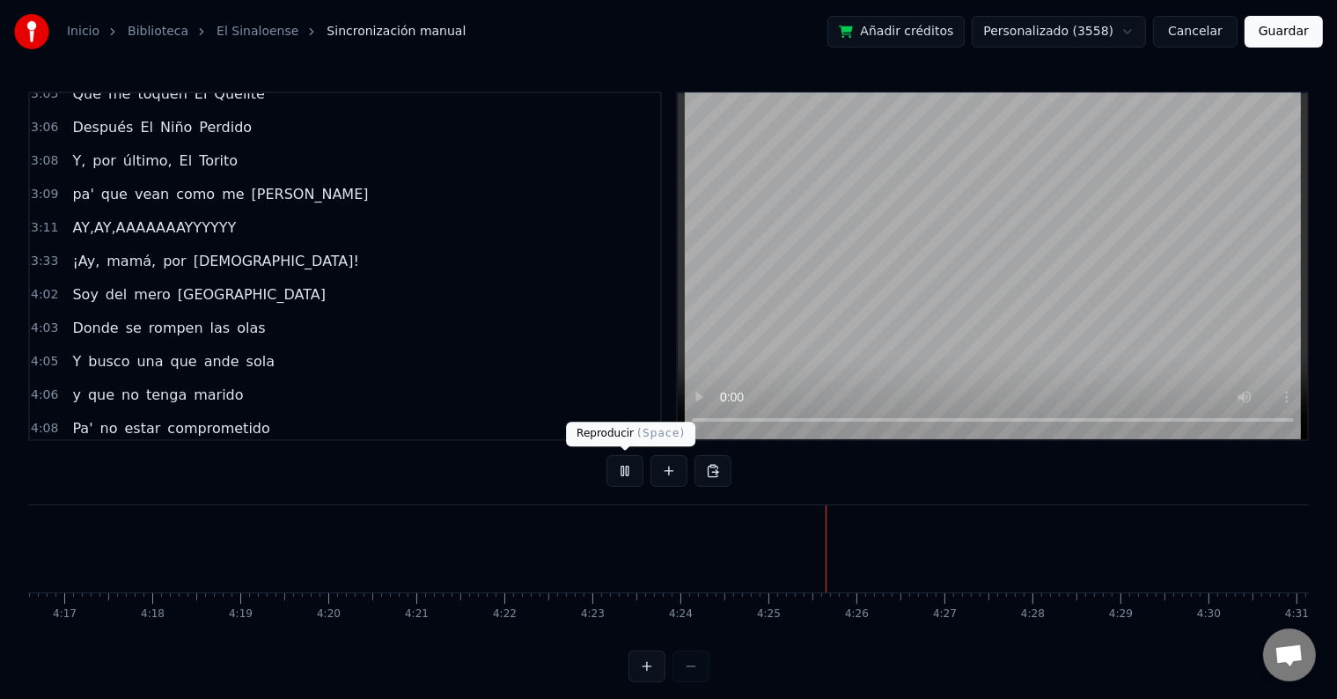
click at [621, 472] on button at bounding box center [624, 471] width 37 height 32
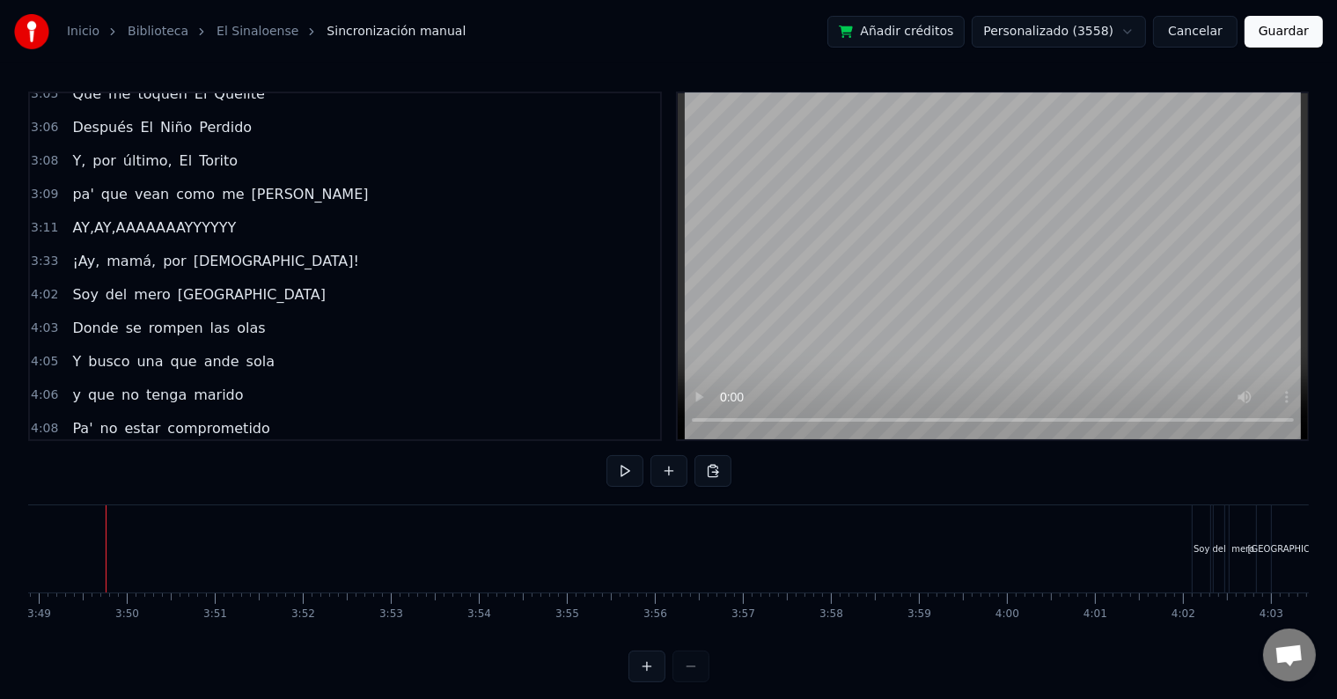
scroll to position [0, 20131]
click at [627, 466] on button at bounding box center [624, 471] width 37 height 32
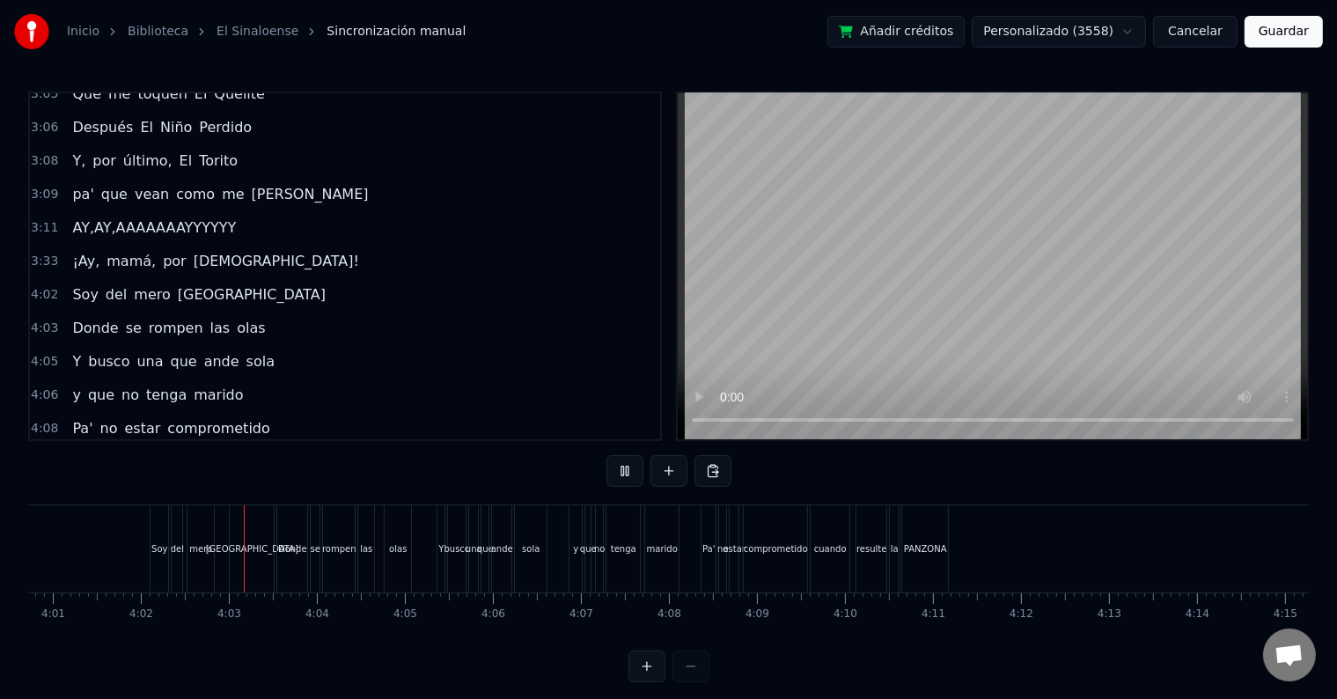
scroll to position [0, 21251]
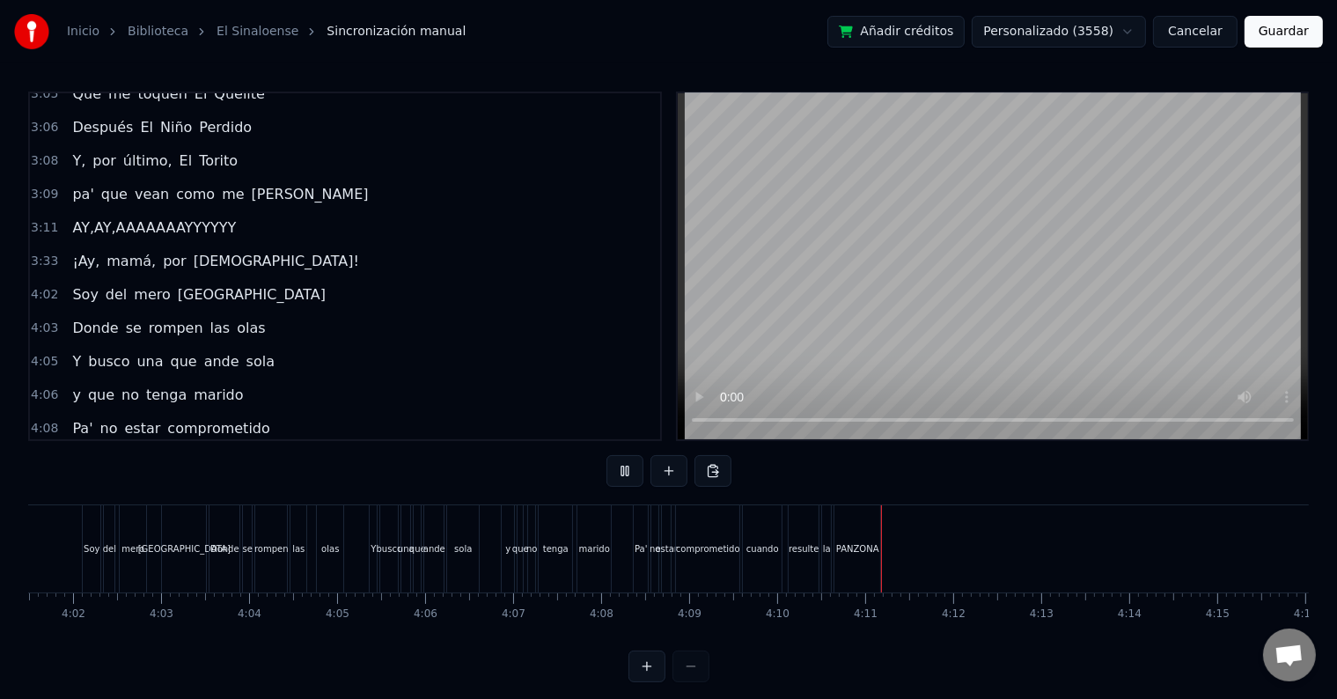
click at [606, 455] on button at bounding box center [624, 471] width 37 height 32
click at [620, 470] on button at bounding box center [624, 471] width 37 height 32
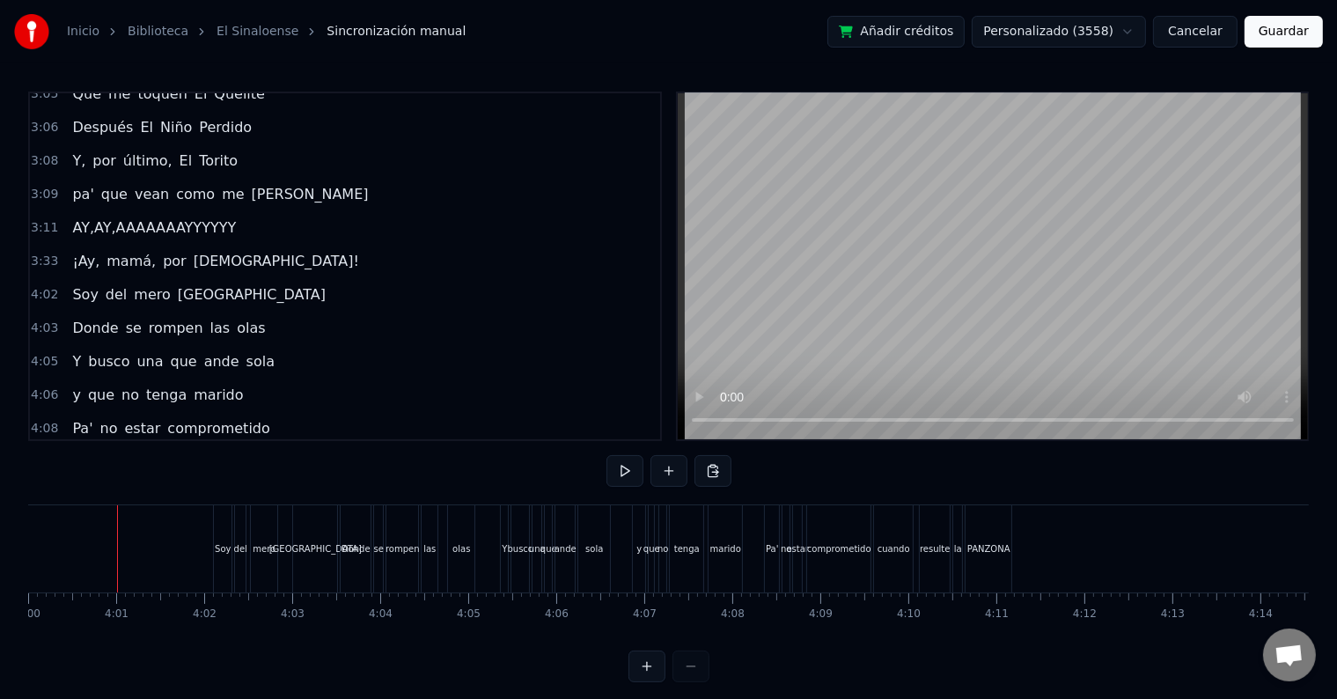
scroll to position [0, 21120]
click at [1014, 556] on div "cuando resulte la PANZONA" at bounding box center [944, 548] width 143 height 87
click at [1031, 549] on div at bounding box center [1031, 548] width 1 height 87
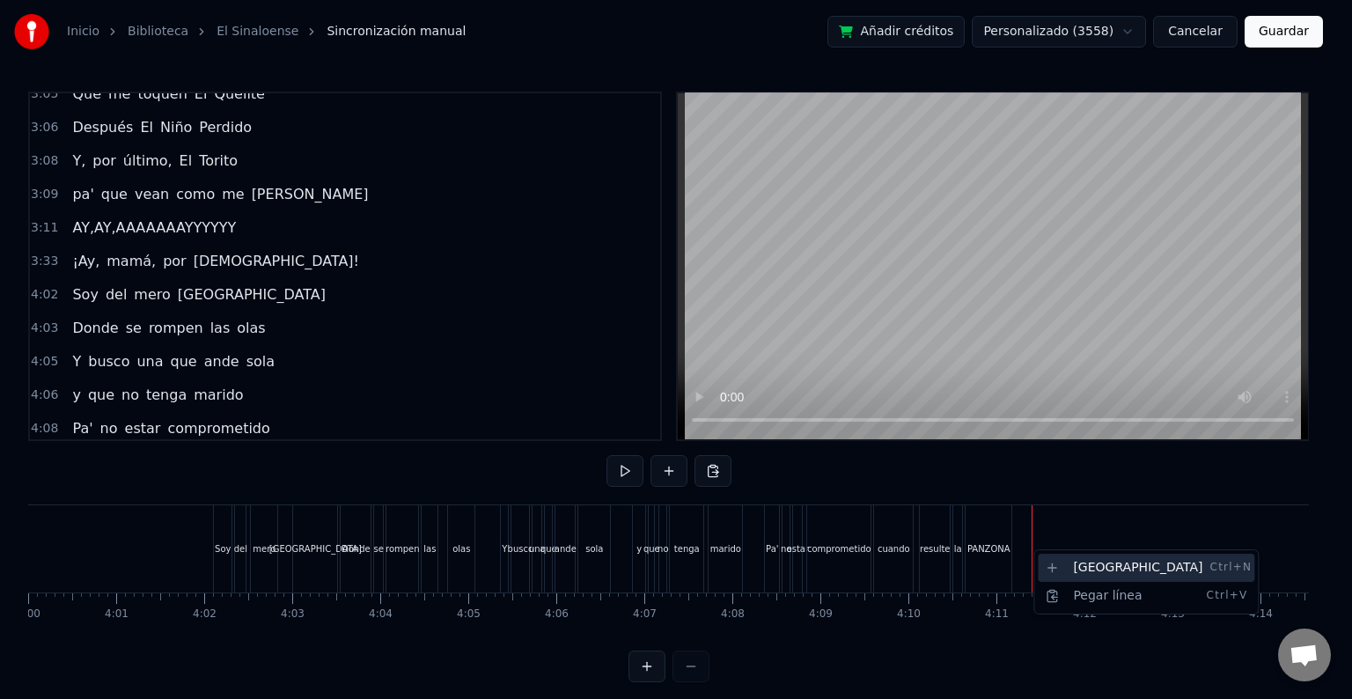
click at [1067, 565] on div "Nueva línea Ctrl+N" at bounding box center [1146, 568] width 216 height 28
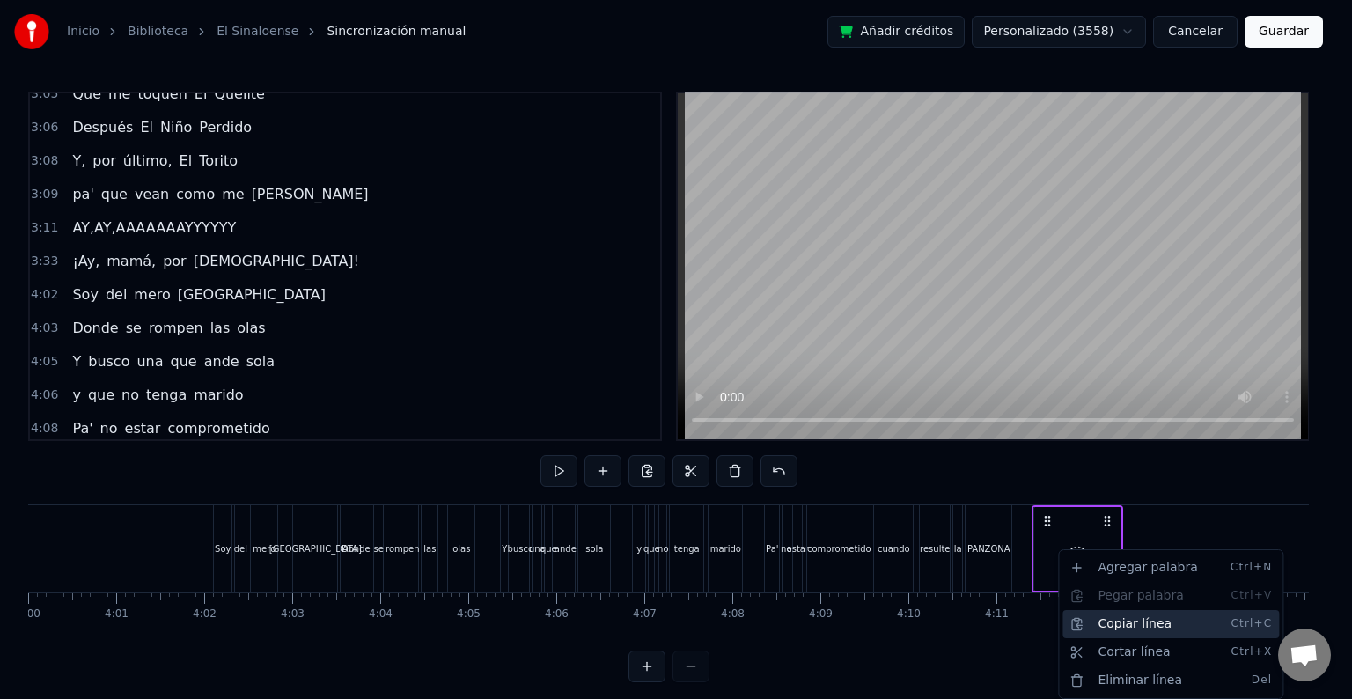
click at [1104, 624] on div "Copiar línea Ctrl+C" at bounding box center [1170, 624] width 216 height 28
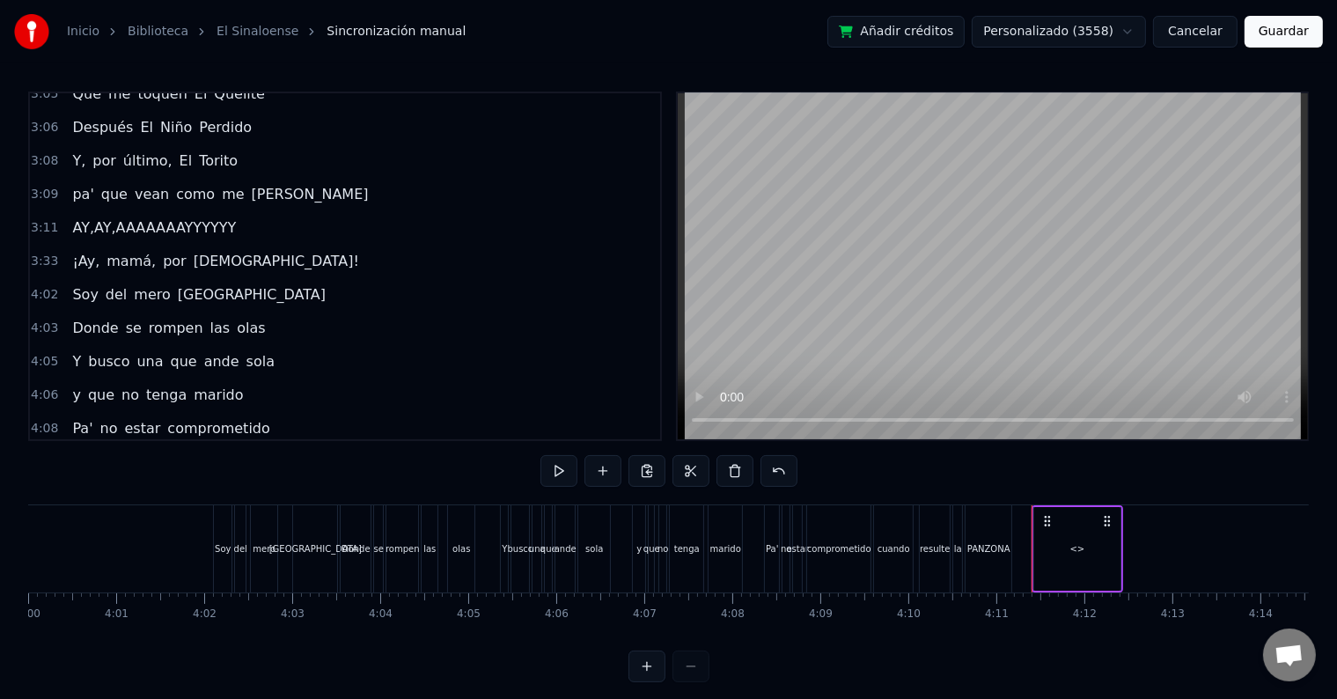
click at [1059, 551] on div "<>" at bounding box center [1077, 549] width 86 height 84
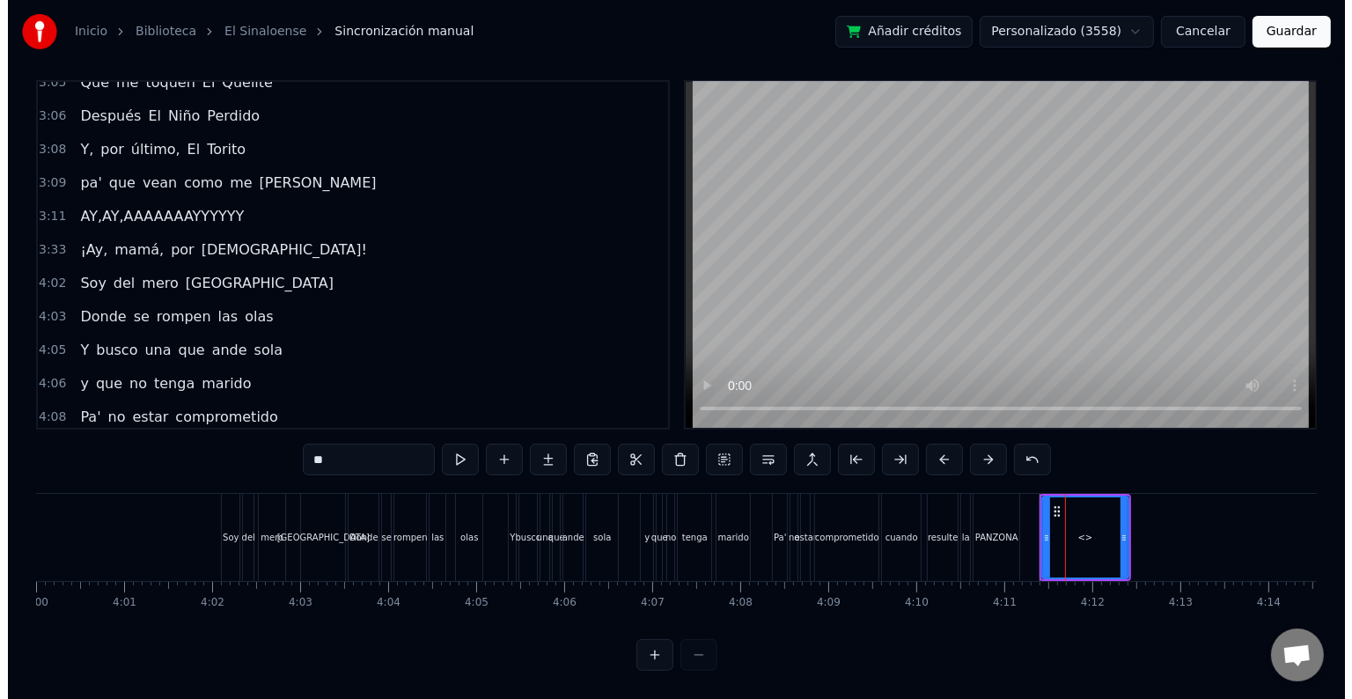
scroll to position [884, 0]
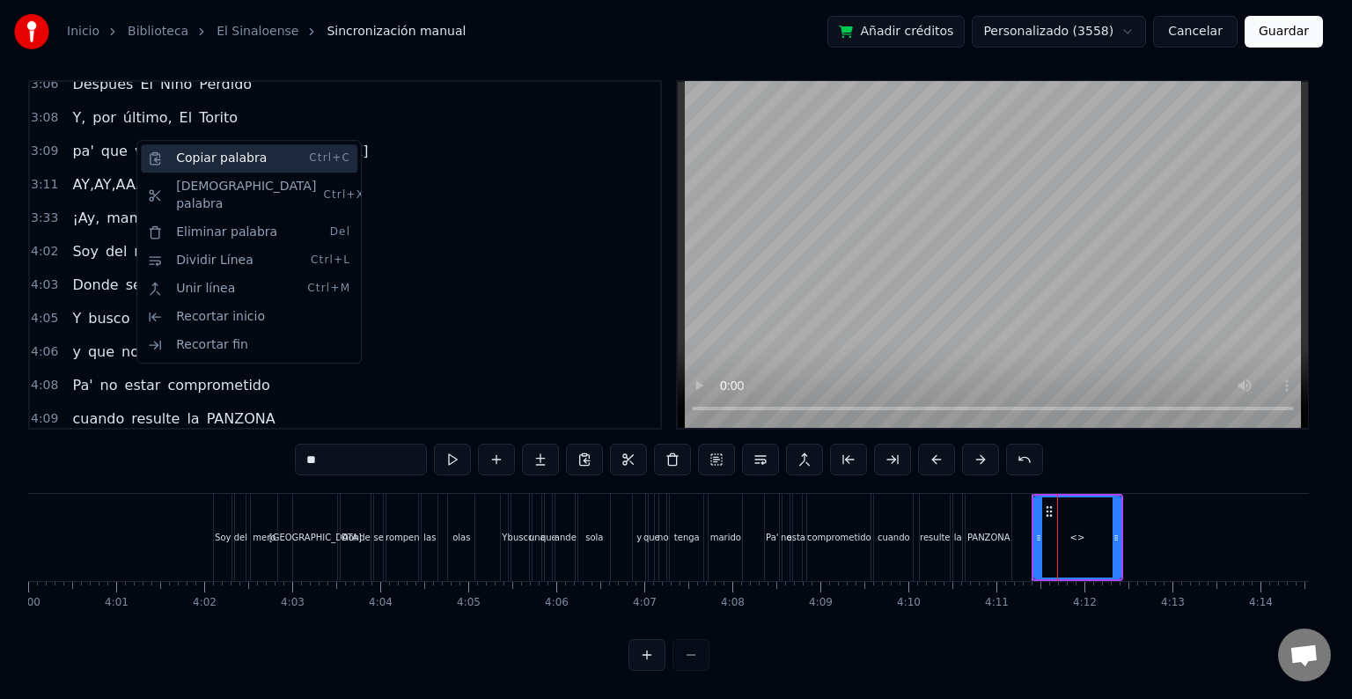
click at [196, 157] on div "Copiar palabra Ctrl+C" at bounding box center [249, 158] width 216 height 28
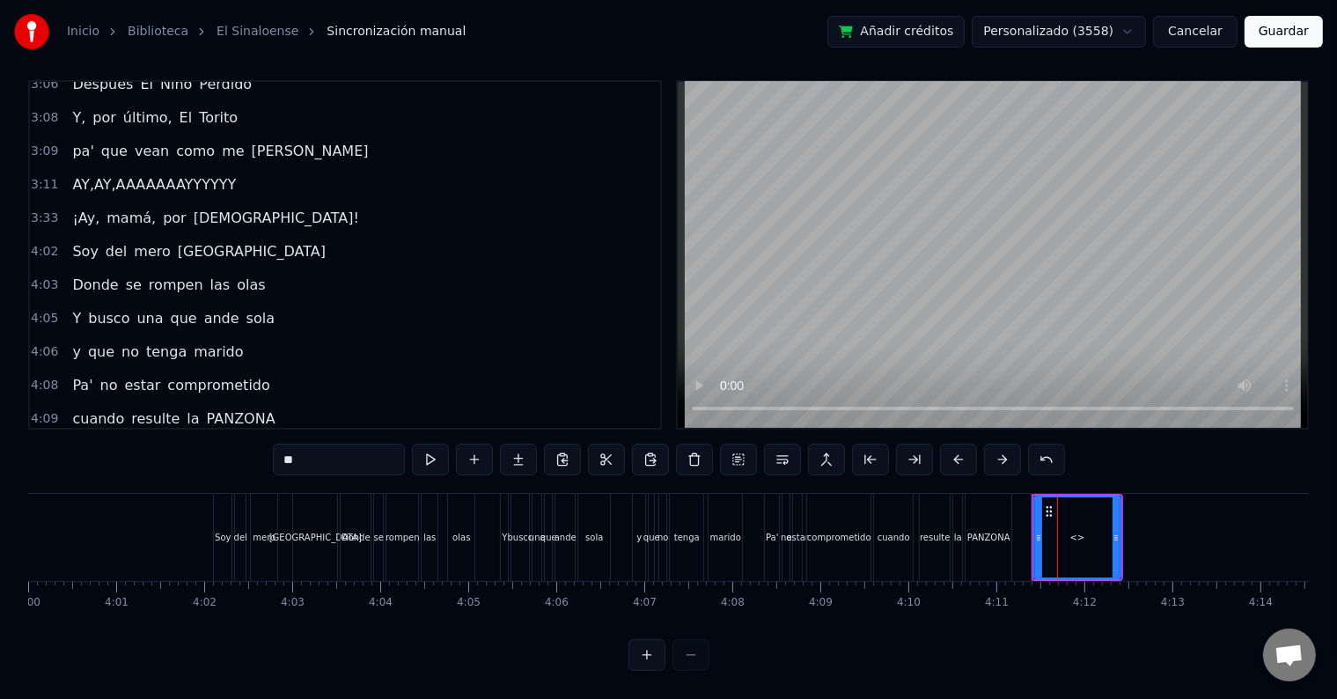
click at [1077, 539] on div "<>" at bounding box center [1077, 537] width 84 height 80
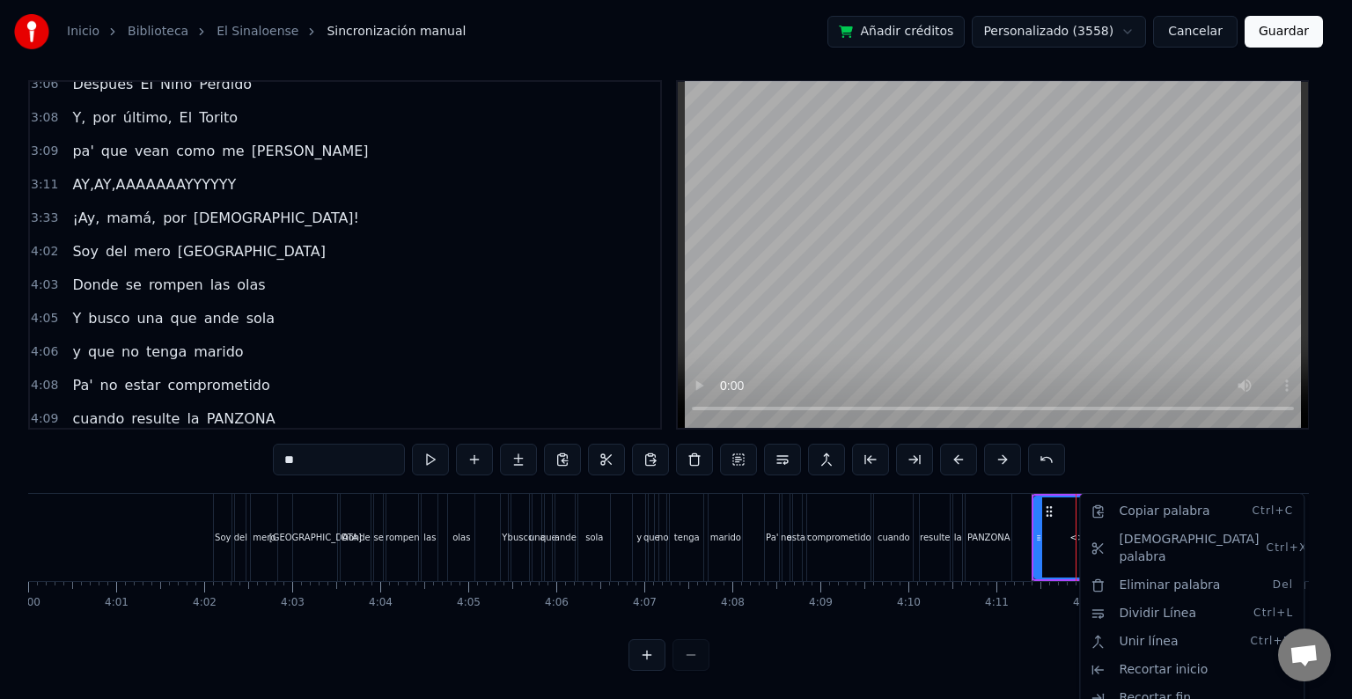
click at [1060, 519] on html "Inicio Biblioteca El Sinaloense Sincronización manual Añadir créditos Personali…" at bounding box center [676, 344] width 1352 height 710
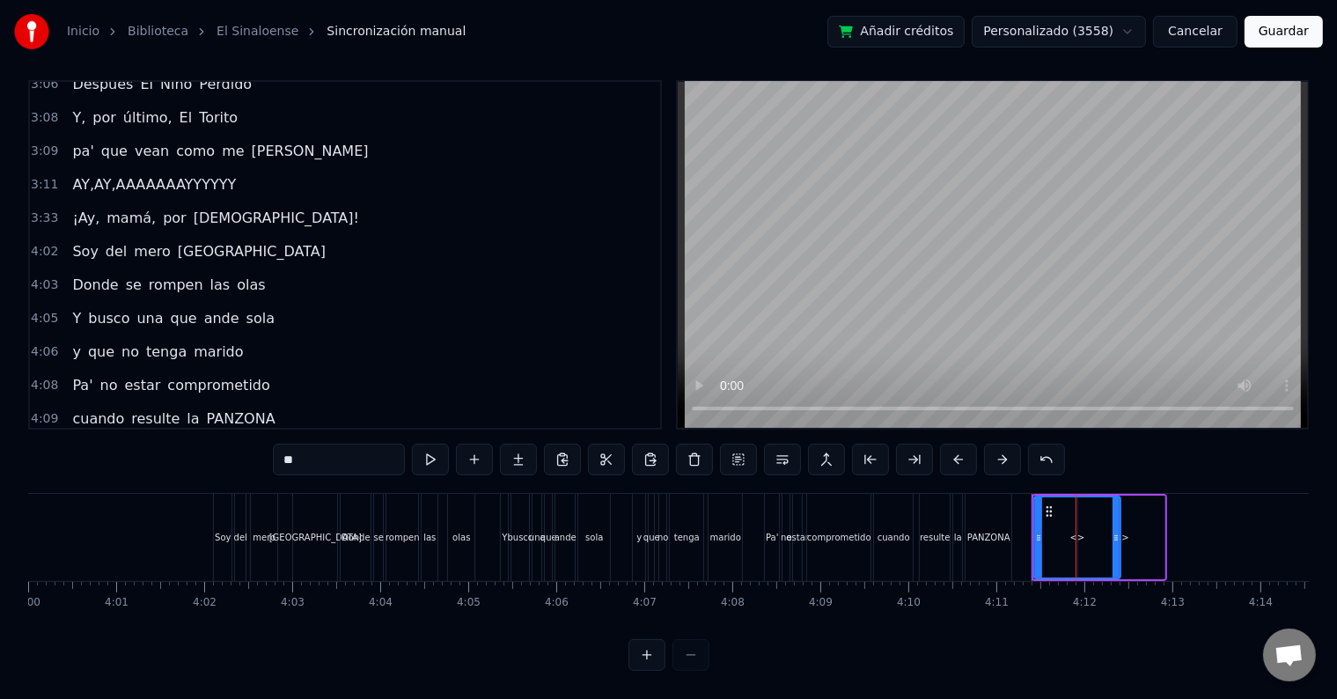
click at [136, 436] on div "4:11 <> <>" at bounding box center [345, 452] width 630 height 33
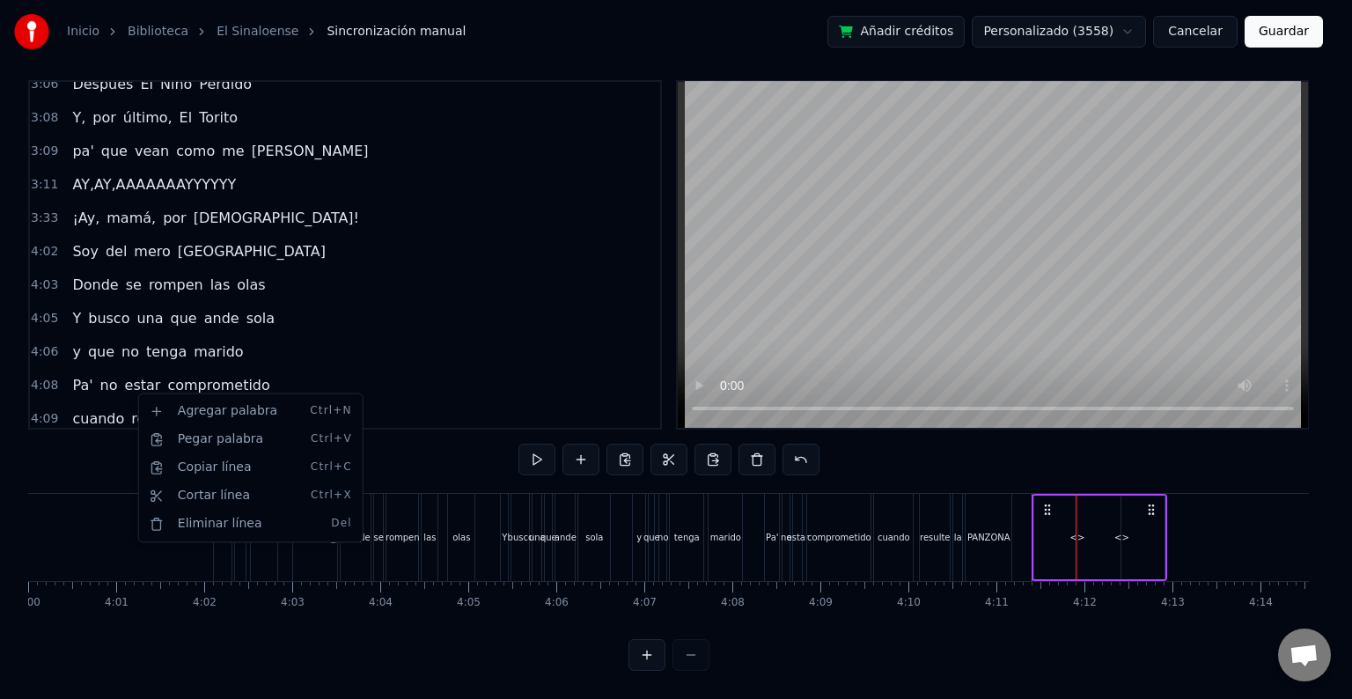
click at [106, 396] on html "Inicio Biblioteca El Sinaloense Sincronización manual Añadir créditos Personali…" at bounding box center [676, 344] width 1352 height 710
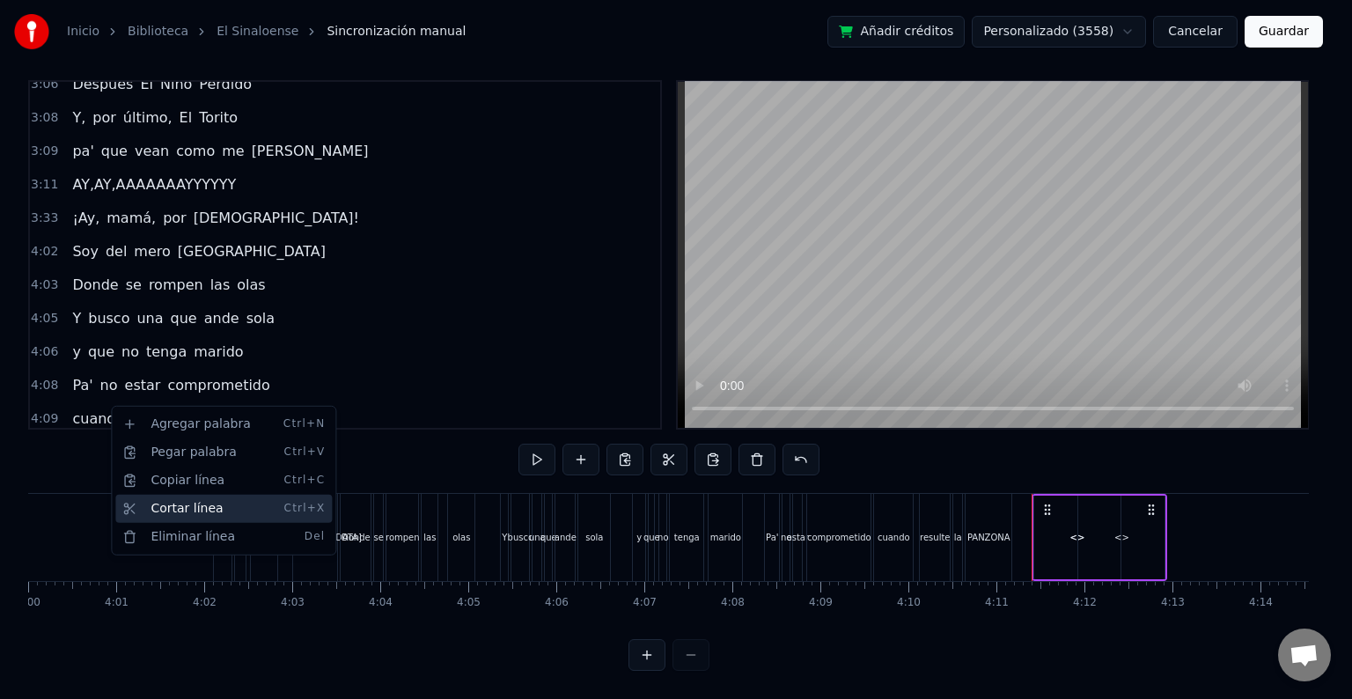
click at [163, 510] on div "Cortar línea Ctrl+X" at bounding box center [223, 509] width 216 height 28
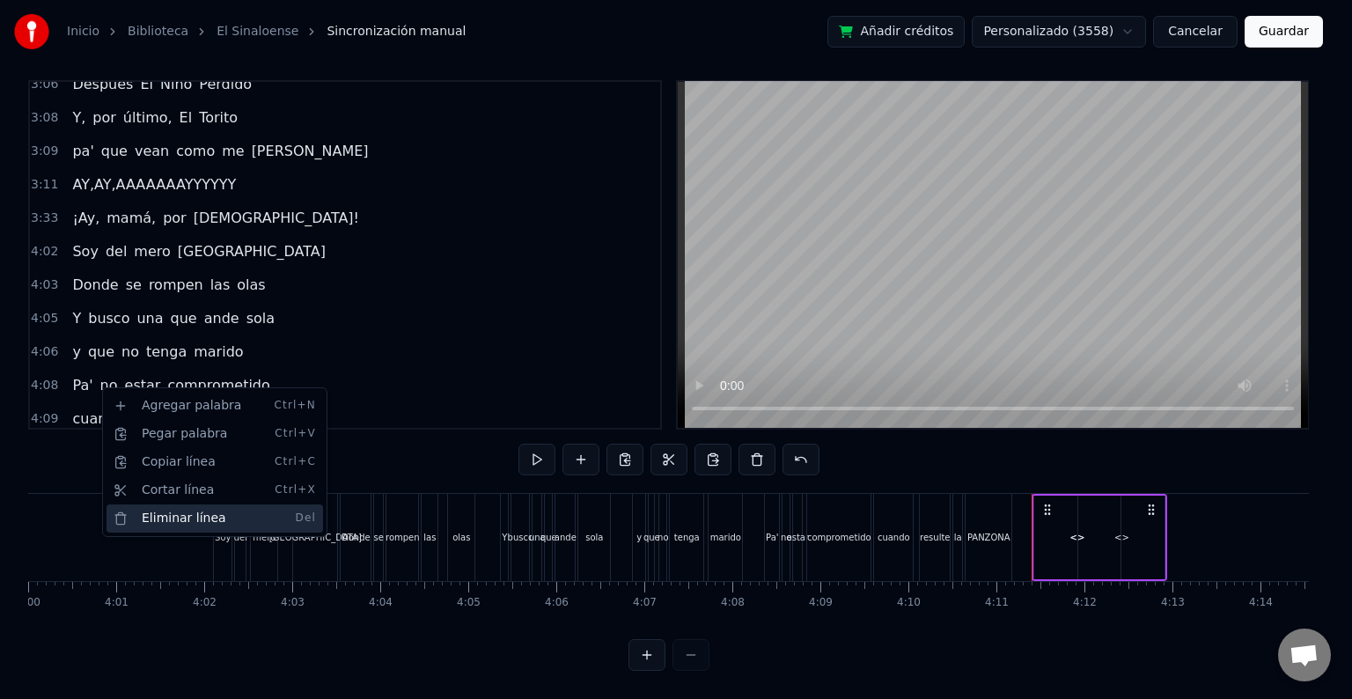
click at [165, 515] on div "Eliminar línea Del" at bounding box center [214, 518] width 216 height 28
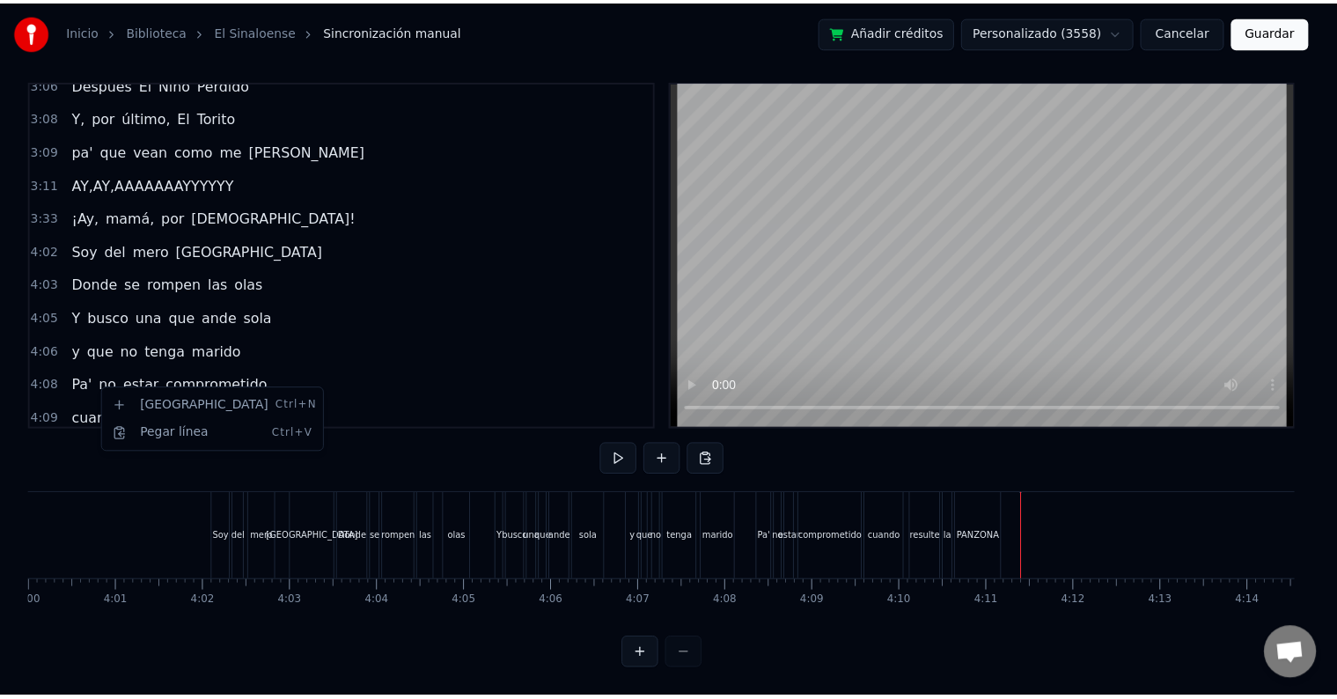
scroll to position [852, 0]
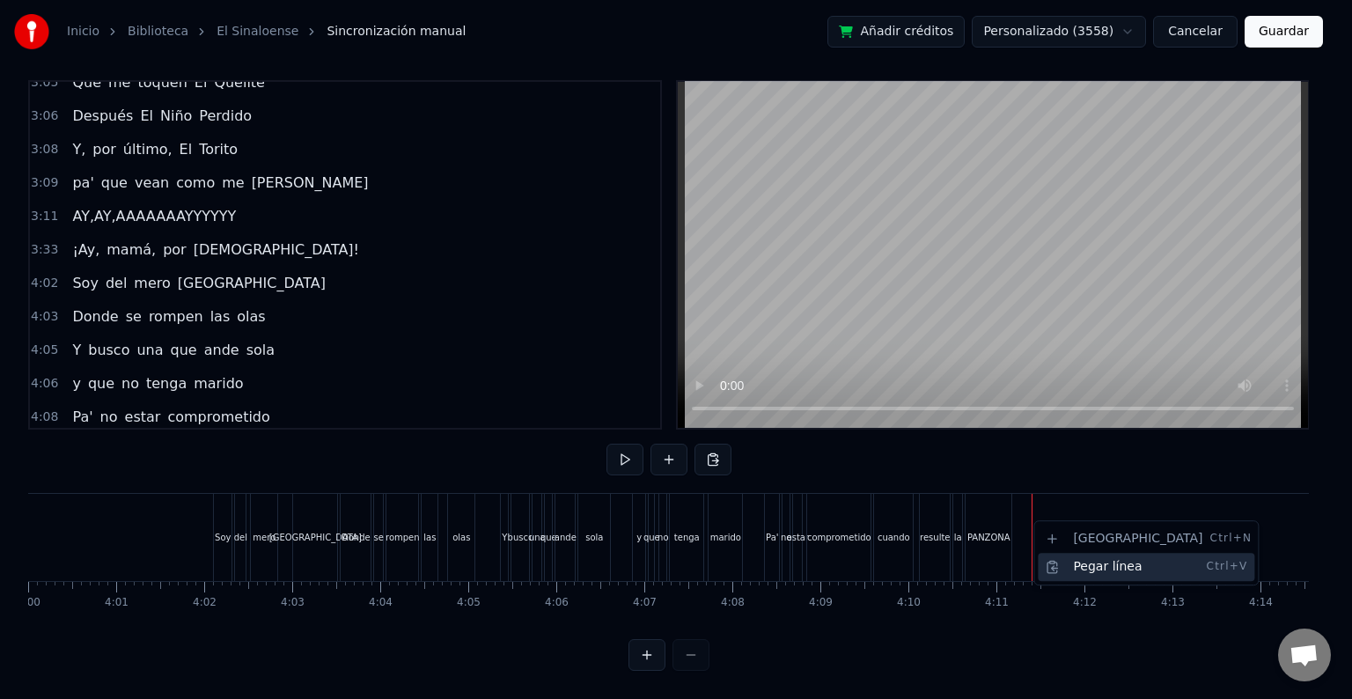
click at [1086, 563] on div "Pegar línea Ctrl+V" at bounding box center [1146, 567] width 216 height 28
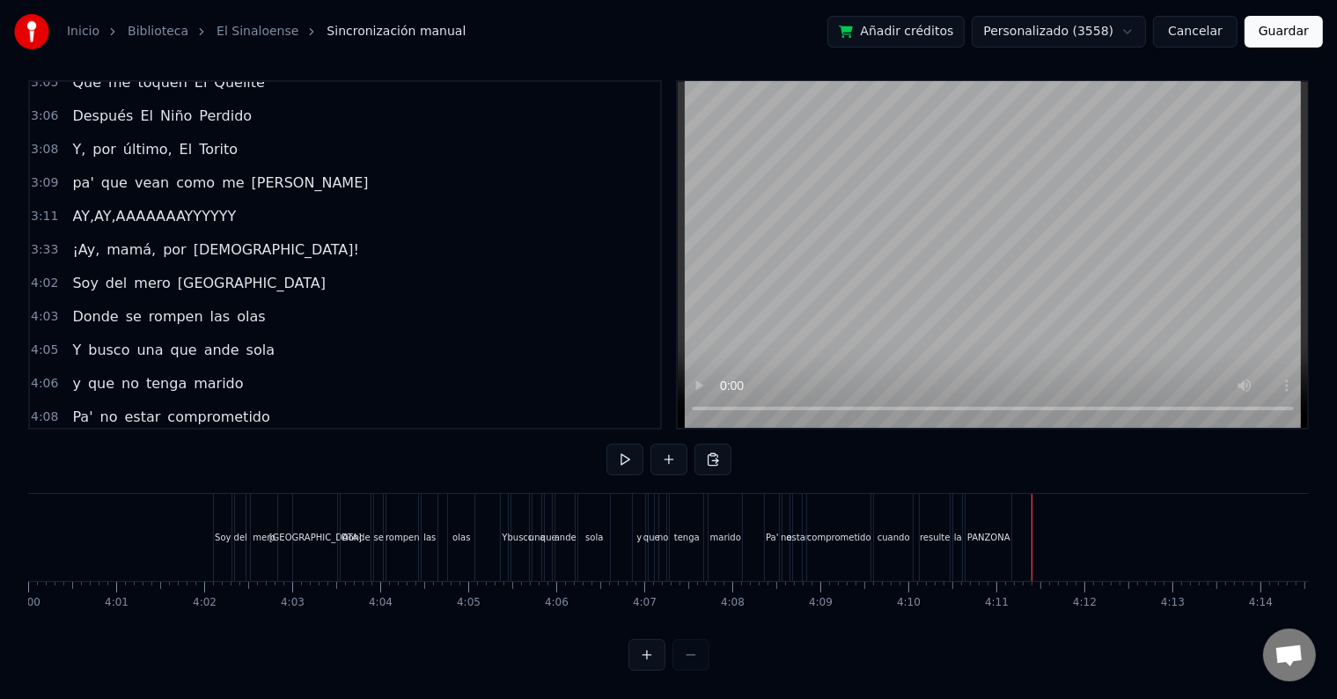
click at [134, 206] on span "AY,AY,AAAAAAAYYYYYY" at bounding box center [153, 216] width 167 height 20
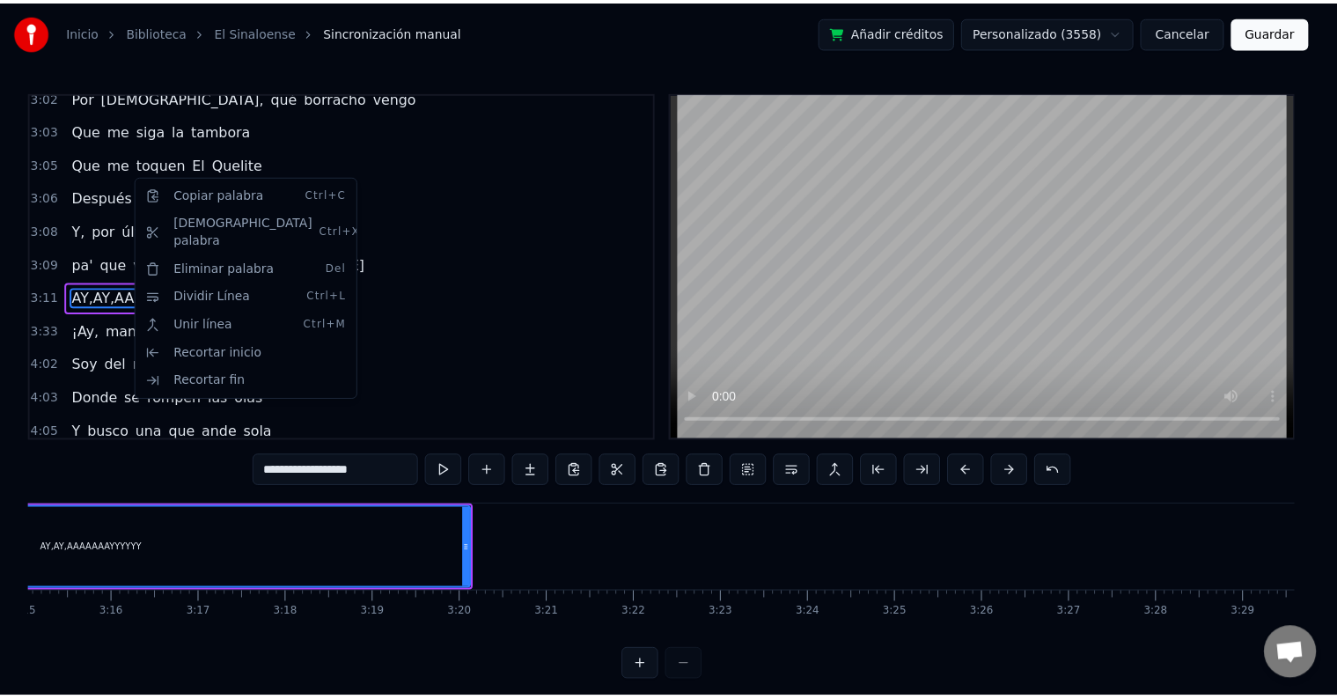
scroll to position [0, 16753]
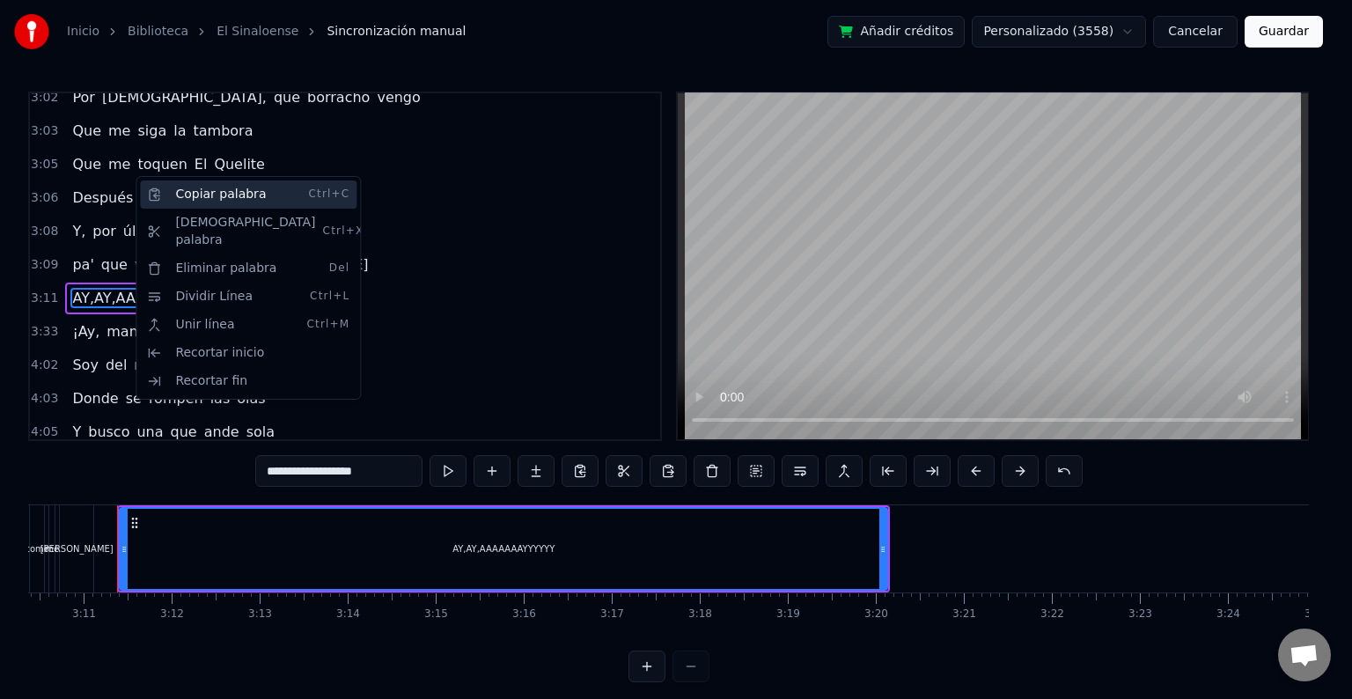
click at [211, 194] on div "Copiar palabra Ctrl+C" at bounding box center [248, 194] width 216 height 28
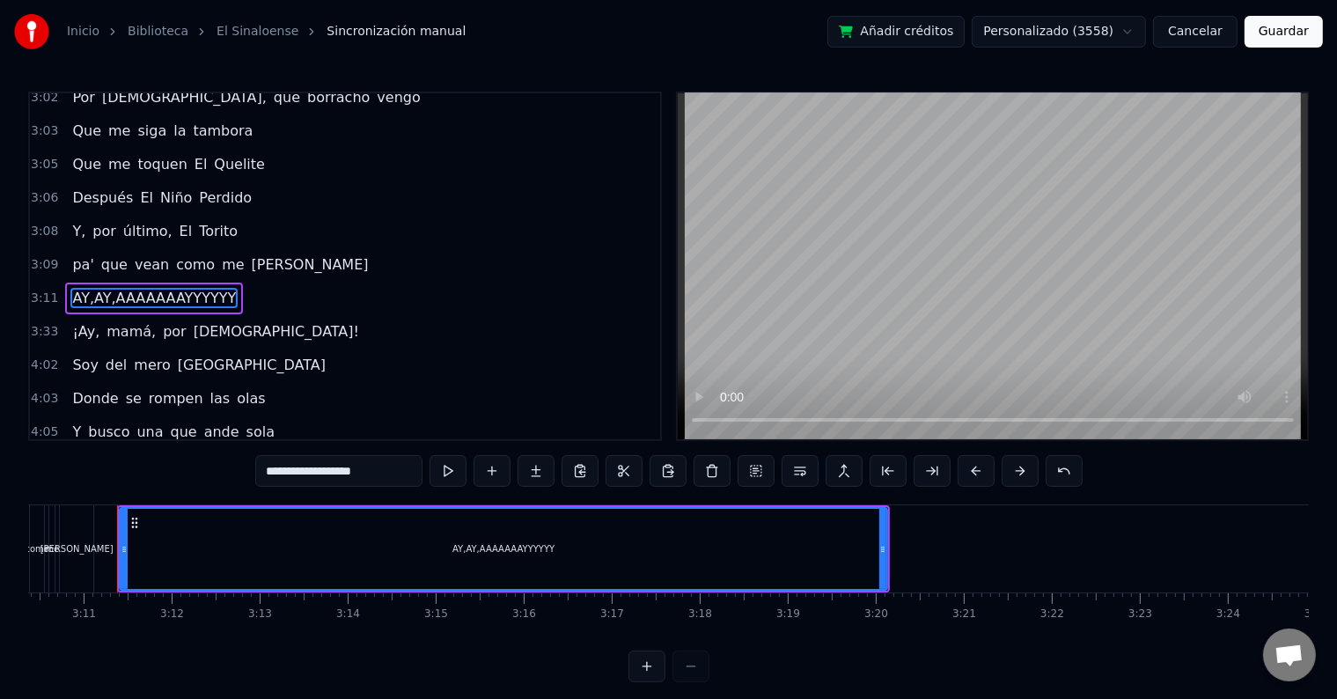
click at [87, 533] on div "[PERSON_NAME]" at bounding box center [76, 548] width 33 height 87
type input "*****"
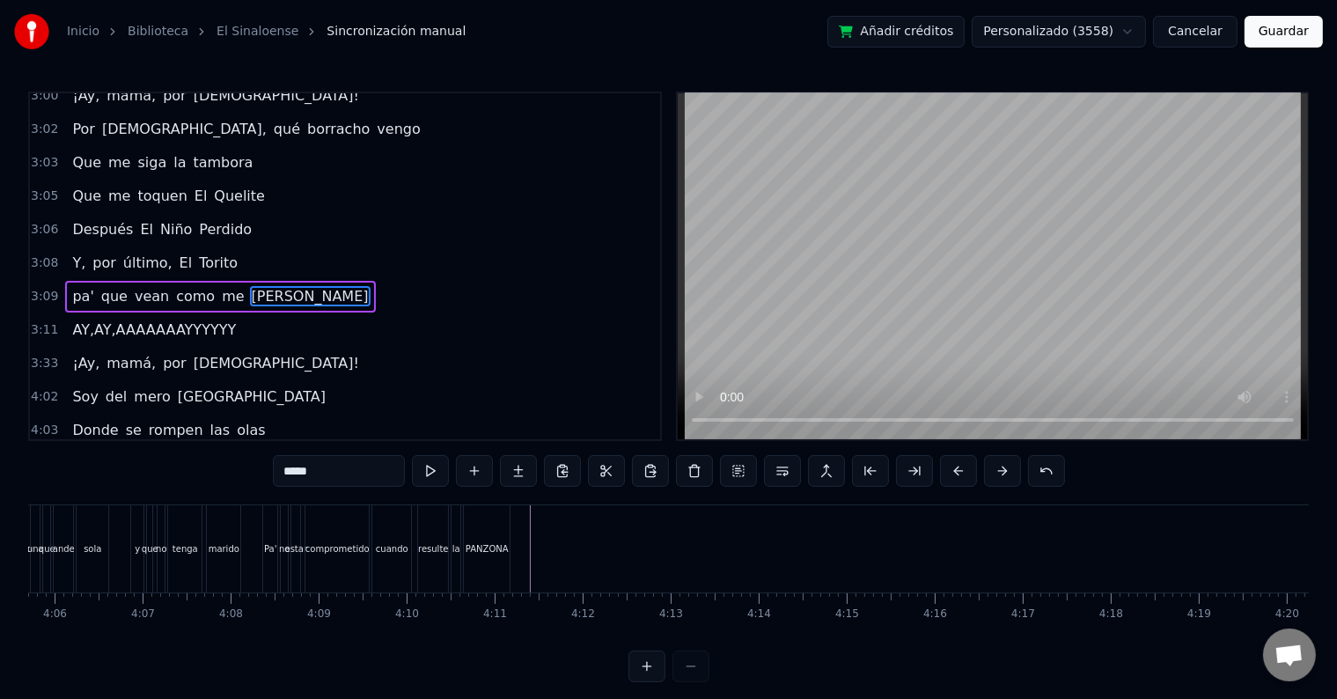
scroll to position [0, 21683]
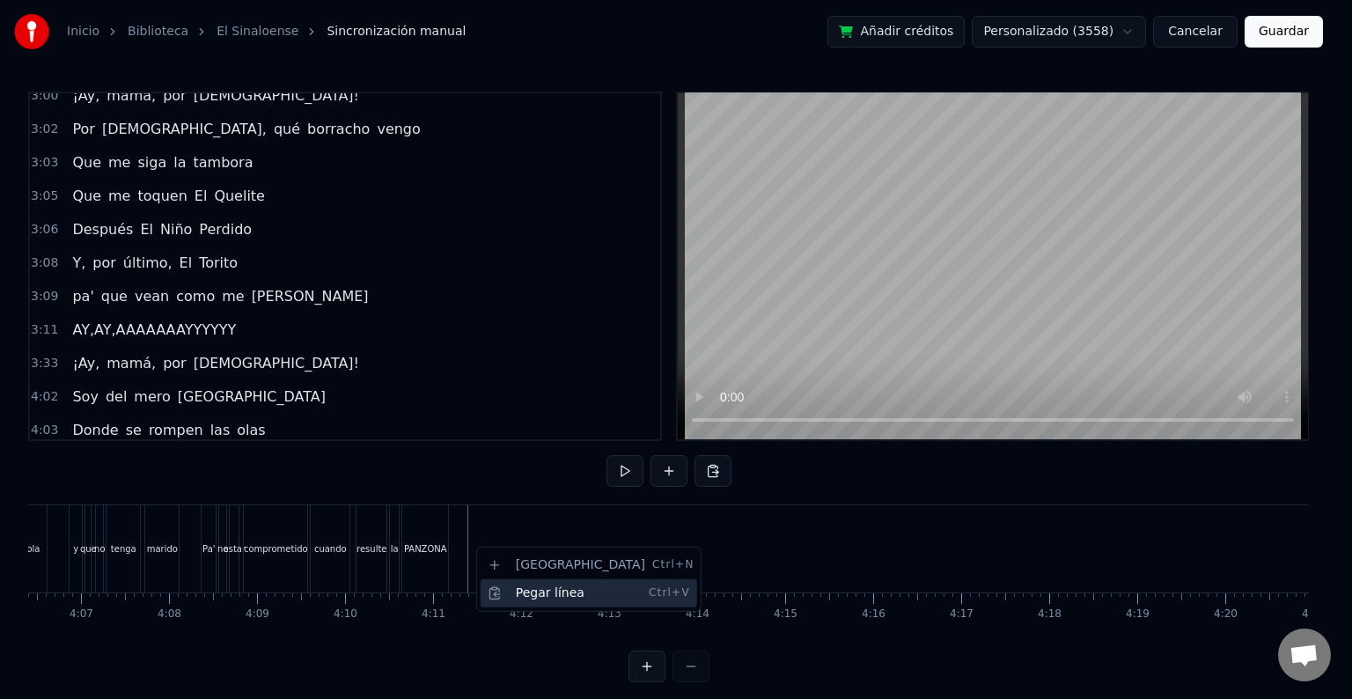
click at [528, 584] on div "Pegar línea Ctrl+V" at bounding box center [588, 593] width 216 height 28
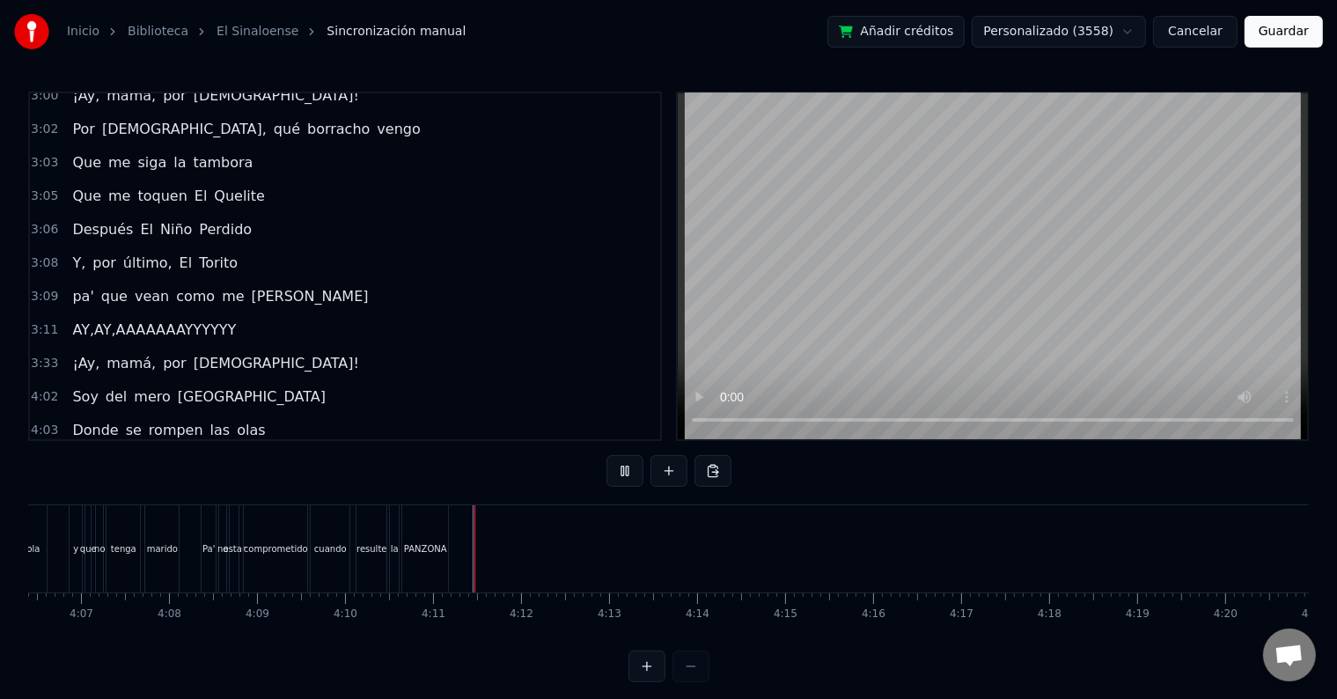
scroll to position [26, 0]
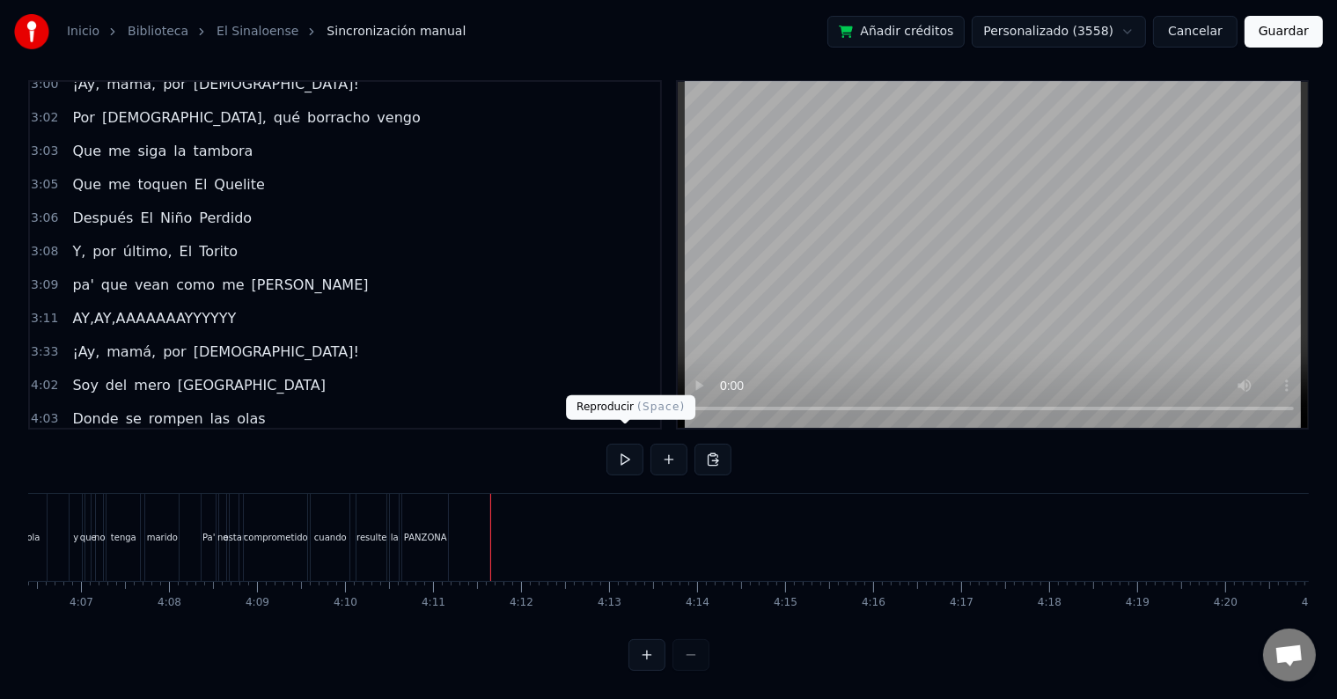
click at [623, 444] on button at bounding box center [624, 460] width 37 height 32
click at [623, 448] on button at bounding box center [624, 460] width 37 height 32
click at [462, 522] on div at bounding box center [462, 537] width 1 height 87
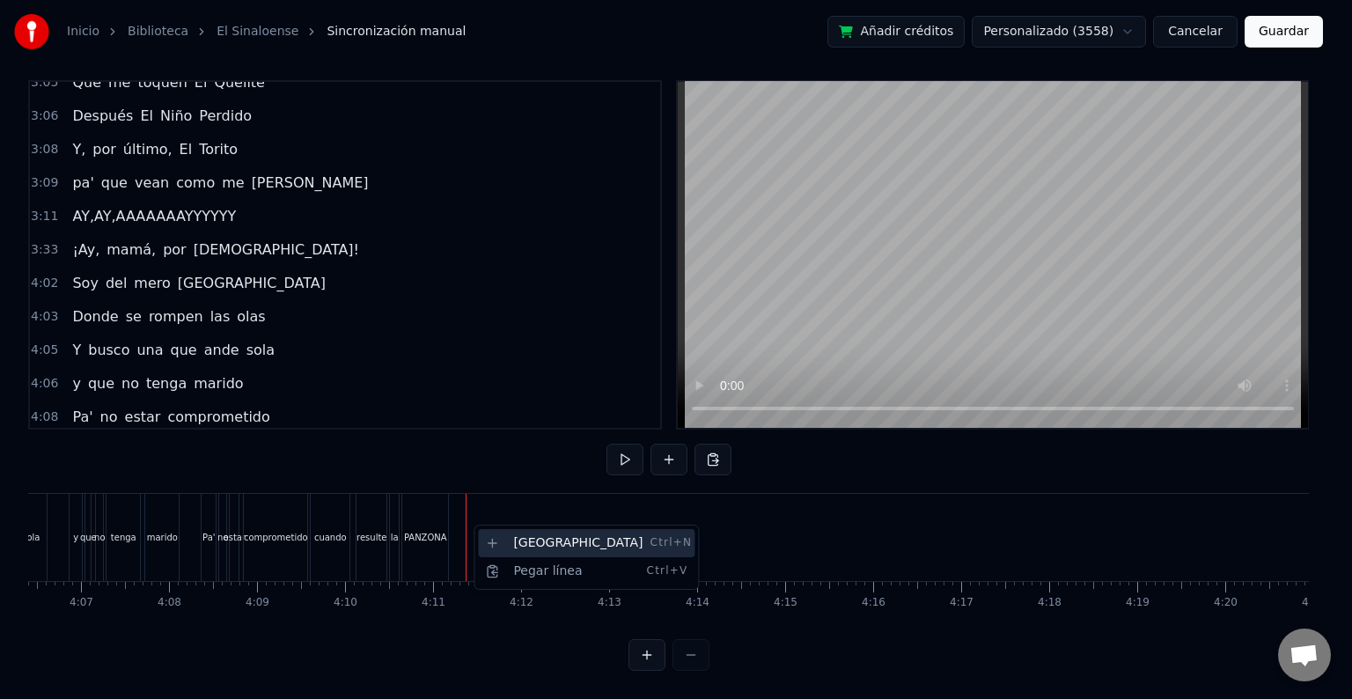
click at [524, 539] on div "Nueva línea Ctrl+N" at bounding box center [586, 543] width 216 height 28
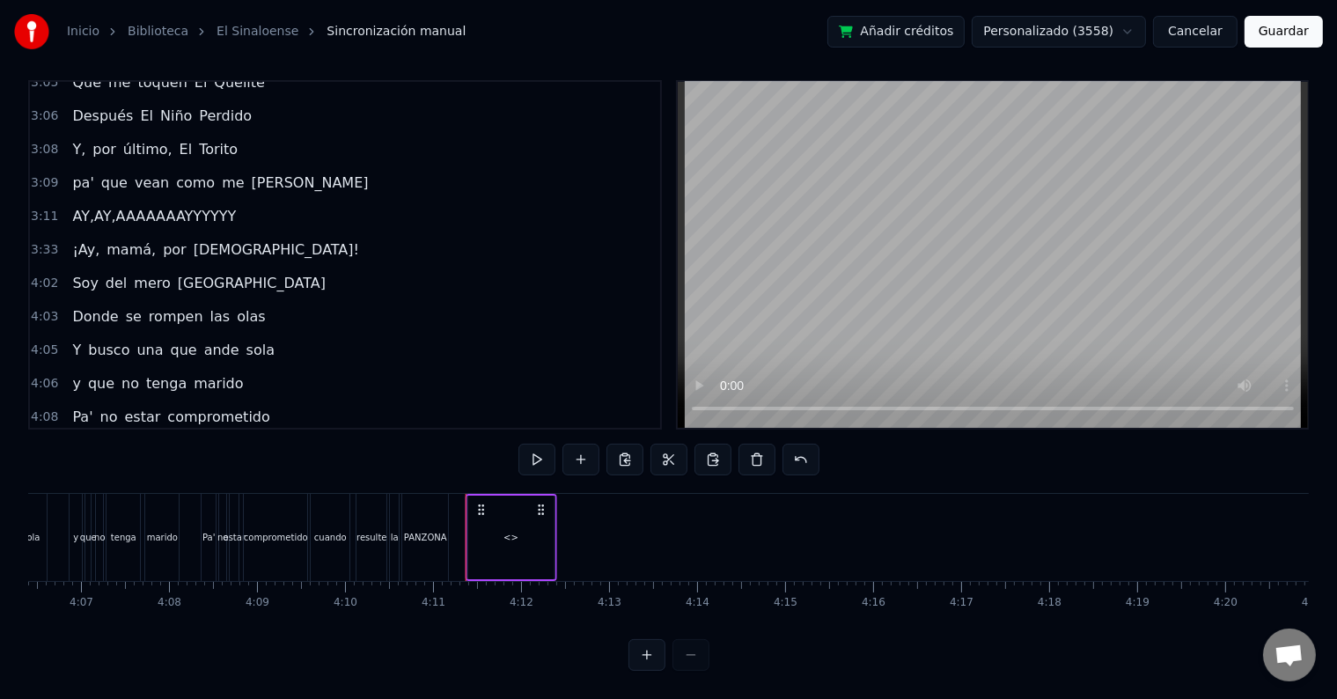
click at [539, 502] on icon at bounding box center [541, 509] width 14 height 14
click at [480, 502] on icon at bounding box center [481, 509] width 14 height 14
click at [511, 531] on div "<>" at bounding box center [510, 537] width 15 height 13
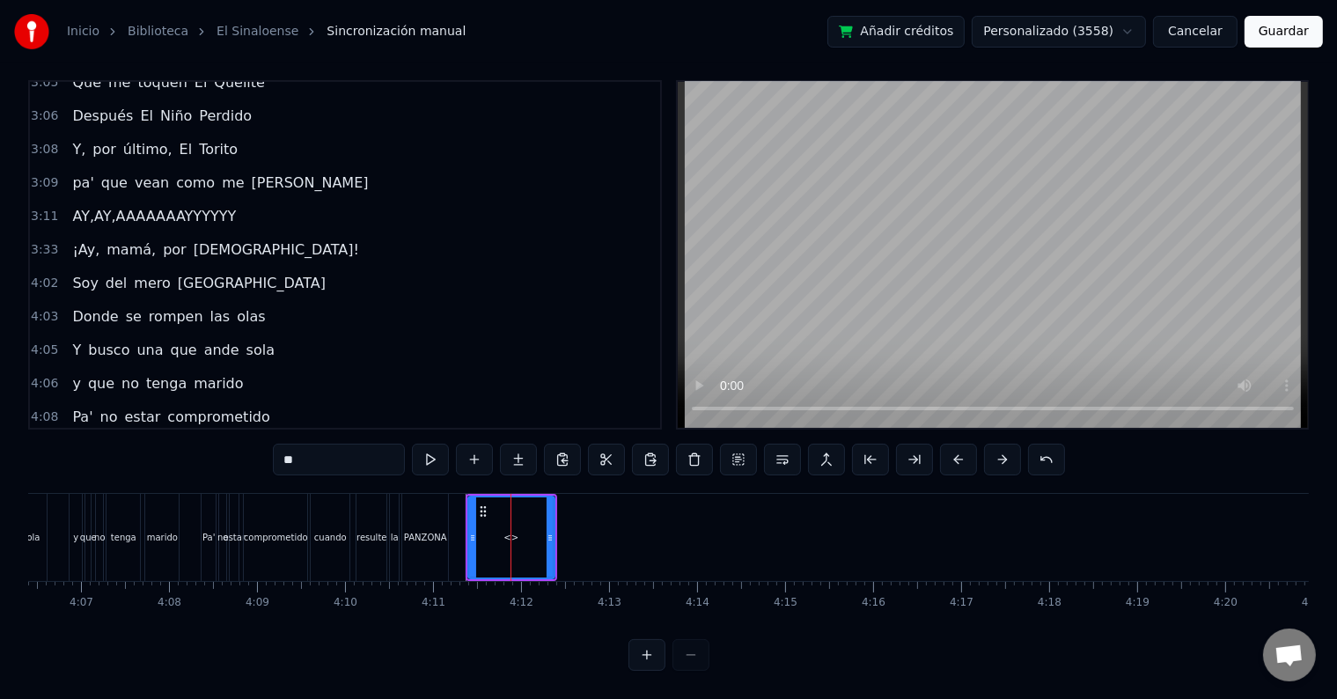
scroll to position [884, 0]
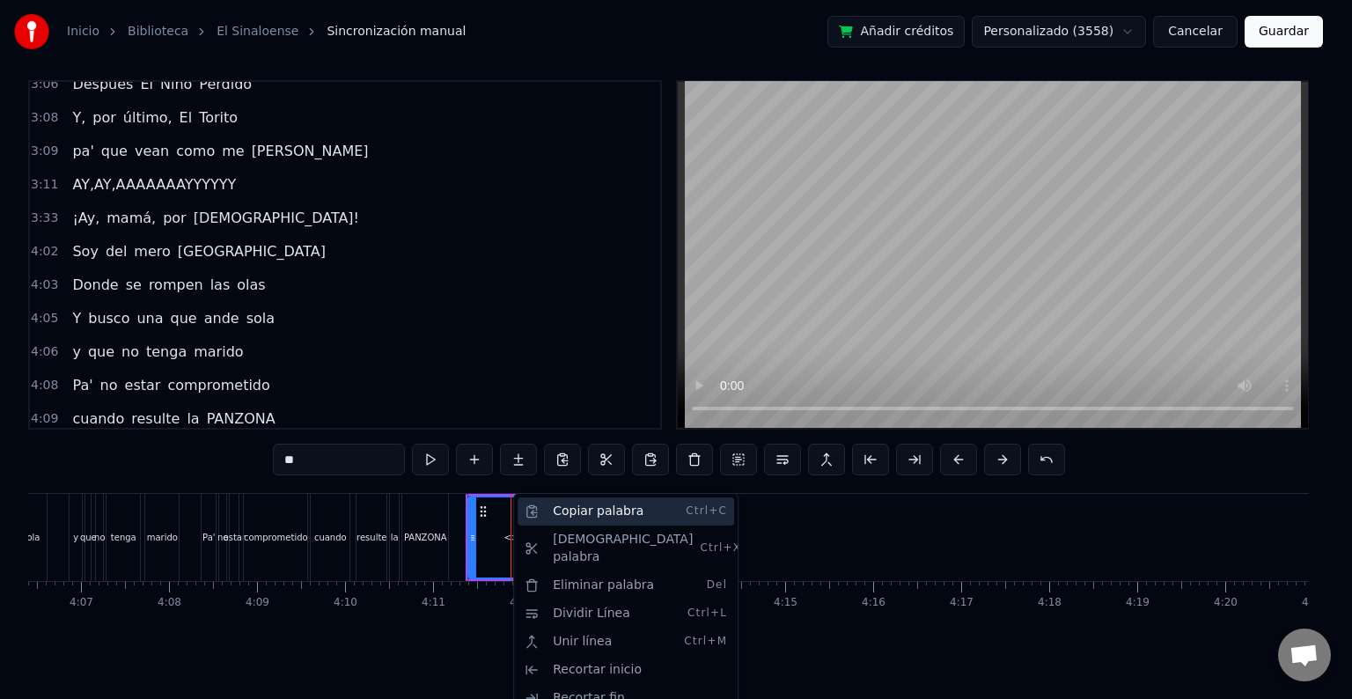
click at [556, 508] on div "Copiar palabra Ctrl+C" at bounding box center [625, 511] width 216 height 28
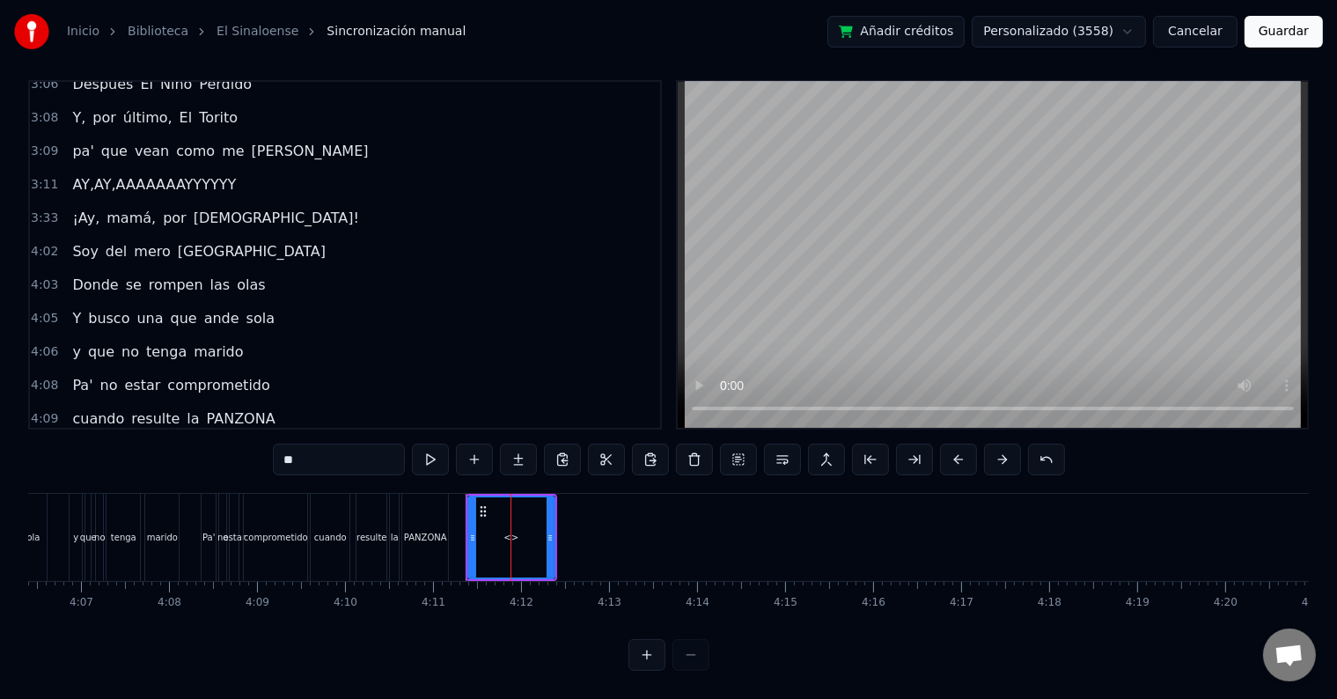
click at [143, 174] on span "AY,AY,AAAAAAAYYYYYY" at bounding box center [153, 184] width 167 height 20
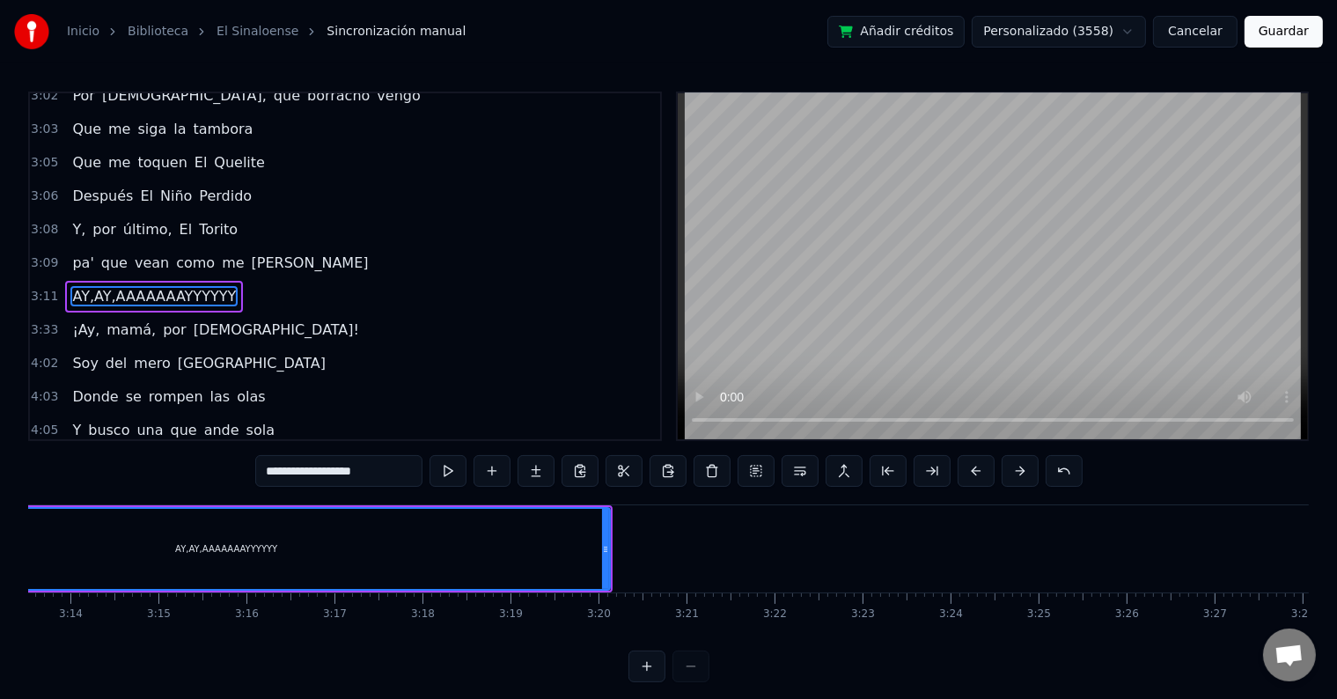
scroll to position [0, 16753]
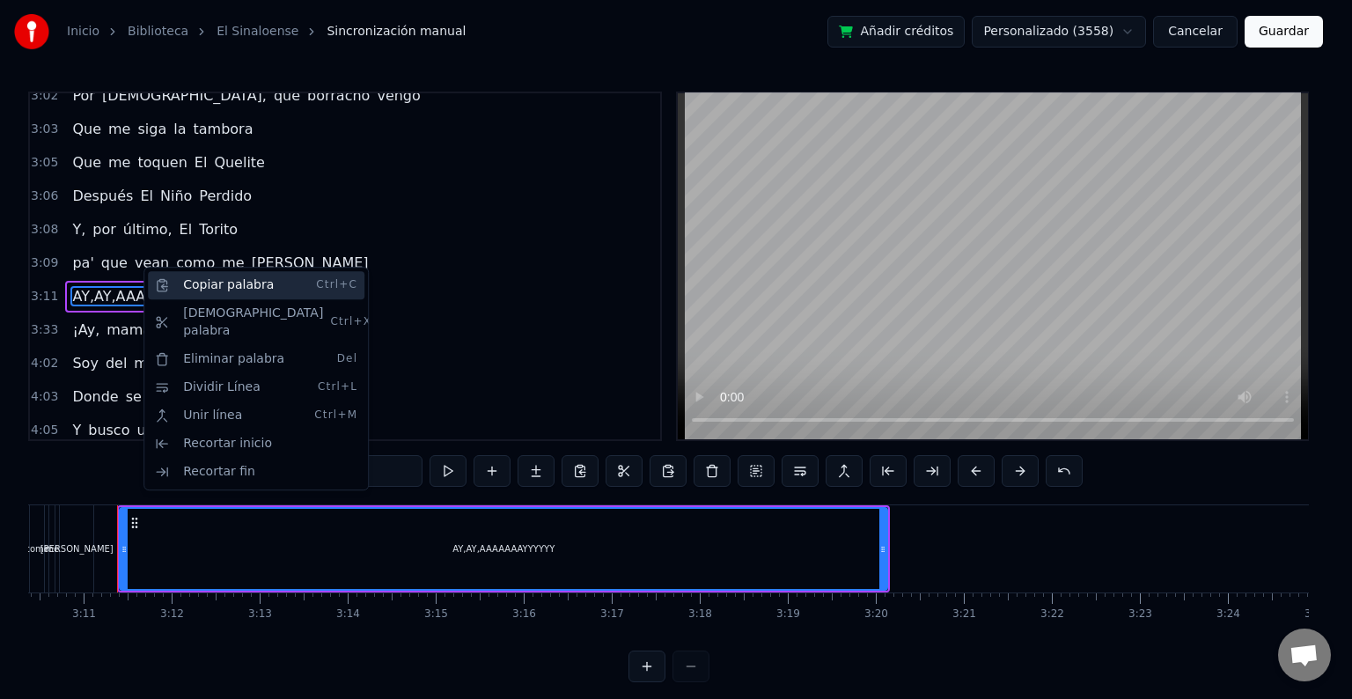
click at [215, 290] on div "Copiar palabra Ctrl+C" at bounding box center [256, 285] width 216 height 28
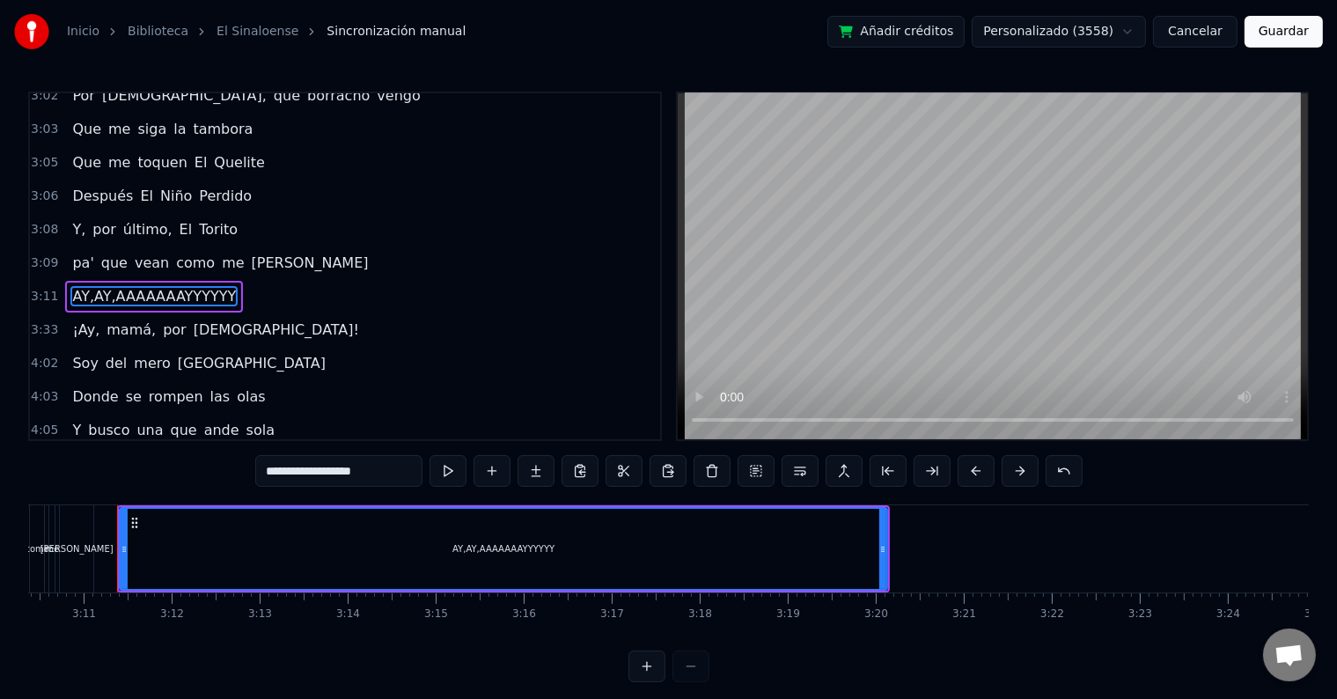
scroll to position [884, 0]
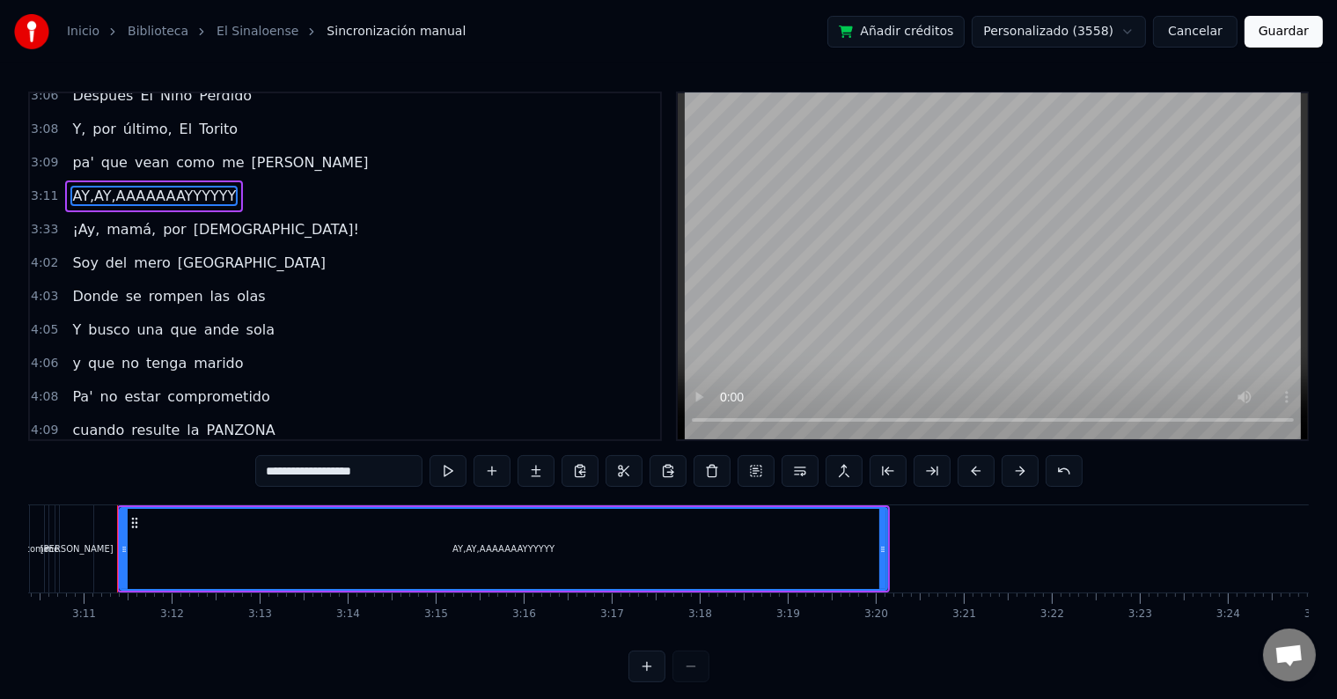
click at [85, 453] on span "<>" at bounding box center [83, 463] width 27 height 20
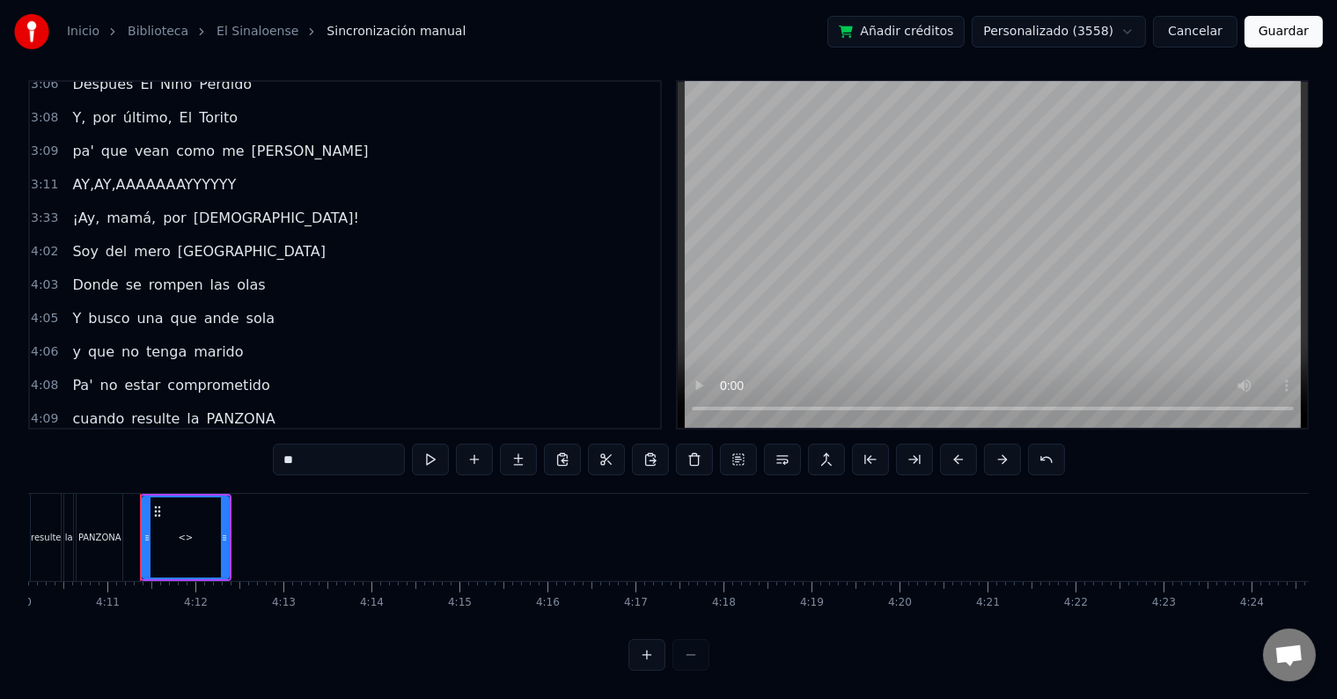
scroll to position [0, 22032]
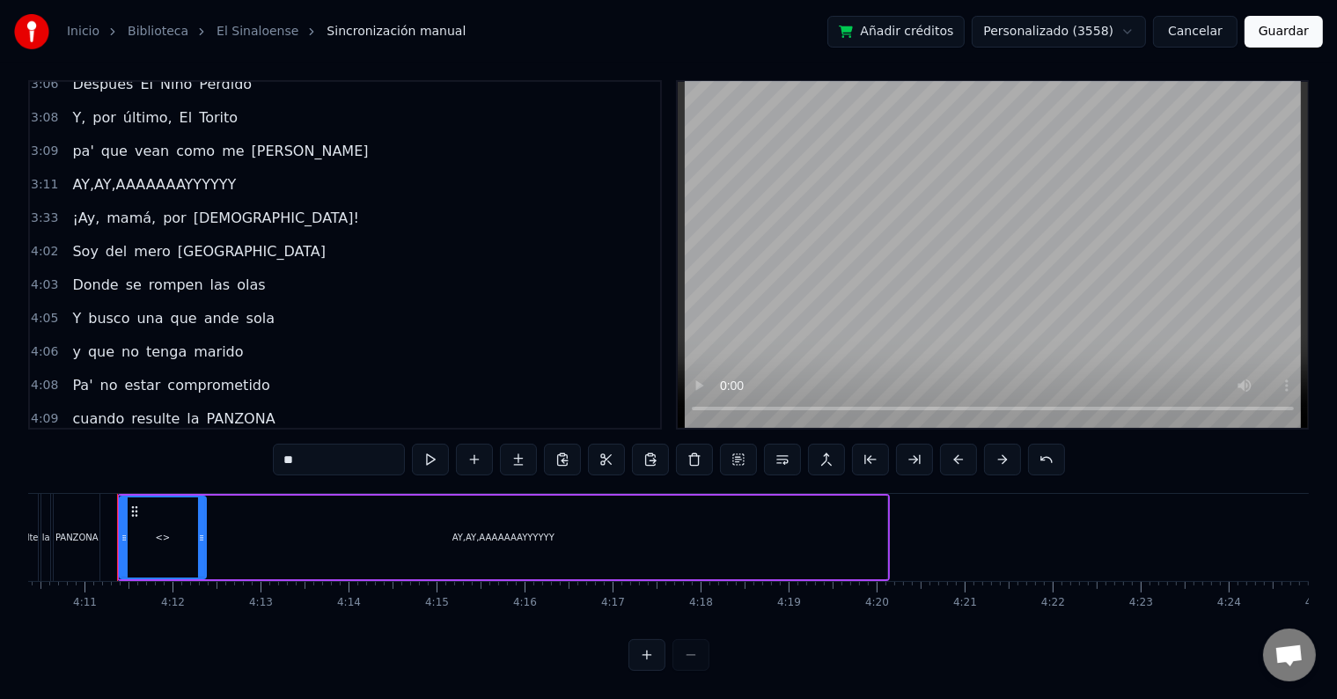
click at [856, 510] on div "AY,AY,AAAAAAAYYYYYY" at bounding box center [503, 537] width 767 height 84
type input "**********"
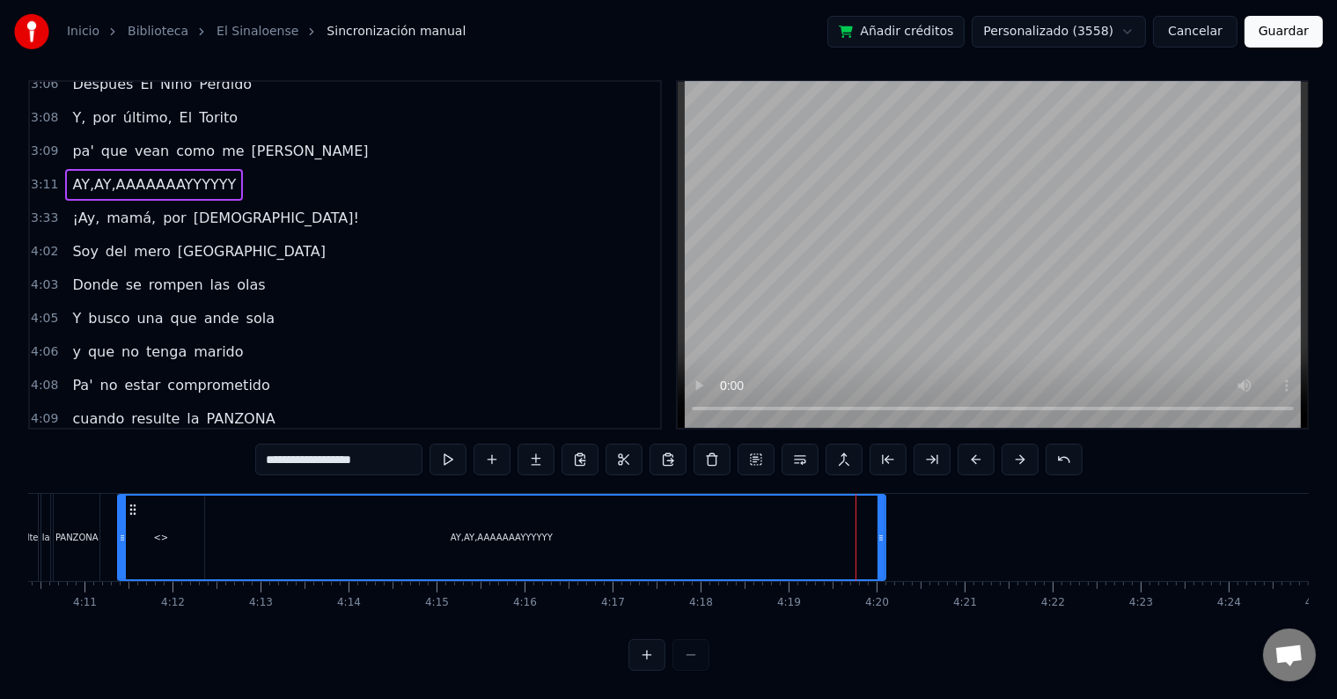
scroll to position [26, 0]
drag, startPoint x: 884, startPoint y: 517, endPoint x: 840, endPoint y: 537, distance: 47.6
click at [838, 537] on div "AY,AY,AAAAAAAYYYYYY" at bounding box center [501, 537] width 769 height 87
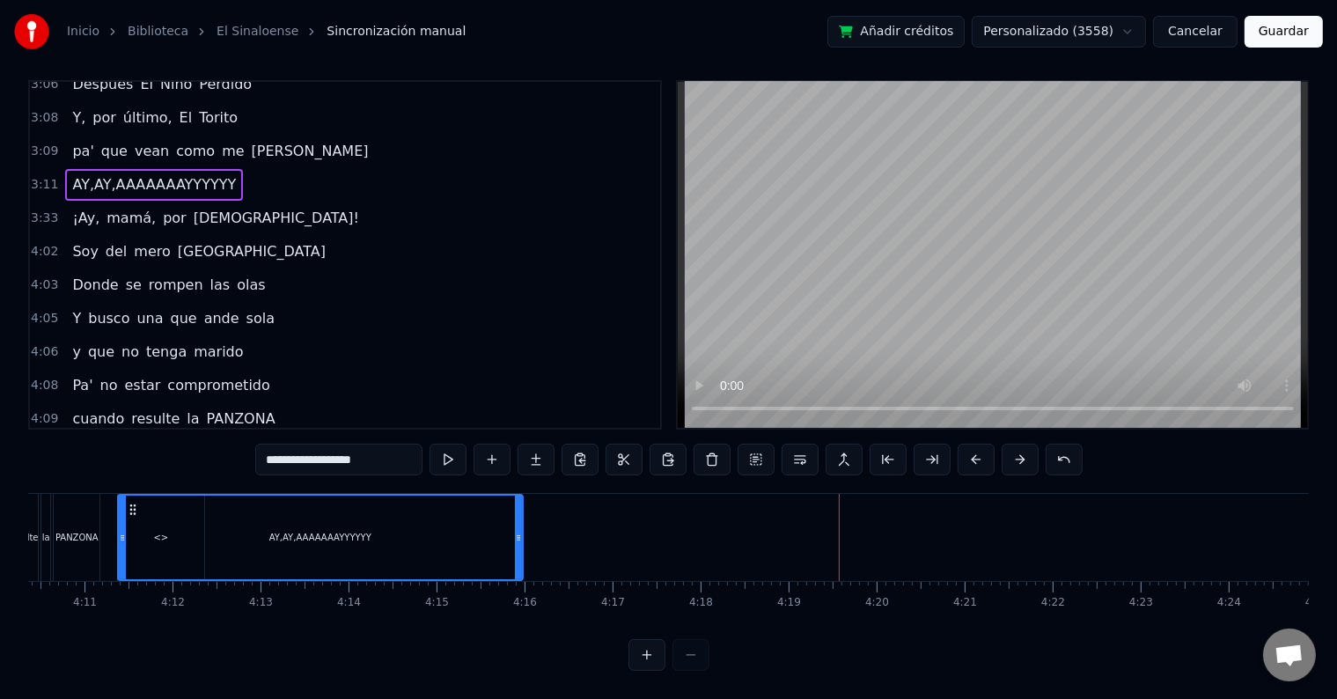
drag, startPoint x: 884, startPoint y: 524, endPoint x: 521, endPoint y: 557, distance: 364.0
click at [521, 557] on div "AY,AY,AAAAAAAYYYYYY" at bounding box center [320, 537] width 407 height 87
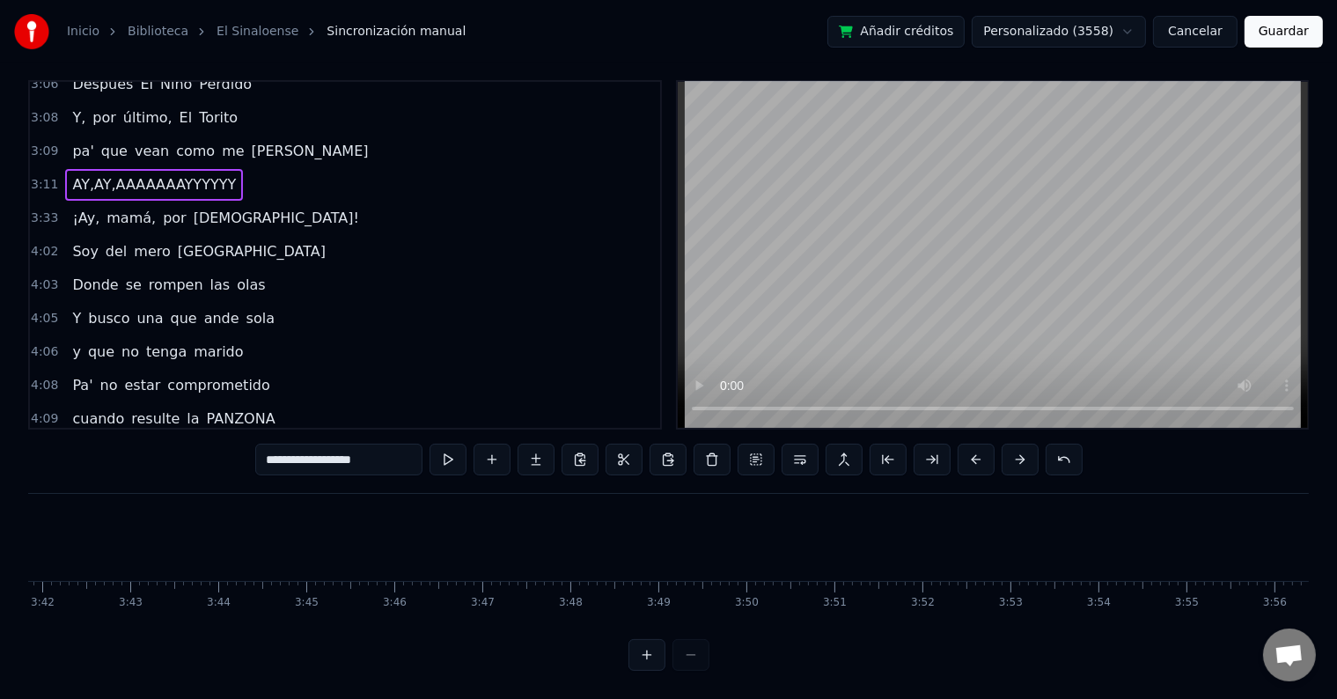
scroll to position [0, 19372]
click at [453, 449] on button at bounding box center [447, 460] width 37 height 32
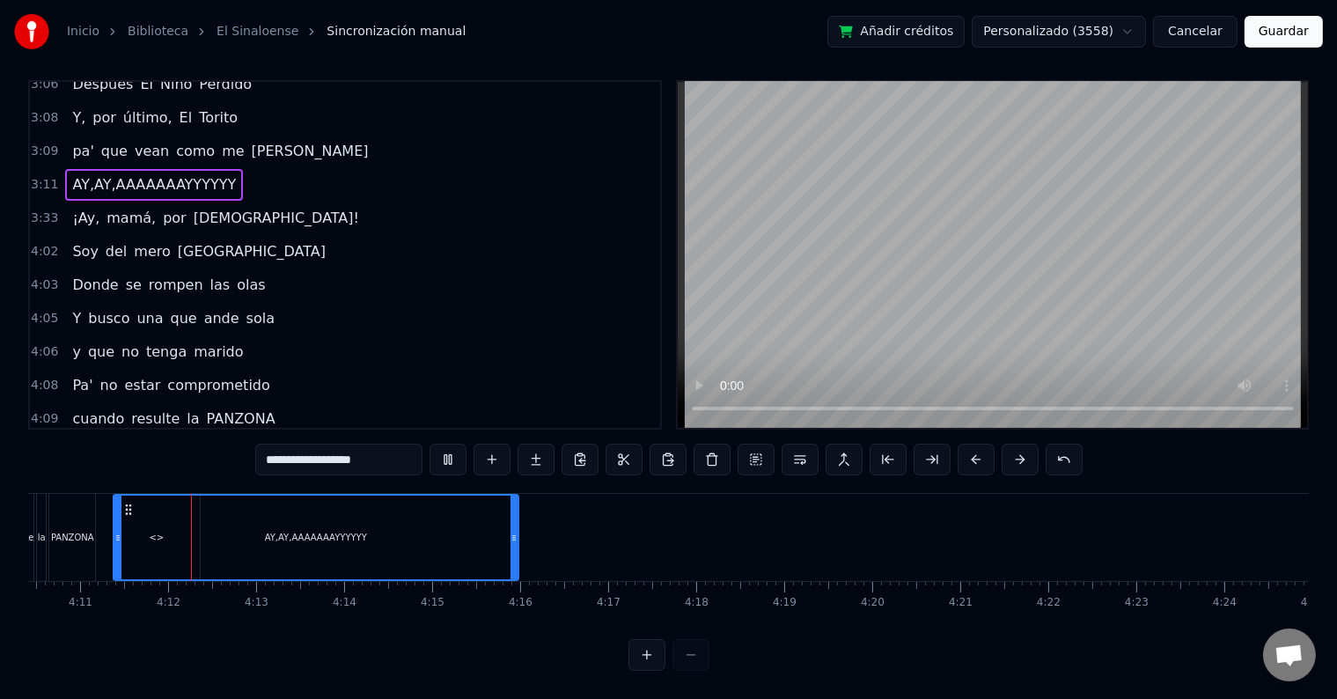
scroll to position [0, 22060]
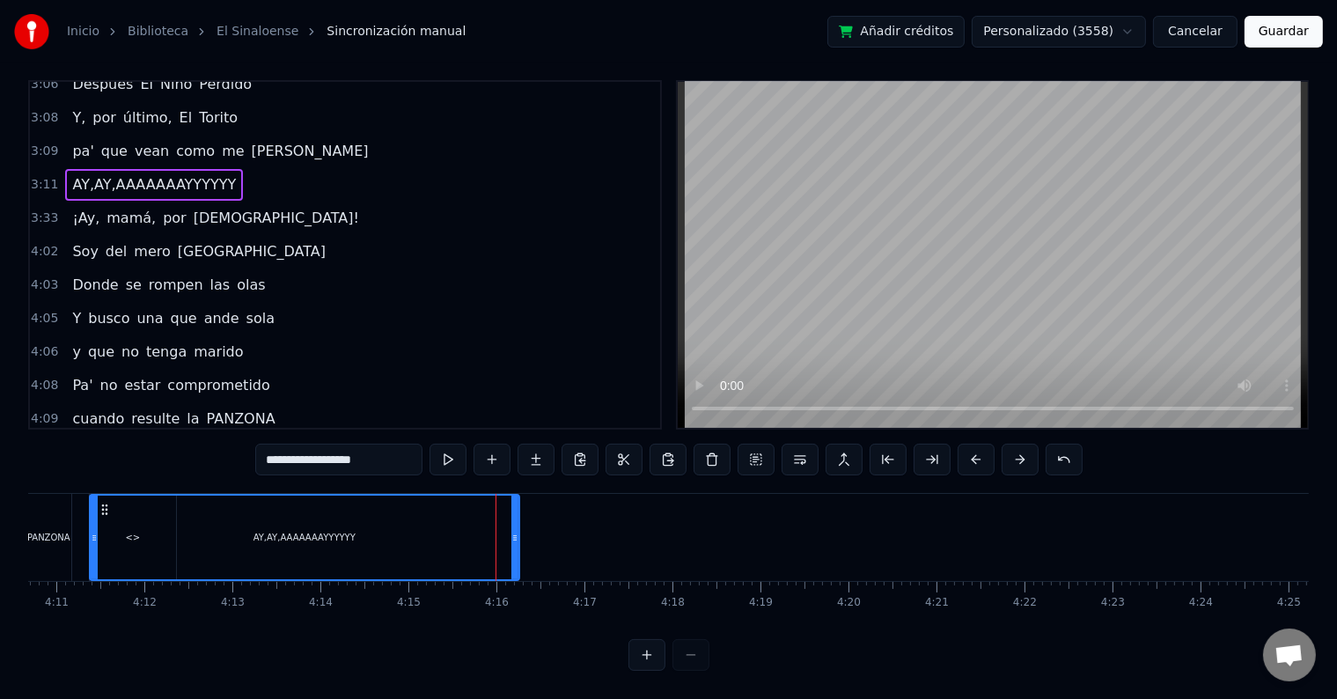
drag, startPoint x: 493, startPoint y: 532, endPoint x: 517, endPoint y: 532, distance: 24.6
click at [517, 532] on div at bounding box center [514, 537] width 7 height 84
click at [1287, 29] on button "Guardar" at bounding box center [1283, 32] width 78 height 32
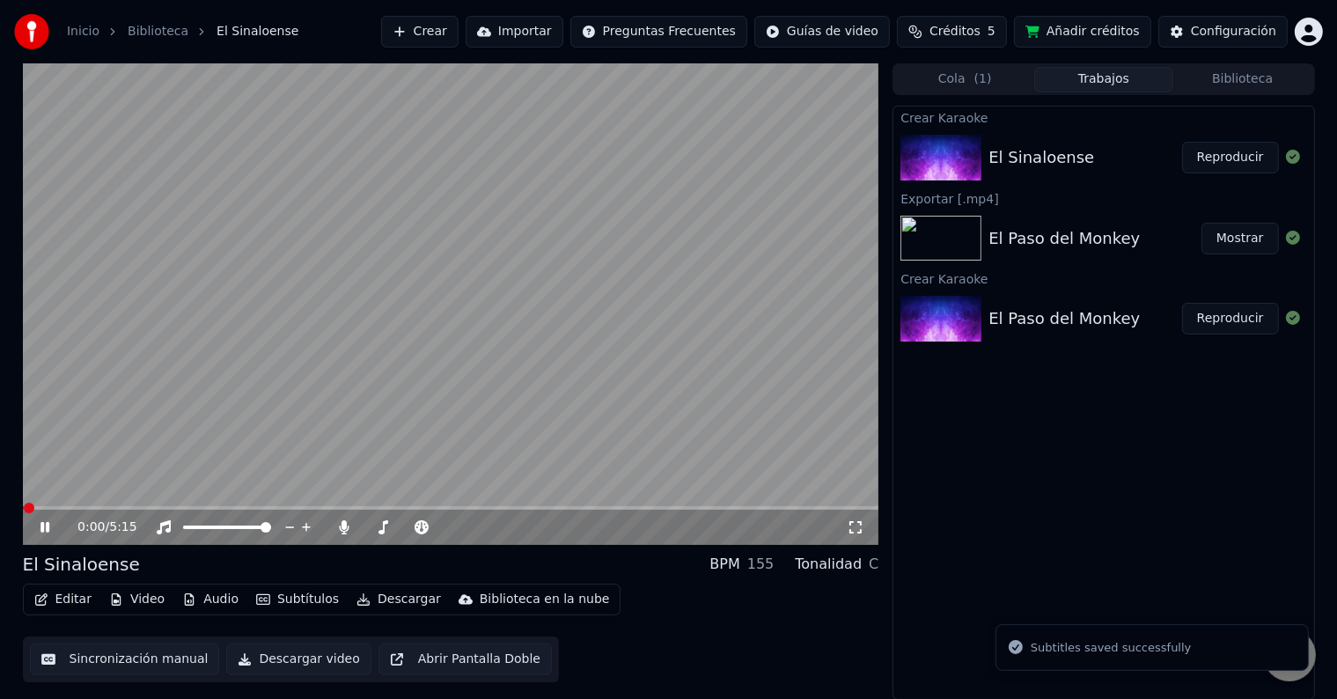
click at [46, 525] on icon at bounding box center [44, 527] width 9 height 11
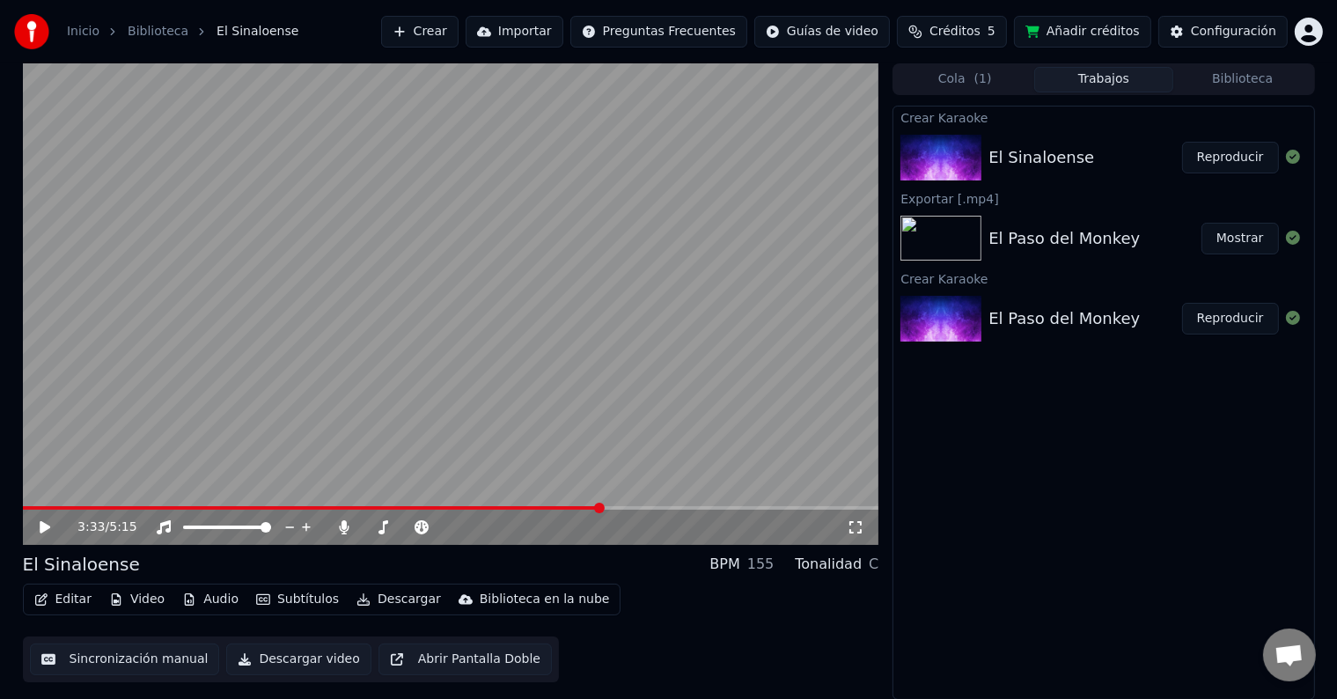
click at [602, 506] on span at bounding box center [451, 508] width 856 height 4
click at [39, 523] on icon at bounding box center [57, 527] width 41 height 14
click at [642, 506] on span at bounding box center [451, 508] width 856 height 4
click at [668, 506] on span at bounding box center [451, 508] width 856 height 4
click at [686, 506] on span at bounding box center [451, 508] width 856 height 4
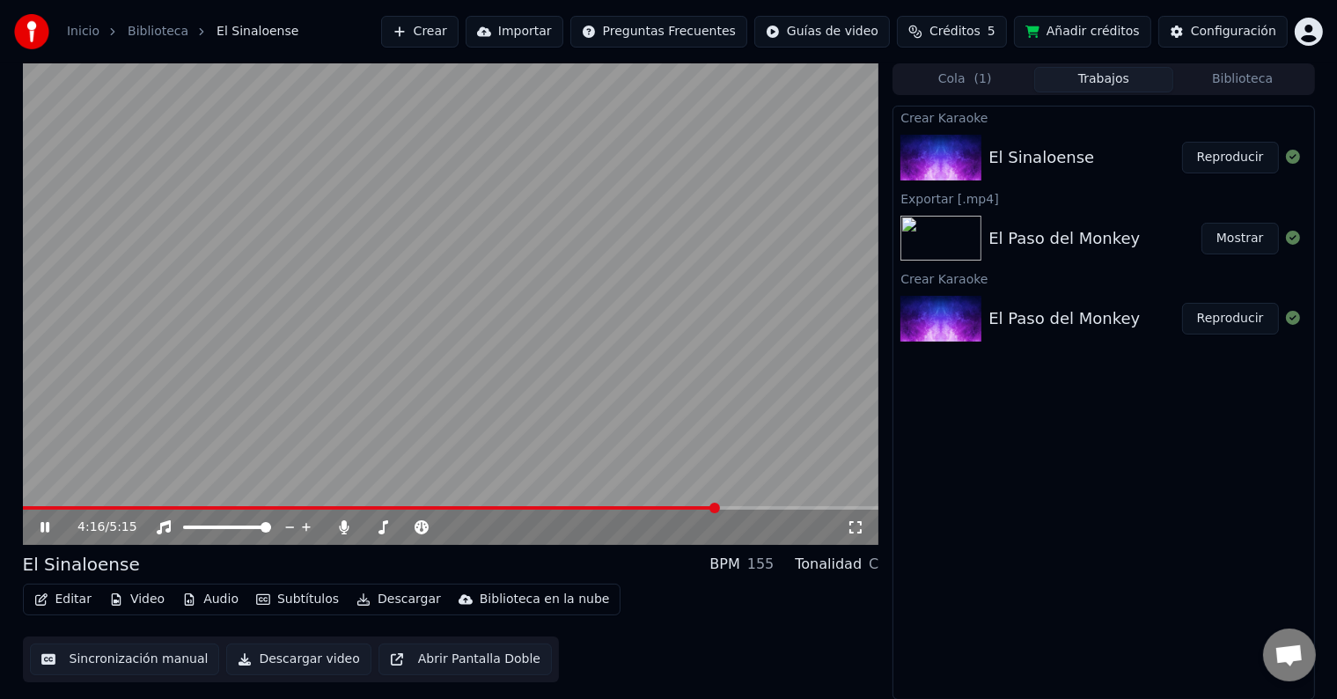
click at [718, 506] on span at bounding box center [451, 508] width 856 height 4
click at [686, 503] on video at bounding box center [451, 303] width 856 height 481
click at [686, 507] on span at bounding box center [355, 508] width 664 height 4
click at [40, 527] on icon at bounding box center [45, 527] width 11 height 12
click at [45, 527] on icon at bounding box center [57, 527] width 41 height 14
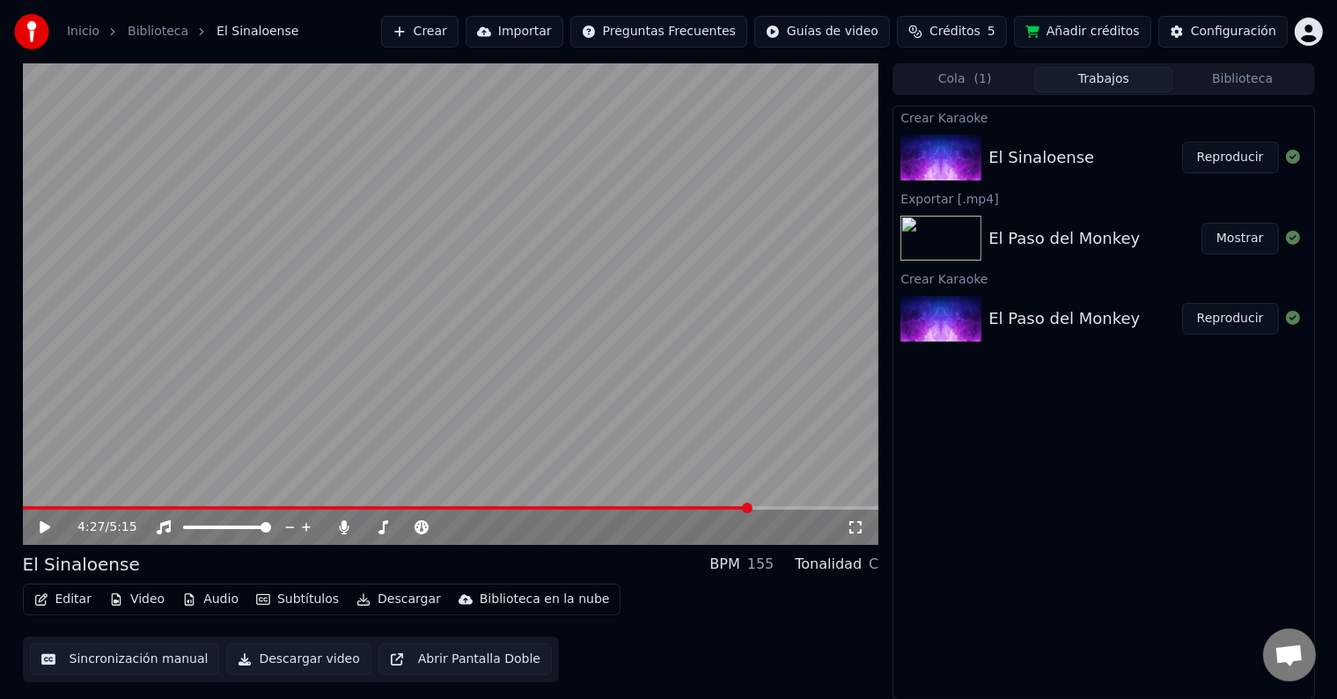
click at [45, 527] on icon at bounding box center [45, 527] width 11 height 12
click at [47, 527] on icon at bounding box center [44, 527] width 9 height 11
click at [341, 527] on icon at bounding box center [345, 527] width 10 height 14
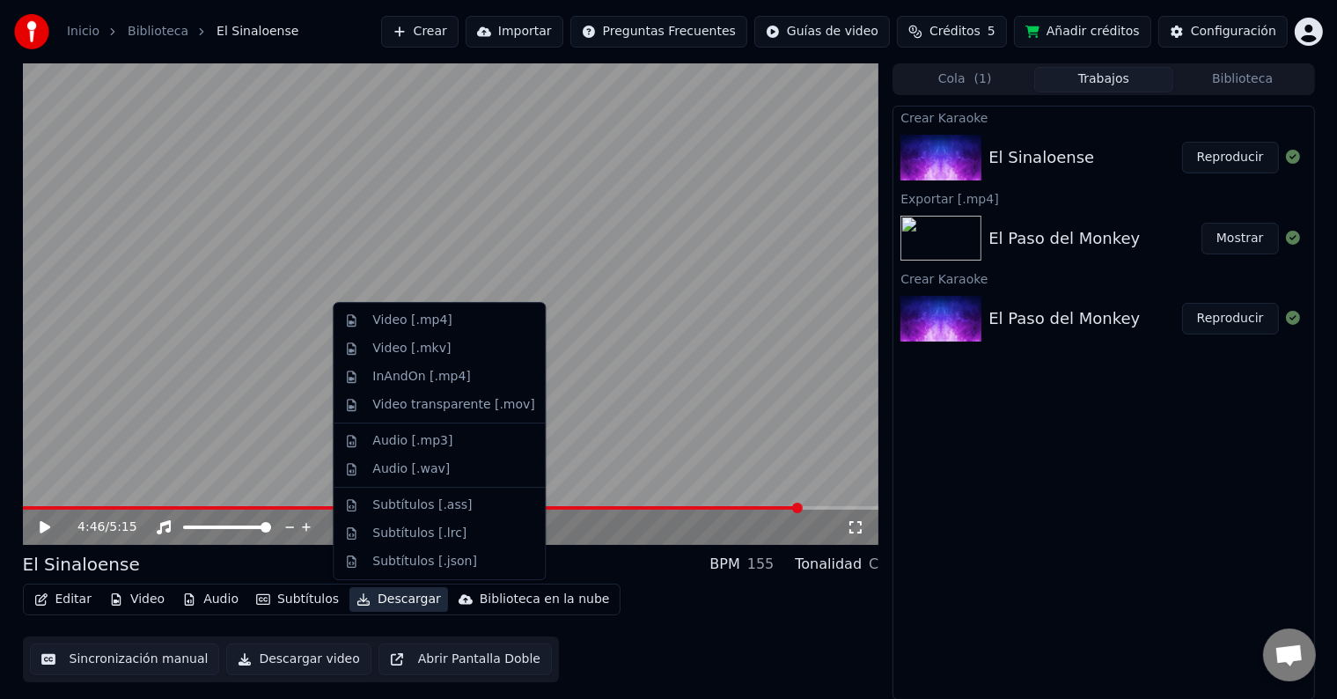
click at [363, 599] on button "Descargar" at bounding box center [398, 599] width 99 height 25
click at [434, 320] on div "Video [.mp4]" at bounding box center [411, 321] width 79 height 18
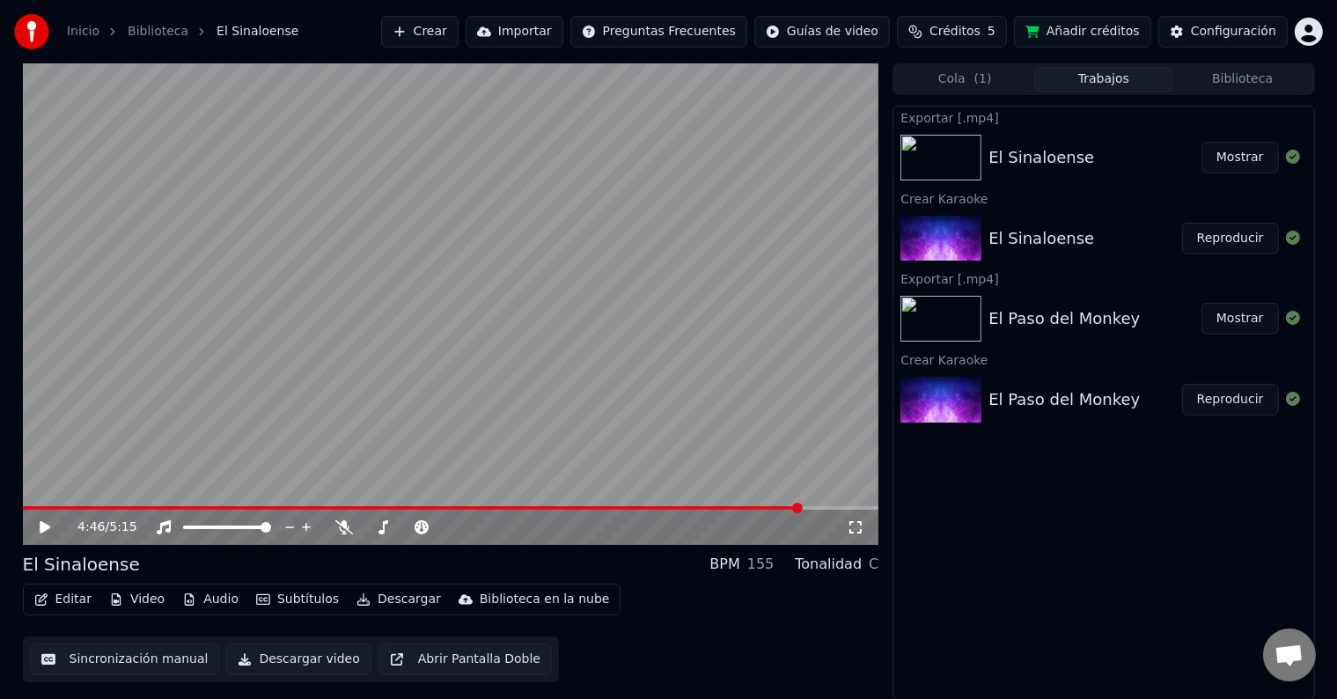
click at [1235, 159] on button "Mostrar" at bounding box center [1239, 158] width 77 height 32
click at [458, 35] on button "Crear" at bounding box center [419, 32] width 77 height 32
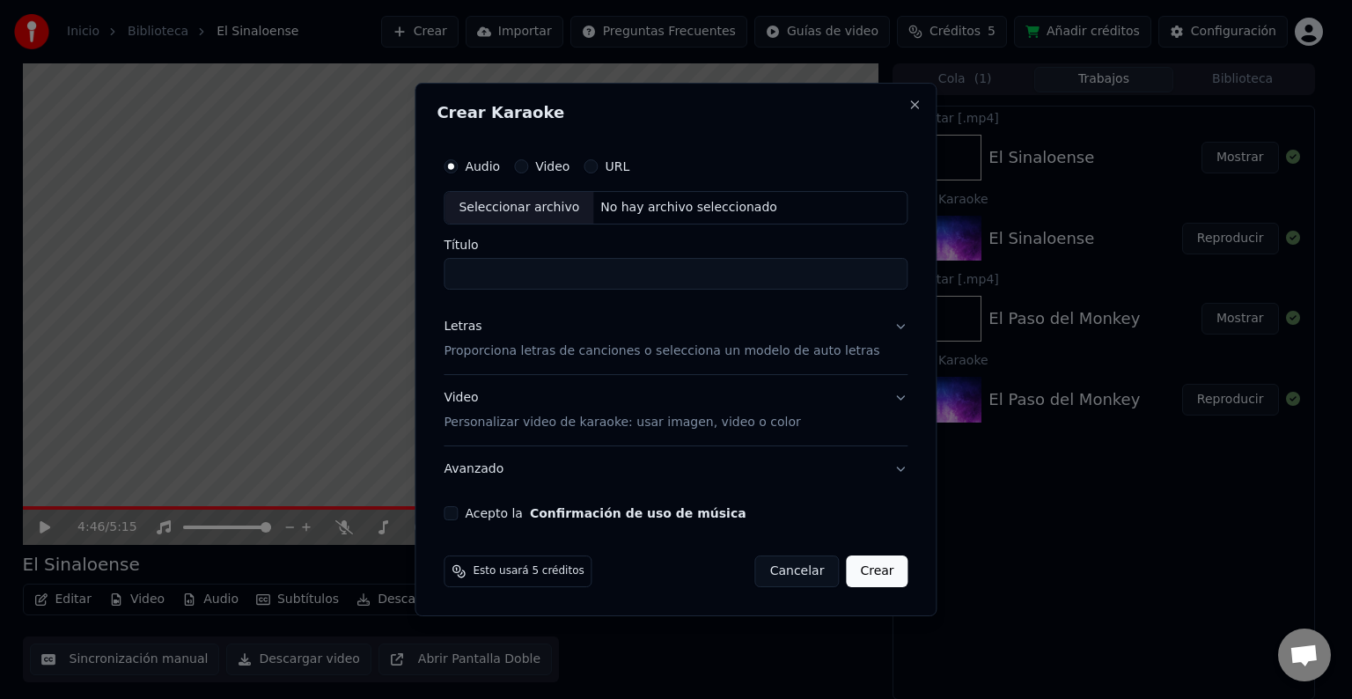
click at [533, 202] on div "Seleccionar archivo" at bounding box center [518, 208] width 149 height 32
type input "**********"
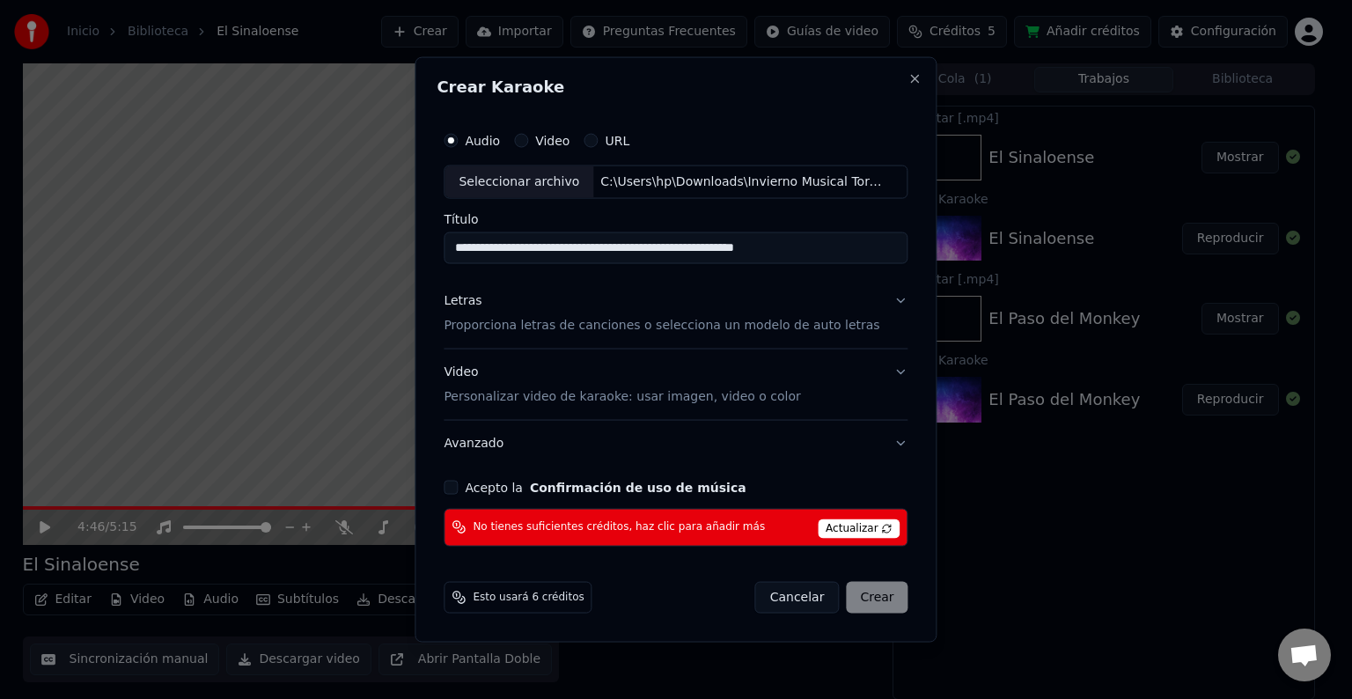
click at [779, 598] on button "Cancelar" at bounding box center [797, 597] width 84 height 32
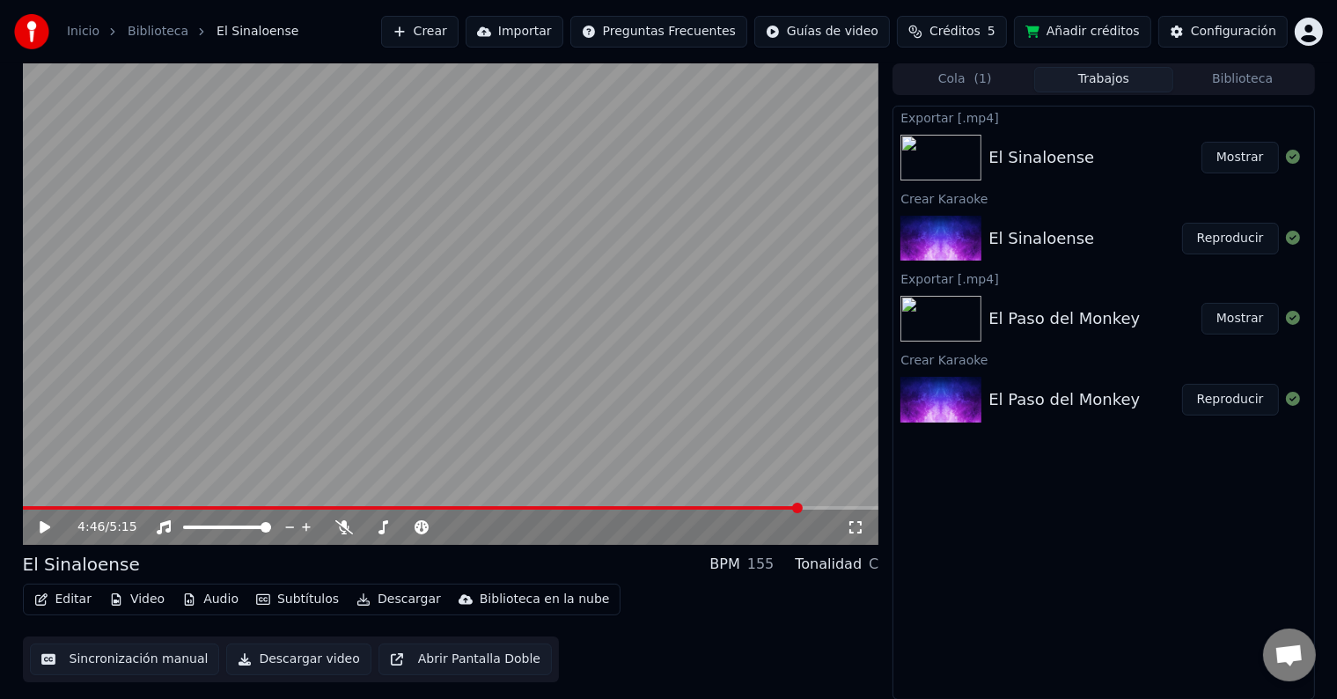
click at [84, 34] on link "Inicio" at bounding box center [83, 32] width 33 height 18
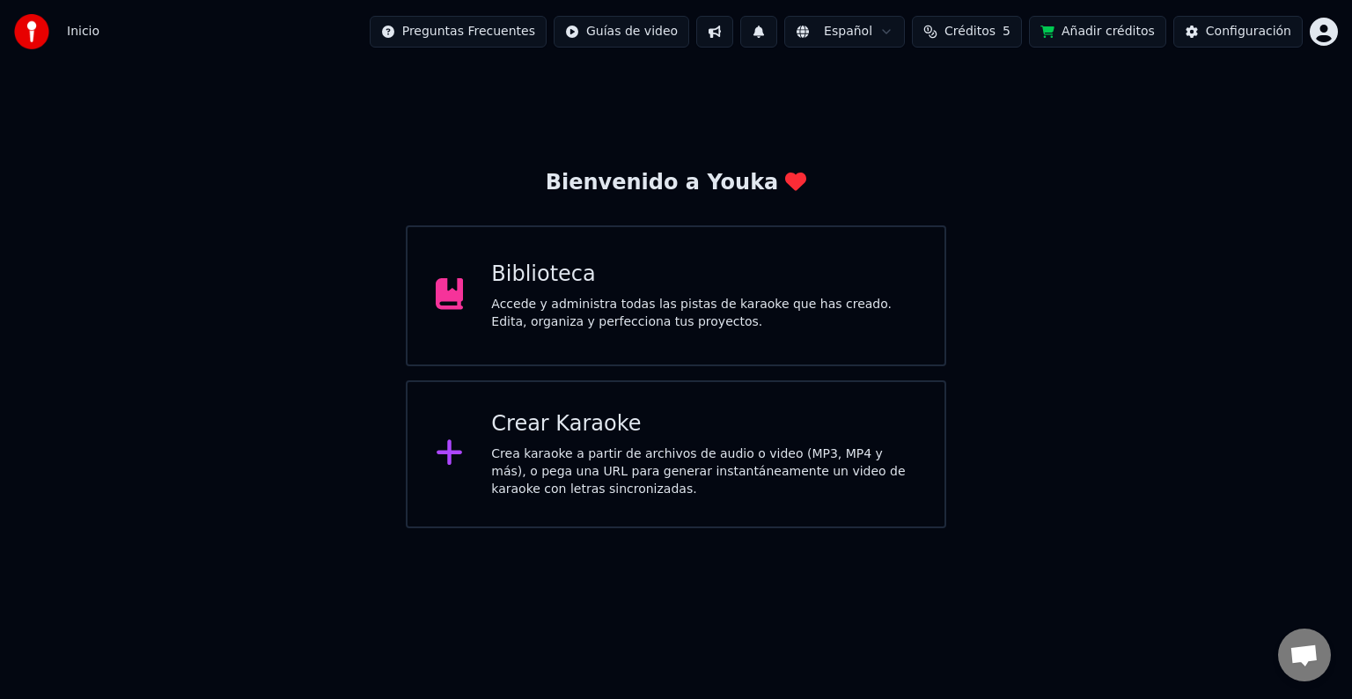
click at [503, 465] on div "Crea karaoke a partir de archivos de audio o video (MP3, MP4 y más), o pega una…" at bounding box center [703, 471] width 425 height 53
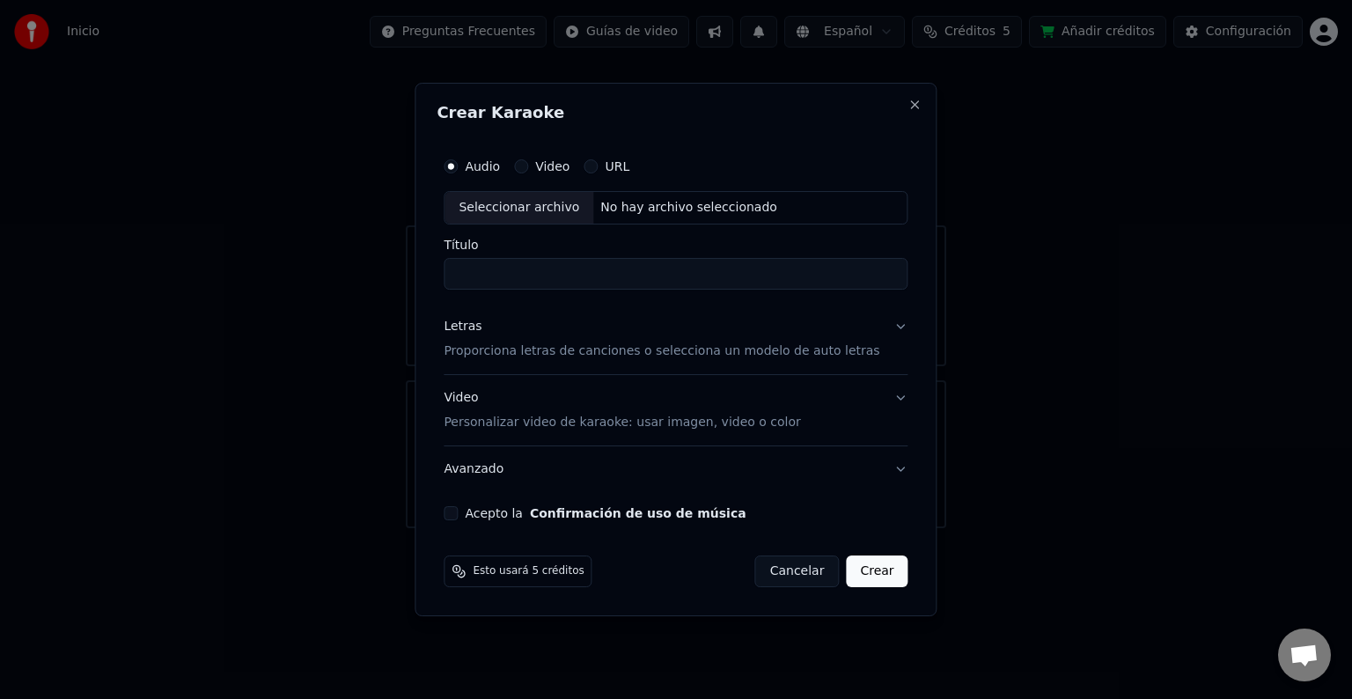
click at [517, 219] on div "Seleccionar archivo" at bounding box center [518, 208] width 149 height 32
type input "**********"
click at [828, 358] on p "Proporciona letras de canciones o selecciona un modelo de auto letras" at bounding box center [662, 351] width 436 height 18
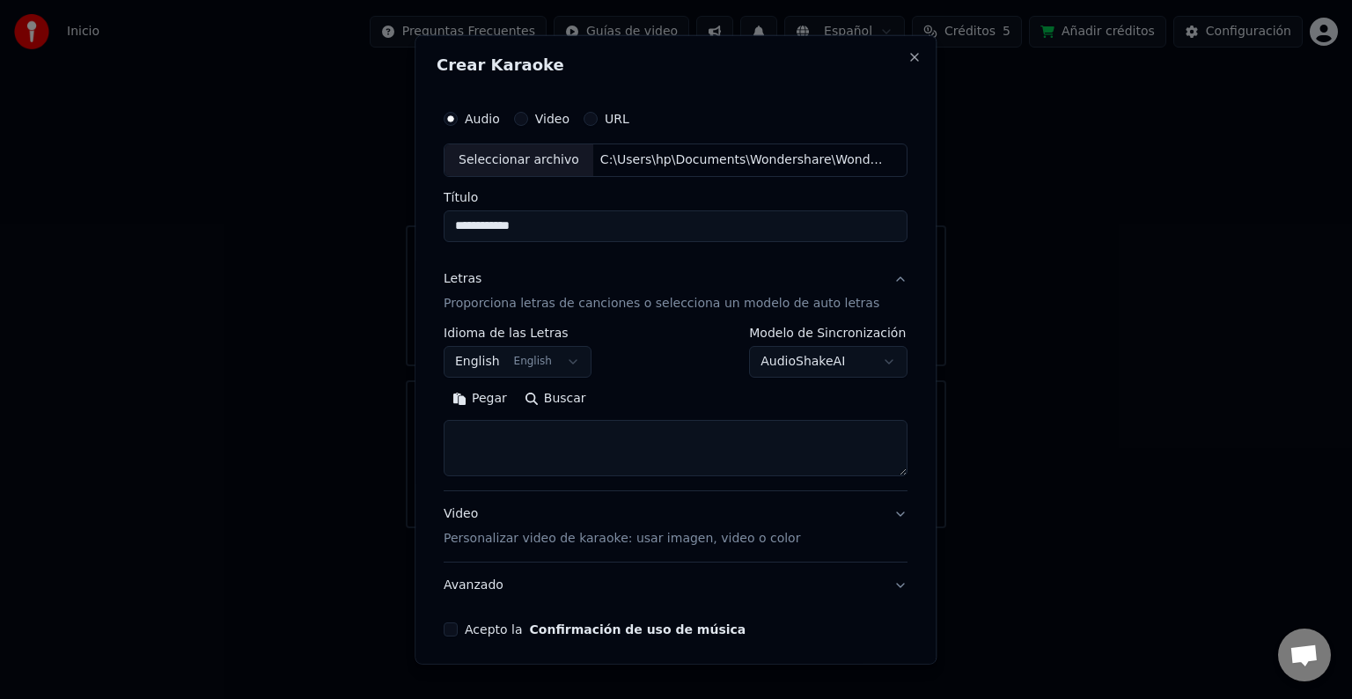
scroll to position [67, 0]
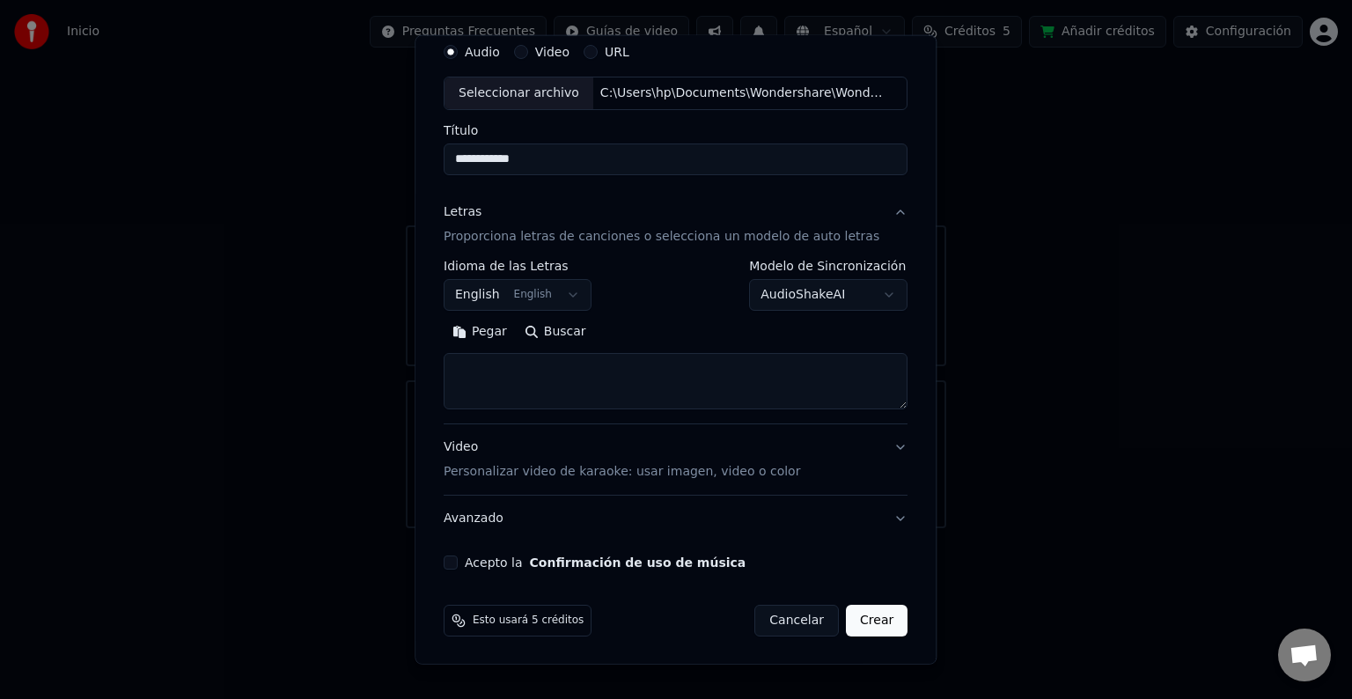
click at [455, 563] on button "Acepto la Confirmación de uso de música" at bounding box center [451, 562] width 14 height 14
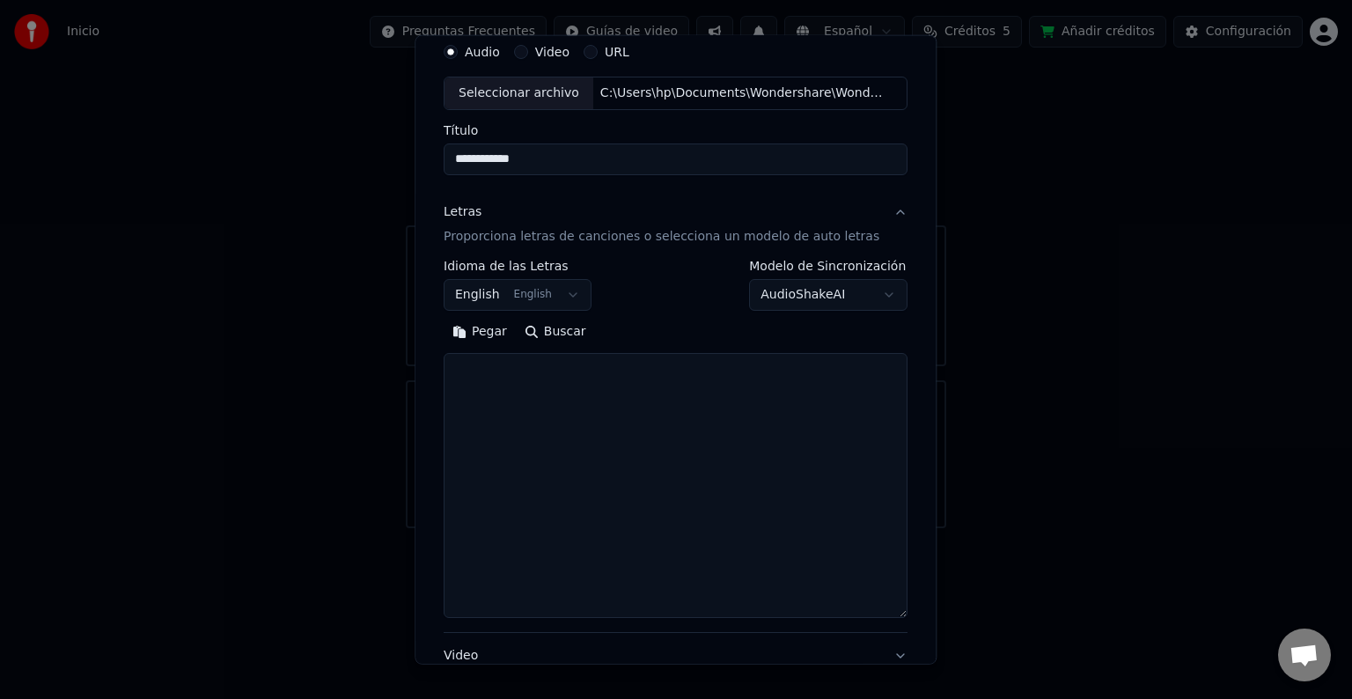
drag, startPoint x: 877, startPoint y: 402, endPoint x: 1030, endPoint y: 612, distance: 259.4
click at [1030, 528] on body "Inicio Preguntas Frecuentes Guías de video Español Créditos 5 Añadir créditos C…" at bounding box center [676, 264] width 1352 height 528
click at [516, 412] on textarea at bounding box center [676, 485] width 464 height 265
paste textarea "**********"
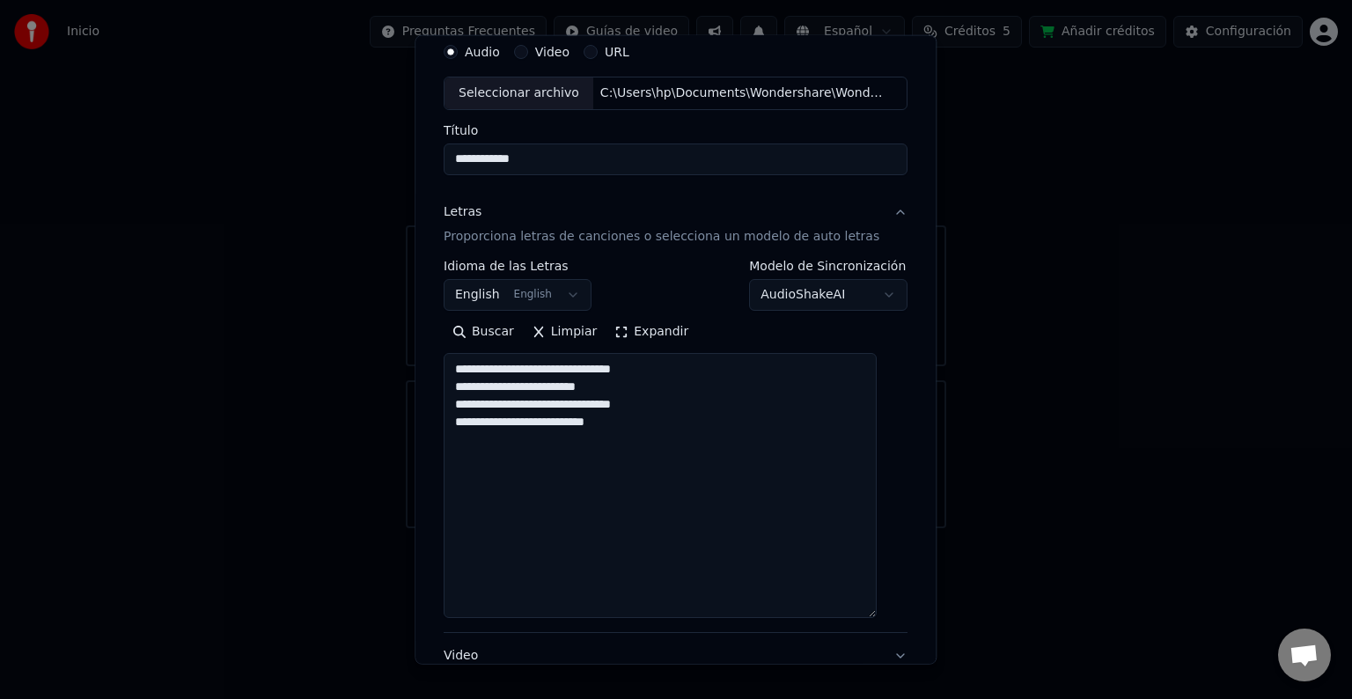
paste textarea "**********"
click at [500, 540] on textarea "**********" at bounding box center [660, 485] width 433 height 265
paste textarea "**********"
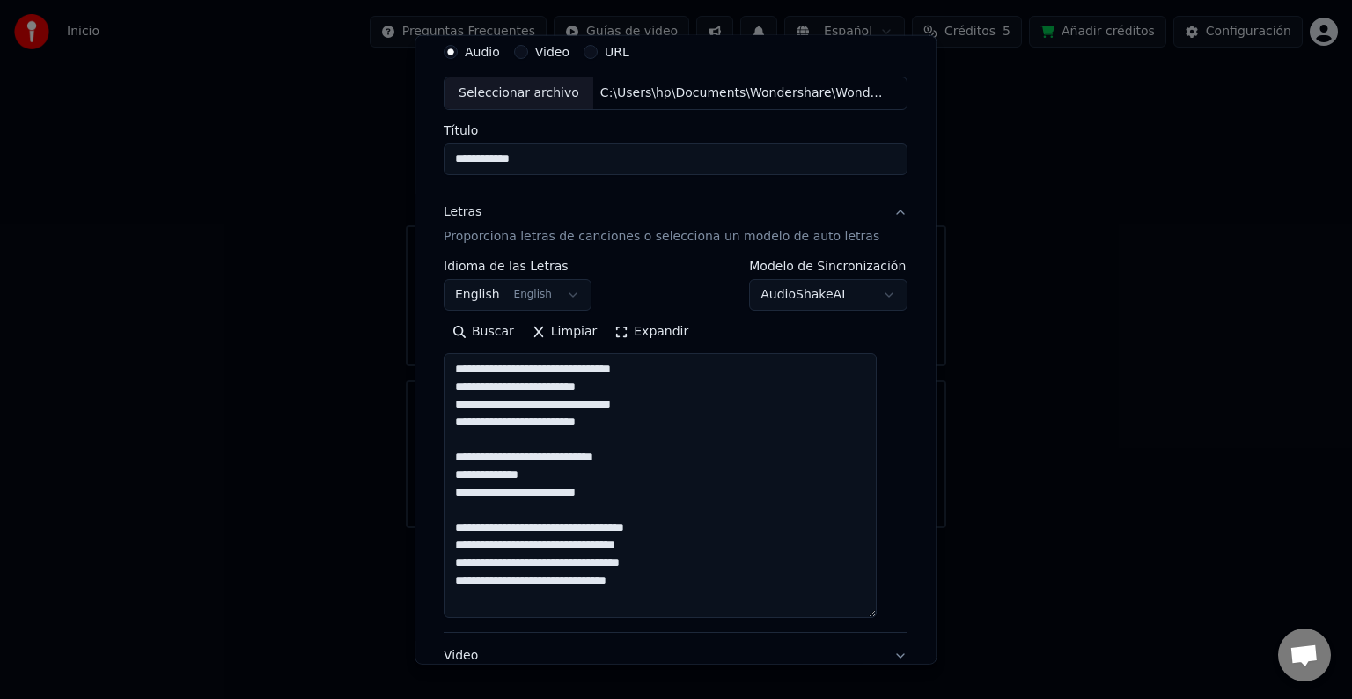
click at [548, 472] on textarea "**********" at bounding box center [660, 485] width 433 height 265
click at [513, 524] on textarea "**********" at bounding box center [660, 485] width 433 height 265
click at [578, 546] on textarea "**********" at bounding box center [660, 485] width 433 height 265
click at [568, 567] on textarea "**********" at bounding box center [660, 485] width 433 height 265
click at [627, 561] on textarea "**********" at bounding box center [660, 485] width 433 height 265
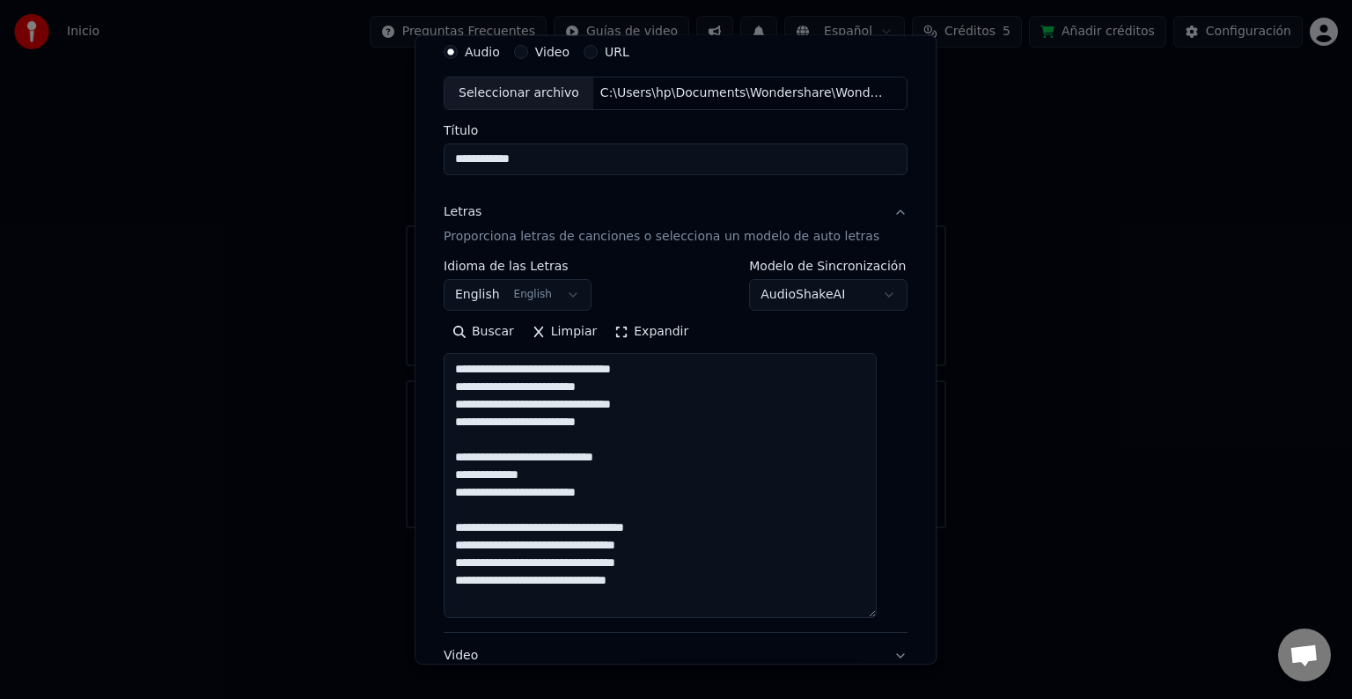
click at [665, 500] on textarea "**********" at bounding box center [660, 485] width 433 height 265
click at [722, 488] on textarea "**********" at bounding box center [660, 485] width 433 height 265
click at [522, 540] on textarea "**********" at bounding box center [660, 485] width 433 height 265
click at [674, 586] on textarea "**********" at bounding box center [660, 485] width 433 height 265
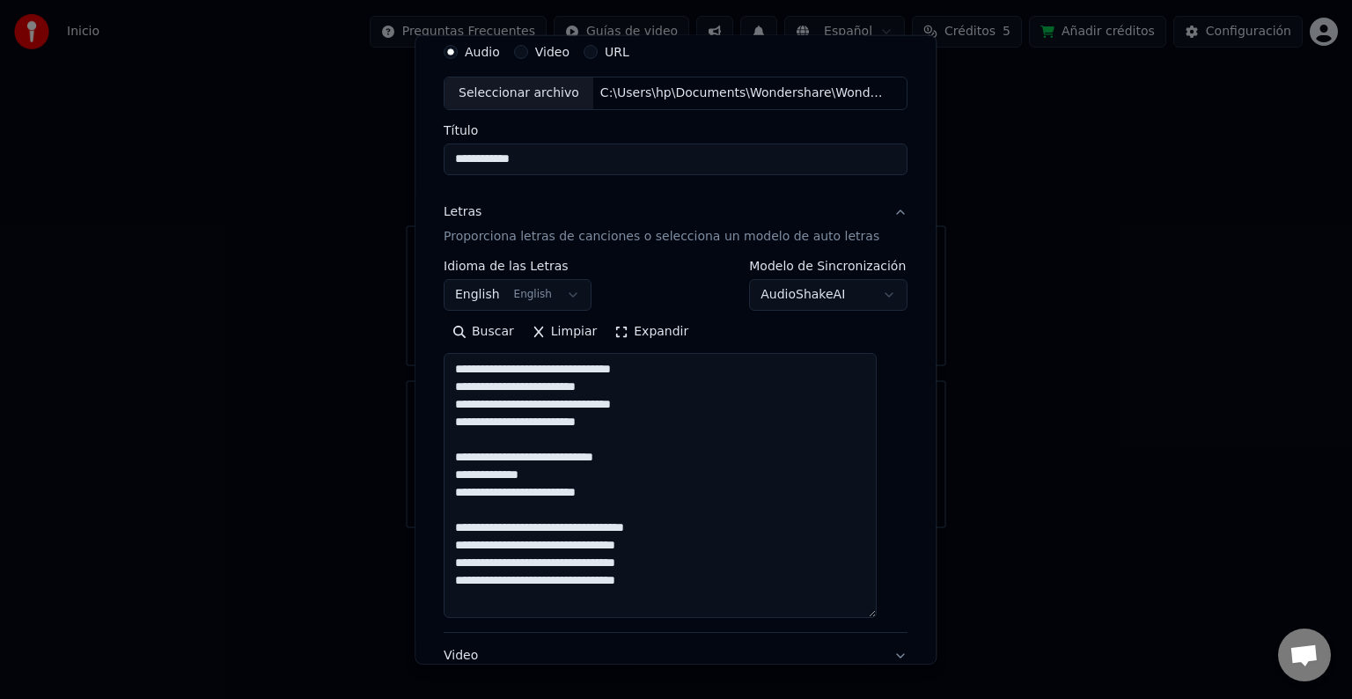
click at [509, 599] on textarea "**********" at bounding box center [660, 485] width 433 height 265
paste textarea "**********"
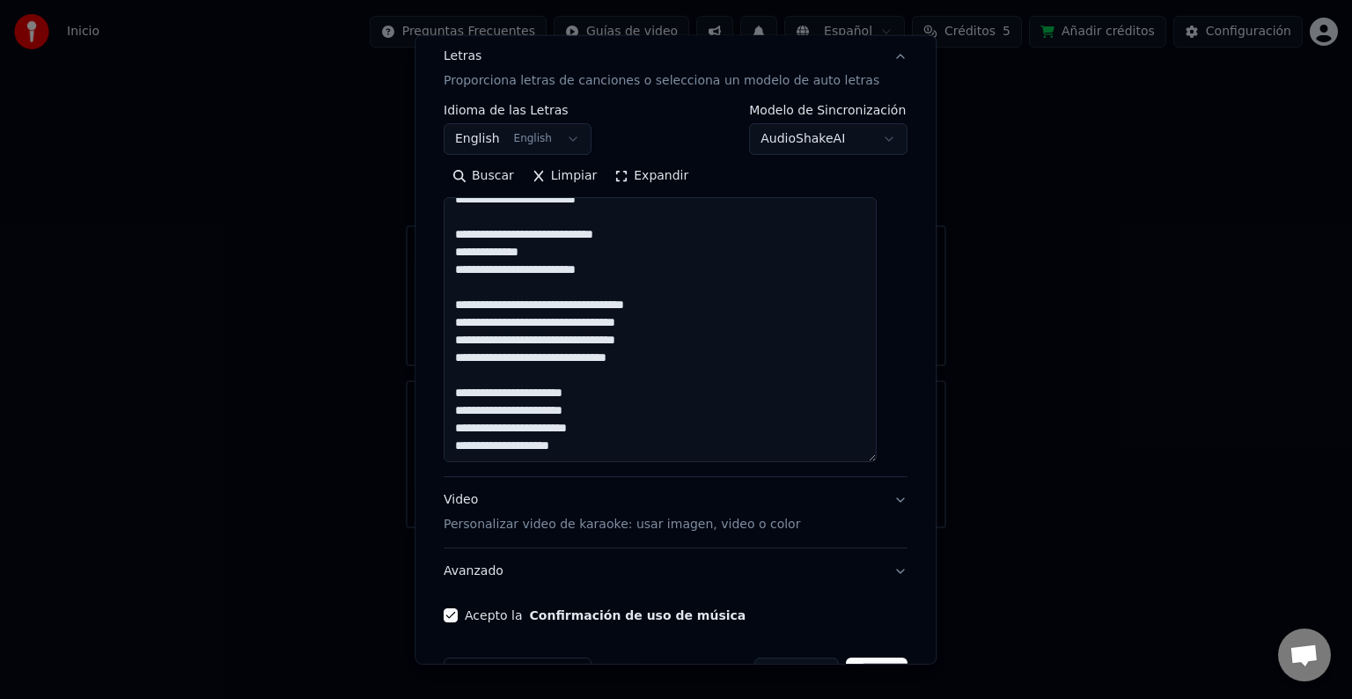
scroll to position [225, 0]
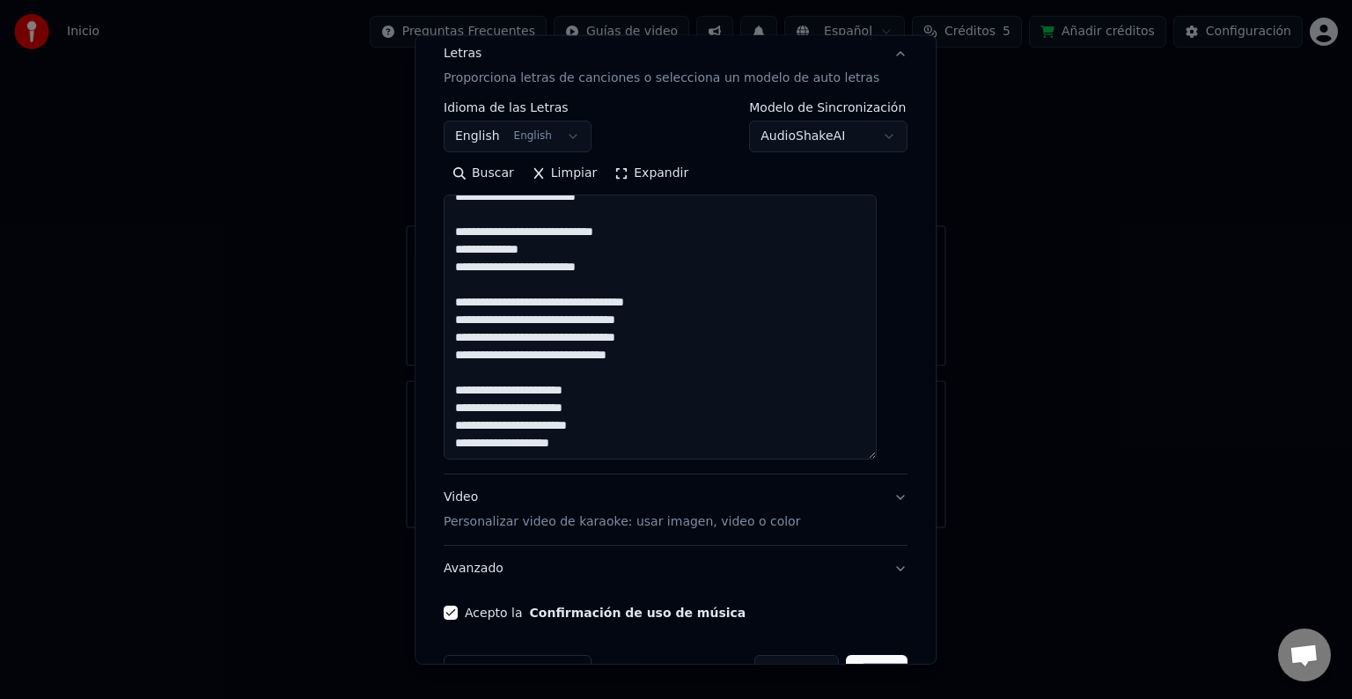
click at [590, 437] on textarea "**********" at bounding box center [660, 326] width 433 height 265
click at [524, 440] on textarea "**********" at bounding box center [660, 326] width 433 height 265
paste textarea "**********"
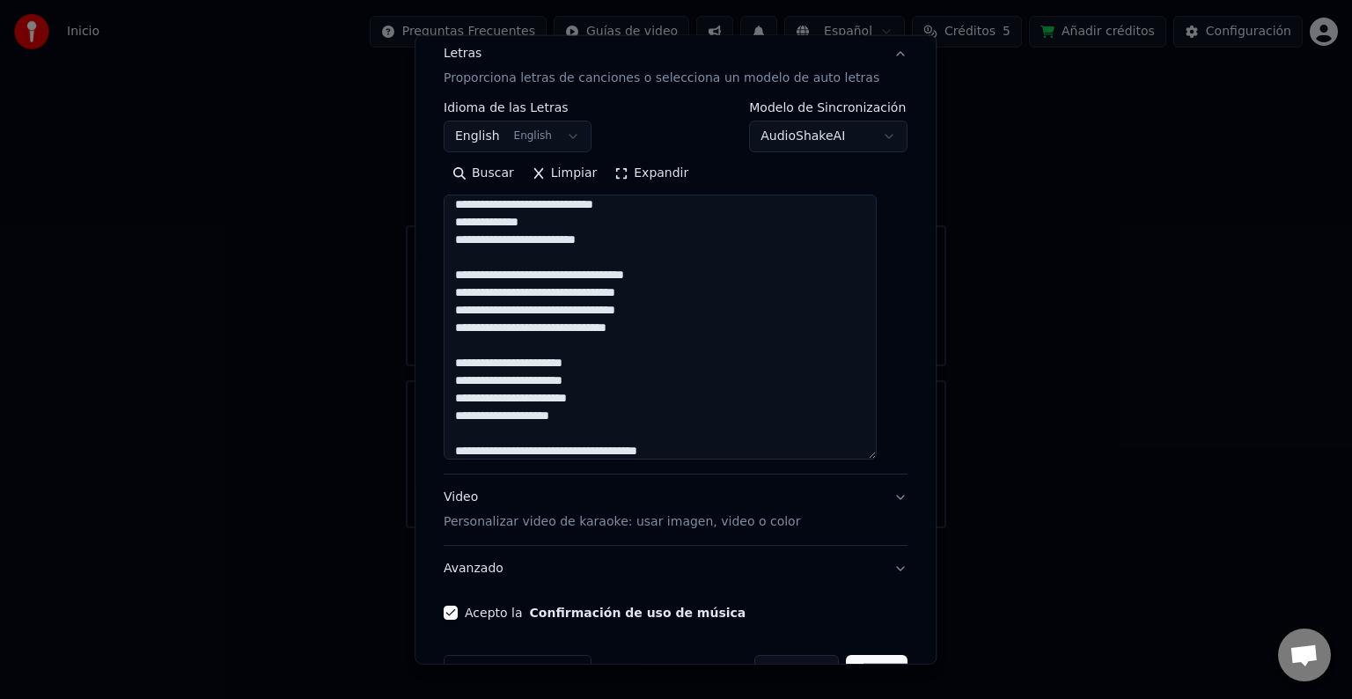
scroll to position [147, 0]
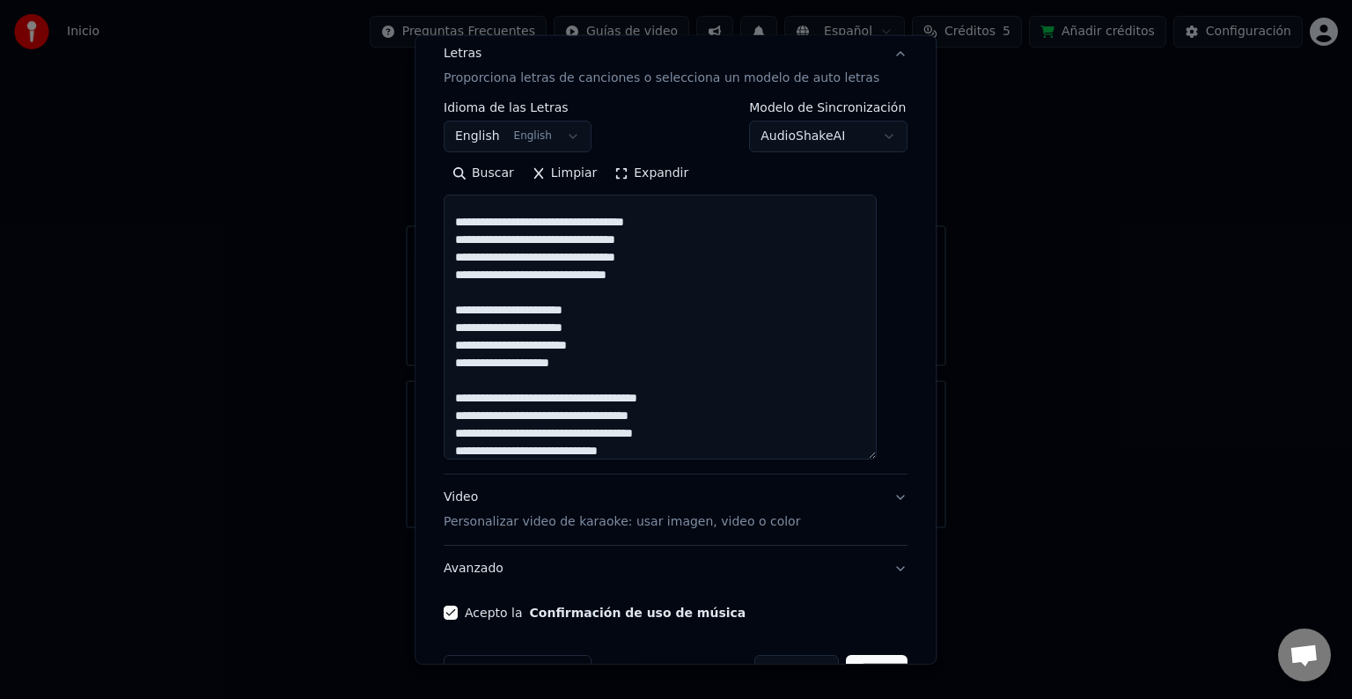
click at [658, 415] on textarea "**********" at bounding box center [660, 326] width 433 height 265
click at [731, 430] on textarea "**********" at bounding box center [660, 326] width 433 height 265
click at [706, 452] on textarea "**********" at bounding box center [660, 326] width 433 height 265
click at [681, 450] on textarea "**********" at bounding box center [660, 326] width 433 height 265
click at [669, 392] on textarea "**********" at bounding box center [660, 326] width 433 height 265
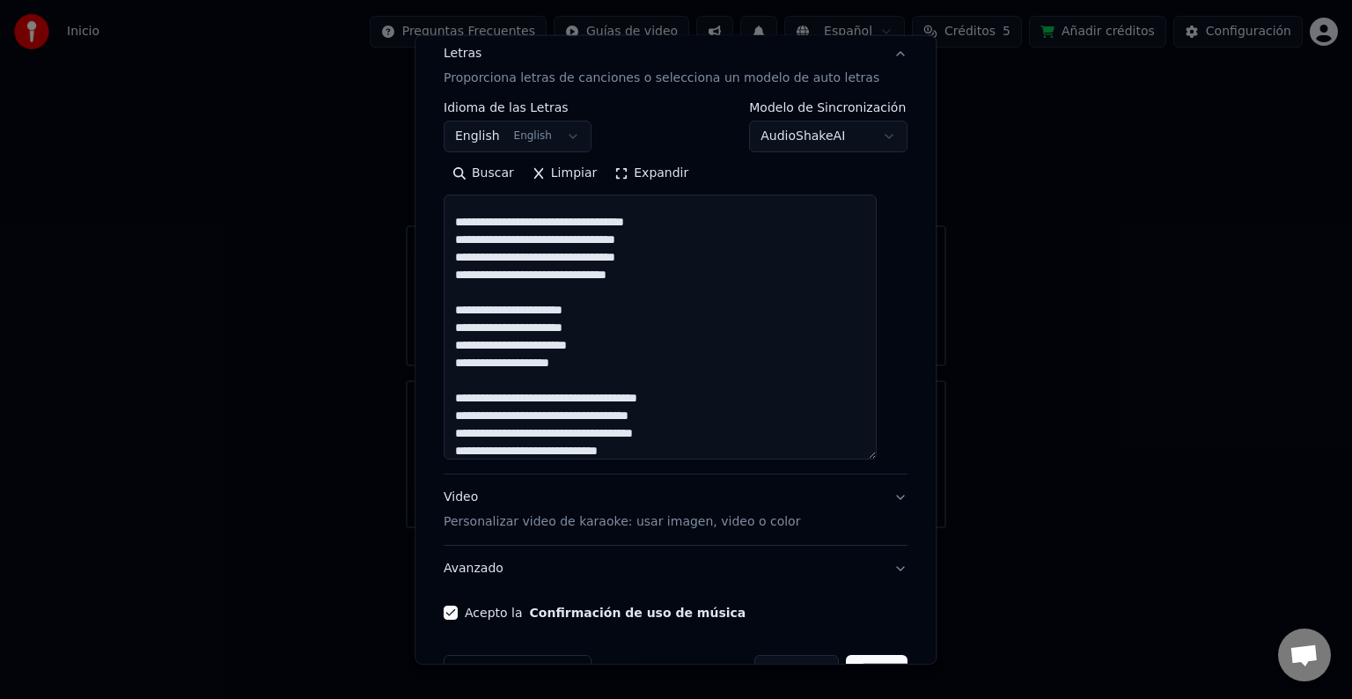
click at [649, 448] on textarea "**********" at bounding box center [660, 326] width 433 height 265
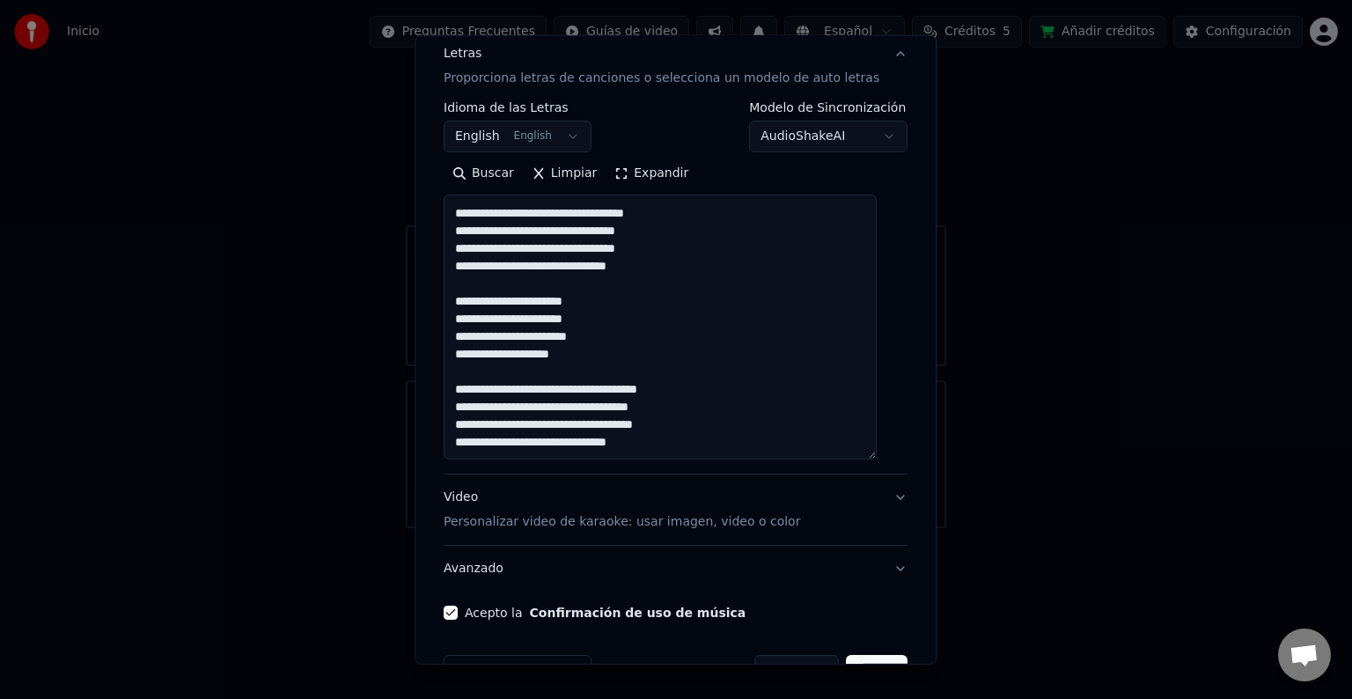
scroll to position [182, 0]
click at [485, 451] on textarea "**********" at bounding box center [660, 326] width 433 height 265
paste textarea "**********"
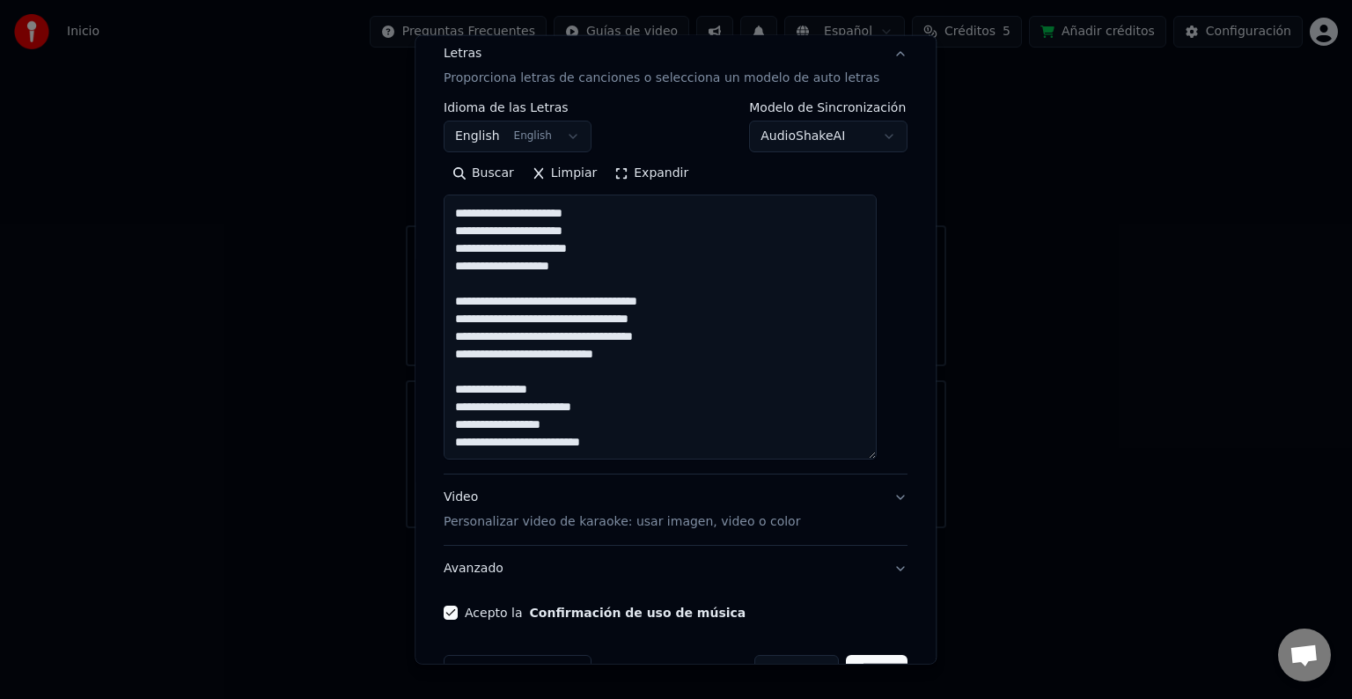
scroll to position [270, 0]
click at [485, 446] on textarea "**********" at bounding box center [660, 326] width 433 height 265
paste textarea "**********"
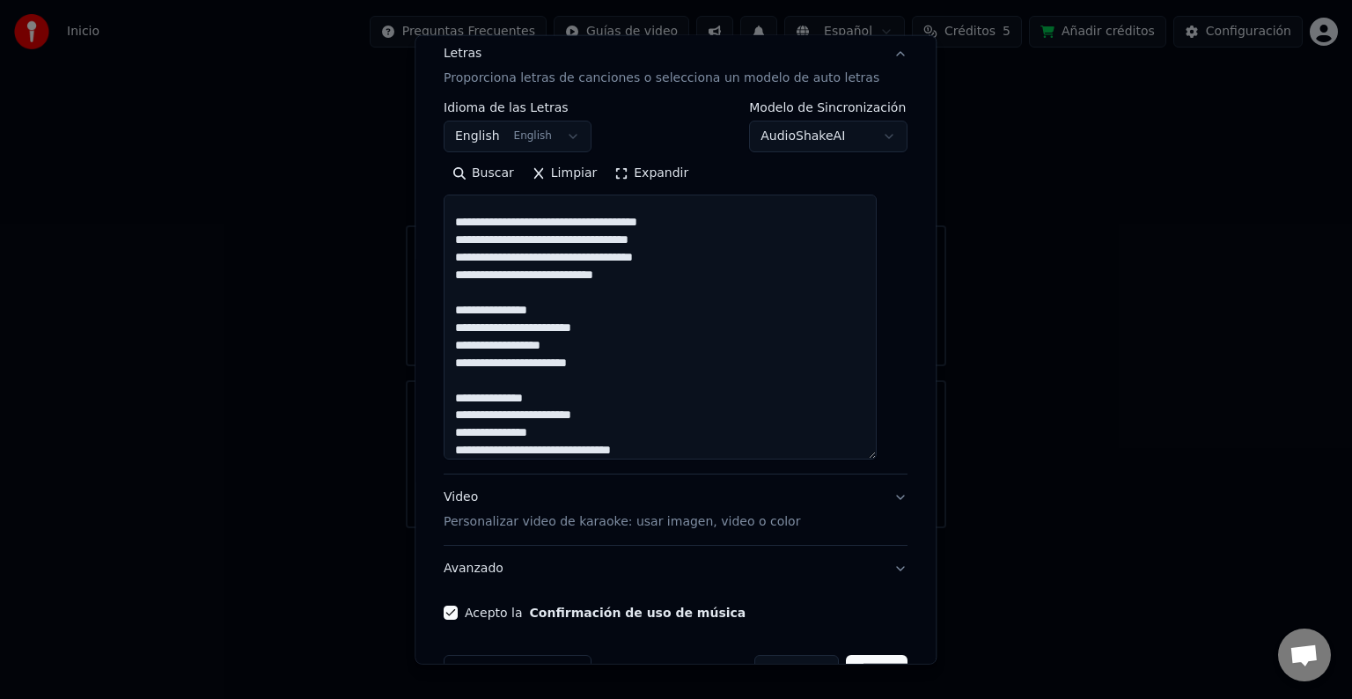
scroll to position [348, 0]
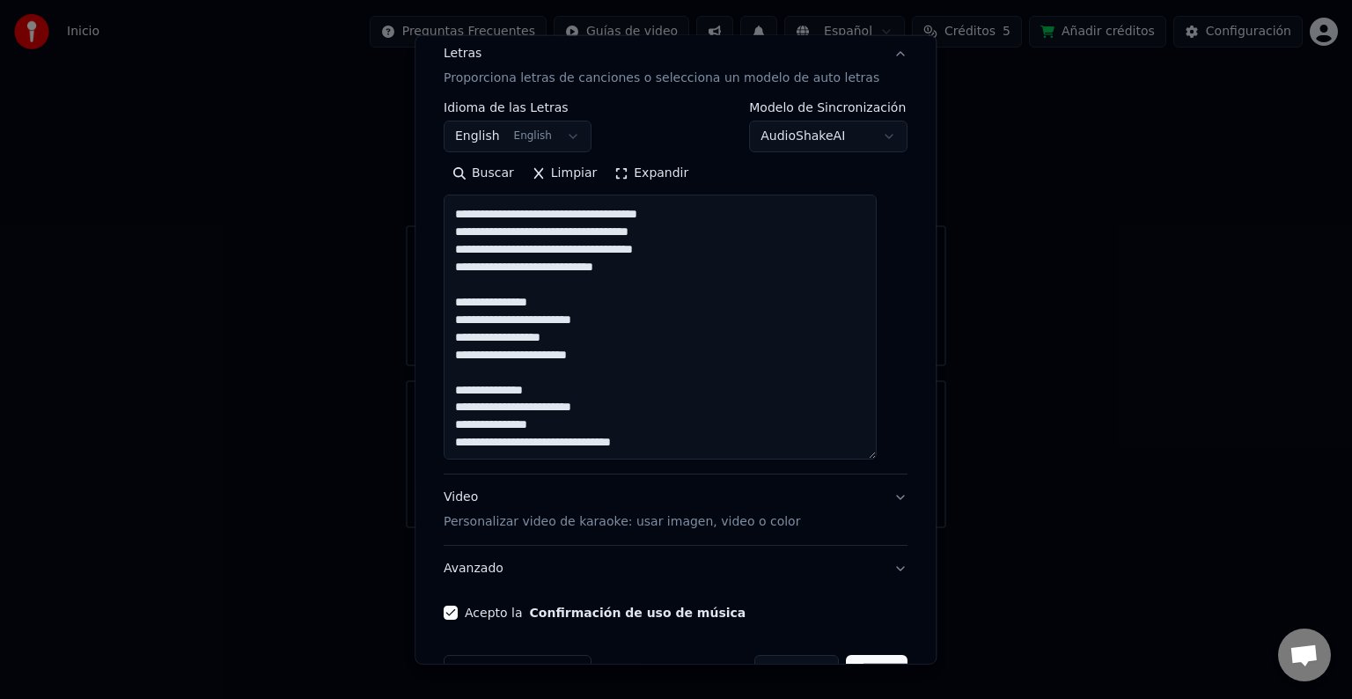
type textarea "**********"
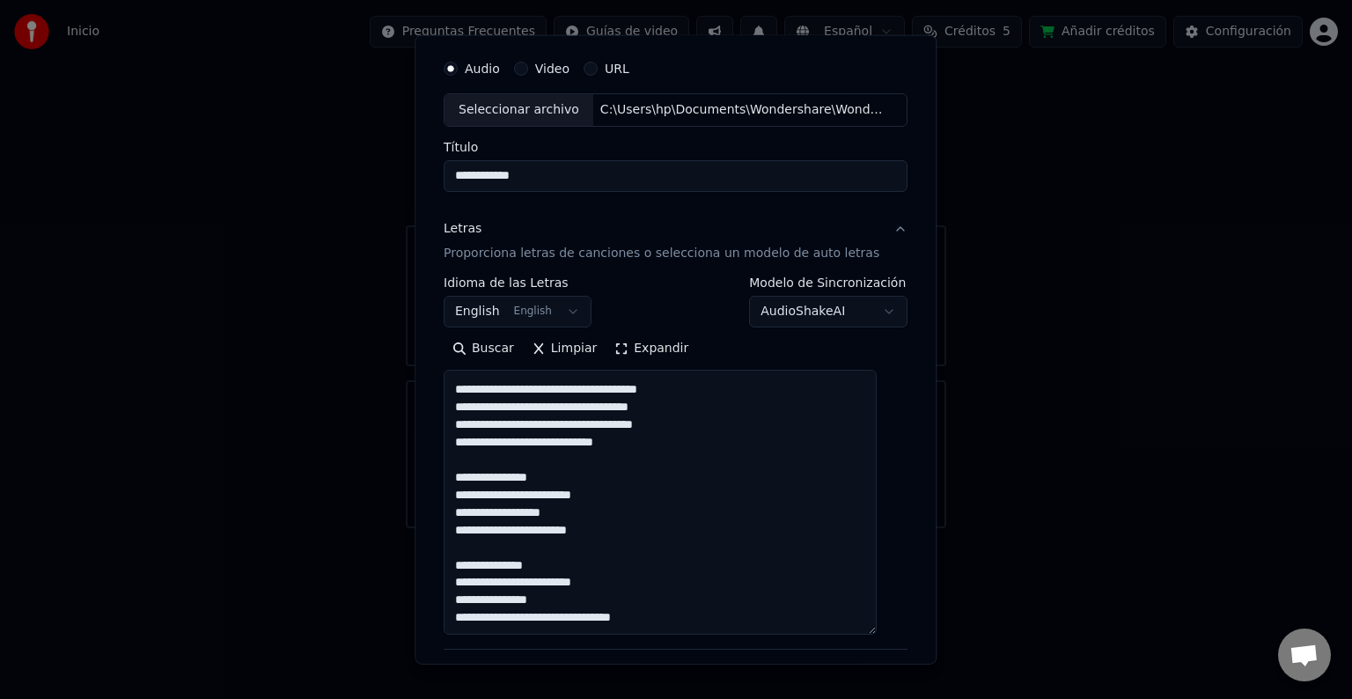
scroll to position [49, 0]
click at [583, 183] on input "**********" at bounding box center [676, 177] width 464 height 32
type input "*"
type input "**********"
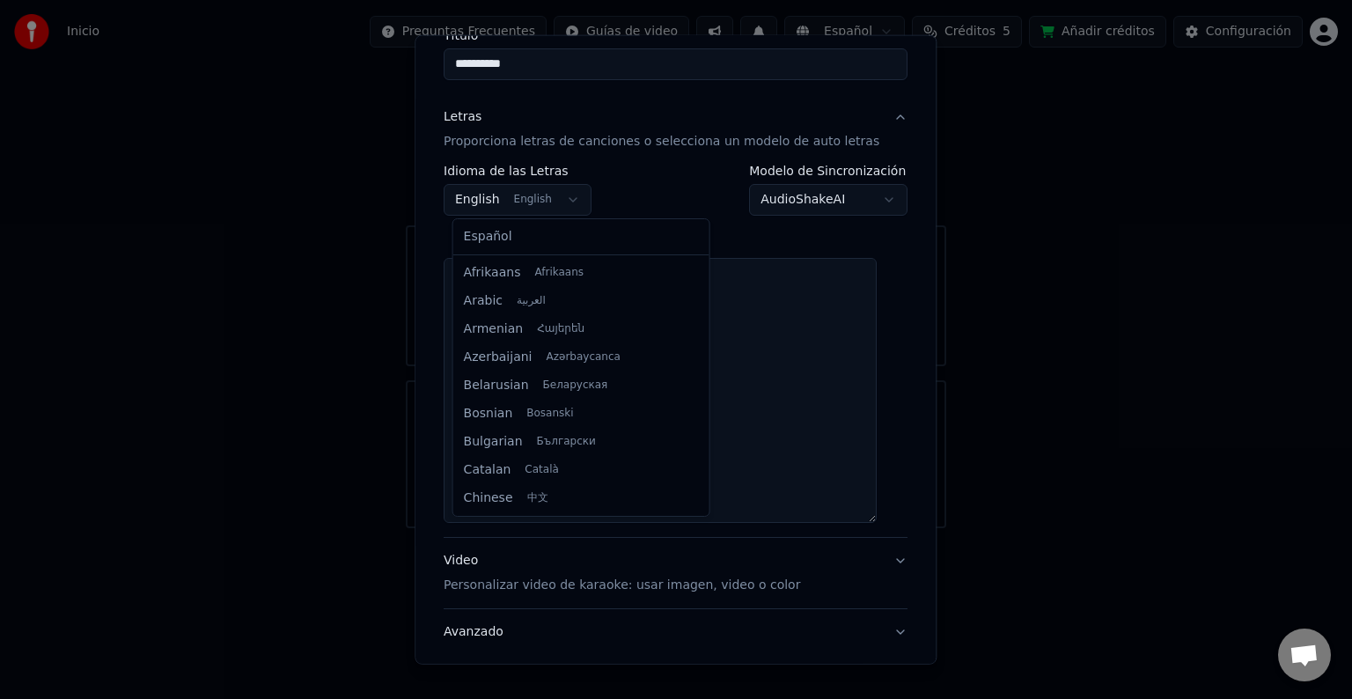
scroll to position [141, 0]
click at [564, 194] on body "Inicio Preguntas Frecuentes Guías de video Español Créditos 5 Añadir créditos C…" at bounding box center [676, 264] width 1352 height 528
select select "**"
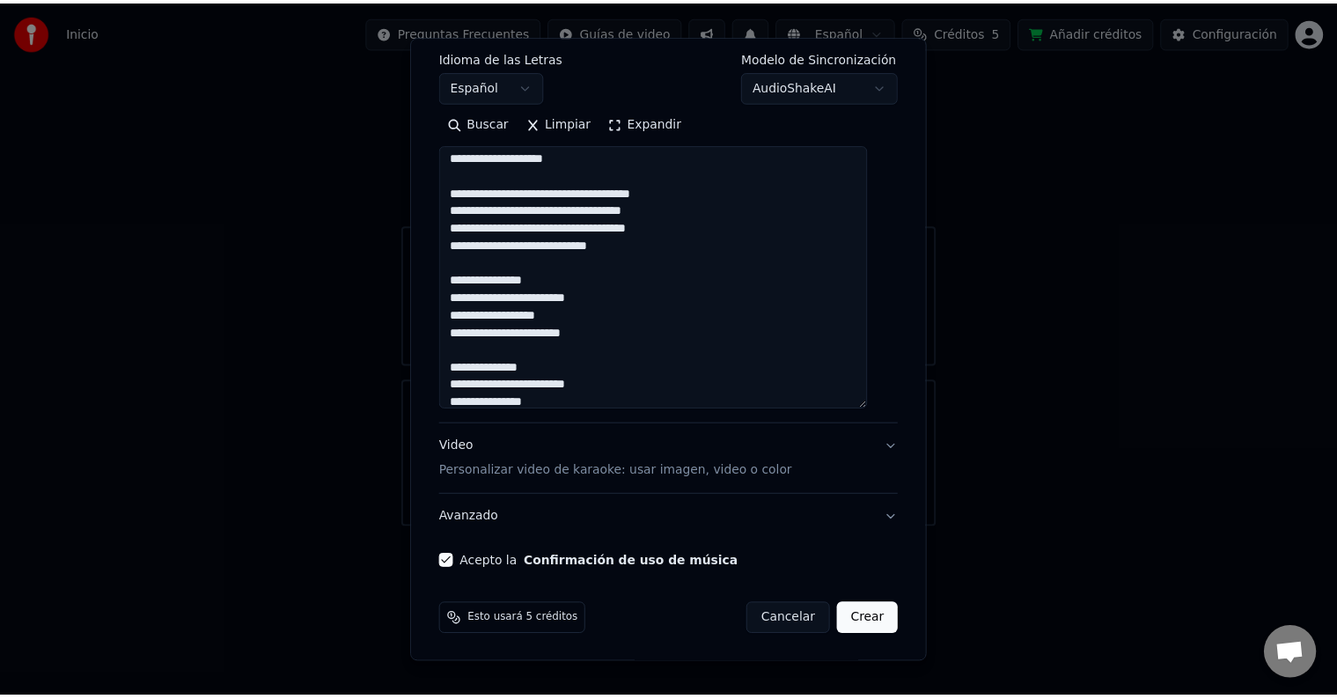
scroll to position [348, 0]
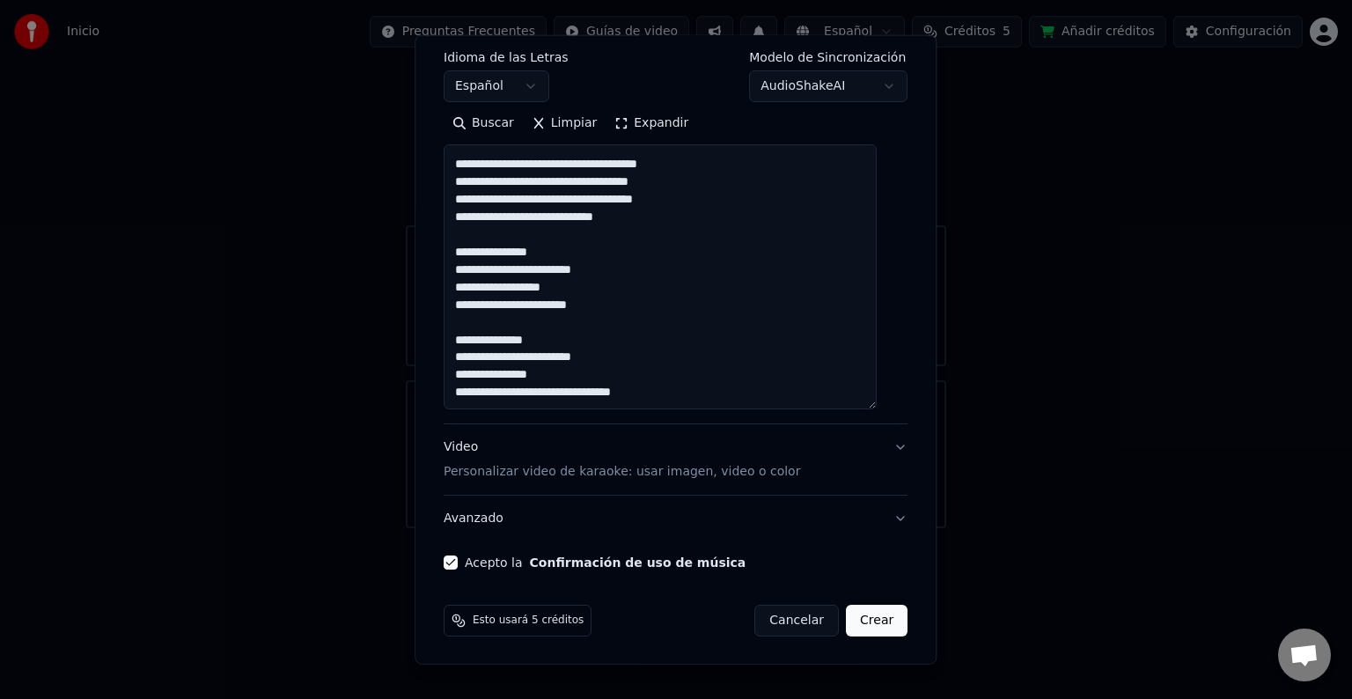
click at [847, 622] on button "Crear" at bounding box center [877, 621] width 62 height 32
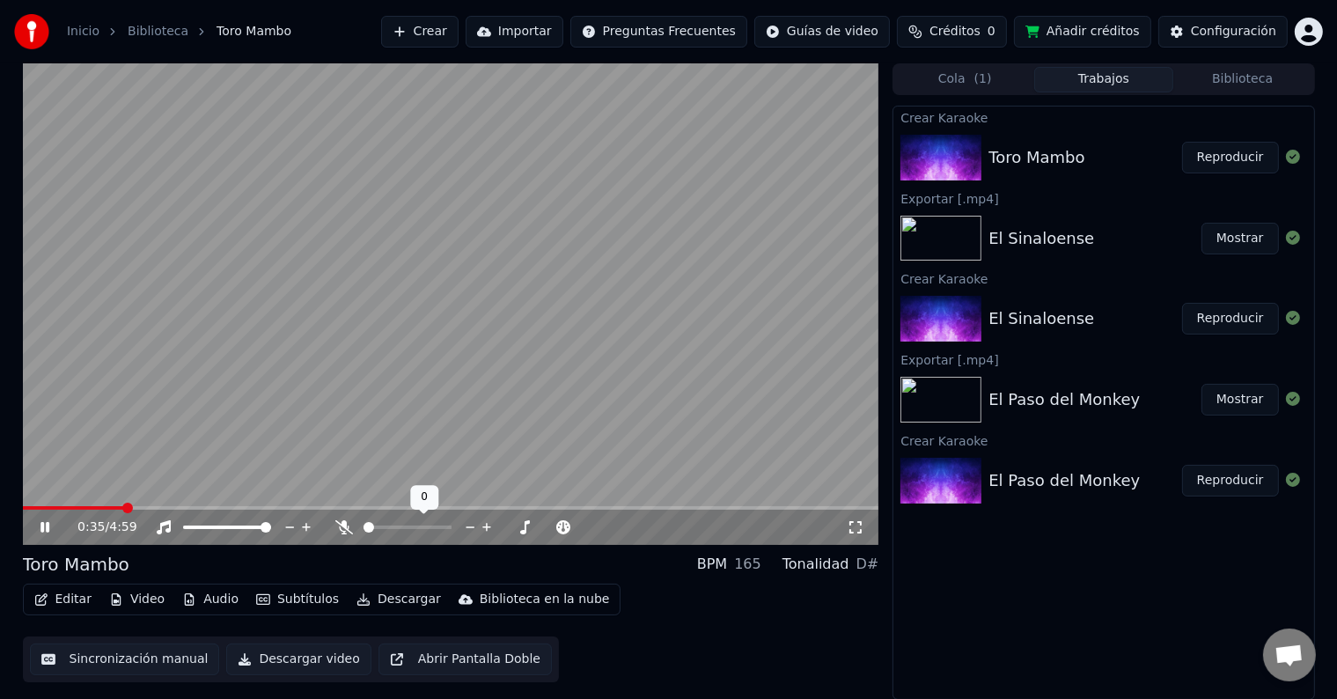
click at [341, 525] on icon at bounding box center [344, 527] width 18 height 14
click at [177, 503] on video at bounding box center [451, 303] width 856 height 481
click at [168, 506] on span at bounding box center [96, 508] width 146 height 4
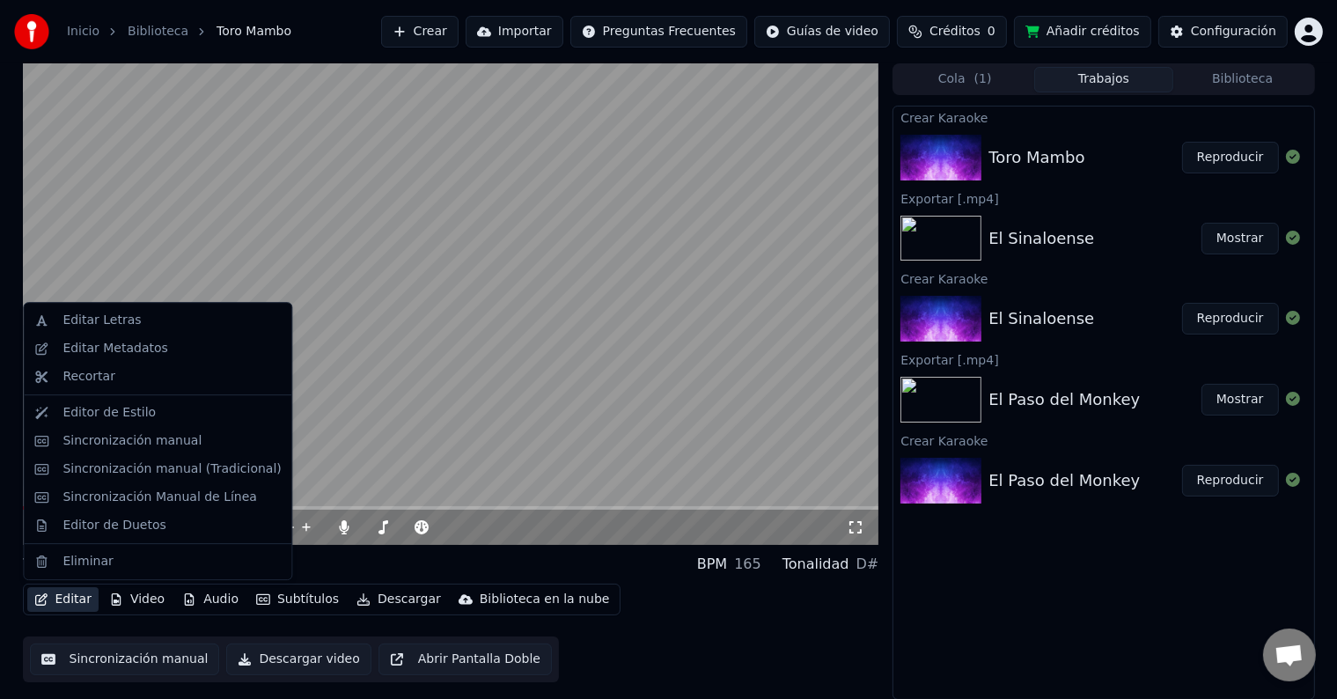
click at [69, 595] on button "Editar" at bounding box center [62, 599] width 71 height 25
click at [120, 436] on div "Sincronización manual" at bounding box center [131, 441] width 139 height 18
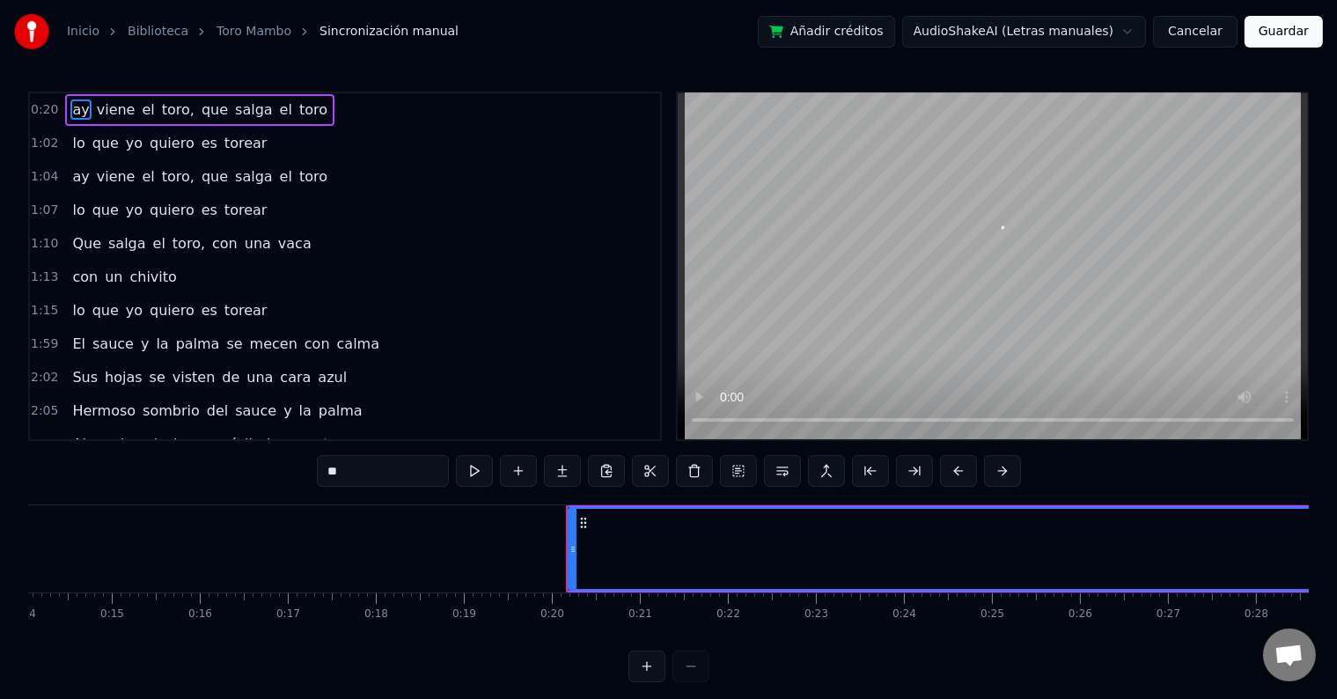
scroll to position [0, 1685]
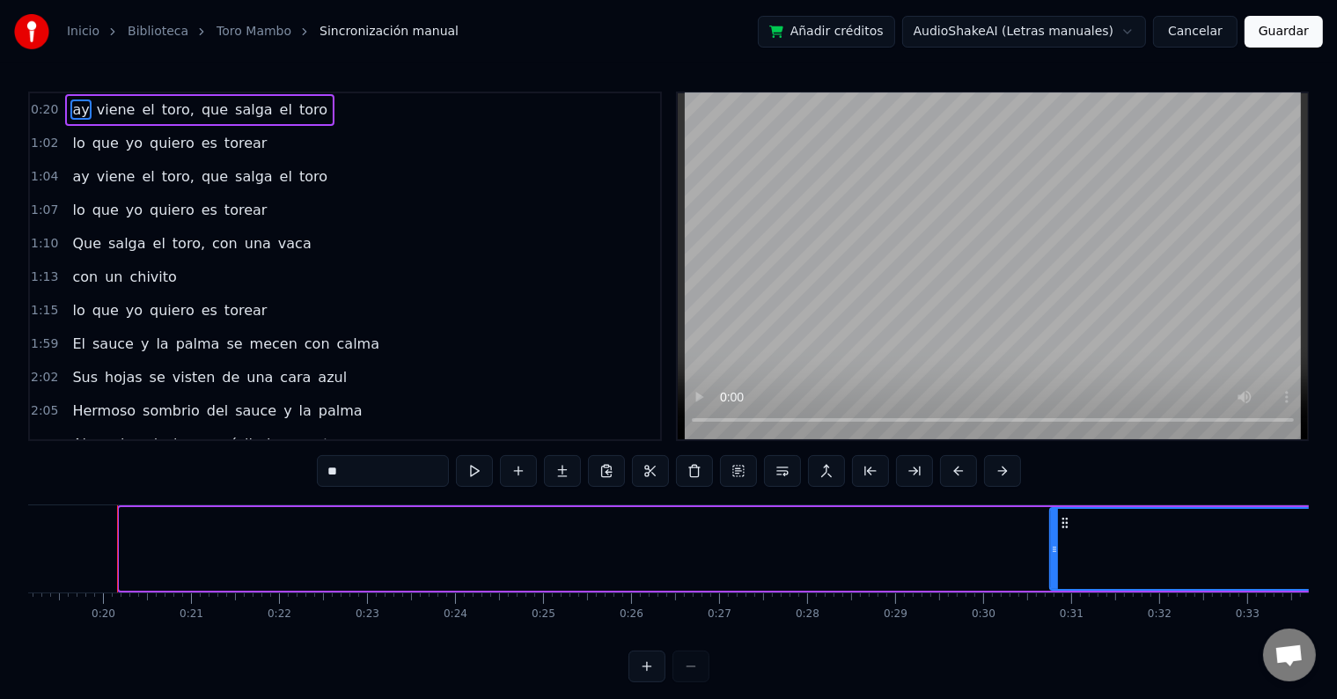
drag, startPoint x: 121, startPoint y: 554, endPoint x: 1056, endPoint y: 602, distance: 935.8
click at [1056, 602] on div "ay viene el toro, que salga el toro lo que yo quiero es torear ay viene el toro…" at bounding box center [668, 570] width 1280 height 132
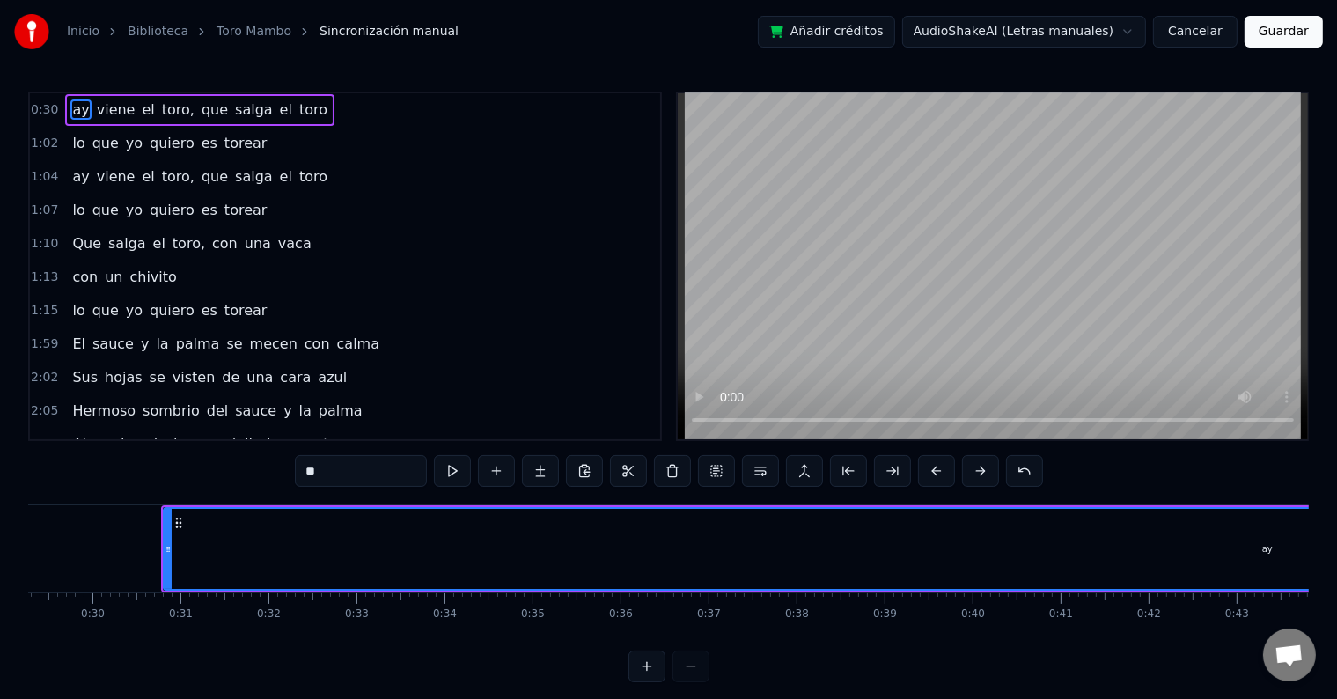
scroll to position [0, 2665]
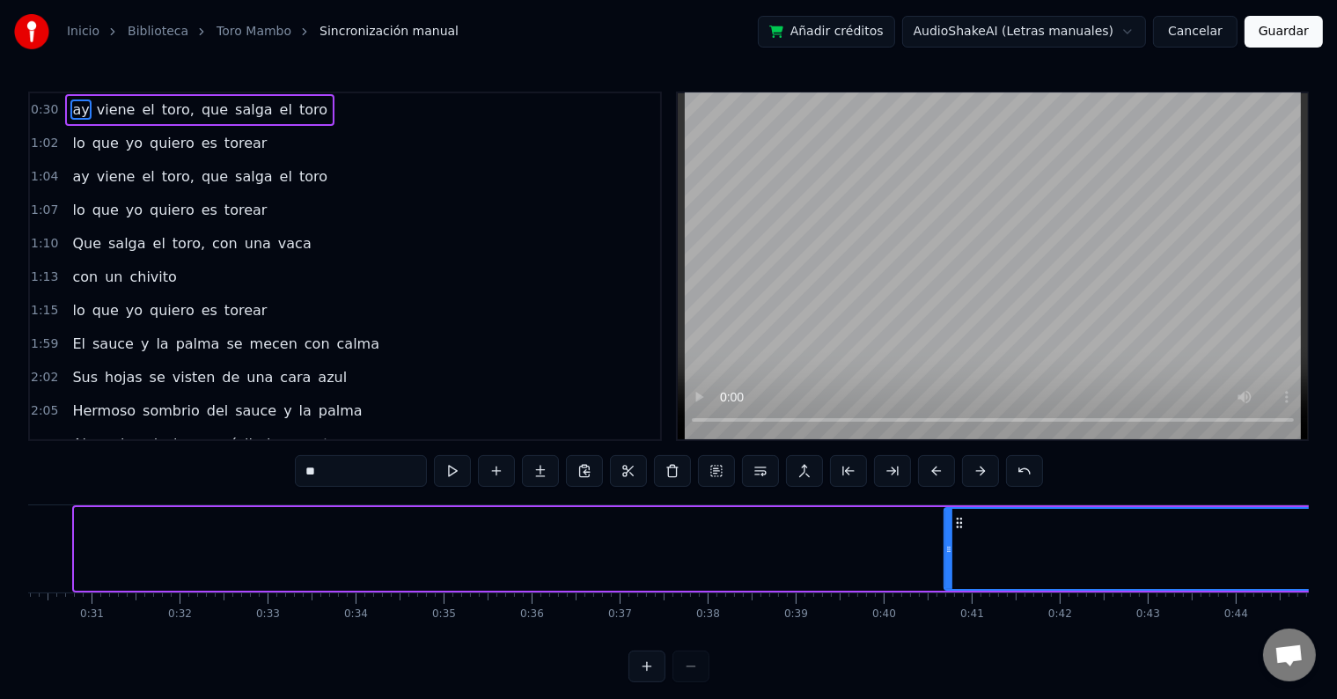
drag, startPoint x: 76, startPoint y: 551, endPoint x: 945, endPoint y: 571, distance: 869.7
click at [945, 571] on div at bounding box center [948, 549] width 7 height 80
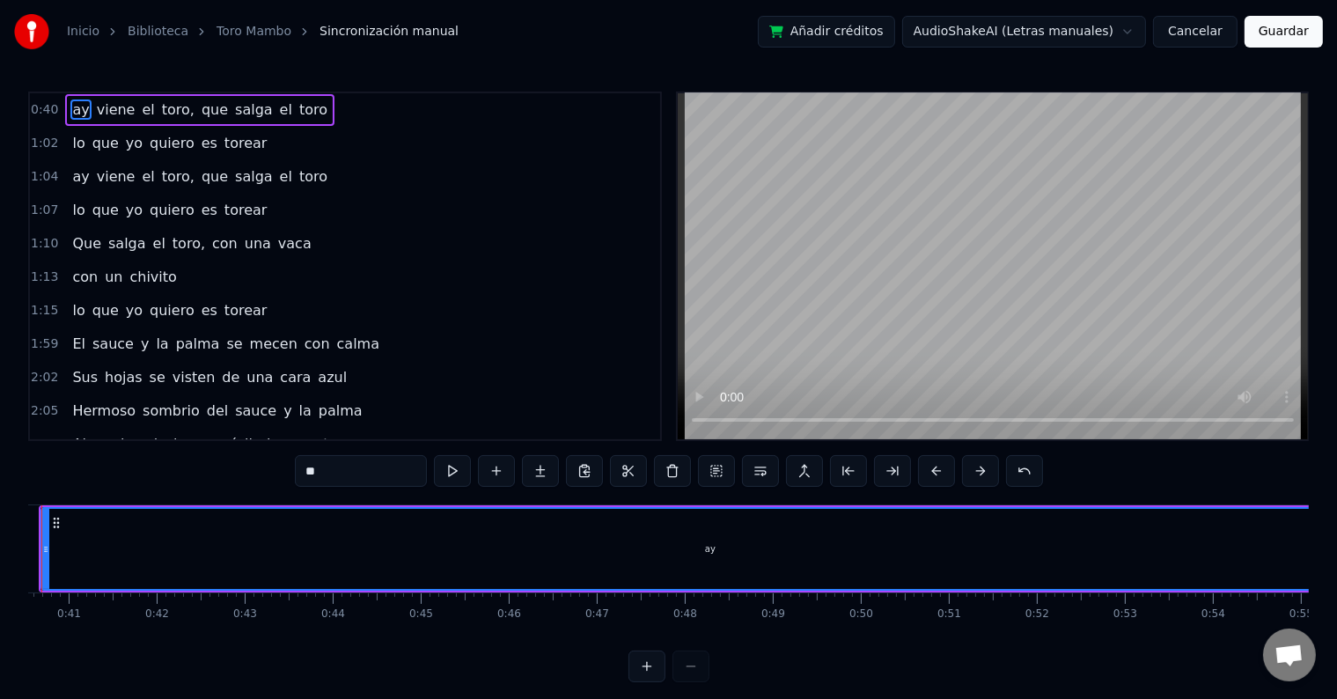
scroll to position [0, 3538]
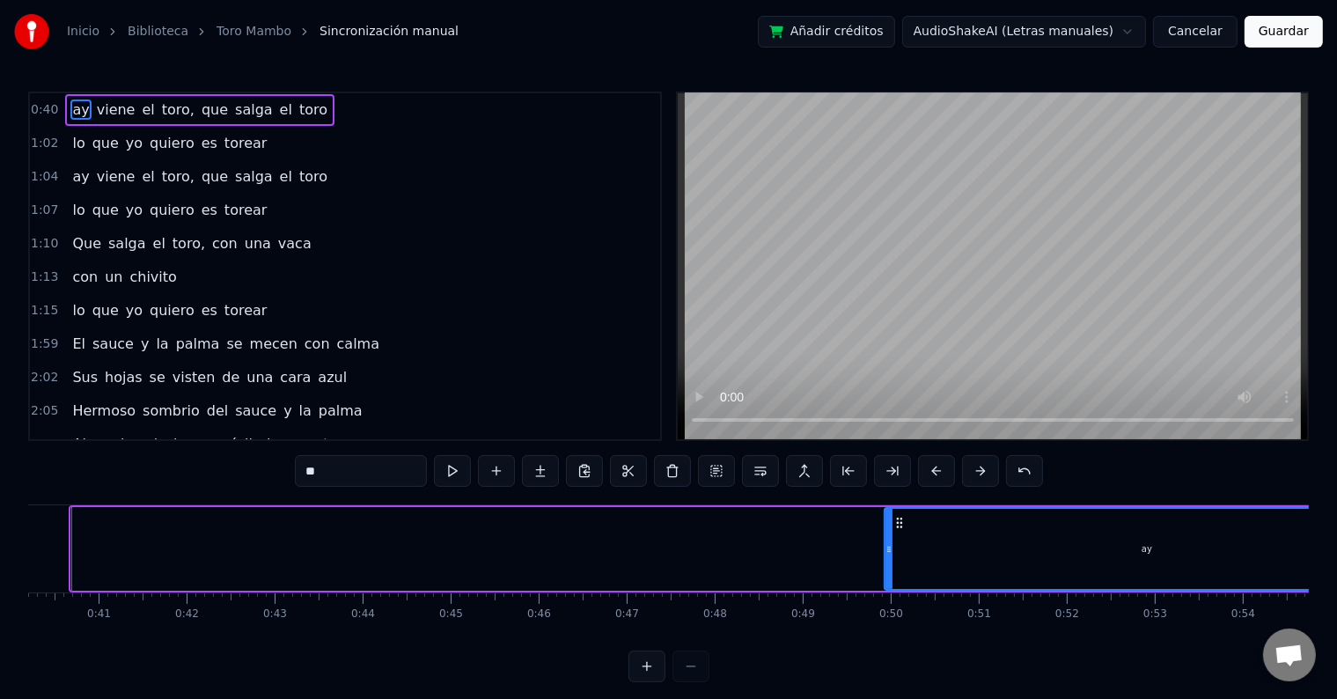
drag, startPoint x: 73, startPoint y: 548, endPoint x: 890, endPoint y: 608, distance: 818.8
click at [890, 608] on div "ay viene el toro, que salga el toro lo que yo quiero es torear ay viene el toro…" at bounding box center [668, 570] width 1280 height 132
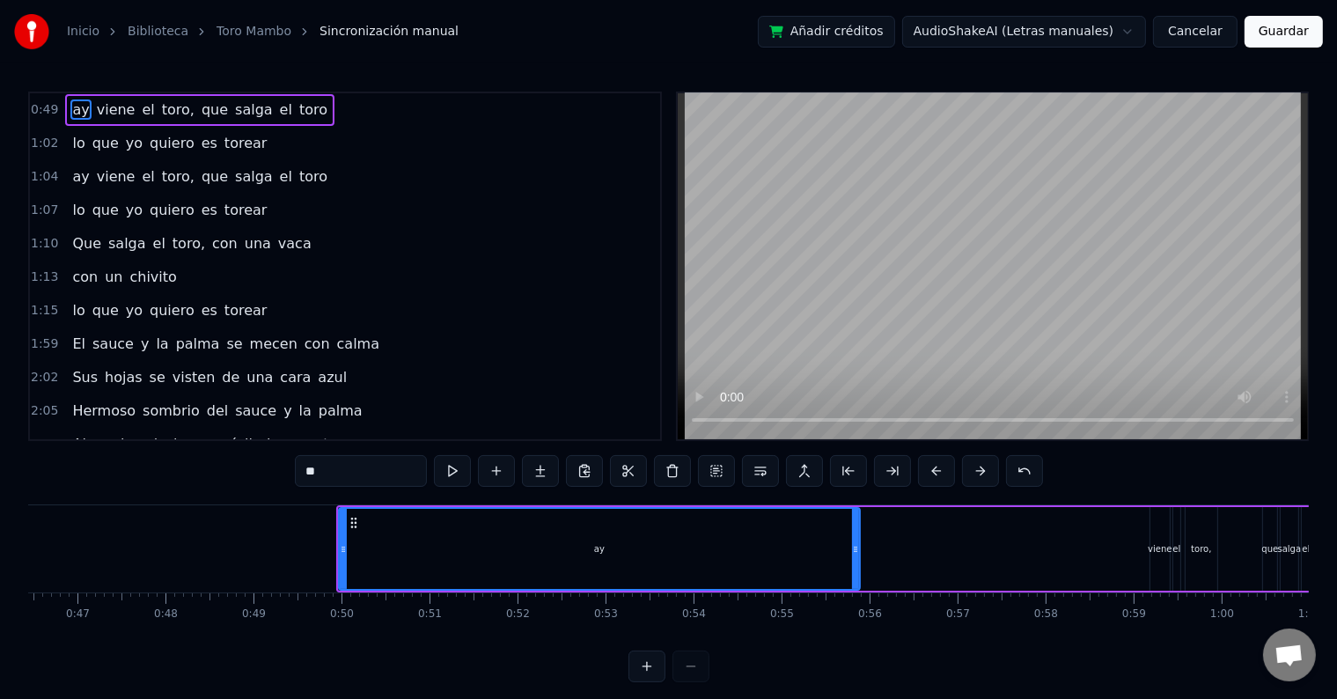
scroll to position [0, 4071]
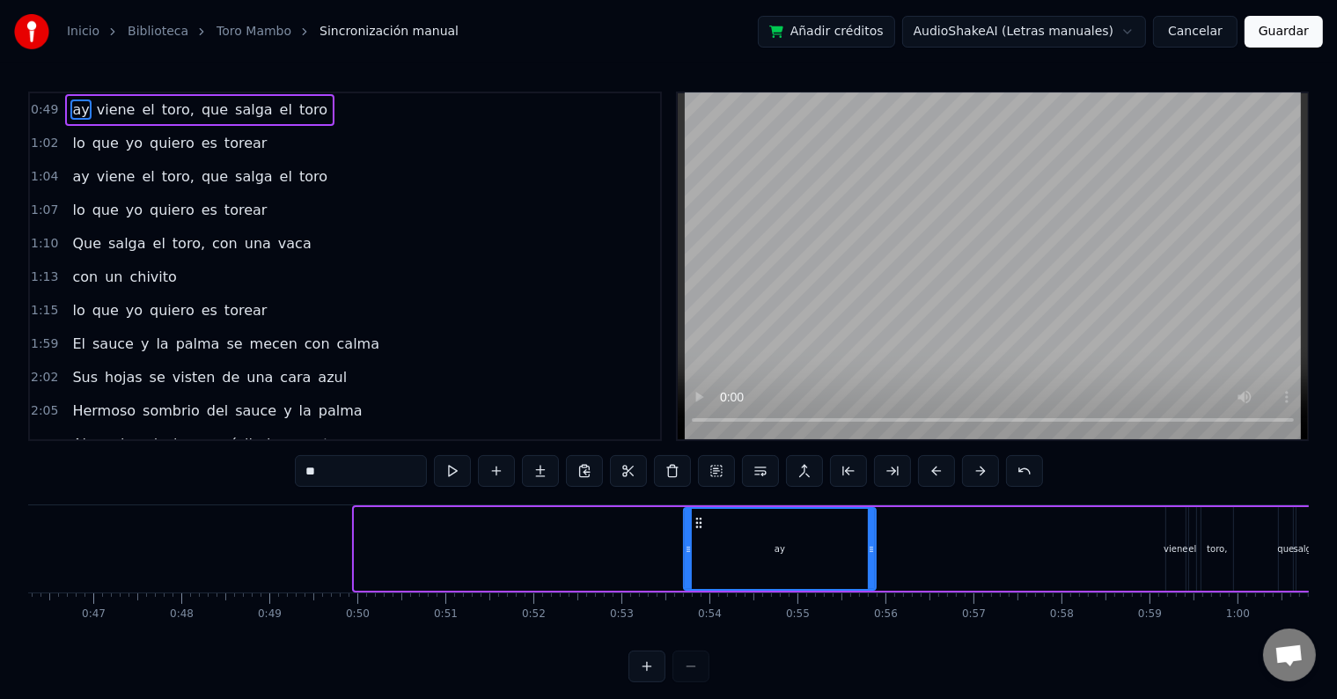
drag, startPoint x: 355, startPoint y: 550, endPoint x: 684, endPoint y: 539, distance: 329.3
click at [685, 539] on div at bounding box center [688, 549] width 7 height 80
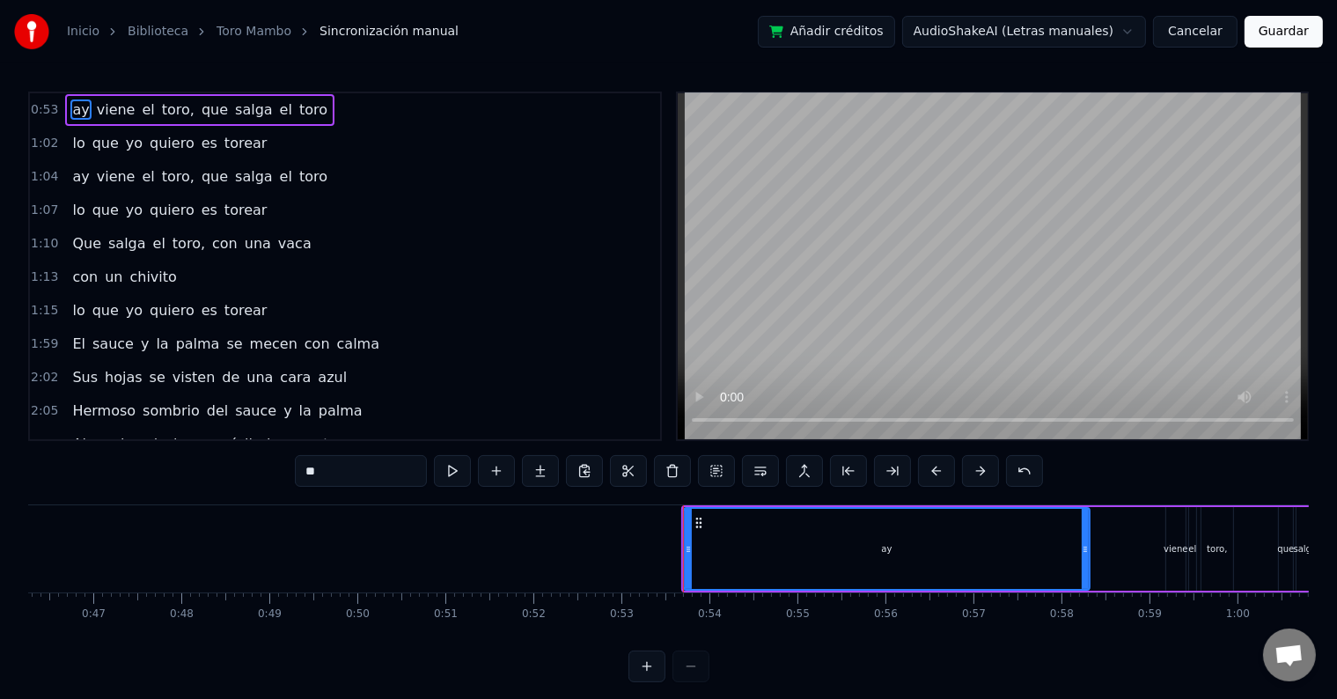
drag, startPoint x: 872, startPoint y: 556, endPoint x: 1086, endPoint y: 576, distance: 214.7
click at [1086, 576] on div at bounding box center [1085, 549] width 7 height 80
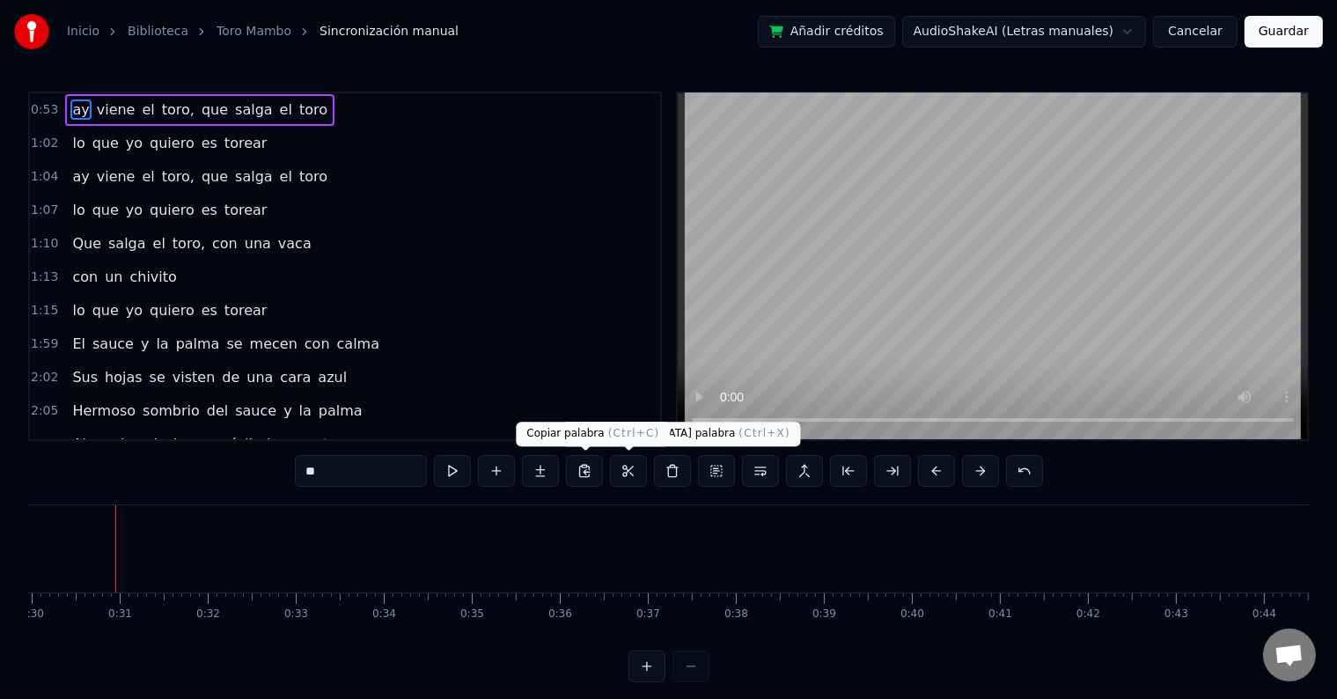
scroll to position [0, 2636]
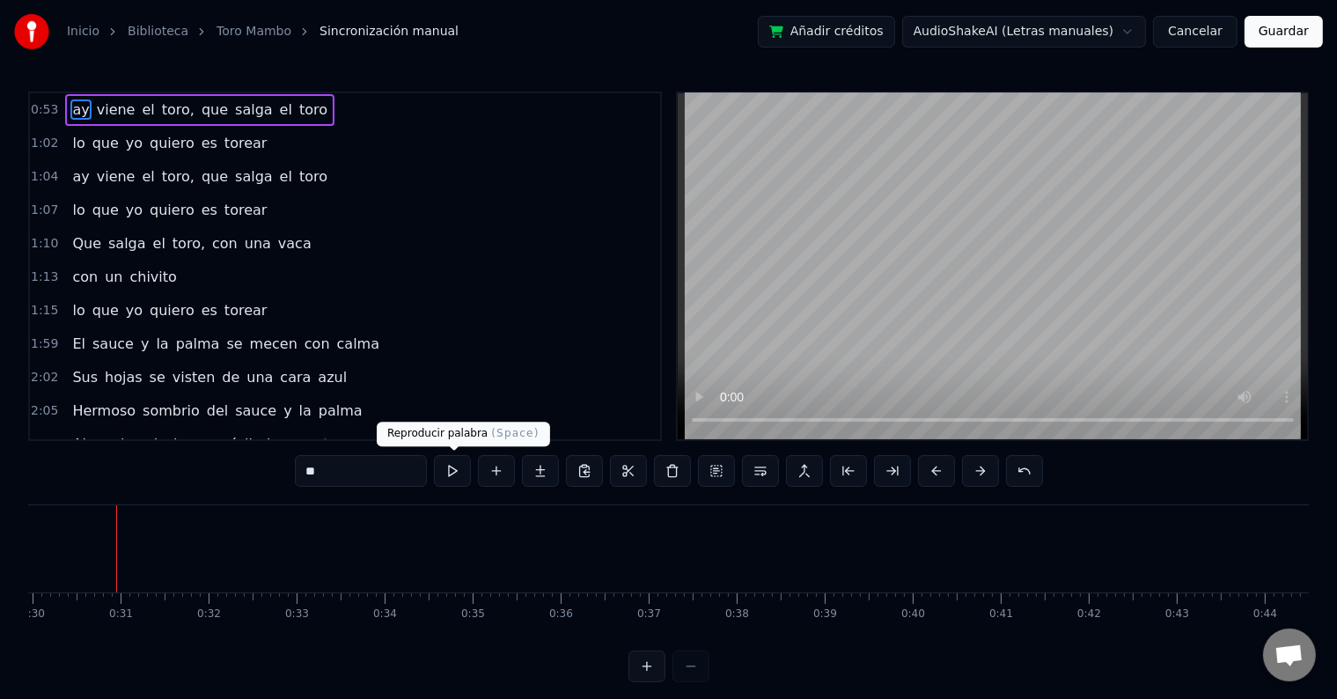
click at [458, 474] on button at bounding box center [452, 471] width 37 height 32
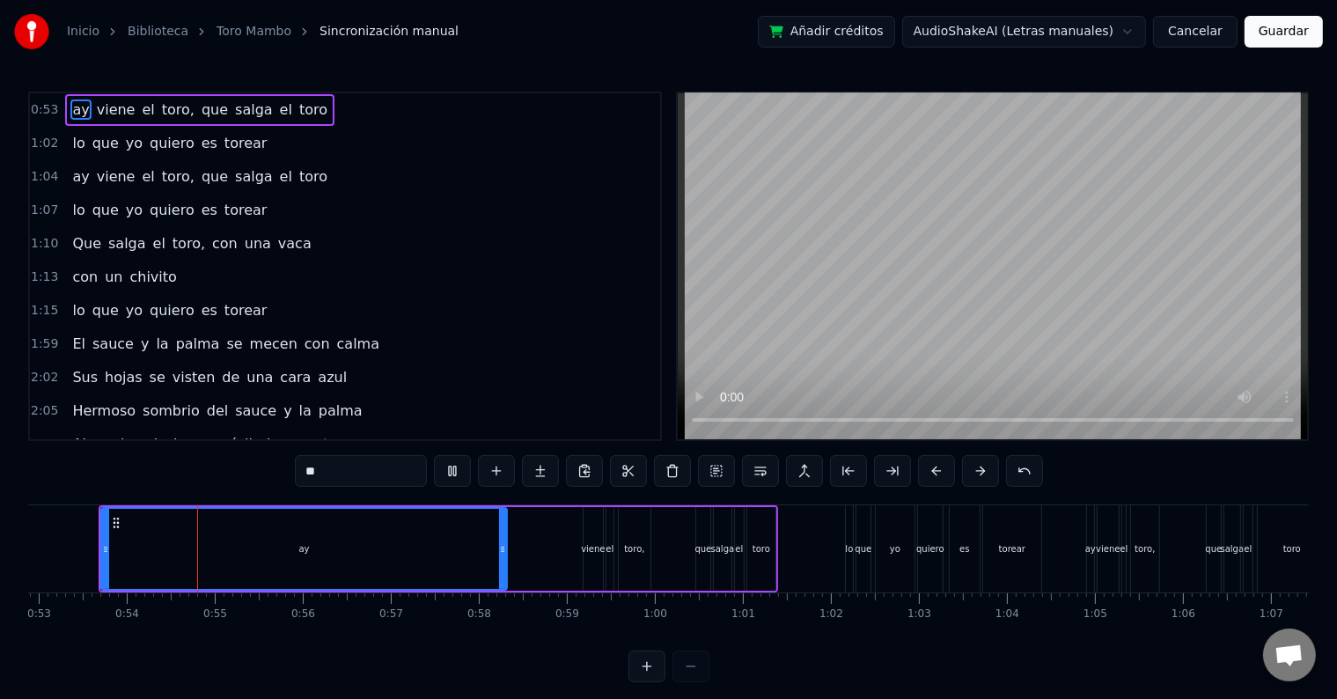
scroll to position [0, 4675]
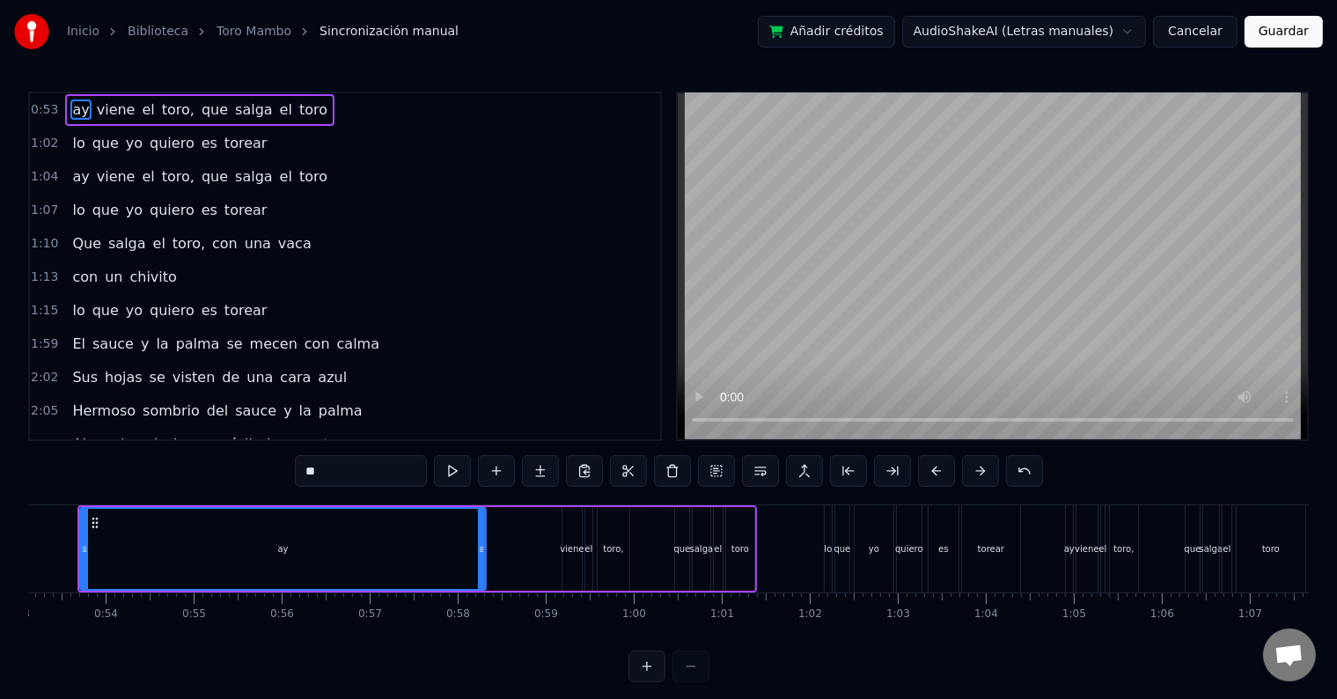
click at [1199, 31] on button "Cancelar" at bounding box center [1195, 32] width 84 height 32
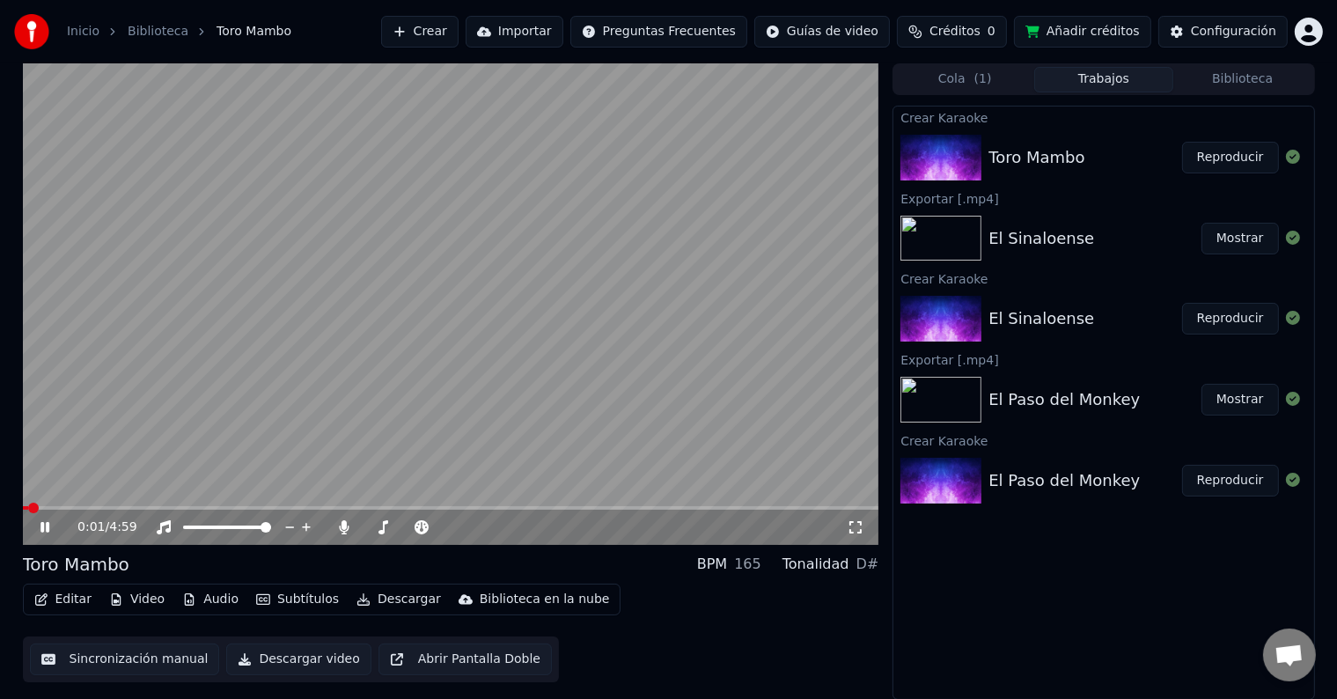
click at [108, 503] on video at bounding box center [451, 303] width 856 height 481
click at [39, 521] on icon at bounding box center [57, 527] width 41 height 14
click at [43, 502] on span at bounding box center [38, 507] width 11 height 11
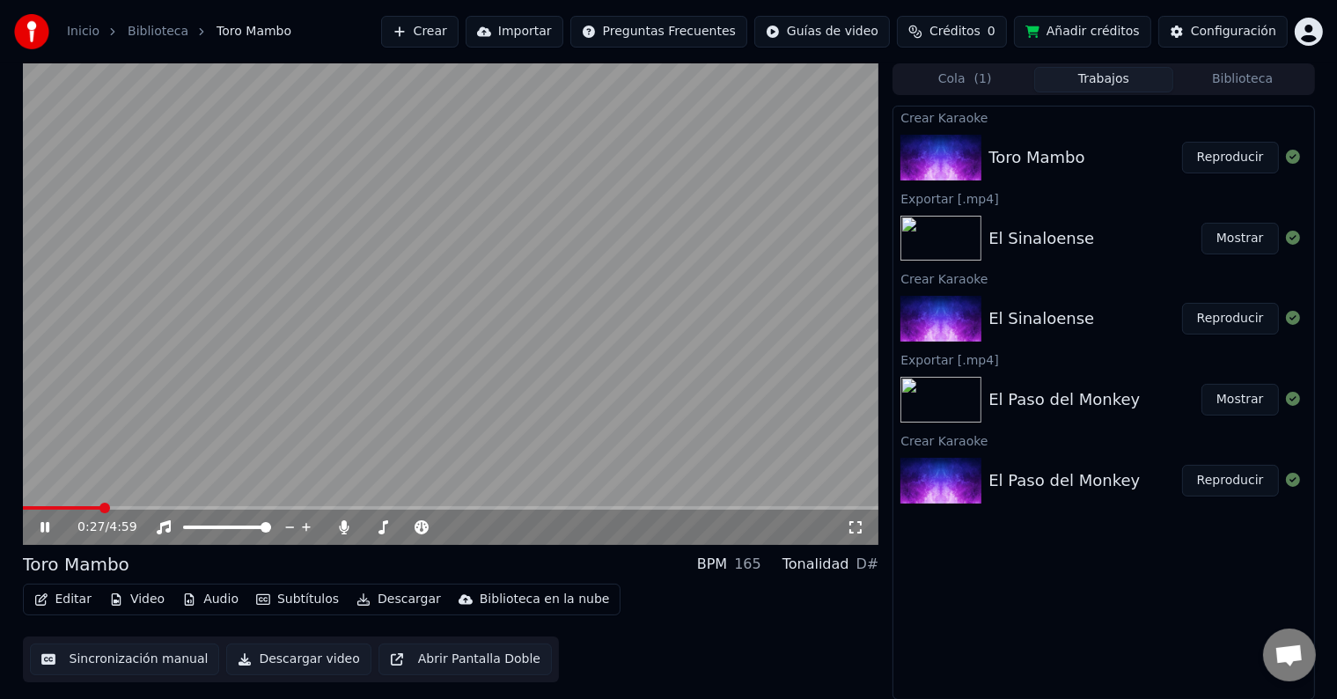
click at [41, 528] on icon at bounding box center [44, 527] width 9 height 11
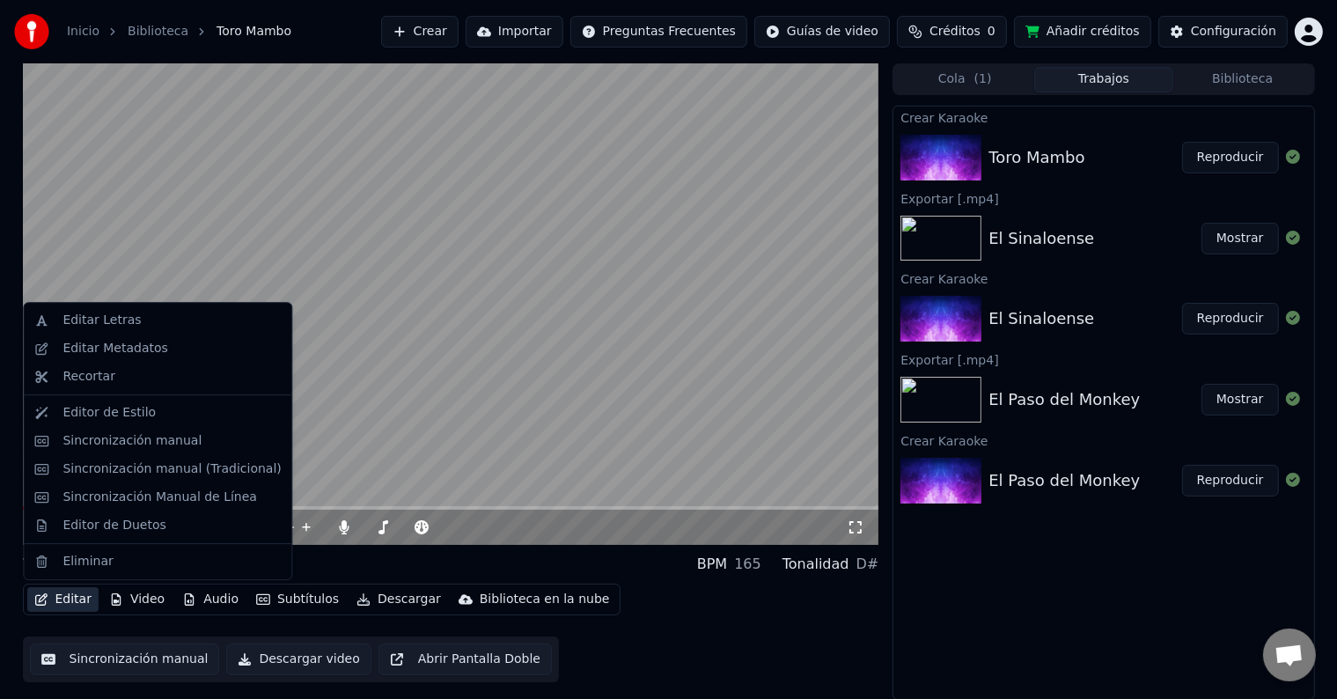
click at [70, 596] on button "Editar" at bounding box center [62, 599] width 71 height 25
click at [105, 438] on div "Sincronización manual" at bounding box center [131, 441] width 139 height 18
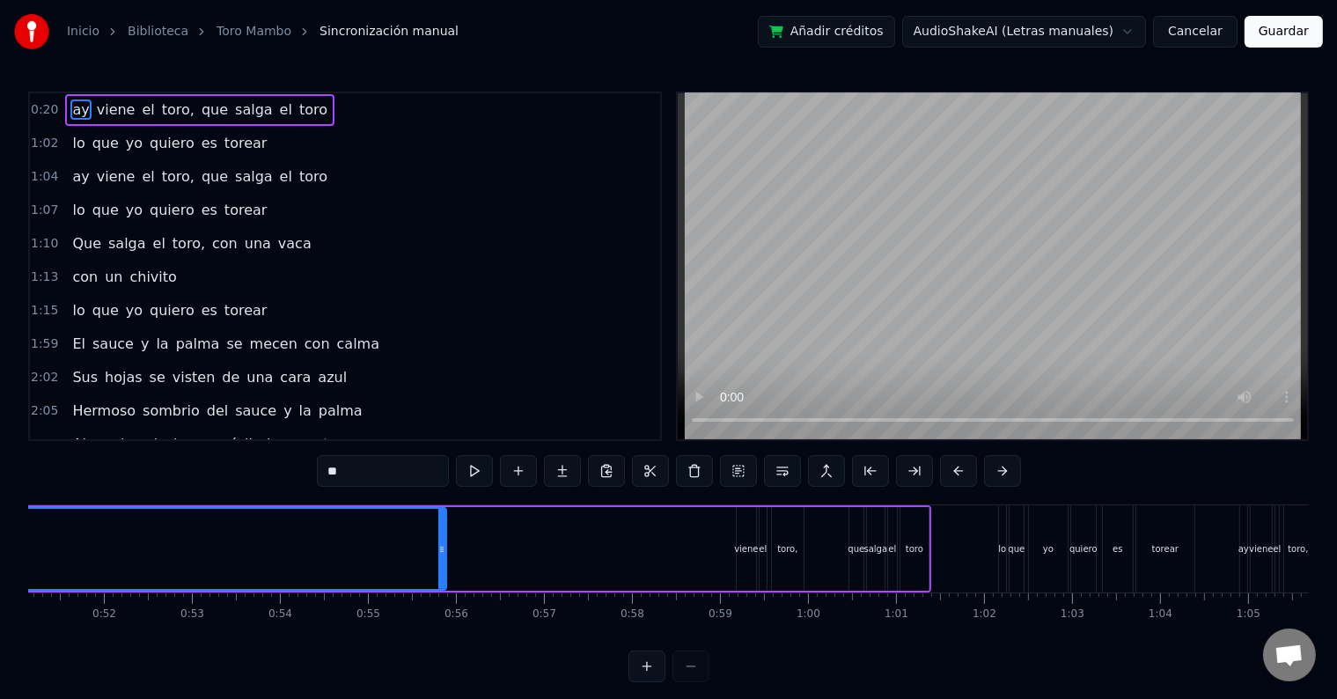
scroll to position [0, 4515]
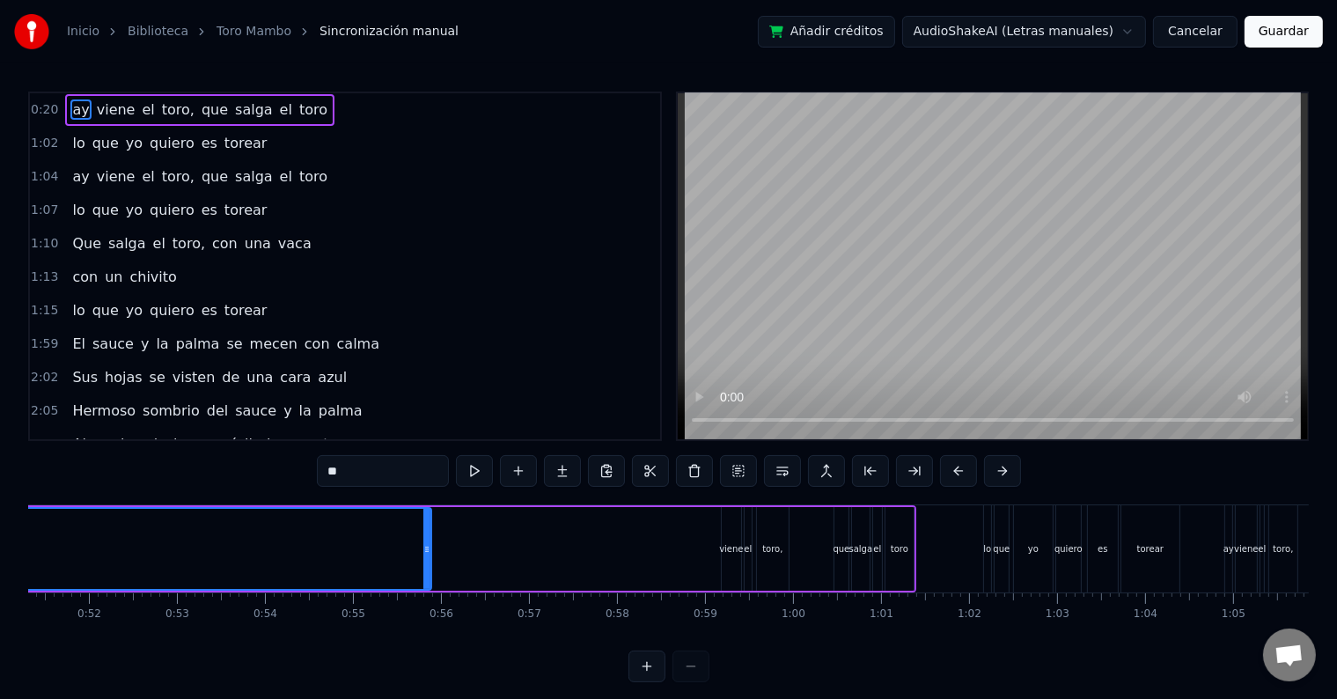
click at [440, 610] on div "0:56" at bounding box center [441, 614] width 24 height 14
click at [427, 559] on div at bounding box center [426, 549] width 7 height 80
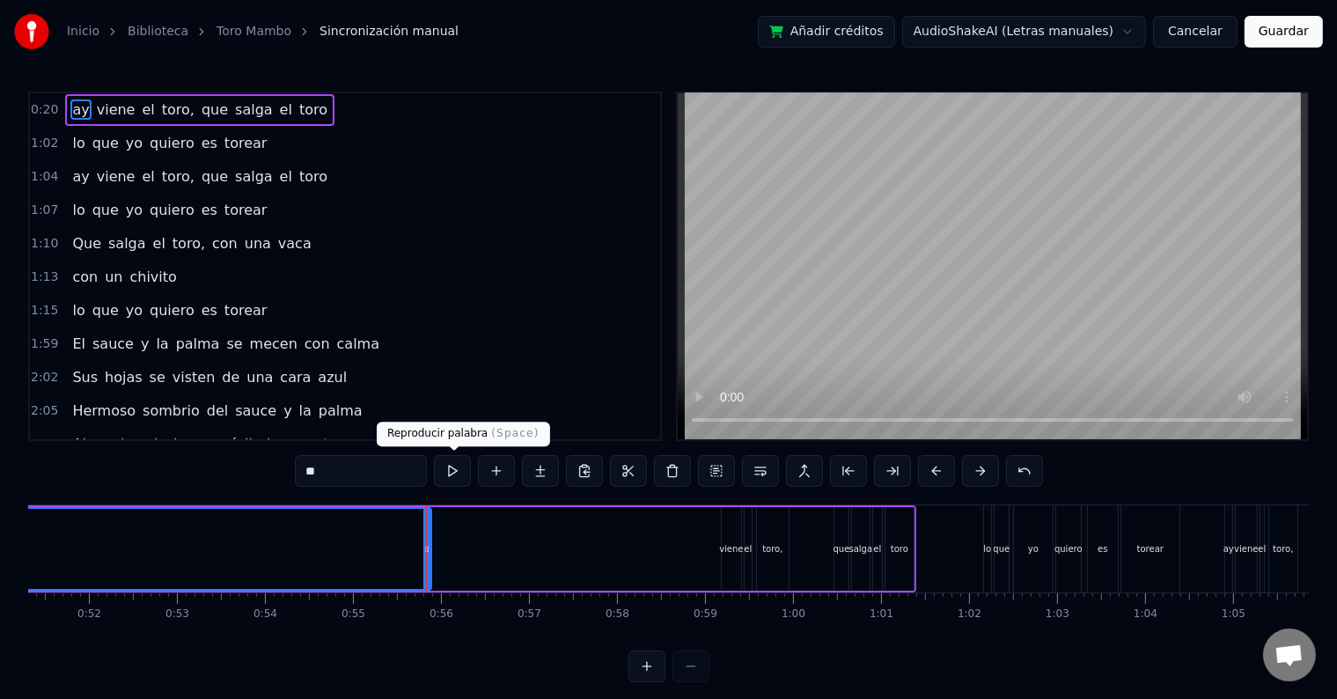
click at [462, 470] on button at bounding box center [452, 471] width 37 height 32
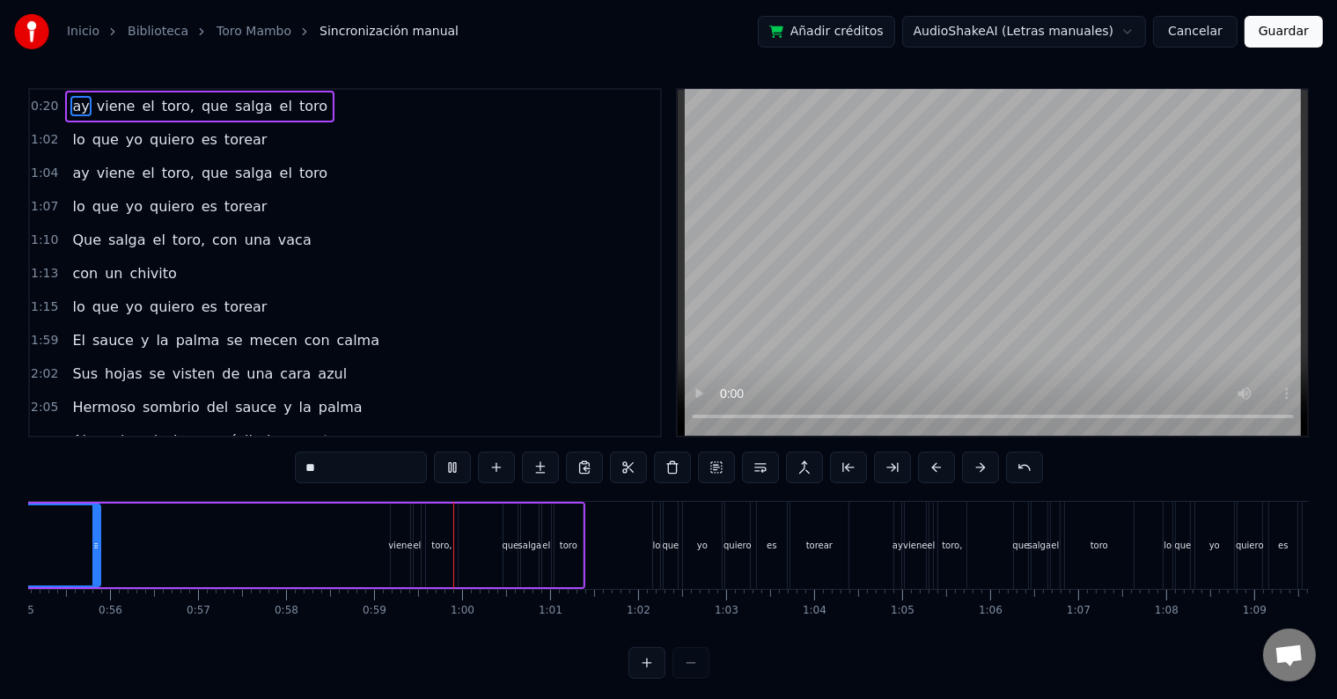
scroll to position [26, 0]
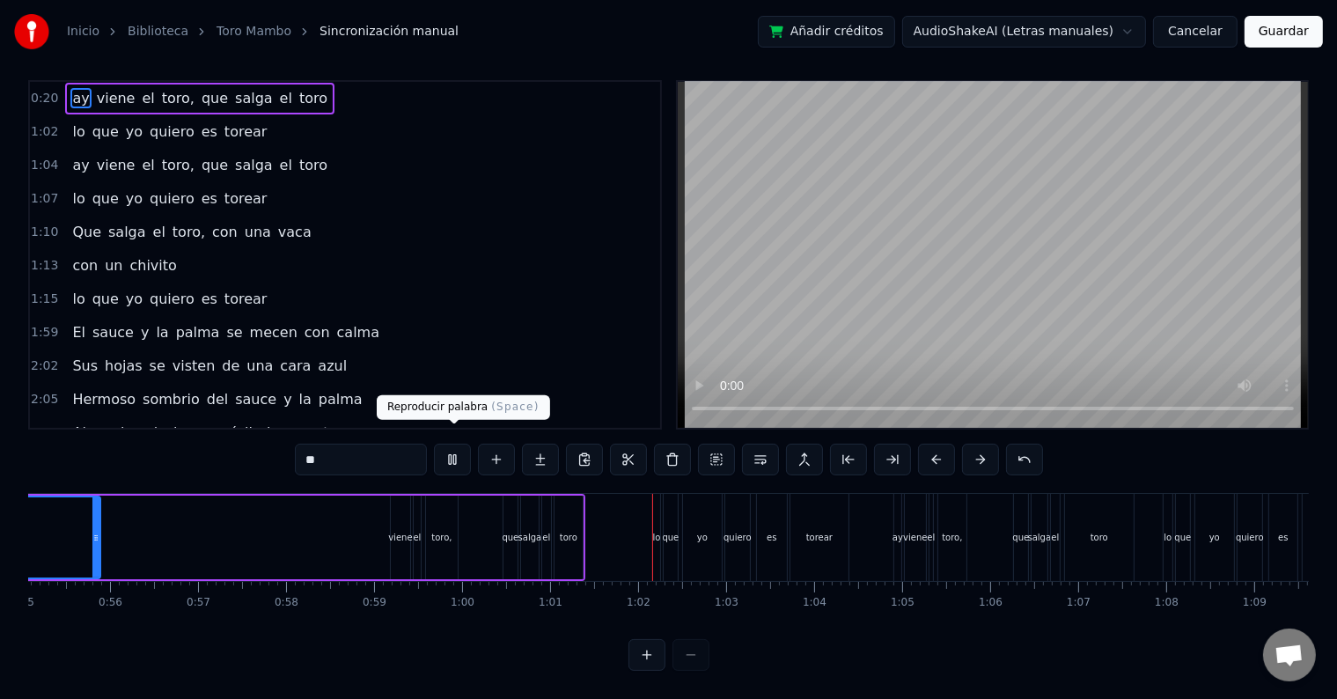
click at [445, 444] on button at bounding box center [452, 460] width 37 height 32
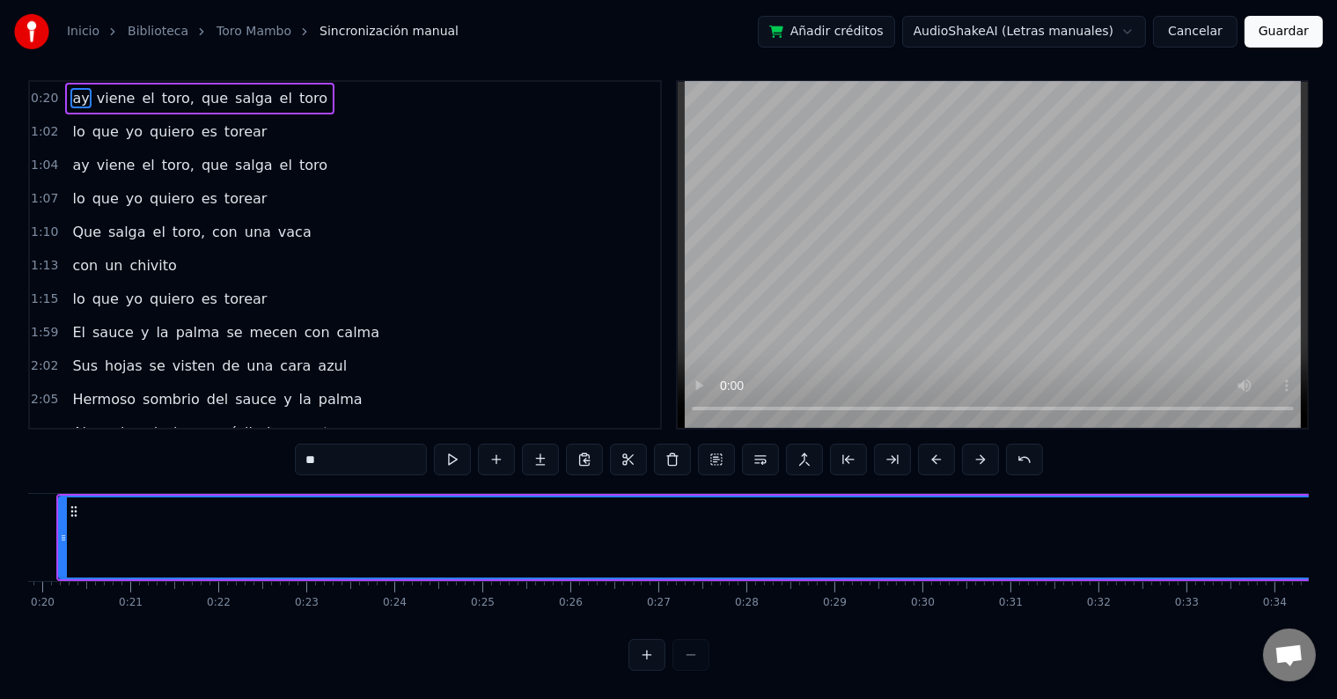
scroll to position [0, 1718]
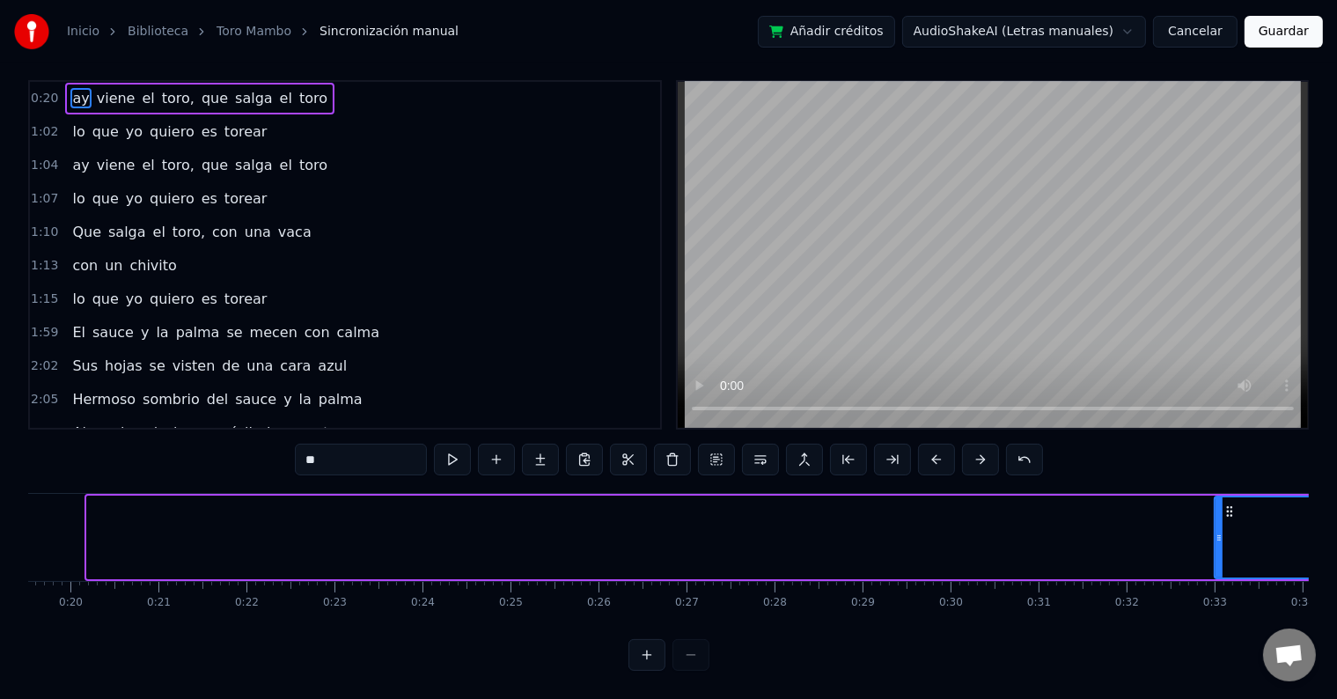
drag, startPoint x: 92, startPoint y: 524, endPoint x: 1220, endPoint y: 501, distance: 1127.5
click at [1220, 501] on div at bounding box center [1218, 537] width 7 height 80
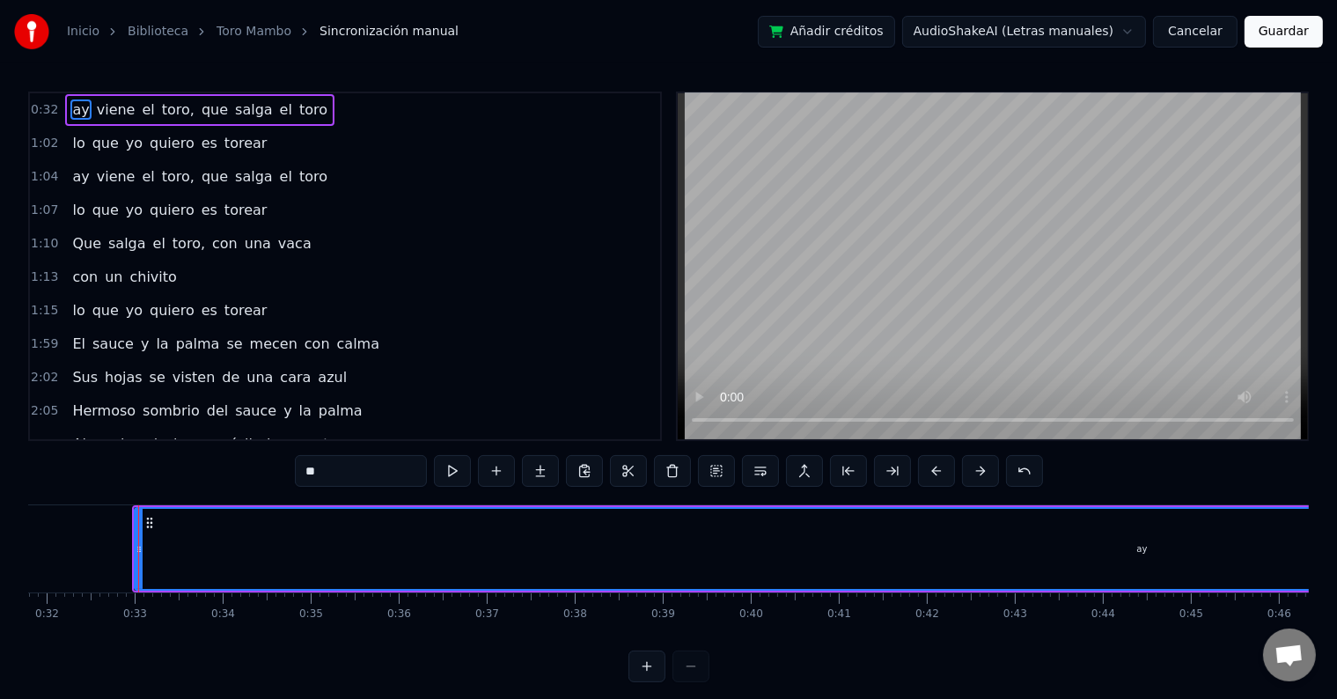
scroll to position [0, 2768]
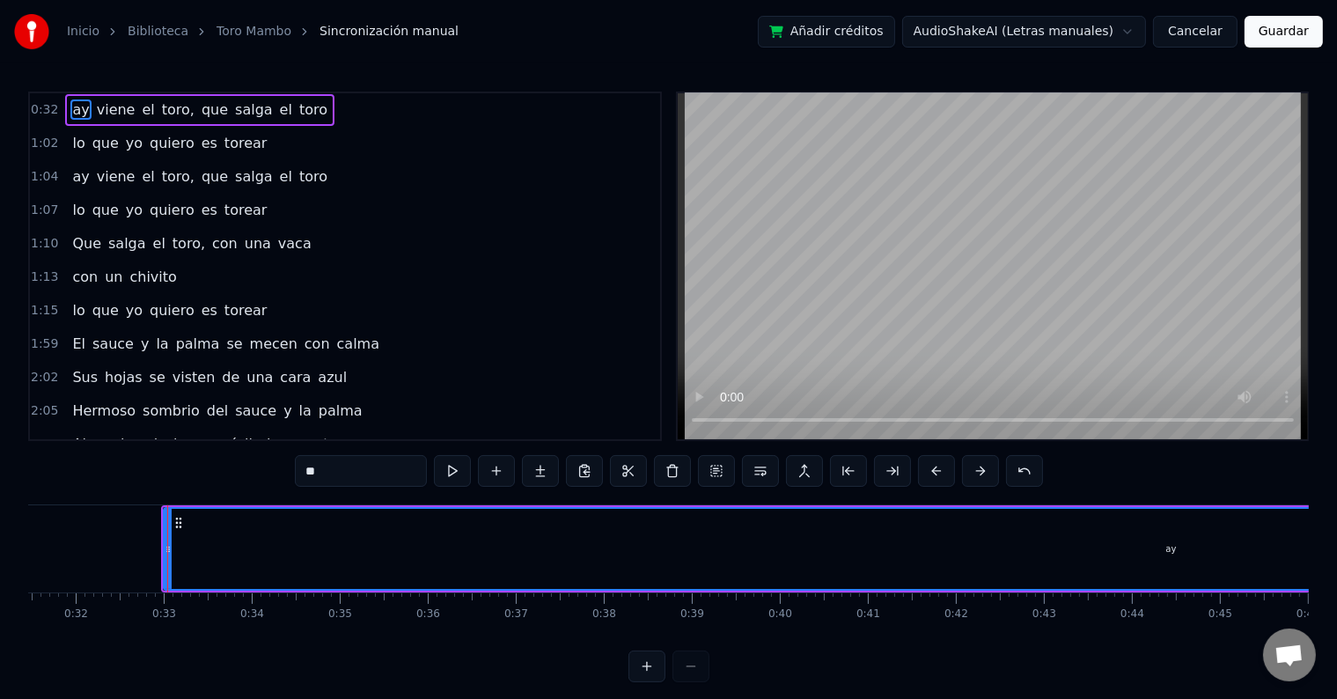
drag, startPoint x: 167, startPoint y: 556, endPoint x: 648, endPoint y: 577, distance: 480.9
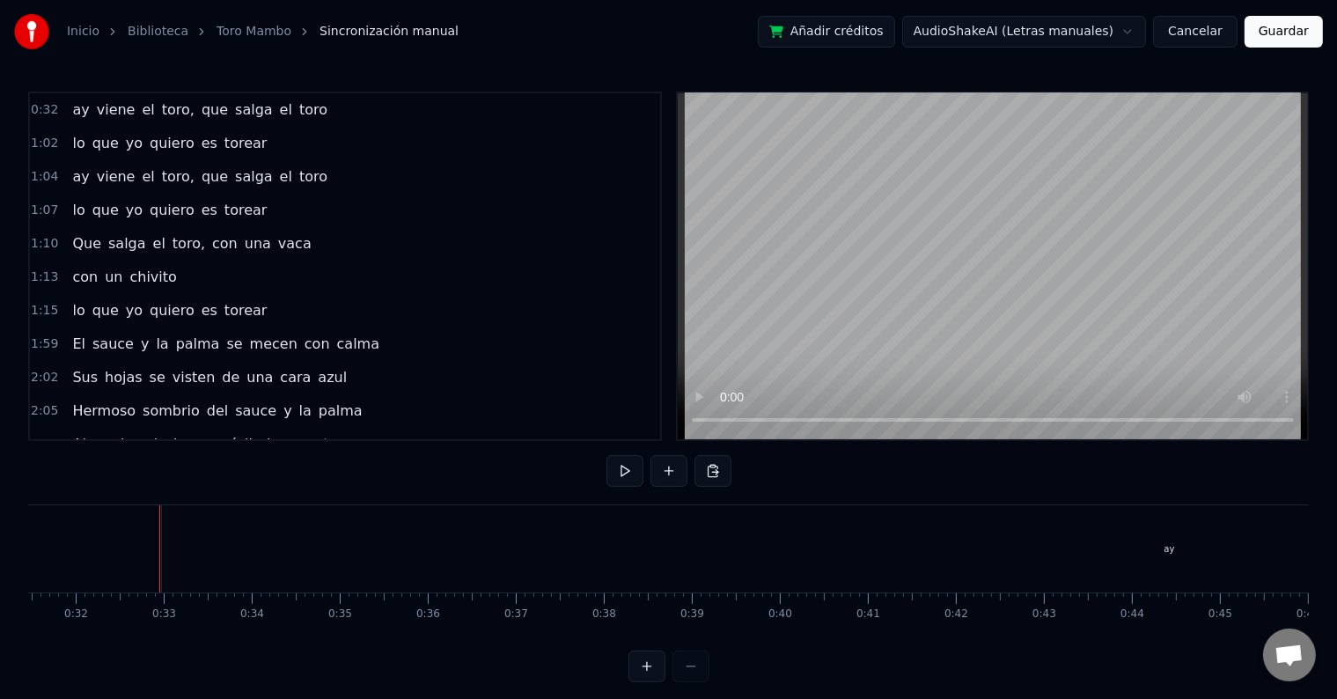
click at [236, 545] on div "ay" at bounding box center [1169, 548] width 2014 height 87
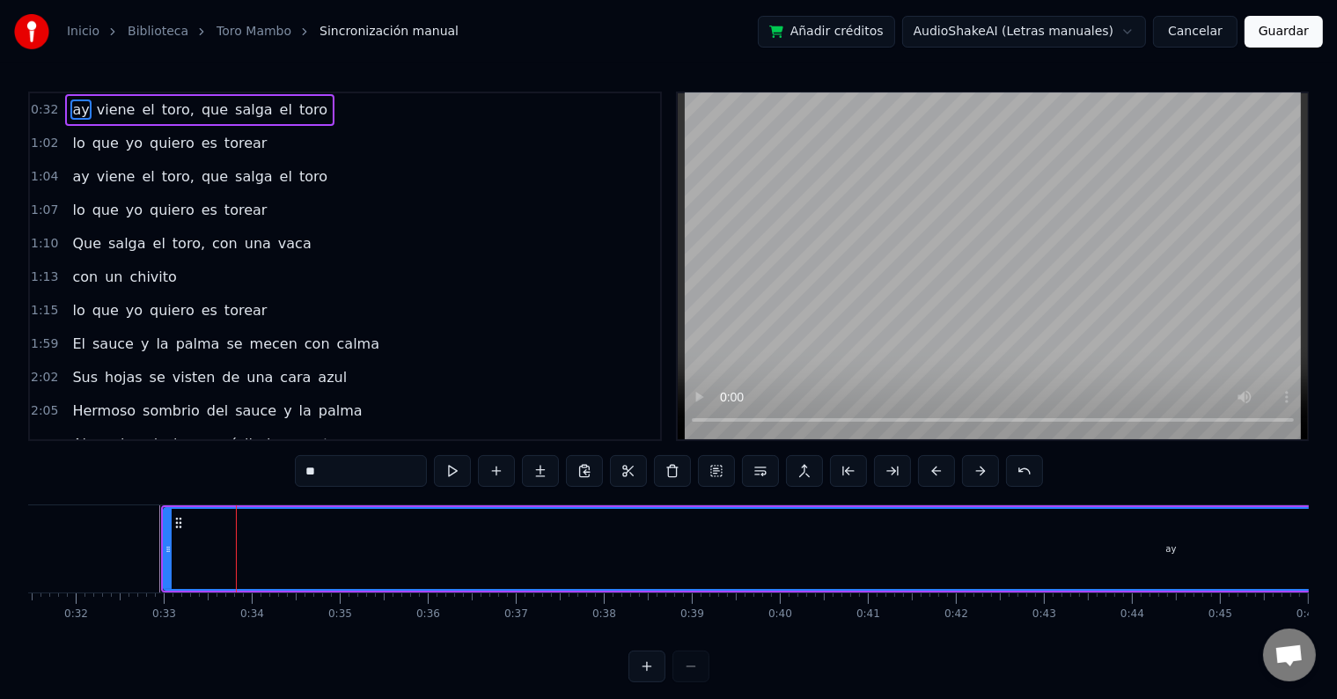
drag, startPoint x: 162, startPoint y: 544, endPoint x: 475, endPoint y: 544, distance: 313.3
click at [475, 544] on div "ay" at bounding box center [1171, 549] width 2016 height 84
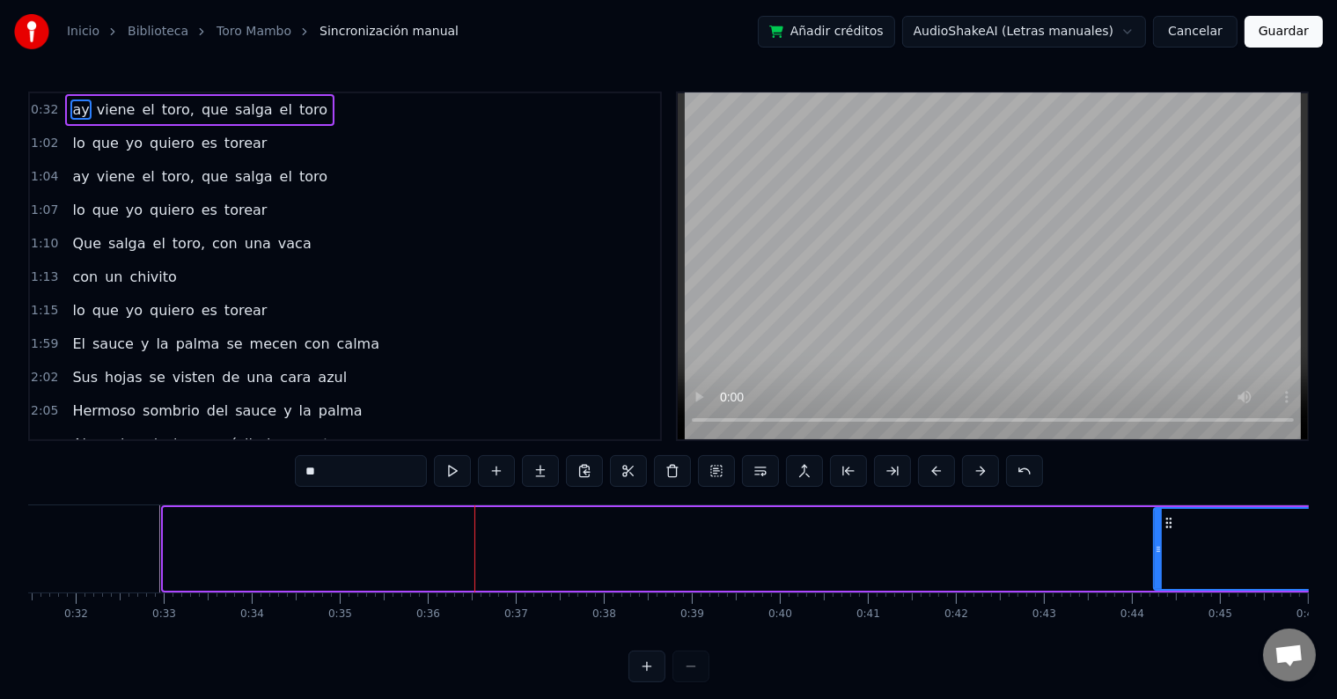
drag, startPoint x: 165, startPoint y: 546, endPoint x: 1171, endPoint y: 612, distance: 1008.0
click at [1171, 612] on div "ay viene el toro, que salga el toro lo que yo quiero es torear ay viene el toro…" at bounding box center [668, 570] width 1280 height 132
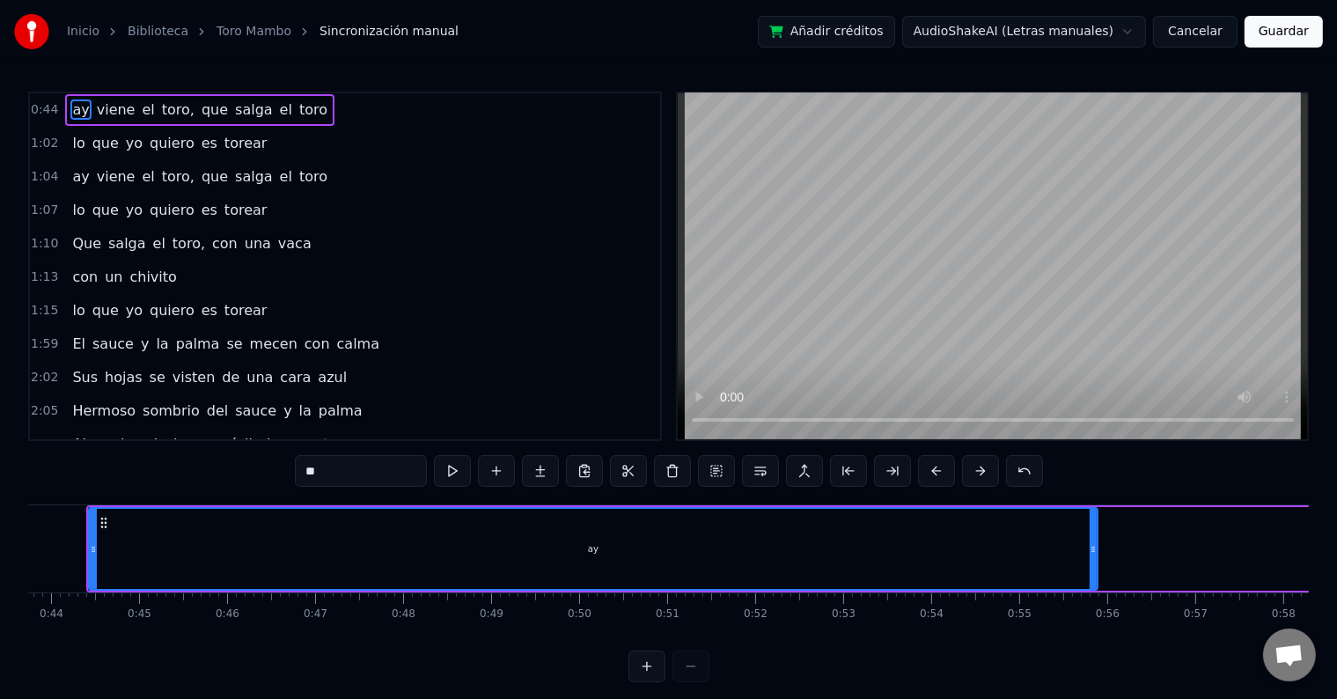
scroll to position [0, 3893]
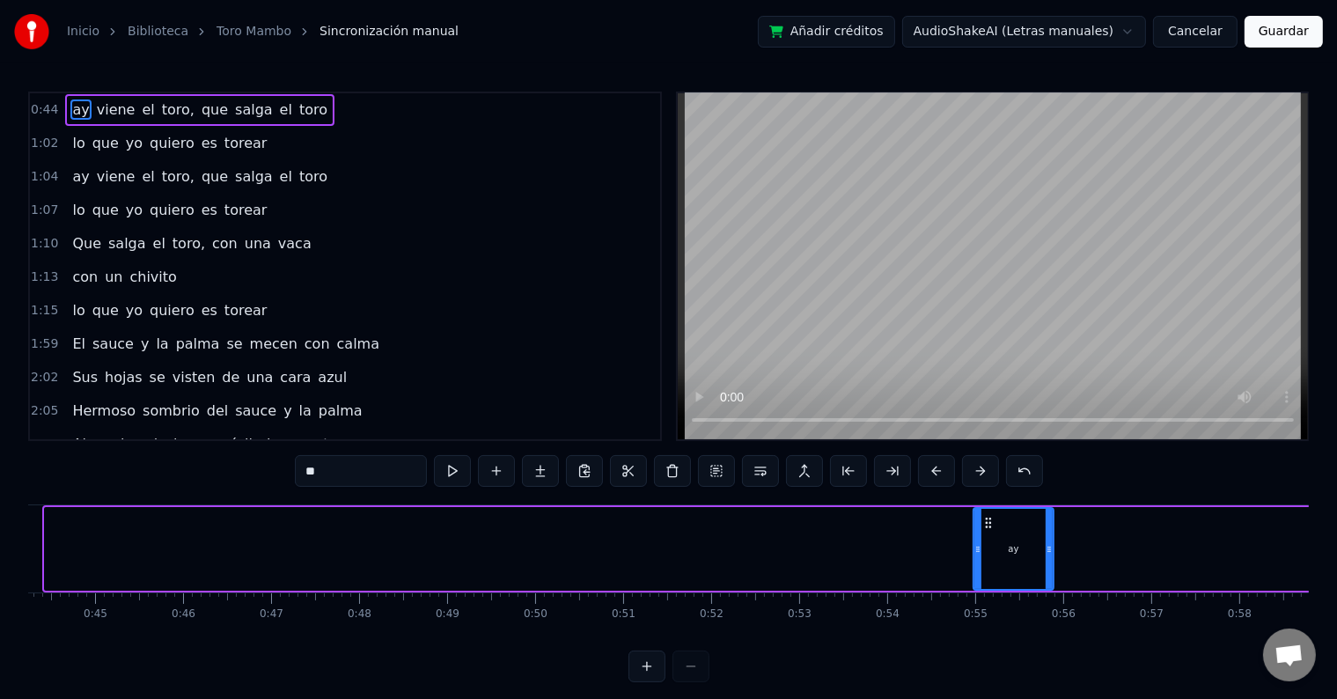
drag, startPoint x: 46, startPoint y: 546, endPoint x: 974, endPoint y: 593, distance: 929.6
click at [974, 593] on div "ay viene el toro, que salga el toro lo que yo quiero es torear ay viene el toro…" at bounding box center [668, 570] width 1280 height 132
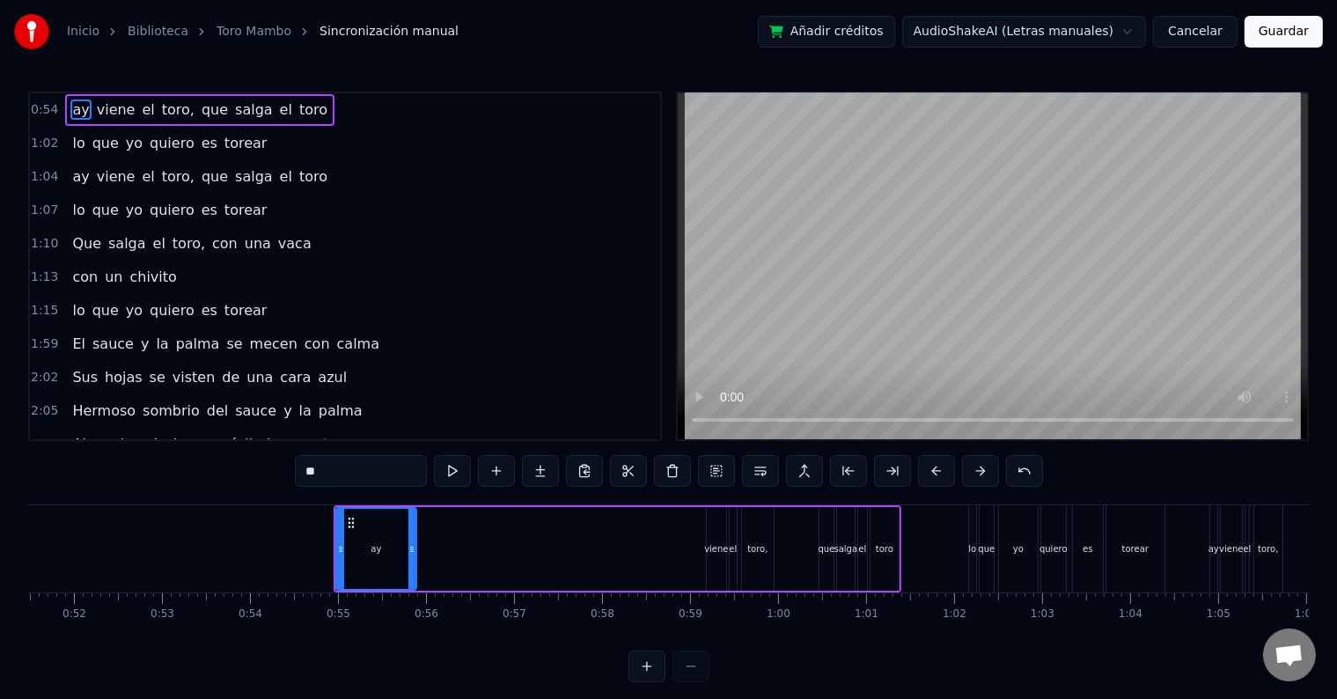
scroll to position [0, 4545]
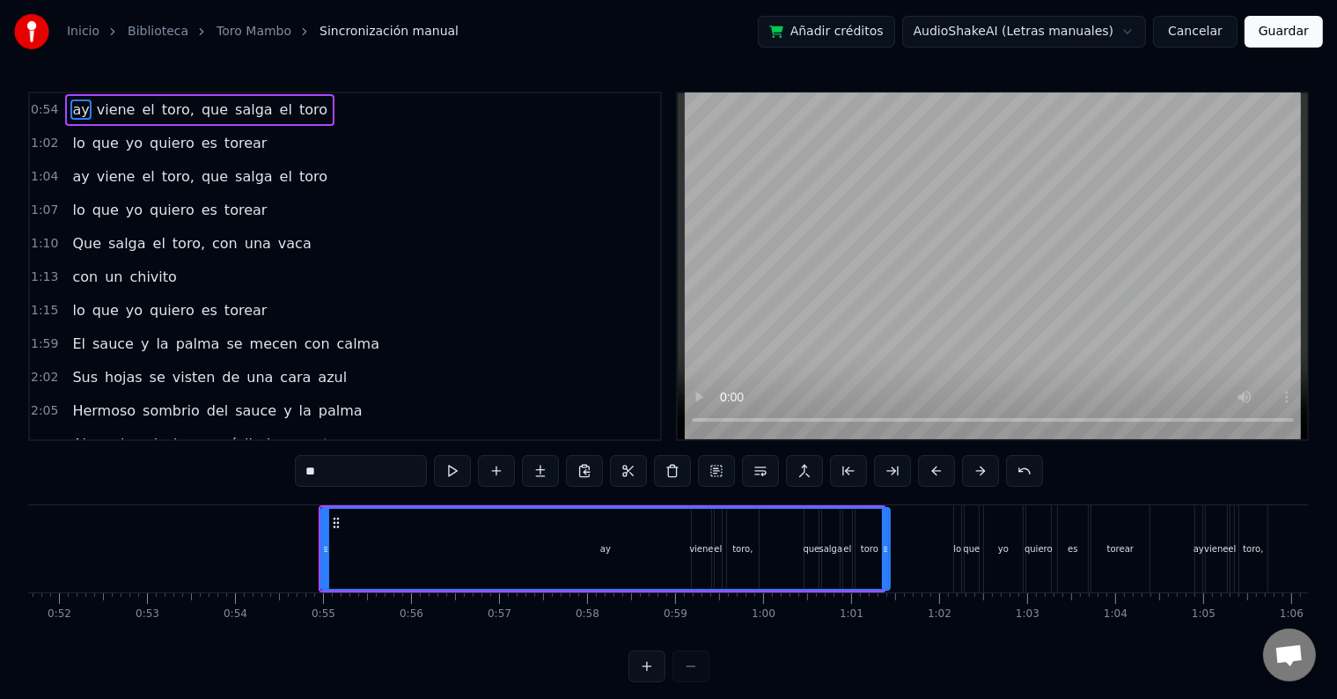
drag, startPoint x: 398, startPoint y: 544, endPoint x: 886, endPoint y: 556, distance: 488.6
click at [886, 556] on div at bounding box center [885, 549] width 7 height 80
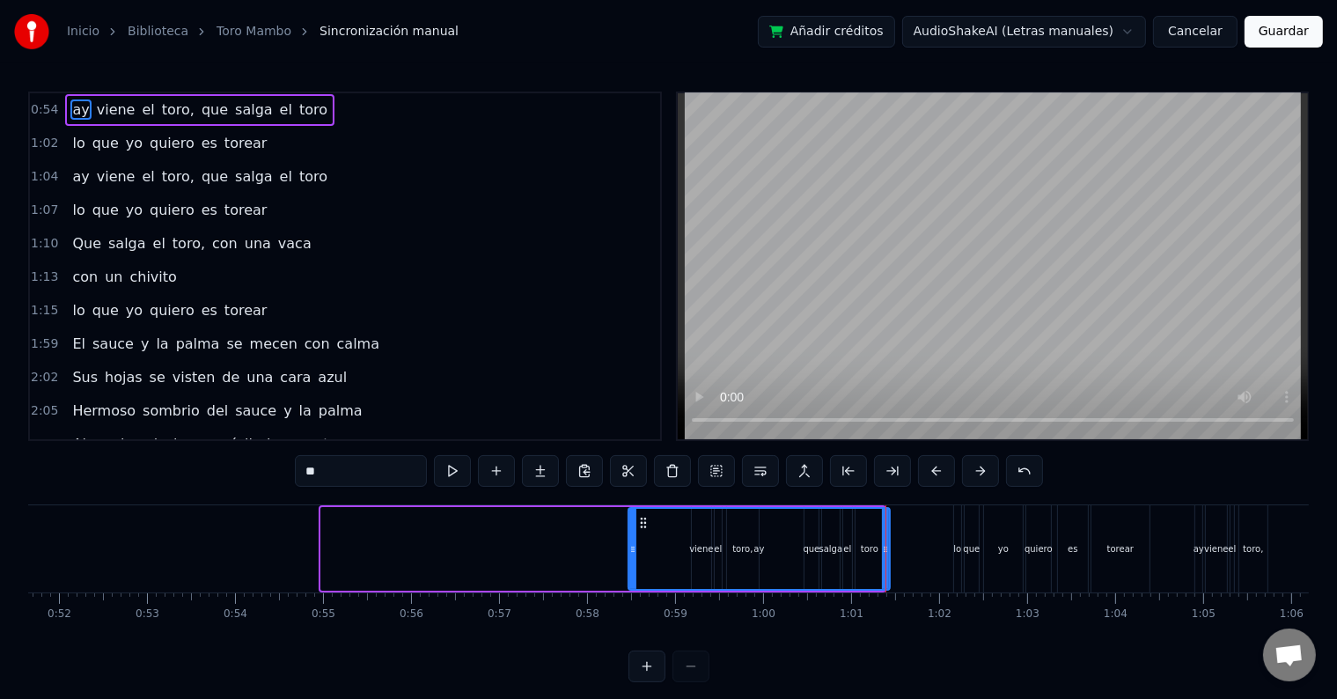
drag, startPoint x: 324, startPoint y: 548, endPoint x: 631, endPoint y: 565, distance: 307.6
click at [631, 565] on div at bounding box center [632, 549] width 7 height 80
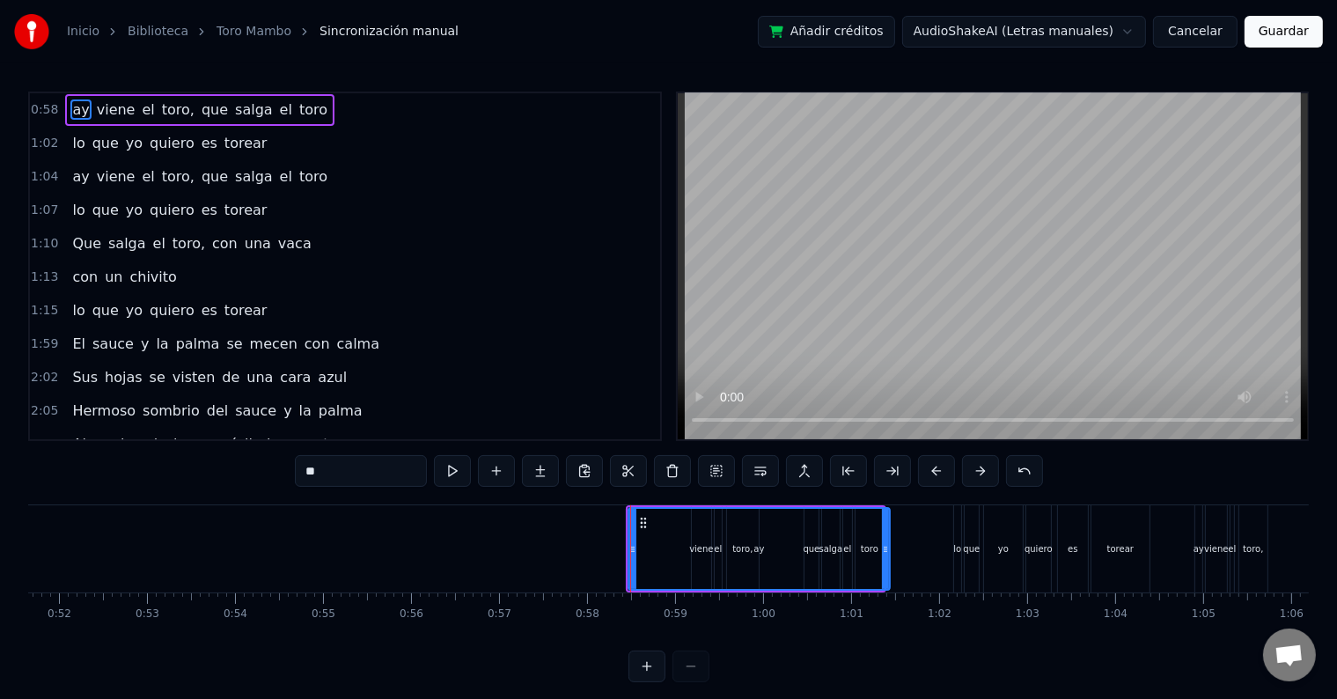
click at [1264, 35] on button "Guardar" at bounding box center [1283, 32] width 78 height 32
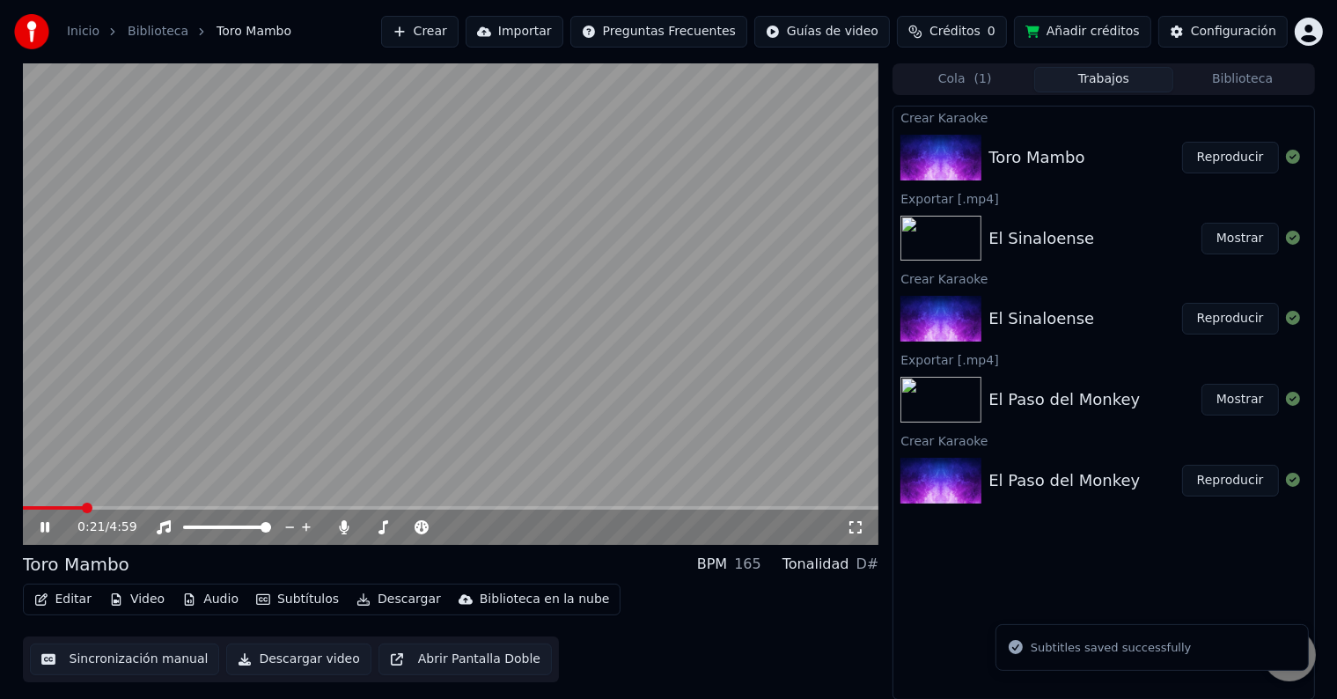
click at [84, 507] on span at bounding box center [451, 508] width 856 height 4
click at [114, 507] on span at bounding box center [451, 508] width 856 height 4
click at [146, 505] on video at bounding box center [451, 303] width 856 height 481
click at [158, 507] on span at bounding box center [451, 508] width 856 height 4
click at [46, 528] on icon at bounding box center [45, 527] width 11 height 12
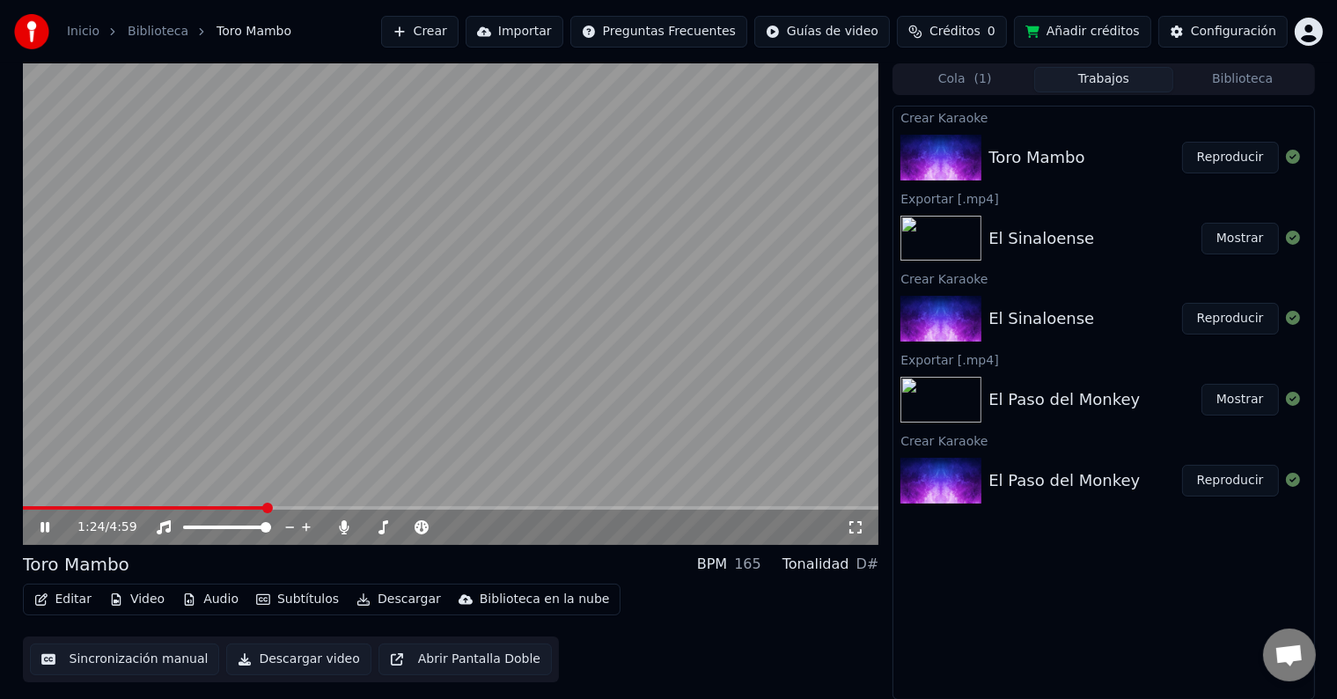
click at [40, 525] on icon at bounding box center [44, 527] width 9 height 11
click at [46, 528] on icon at bounding box center [45, 527] width 11 height 12
click at [46, 528] on icon at bounding box center [44, 527] width 9 height 11
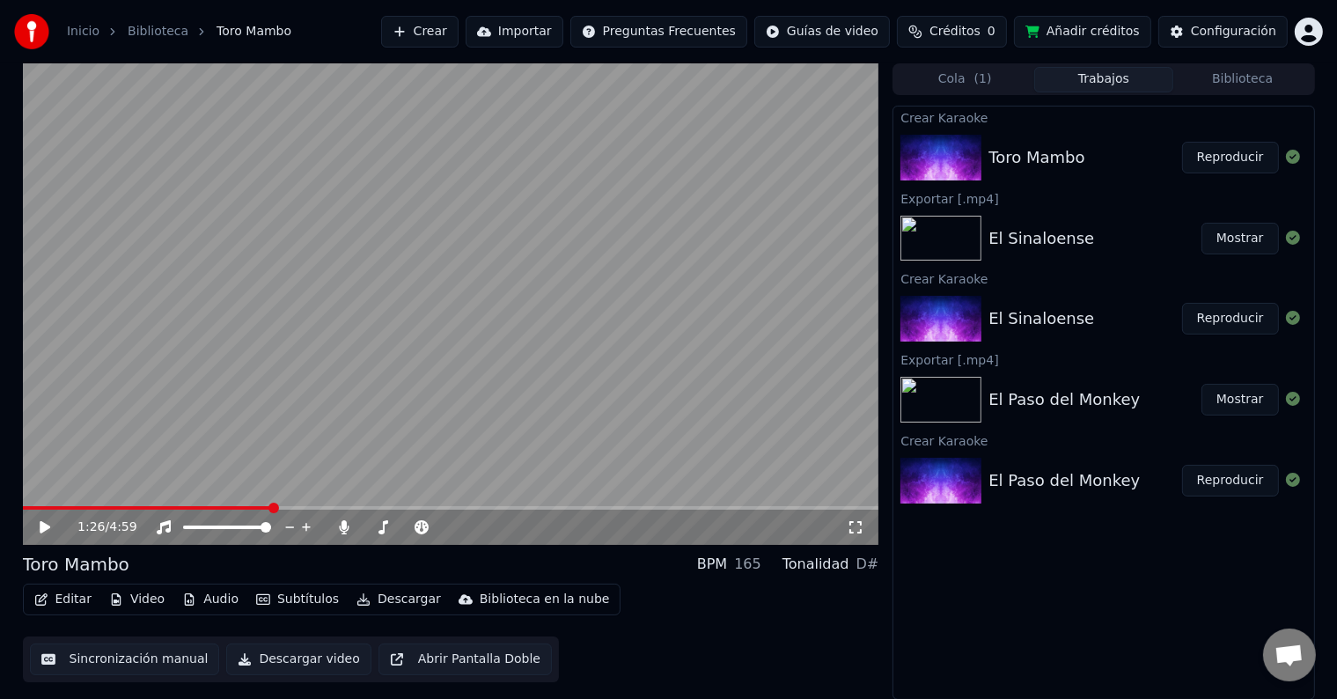
click at [46, 528] on icon at bounding box center [45, 527] width 11 height 12
click at [46, 528] on icon at bounding box center [44, 527] width 9 height 11
click at [46, 528] on icon at bounding box center [45, 527] width 11 height 12
click at [310, 509] on span at bounding box center [308, 507] width 11 height 11
click at [341, 510] on span at bounding box center [339, 507] width 11 height 11
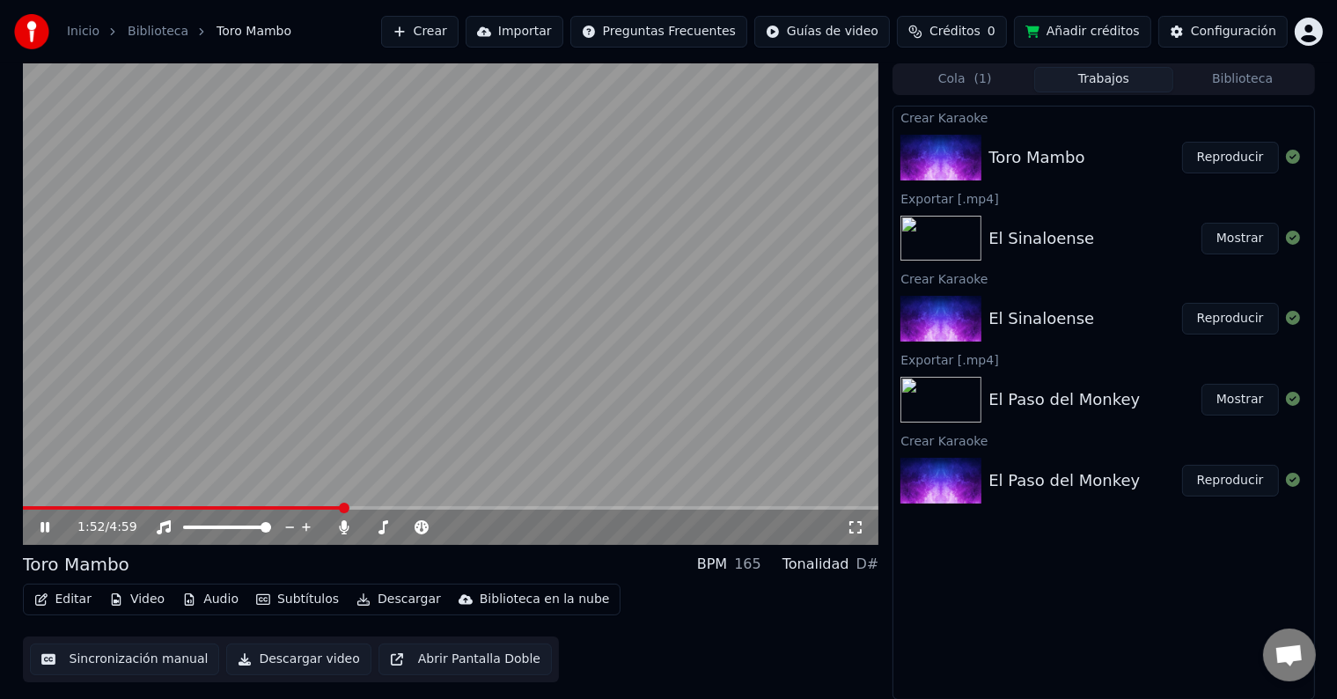
click at [349, 507] on span at bounding box center [344, 507] width 11 height 11
click at [375, 507] on span at bounding box center [369, 507] width 11 height 11
click at [387, 510] on span at bounding box center [392, 507] width 11 height 11
click at [373, 510] on span at bounding box center [378, 507] width 11 height 11
click at [415, 507] on span at bounding box center [410, 507] width 11 height 11
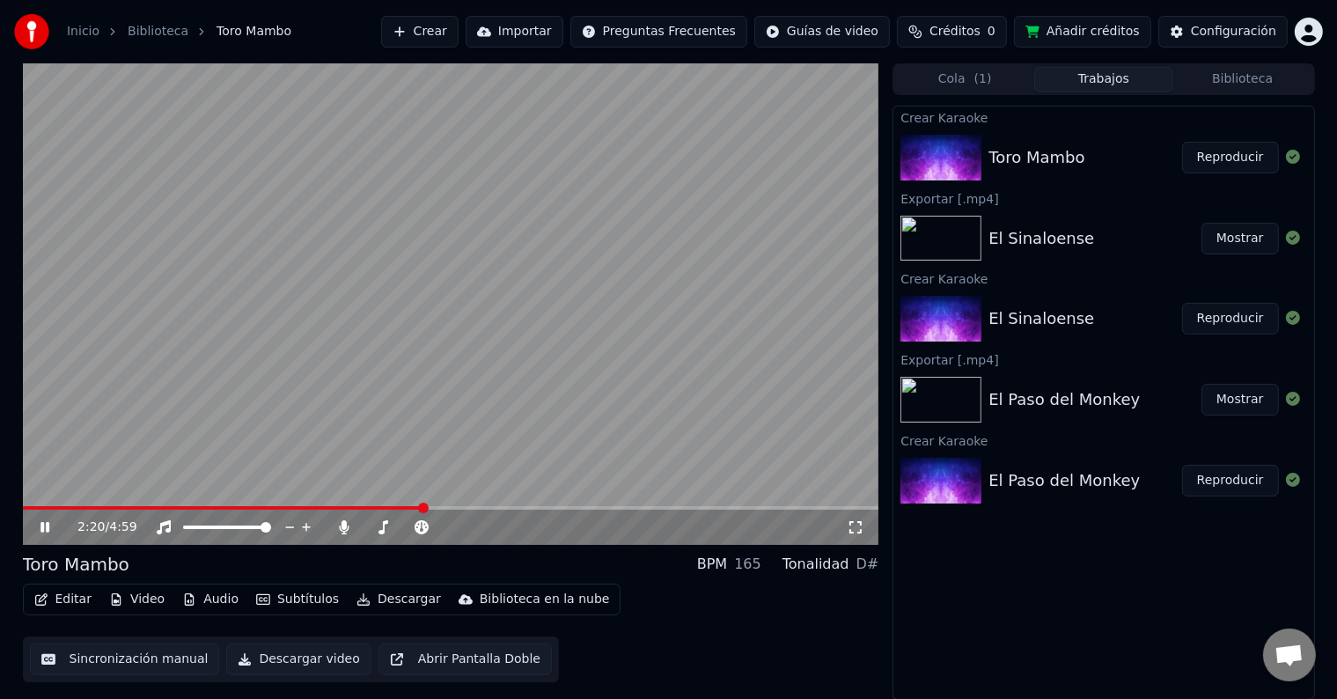
click at [429, 507] on span at bounding box center [423, 507] width 11 height 11
click at [451, 508] on span at bounding box center [446, 507] width 11 height 11
click at [454, 507] on span at bounding box center [459, 507] width 11 height 11
click at [469, 507] on span at bounding box center [463, 507] width 11 height 11
click at [524, 503] on span at bounding box center [519, 507] width 11 height 11
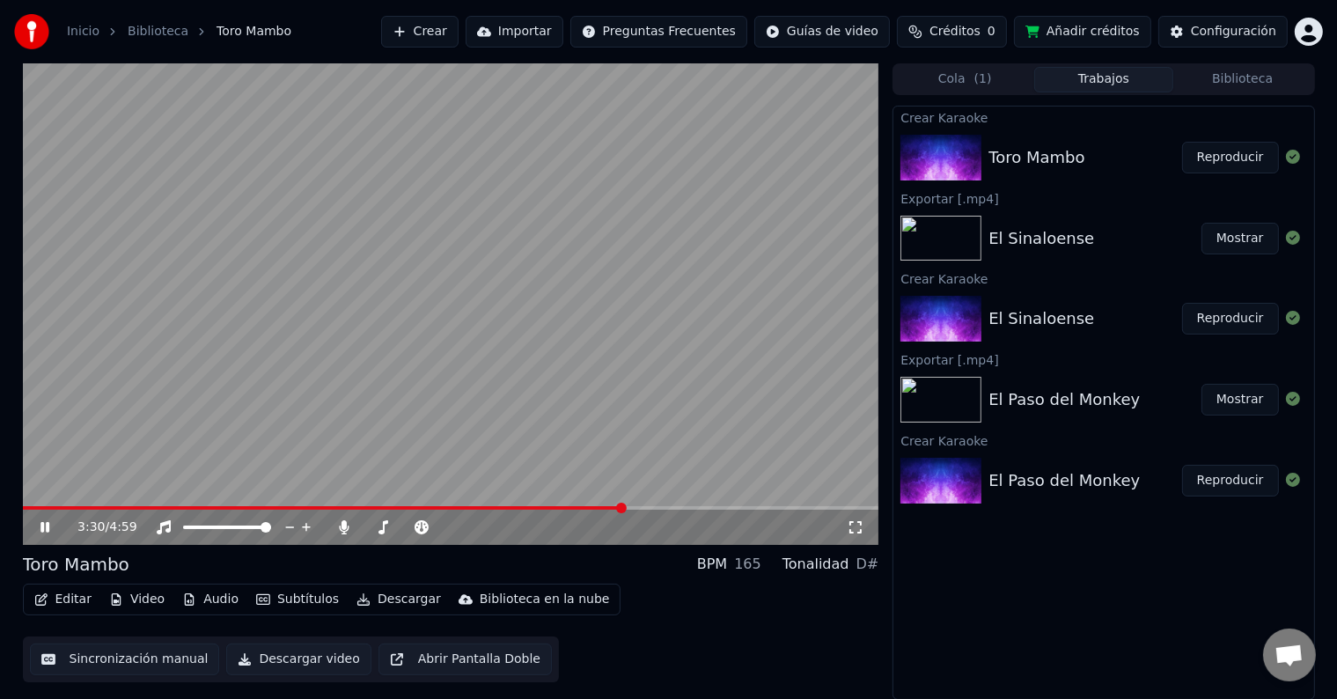
click at [627, 504] on span at bounding box center [621, 507] width 11 height 11
click at [42, 523] on icon at bounding box center [44, 527] width 9 height 11
click at [42, 523] on icon at bounding box center [45, 527] width 11 height 12
click at [625, 509] on span at bounding box center [325, 508] width 604 height 4
click at [600, 507] on span at bounding box center [312, 508] width 578 height 4
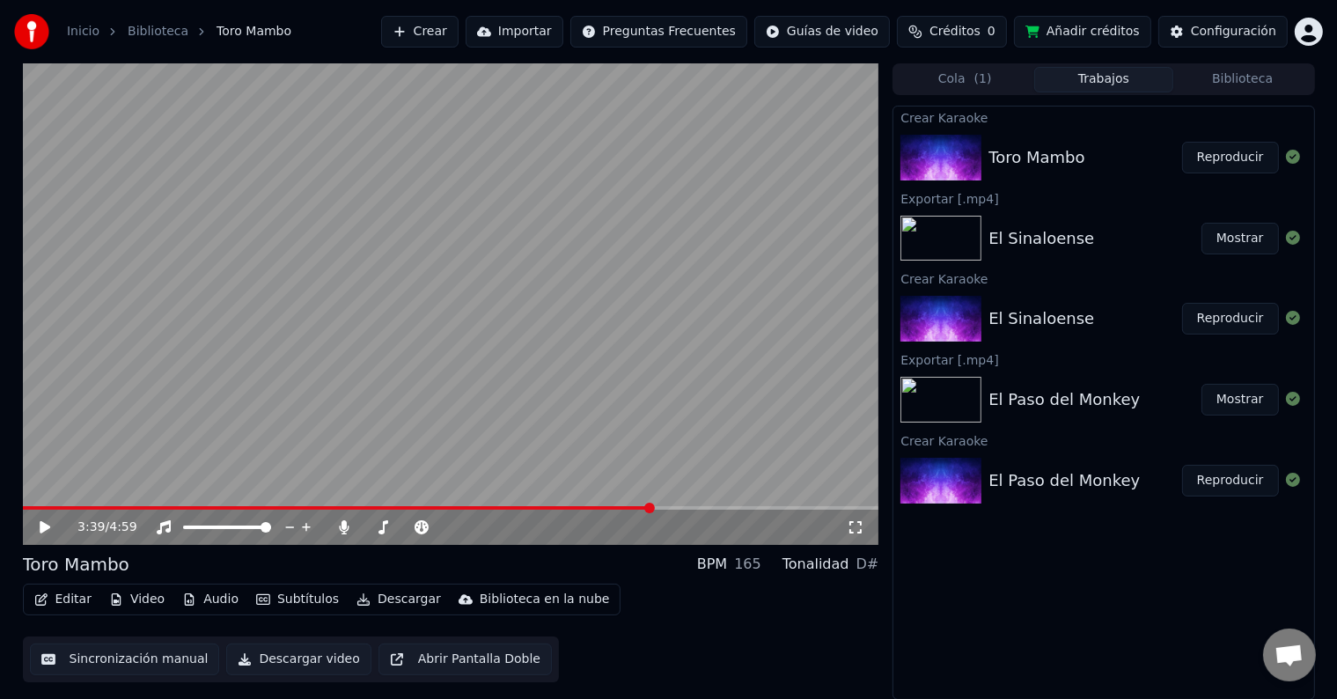
click at [66, 601] on button "Editar" at bounding box center [62, 599] width 71 height 25
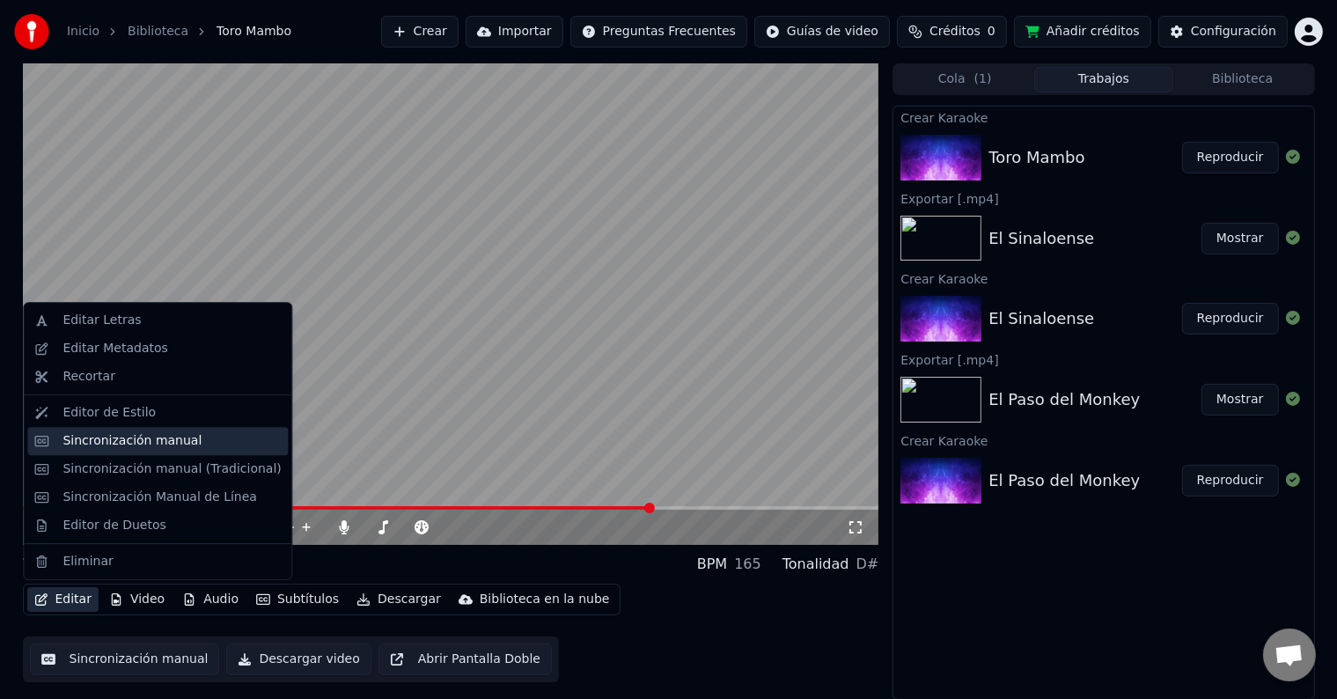
click at [113, 444] on div "Sincronización manual" at bounding box center [131, 441] width 139 height 18
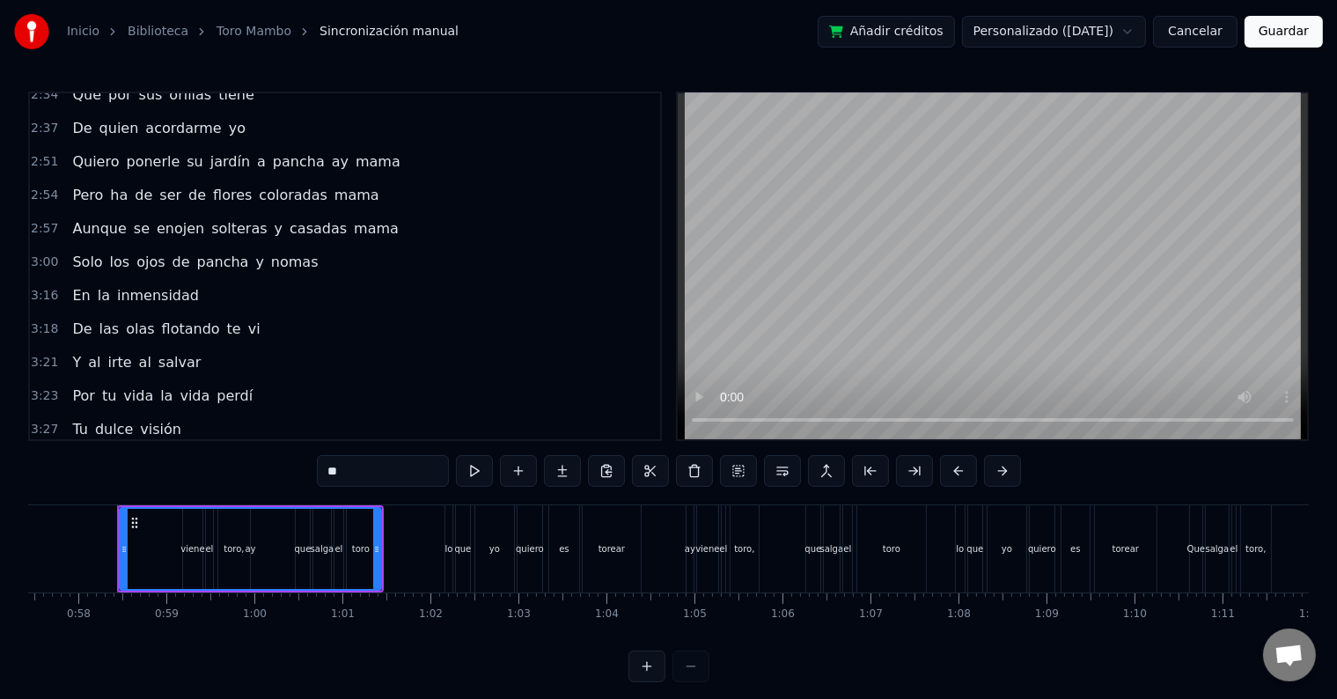
scroll to position [528, 0]
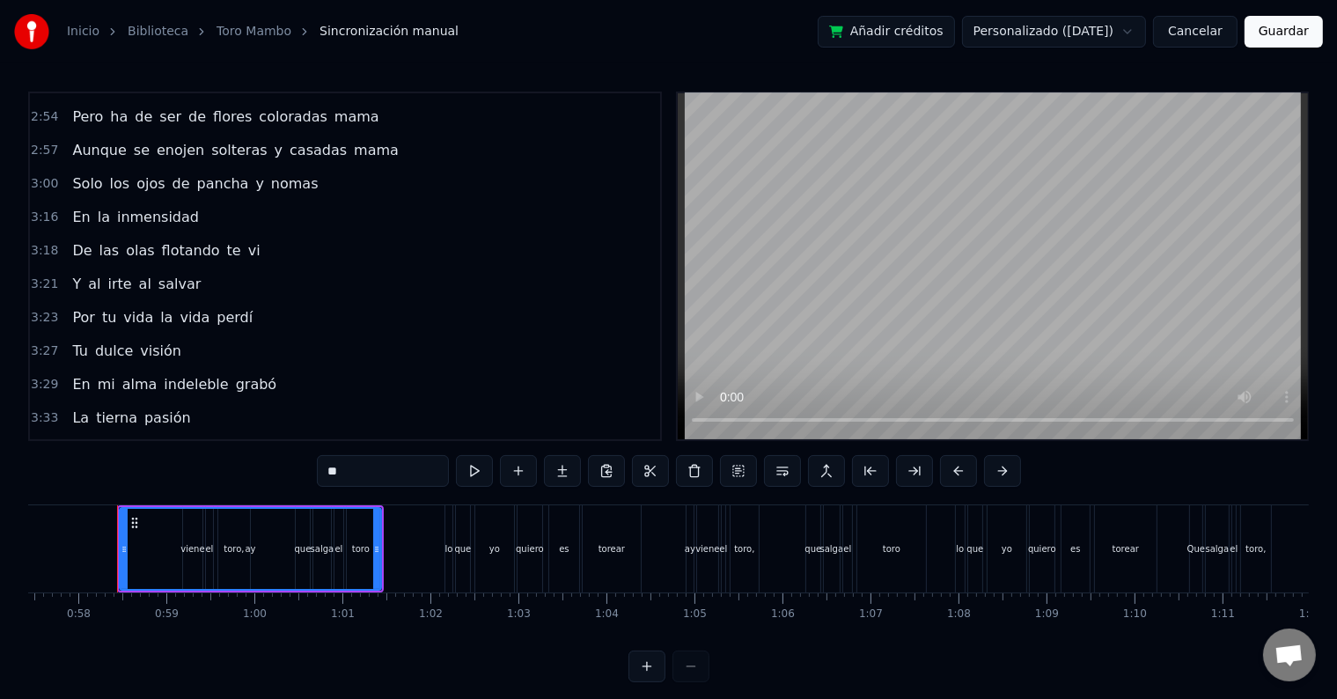
click at [143, 441] on span "dicha" at bounding box center [146, 451] width 41 height 20
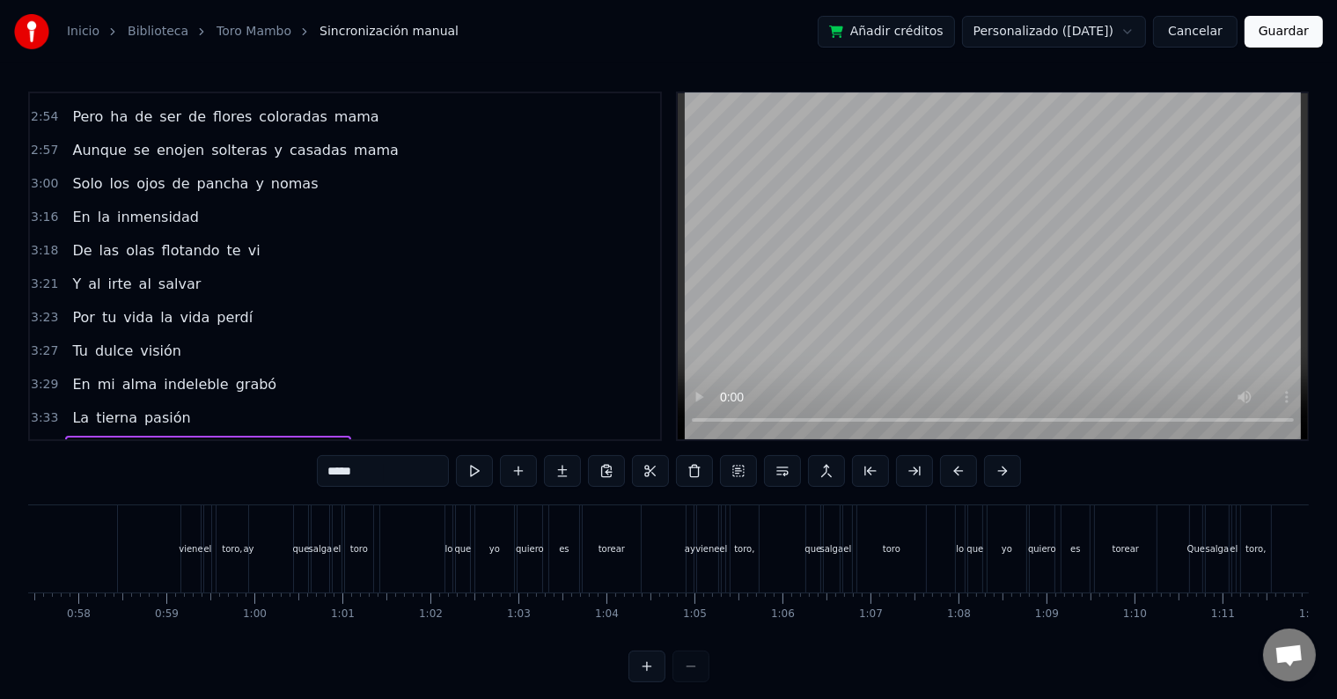
scroll to position [26, 0]
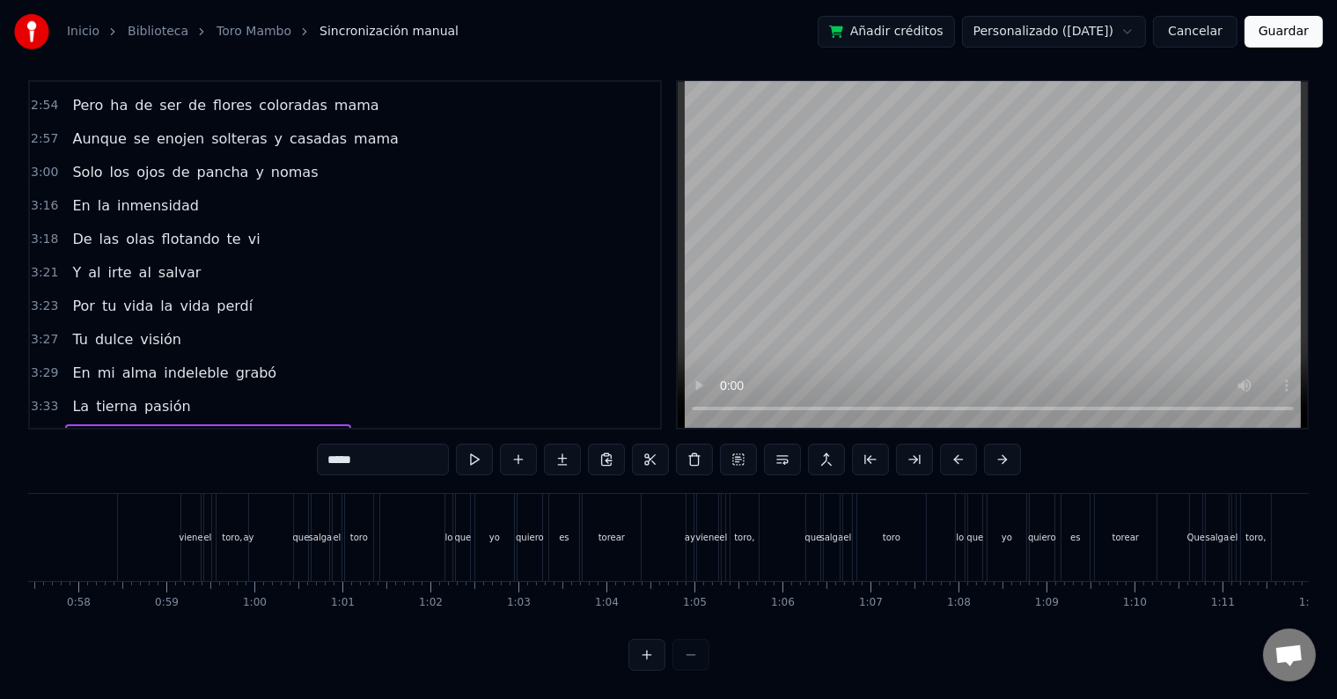
click at [143, 427] on div "0:58 ay viene el toro, que salga el toro 1:02 lo que yo quiero es torear 1:04 a…" at bounding box center [668, 375] width 1280 height 590
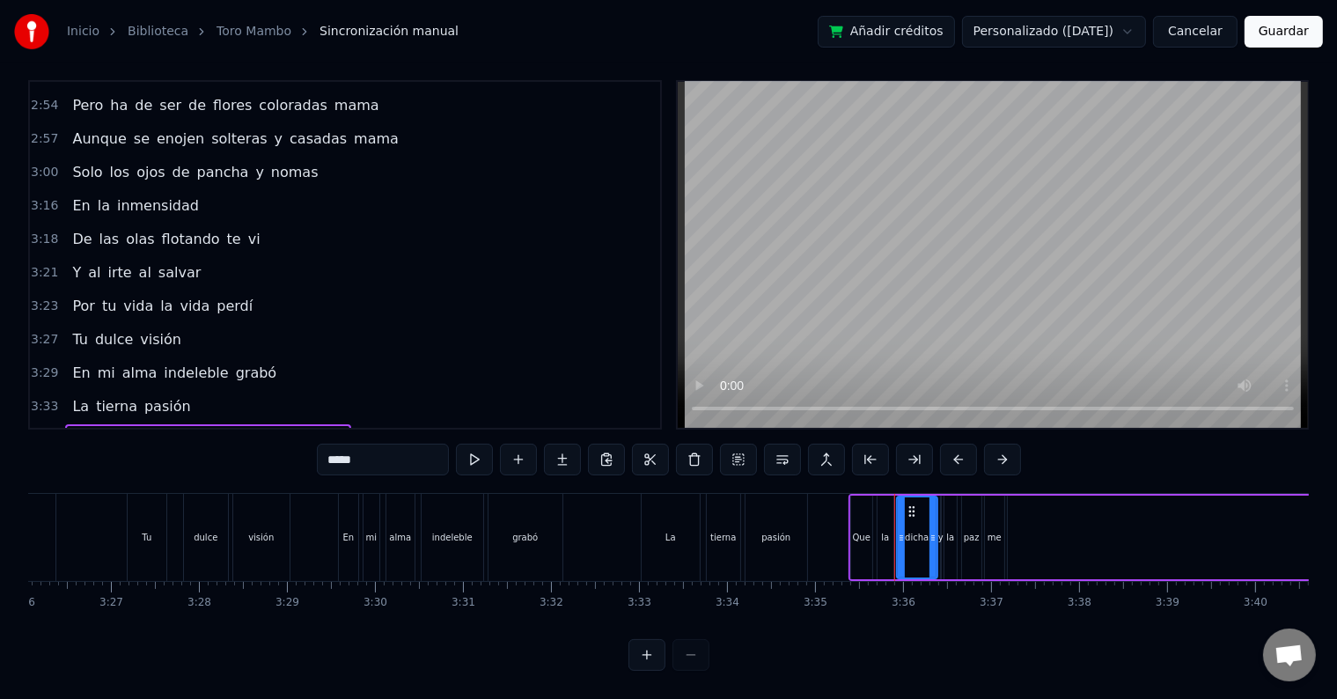
scroll to position [0, 18910]
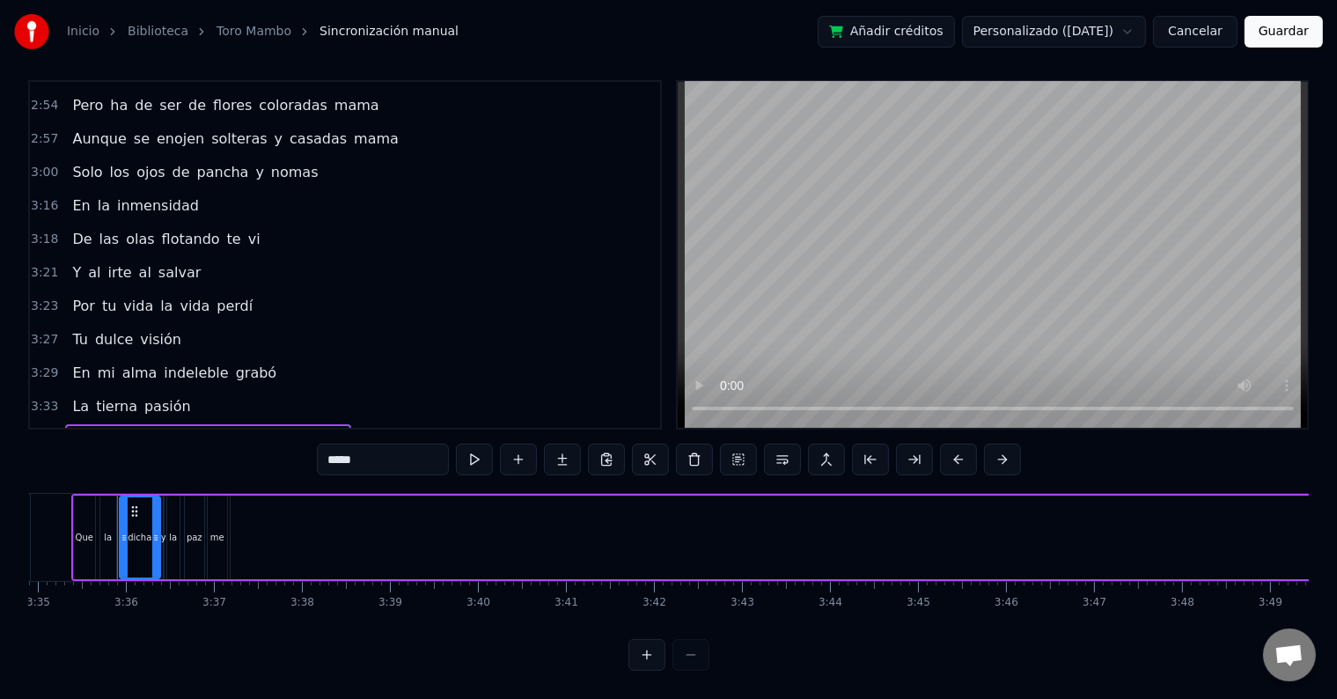
type input "*********"
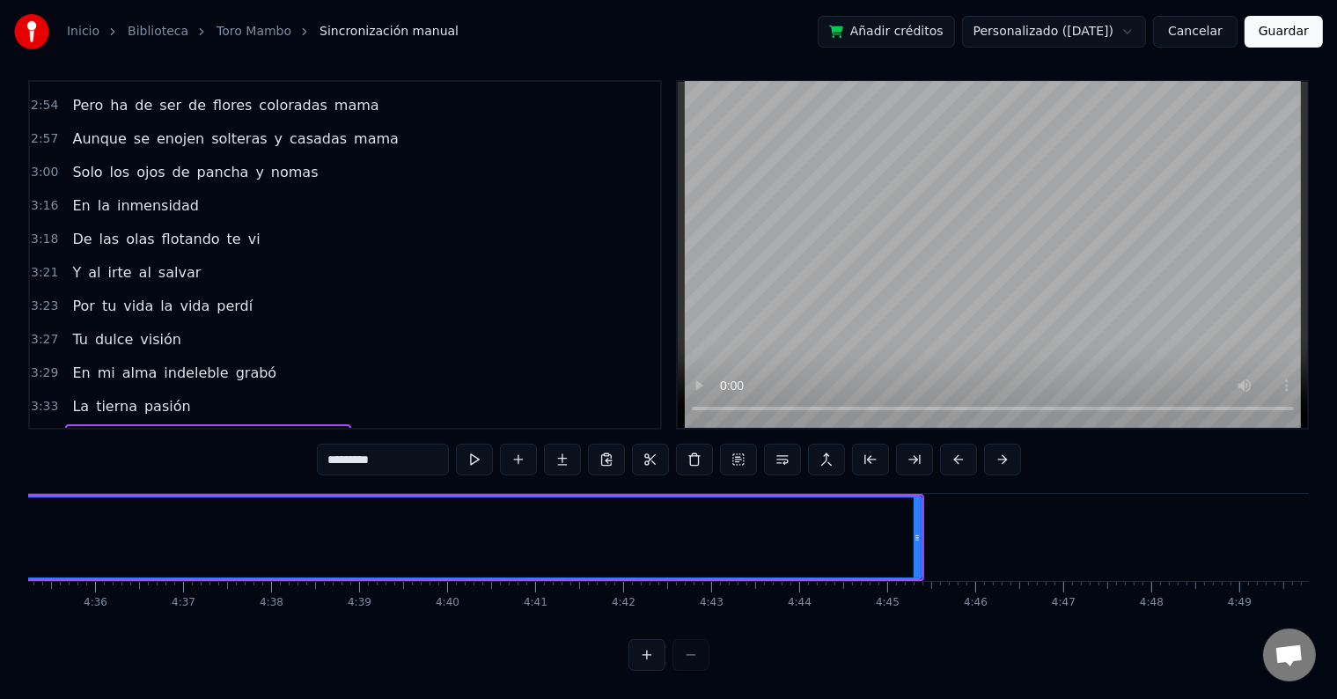
scroll to position [0, 24355]
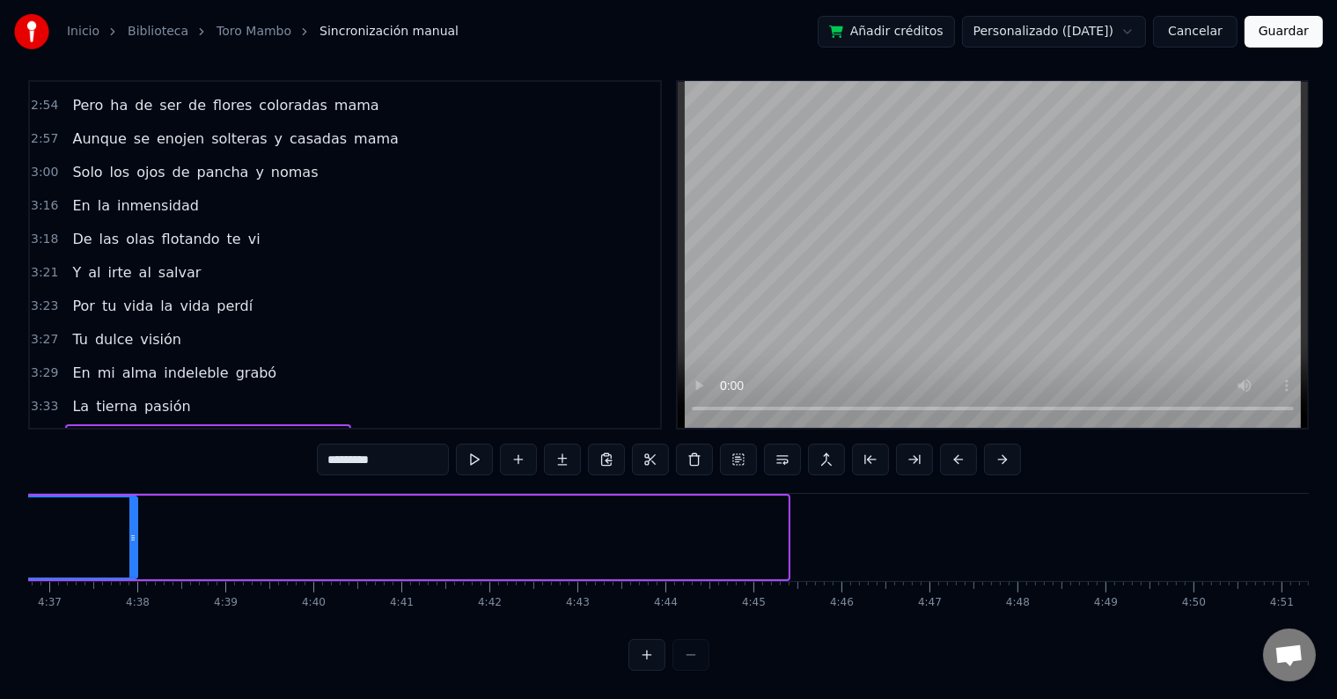
drag, startPoint x: 781, startPoint y: 530, endPoint x: 131, endPoint y: 554, distance: 650.8
click at [131, 554] on div at bounding box center [132, 537] width 7 height 80
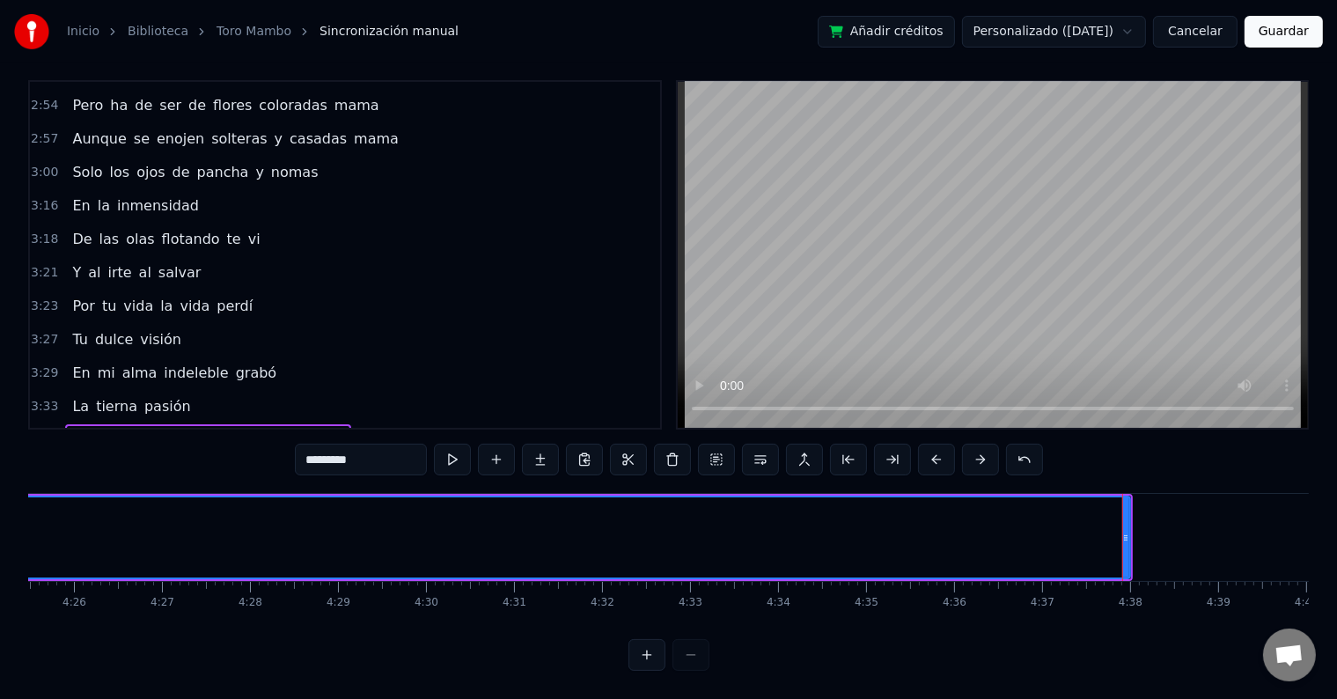
scroll to position [0, 23362]
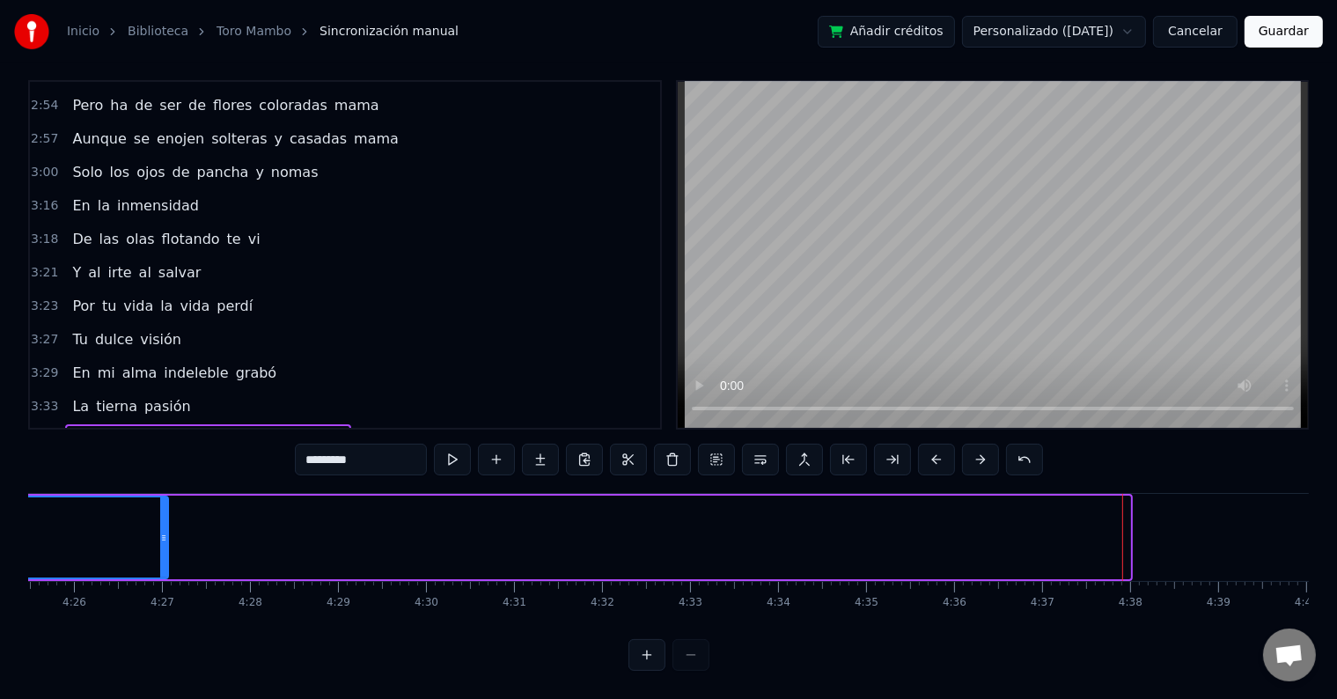
drag, startPoint x: 1123, startPoint y: 533, endPoint x: 161, endPoint y: 577, distance: 962.9
click at [161, 577] on div "ay viene el toro, que salga el toro lo que yo quiero es torear ay viene el toro…" at bounding box center [668, 559] width 1280 height 132
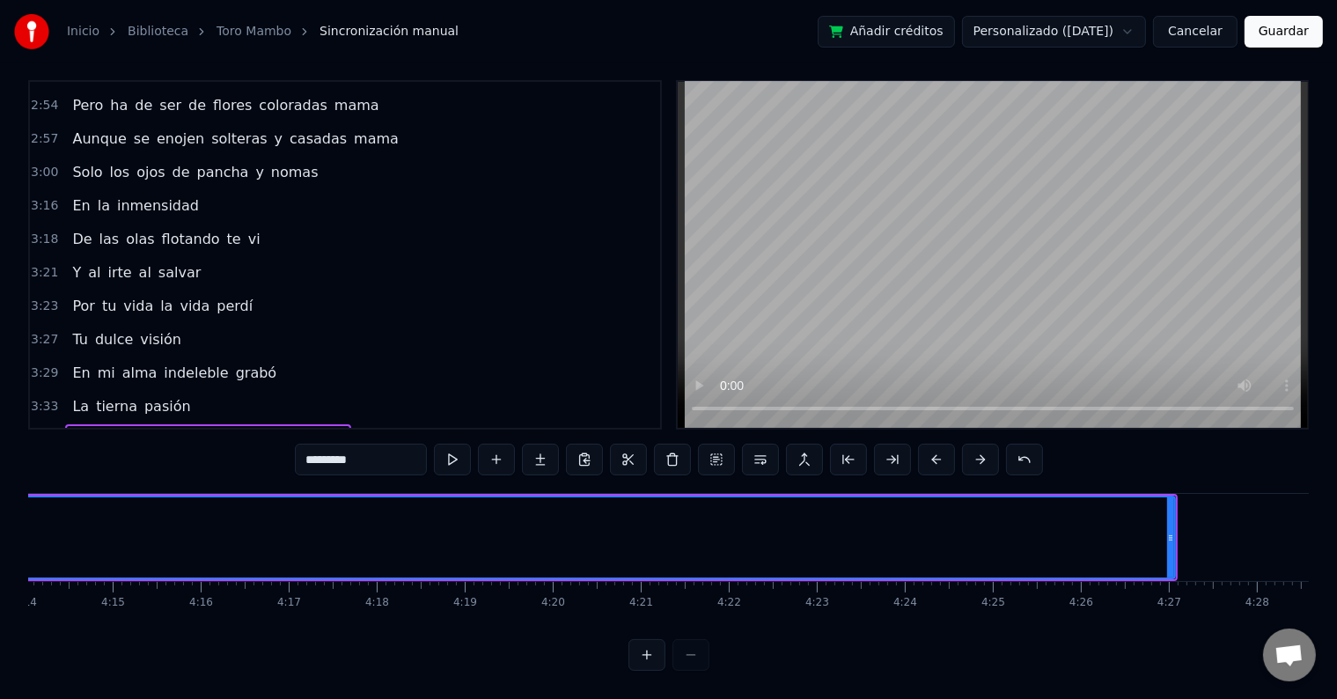
scroll to position [0, 22371]
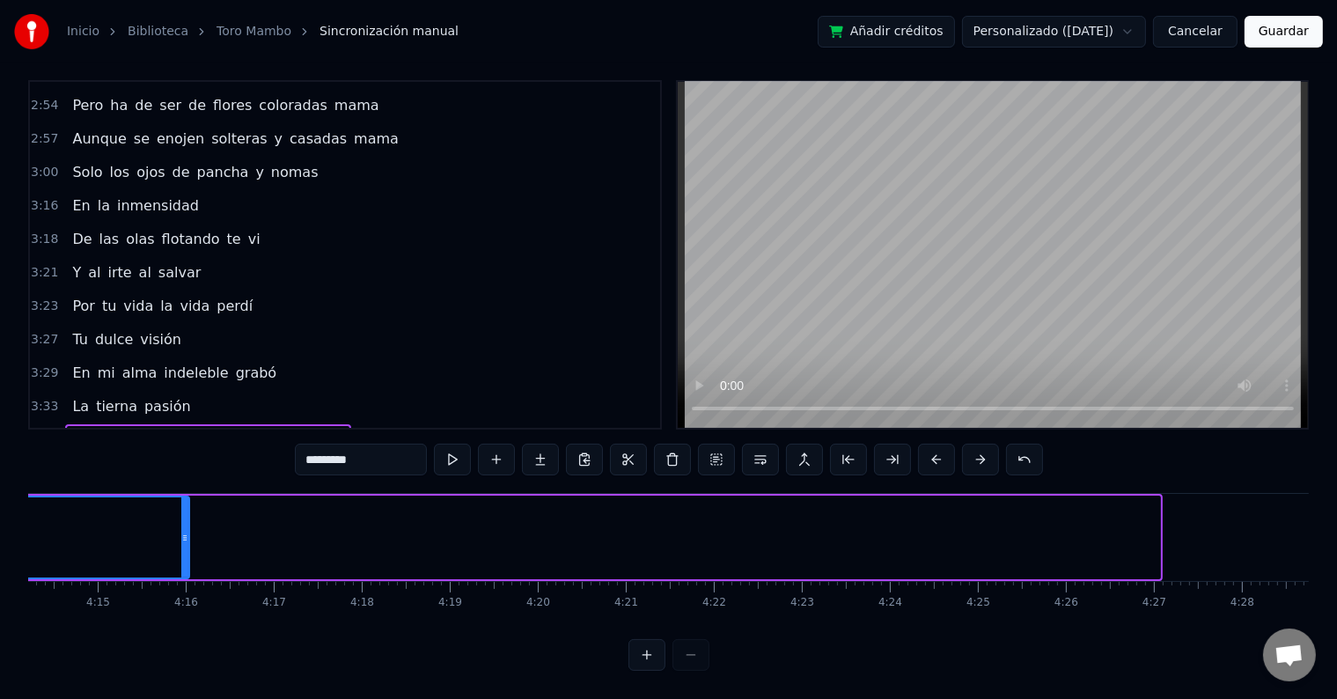
drag, startPoint x: 1157, startPoint y: 520, endPoint x: 184, endPoint y: 595, distance: 976.2
click at [184, 595] on div "ay viene el toro, que salga el toro lo que yo quiero es torear ay viene el toro…" at bounding box center [668, 559] width 1280 height 132
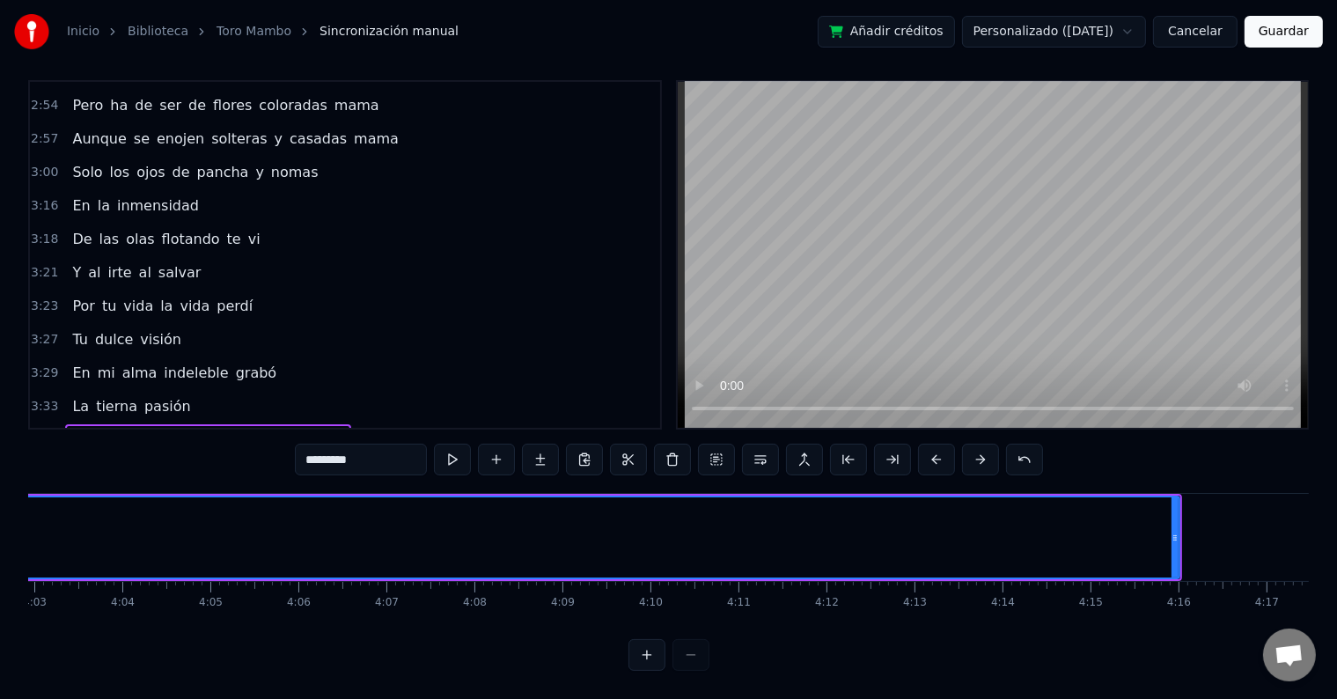
scroll to position [0, 21363]
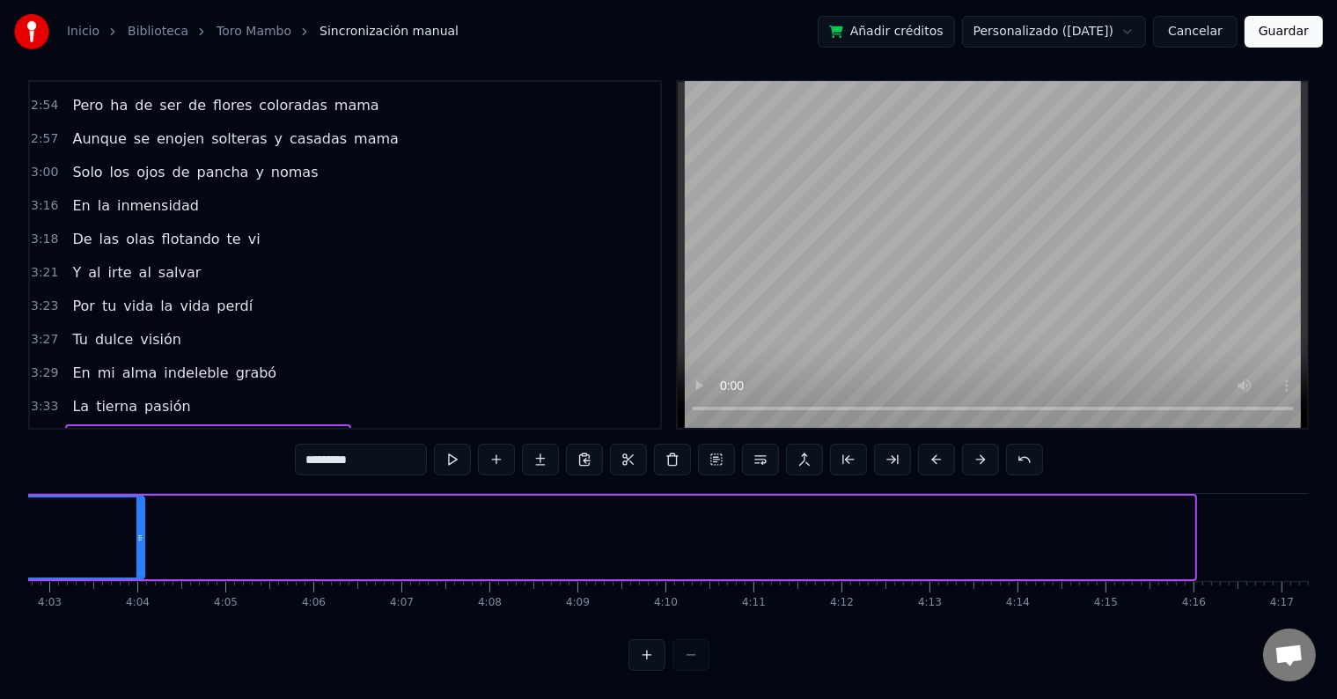
drag, startPoint x: 1190, startPoint y: 534, endPoint x: 138, endPoint y: 566, distance: 1052.1
click at [138, 566] on div "ay viene el toro, que salga el toro lo que yo quiero es torear ay viene el toro…" at bounding box center [668, 559] width 1280 height 132
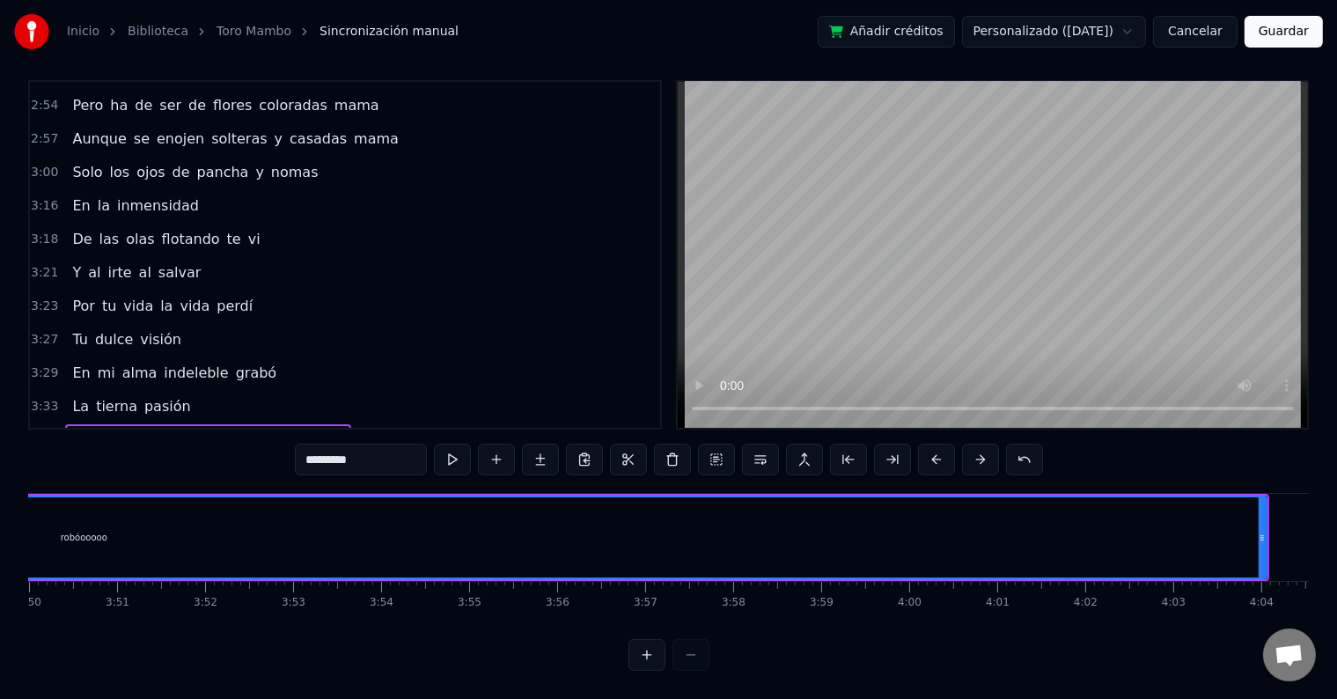
scroll to position [0, 20253]
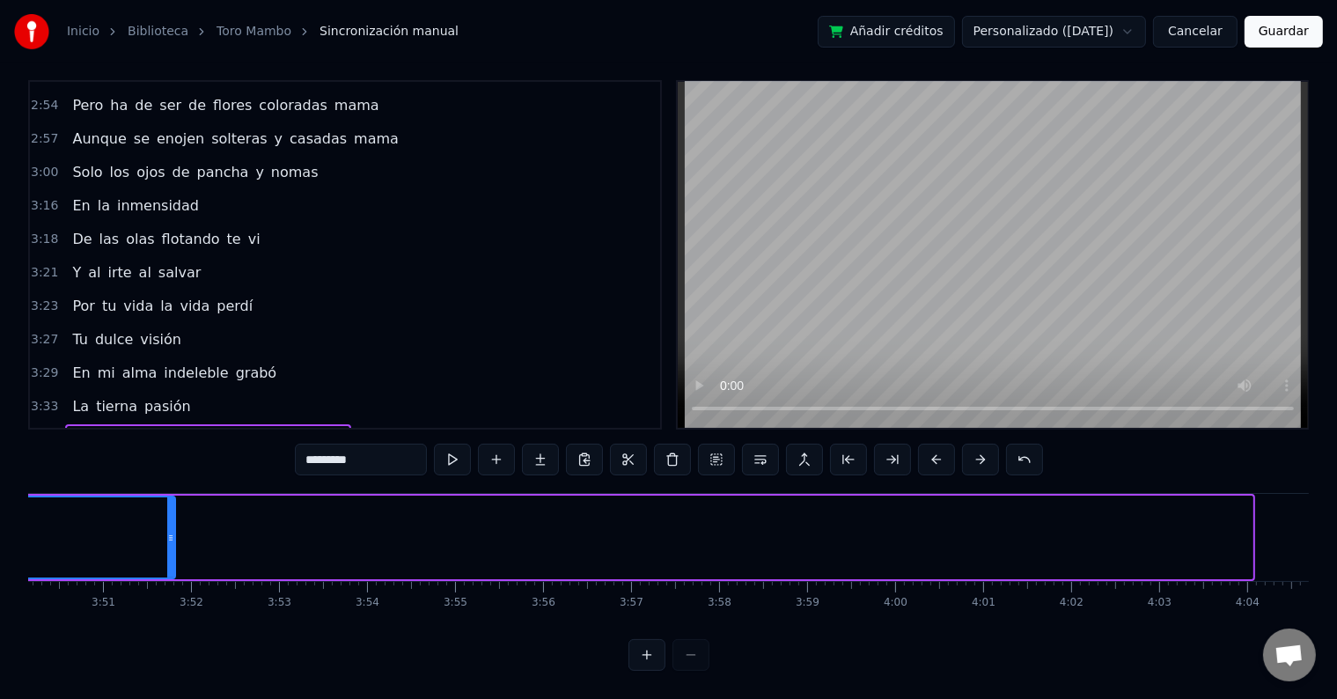
drag, startPoint x: 1249, startPoint y: 519, endPoint x: 172, endPoint y: 528, distance: 1077.2
click at [172, 528] on div at bounding box center [170, 537] width 7 height 80
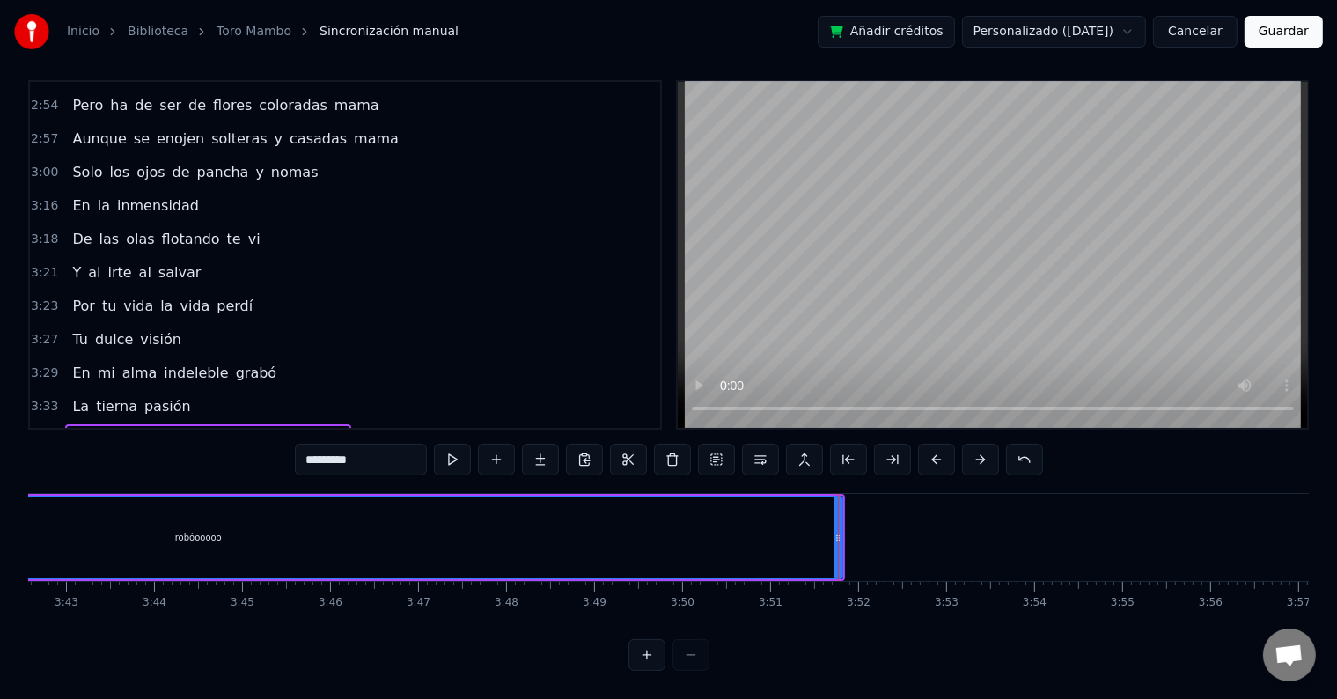
scroll to position [0, 19395]
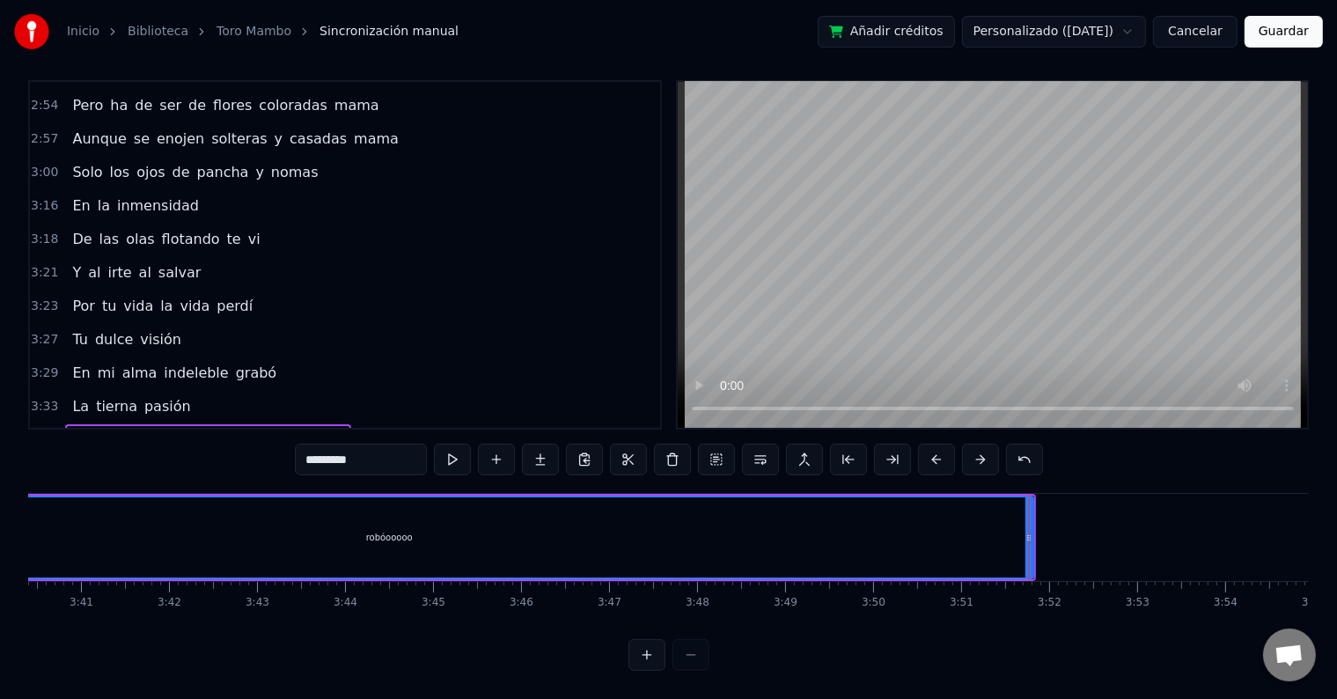
drag, startPoint x: 1031, startPoint y: 524, endPoint x: 855, endPoint y: 518, distance: 176.1
click at [855, 518] on div "robóooooo" at bounding box center [389, 537] width 1289 height 84
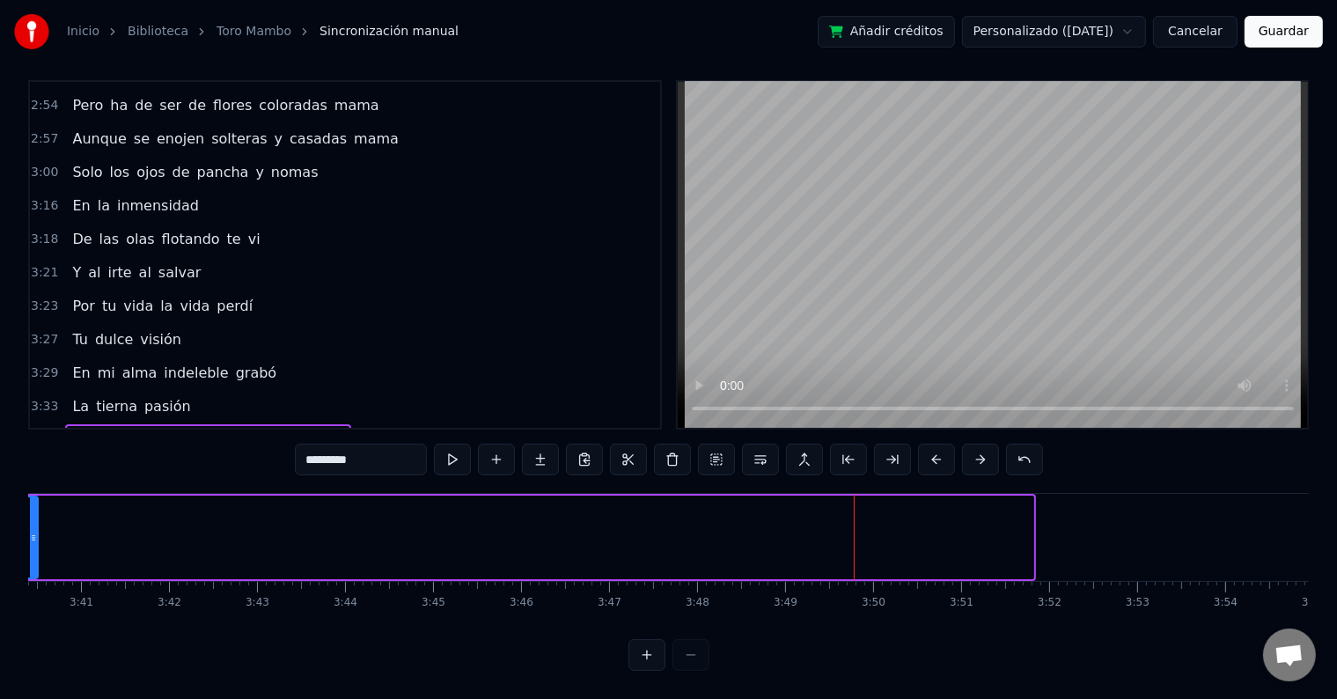
drag, startPoint x: 1028, startPoint y: 520, endPoint x: 33, endPoint y: 524, distance: 995.3
click at [33, 531] on icon at bounding box center [33, 538] width 7 height 14
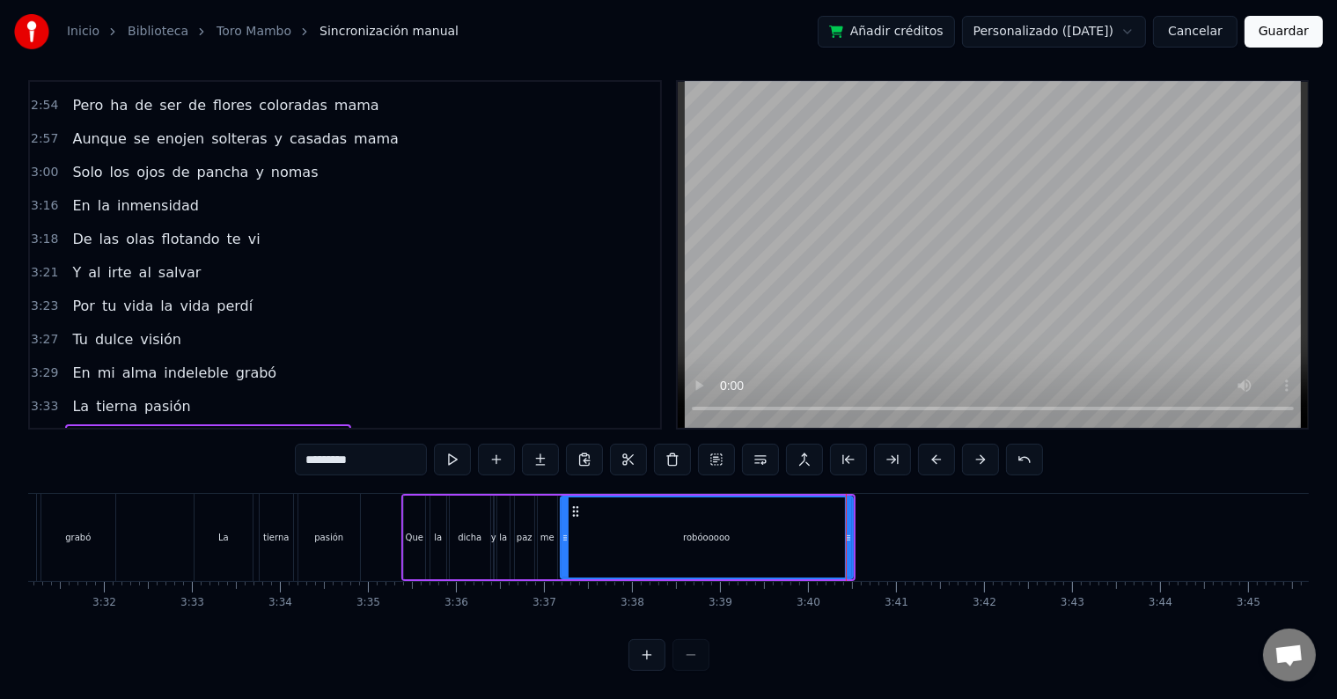
scroll to position [0, 18492]
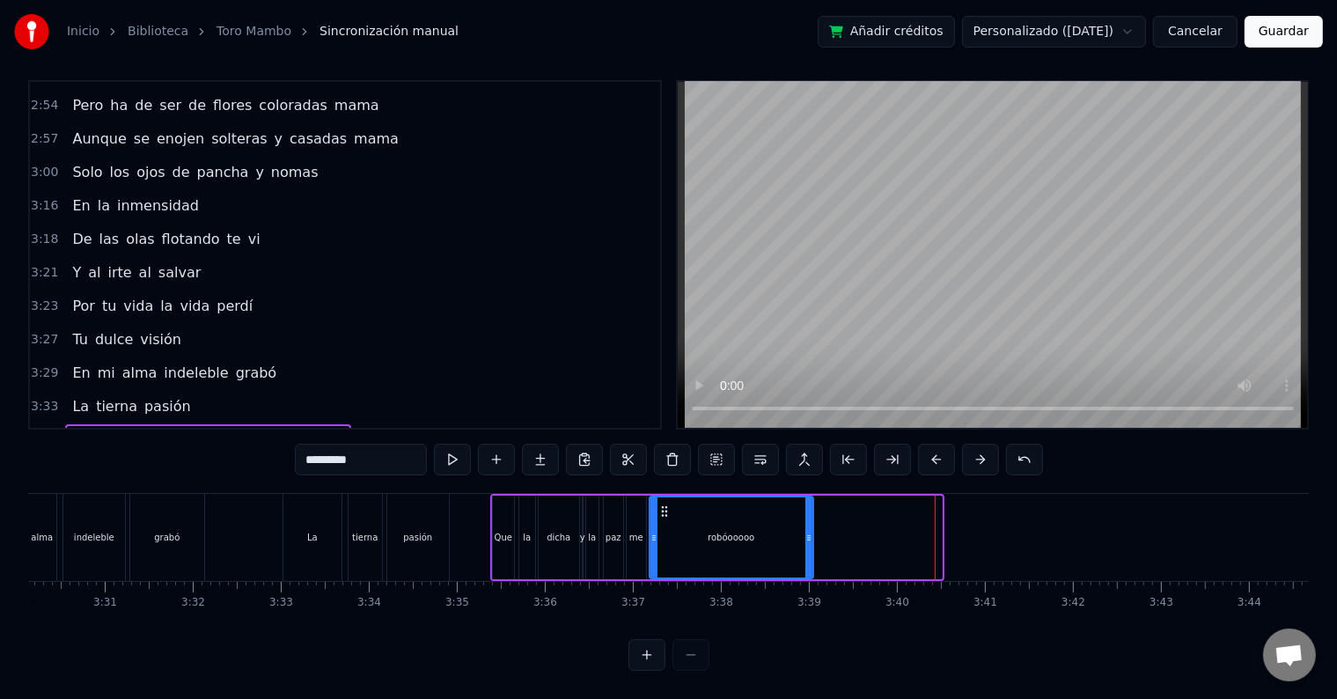
drag, startPoint x: 936, startPoint y: 521, endPoint x: 808, endPoint y: 524, distance: 128.5
click at [808, 531] on icon at bounding box center [808, 538] width 7 height 14
click at [1292, 36] on button "Guardar" at bounding box center [1283, 32] width 78 height 32
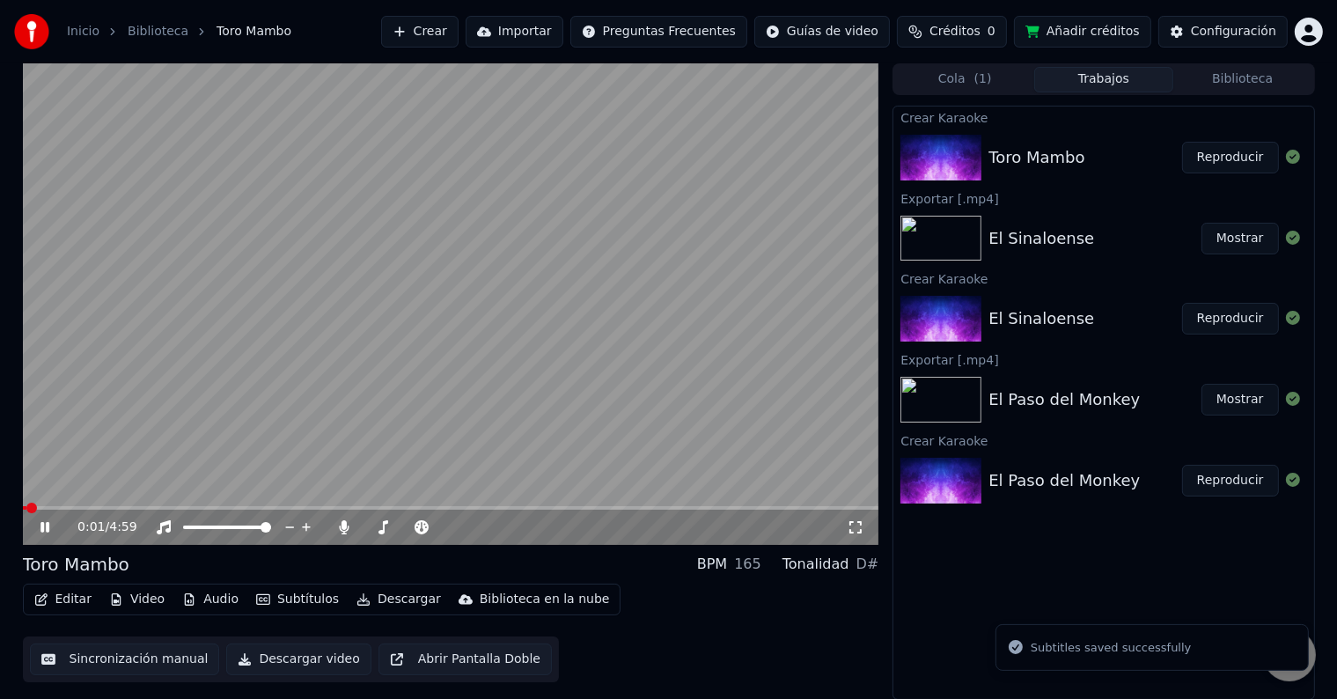
click at [698, 506] on span at bounding box center [451, 508] width 856 height 4
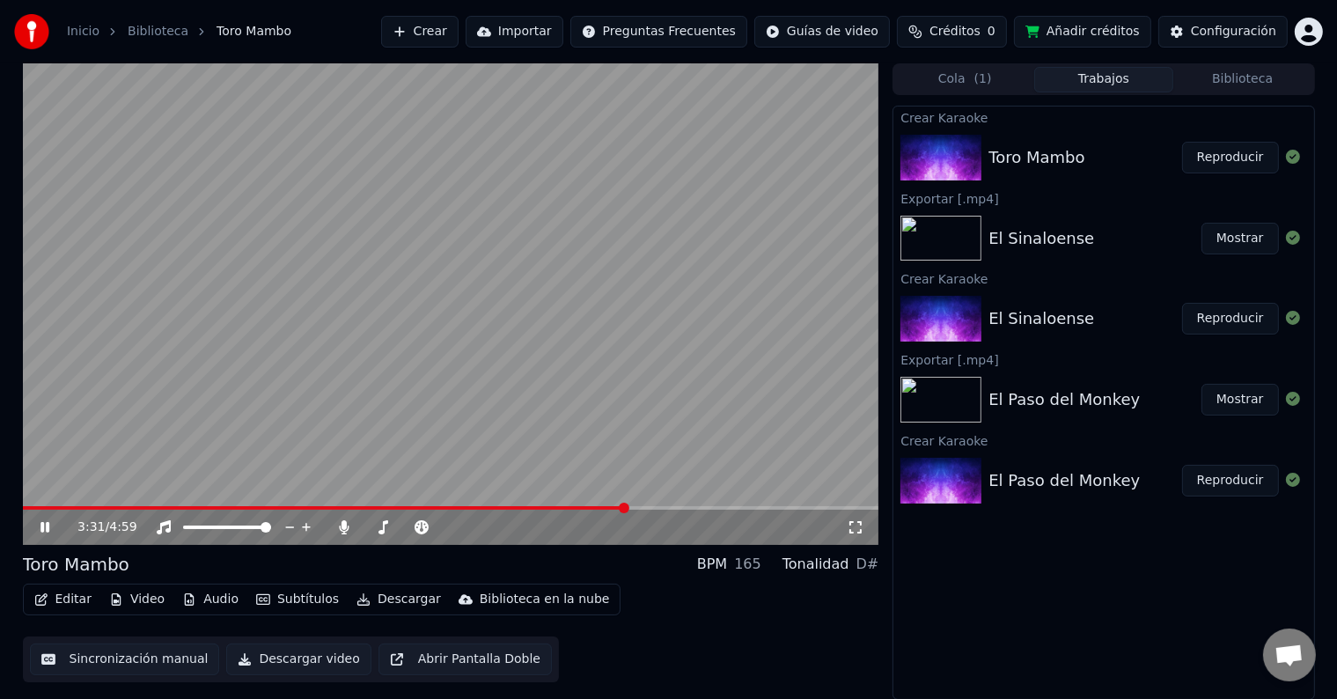
click at [627, 507] on span at bounding box center [325, 508] width 604 height 4
click at [676, 510] on div "3:42 / 4:59" at bounding box center [451, 527] width 856 height 35
click at [679, 507] on span at bounding box center [451, 508] width 856 height 4
click at [708, 506] on span at bounding box center [451, 508] width 856 height 4
click at [723, 508] on span at bounding box center [451, 508] width 856 height 4
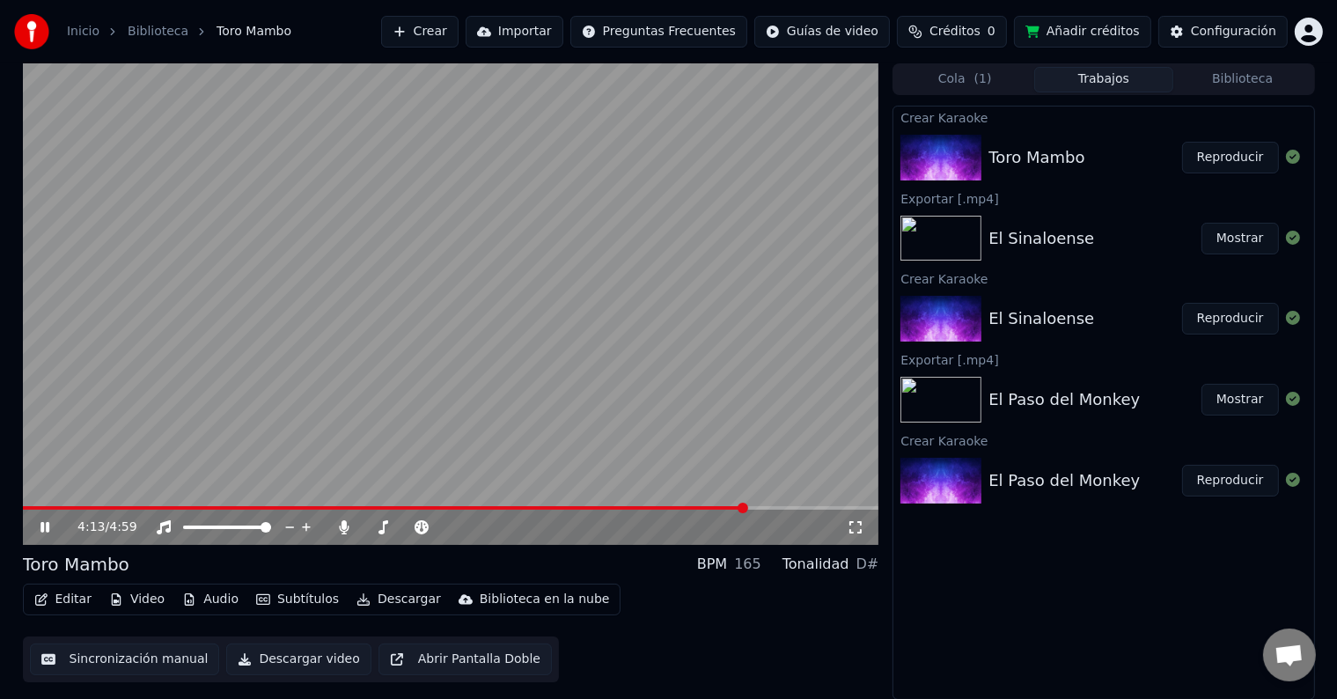
click at [746, 507] on span at bounding box center [451, 508] width 856 height 4
click at [762, 507] on span at bounding box center [451, 508] width 856 height 4
click at [788, 507] on span at bounding box center [451, 508] width 856 height 4
click at [820, 506] on span at bounding box center [451, 508] width 856 height 4
click at [846, 507] on span at bounding box center [451, 508] width 856 height 4
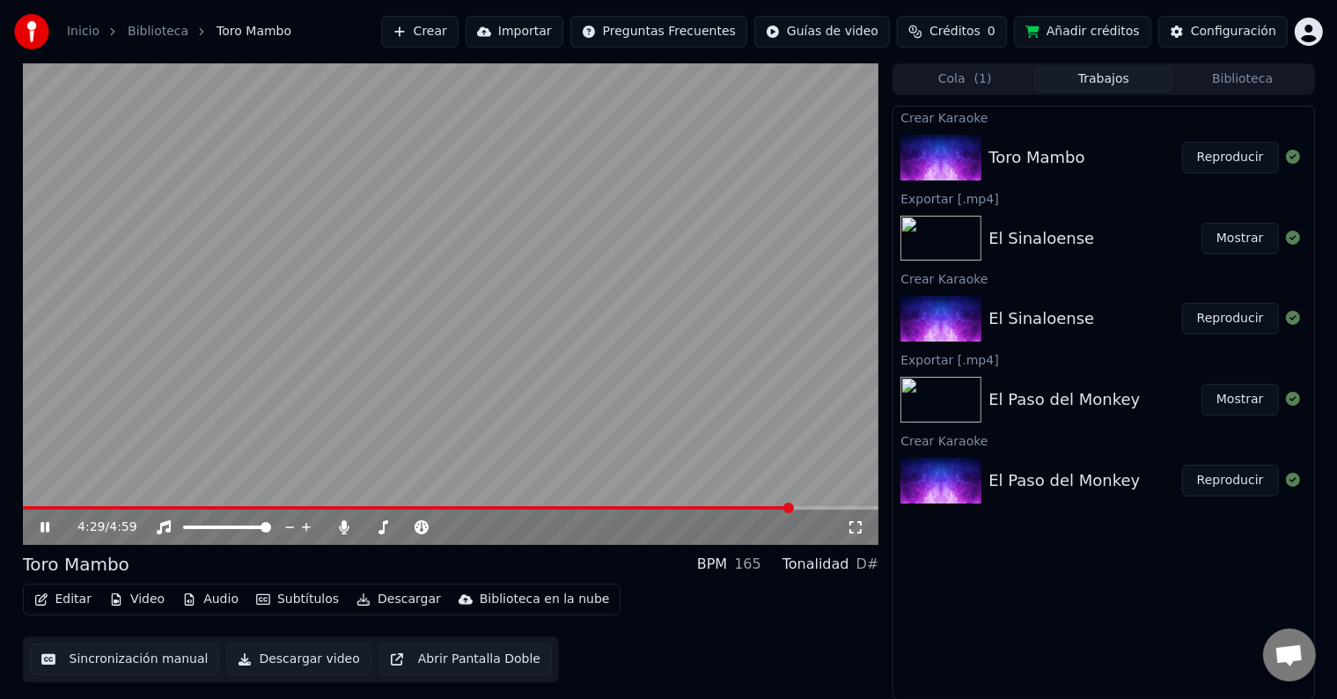
click at [42, 524] on icon at bounding box center [44, 527] width 9 height 11
click at [338, 525] on icon at bounding box center [344, 527] width 18 height 14
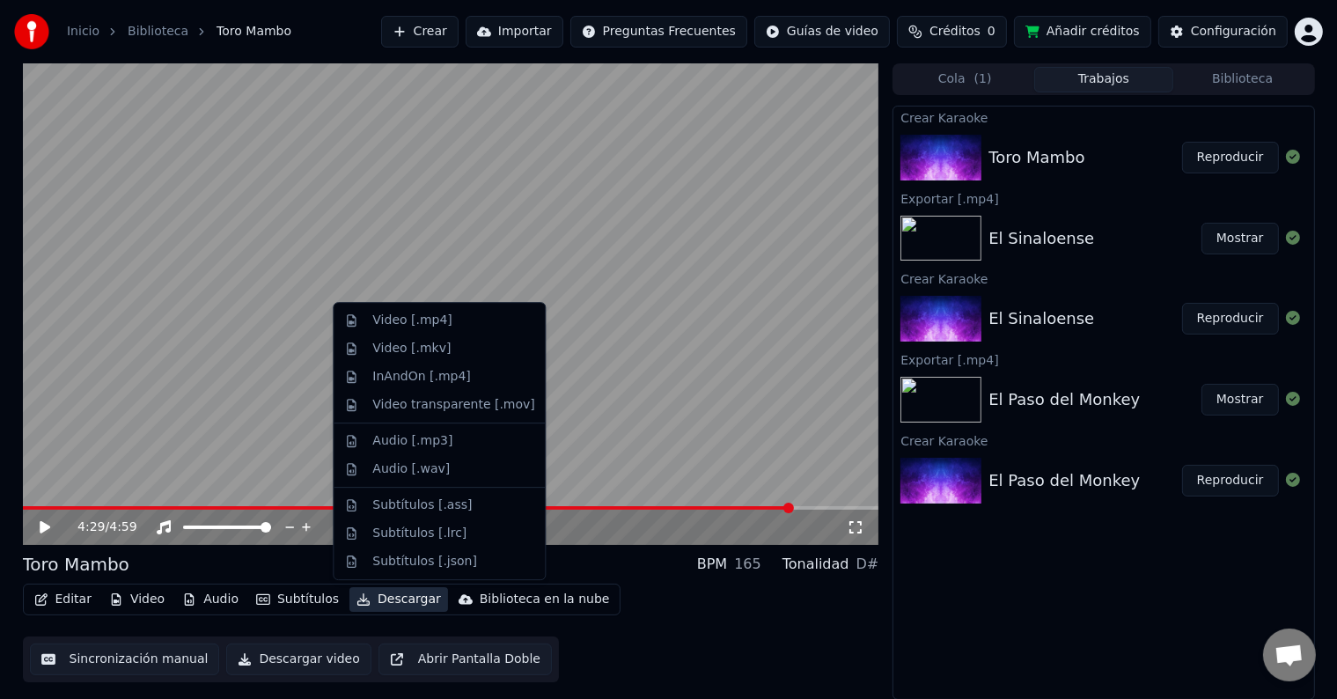
click at [370, 600] on button "Descargar" at bounding box center [398, 599] width 99 height 25
click at [377, 597] on button "Descargar" at bounding box center [398, 599] width 99 height 25
click at [423, 318] on div "Video [.mp4]" at bounding box center [411, 321] width 79 height 18
